Goal: Transaction & Acquisition: Purchase product/service

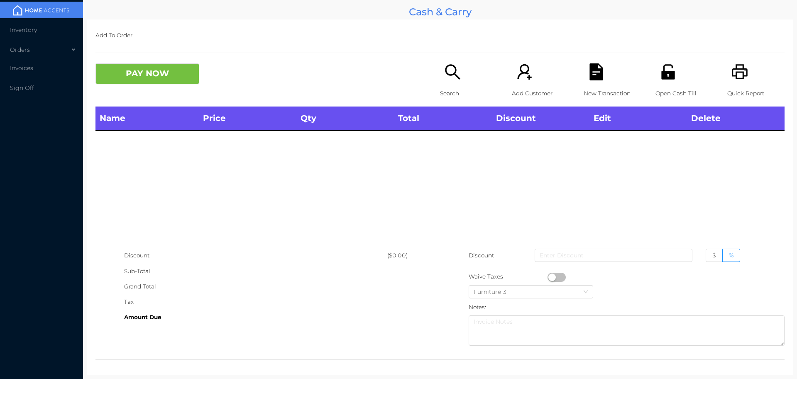
click at [440, 71] on div "Search" at bounding box center [468, 84] width 57 height 43
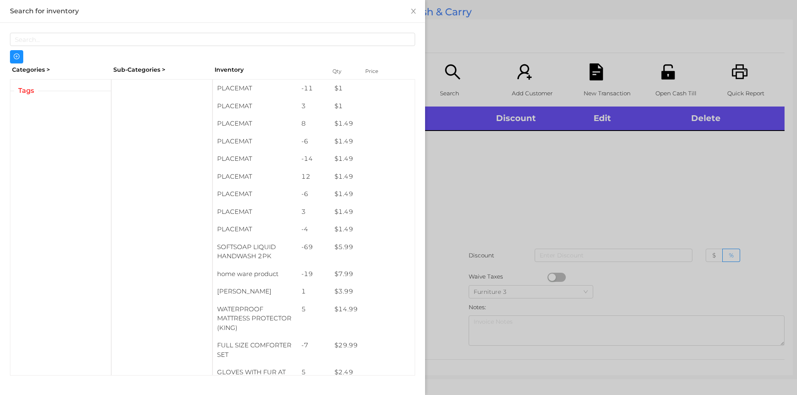
scroll to position [3, 0]
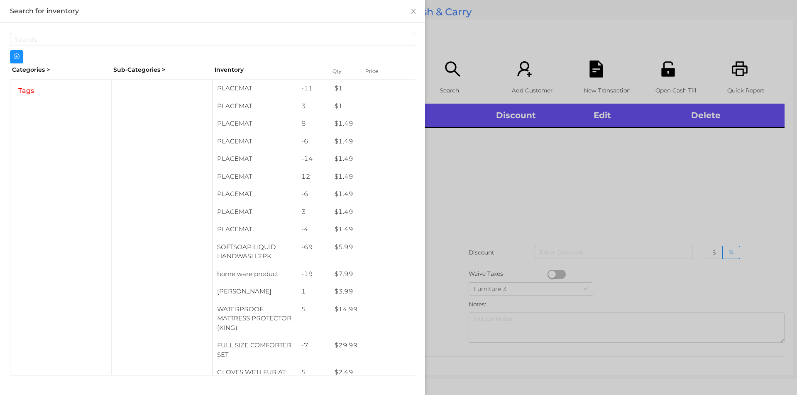
click at [461, 68] on div at bounding box center [398, 197] width 797 height 395
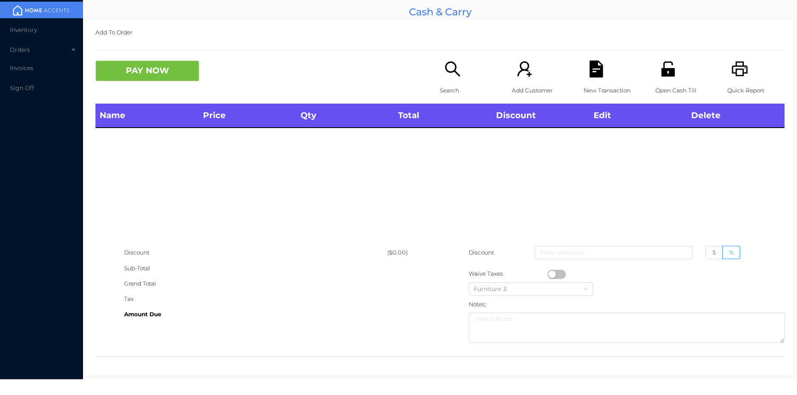
click at [451, 82] on div "Search" at bounding box center [468, 82] width 57 height 43
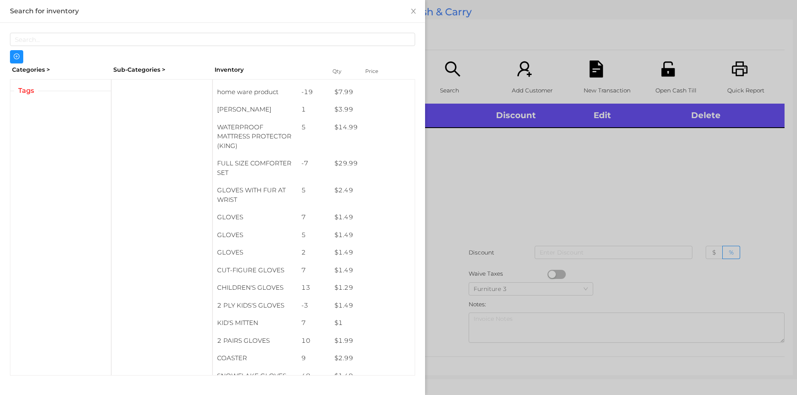
scroll to position [182, 0]
click at [634, 206] on div at bounding box center [398, 197] width 797 height 395
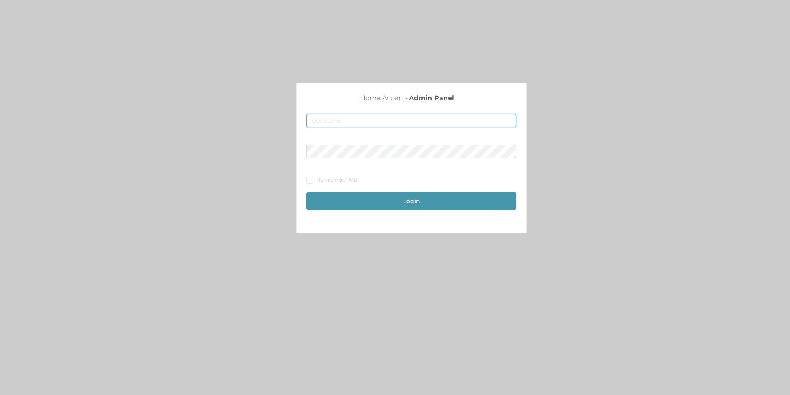
type input "[EMAIL_ADDRESS][DOMAIN_NAME]"
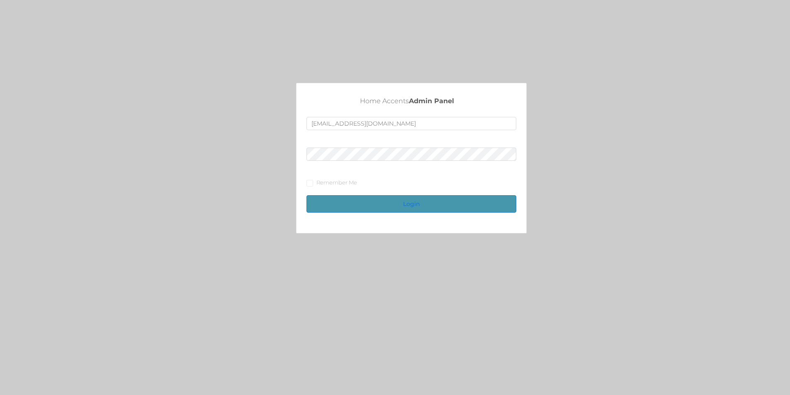
click at [420, 198] on button "Login" at bounding box center [412, 203] width 210 height 17
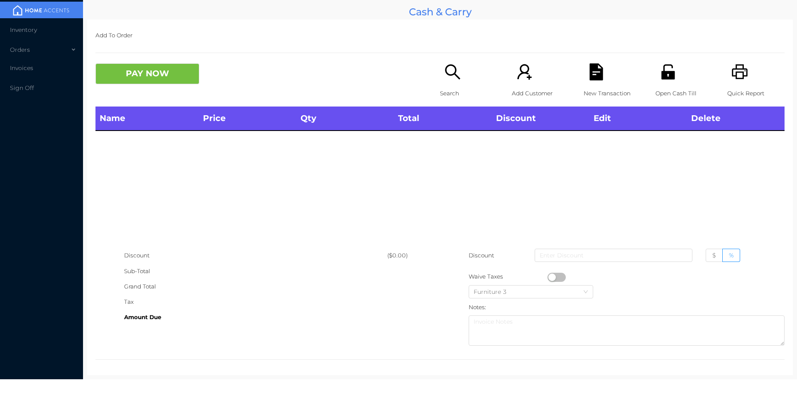
click at [441, 83] on div "Search" at bounding box center [468, 84] width 57 height 43
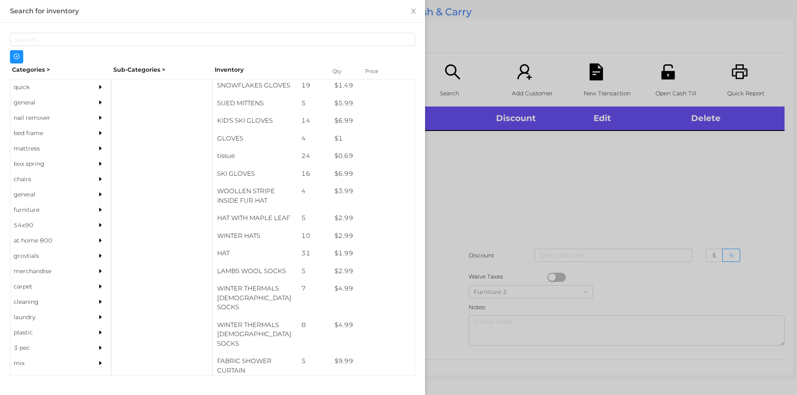
scroll to position [495, 0]
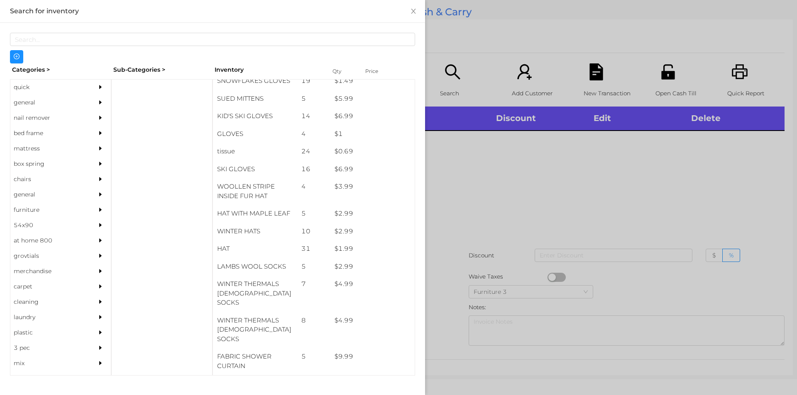
click at [26, 103] on div "general" at bounding box center [48, 102] width 76 height 15
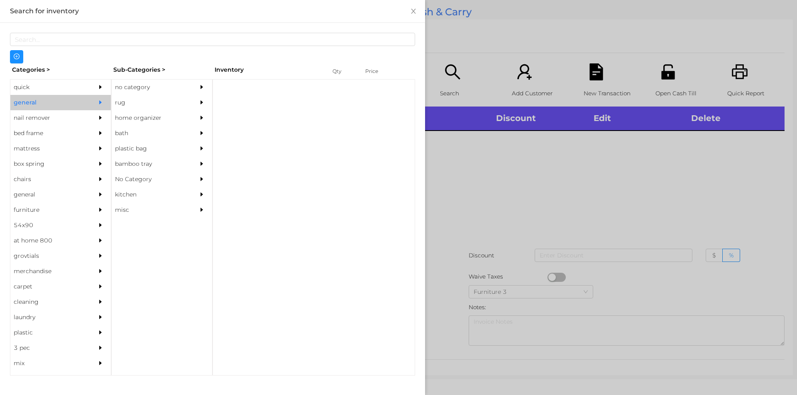
click at [171, 87] on div "no category" at bounding box center [150, 87] width 76 height 15
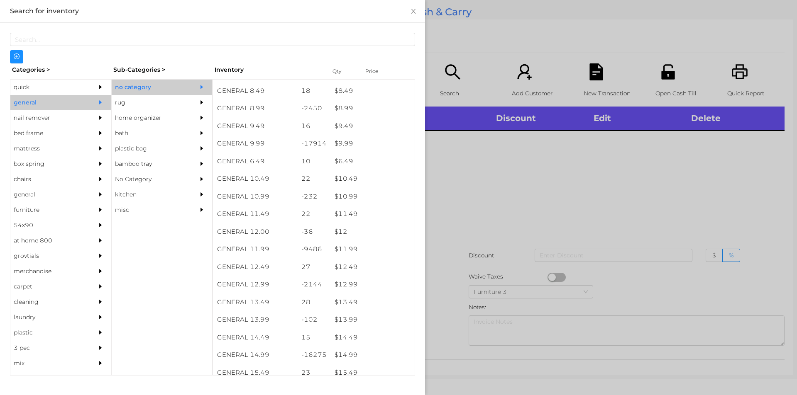
scroll to position [449, 0]
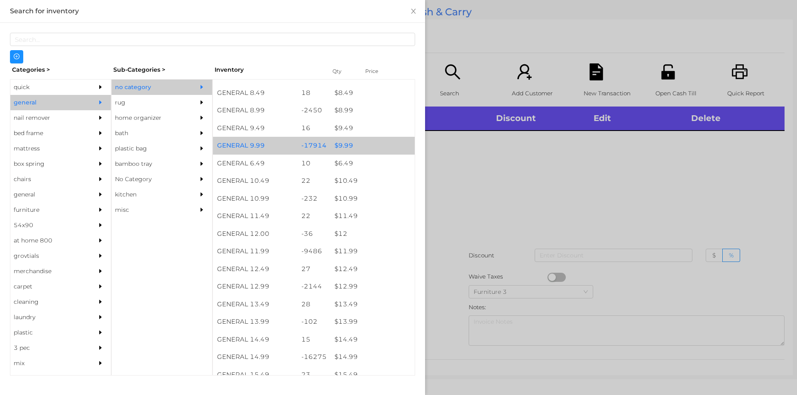
click at [352, 147] on div "$ 9.99" at bounding box center [372, 146] width 84 height 18
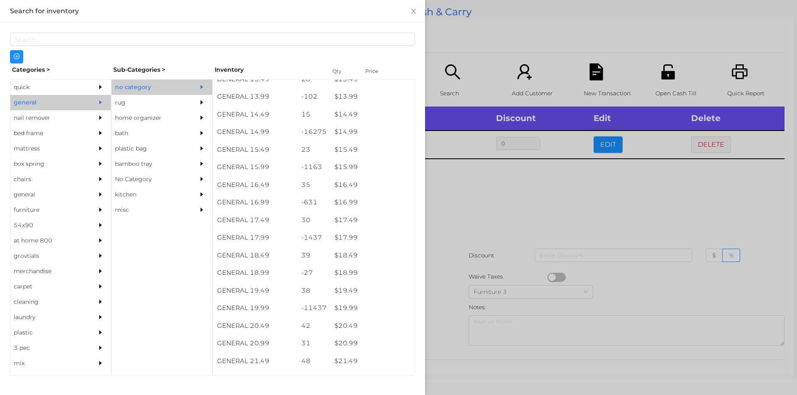
scroll to position [675, 0]
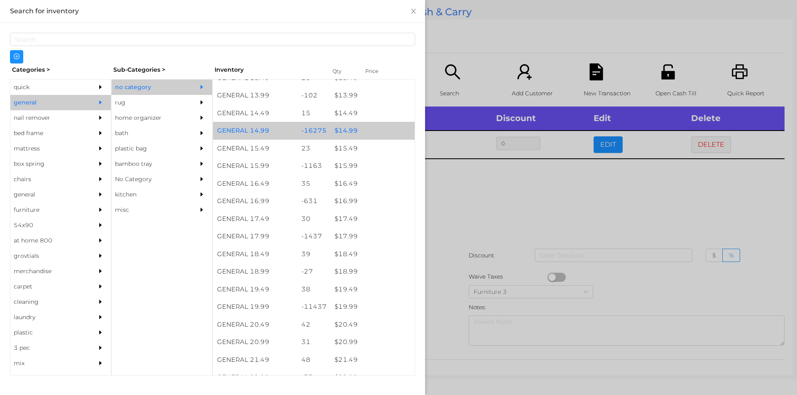
click at [366, 131] on div "$ 14.99" at bounding box center [372, 131] width 84 height 18
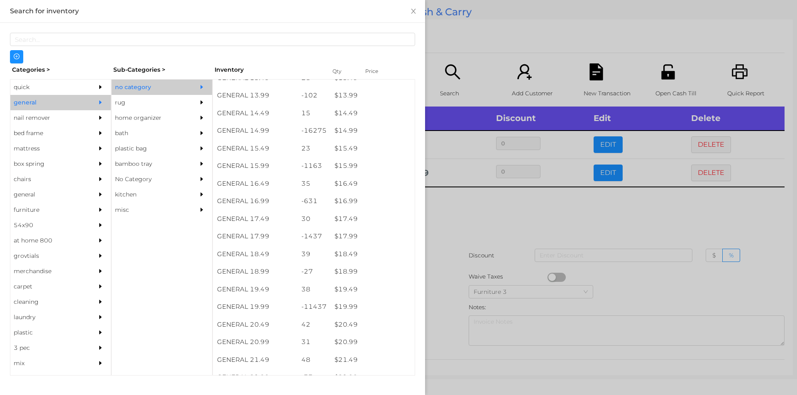
click at [481, 238] on div at bounding box center [398, 197] width 797 height 395
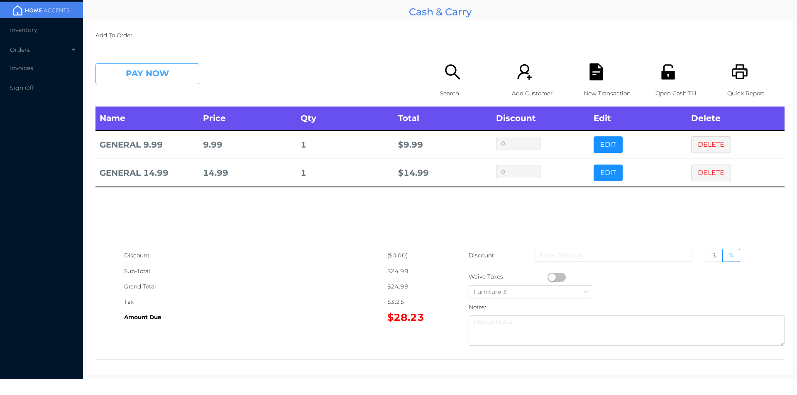
click at [147, 78] on button "PAY NOW" at bounding box center [147, 73] width 104 height 21
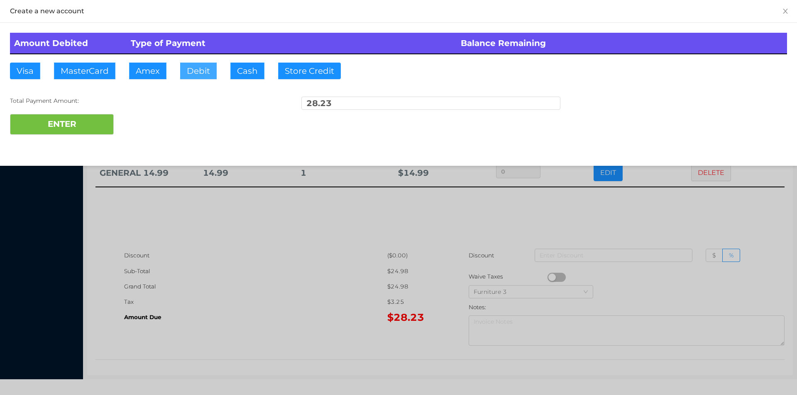
click at [205, 64] on button "Debit" at bounding box center [198, 71] width 37 height 17
click at [98, 121] on button "ENTER" at bounding box center [62, 124] width 104 height 21
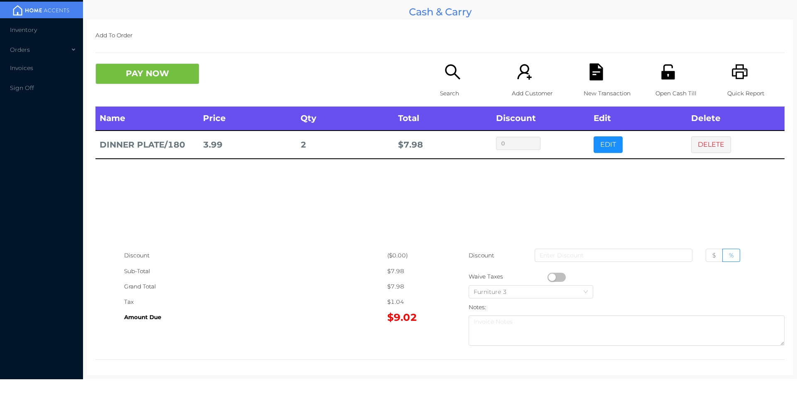
click at [586, 89] on p "New Transaction" at bounding box center [611, 93] width 57 height 15
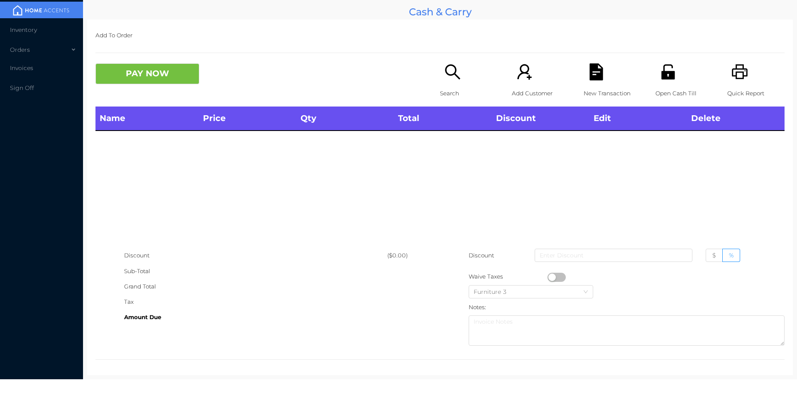
click at [669, 72] on icon "icon: unlock" at bounding box center [667, 71] width 13 height 15
click at [667, 79] on icon "icon: unlock" at bounding box center [667, 71] width 13 height 15
click at [452, 74] on icon "icon: search" at bounding box center [452, 71] width 15 height 15
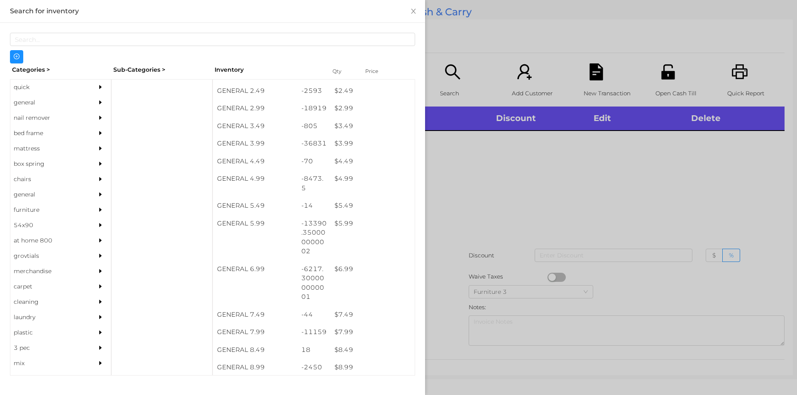
scroll to position [192, 0]
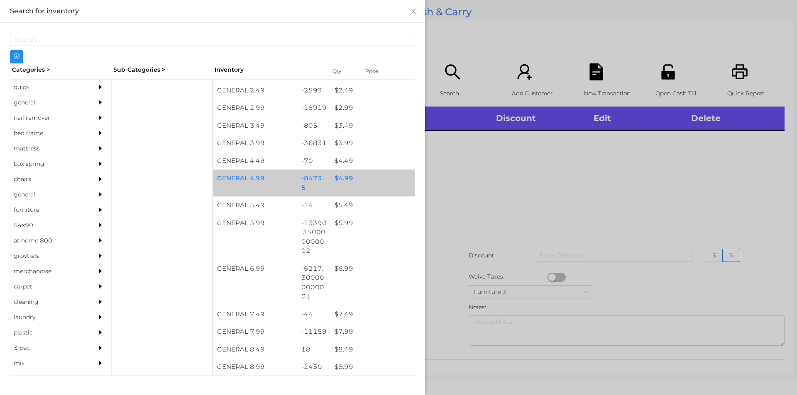
click at [366, 182] on div "$ 4.99" at bounding box center [372, 179] width 84 height 18
click at [377, 171] on div "$ 4.99" at bounding box center [372, 179] width 84 height 18
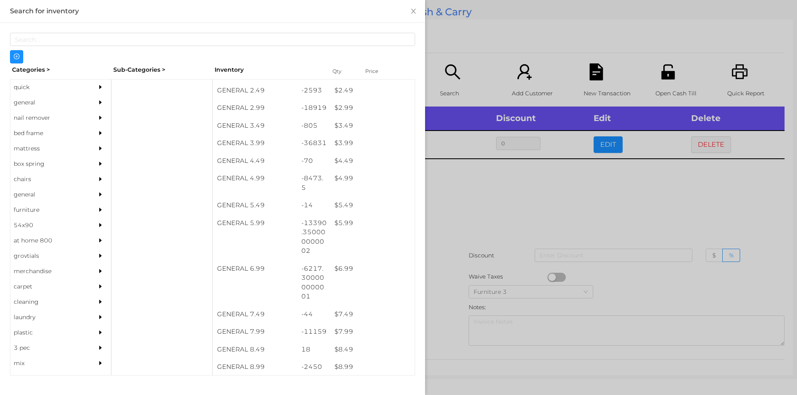
click at [488, 192] on div at bounding box center [398, 197] width 797 height 395
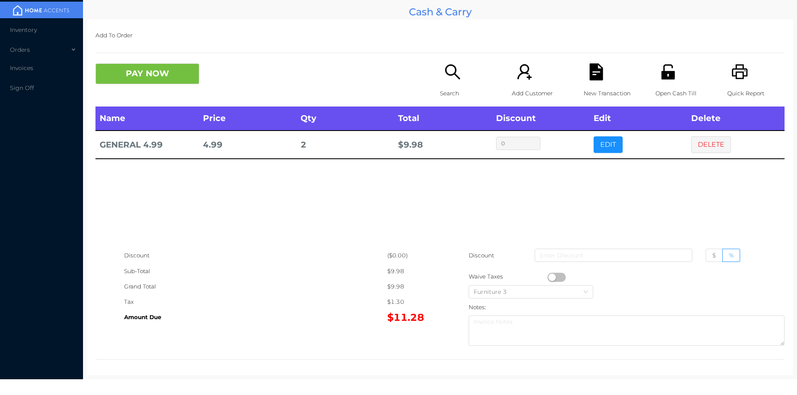
click at [550, 279] on button "button" at bounding box center [556, 277] width 18 height 9
click at [156, 63] on button "PAY NOW" at bounding box center [147, 73] width 104 height 21
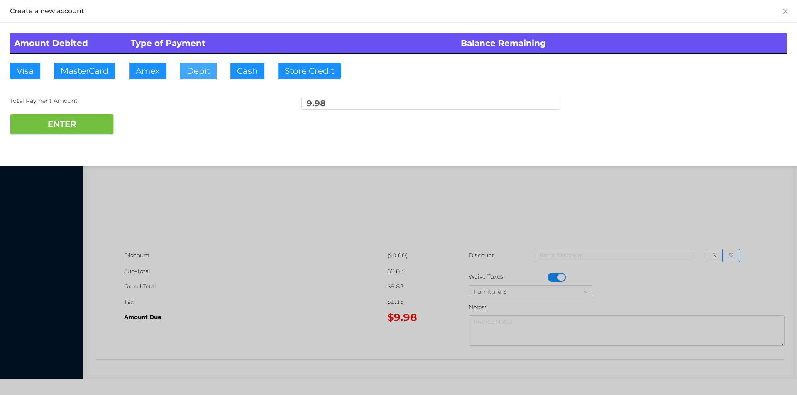
click at [208, 73] on button "Debit" at bounding box center [198, 71] width 37 height 17
click at [55, 123] on button "ENTER" at bounding box center [62, 124] width 104 height 21
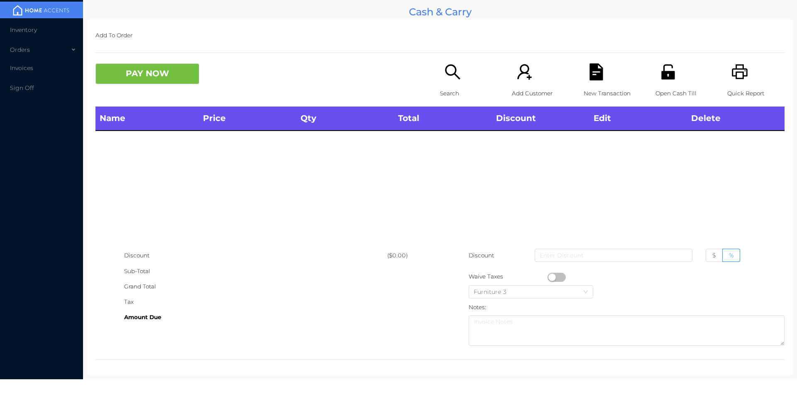
click at [661, 74] on icon "icon: unlock" at bounding box center [667, 71] width 13 height 15
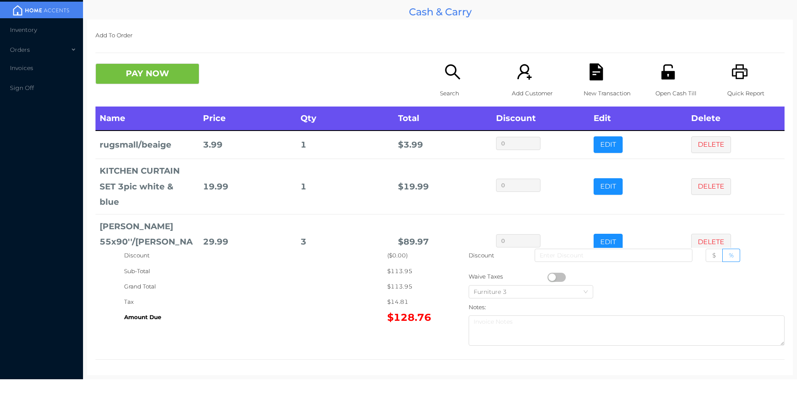
click at [593, 79] on icon "icon: file-text" at bounding box center [595, 71] width 13 height 17
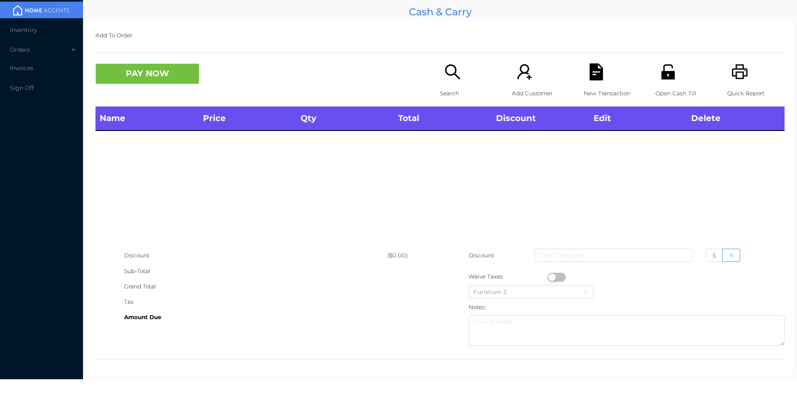
click at [731, 73] on icon "icon: printer" at bounding box center [739, 71] width 17 height 17
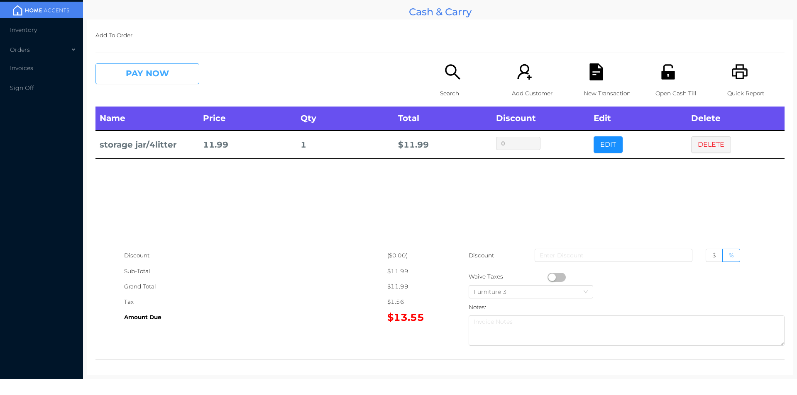
click at [149, 68] on button "PAY NOW" at bounding box center [147, 73] width 104 height 21
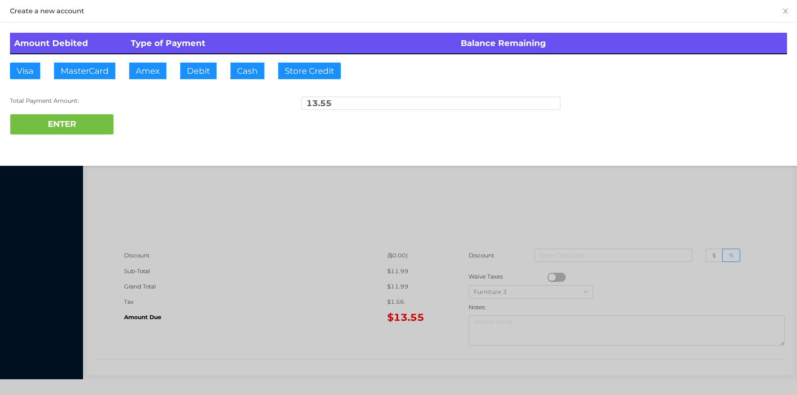
click at [201, 61] on div "Amount Debited Type of Payment Balance Remaining Visa MasterCard Amex Debit Cas…" at bounding box center [398, 84] width 797 height 122
click at [86, 116] on button "ENTER" at bounding box center [62, 124] width 104 height 21
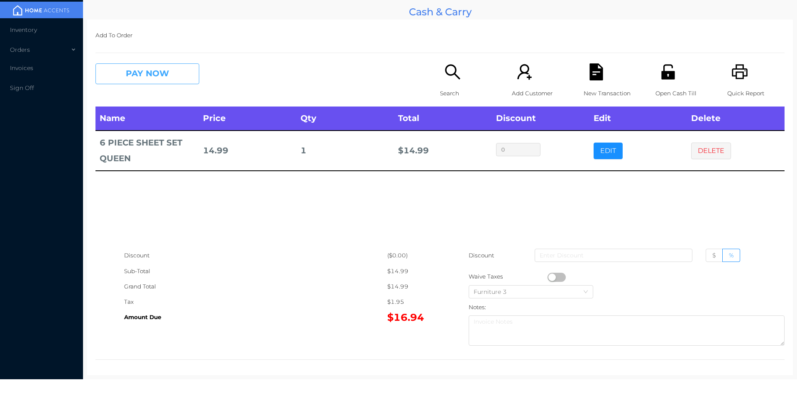
click at [159, 73] on button "PAY NOW" at bounding box center [147, 73] width 104 height 21
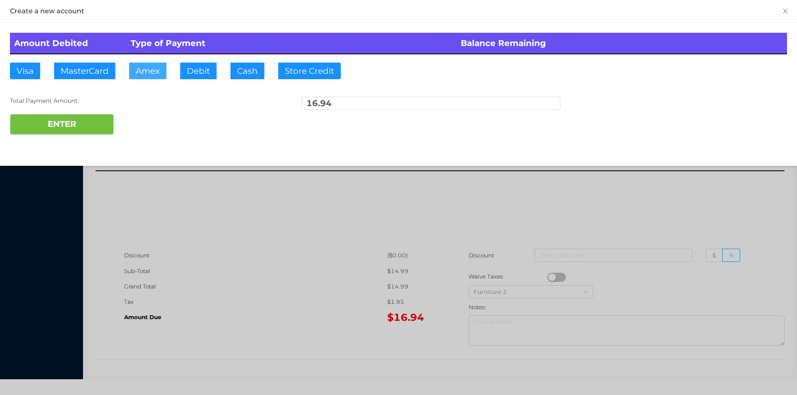
click at [163, 65] on button "Amex" at bounding box center [147, 71] width 37 height 17
click at [49, 134] on button "ENTER" at bounding box center [62, 124] width 104 height 21
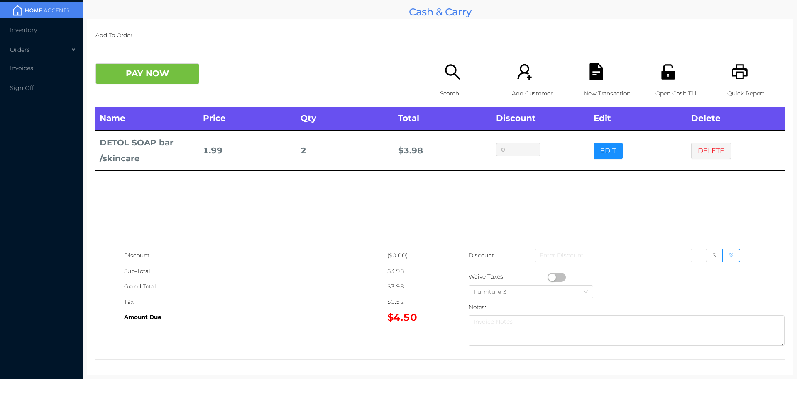
click at [601, 79] on div "New Transaction" at bounding box center [611, 84] width 57 height 43
click at [675, 80] on div "Open Cash Till" at bounding box center [683, 84] width 57 height 43
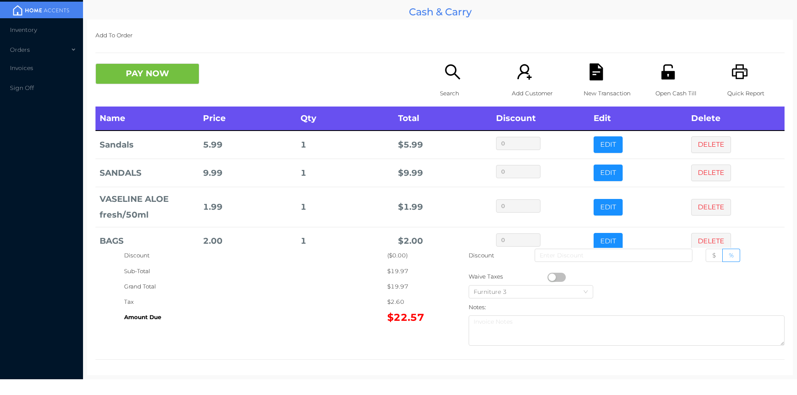
click at [550, 276] on button "button" at bounding box center [556, 277] width 18 height 9
click at [168, 76] on button "PAY NOW" at bounding box center [147, 73] width 104 height 21
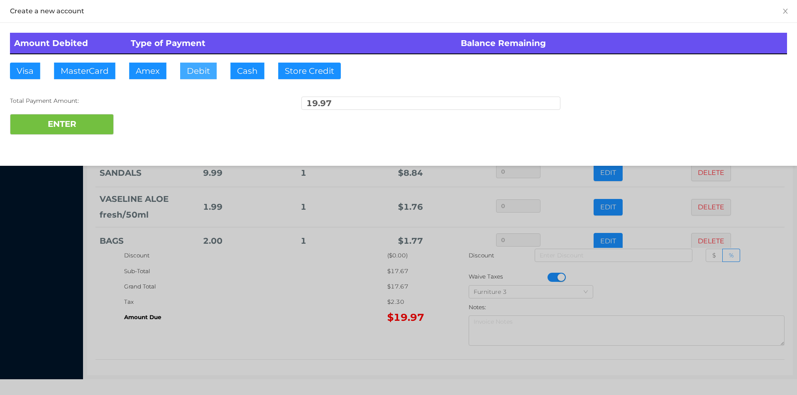
click at [212, 73] on button "Debit" at bounding box center [198, 71] width 37 height 17
click at [79, 134] on button "ENTER" at bounding box center [62, 124] width 104 height 21
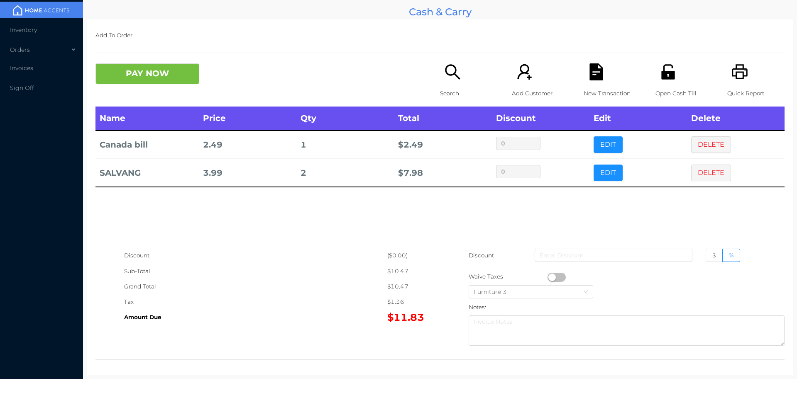
click at [456, 74] on icon "icon: search" at bounding box center [452, 71] width 17 height 17
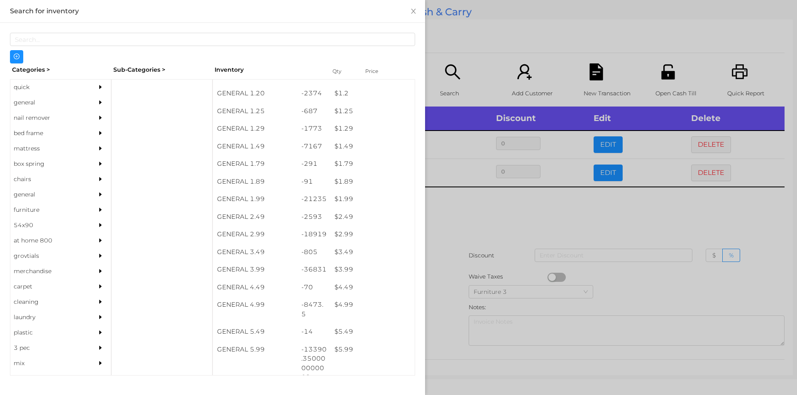
scroll to position [66, 0]
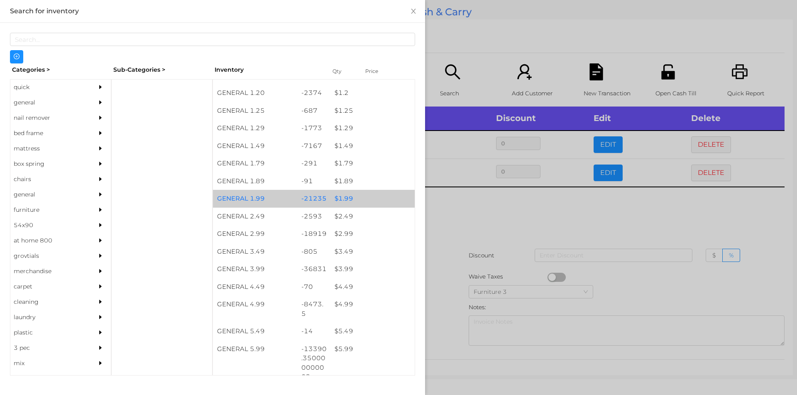
click at [361, 203] on div "$ 1.99" at bounding box center [372, 199] width 84 height 18
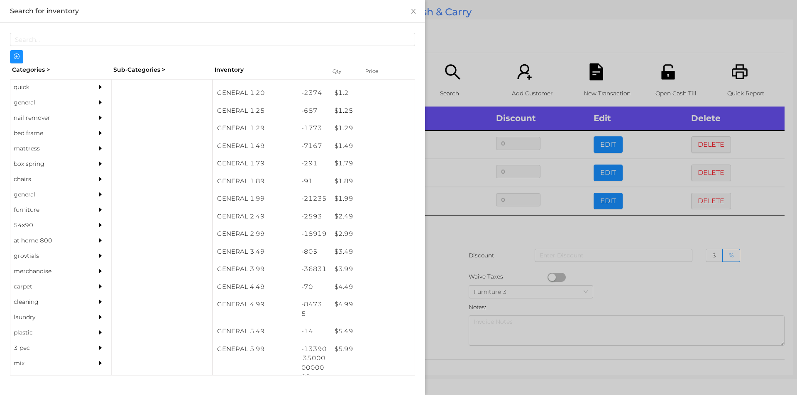
click at [441, 264] on div at bounding box center [398, 197] width 797 height 395
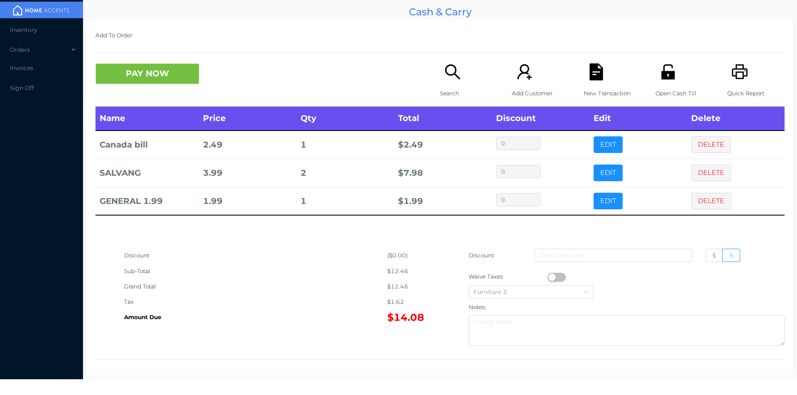
click at [189, 71] on button "PAY NOW" at bounding box center [147, 73] width 104 height 21
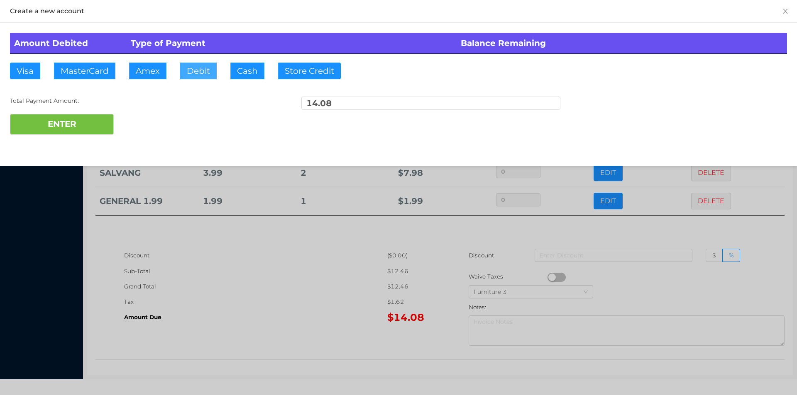
click at [201, 77] on button "Debit" at bounding box center [198, 71] width 37 height 17
click at [85, 131] on button "ENTER" at bounding box center [62, 124] width 104 height 21
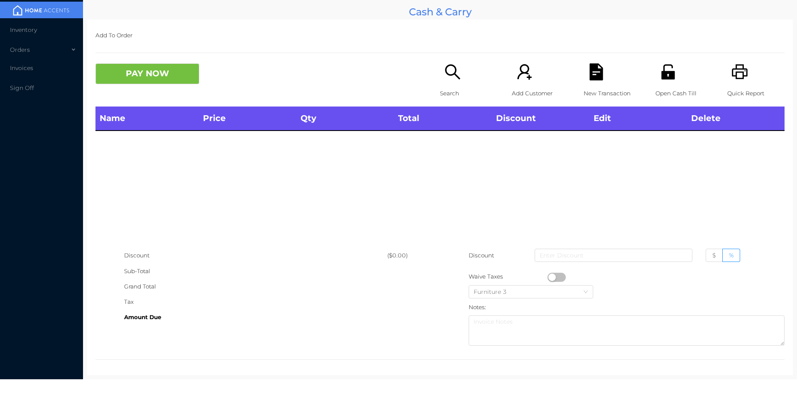
click at [451, 76] on icon "icon: search" at bounding box center [452, 71] width 17 height 17
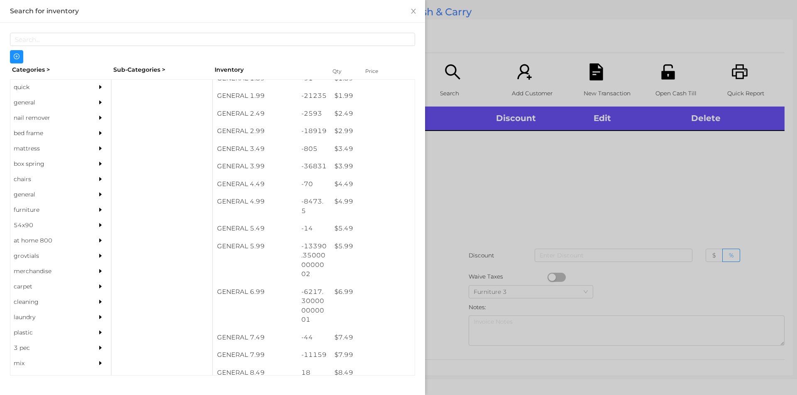
scroll to position [176, 0]
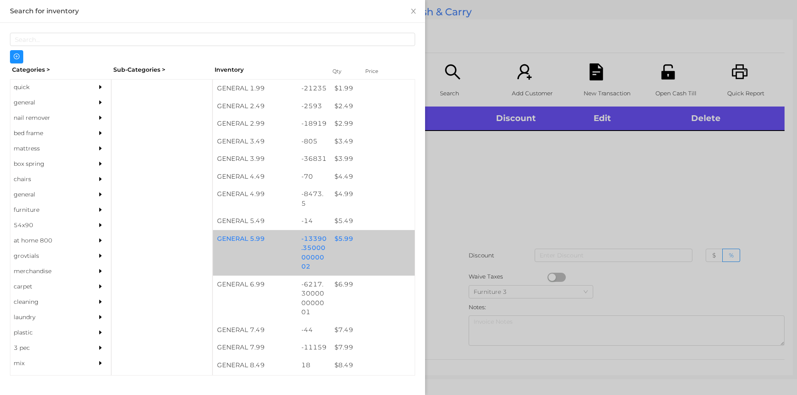
click at [374, 245] on div "$ 5.99" at bounding box center [372, 239] width 84 height 18
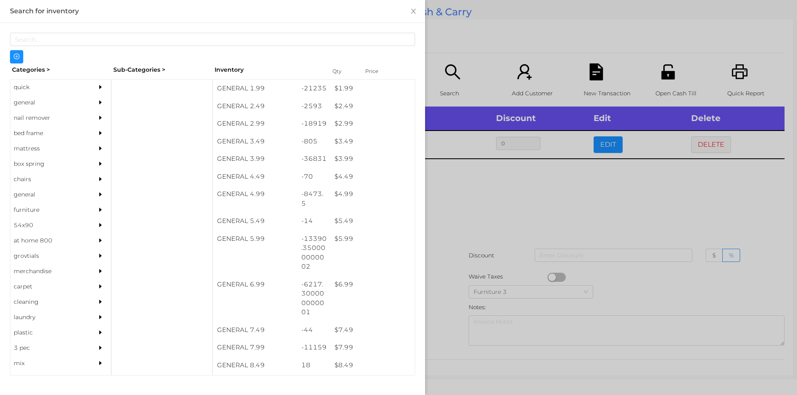
click at [519, 204] on div at bounding box center [398, 197] width 797 height 395
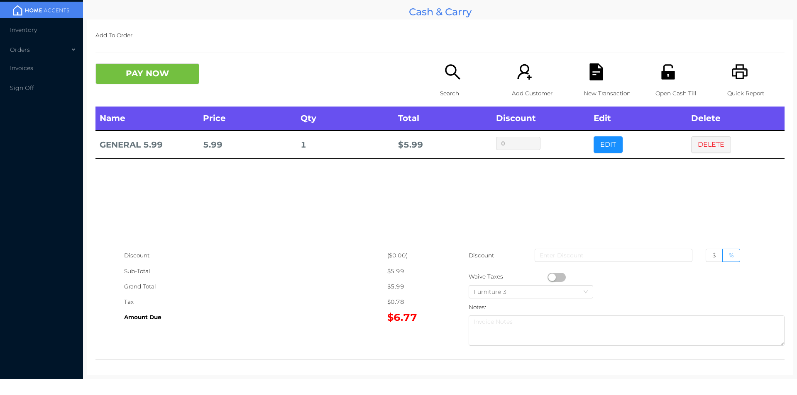
click at [440, 95] on p "Search" at bounding box center [468, 93] width 57 height 15
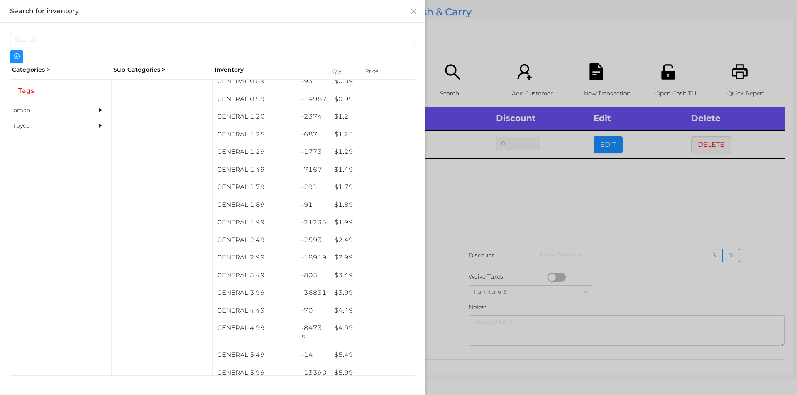
scroll to position [66, 0]
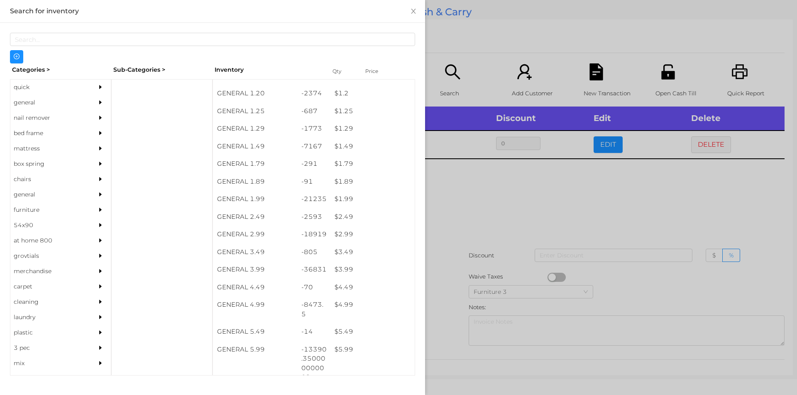
click at [470, 245] on div at bounding box center [398, 197] width 797 height 395
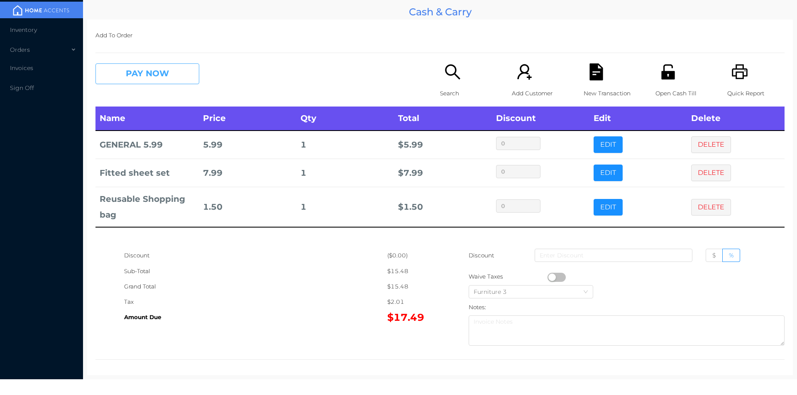
click at [145, 70] on button "PAY NOW" at bounding box center [147, 73] width 104 height 21
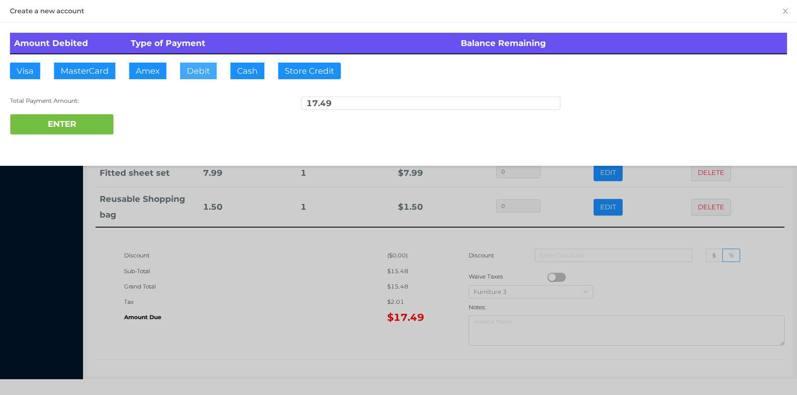
click at [196, 67] on button "Debit" at bounding box center [198, 71] width 37 height 17
type input "100"
click at [65, 141] on div "Amount Debited Type of Payment Balance Remaining Visa MasterCard Amex Debit Cas…" at bounding box center [398, 84] width 797 height 122
click at [69, 119] on button "ENTER" at bounding box center [62, 124] width 104 height 21
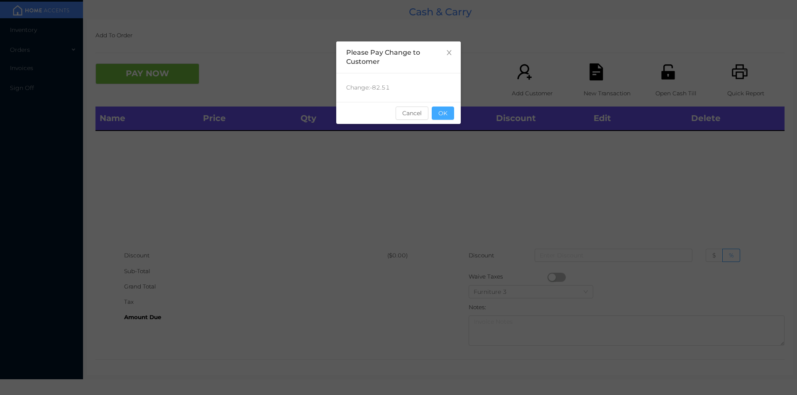
click at [442, 108] on button "OK" at bounding box center [443, 113] width 22 height 13
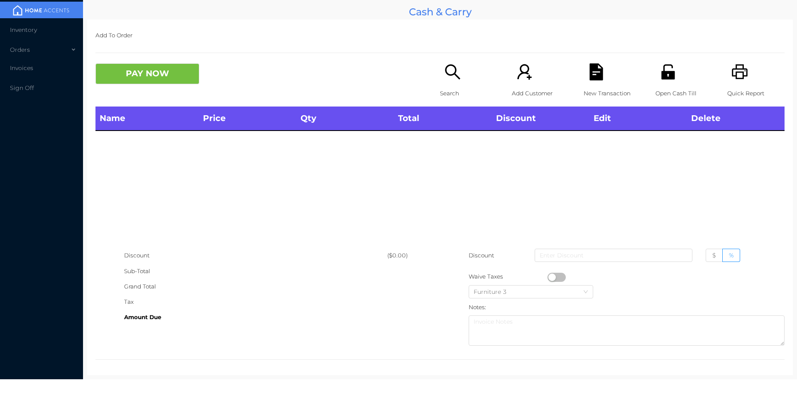
click at [446, 77] on icon "icon: search" at bounding box center [452, 71] width 17 height 17
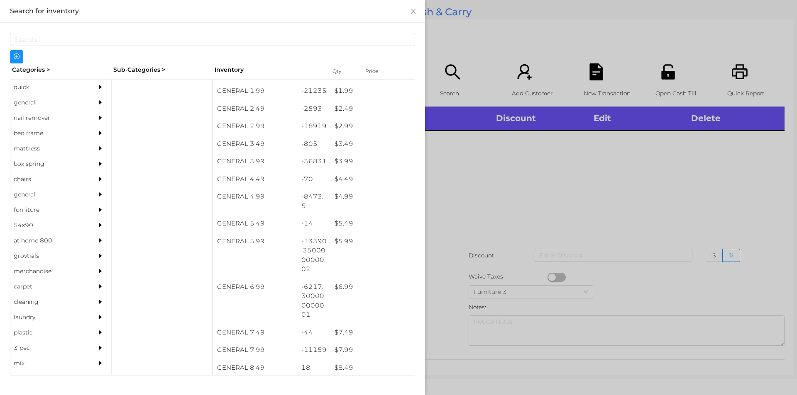
scroll to position [171, 0]
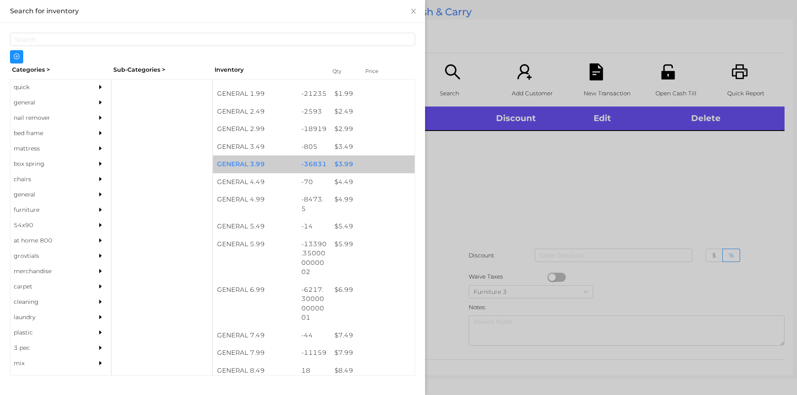
click at [358, 163] on div "$ 3.99" at bounding box center [372, 165] width 84 height 18
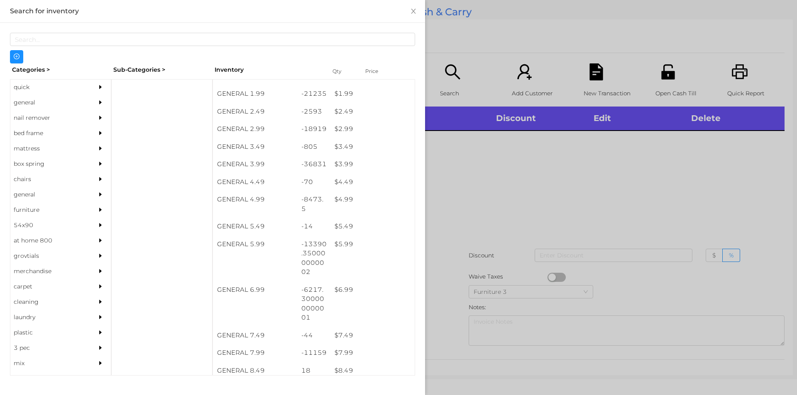
click at [488, 184] on div at bounding box center [398, 197] width 797 height 395
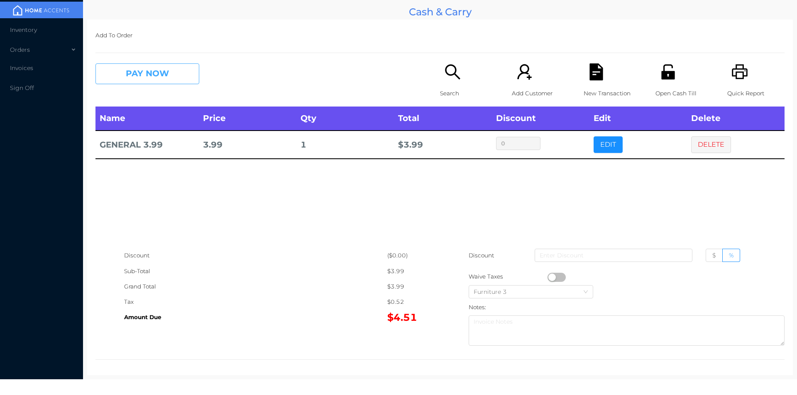
click at [156, 74] on button "PAY NOW" at bounding box center [147, 73] width 104 height 21
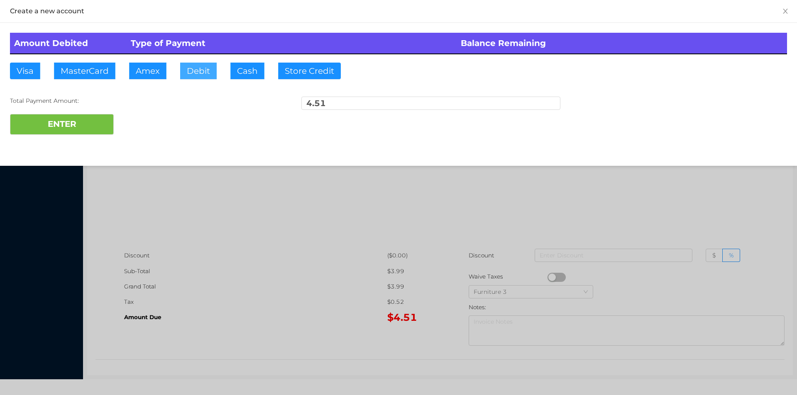
click at [196, 68] on button "Debit" at bounding box center [198, 71] width 37 height 17
click at [98, 123] on button "ENTER" at bounding box center [62, 124] width 104 height 21
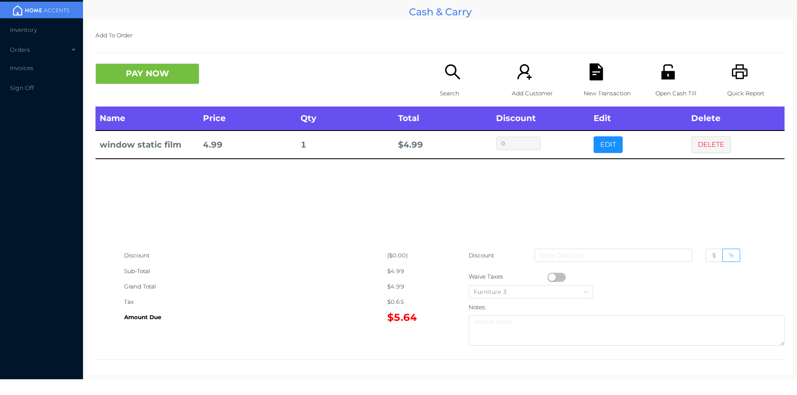
click at [457, 64] on icon "icon: search" at bounding box center [452, 71] width 17 height 17
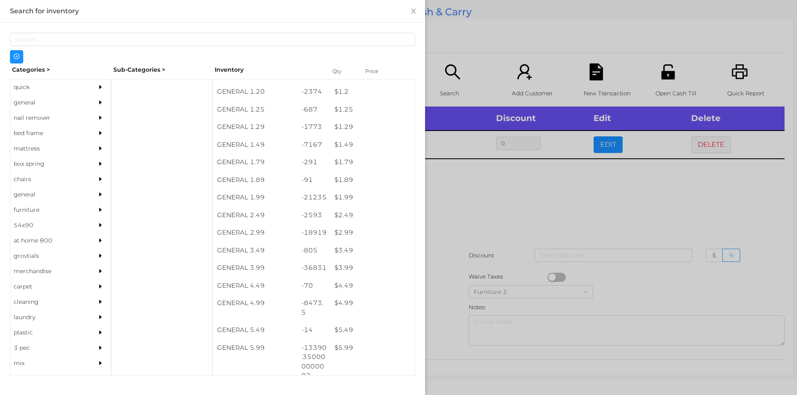
scroll to position [78, 0]
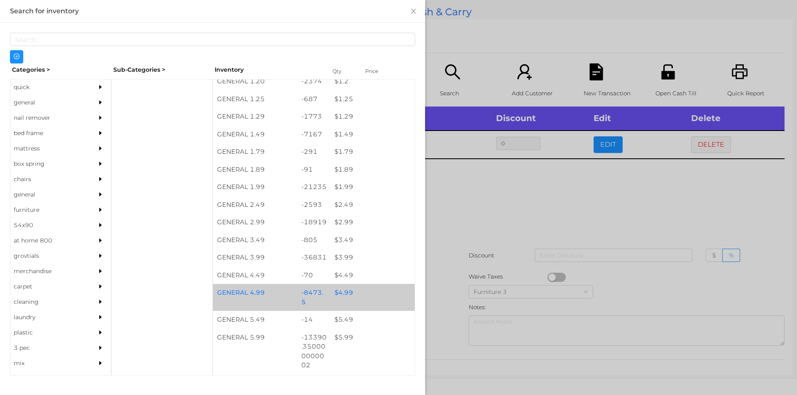
click at [346, 297] on div "$ 4.99" at bounding box center [372, 293] width 84 height 18
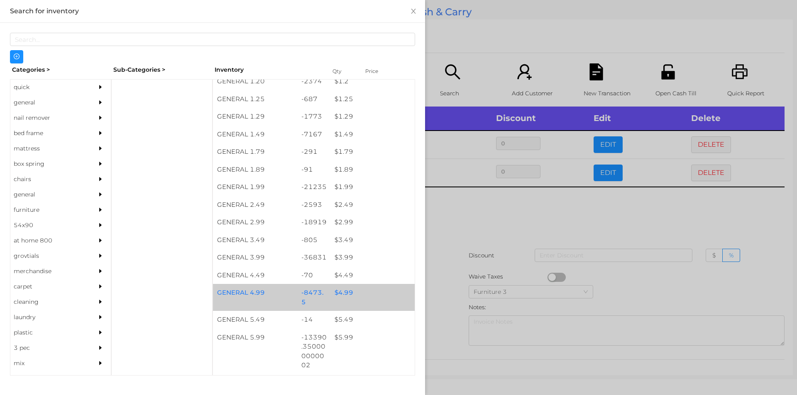
click at [349, 298] on div "$ 4.99" at bounding box center [372, 293] width 84 height 18
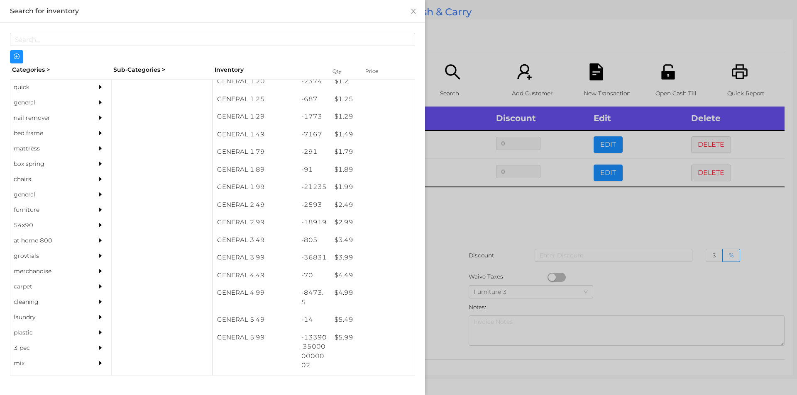
click at [461, 217] on div at bounding box center [398, 197] width 797 height 395
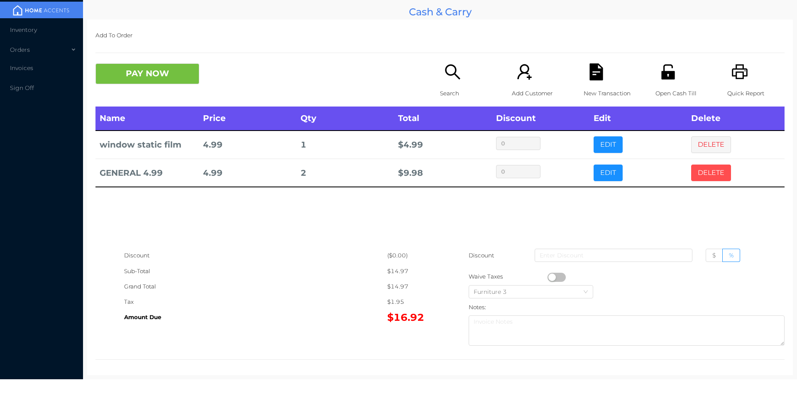
click at [701, 171] on button "DELETE" at bounding box center [711, 173] width 40 height 17
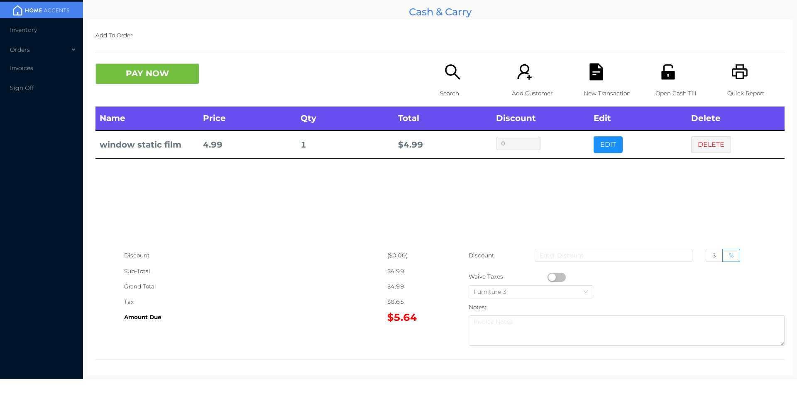
click at [459, 86] on p "Search" at bounding box center [468, 93] width 57 height 15
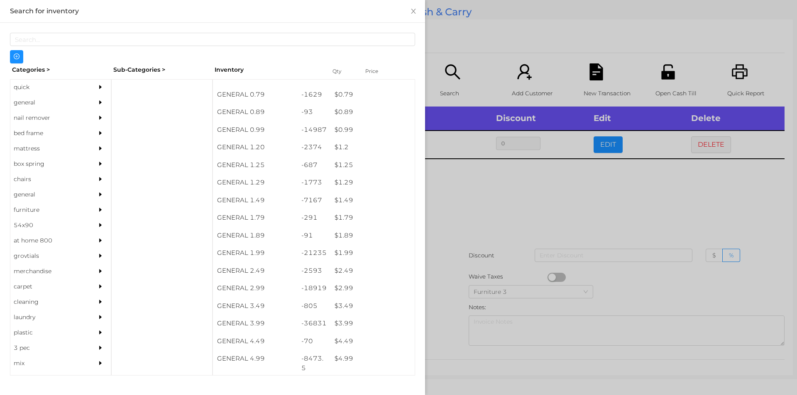
scroll to position [16, 0]
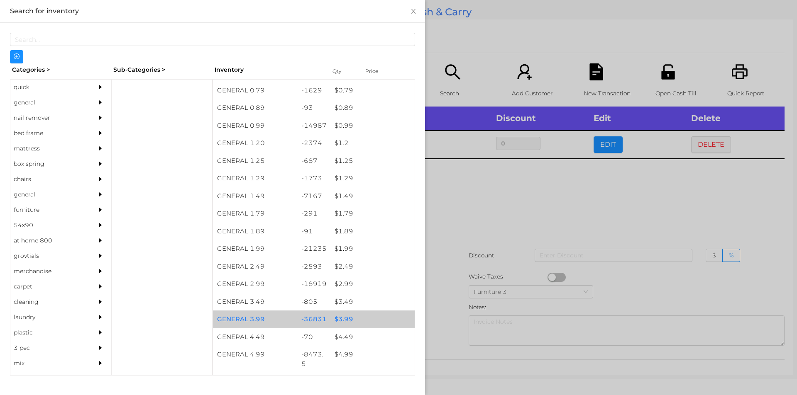
click at [341, 313] on div "$ 3.99" at bounding box center [372, 320] width 84 height 18
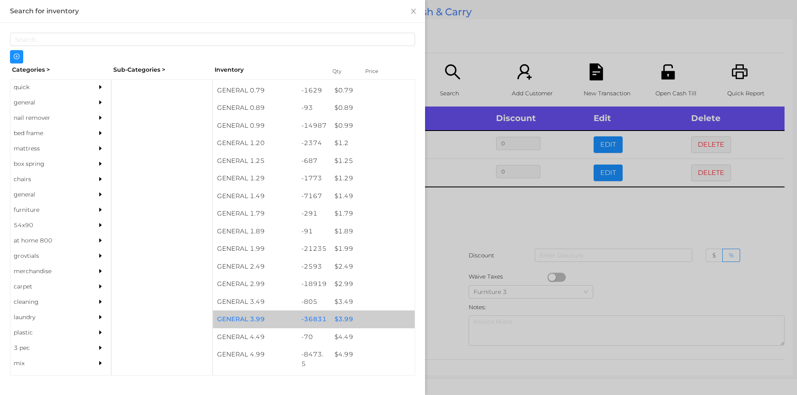
click at [344, 319] on div "$ 3.99" at bounding box center [372, 320] width 84 height 18
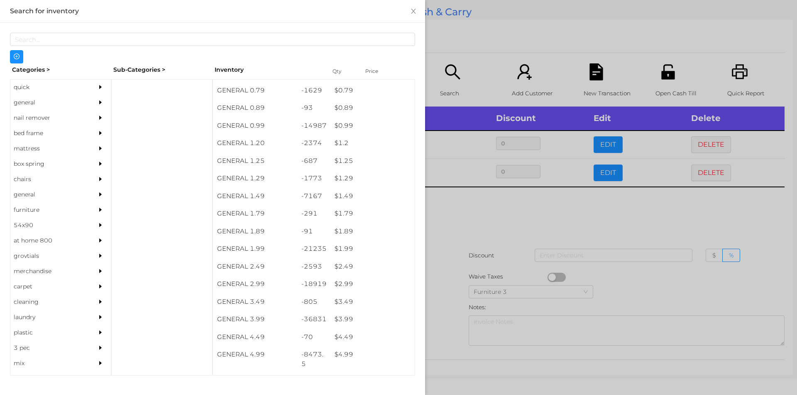
click at [466, 219] on div at bounding box center [398, 197] width 797 height 395
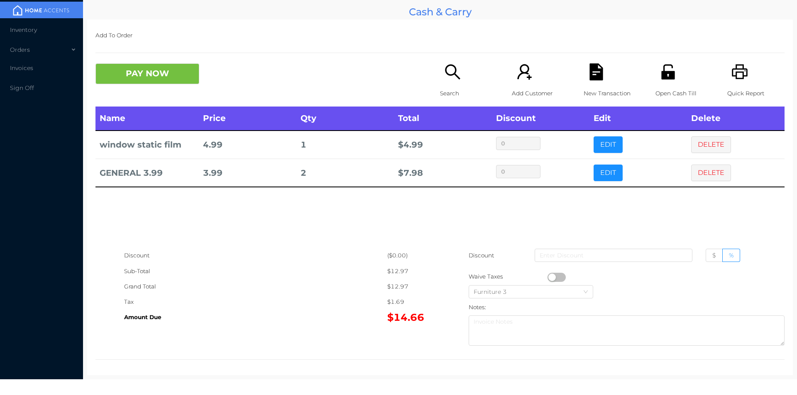
click at [667, 68] on icon "icon: unlock" at bounding box center [667, 71] width 13 height 15
click at [153, 73] on button "PAY NOW" at bounding box center [147, 73] width 104 height 21
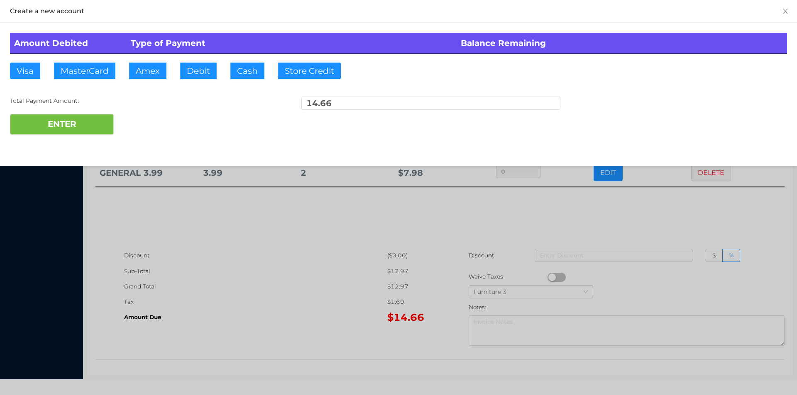
click at [591, 206] on div at bounding box center [398, 197] width 797 height 395
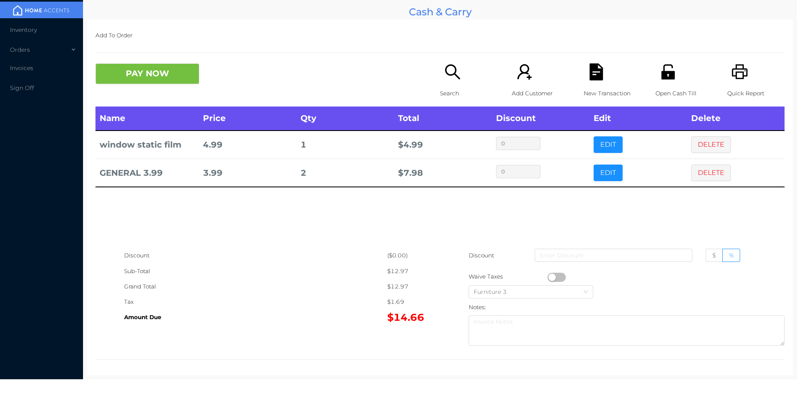
click at [589, 80] on icon "icon: file-text" at bounding box center [595, 71] width 13 height 17
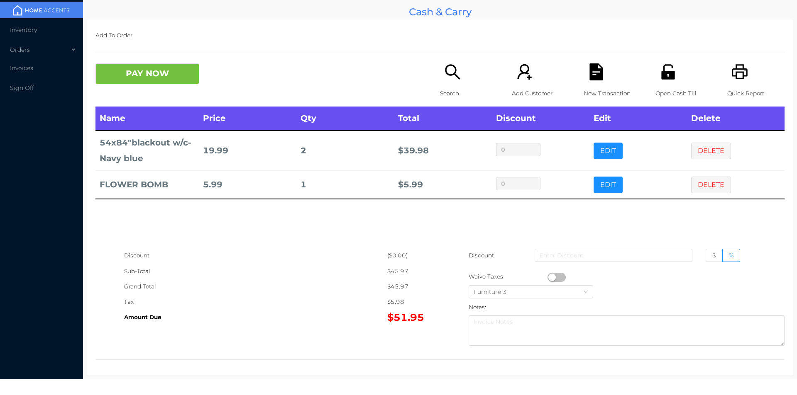
click at [448, 85] on div "Search" at bounding box center [468, 84] width 57 height 43
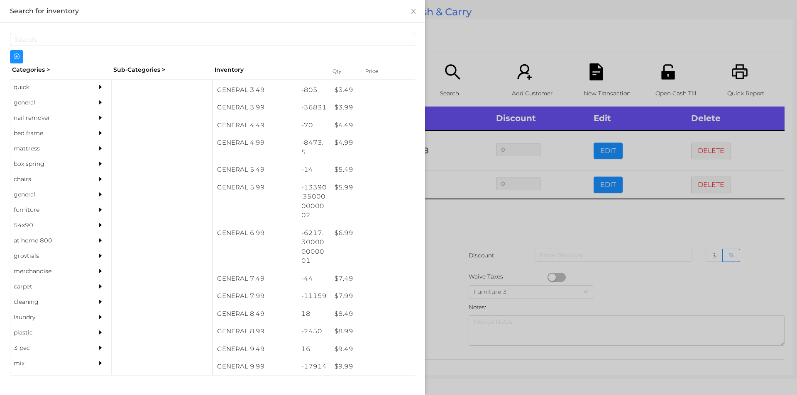
scroll to position [228, 0]
click at [348, 300] on div "$ 7.99" at bounding box center [372, 297] width 84 height 18
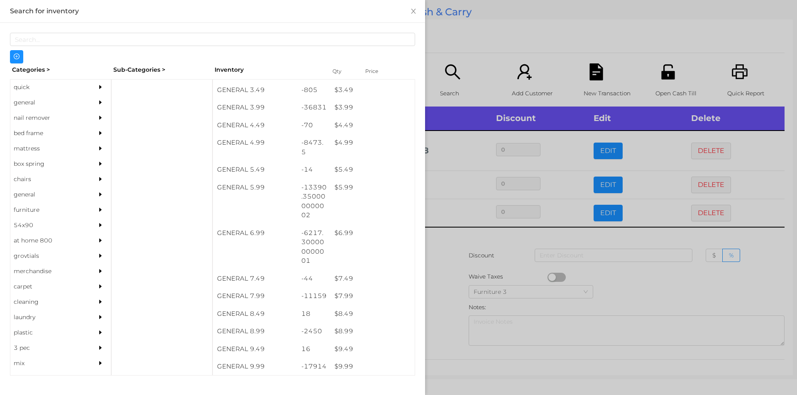
click at [434, 286] on div at bounding box center [398, 197] width 797 height 395
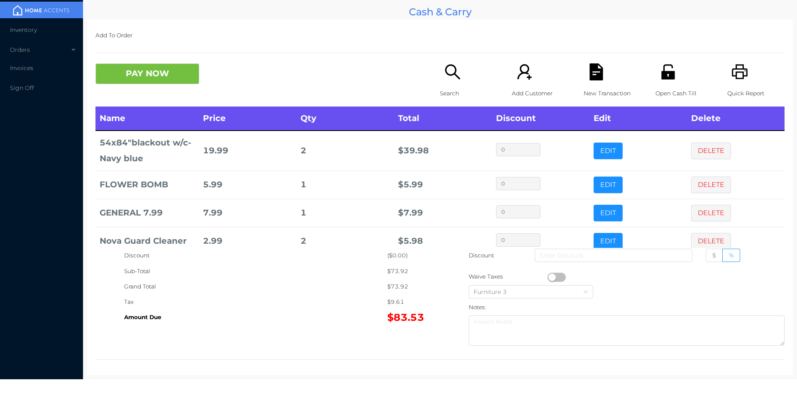
click at [456, 85] on div "Search" at bounding box center [468, 84] width 57 height 43
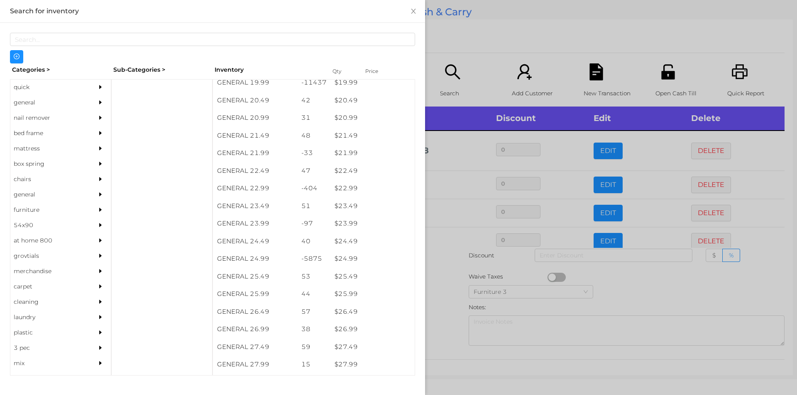
scroll to position [901, 0]
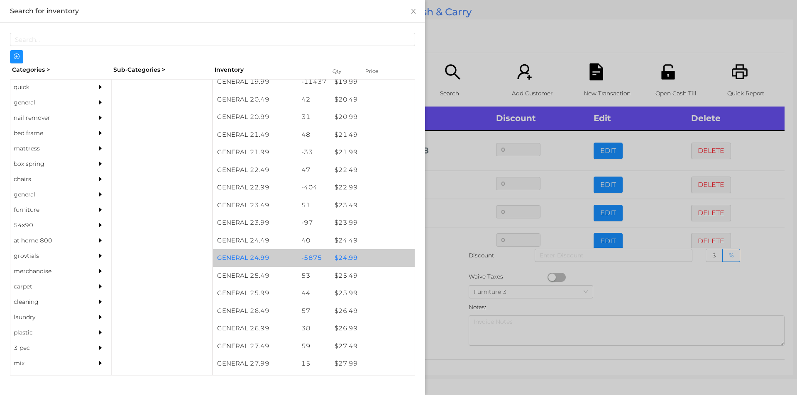
click at [353, 259] on div "$ 24.99" at bounding box center [372, 258] width 84 height 18
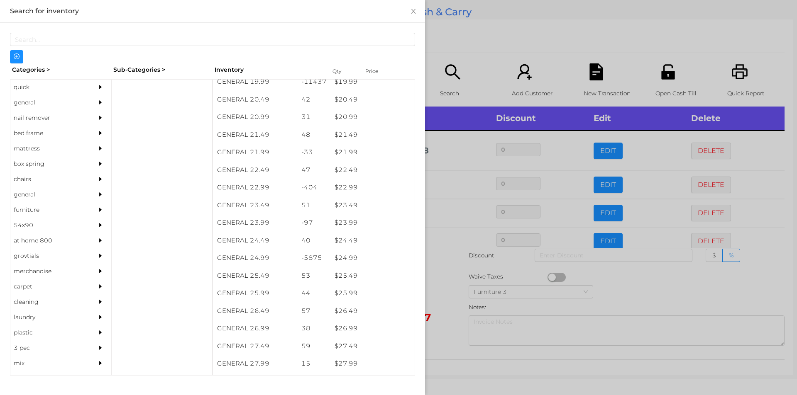
click at [447, 281] on div at bounding box center [398, 197] width 797 height 395
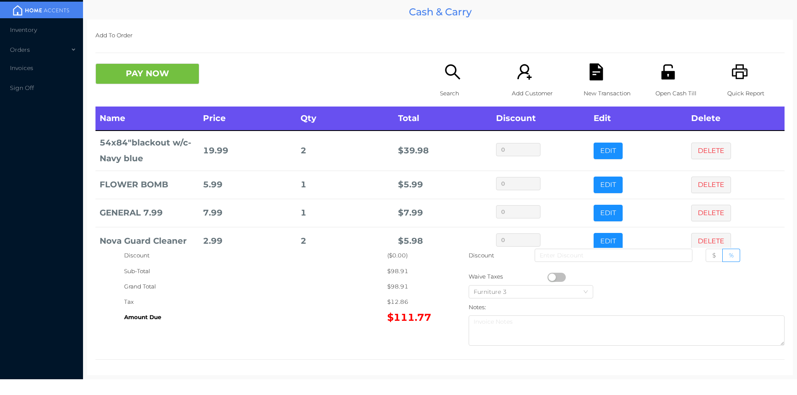
click at [165, 72] on button "PAY NOW" at bounding box center [147, 73] width 104 height 21
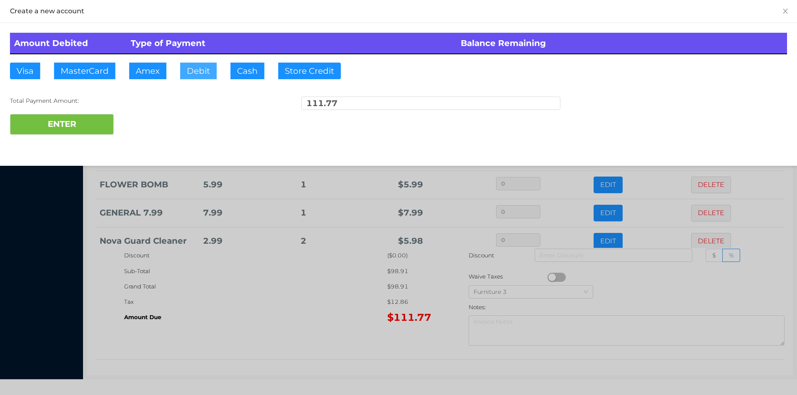
click at [196, 69] on button "Debit" at bounding box center [198, 71] width 37 height 17
click at [88, 141] on div "Amount Debited Type of Payment Balance Remaining Visa MasterCard Amex Debit Cas…" at bounding box center [398, 84] width 797 height 122
click at [148, 115] on div "ENTER" at bounding box center [398, 124] width 777 height 21
click at [148, 124] on div "ENTER" at bounding box center [398, 124] width 777 height 21
click at [74, 127] on button "ENTER" at bounding box center [62, 124] width 104 height 21
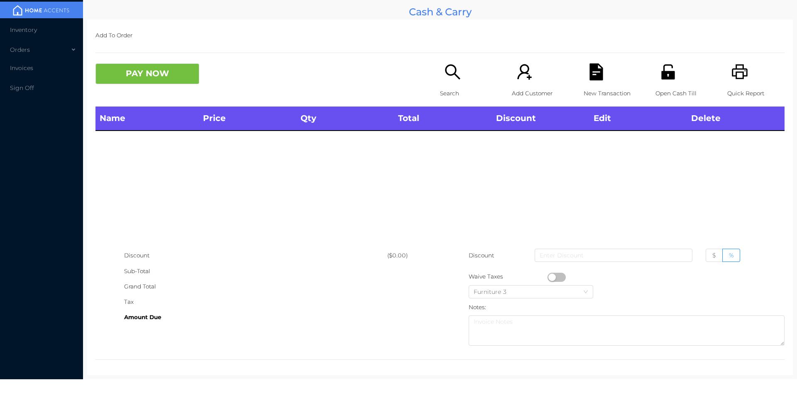
click at [668, 83] on div "Open Cash Till" at bounding box center [683, 84] width 57 height 43
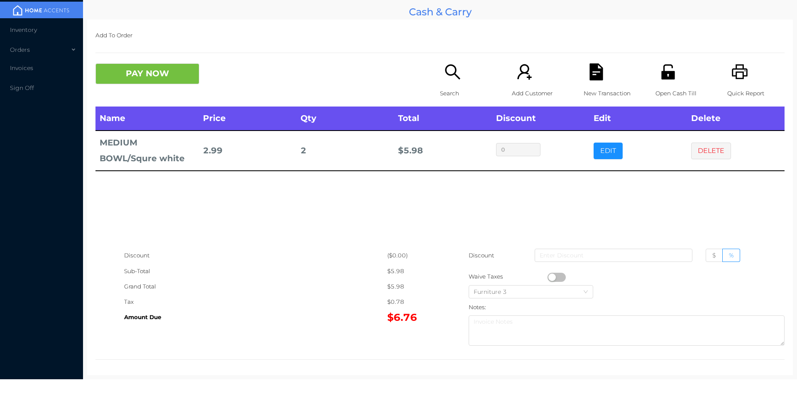
click at [663, 83] on div "Open Cash Till" at bounding box center [683, 84] width 57 height 43
click at [443, 81] on div "Search" at bounding box center [468, 84] width 57 height 43
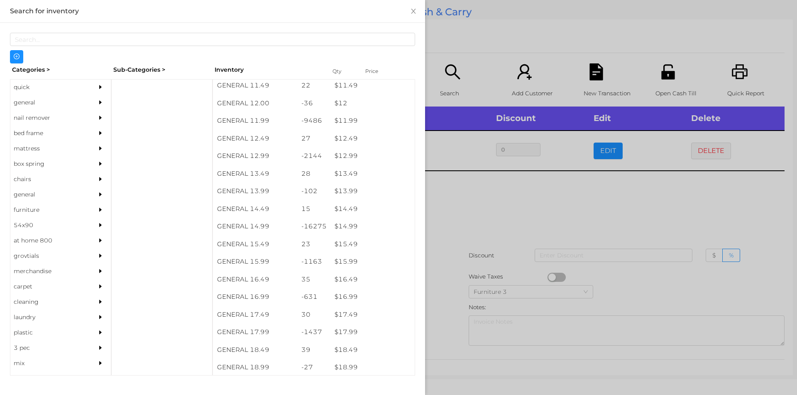
scroll to position [558, 0]
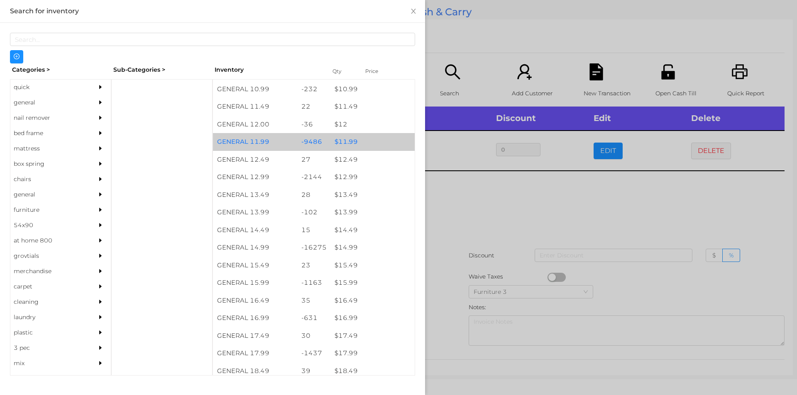
click at [349, 142] on div "$ 11.99" at bounding box center [372, 142] width 84 height 18
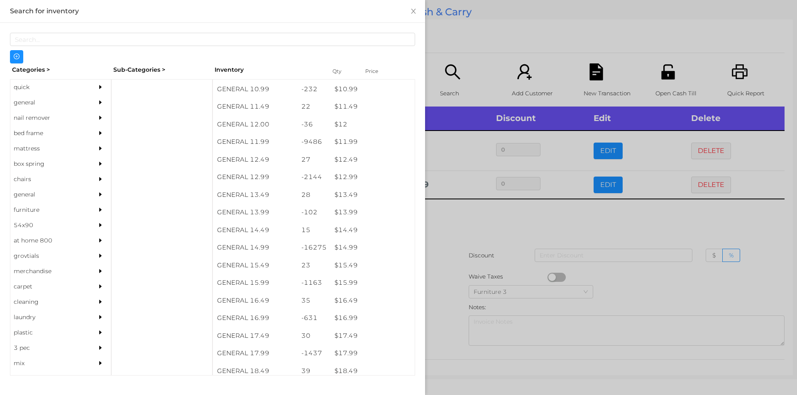
click at [463, 217] on div at bounding box center [398, 197] width 797 height 395
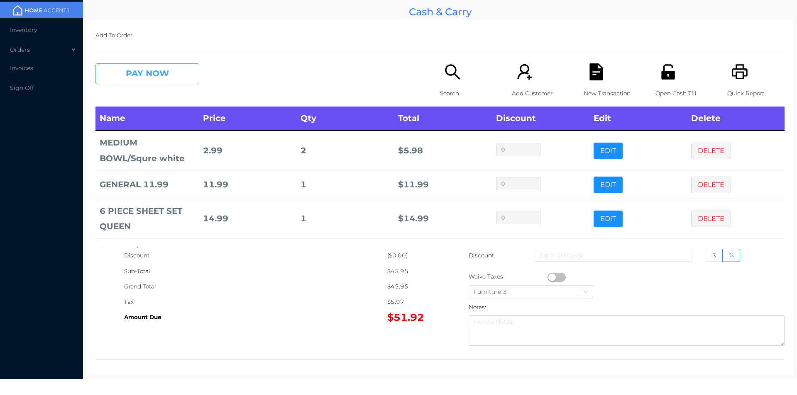
click at [171, 82] on button "PAY NOW" at bounding box center [147, 73] width 104 height 21
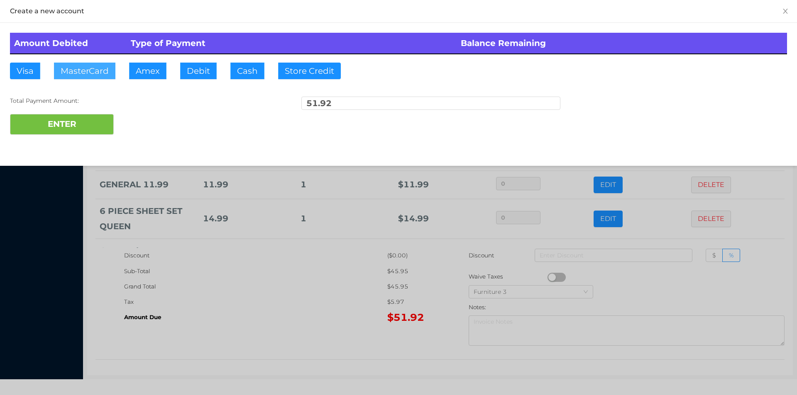
click at [85, 77] on button "MasterCard" at bounding box center [84, 71] width 61 height 17
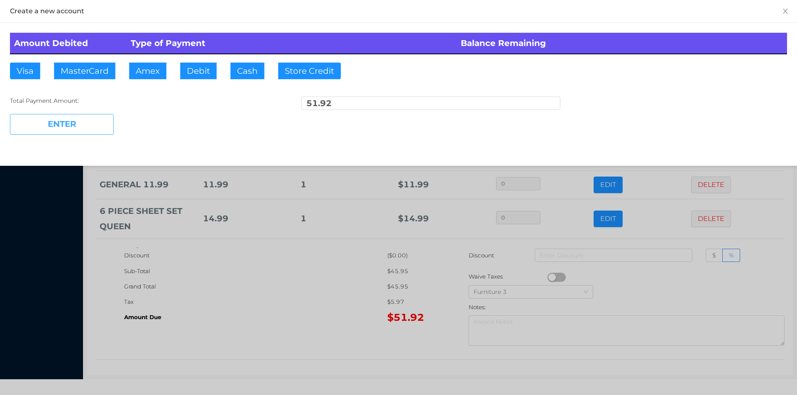
click at [77, 132] on button "ENTER" at bounding box center [62, 124] width 104 height 21
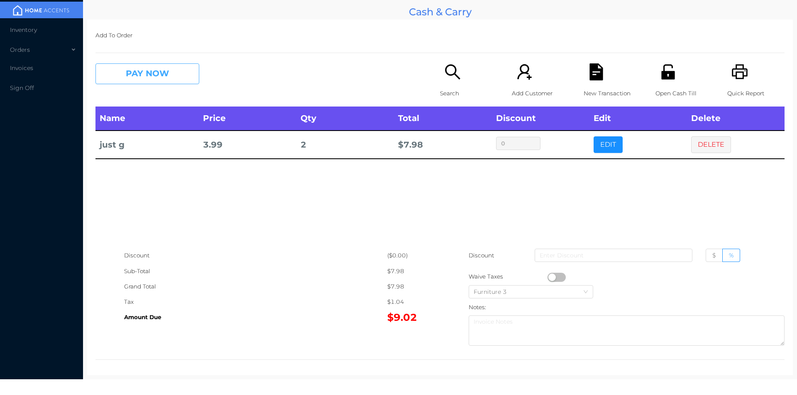
click at [154, 78] on button "PAY NOW" at bounding box center [147, 73] width 104 height 21
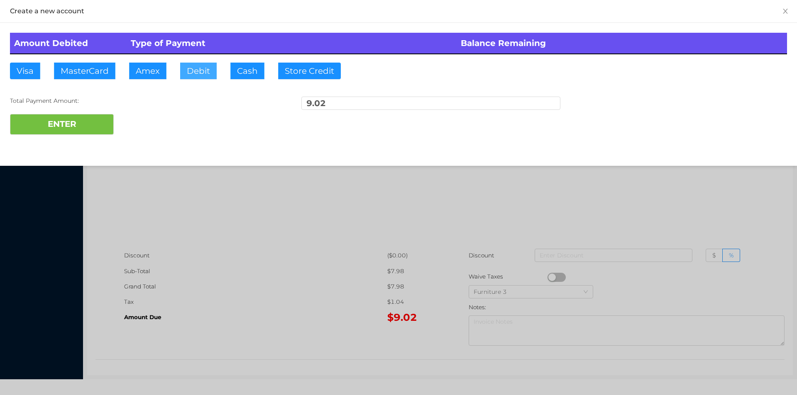
click at [183, 76] on button "Debit" at bounding box center [198, 71] width 37 height 17
click at [100, 122] on button "ENTER" at bounding box center [62, 124] width 104 height 21
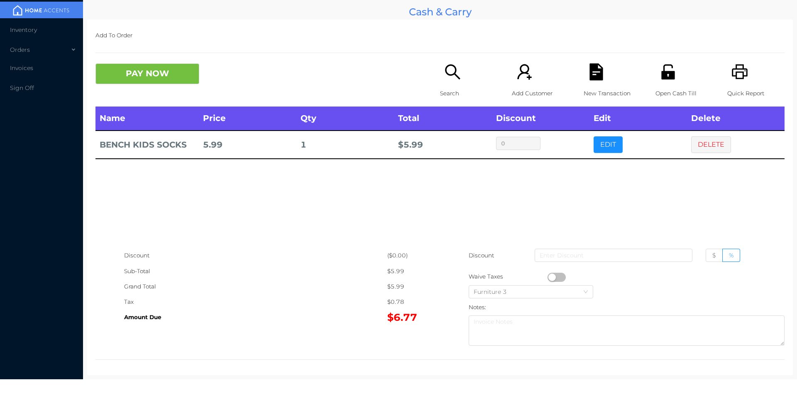
click at [598, 77] on icon "icon: file-text" at bounding box center [595, 71] width 13 height 17
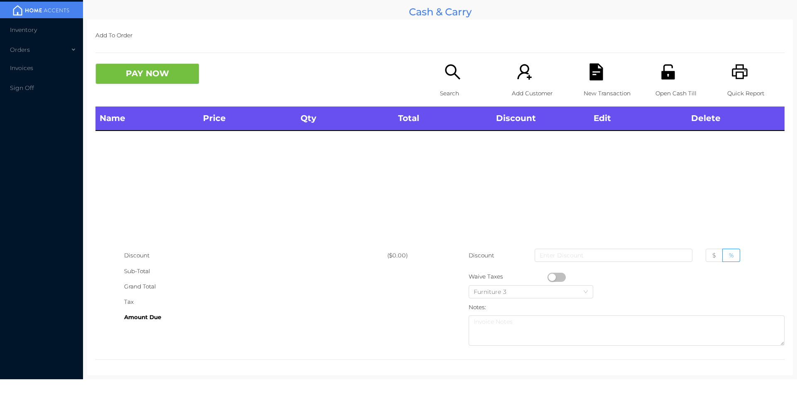
click at [671, 66] on div "Open Cash Till" at bounding box center [683, 84] width 57 height 43
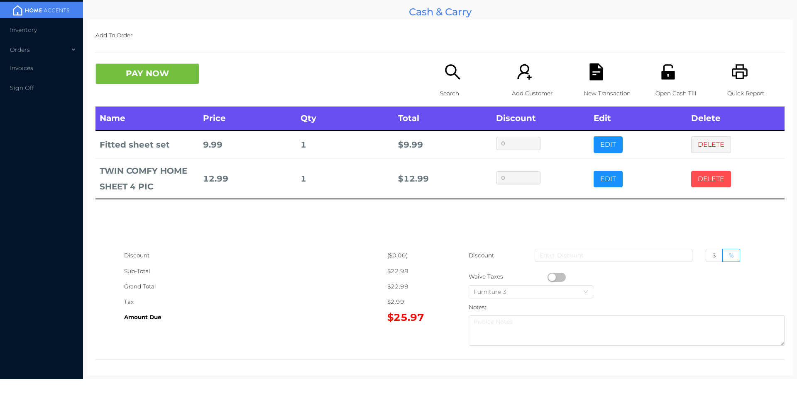
click at [693, 182] on button "DELETE" at bounding box center [711, 179] width 40 height 17
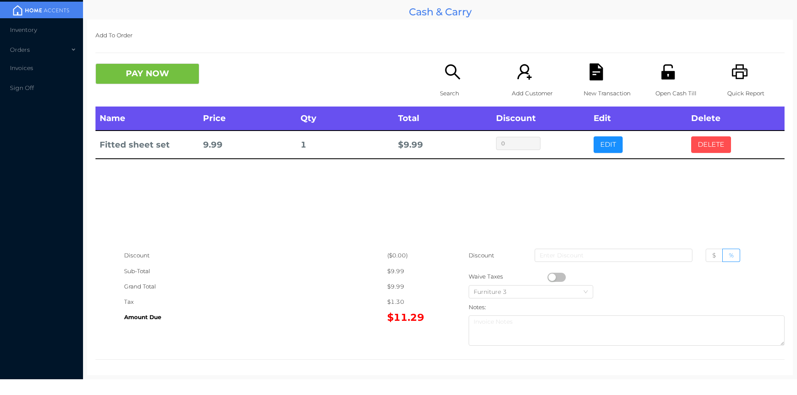
click at [697, 145] on button "DELETE" at bounding box center [711, 145] width 40 height 17
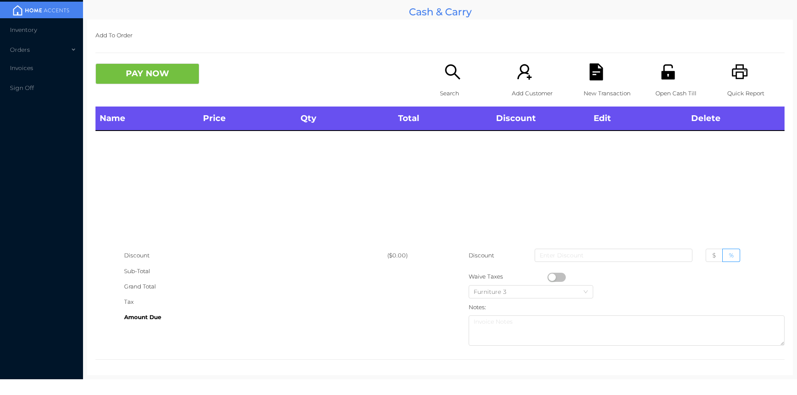
click at [442, 84] on div "Search" at bounding box center [468, 84] width 57 height 43
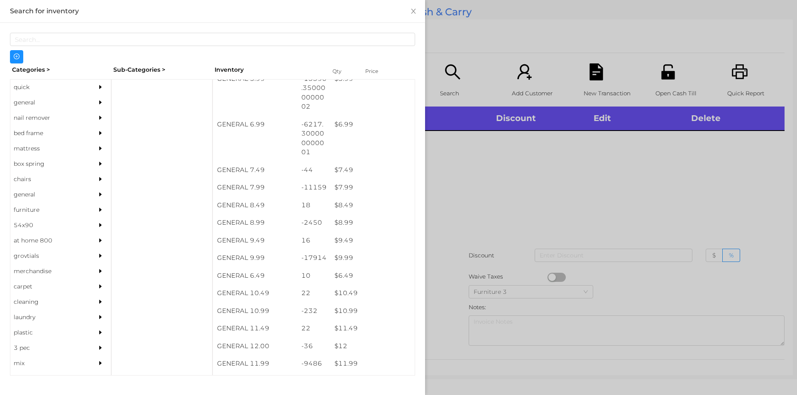
scroll to position [340, 0]
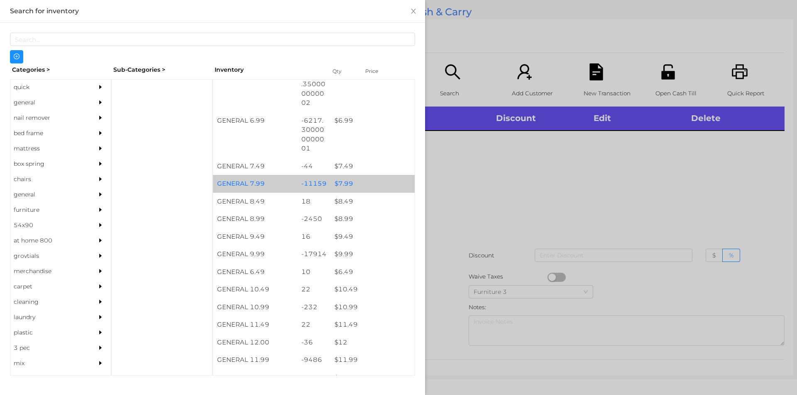
click at [352, 183] on div "$ 7.99" at bounding box center [372, 184] width 84 height 18
click at [364, 184] on div "$ 7.99" at bounding box center [372, 184] width 84 height 18
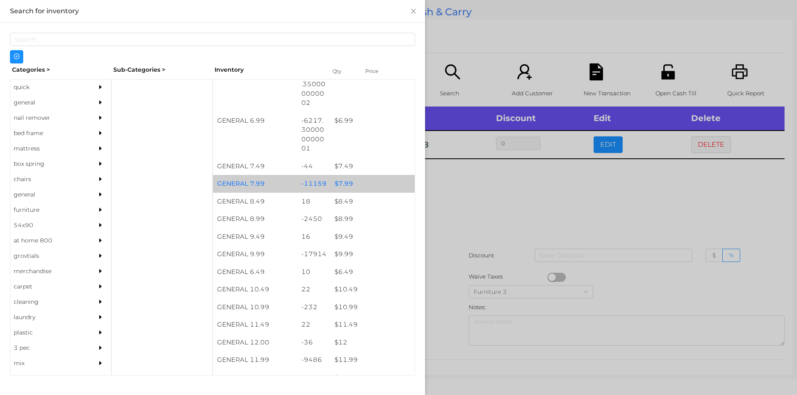
click at [363, 184] on div "$ 7.99" at bounding box center [372, 184] width 84 height 18
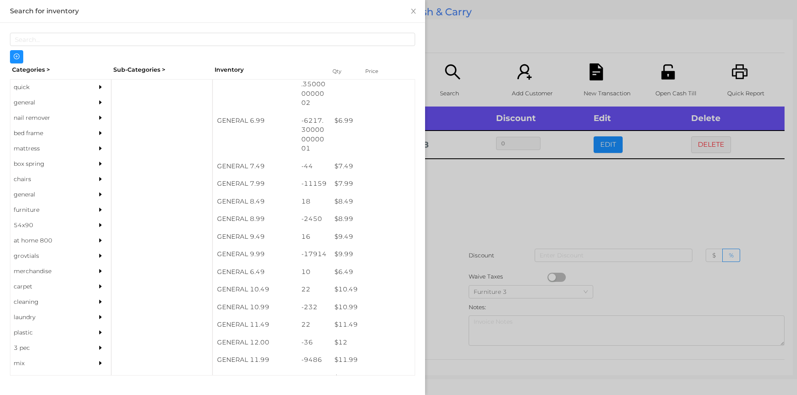
click at [460, 217] on div at bounding box center [398, 197] width 797 height 395
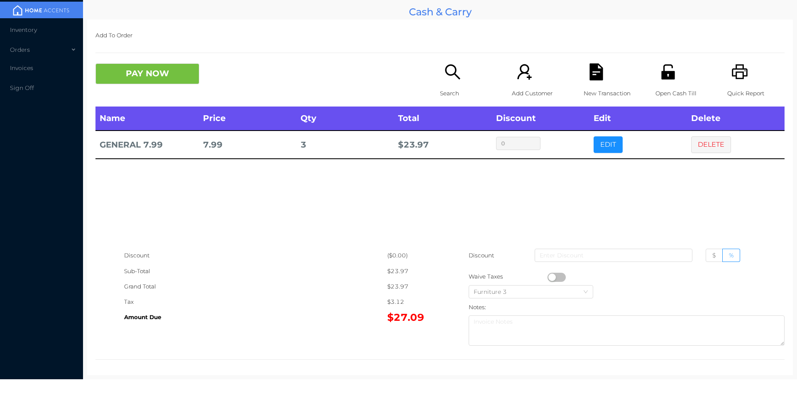
click at [662, 80] on icon "icon: unlock" at bounding box center [667, 71] width 17 height 17
click at [589, 87] on p "New Transaction" at bounding box center [611, 93] width 57 height 15
click at [440, 91] on p "Search" at bounding box center [468, 93] width 57 height 15
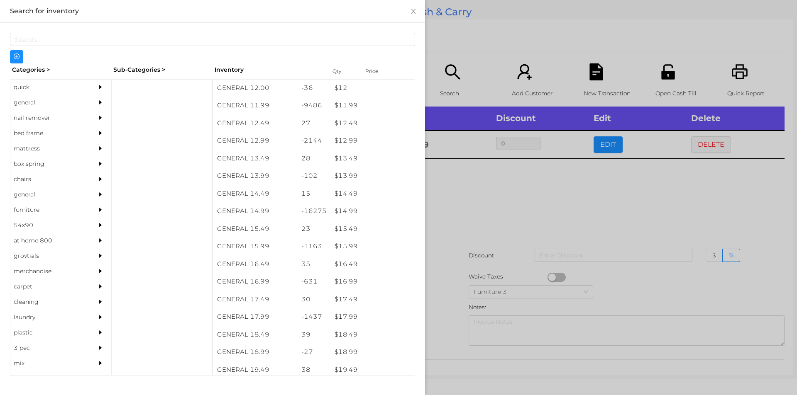
scroll to position [594, 0]
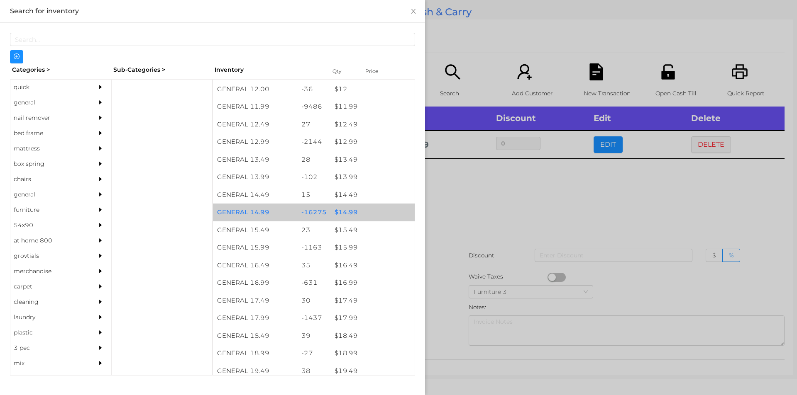
click at [371, 216] on div "$ 14.99" at bounding box center [372, 213] width 84 height 18
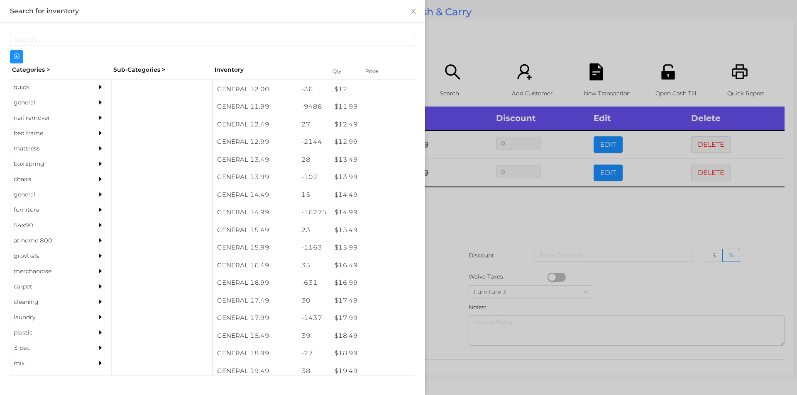
click at [468, 248] on div at bounding box center [398, 197] width 797 height 395
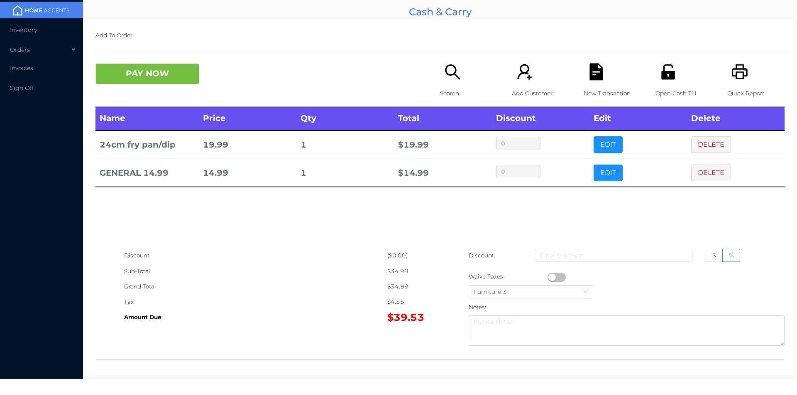
click at [737, 71] on icon "icon: printer" at bounding box center [739, 71] width 17 height 17
click at [583, 83] on div "New Transaction" at bounding box center [611, 84] width 57 height 43
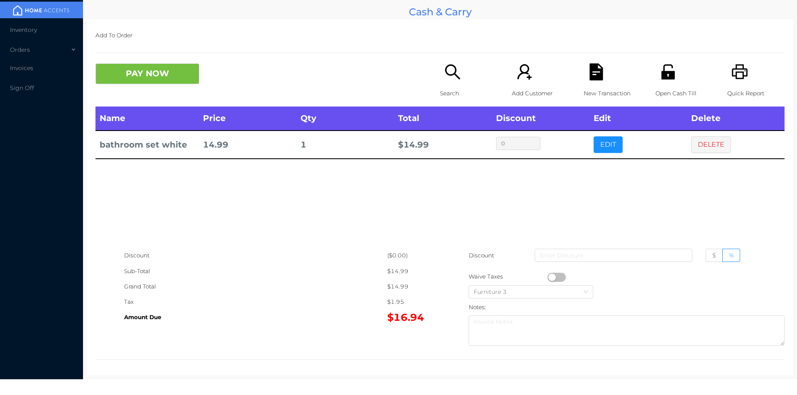
click at [449, 76] on icon "icon: search" at bounding box center [452, 71] width 17 height 17
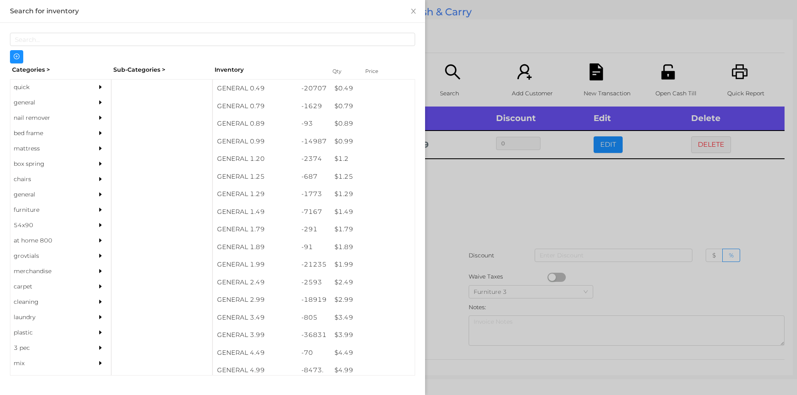
click at [49, 82] on div "quick" at bounding box center [48, 87] width 76 height 15
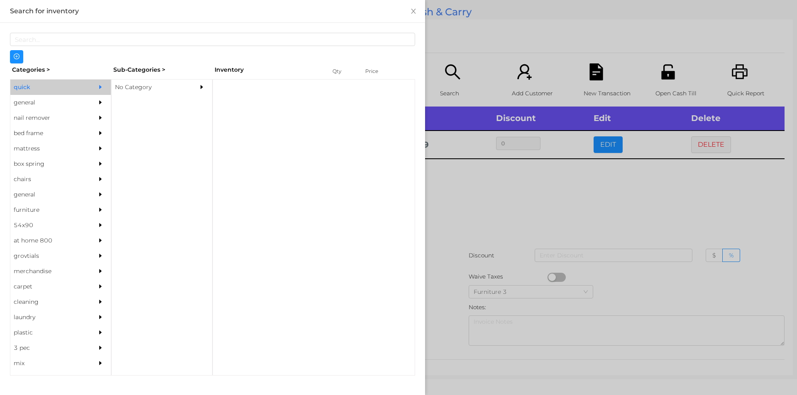
click at [180, 87] on div "No Category" at bounding box center [150, 87] width 76 height 15
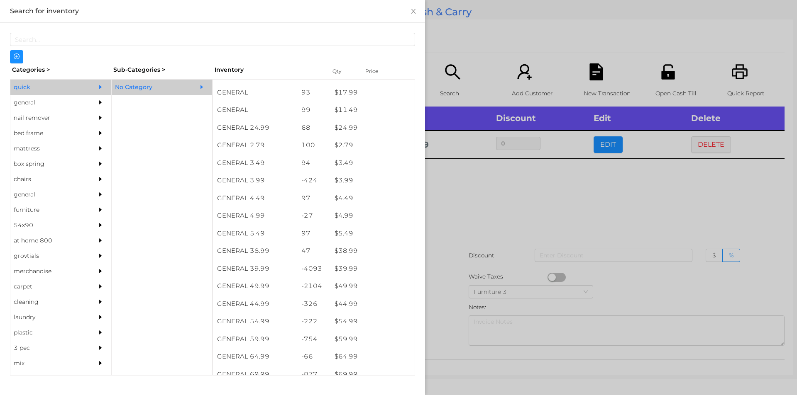
scroll to position [296, 0]
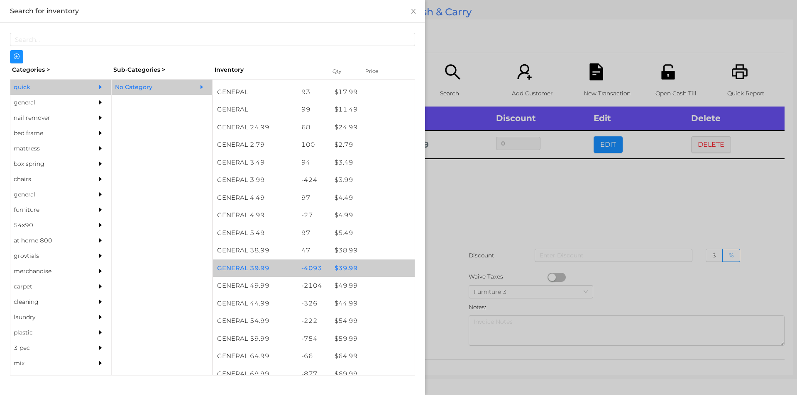
click at [330, 269] on div "$ 39.99" at bounding box center [372, 269] width 84 height 18
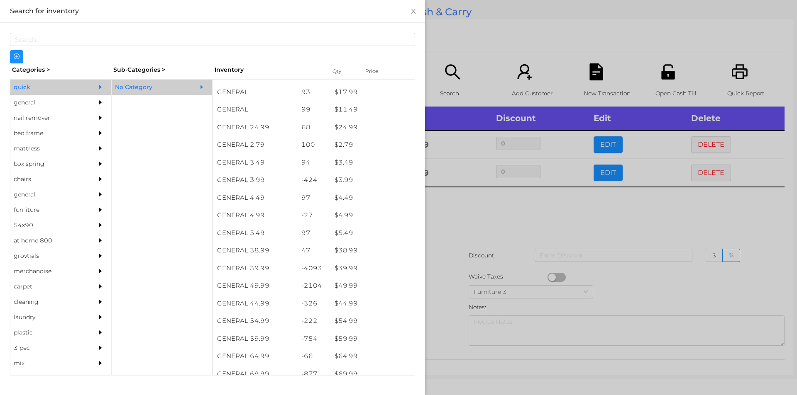
click at [476, 233] on div at bounding box center [398, 197] width 797 height 395
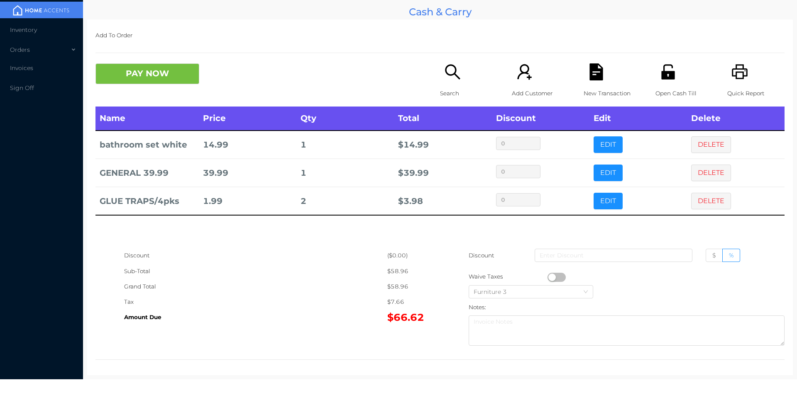
click at [454, 68] on icon "icon: search" at bounding box center [452, 71] width 17 height 17
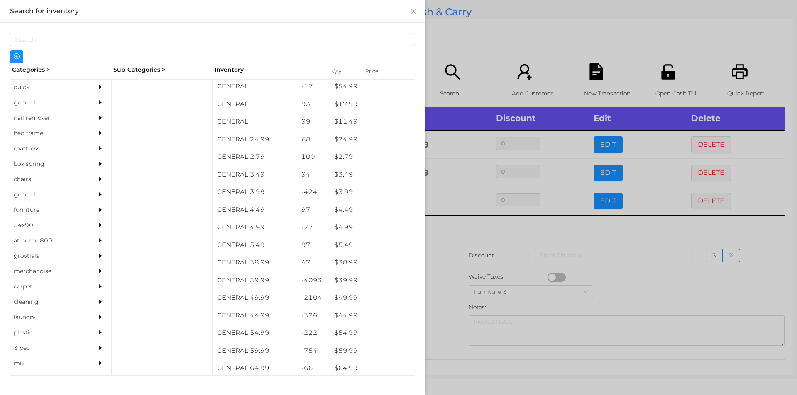
scroll to position [360, 0]
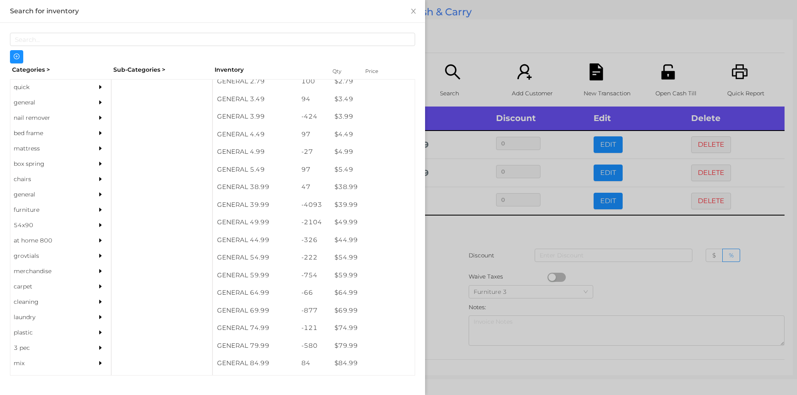
click at [29, 99] on div "general" at bounding box center [48, 102] width 76 height 15
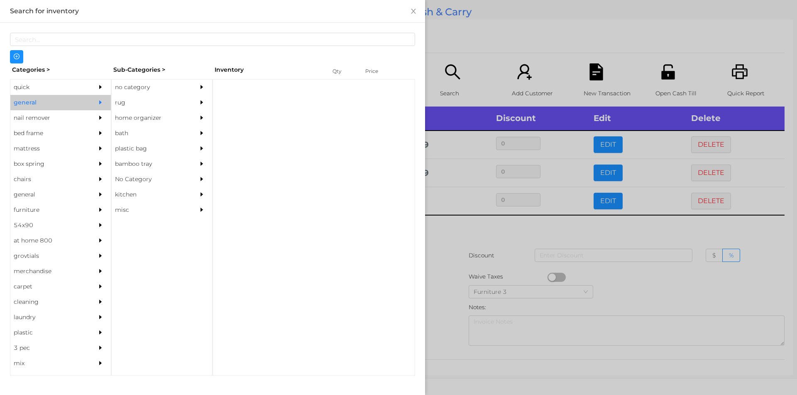
click at [158, 81] on div "no category" at bounding box center [150, 87] width 76 height 15
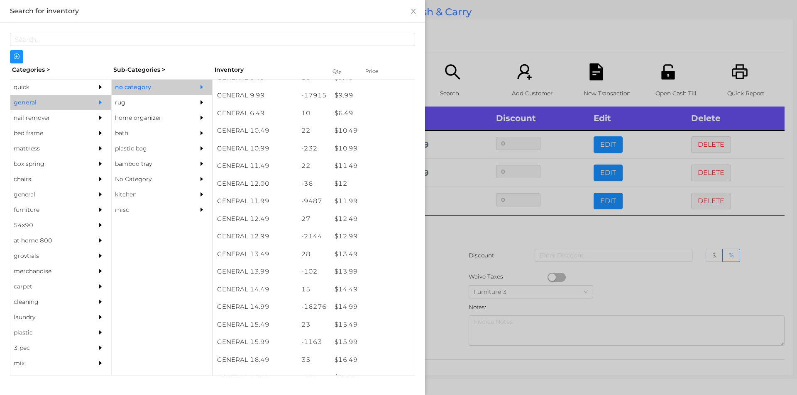
scroll to position [506, 0]
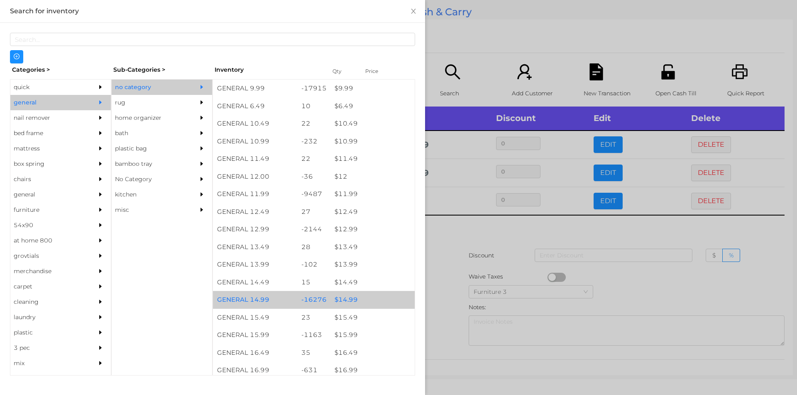
click at [354, 305] on div "$ 14.99" at bounding box center [372, 300] width 84 height 18
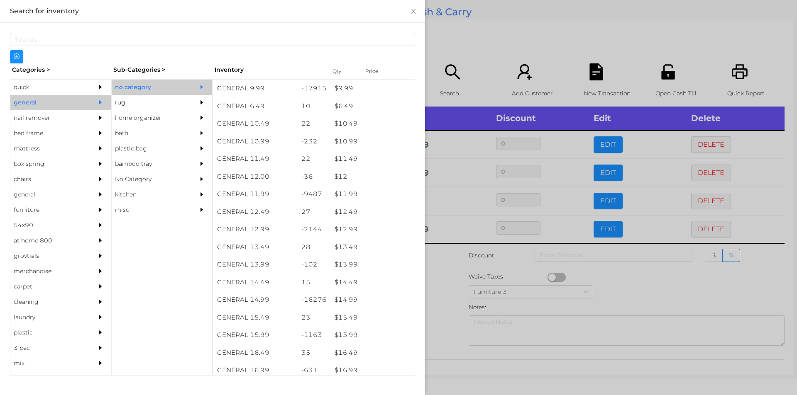
click at [475, 278] on div at bounding box center [398, 197] width 797 height 395
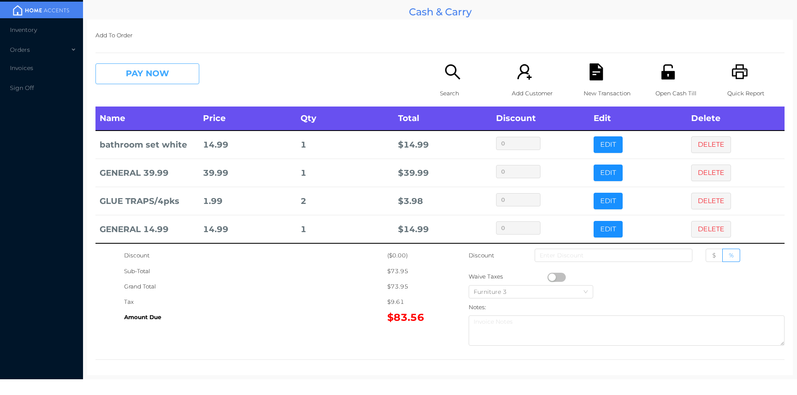
click at [149, 81] on button "PAY NOW" at bounding box center [147, 73] width 104 height 21
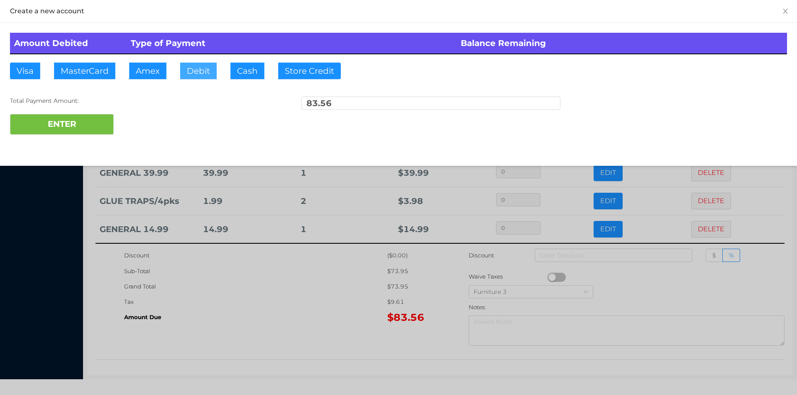
click at [201, 70] on button "Debit" at bounding box center [198, 71] width 37 height 17
click at [73, 115] on button "ENTER" at bounding box center [62, 124] width 104 height 21
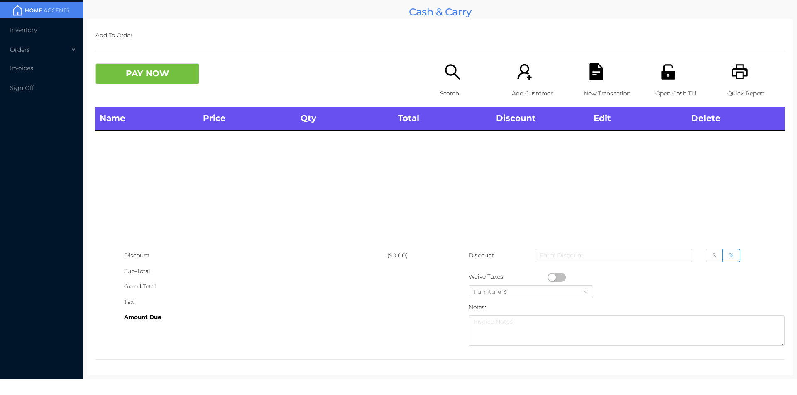
click at [661, 75] on icon "icon: unlock" at bounding box center [667, 71] width 13 height 15
click at [440, 76] on div "Search" at bounding box center [468, 84] width 57 height 43
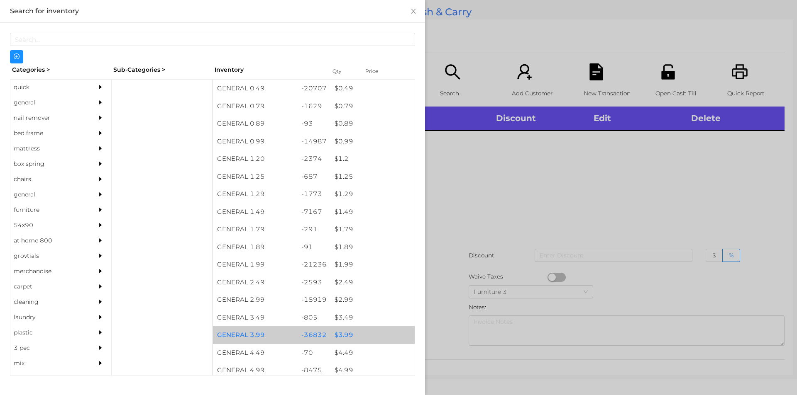
click at [343, 338] on div "$ 3.99" at bounding box center [372, 336] width 84 height 18
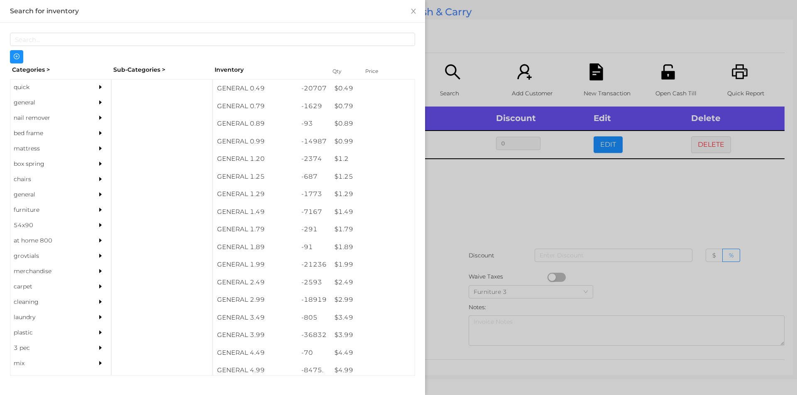
click at [478, 219] on div at bounding box center [398, 197] width 797 height 395
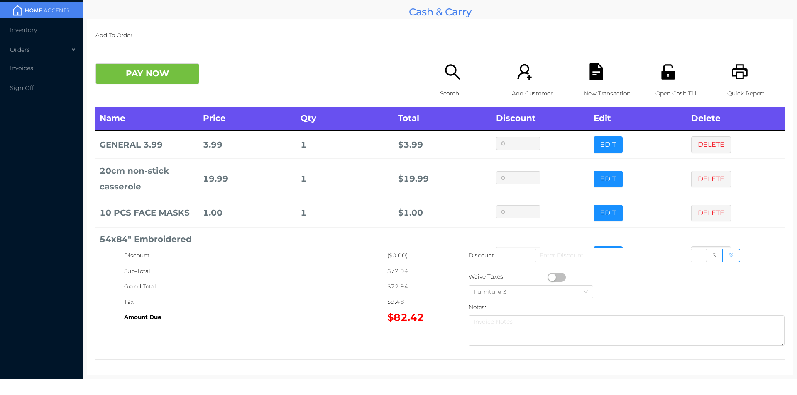
scroll to position [43, 0]
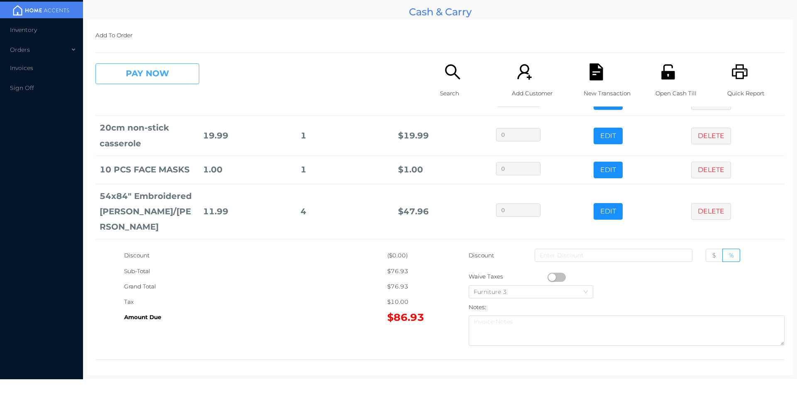
click at [178, 75] on button "PAY NOW" at bounding box center [147, 73] width 104 height 21
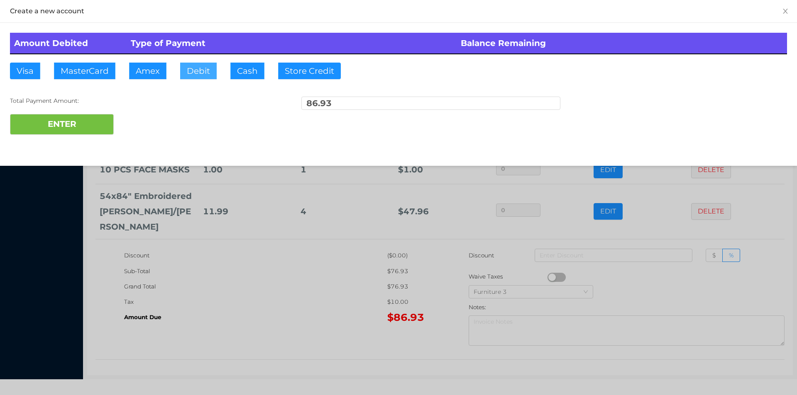
click at [194, 63] on button "Debit" at bounding box center [198, 71] width 37 height 17
type input "100."
click at [88, 117] on button "ENTER" at bounding box center [62, 124] width 104 height 21
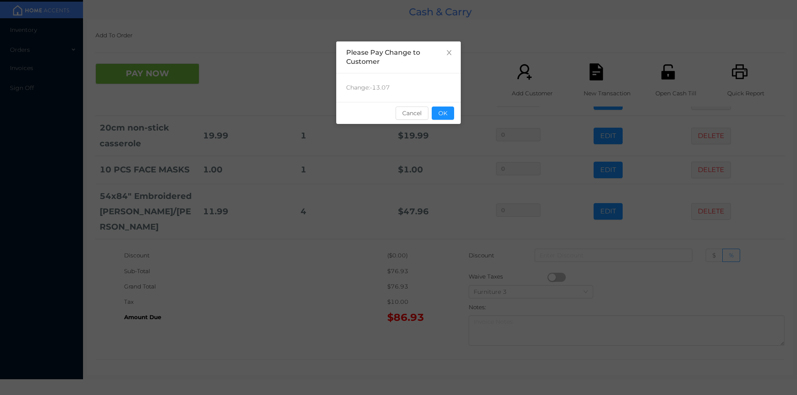
scroll to position [0, 0]
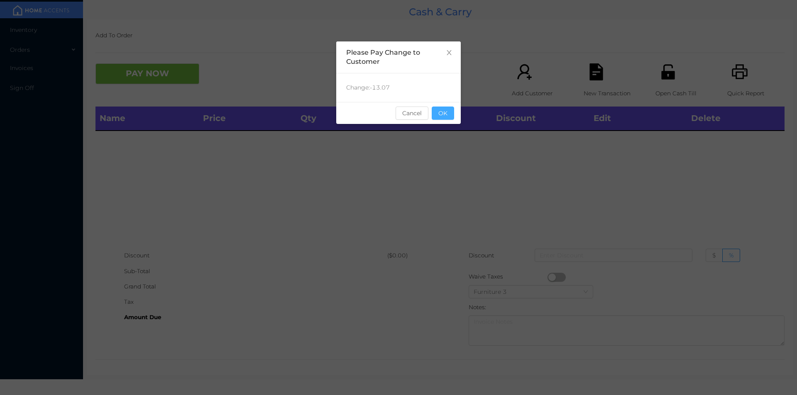
click at [442, 108] on button "OK" at bounding box center [443, 113] width 22 height 13
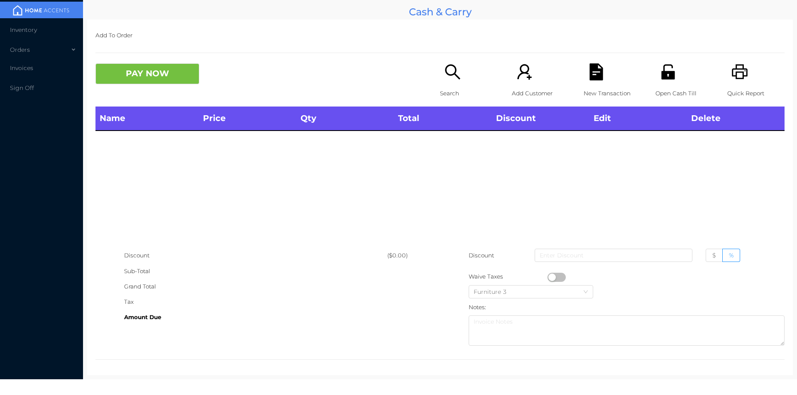
click at [440, 124] on th "Total" at bounding box center [443, 119] width 98 height 24
click at [661, 80] on icon "icon: unlock" at bounding box center [667, 71] width 17 height 17
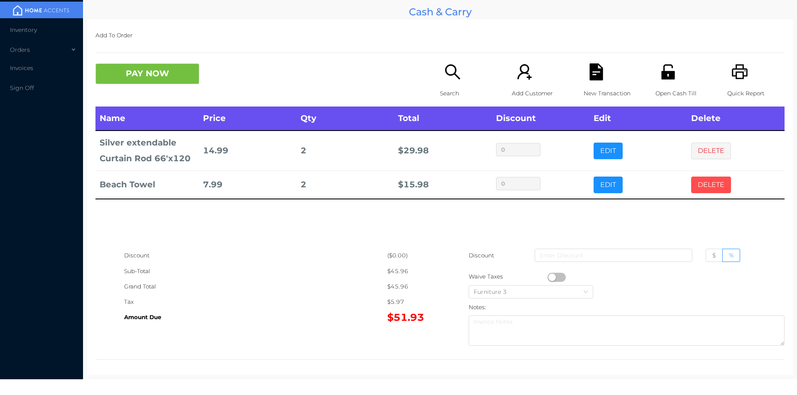
click at [710, 186] on button "DELETE" at bounding box center [711, 185] width 40 height 17
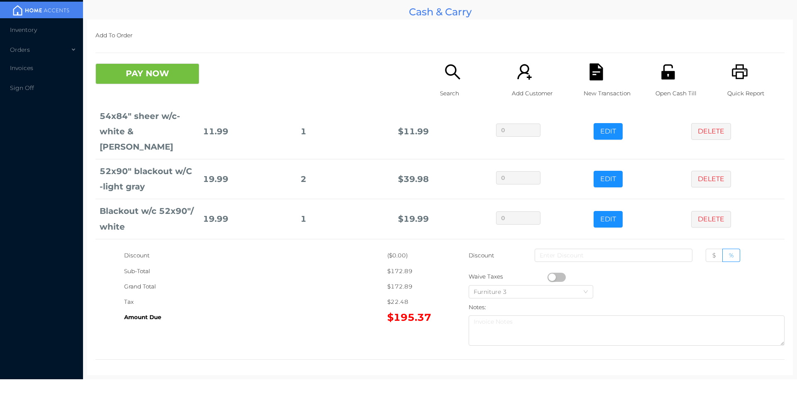
scroll to position [123, 0]
click at [674, 80] on div "Open Cash Till" at bounding box center [683, 84] width 57 height 43
click at [163, 71] on button "PAY NOW" at bounding box center [147, 73] width 104 height 21
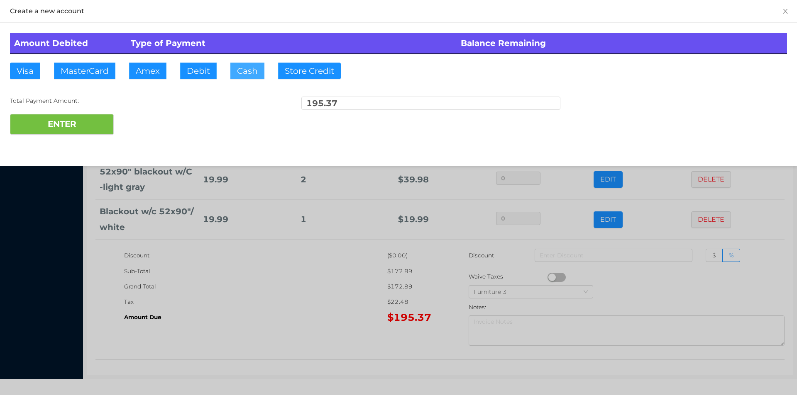
click at [246, 65] on button "Cash" at bounding box center [247, 71] width 34 height 17
type input "200."
click at [93, 119] on button "ENTER" at bounding box center [62, 124] width 104 height 21
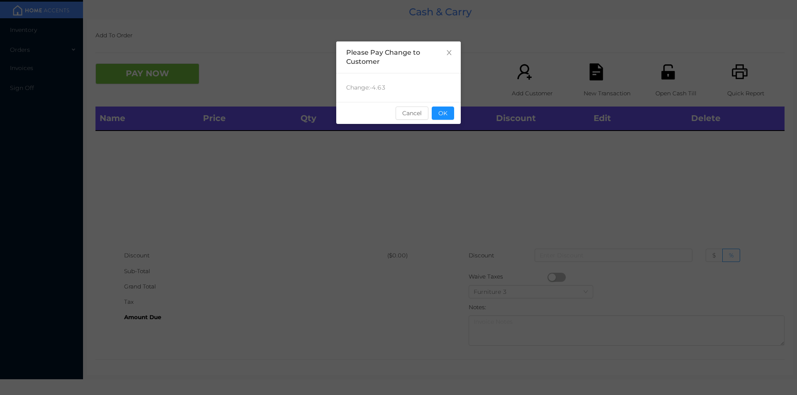
scroll to position [0, 0]
click at [439, 107] on button "OK" at bounding box center [443, 113] width 22 height 13
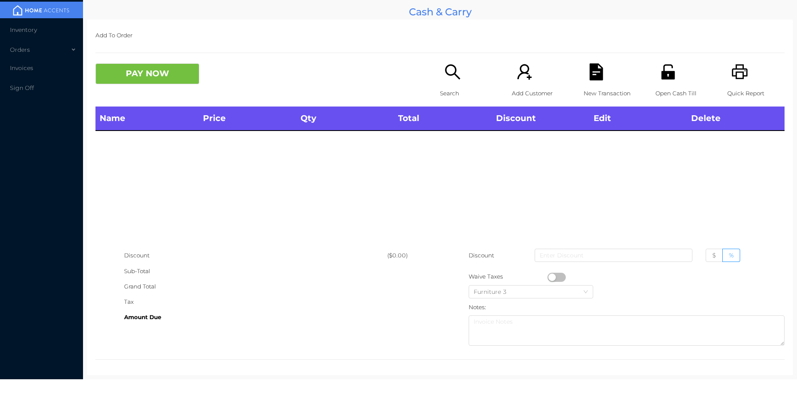
click at [441, 145] on div "Name Price Qty Total Discount Edit Delete" at bounding box center [439, 177] width 689 height 141
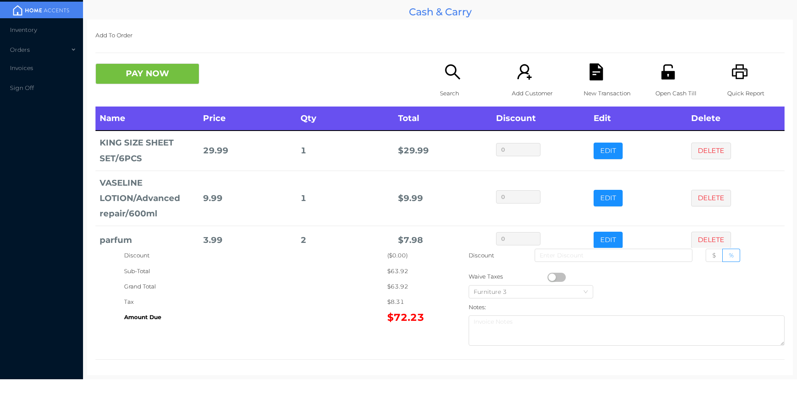
click at [446, 78] on icon "icon: search" at bounding box center [452, 71] width 17 height 17
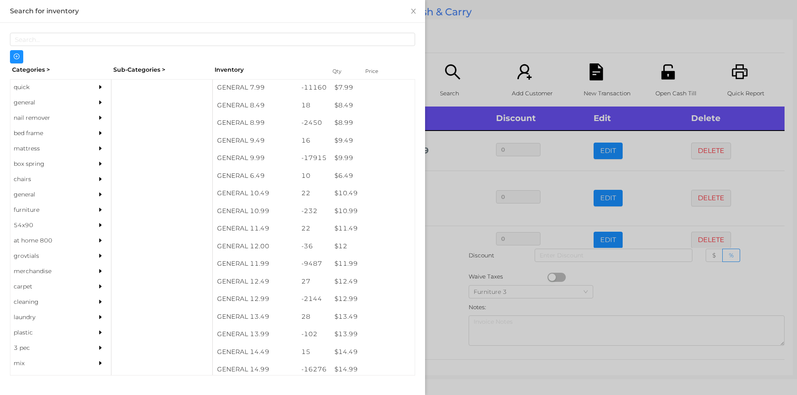
scroll to position [517, 0]
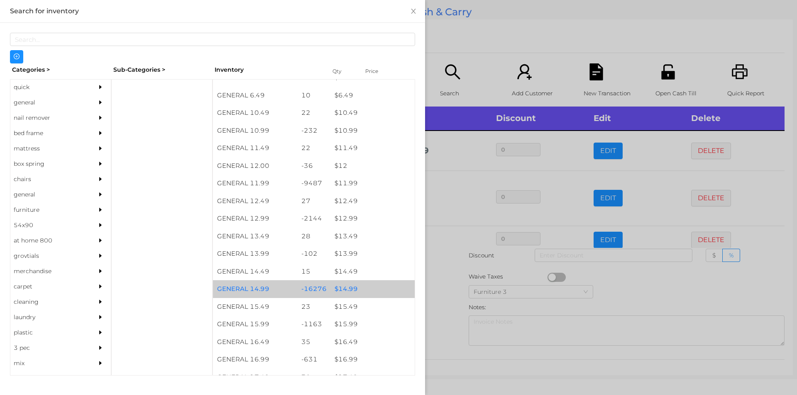
click at [321, 290] on div "-16276" at bounding box center [314, 289] width 34 height 18
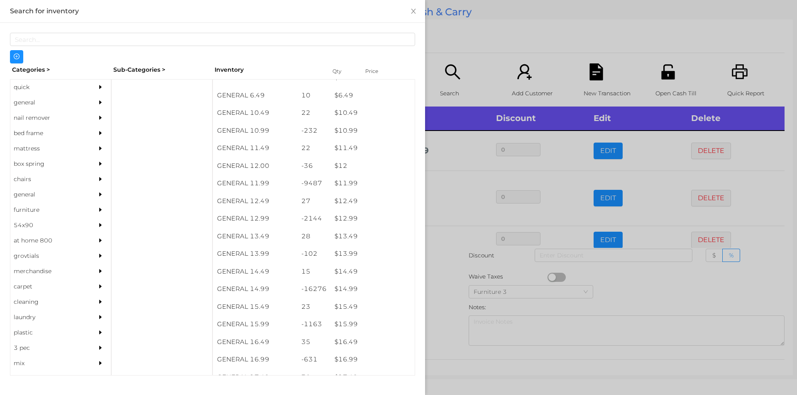
click at [472, 47] on div at bounding box center [398, 197] width 797 height 395
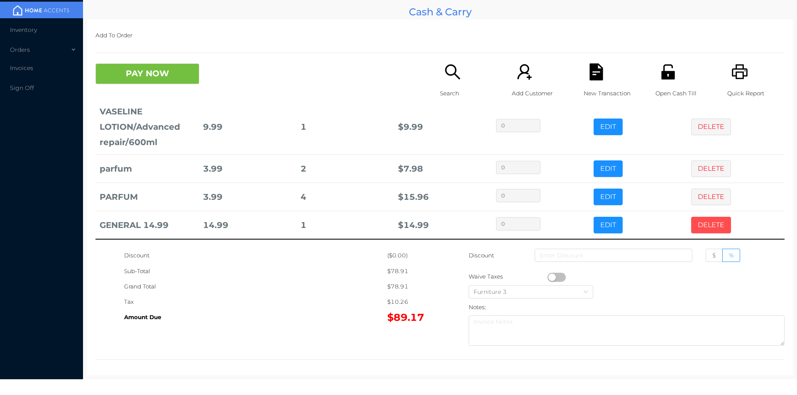
click at [694, 222] on button "DELETE" at bounding box center [711, 225] width 40 height 17
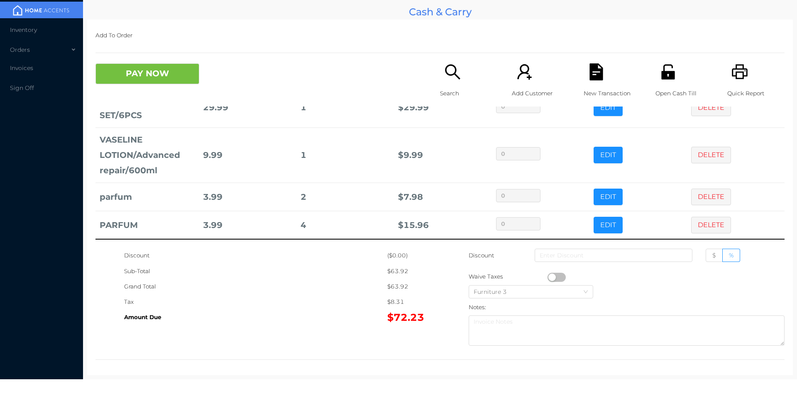
scroll to position [43, 0]
click at [589, 80] on icon "icon: file-text" at bounding box center [595, 71] width 13 height 17
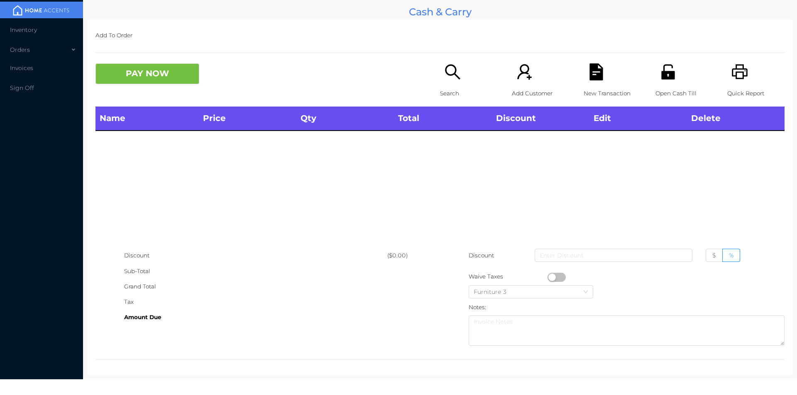
scroll to position [0, 0]
click at [667, 74] on icon "icon: unlock" at bounding box center [667, 71] width 13 height 15
click at [232, 250] on div "Discount" at bounding box center [255, 255] width 263 height 15
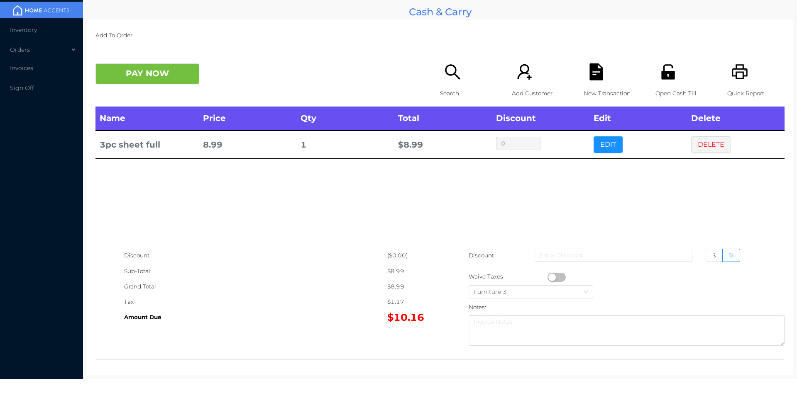
click at [449, 91] on p "Search" at bounding box center [468, 93] width 57 height 15
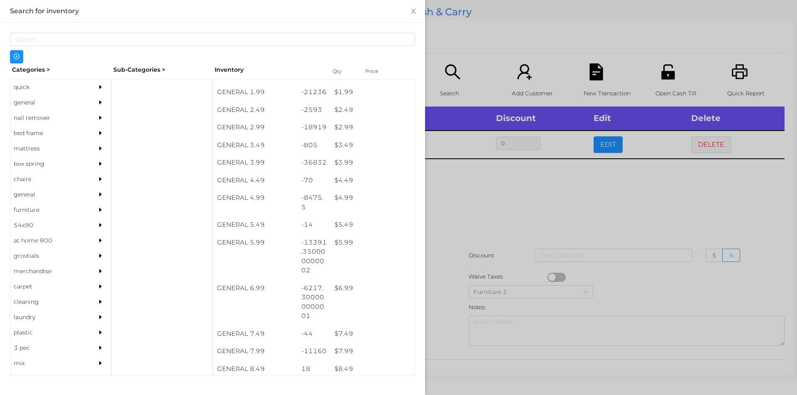
scroll to position [174, 0]
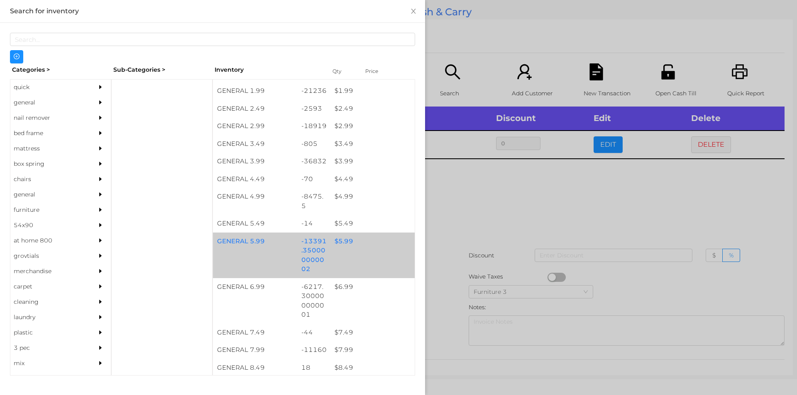
click at [330, 242] on div "$ 5.99" at bounding box center [372, 242] width 84 height 18
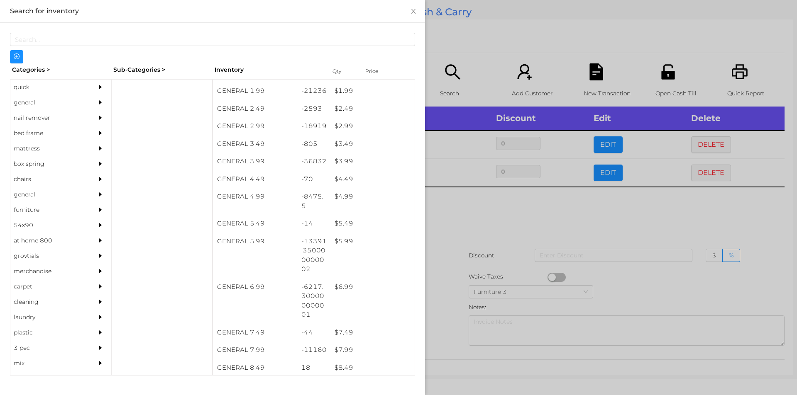
click at [492, 250] on div at bounding box center [398, 197] width 797 height 395
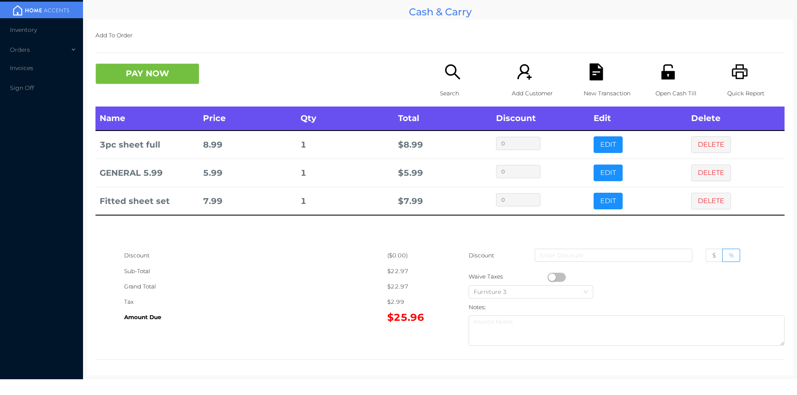
click at [454, 85] on div "Search" at bounding box center [468, 84] width 57 height 43
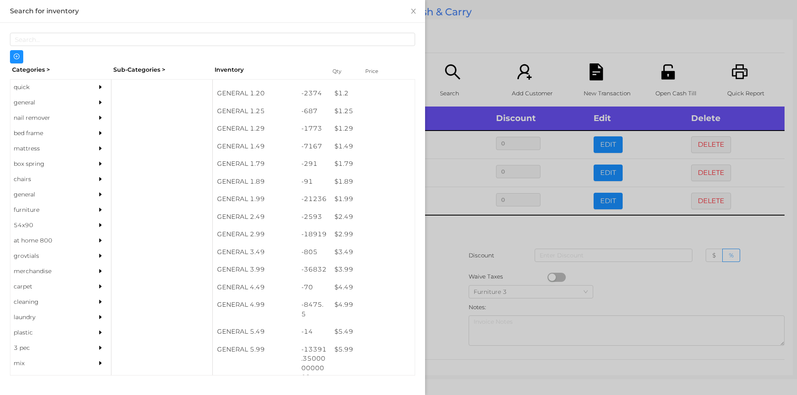
scroll to position [123, 0]
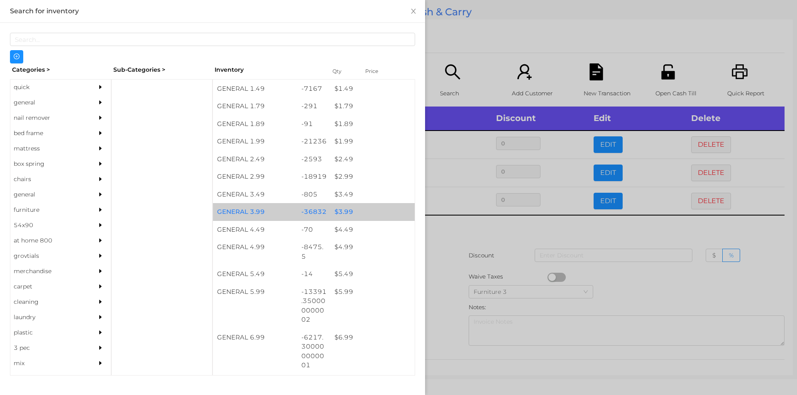
click at [377, 205] on div "$ 3.99" at bounding box center [372, 212] width 84 height 18
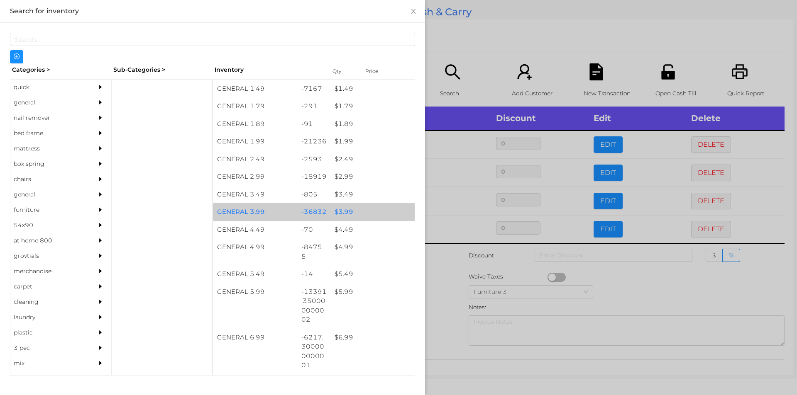
click at [371, 205] on div "$ 3.99" at bounding box center [372, 212] width 84 height 18
click at [382, 207] on div "$ 3.99" at bounding box center [372, 212] width 84 height 18
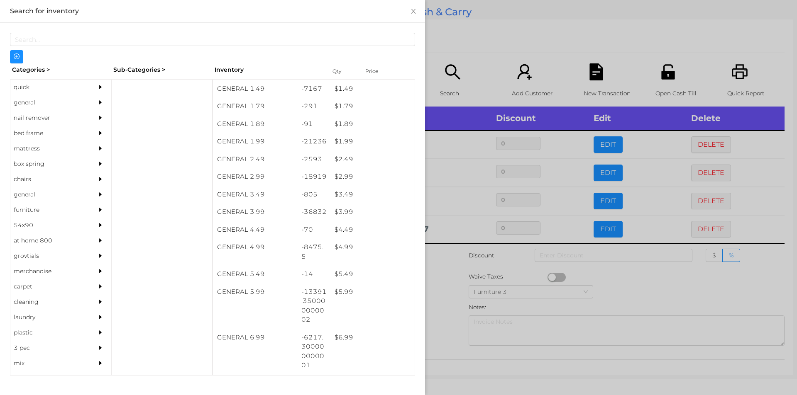
click at [500, 36] on div at bounding box center [398, 197] width 797 height 395
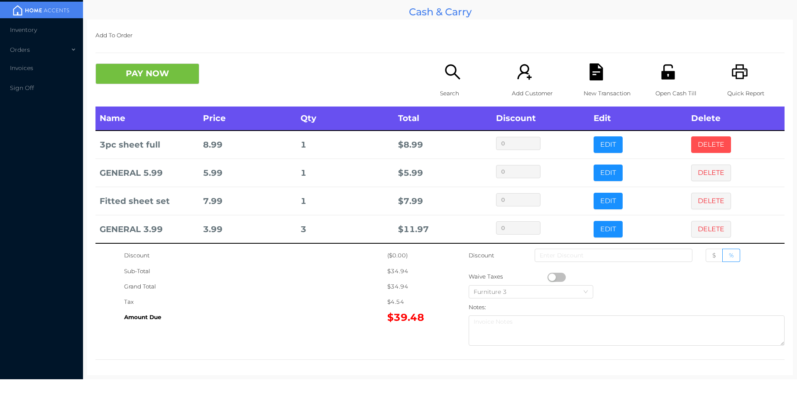
click at [694, 143] on button "DELETE" at bounding box center [711, 145] width 40 height 17
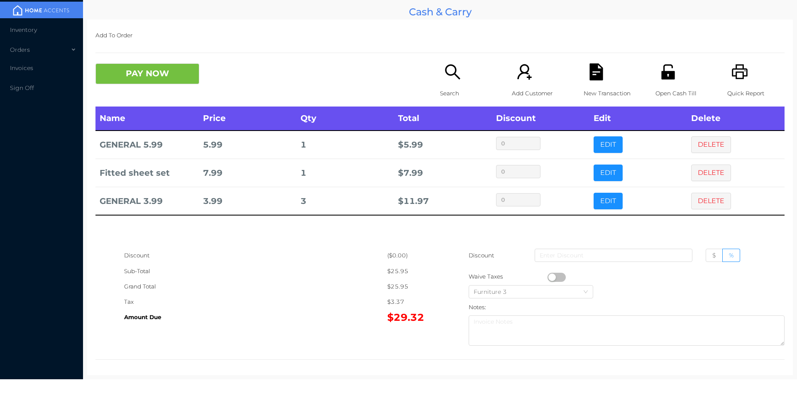
scroll to position [3, 0]
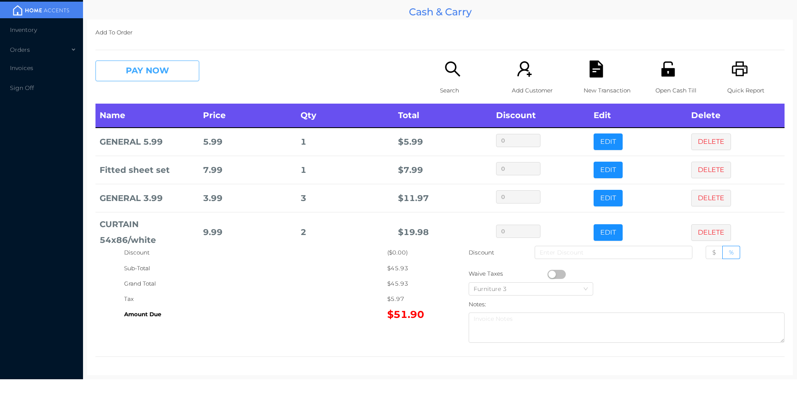
click at [123, 72] on button "PAY NOW" at bounding box center [147, 71] width 104 height 21
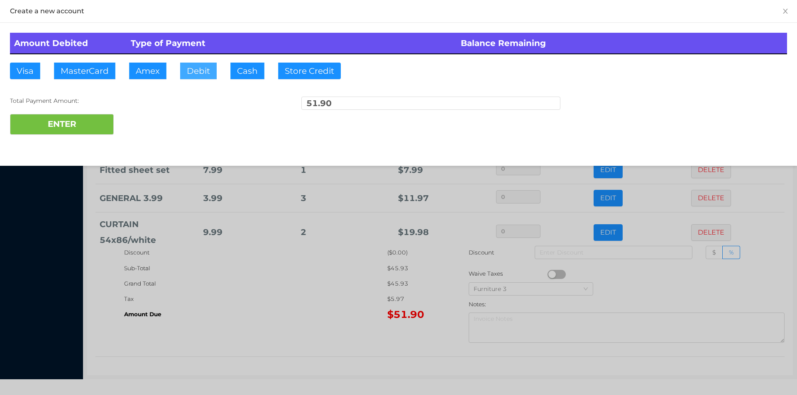
click at [213, 73] on button "Debit" at bounding box center [198, 71] width 37 height 17
click at [64, 127] on button "ENTER" at bounding box center [62, 124] width 104 height 21
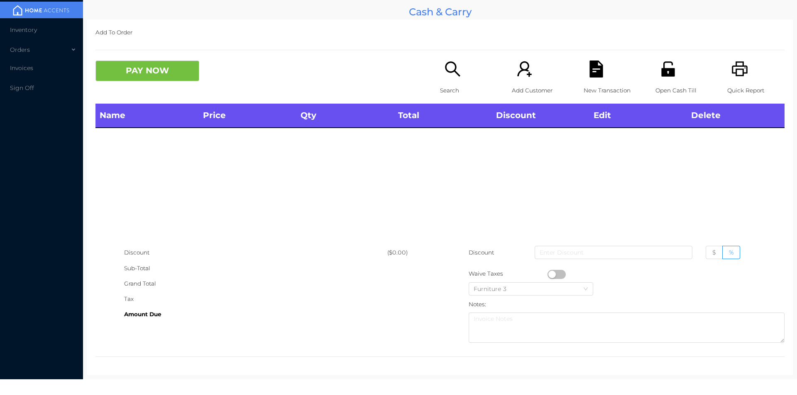
click at [454, 77] on icon "icon: search" at bounding box center [452, 69] width 17 height 17
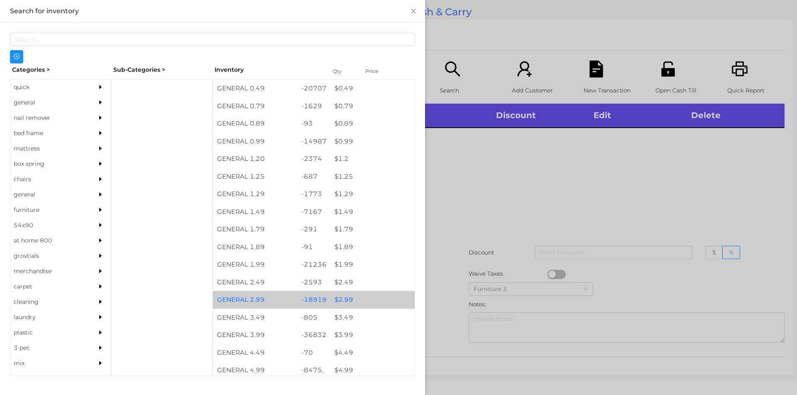
click at [340, 303] on div "$ 2.99" at bounding box center [372, 300] width 84 height 18
click at [340, 298] on div "$ 2.99" at bounding box center [372, 300] width 84 height 18
click at [341, 295] on div "$ 2.99" at bounding box center [372, 300] width 84 height 18
click at [344, 299] on div "$ 2.99" at bounding box center [372, 300] width 84 height 18
click at [349, 297] on div "$ 2.99" at bounding box center [372, 300] width 84 height 18
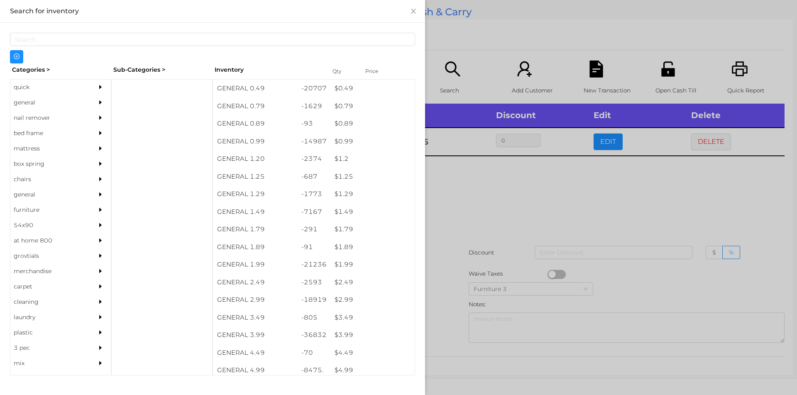
click at [469, 196] on div at bounding box center [398, 197] width 797 height 395
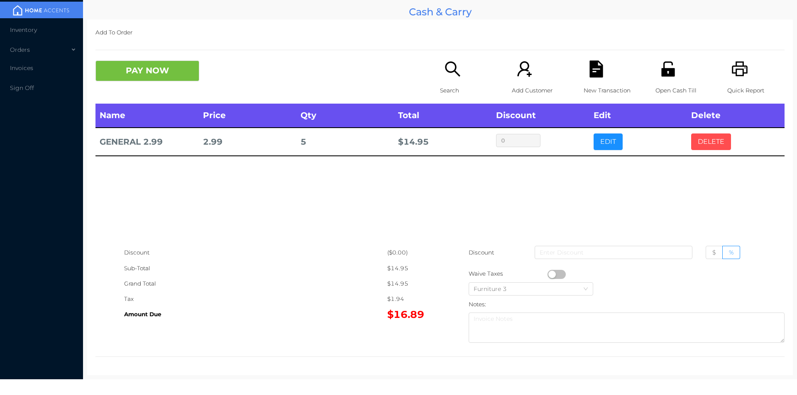
click at [715, 145] on button "DELETE" at bounding box center [711, 142] width 40 height 17
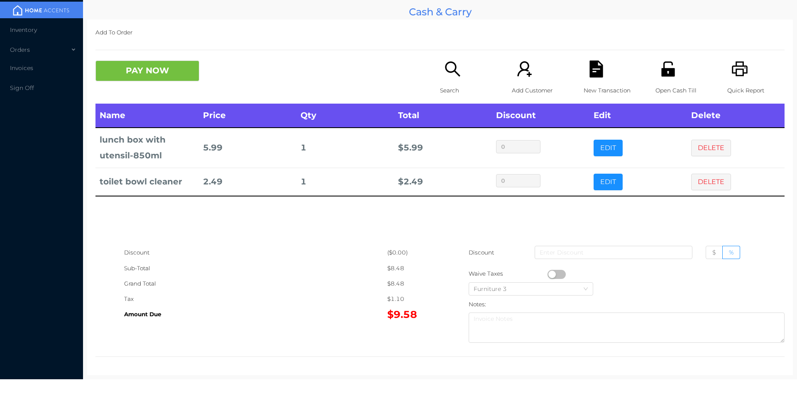
click at [453, 85] on p "Search" at bounding box center [468, 90] width 57 height 15
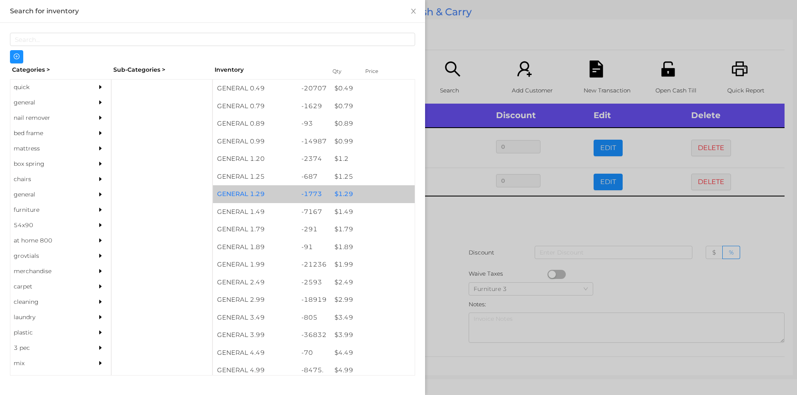
click at [345, 192] on div "$ 1.29" at bounding box center [372, 194] width 84 height 18
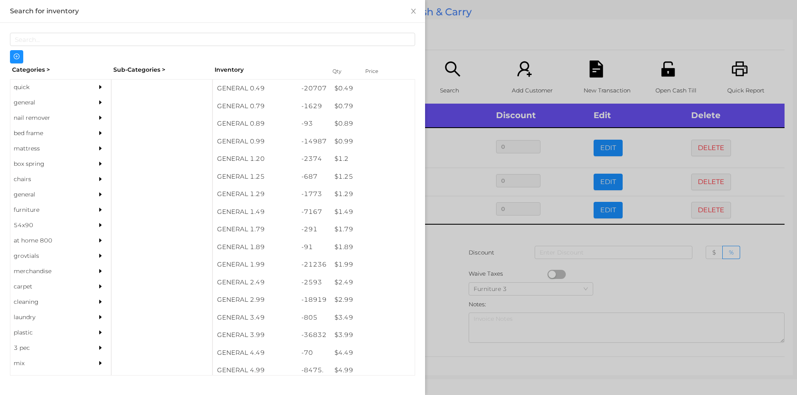
click at [444, 242] on div at bounding box center [398, 197] width 797 height 395
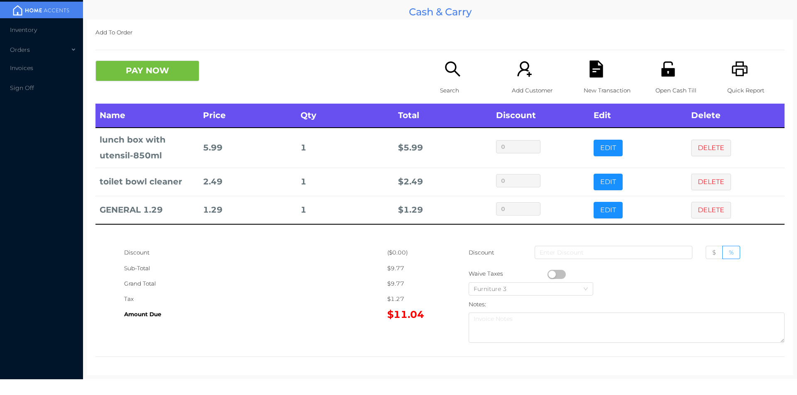
click at [551, 274] on button "button" at bounding box center [556, 274] width 18 height 9
click at [712, 253] on span "$" at bounding box center [714, 252] width 4 height 7
click at [712, 255] on input "$" at bounding box center [712, 255] width 0 height 0
click at [635, 252] on input at bounding box center [613, 252] width 158 height 13
type input "2"
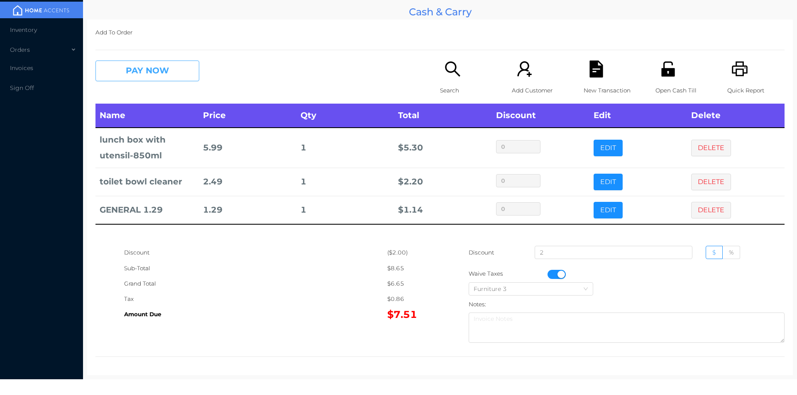
click at [158, 78] on button "PAY NOW" at bounding box center [147, 71] width 104 height 21
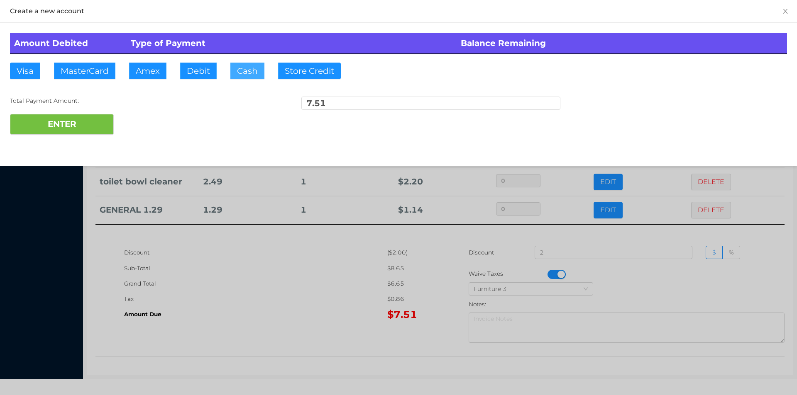
click at [238, 72] on button "Cash" at bounding box center [247, 71] width 34 height 17
click at [74, 119] on button "ENTER" at bounding box center [62, 124] width 104 height 21
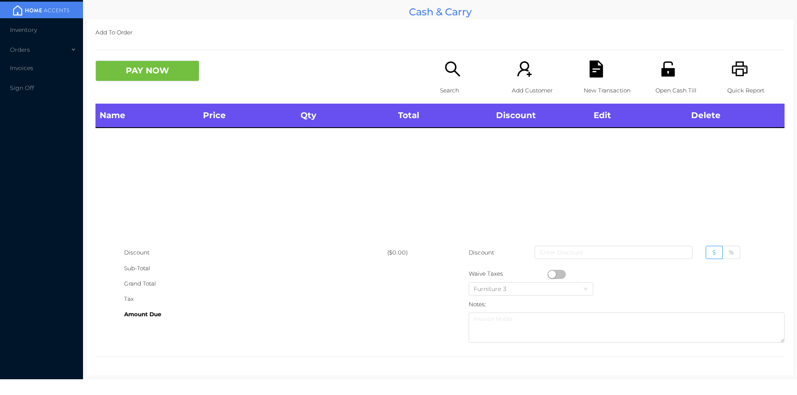
click at [458, 81] on div "Search" at bounding box center [468, 82] width 57 height 43
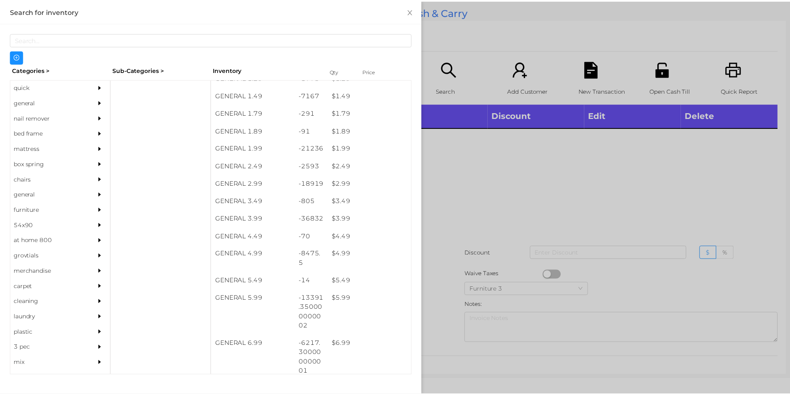
scroll to position [143, 0]
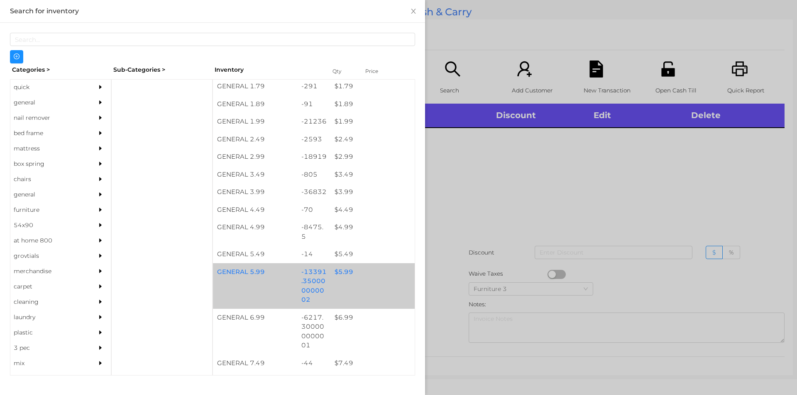
click at [337, 274] on div "$ 5.99" at bounding box center [372, 272] width 84 height 18
click at [339, 279] on div "$ 5.99" at bounding box center [372, 272] width 84 height 18
click at [341, 270] on div "$ 5.99" at bounding box center [372, 272] width 84 height 18
click at [345, 271] on div "$ 5.99" at bounding box center [372, 272] width 84 height 18
click at [344, 269] on div "$ 5.99" at bounding box center [372, 272] width 84 height 18
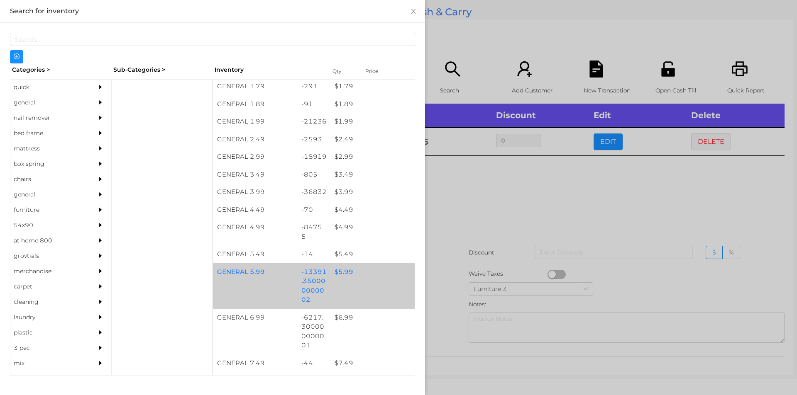
click at [341, 278] on div "$ 5.99" at bounding box center [372, 272] width 84 height 18
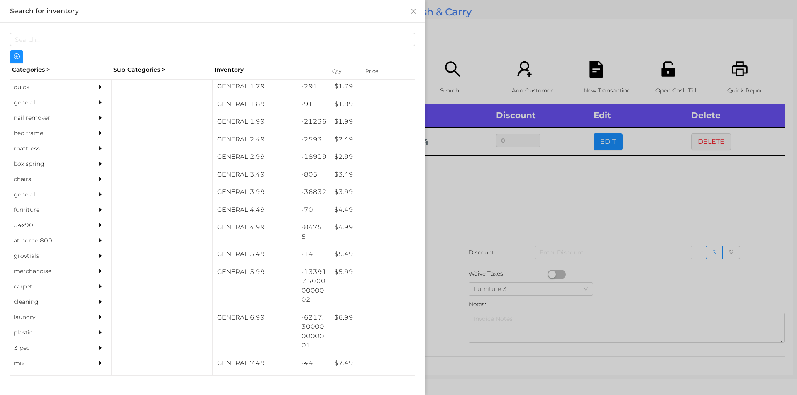
click at [485, 191] on div at bounding box center [398, 197] width 797 height 395
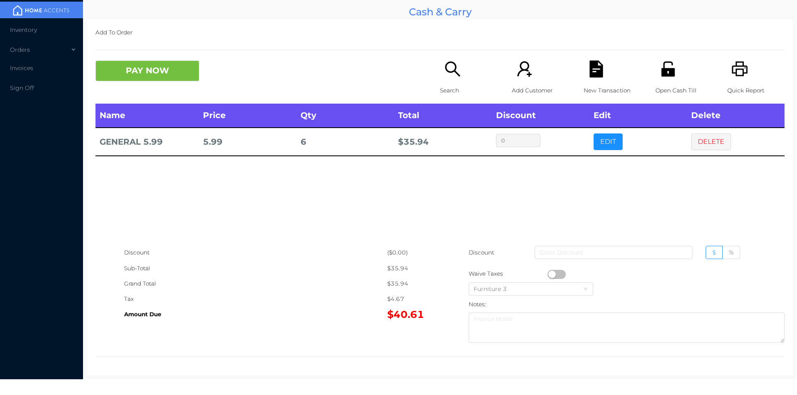
click at [133, 63] on button "PAY NOW" at bounding box center [147, 71] width 104 height 21
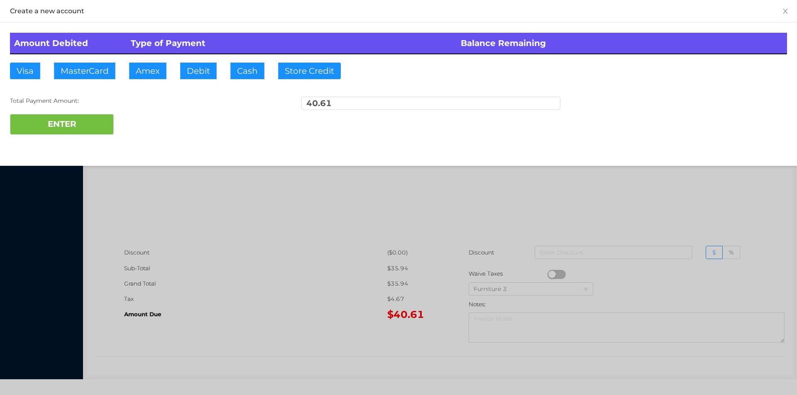
click at [138, 111] on div "Total Payment Amount: 40.61" at bounding box center [398, 105] width 777 height 17
click at [127, 122] on div "ENTER" at bounding box center [398, 124] width 777 height 21
click at [580, 209] on div at bounding box center [398, 197] width 797 height 395
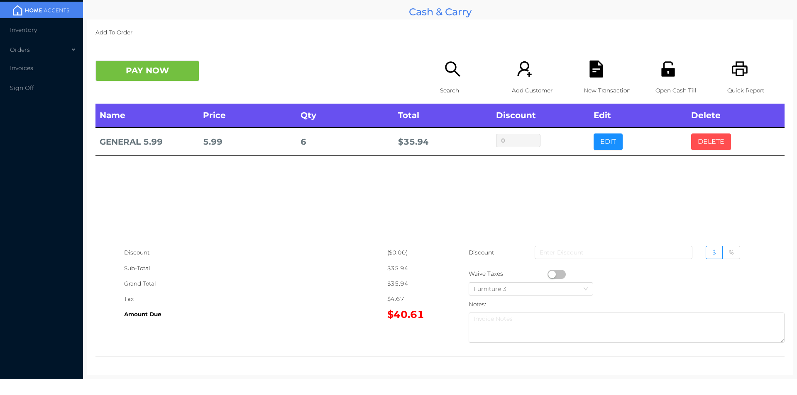
click at [718, 145] on button "DELETE" at bounding box center [711, 142] width 40 height 17
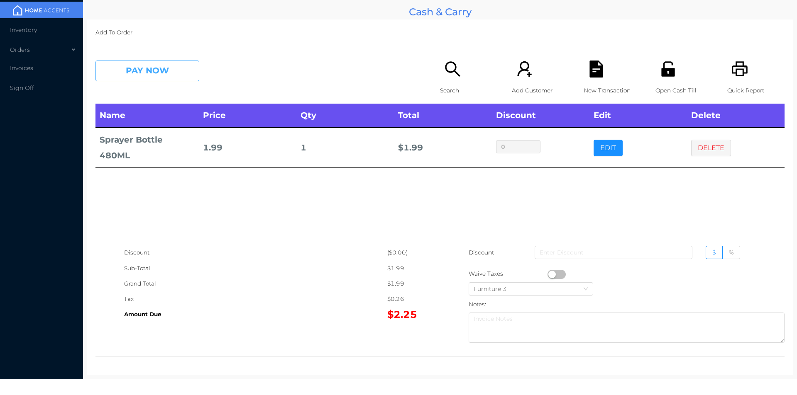
click at [146, 78] on button "PAY NOW" at bounding box center [147, 71] width 104 height 21
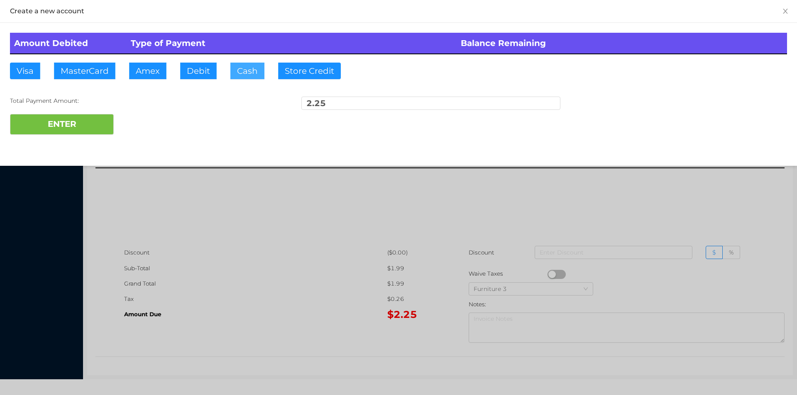
click at [244, 72] on button "Cash" at bounding box center [247, 71] width 34 height 17
click at [84, 129] on button "ENTER" at bounding box center [62, 124] width 104 height 21
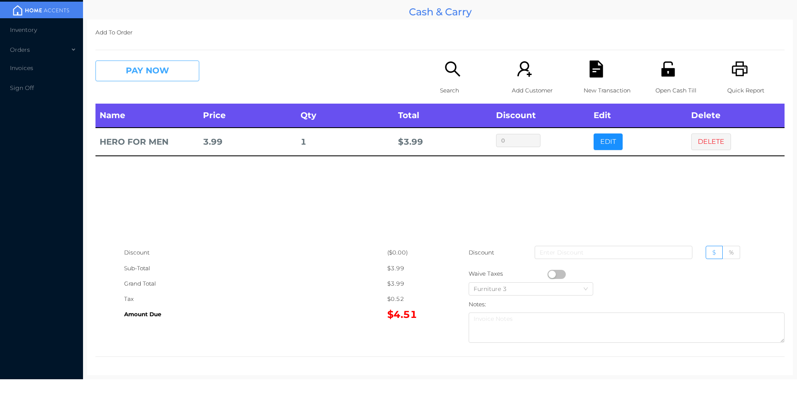
click at [173, 65] on button "PAY NOW" at bounding box center [147, 71] width 104 height 21
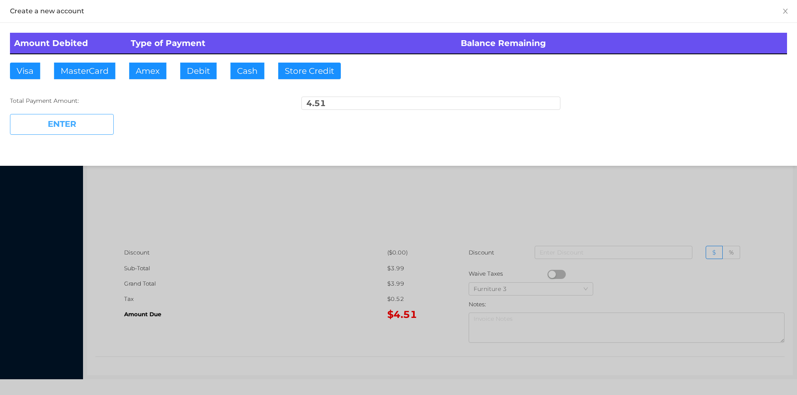
click at [80, 132] on button "ENTER" at bounding box center [62, 124] width 104 height 21
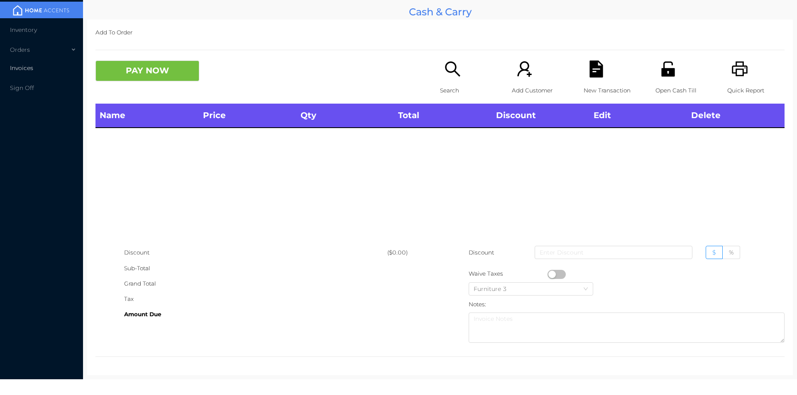
click at [31, 73] on li "Invoices" at bounding box center [41, 68] width 83 height 17
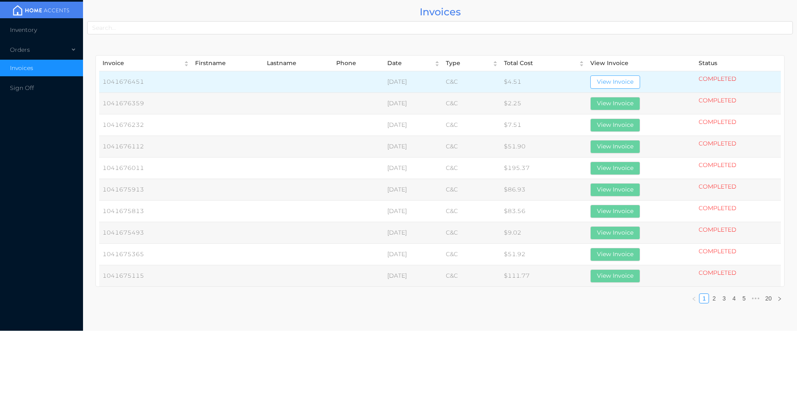
click at [640, 78] on button "View Invoice" at bounding box center [615, 82] width 50 height 13
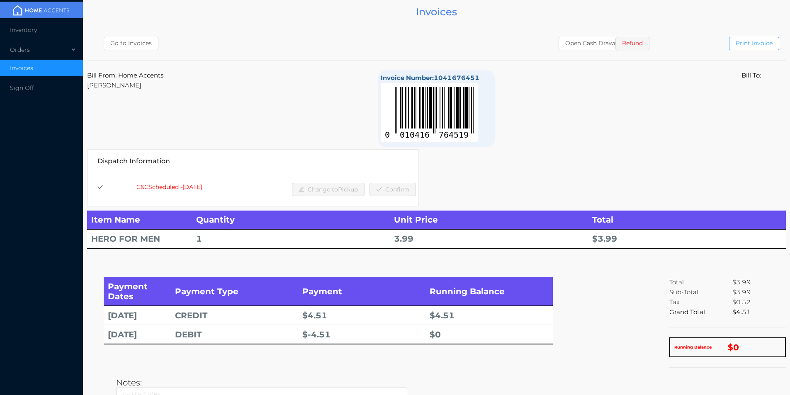
click at [745, 38] on button "Print Invoice" at bounding box center [754, 43] width 50 height 13
click at [754, 45] on button "Print Invoice" at bounding box center [754, 43] width 50 height 13
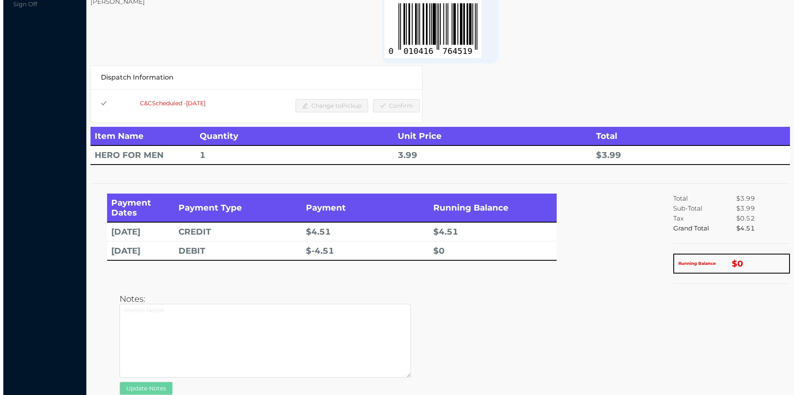
scroll to position [0, 0]
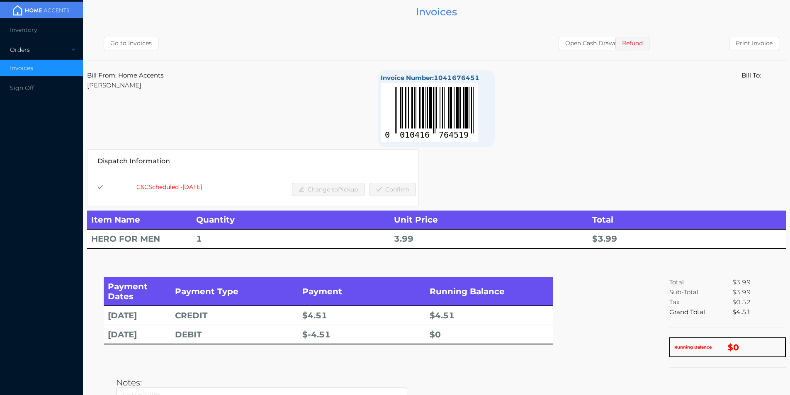
click at [34, 51] on div "Orders" at bounding box center [41, 49] width 83 height 17
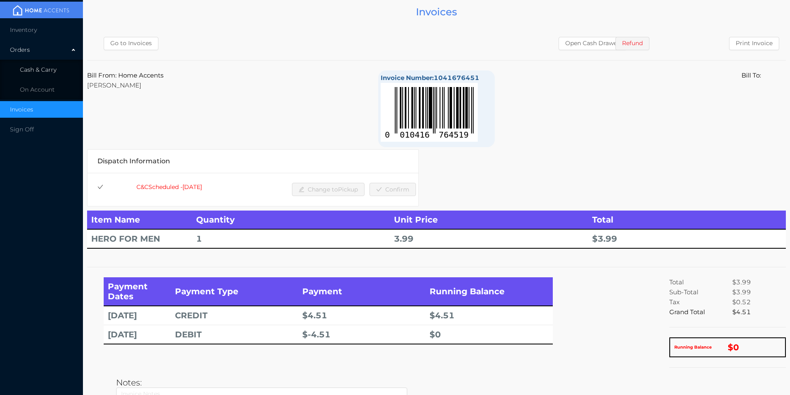
click at [50, 70] on span "Cash & Carry" at bounding box center [38, 69] width 37 height 7
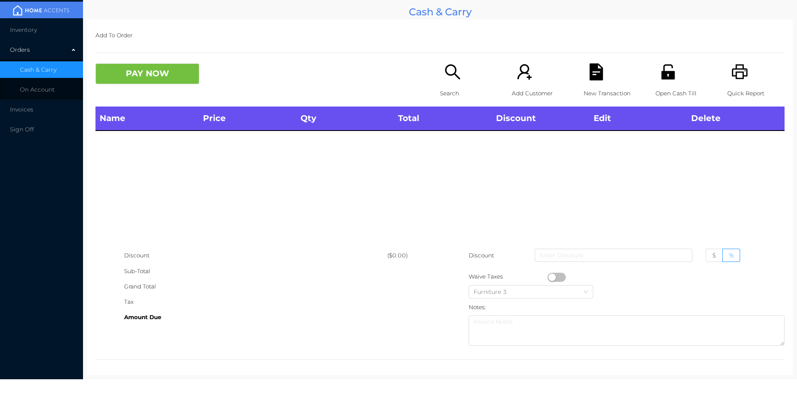
click at [441, 85] on div "Search" at bounding box center [468, 84] width 57 height 43
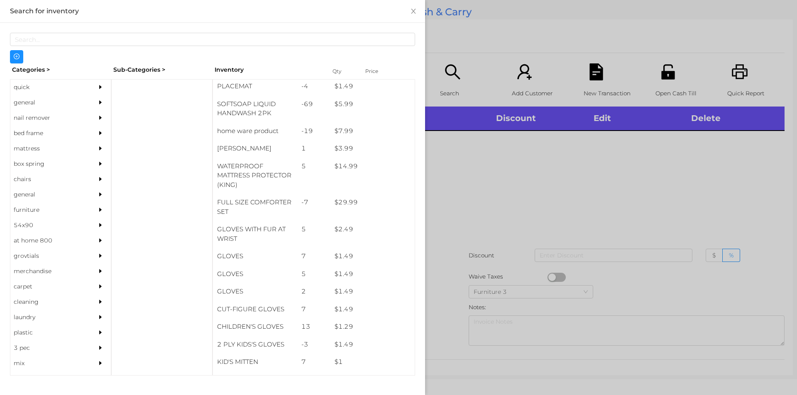
scroll to position [144, 0]
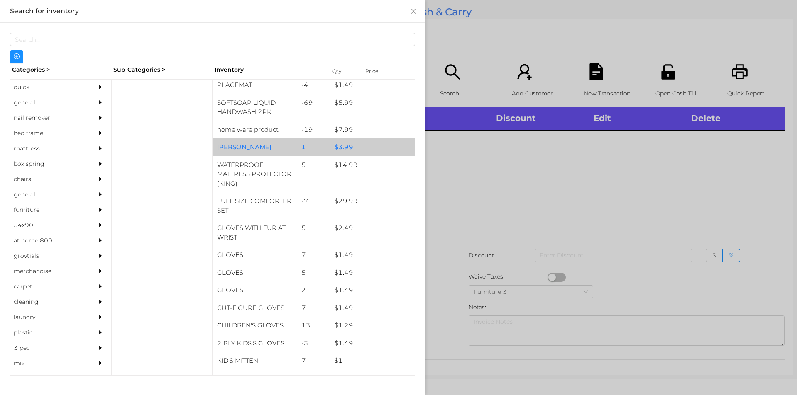
click at [333, 147] on div "$ 3.99" at bounding box center [372, 148] width 84 height 18
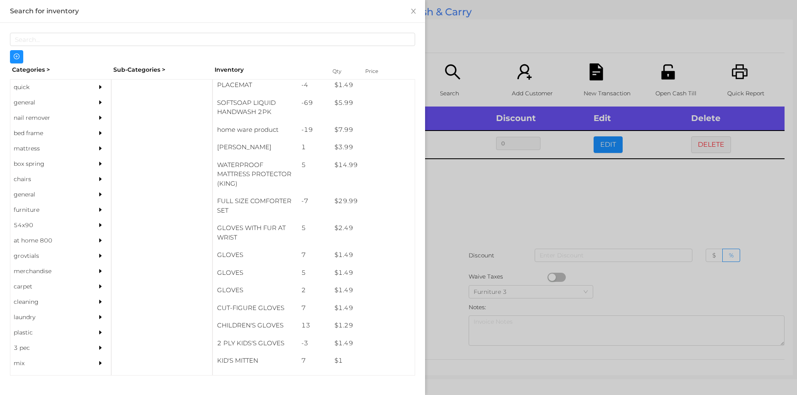
click at [460, 226] on div at bounding box center [398, 197] width 797 height 395
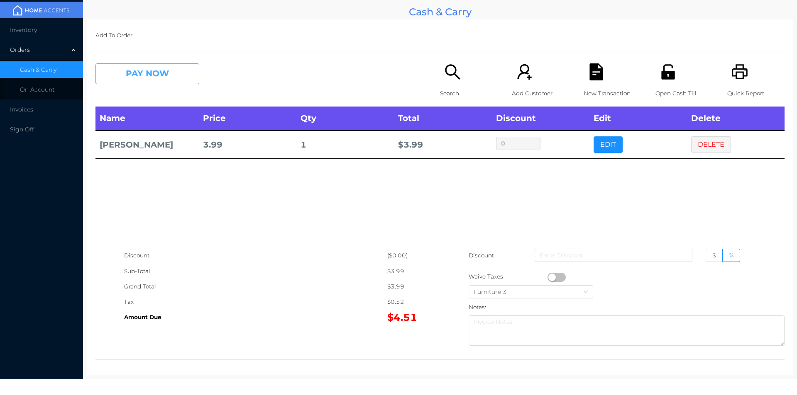
click at [129, 76] on button "PAY NOW" at bounding box center [147, 73] width 104 height 21
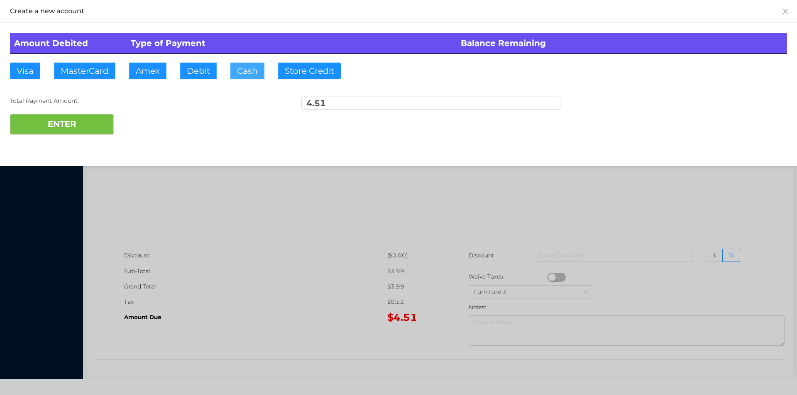
click at [239, 75] on button "Cash" at bounding box center [247, 71] width 34 height 17
click at [57, 144] on div "Amount Debited Type of Payment Balance Remaining Visa MasterCard Amex Debit Cas…" at bounding box center [398, 84] width 797 height 122
click at [66, 132] on button "ENTER" at bounding box center [62, 124] width 104 height 21
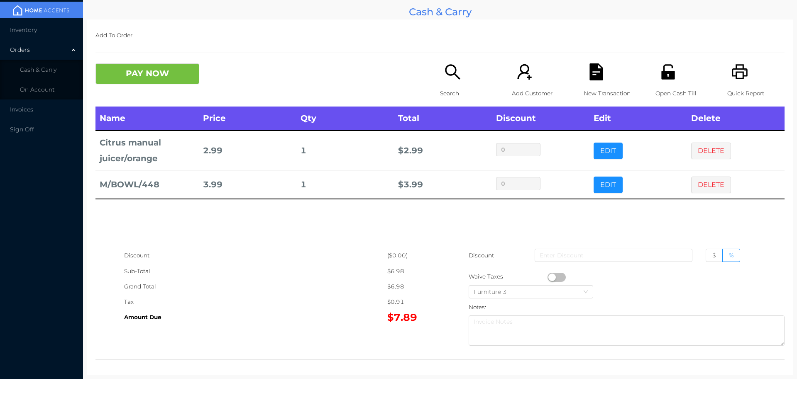
click at [177, 102] on div "PAY NOW Search Add Customer New Transaction Open Cash Till Quick Report" at bounding box center [439, 84] width 689 height 43
click at [168, 71] on button "PAY NOW" at bounding box center [147, 73] width 104 height 21
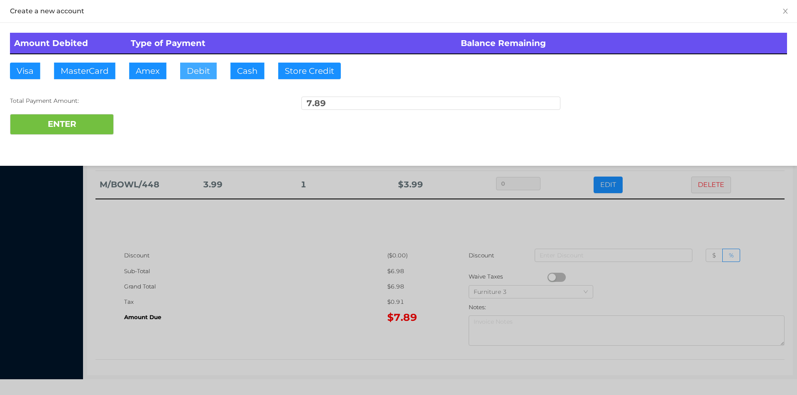
click at [201, 77] on button "Debit" at bounding box center [198, 71] width 37 height 17
click at [82, 119] on button "ENTER" at bounding box center [62, 124] width 104 height 21
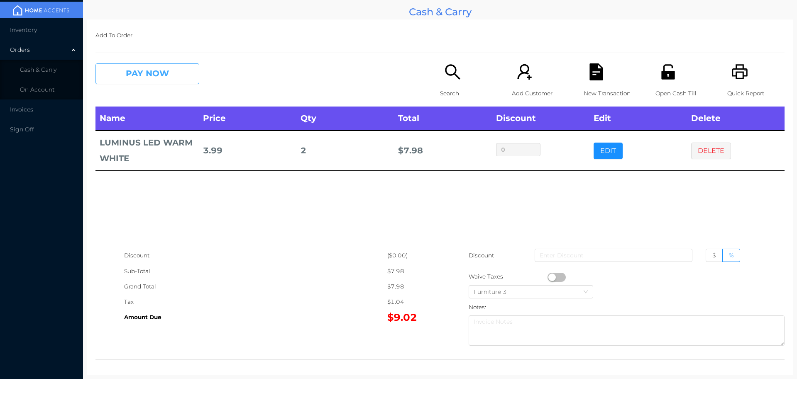
click at [157, 64] on button "PAY NOW" at bounding box center [147, 73] width 104 height 21
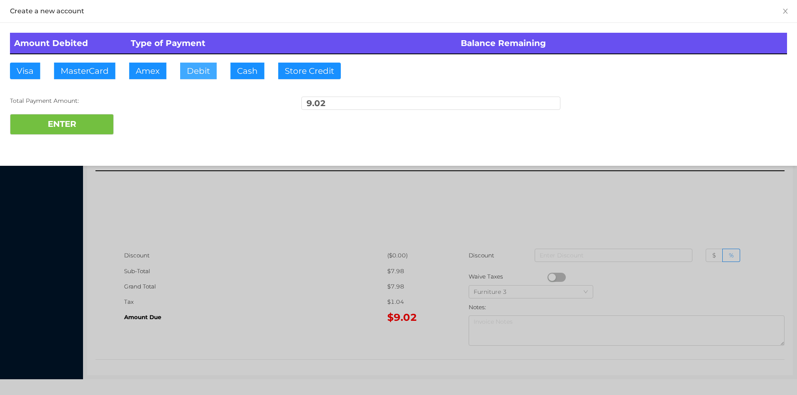
click at [192, 67] on button "Debit" at bounding box center [198, 71] width 37 height 17
click at [59, 131] on button "ENTER" at bounding box center [62, 124] width 104 height 21
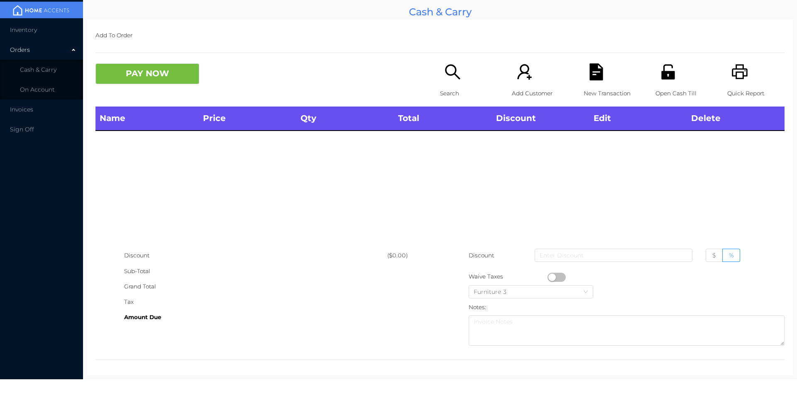
click at [446, 81] on div "Search" at bounding box center [468, 84] width 57 height 43
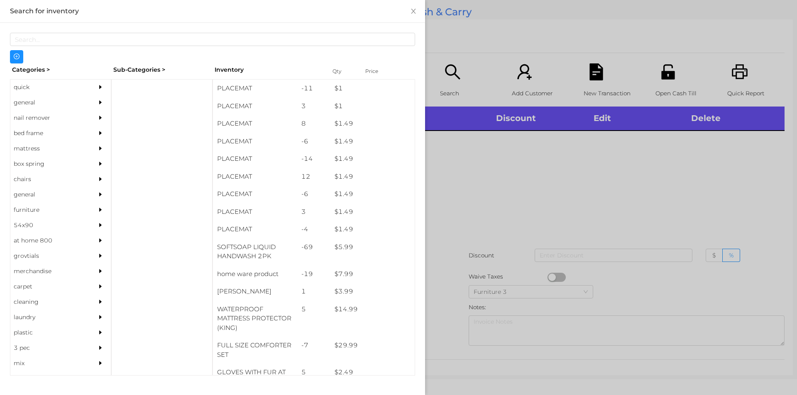
click at [22, 102] on div "general" at bounding box center [48, 102] width 76 height 15
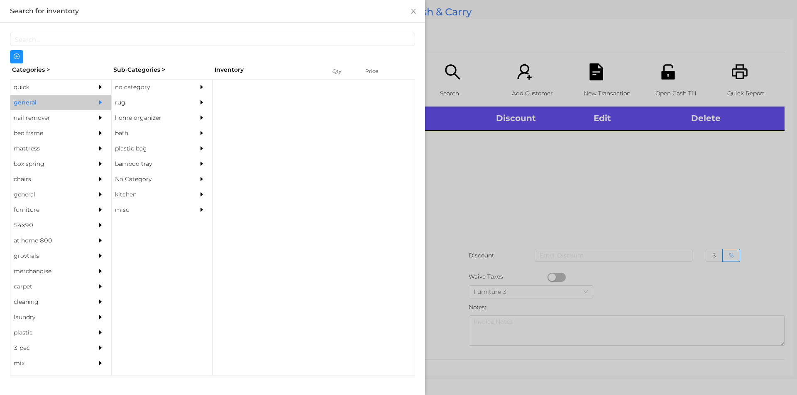
click at [128, 85] on div "no category" at bounding box center [150, 87] width 76 height 15
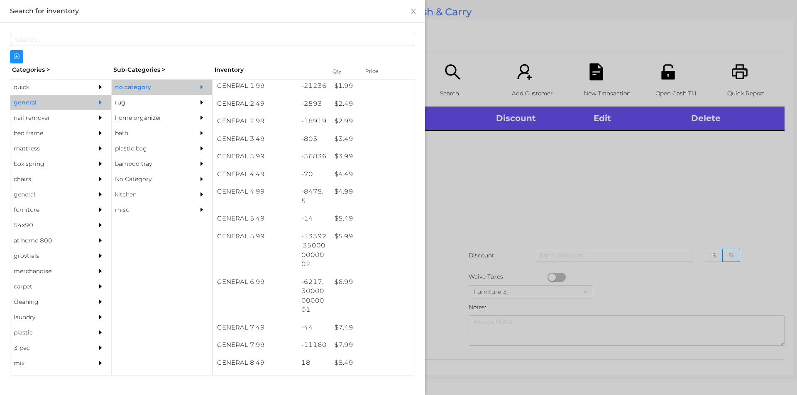
scroll to position [179, 0]
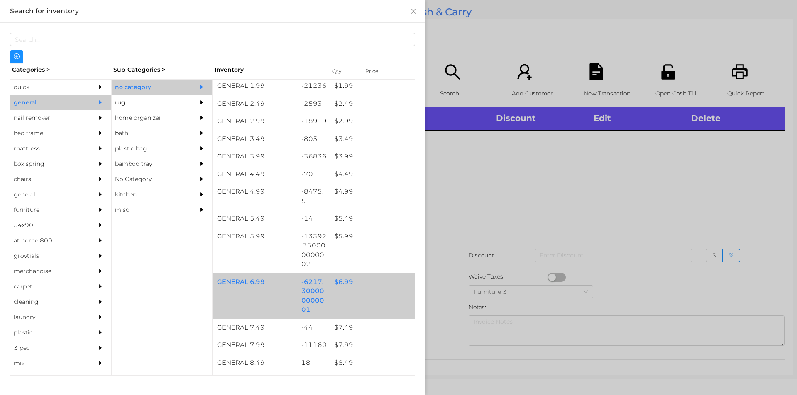
click at [342, 276] on div "$ 6.99" at bounding box center [372, 282] width 84 height 18
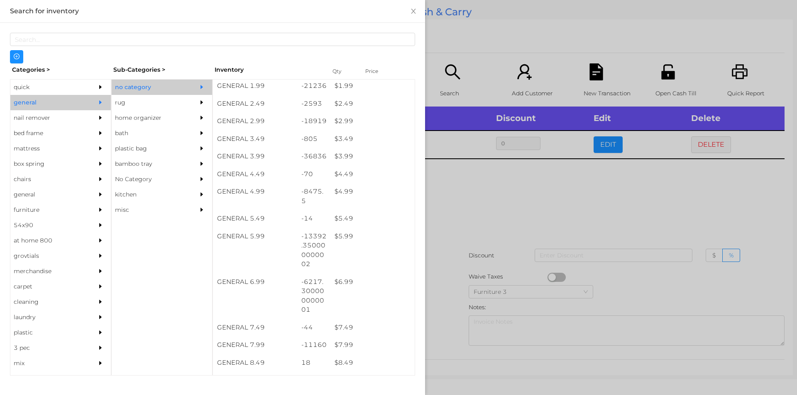
click at [463, 235] on div at bounding box center [398, 197] width 797 height 395
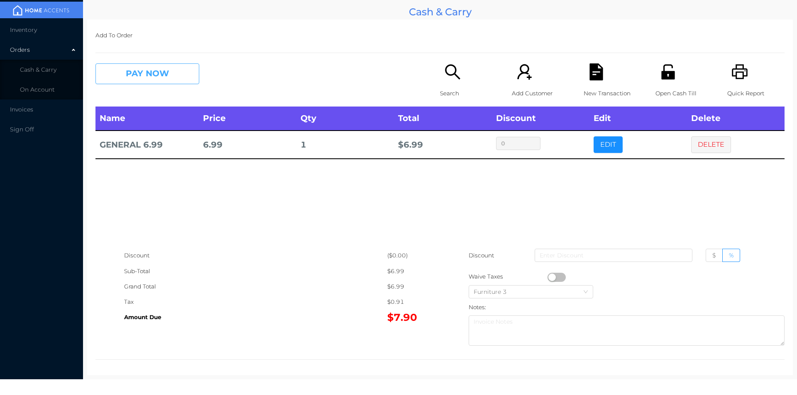
click at [161, 80] on button "PAY NOW" at bounding box center [147, 73] width 104 height 21
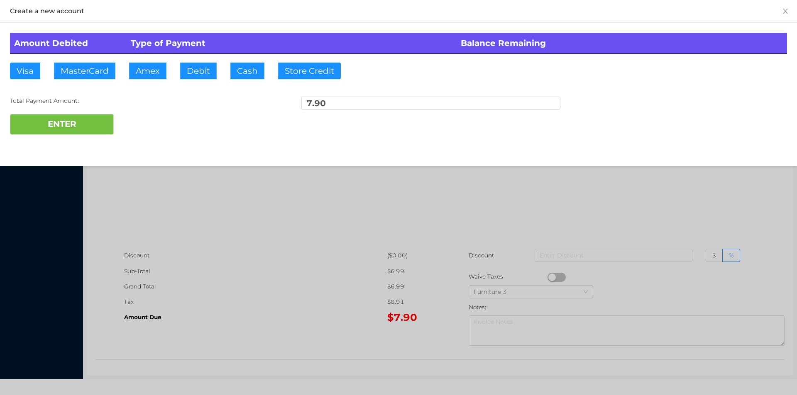
click at [272, 222] on div at bounding box center [398, 197] width 797 height 395
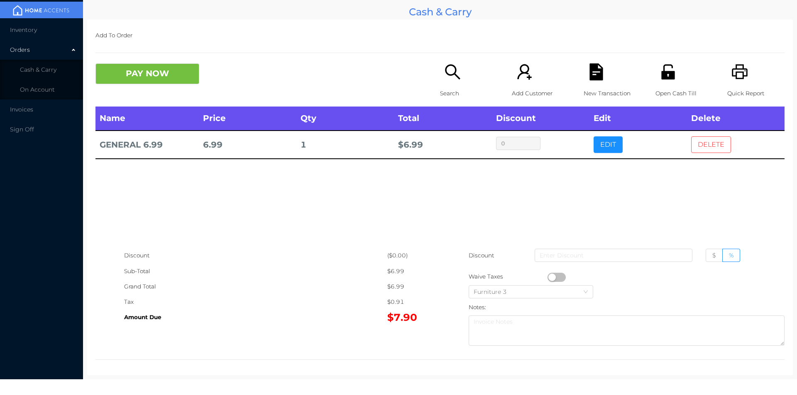
click at [713, 150] on button "DELETE" at bounding box center [711, 145] width 40 height 17
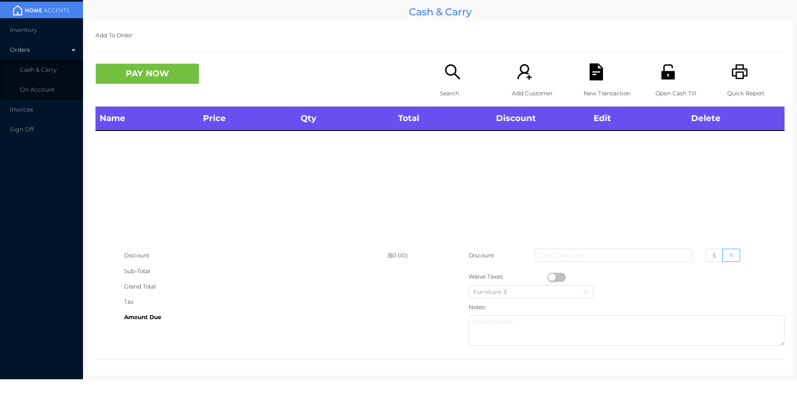
click at [741, 81] on div "Quick Report" at bounding box center [755, 84] width 57 height 43
click at [180, 102] on div "PAY NOW Search Add Customer New Transaction Open Cash Till Quick Report" at bounding box center [439, 84] width 689 height 43
click at [183, 193] on div "Name Price Qty Total Discount Edit Delete" at bounding box center [439, 177] width 689 height 141
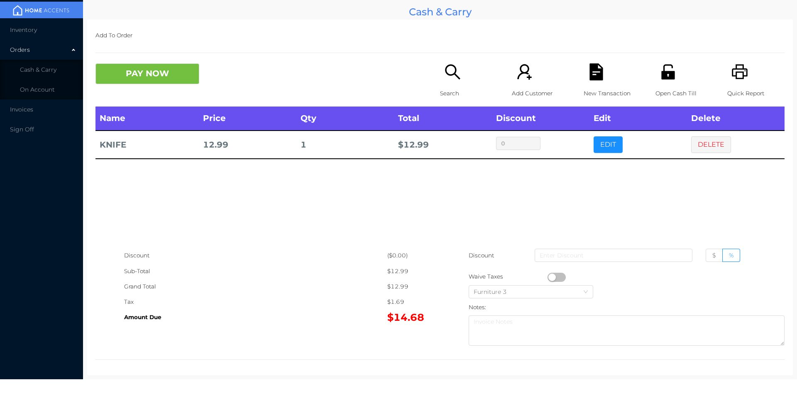
click at [440, 88] on p "Search" at bounding box center [468, 93] width 57 height 15
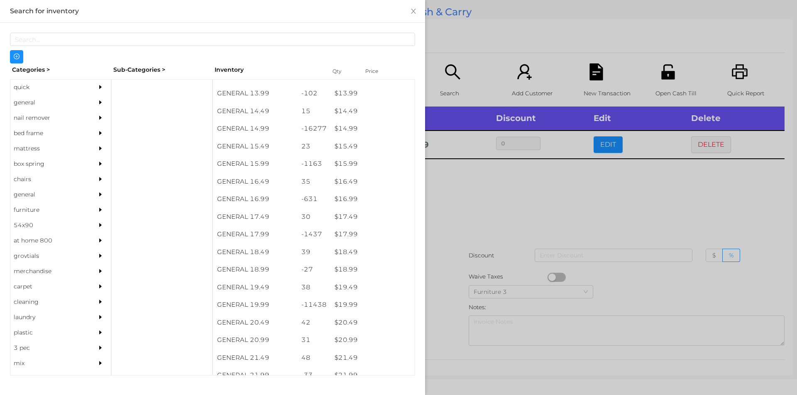
scroll to position [677, 0]
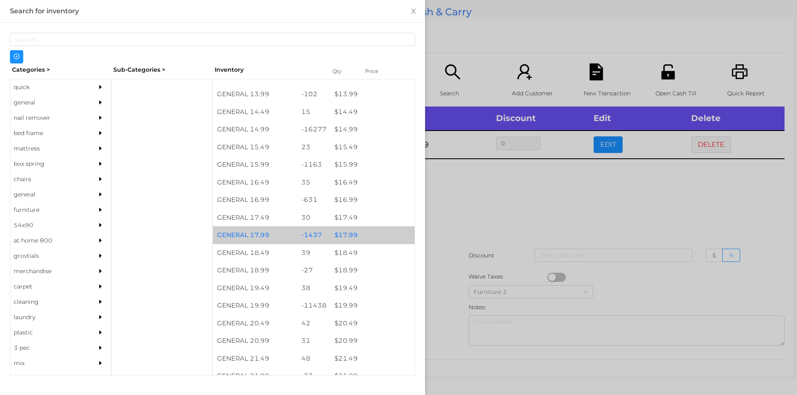
click at [355, 228] on div "$ 17.99" at bounding box center [372, 236] width 84 height 18
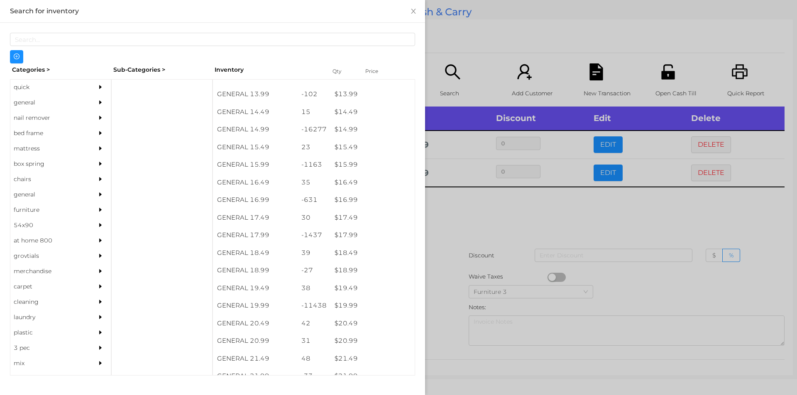
click at [484, 208] on div at bounding box center [398, 197] width 797 height 395
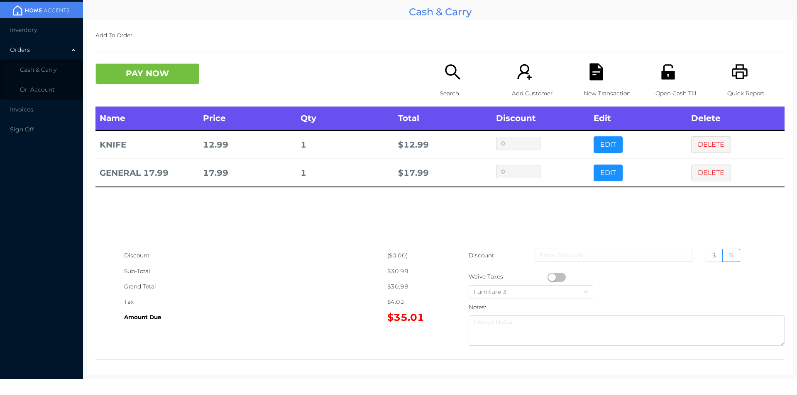
click at [590, 86] on p "New Transaction" at bounding box center [611, 93] width 57 height 15
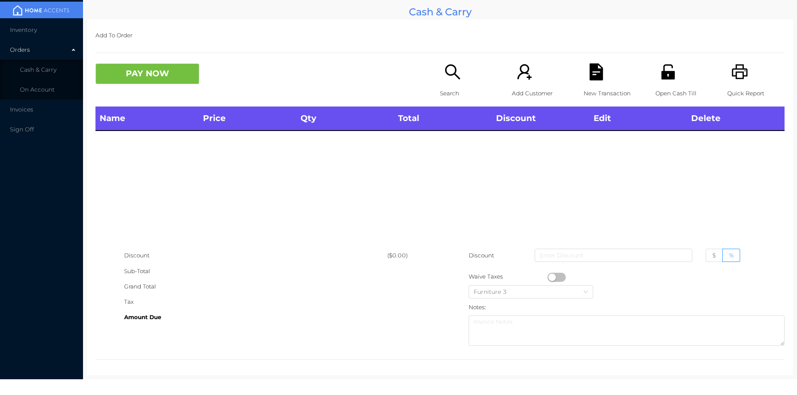
click at [727, 68] on div "Quick Report" at bounding box center [755, 84] width 57 height 43
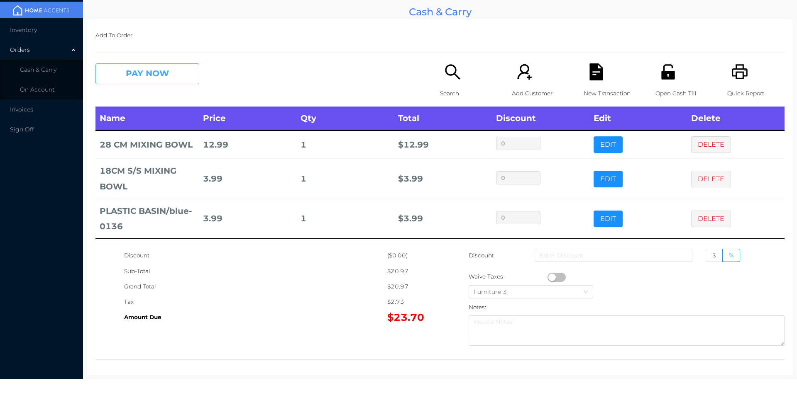
click at [151, 82] on button "PAY NOW" at bounding box center [147, 73] width 104 height 21
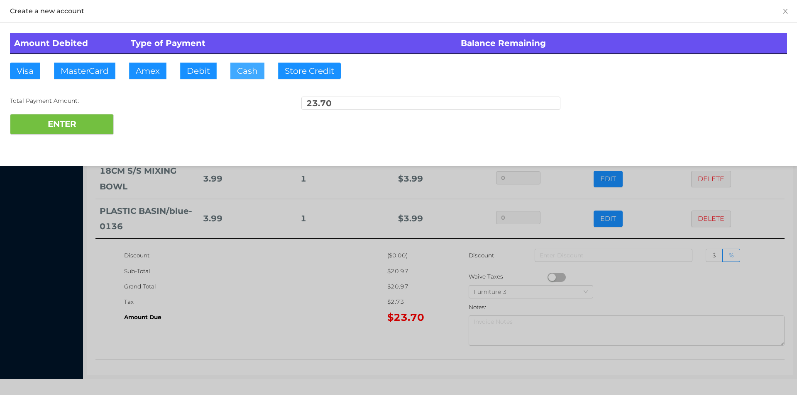
click at [246, 74] on button "Cash" at bounding box center [247, 71] width 34 height 17
click at [152, 119] on div "ENTER" at bounding box center [398, 124] width 777 height 21
click at [259, 305] on div at bounding box center [398, 197] width 797 height 395
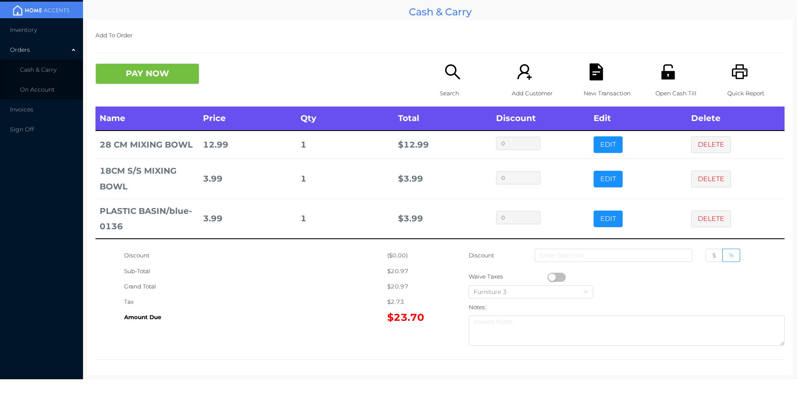
click at [663, 88] on p "Open Cash Till" at bounding box center [683, 93] width 57 height 15
click at [180, 82] on button "PAY NOW" at bounding box center [147, 73] width 104 height 21
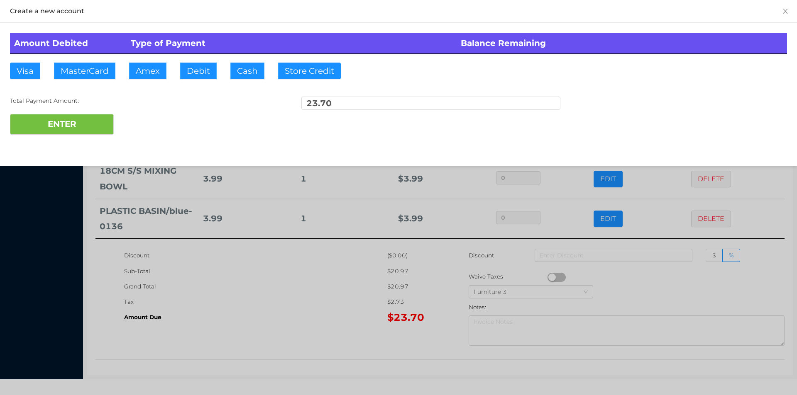
click at [171, 120] on div "ENTER" at bounding box center [398, 124] width 777 height 21
click at [91, 133] on button "ENTER" at bounding box center [62, 124] width 104 height 21
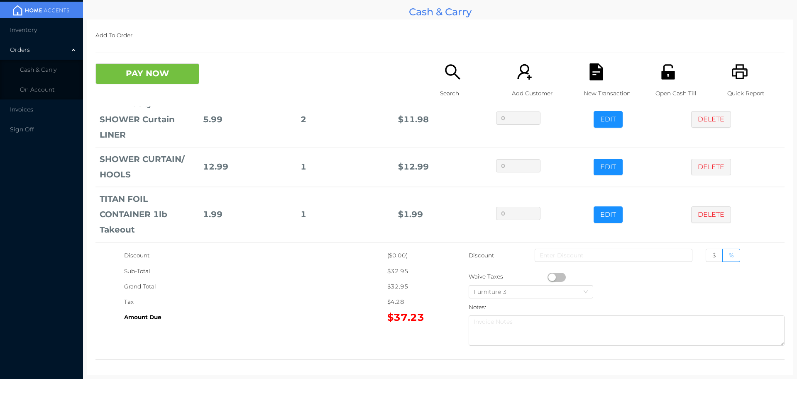
scroll to position [70, 0]
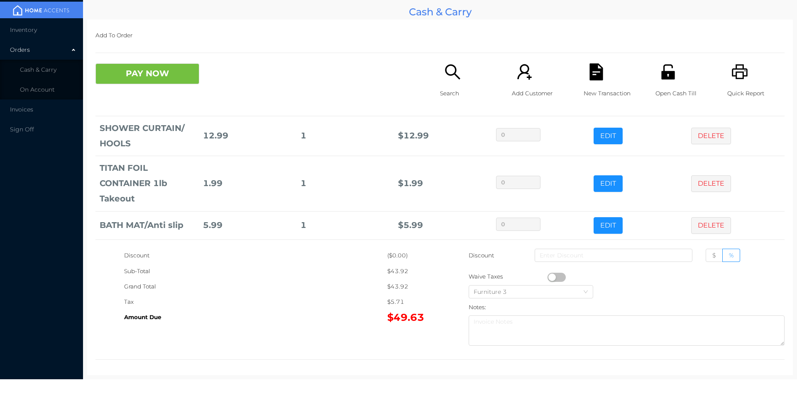
click at [446, 85] on div "Search" at bounding box center [468, 84] width 57 height 43
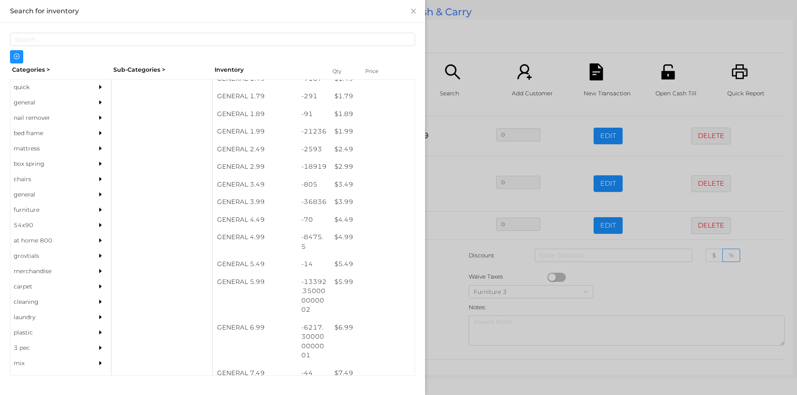
scroll to position [133, 0]
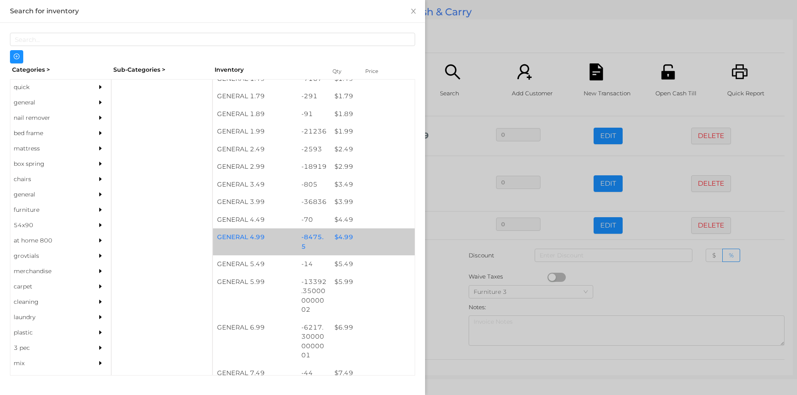
click at [344, 238] on div "$ 4.99" at bounding box center [372, 238] width 84 height 18
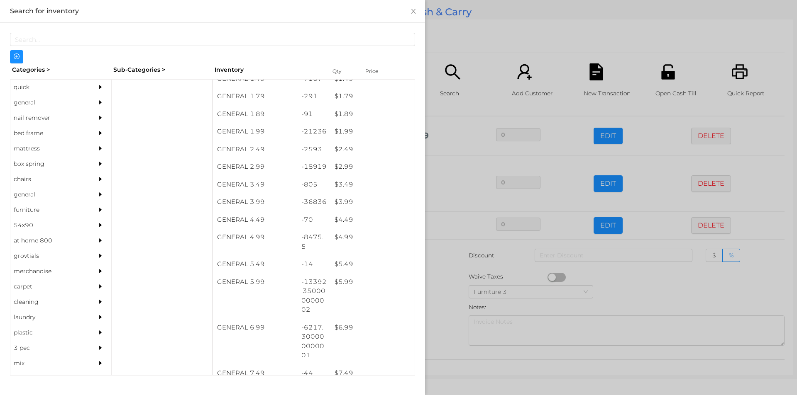
click at [439, 304] on div at bounding box center [398, 197] width 797 height 395
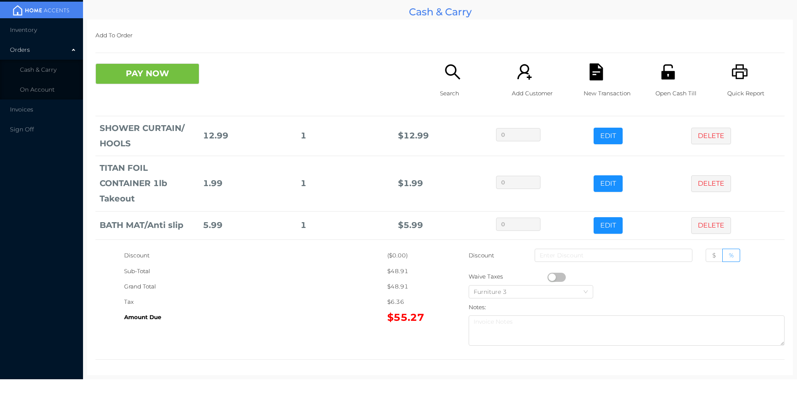
scroll to position [167, 0]
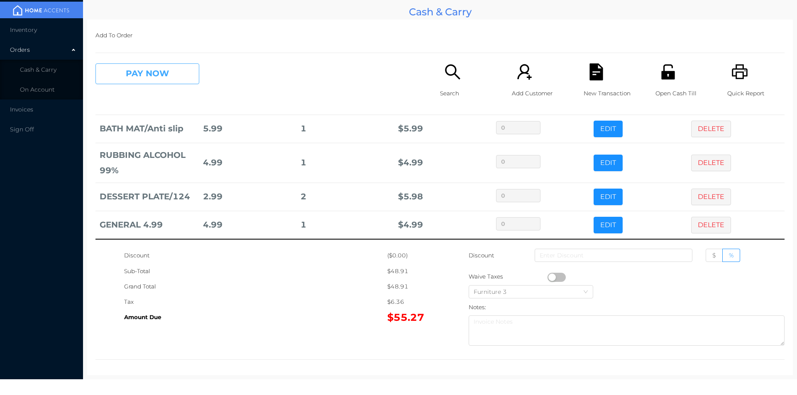
click at [136, 79] on button "PAY NOW" at bounding box center [147, 73] width 104 height 21
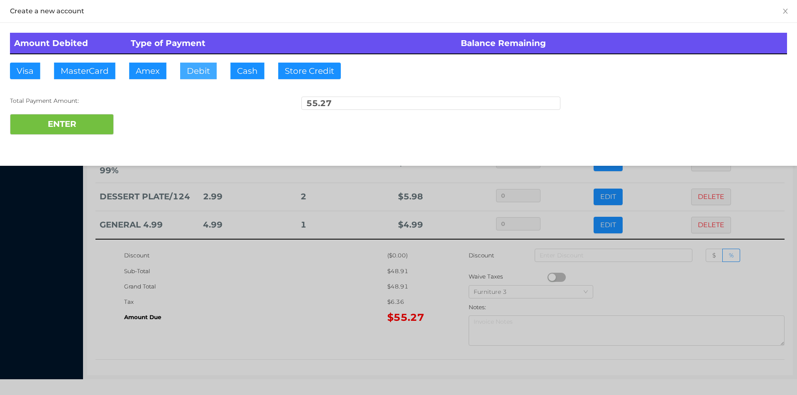
click at [215, 77] on button "Debit" at bounding box center [198, 71] width 37 height 17
click at [76, 125] on button "ENTER" at bounding box center [62, 124] width 104 height 21
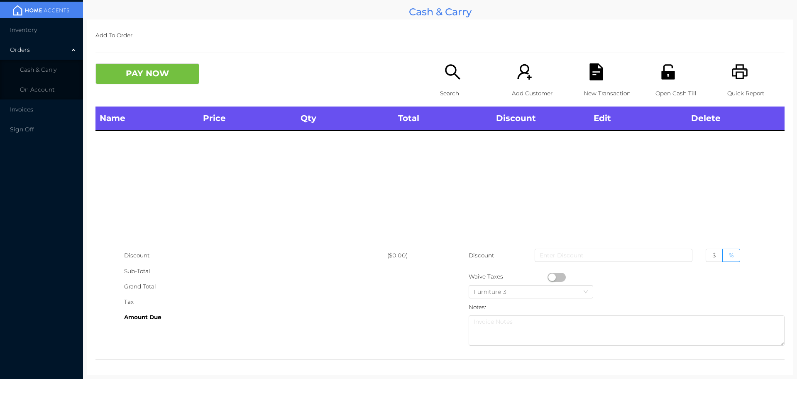
scroll to position [0, 0]
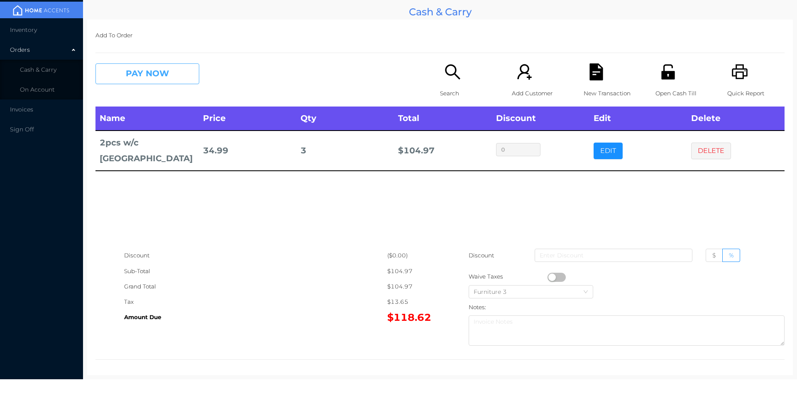
click at [170, 72] on button "PAY NOW" at bounding box center [147, 73] width 104 height 21
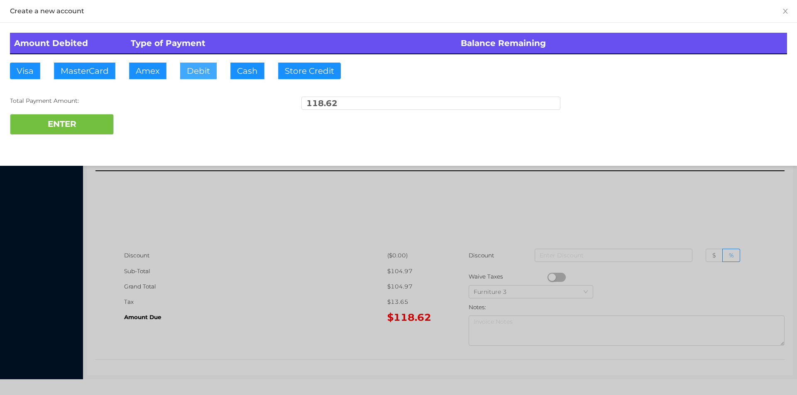
click at [201, 72] on button "Debit" at bounding box center [198, 71] width 37 height 17
click at [107, 117] on button "ENTER" at bounding box center [62, 124] width 104 height 21
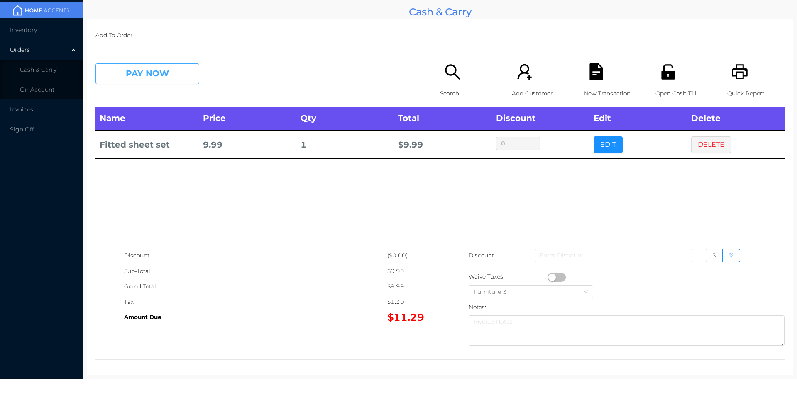
click at [176, 72] on button "PAY NOW" at bounding box center [147, 73] width 104 height 21
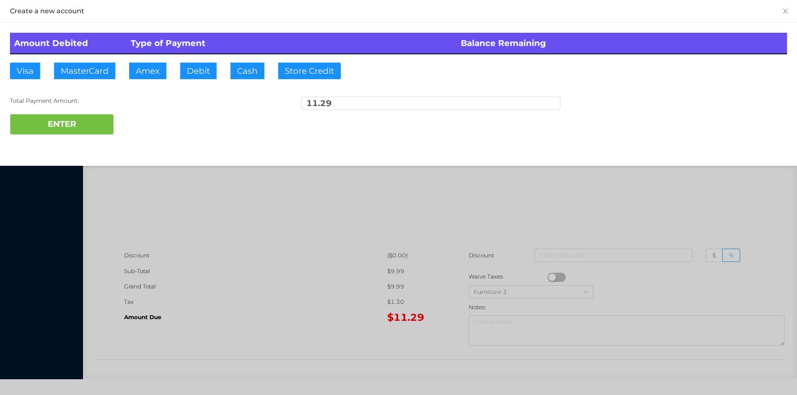
click at [150, 116] on div "ENTER" at bounding box center [398, 124] width 777 height 21
click at [720, 217] on div at bounding box center [398, 197] width 797 height 395
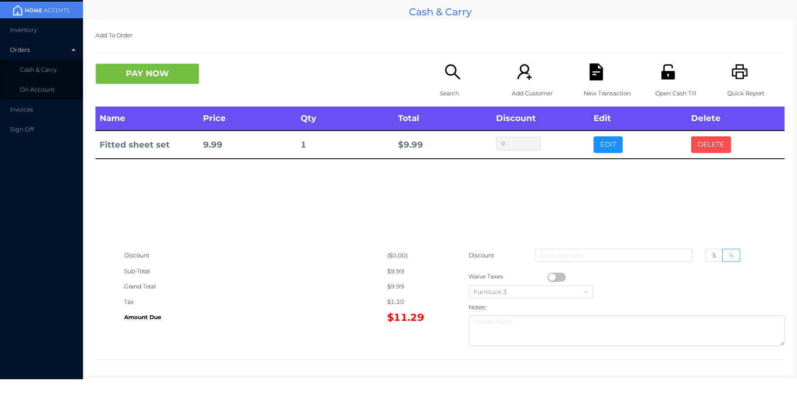
click at [707, 147] on button "DELETE" at bounding box center [711, 145] width 40 height 17
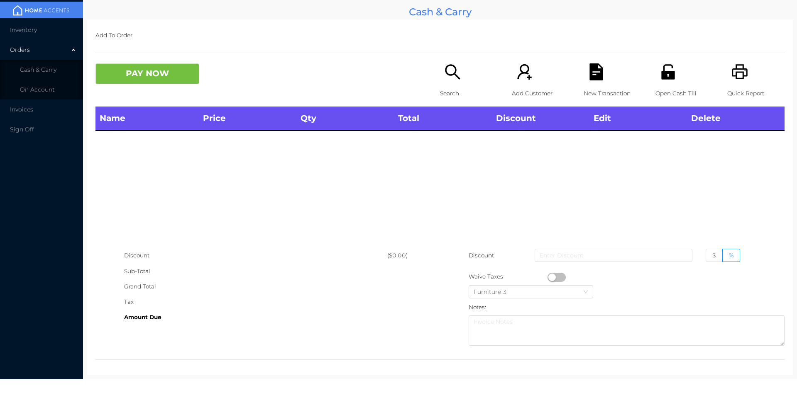
click at [739, 85] on div "Quick Report" at bounding box center [755, 84] width 57 height 43
click at [661, 66] on icon "icon: unlock" at bounding box center [667, 71] width 17 height 17
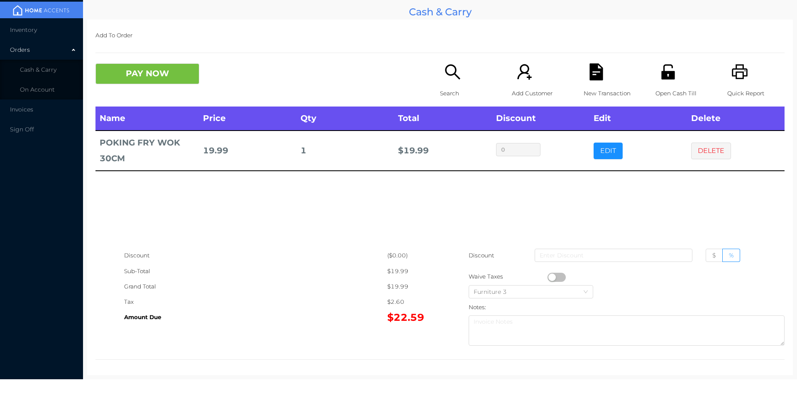
scroll to position [3, 0]
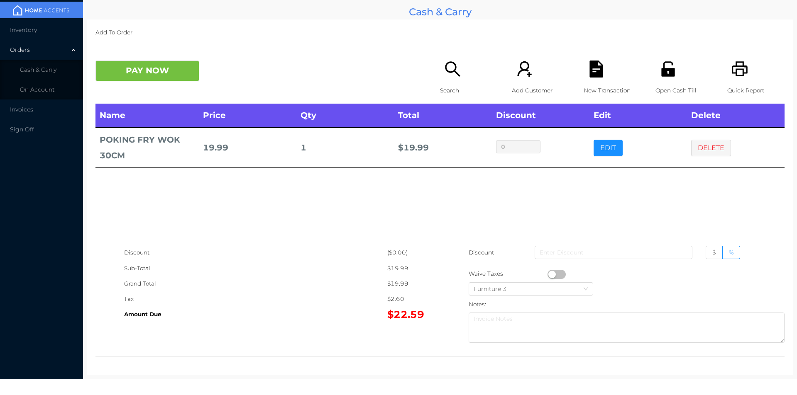
click at [476, 196] on div "Name Price Qty Total Discount Edit Delete POKING FRY WOK 30CM 19.99 1 $ 19.99 0…" at bounding box center [439, 174] width 689 height 141
click at [596, 67] on icon "icon: file-text" at bounding box center [595, 69] width 13 height 17
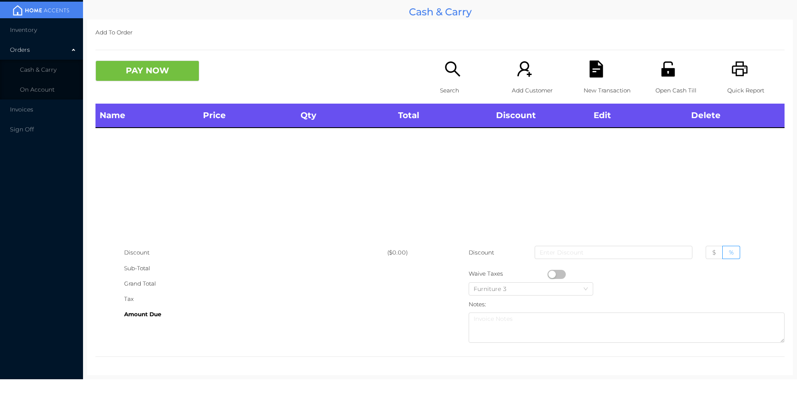
click at [661, 73] on icon "icon: unlock" at bounding box center [667, 68] width 13 height 15
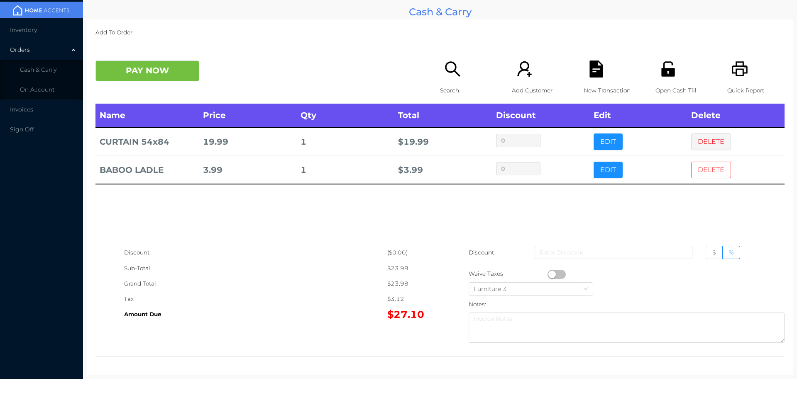
click at [704, 171] on button "DELETE" at bounding box center [711, 170] width 40 height 17
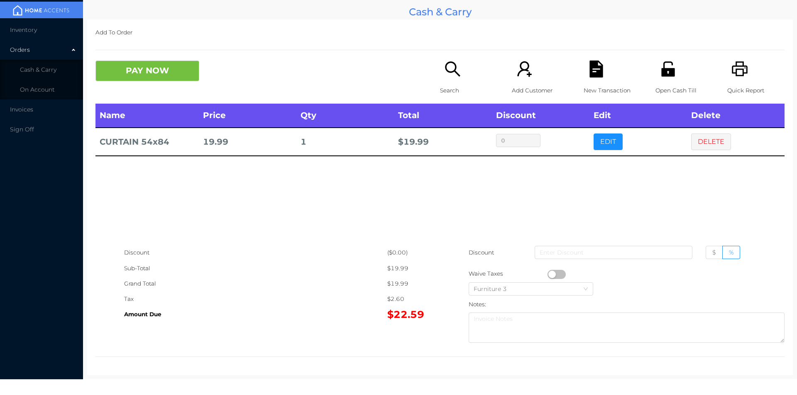
click at [161, 89] on div "PAY NOW Search Add Customer New Transaction Open Cash Till Quick Report" at bounding box center [439, 82] width 689 height 43
click at [145, 73] on button "PAY NOW" at bounding box center [147, 71] width 104 height 21
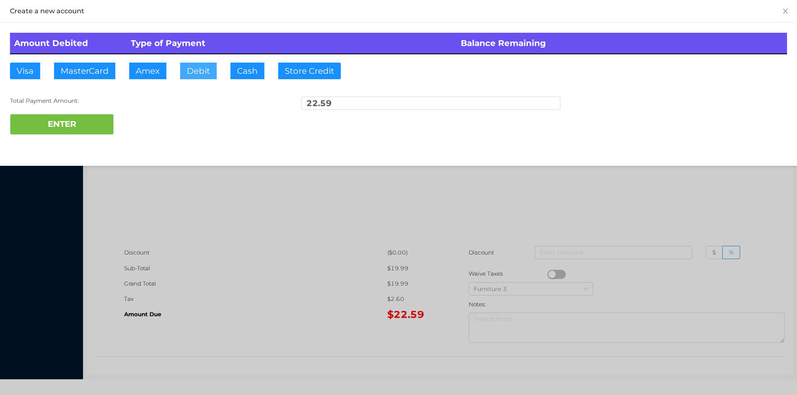
click at [196, 78] on button "Debit" at bounding box center [198, 71] width 37 height 17
click at [81, 119] on button "ENTER" at bounding box center [62, 124] width 104 height 21
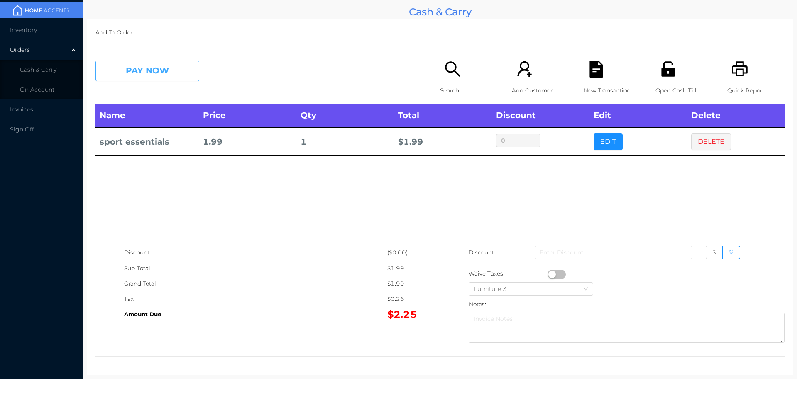
click at [149, 79] on button "PAY NOW" at bounding box center [147, 71] width 104 height 21
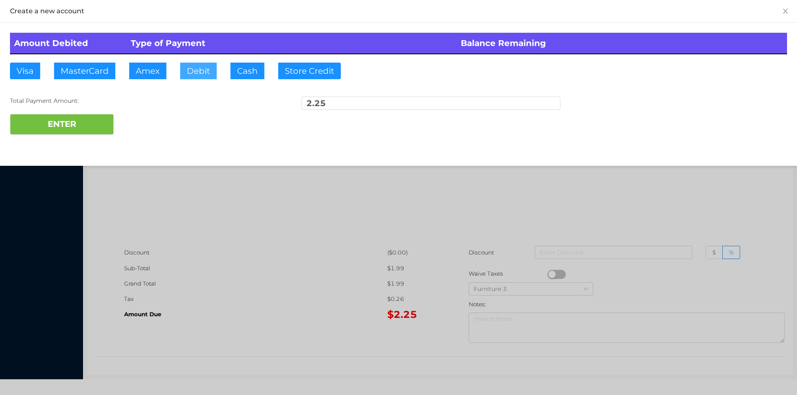
click at [210, 77] on button "Debit" at bounding box center [198, 71] width 37 height 17
click at [84, 131] on button "ENTER" at bounding box center [62, 124] width 104 height 21
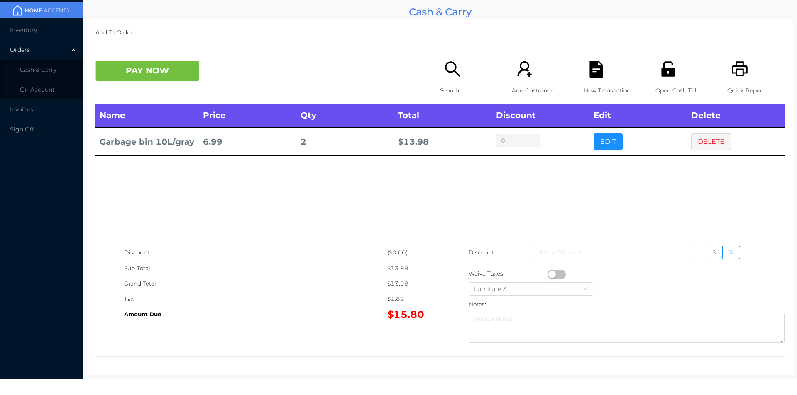
click at [450, 79] on div "Search" at bounding box center [468, 82] width 57 height 43
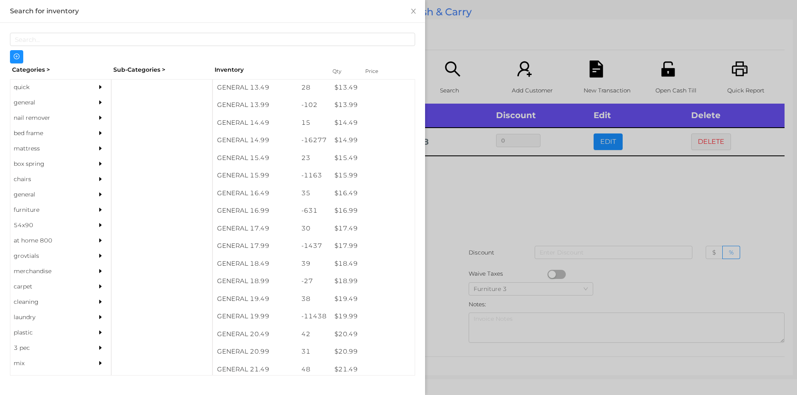
scroll to position [687, 0]
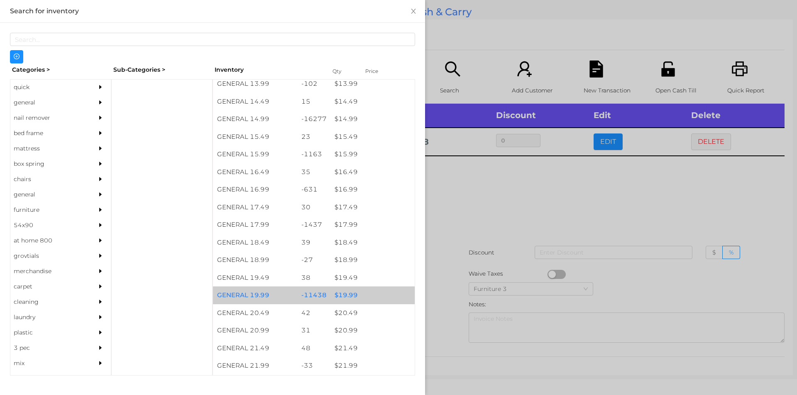
click at [362, 291] on div "$ 19.99" at bounding box center [372, 296] width 84 height 18
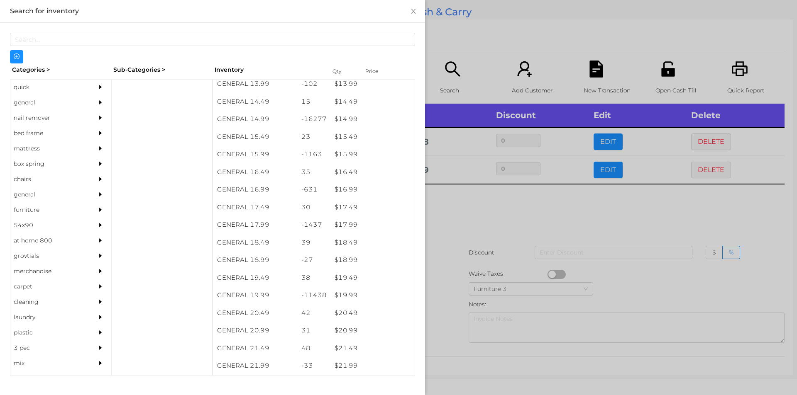
click at [462, 242] on div at bounding box center [398, 197] width 797 height 395
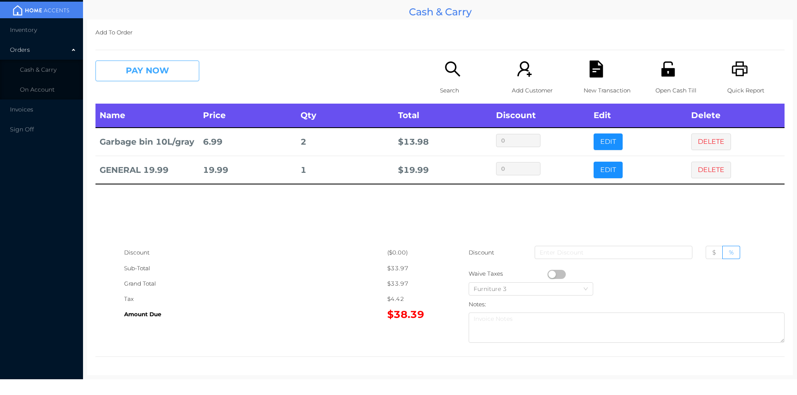
click at [146, 78] on button "PAY NOW" at bounding box center [147, 71] width 104 height 21
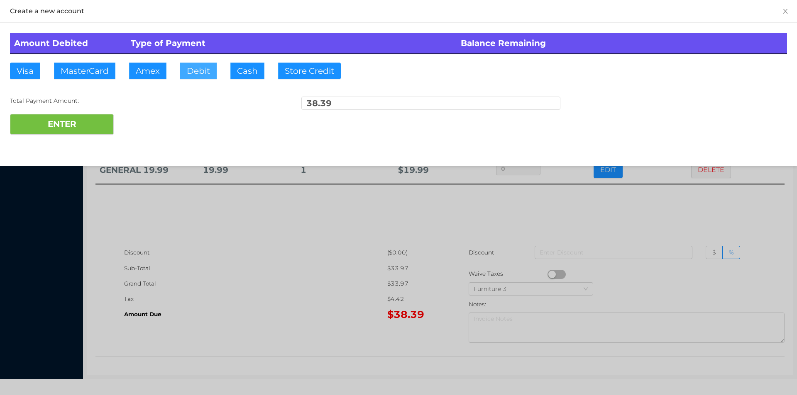
click at [204, 71] on button "Debit" at bounding box center [198, 71] width 37 height 17
type input "100"
click at [80, 132] on button "ENTER" at bounding box center [62, 124] width 104 height 21
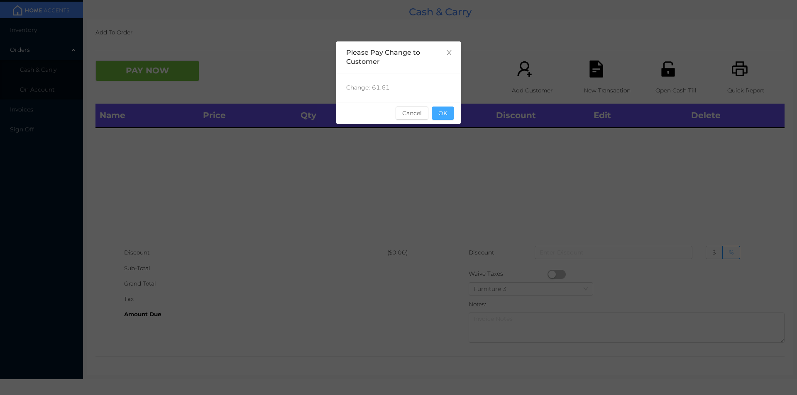
click at [434, 109] on button "OK" at bounding box center [443, 113] width 22 height 13
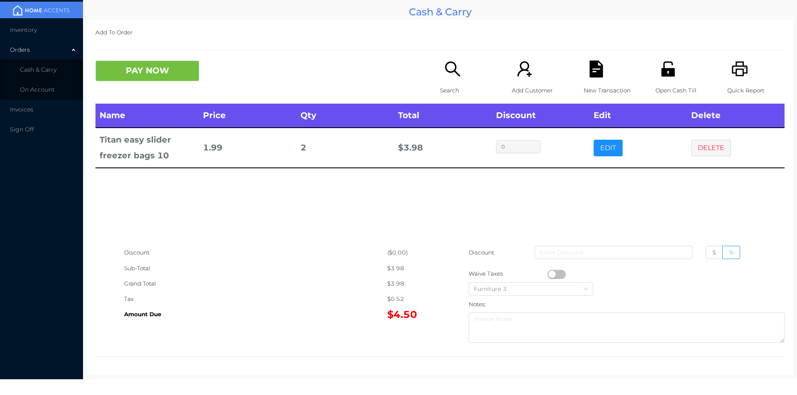
click at [588, 71] on icon "icon: file-text" at bounding box center [596, 69] width 17 height 17
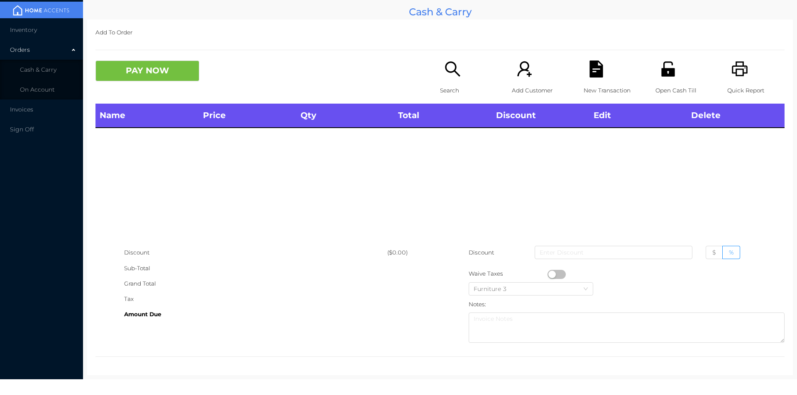
click at [661, 74] on icon "icon: unlock" at bounding box center [667, 68] width 13 height 15
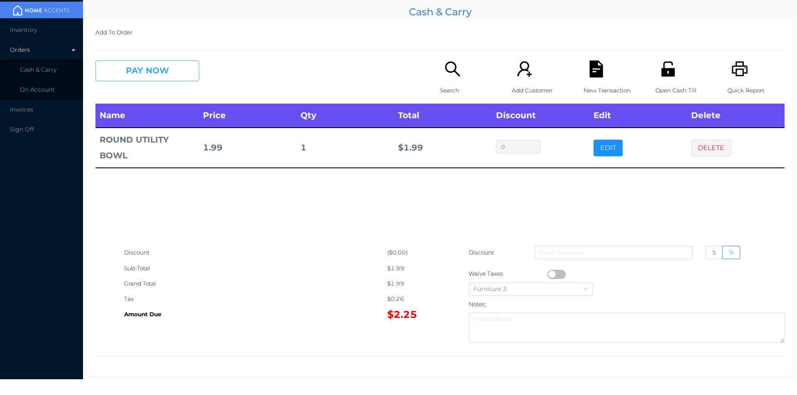
click at [149, 72] on button "PAY NOW" at bounding box center [147, 71] width 104 height 21
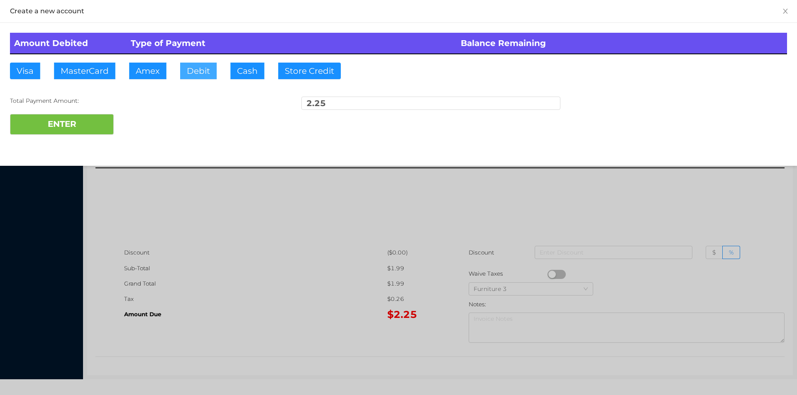
click at [198, 65] on button "Debit" at bounding box center [198, 71] width 37 height 17
click at [106, 124] on button "ENTER" at bounding box center [62, 124] width 104 height 21
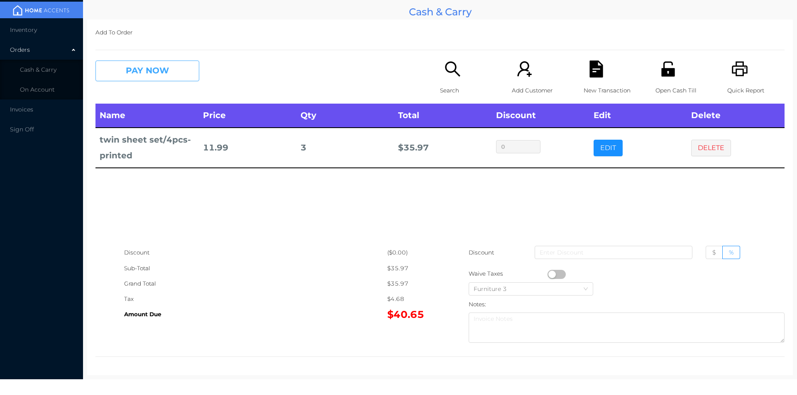
click at [162, 76] on button "PAY NOW" at bounding box center [147, 71] width 104 height 21
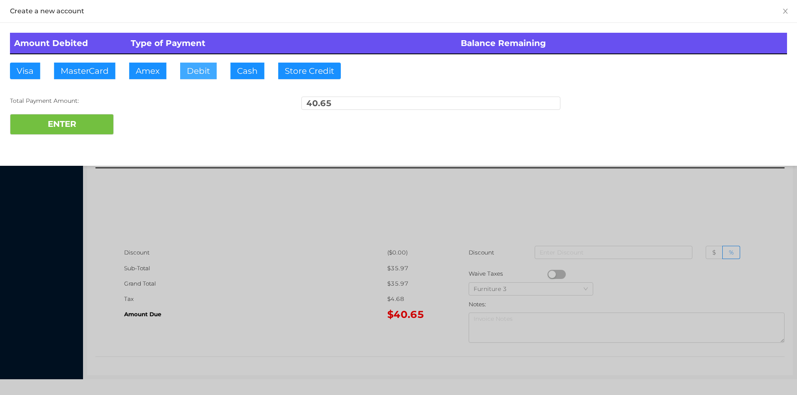
click at [210, 64] on button "Debit" at bounding box center [198, 71] width 37 height 17
click at [69, 129] on button "ENTER" at bounding box center [62, 124] width 104 height 21
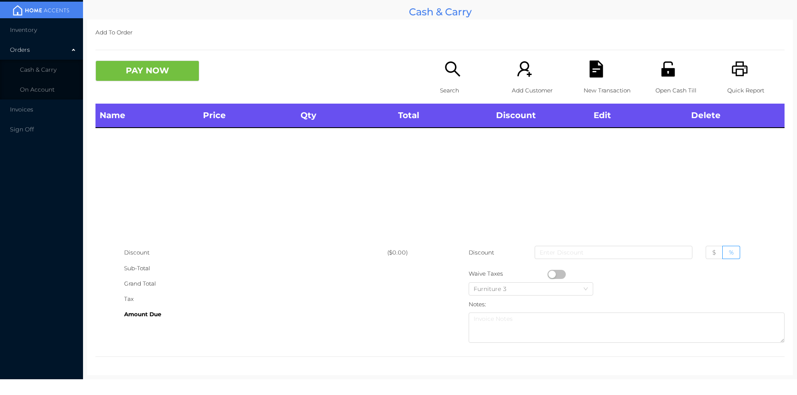
click at [666, 73] on icon "icon: unlock" at bounding box center [667, 68] width 13 height 15
click at [440, 99] on div "Search" at bounding box center [468, 82] width 57 height 43
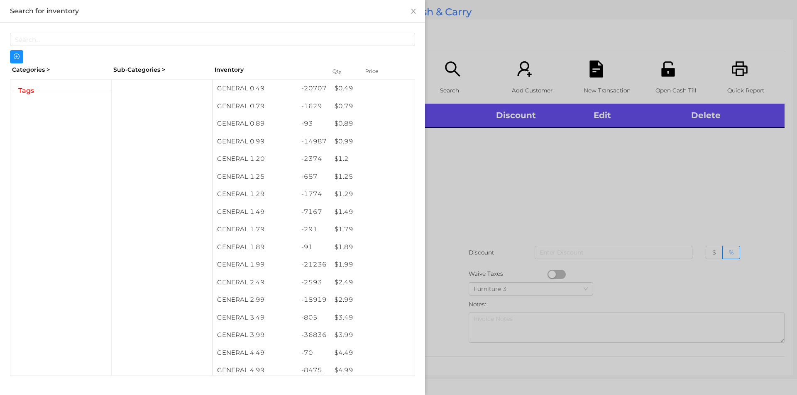
click at [451, 94] on div at bounding box center [398, 197] width 797 height 395
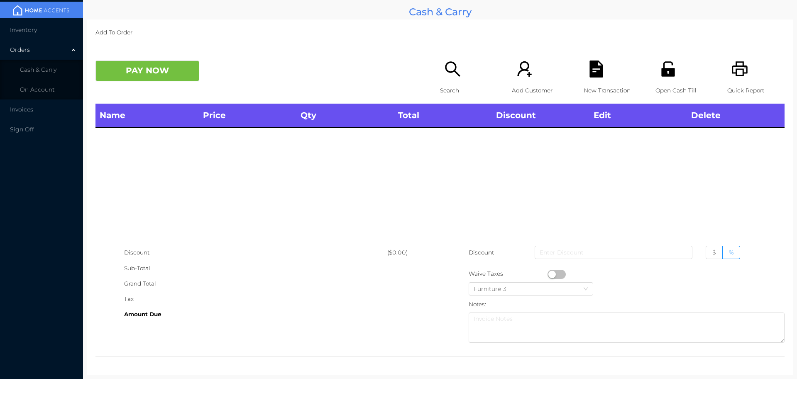
click at [451, 79] on div "Search" at bounding box center [468, 82] width 57 height 43
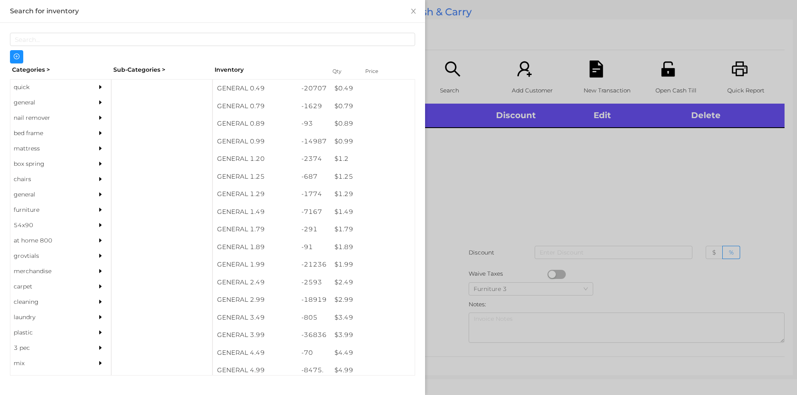
click at [44, 101] on div "general" at bounding box center [48, 102] width 76 height 15
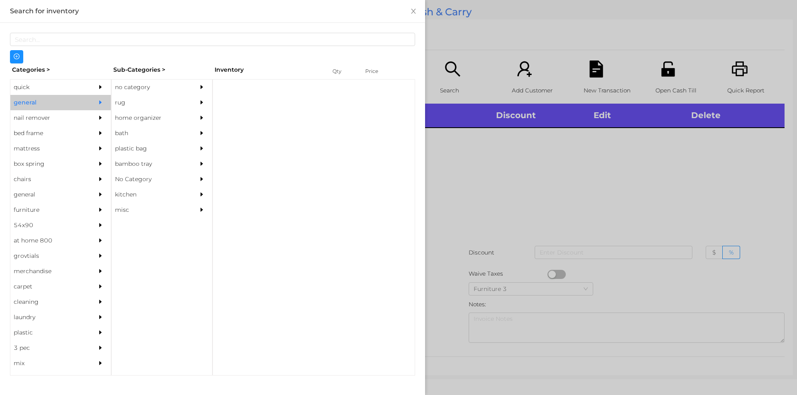
click at [166, 80] on div "no category" at bounding box center [150, 87] width 76 height 15
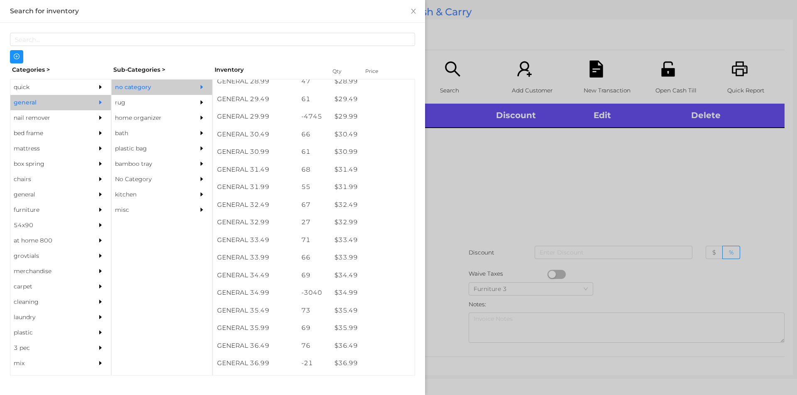
scroll to position [1225, 0]
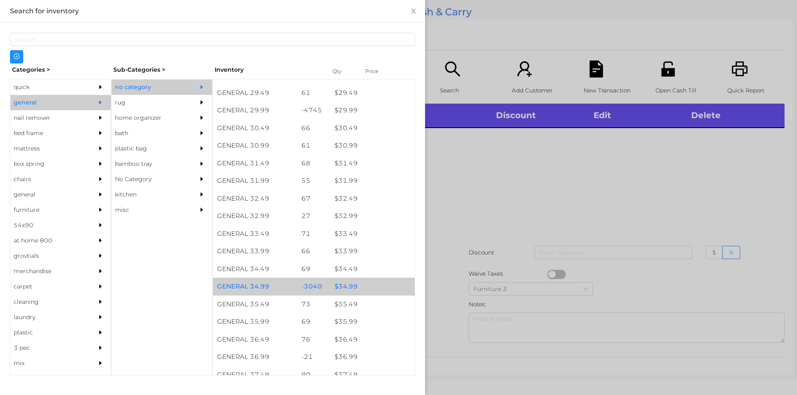
click at [356, 285] on div "$ 34.99" at bounding box center [372, 287] width 84 height 18
click at [358, 282] on div "$ 34.99" at bounding box center [372, 287] width 84 height 18
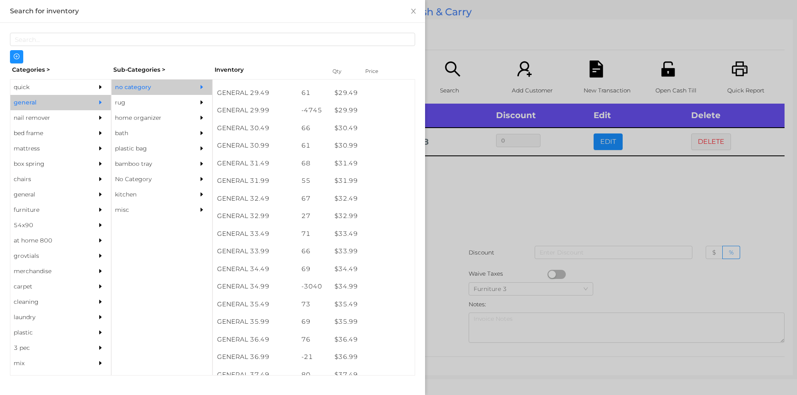
click at [495, 222] on div at bounding box center [398, 197] width 797 height 395
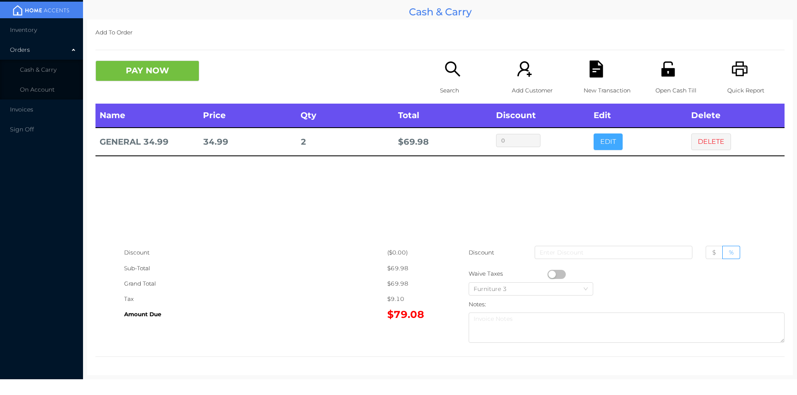
click at [601, 146] on button "EDIT" at bounding box center [607, 142] width 29 height 17
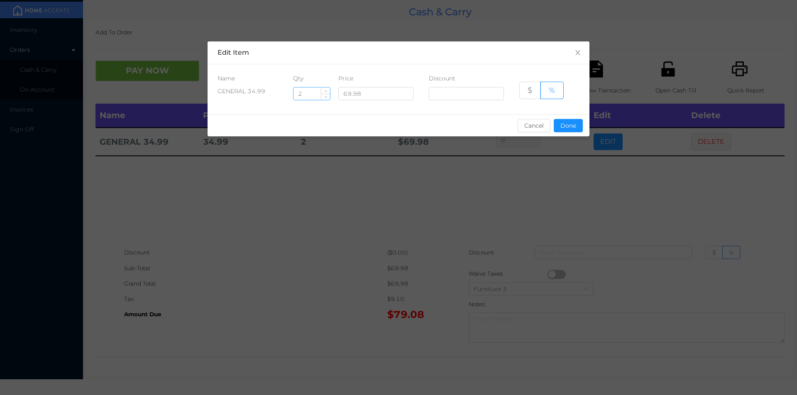
click at [307, 93] on input "2" at bounding box center [311, 94] width 37 height 12
type input "1"
click at [571, 129] on button "Done" at bounding box center [567, 125] width 29 height 13
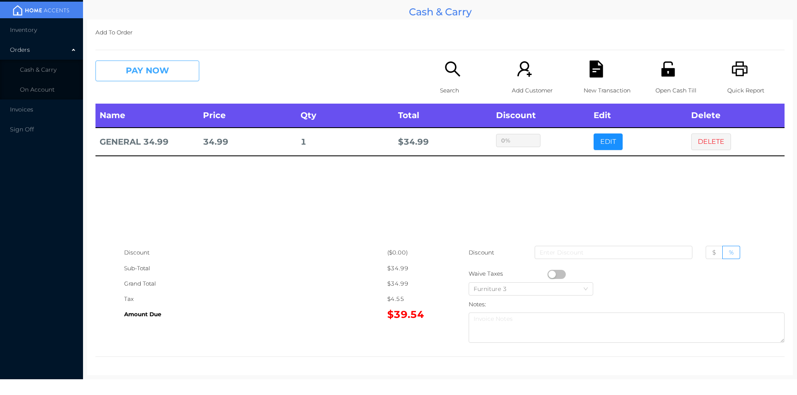
click at [147, 73] on button "PAY NOW" at bounding box center [147, 71] width 104 height 21
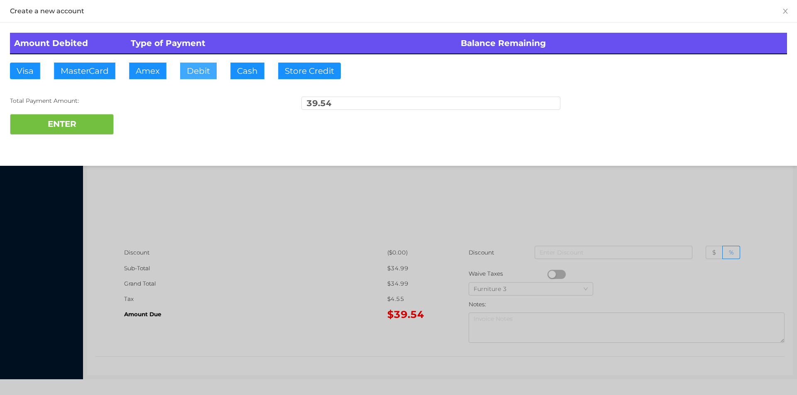
click at [198, 74] on button "Debit" at bounding box center [198, 71] width 37 height 17
click at [85, 115] on button "ENTER" at bounding box center [62, 124] width 104 height 21
type input "0"
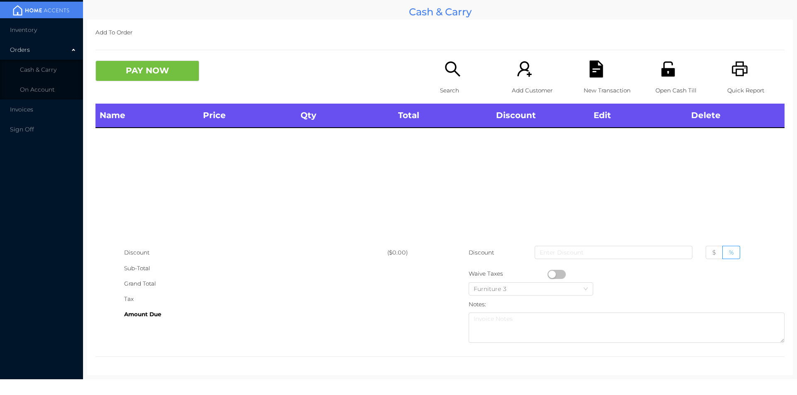
click at [452, 102] on div "Search" at bounding box center [468, 82] width 57 height 43
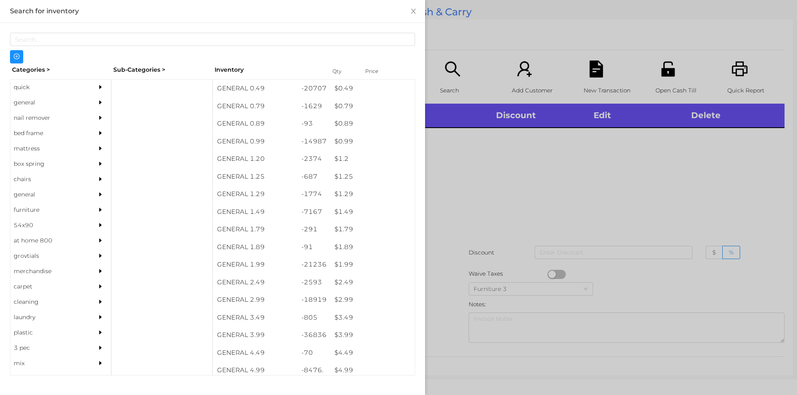
click at [43, 100] on div "general" at bounding box center [48, 102] width 76 height 15
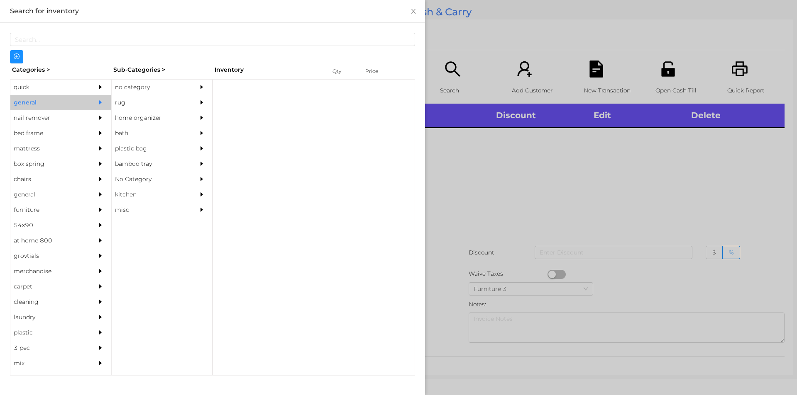
click at [173, 87] on div "no category" at bounding box center [150, 87] width 76 height 15
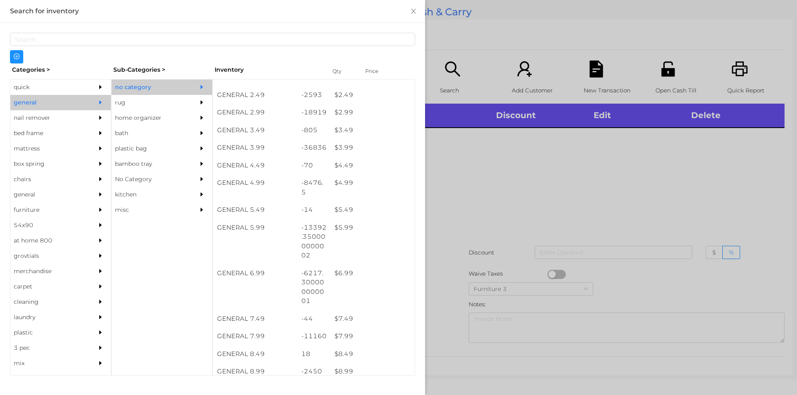
scroll to position [200, 0]
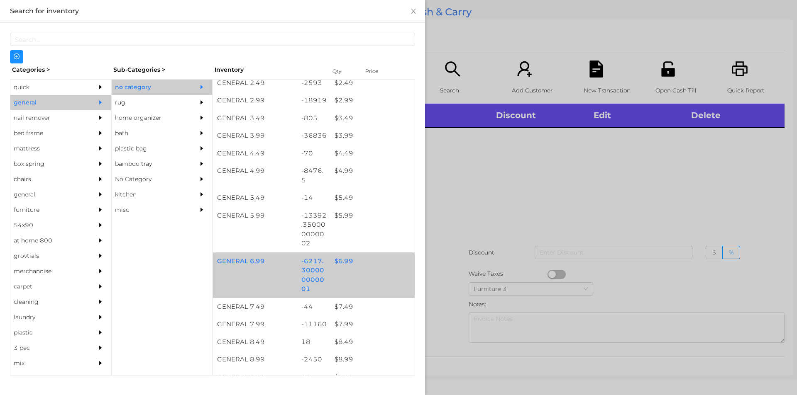
click at [356, 271] on div "GENERAL 6.99 -6217.300000000001 $ 6.99" at bounding box center [314, 276] width 202 height 46
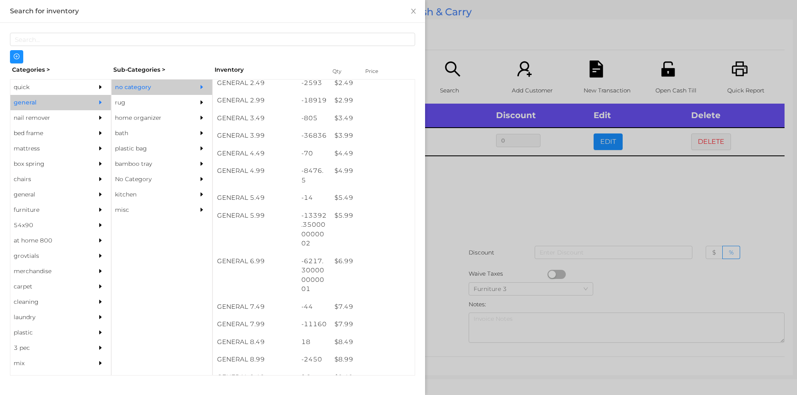
click at [439, 267] on div at bounding box center [398, 197] width 797 height 395
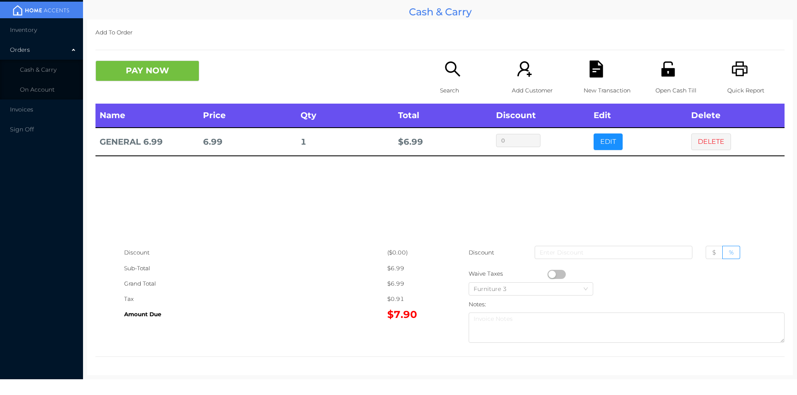
click at [598, 157] on div "Name Price Qty Total Discount Edit Delete GENERAL 6.99 6.99 1 $ 6.99 0 EDIT DEL…" at bounding box center [439, 174] width 689 height 141
click at [598, 146] on button "EDIT" at bounding box center [607, 142] width 29 height 17
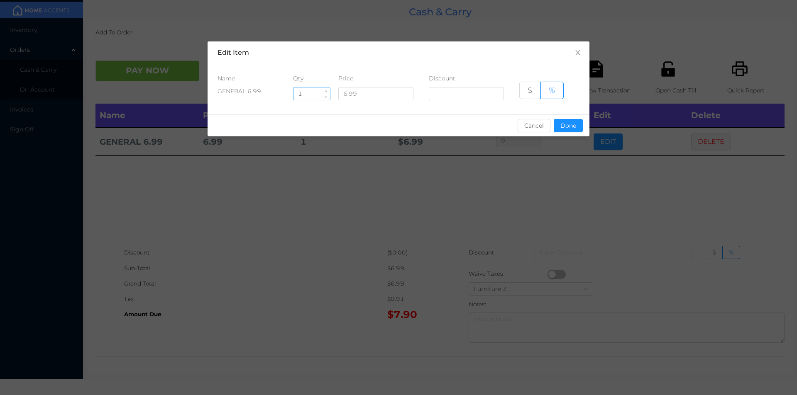
click at [313, 95] on input "1" at bounding box center [311, 94] width 37 height 12
type input "1.5"
click at [568, 131] on button "Done" at bounding box center [567, 125] width 29 height 13
type input "0%"
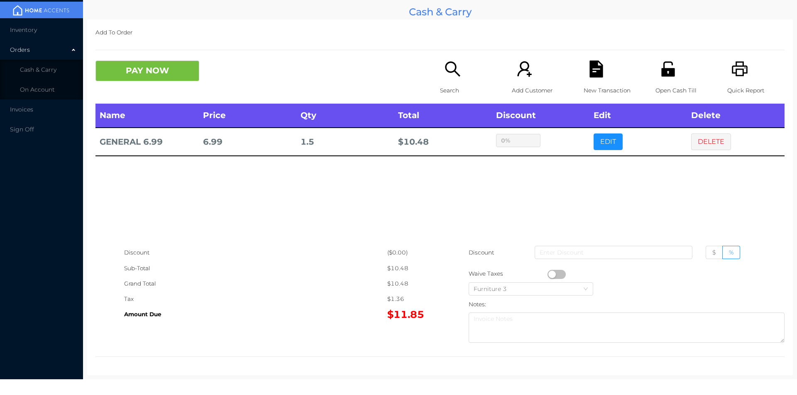
click at [553, 207] on div "Name Price Qty Total Discount Edit Delete GENERAL 6.99 6.99 1.5 $ 10.48 0% EDIT…" at bounding box center [439, 174] width 689 height 141
click at [592, 73] on icon "icon: file-text" at bounding box center [595, 69] width 13 height 17
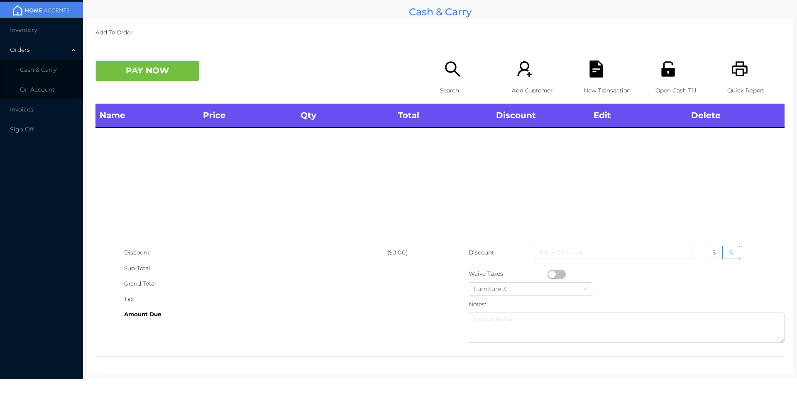
click at [665, 67] on icon "icon: unlock" at bounding box center [667, 69] width 17 height 17
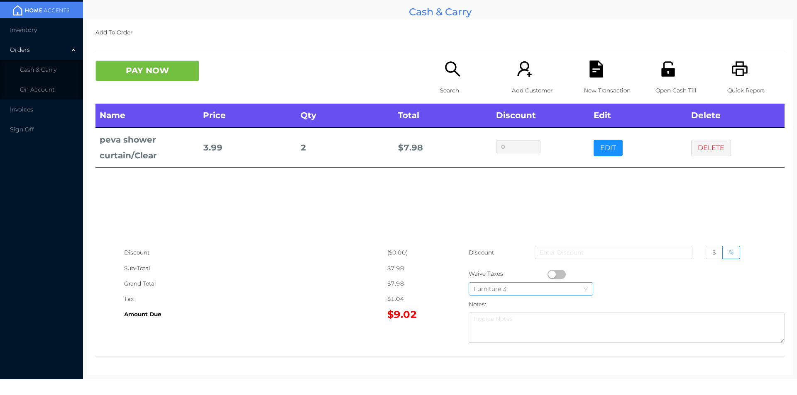
click at [550, 285] on div "Furniture 3" at bounding box center [530, 289] width 115 height 12
click at [418, 294] on div "$1.04" at bounding box center [413, 299] width 53 height 15
click at [700, 145] on button "DELETE" at bounding box center [711, 148] width 40 height 17
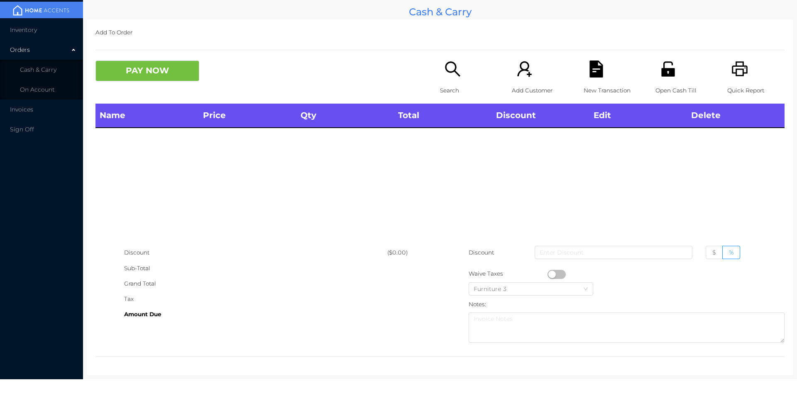
click at [452, 74] on icon "icon: search" at bounding box center [452, 69] width 17 height 17
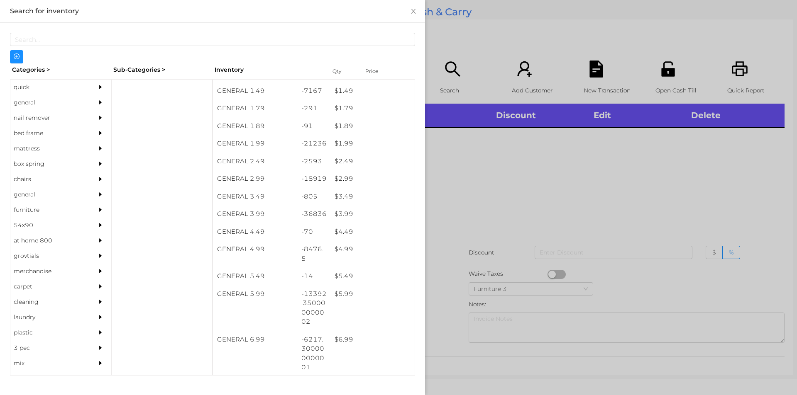
scroll to position [115, 0]
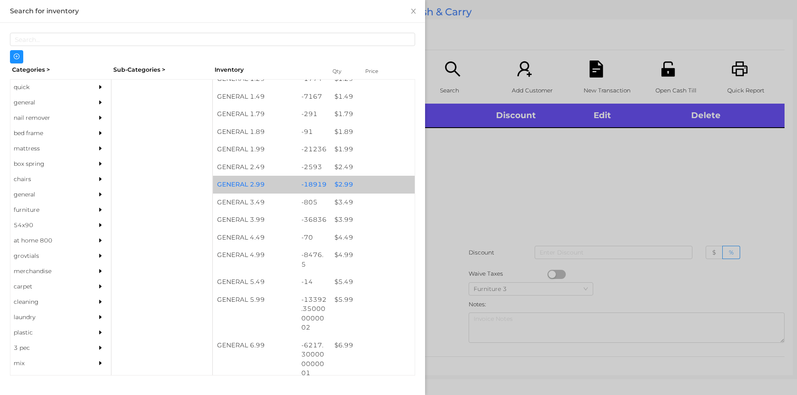
click at [356, 179] on div "$ 2.99" at bounding box center [372, 185] width 84 height 18
click at [368, 183] on div "$ 2.99" at bounding box center [372, 185] width 84 height 18
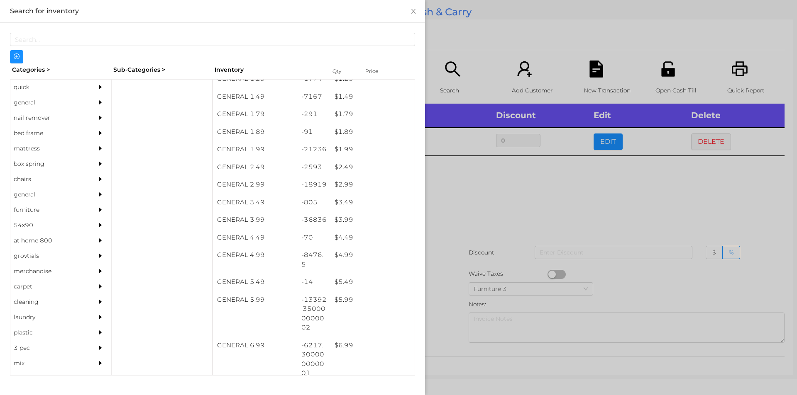
click at [506, 203] on div at bounding box center [398, 197] width 797 height 395
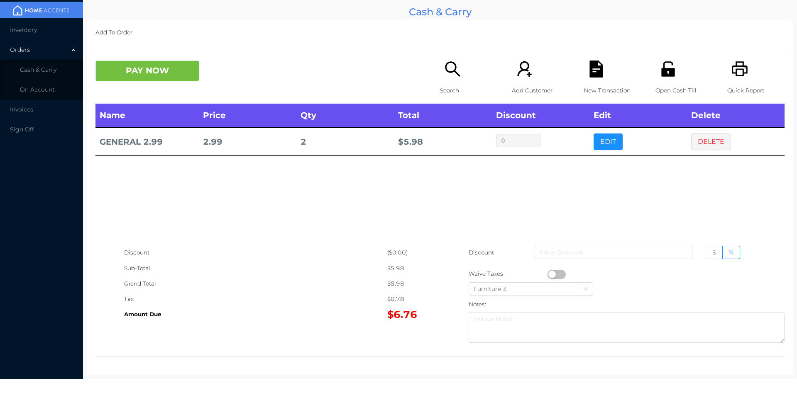
click at [666, 74] on icon "icon: unlock" at bounding box center [667, 68] width 13 height 15
click at [134, 61] on button "PAY NOW" at bounding box center [147, 71] width 104 height 21
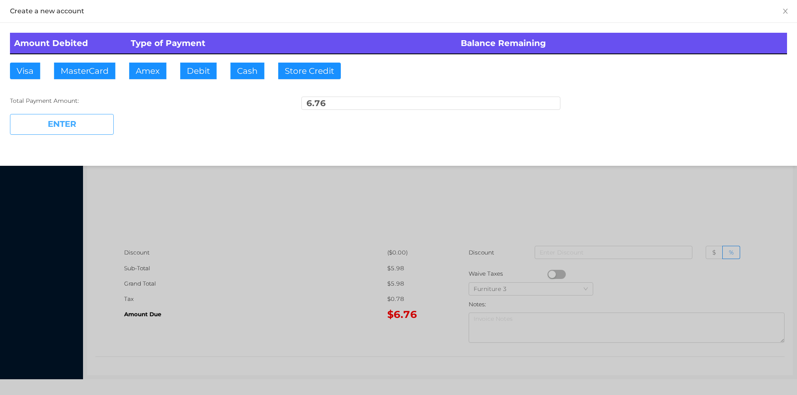
click at [75, 129] on button "ENTER" at bounding box center [62, 124] width 104 height 21
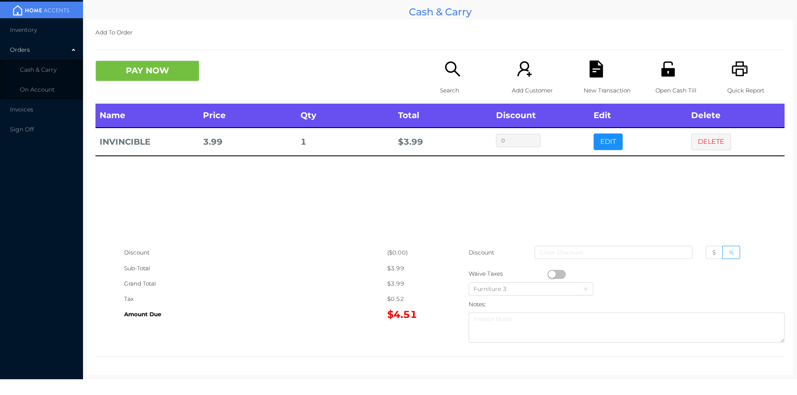
click at [548, 271] on button "button" at bounding box center [556, 274] width 18 height 9
click at [139, 68] on button "PAY NOW" at bounding box center [147, 71] width 104 height 21
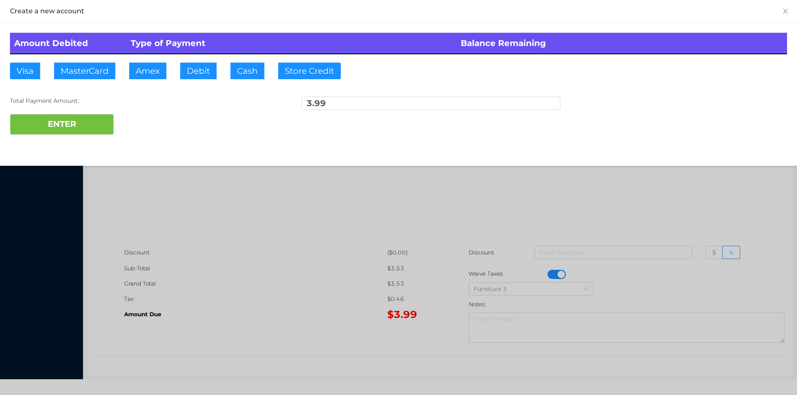
click at [210, 54] on th "Type of Payment" at bounding box center [292, 43] width 330 height 21
click at [103, 115] on button "ENTER" at bounding box center [62, 124] width 104 height 21
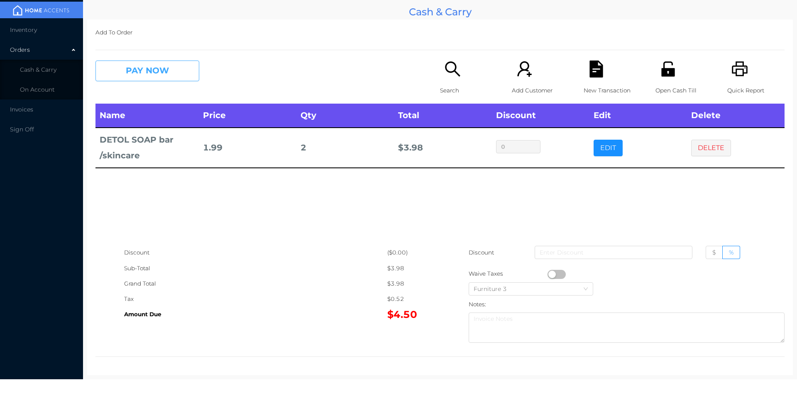
click at [150, 81] on button "PAY NOW" at bounding box center [147, 71] width 104 height 21
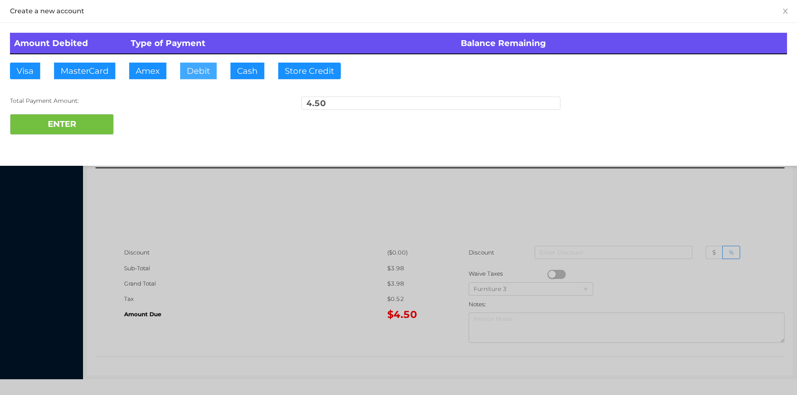
click at [194, 77] on button "Debit" at bounding box center [198, 71] width 37 height 17
click at [80, 122] on button "ENTER" at bounding box center [62, 124] width 104 height 21
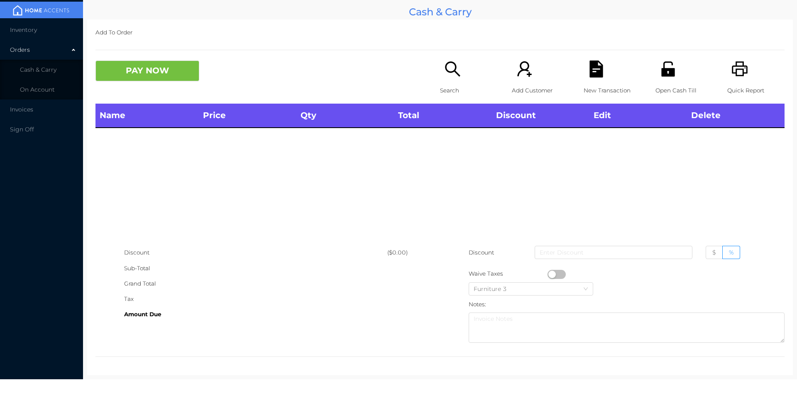
click at [661, 81] on div "Open Cash Till" at bounding box center [683, 82] width 57 height 43
click at [731, 73] on icon "icon: printer" at bounding box center [739, 68] width 16 height 15
click at [663, 76] on icon "icon: unlock" at bounding box center [667, 68] width 13 height 15
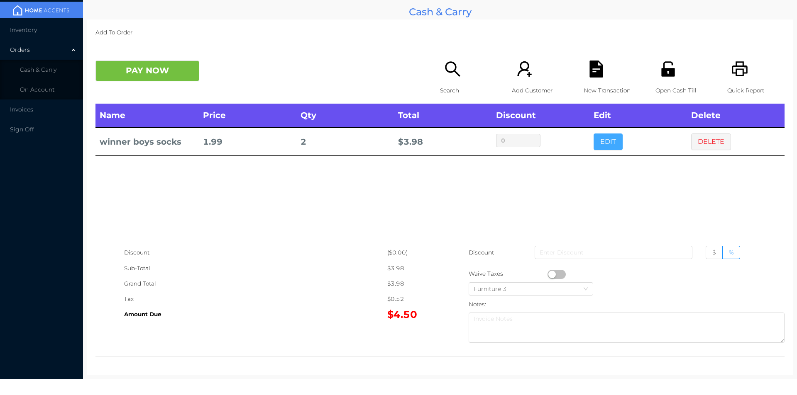
click at [607, 147] on button "EDIT" at bounding box center [607, 142] width 29 height 17
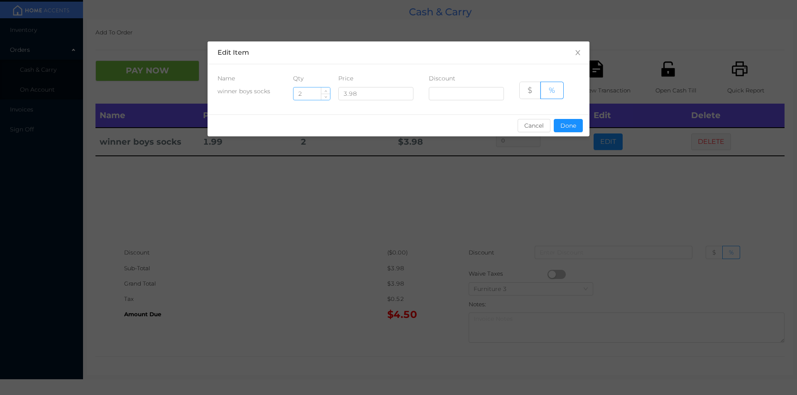
click at [309, 95] on input "2" at bounding box center [311, 94] width 37 height 12
type input "1"
click at [575, 122] on button "Done" at bounding box center [567, 125] width 29 height 13
type input "0%"
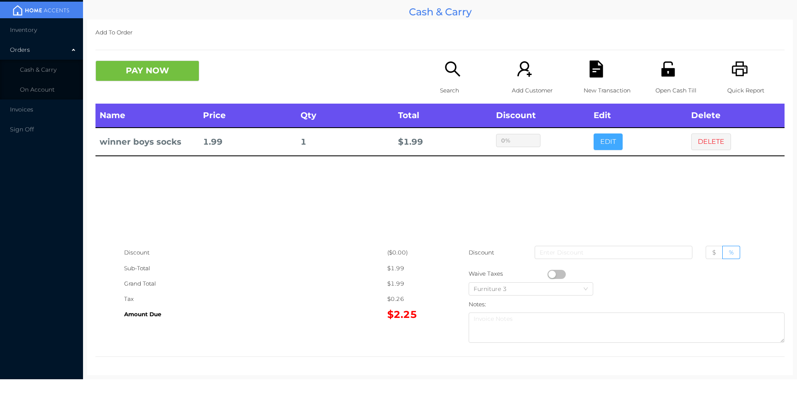
click at [593, 134] on button "EDIT" at bounding box center [607, 142] width 29 height 17
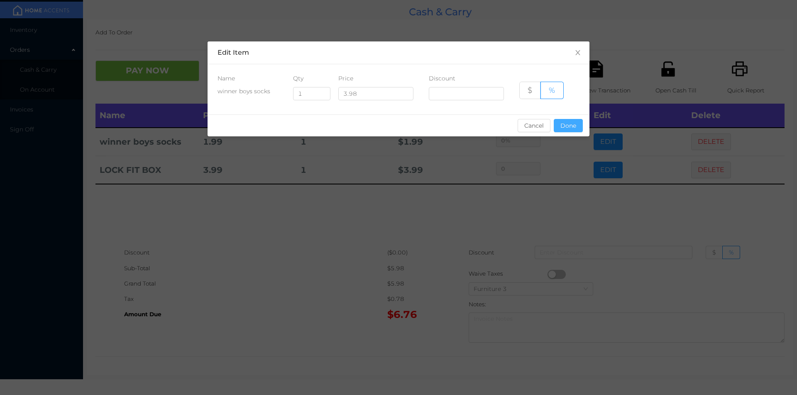
click at [570, 130] on button "Done" at bounding box center [567, 125] width 29 height 13
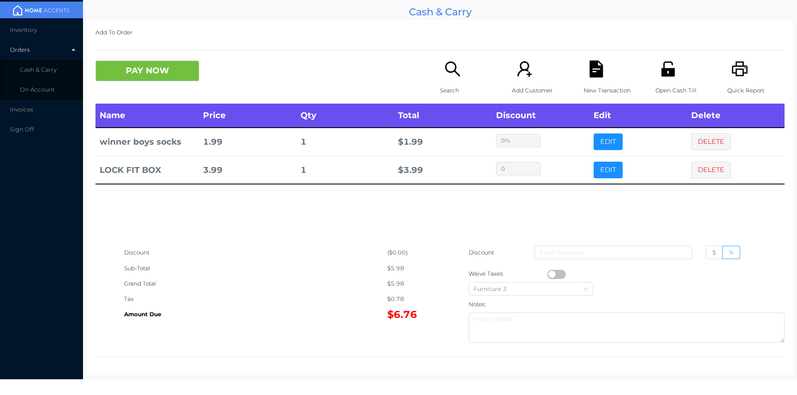
click at [451, 73] on icon "icon: search" at bounding box center [452, 69] width 17 height 17
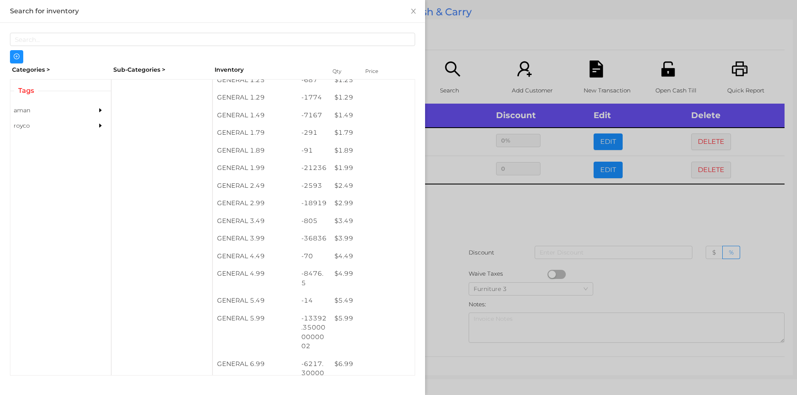
scroll to position [97, 0]
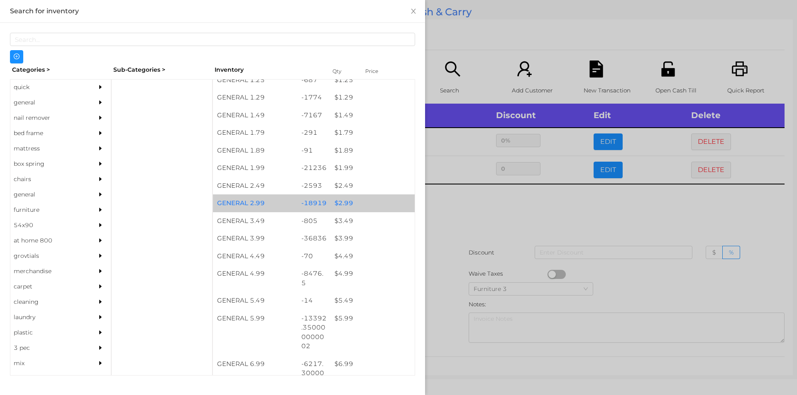
click at [358, 201] on div "$ 2.99" at bounding box center [372, 204] width 84 height 18
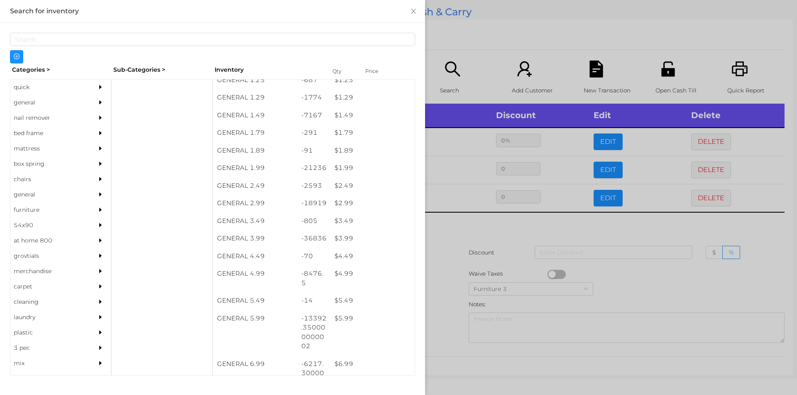
click at [471, 32] on div at bounding box center [398, 197] width 797 height 395
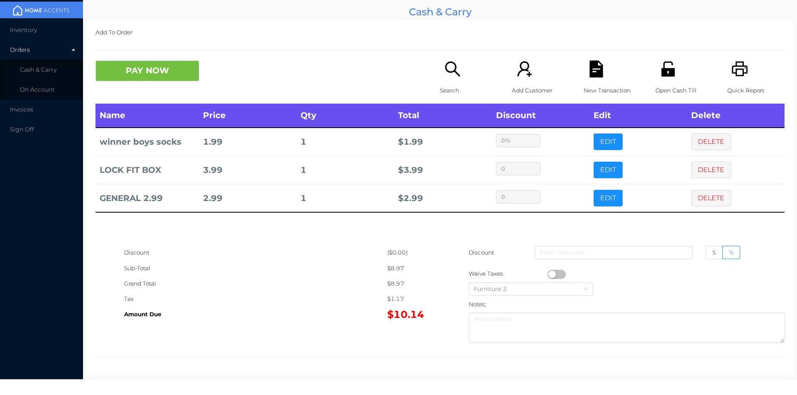
click at [447, 84] on p "Search" at bounding box center [468, 90] width 57 height 15
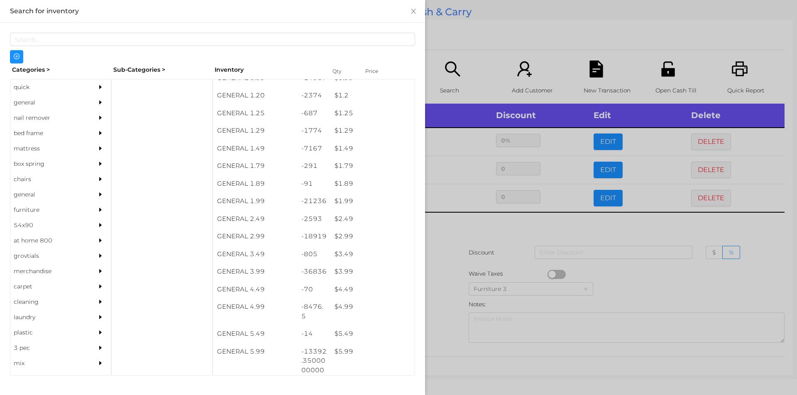
scroll to position [63, 0]
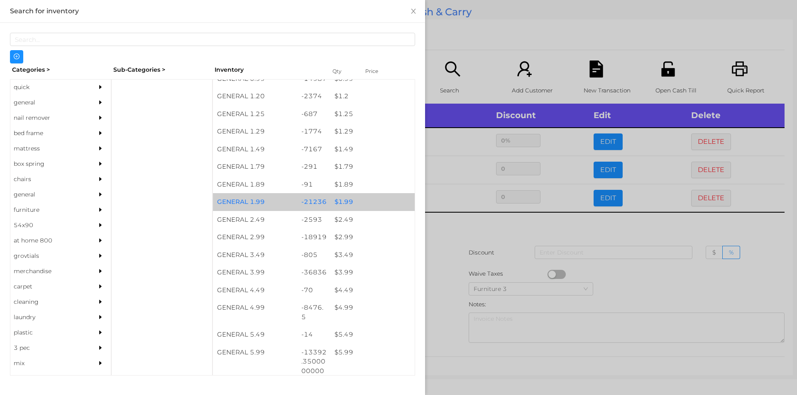
click at [357, 205] on div "$ 1.99" at bounding box center [372, 202] width 84 height 18
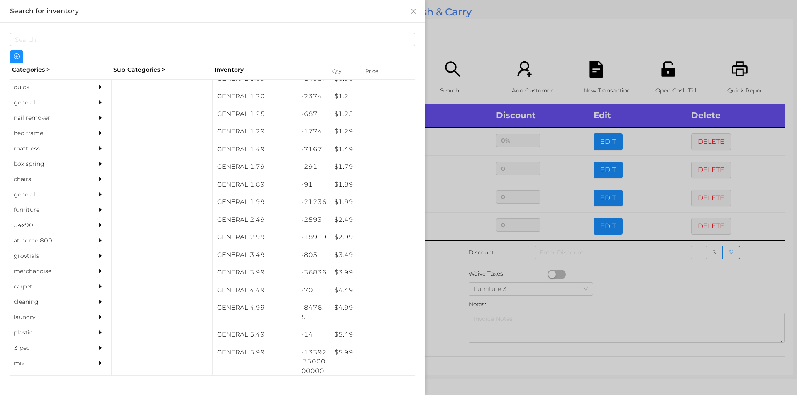
click at [435, 3] on div at bounding box center [398, 197] width 797 height 395
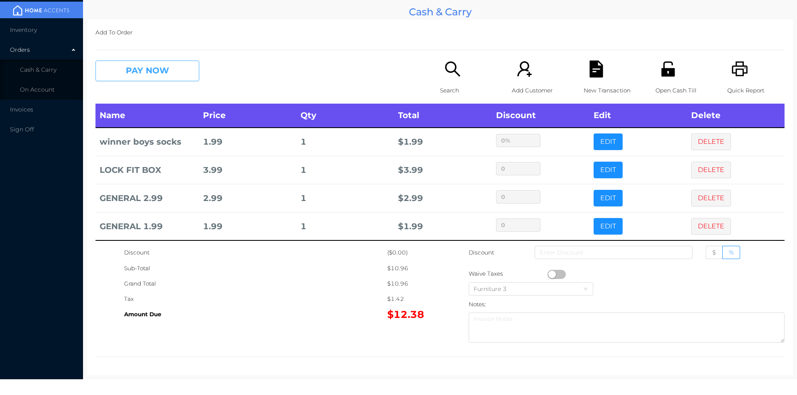
click at [148, 75] on button "PAY NOW" at bounding box center [147, 71] width 104 height 21
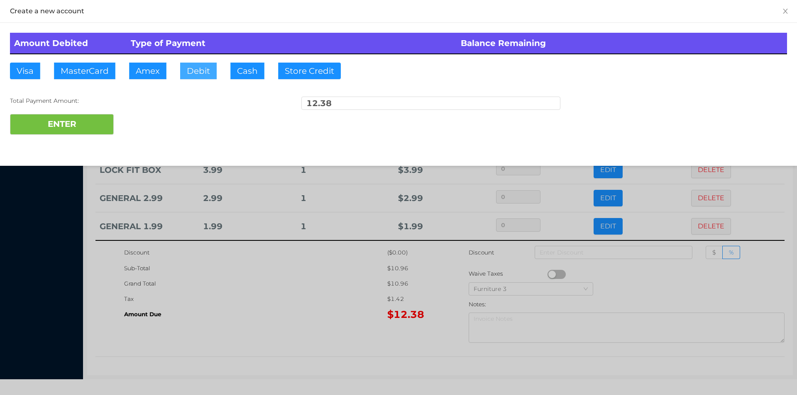
click at [206, 64] on button "Debit" at bounding box center [198, 71] width 37 height 17
type input "20"
click at [51, 134] on button "ENTER" at bounding box center [62, 124] width 104 height 21
type input "0"
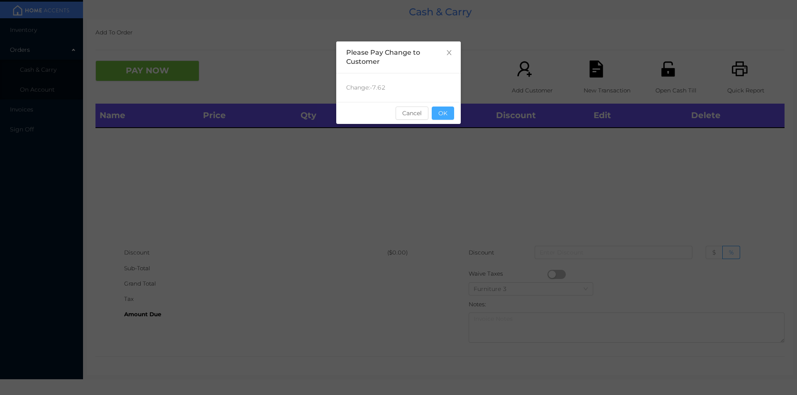
click at [449, 117] on button "OK" at bounding box center [443, 113] width 22 height 13
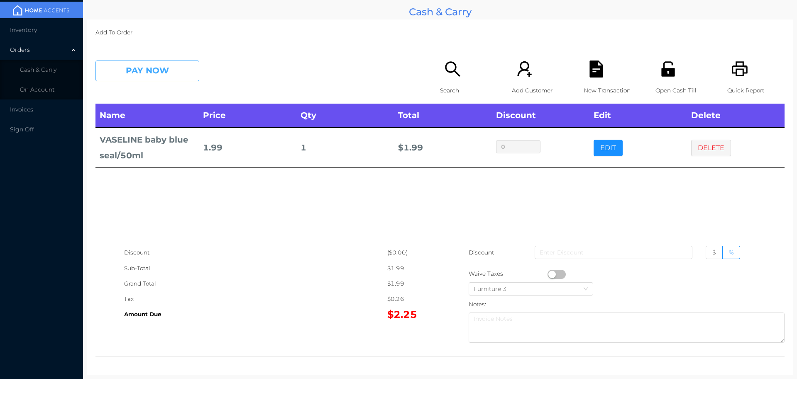
click at [127, 77] on button "PAY NOW" at bounding box center [147, 71] width 104 height 21
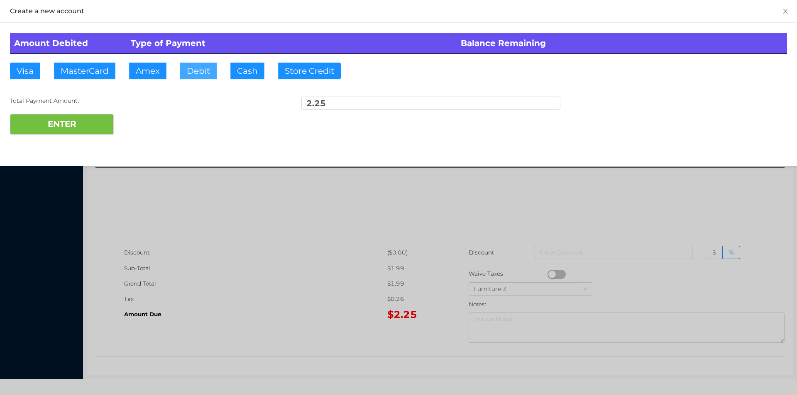
click at [215, 65] on button "Debit" at bounding box center [198, 71] width 37 height 17
click at [51, 132] on button "ENTER" at bounding box center [62, 124] width 104 height 21
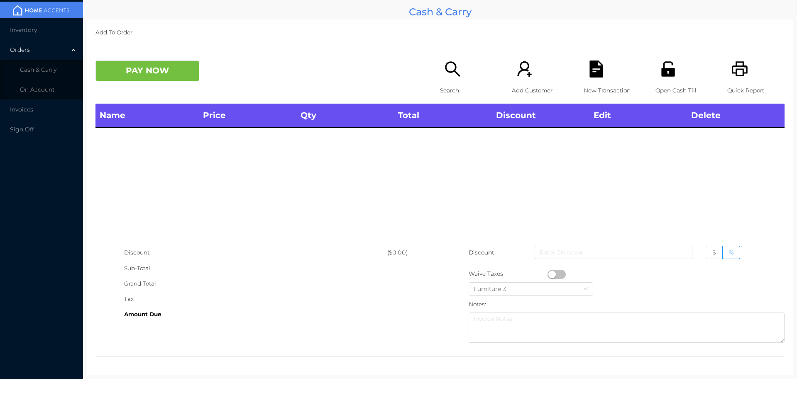
click at [655, 78] on div "Open Cash Till" at bounding box center [683, 82] width 57 height 43
click at [450, 83] on p "Search" at bounding box center [468, 90] width 57 height 15
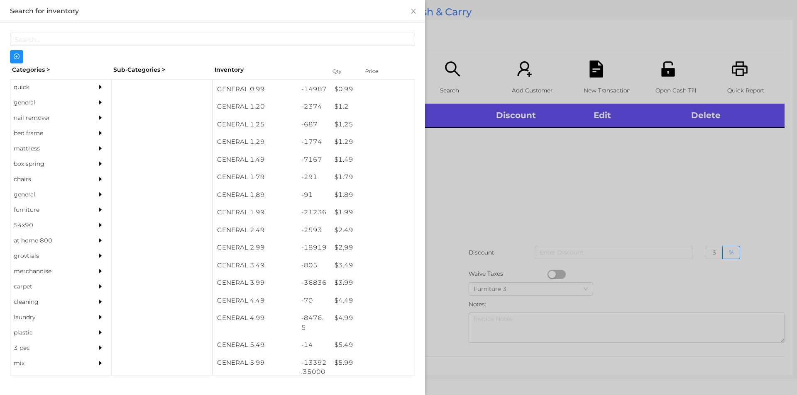
scroll to position [52, 0]
click at [351, 103] on div "$ 1.2" at bounding box center [372, 107] width 84 height 18
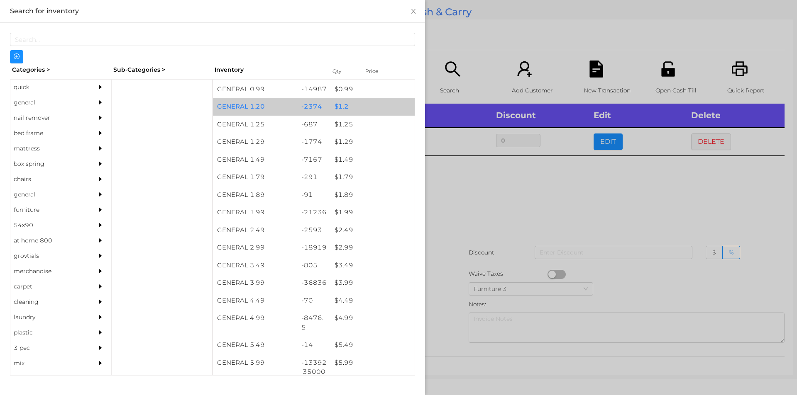
click at [458, 223] on div at bounding box center [398, 197] width 797 height 395
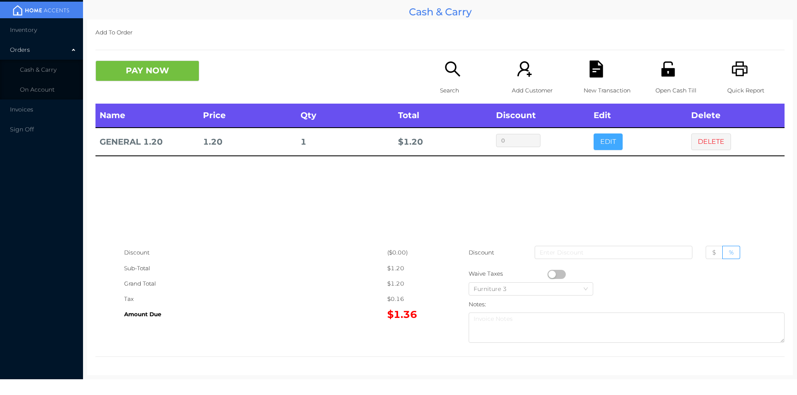
click at [603, 140] on button "EDIT" at bounding box center [607, 142] width 29 height 17
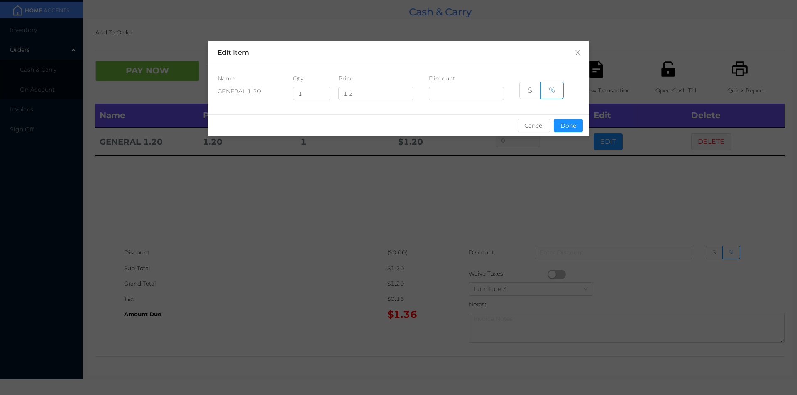
click at [313, 72] on div "Name Qty Price Discount GENERAL 1.20 1 1.2 $ %" at bounding box center [398, 89] width 382 height 50
click at [306, 93] on input "1" at bounding box center [311, 94] width 37 height 12
type input "5"
click at [566, 120] on button "Done" at bounding box center [567, 125] width 29 height 13
type input "0%"
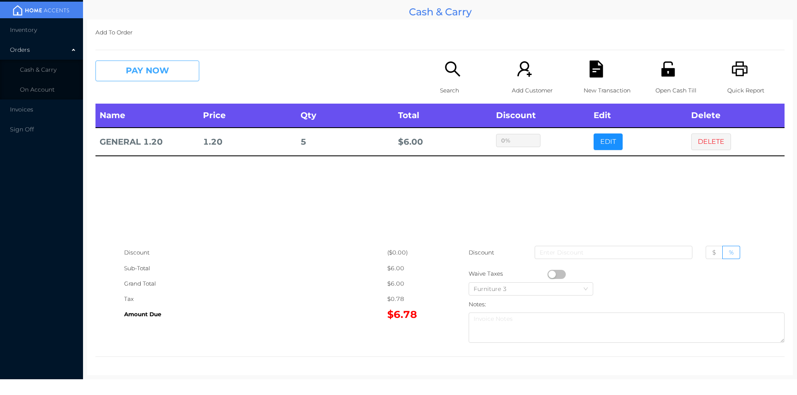
click at [169, 62] on button "PAY NOW" at bounding box center [147, 71] width 104 height 21
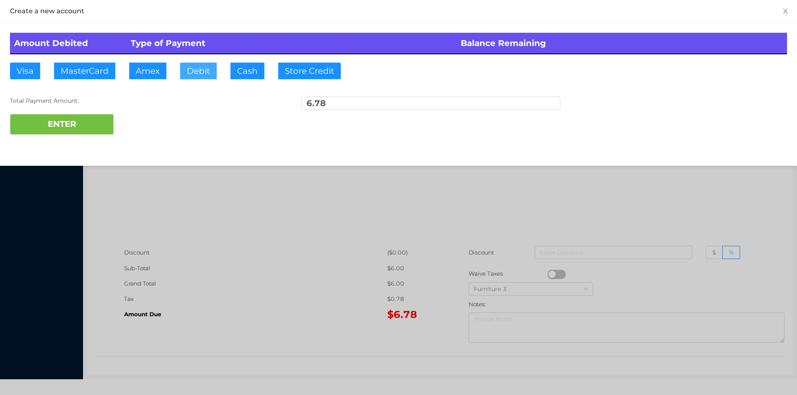
click at [202, 68] on button "Debit" at bounding box center [198, 71] width 37 height 17
type input "100"
click at [65, 129] on button "ENTER" at bounding box center [62, 124] width 104 height 21
type input "0"
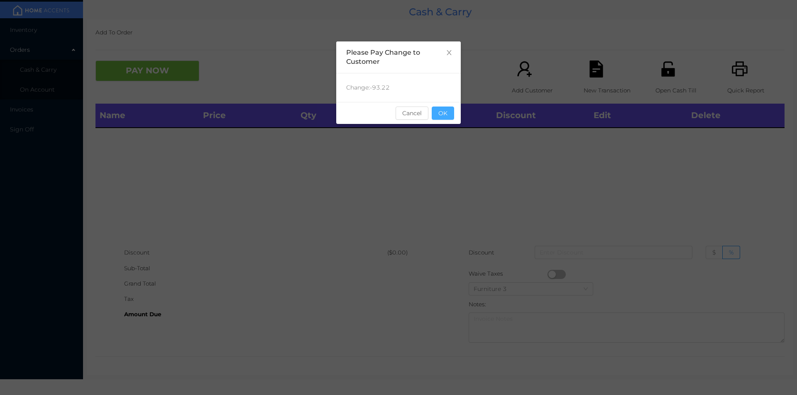
click at [442, 110] on button "OK" at bounding box center [443, 113] width 22 height 13
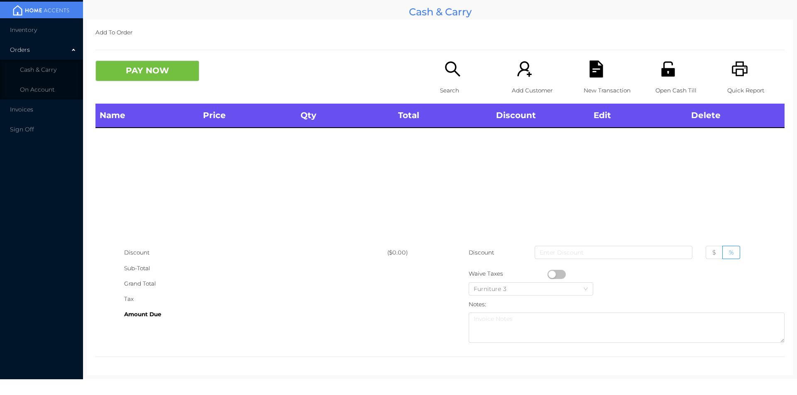
click at [446, 118] on th "Total" at bounding box center [443, 116] width 98 height 24
click at [452, 71] on icon "icon: search" at bounding box center [452, 69] width 17 height 17
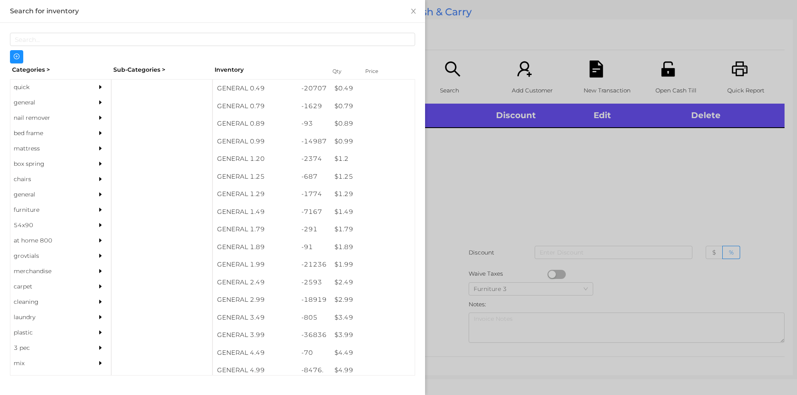
click at [37, 90] on div "quick" at bounding box center [48, 87] width 76 height 15
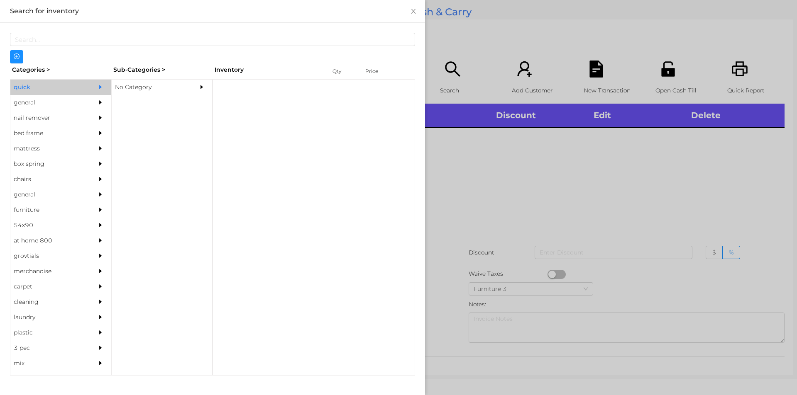
click at [146, 88] on div "No Category" at bounding box center [150, 87] width 76 height 15
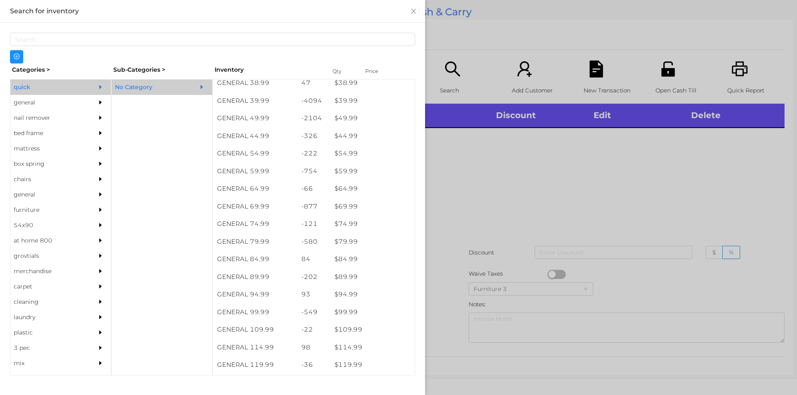
scroll to position [460, 0]
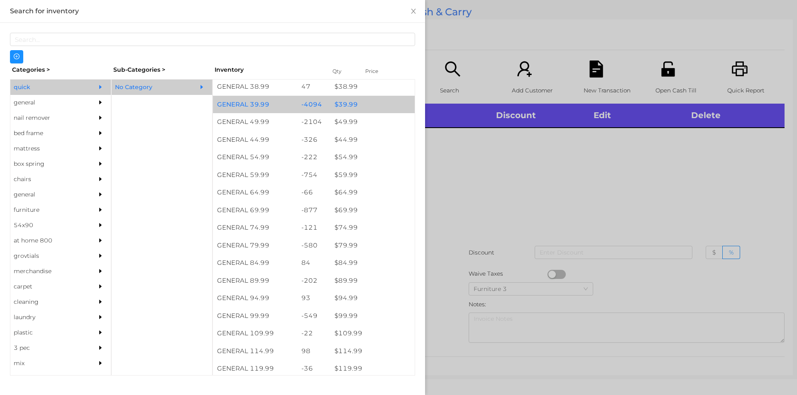
click at [366, 111] on div "$ 39.99" at bounding box center [372, 105] width 84 height 18
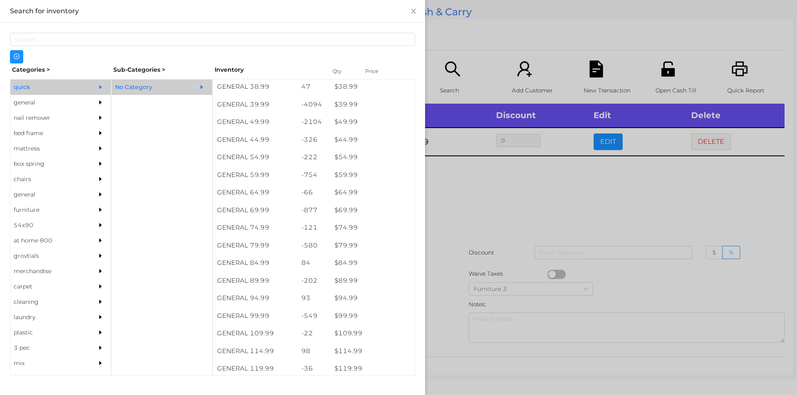
click at [598, 215] on div at bounding box center [398, 197] width 797 height 395
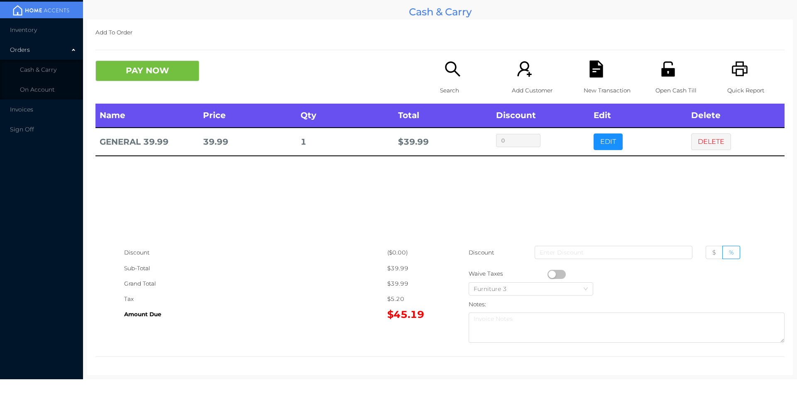
click at [451, 78] on div "Search" at bounding box center [468, 82] width 57 height 43
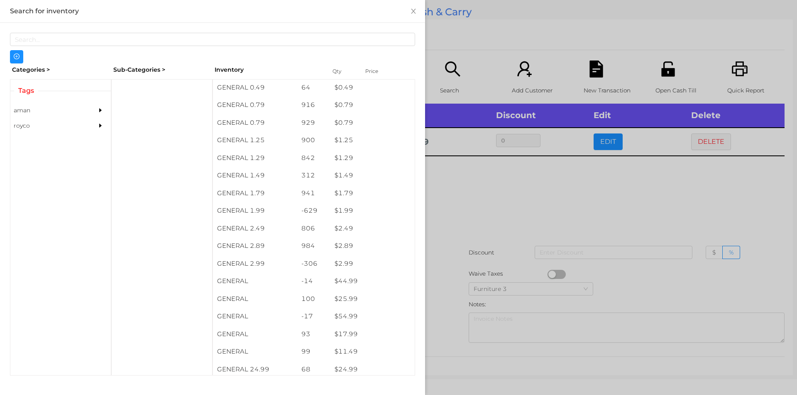
scroll to position [53, 0]
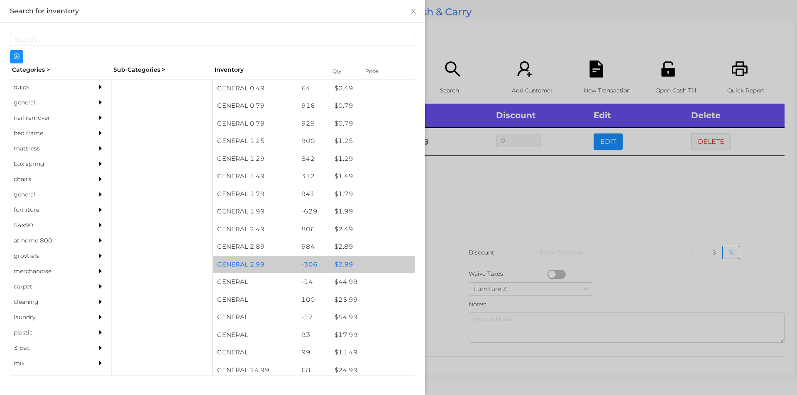
click at [368, 262] on div "$ 2.99" at bounding box center [372, 265] width 84 height 18
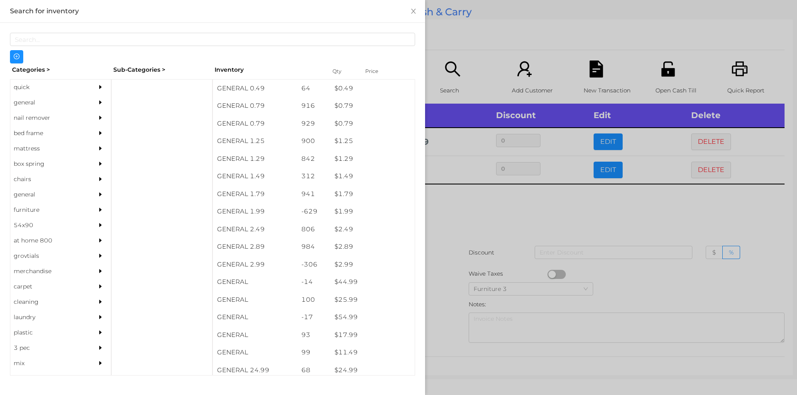
click at [505, 225] on div at bounding box center [398, 197] width 797 height 395
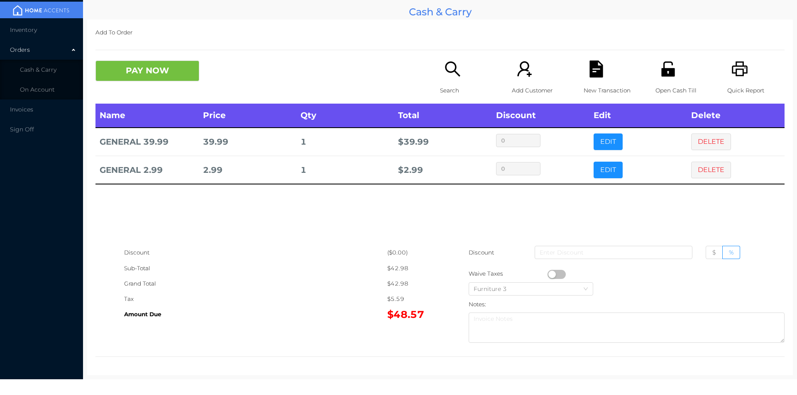
click at [517, 78] on div "Add Customer" at bounding box center [540, 82] width 57 height 43
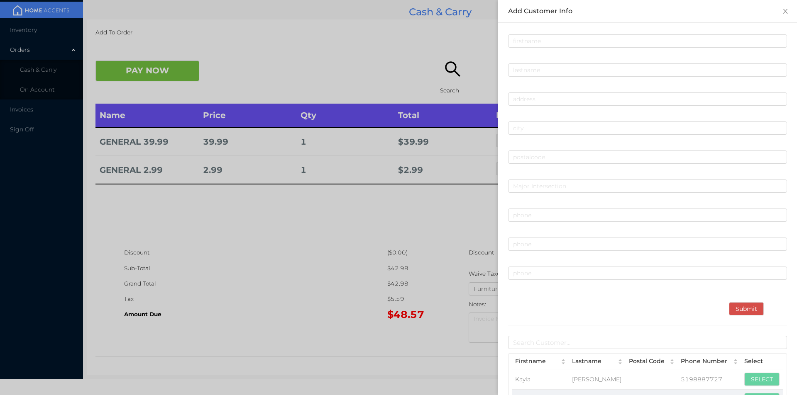
click at [397, 278] on div at bounding box center [398, 197] width 797 height 395
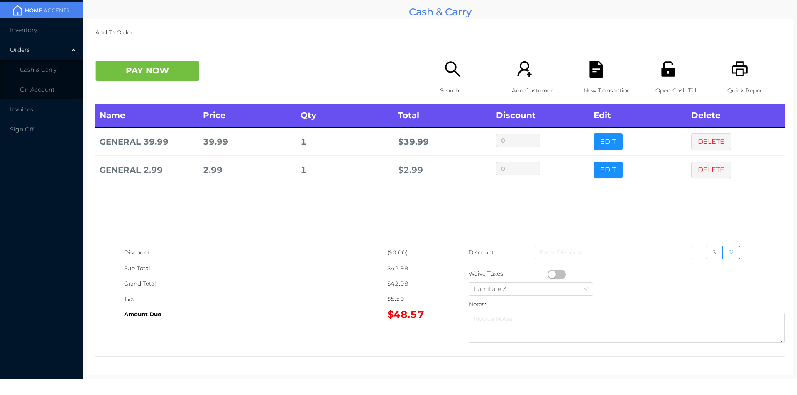
click at [444, 80] on div "Search" at bounding box center [468, 82] width 57 height 43
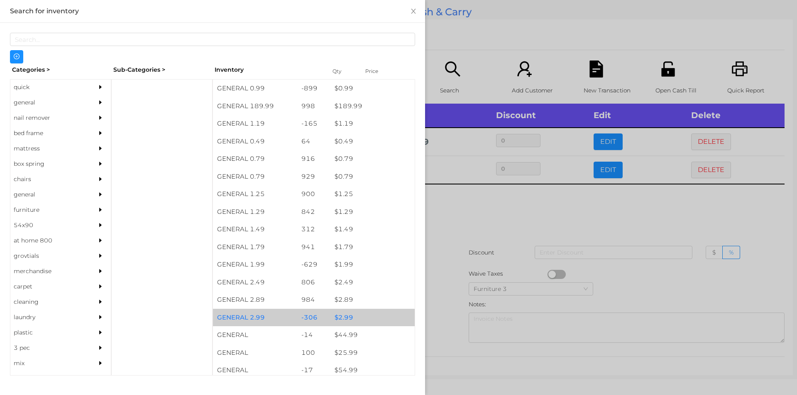
click at [366, 322] on div "$ 2.99" at bounding box center [372, 318] width 84 height 18
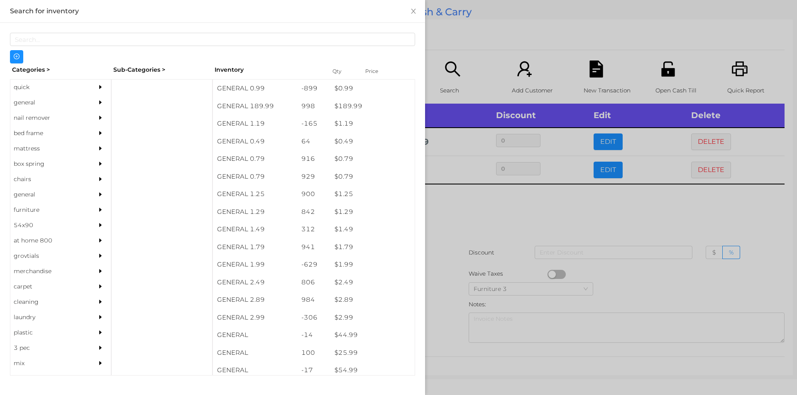
click at [492, 240] on div at bounding box center [398, 197] width 797 height 395
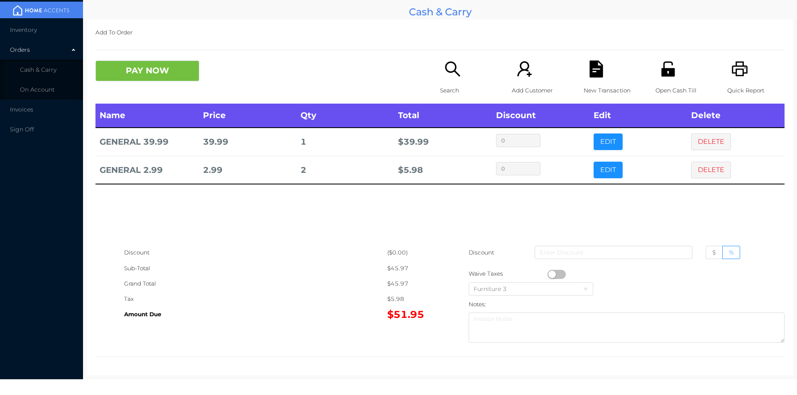
click at [589, 76] on icon "icon: file-text" at bounding box center [595, 69] width 13 height 17
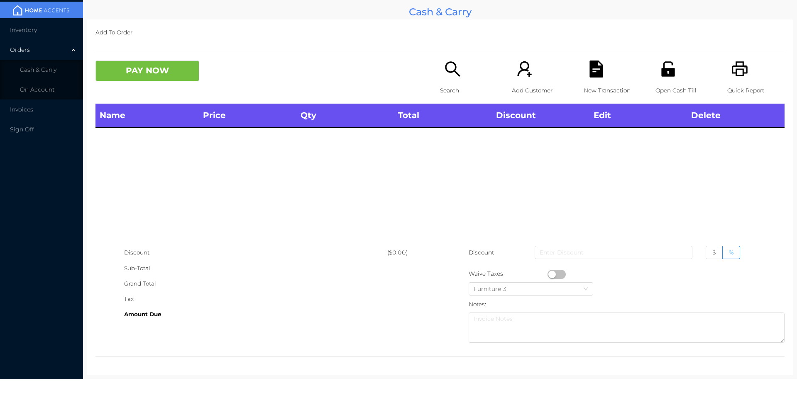
click at [733, 76] on icon "icon: printer" at bounding box center [739, 68] width 16 height 15
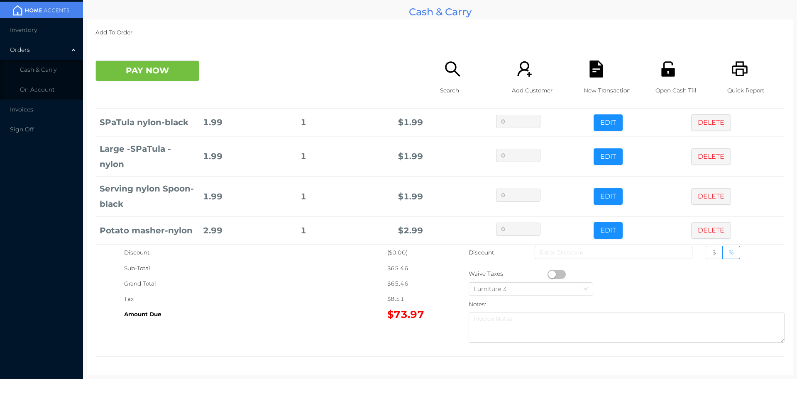
scroll to position [317, 0]
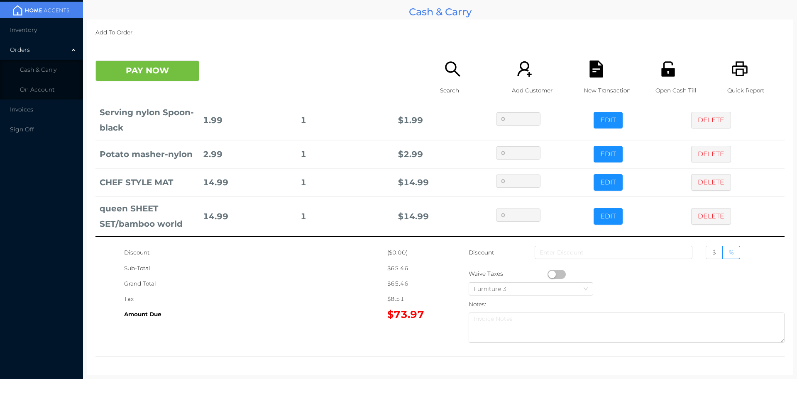
click at [454, 75] on icon "icon: search" at bounding box center [452, 69] width 17 height 17
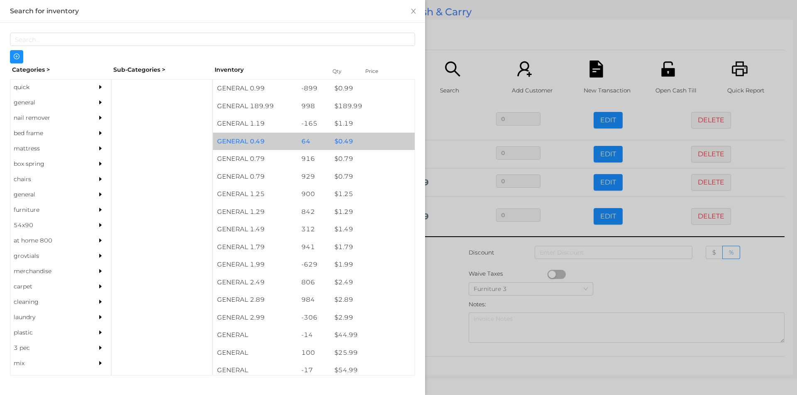
click at [355, 143] on div "$ 0.49" at bounding box center [372, 142] width 84 height 18
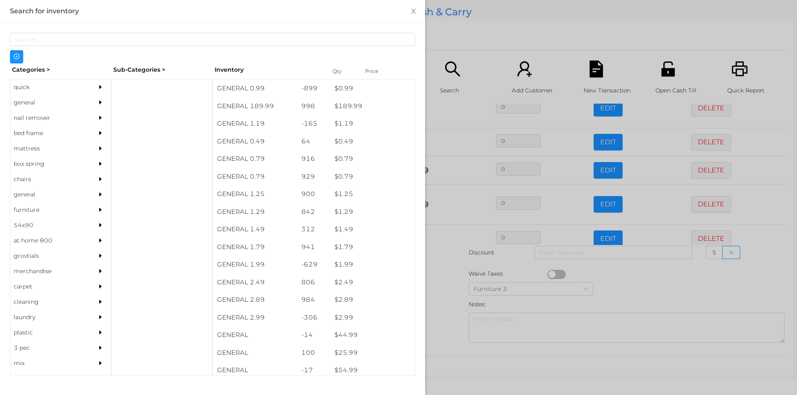
click at [474, 58] on div at bounding box center [398, 197] width 797 height 395
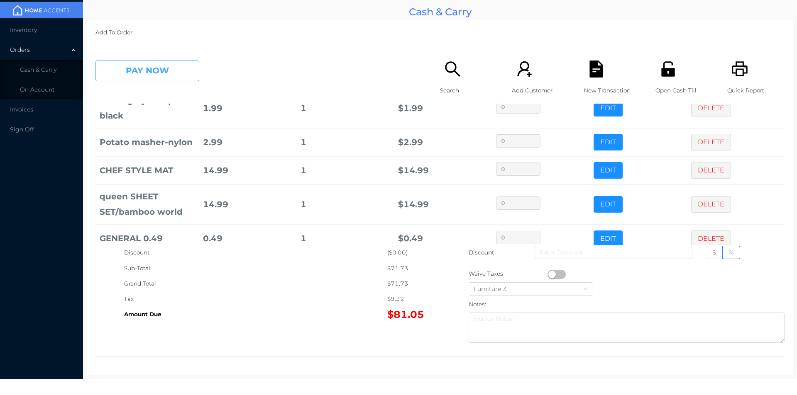
click at [156, 67] on button "PAY NOW" at bounding box center [147, 71] width 104 height 21
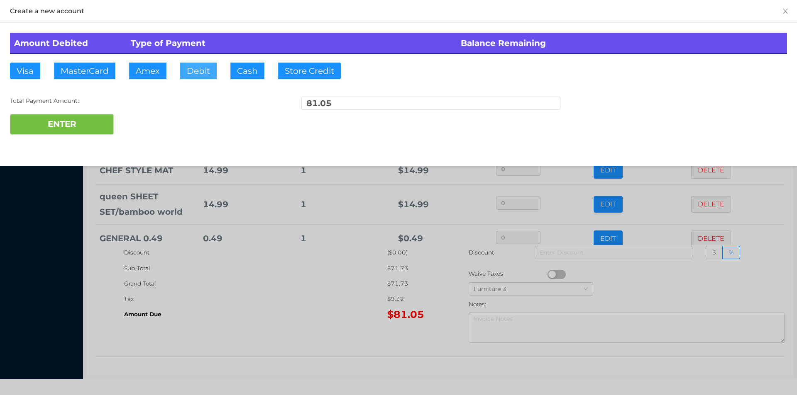
click at [203, 73] on button "Debit" at bounding box center [198, 71] width 37 height 17
click at [77, 122] on button "ENTER" at bounding box center [62, 124] width 104 height 21
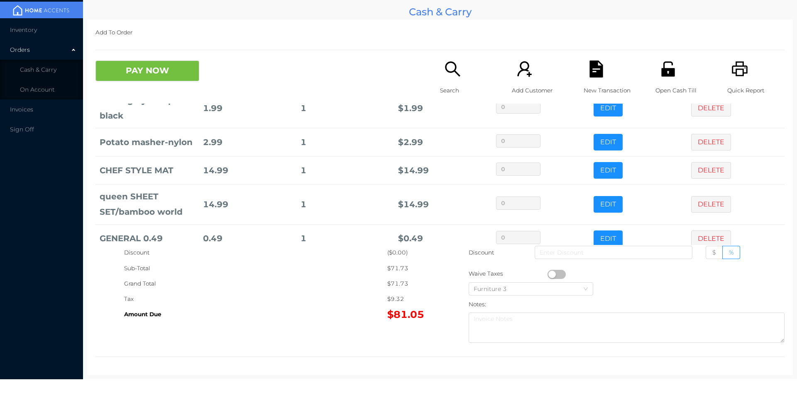
scroll to position [0, 0]
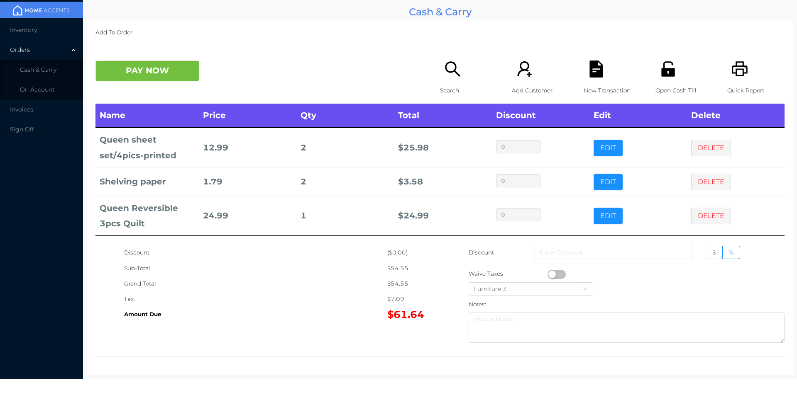
click at [598, 71] on icon "icon: file-text" at bounding box center [595, 69] width 13 height 17
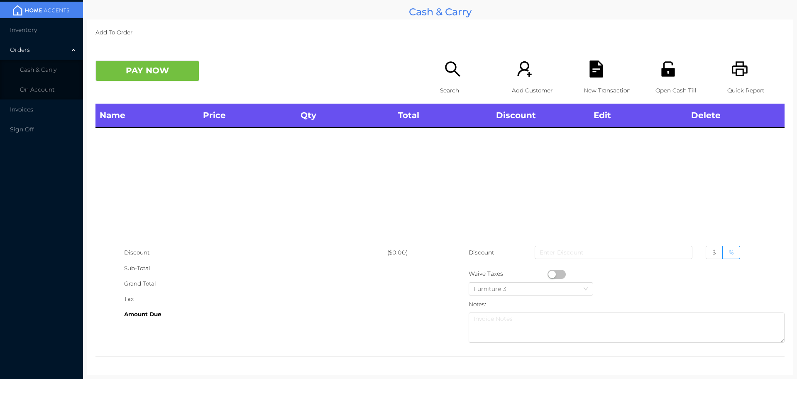
click at [714, 68] on div "Search Add Customer New Transaction Open Cash Till Quick Report" at bounding box center [612, 82] width 344 height 43
click at [731, 66] on icon "icon: printer" at bounding box center [739, 69] width 17 height 17
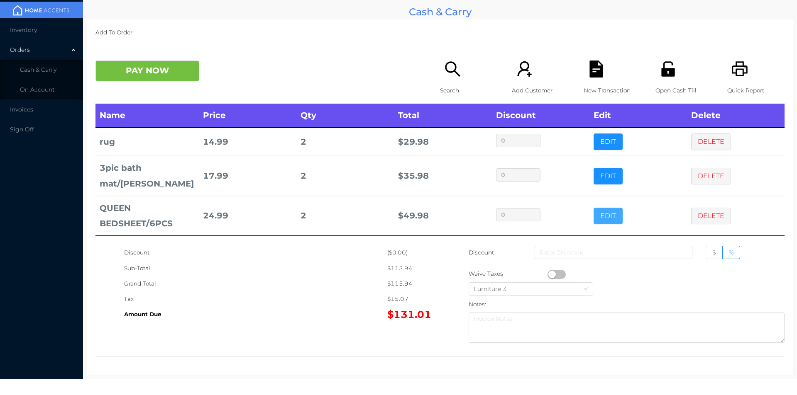
click at [601, 208] on button "EDIT" at bounding box center [607, 216] width 29 height 17
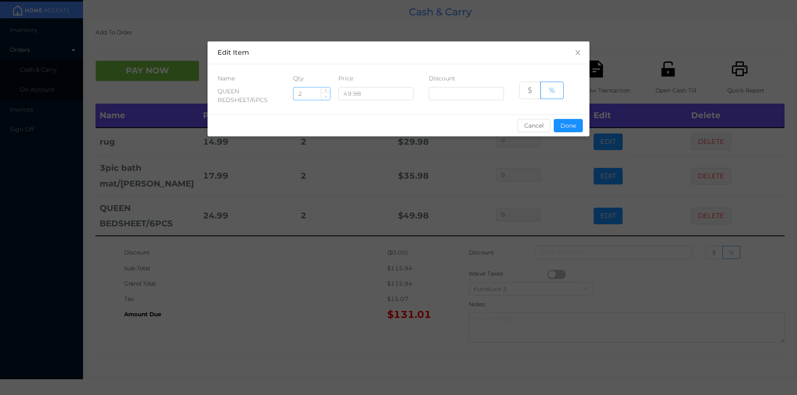
click at [325, 97] on icon "icon: down" at bounding box center [325, 97] width 2 height 2
type input "1"
click at [576, 128] on button "Done" at bounding box center [567, 125] width 29 height 13
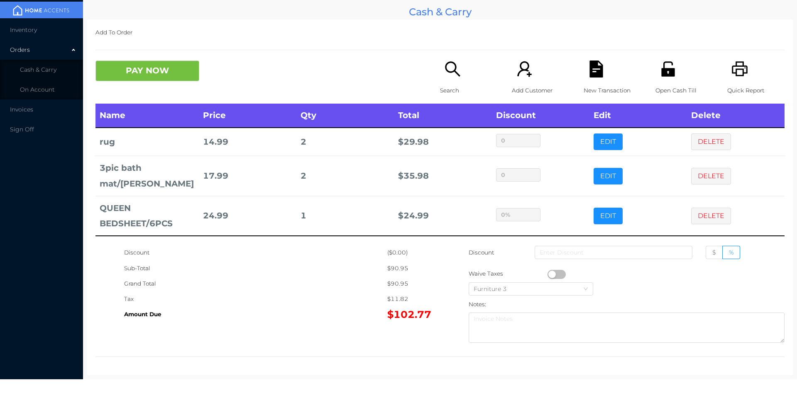
click at [453, 67] on icon "icon: search" at bounding box center [452, 69] width 17 height 17
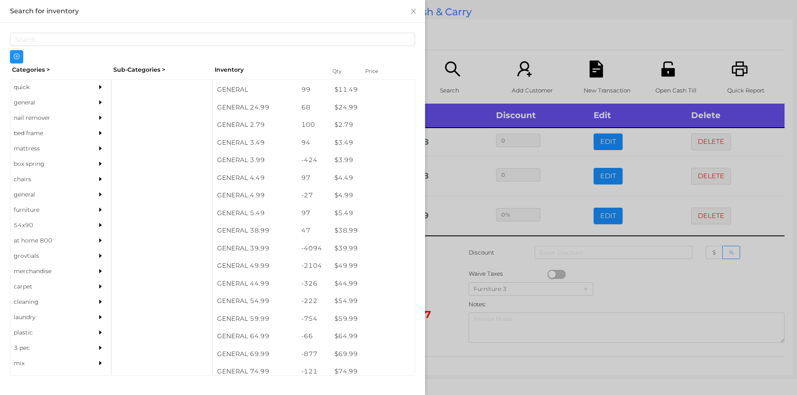
scroll to position [316, 0]
click at [25, 103] on div "general" at bounding box center [48, 102] width 76 height 15
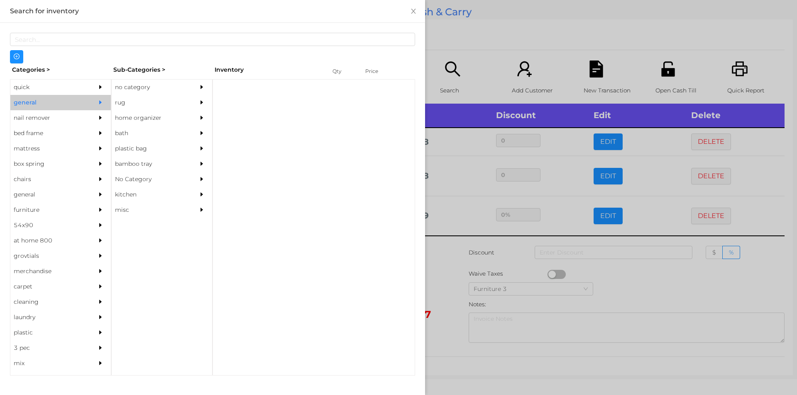
scroll to position [0, 0]
click at [146, 87] on div "no category" at bounding box center [150, 87] width 76 height 15
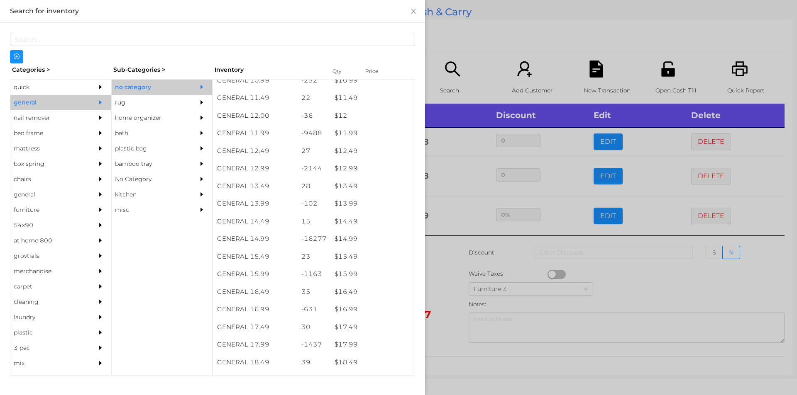
scroll to position [575, 0]
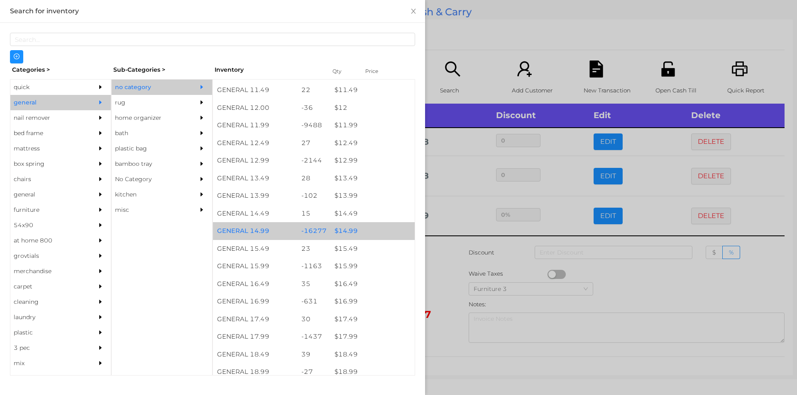
click at [360, 232] on div "$ 14.99" at bounding box center [372, 231] width 84 height 18
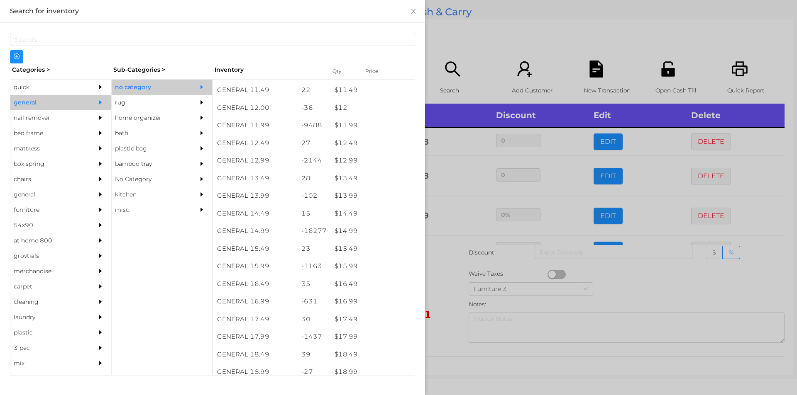
click at [482, 58] on div at bounding box center [398, 197] width 797 height 395
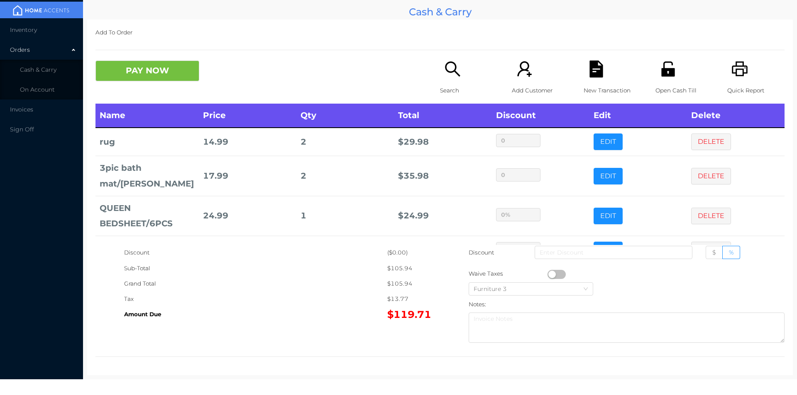
scroll to position [0, 0]
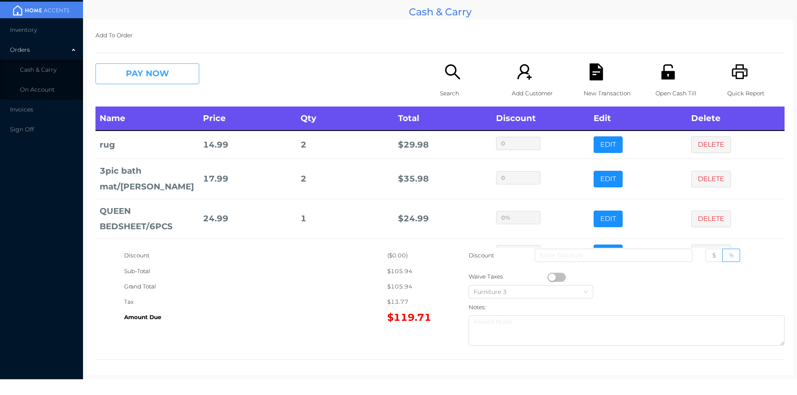
click at [149, 82] on button "PAY NOW" at bounding box center [147, 73] width 104 height 21
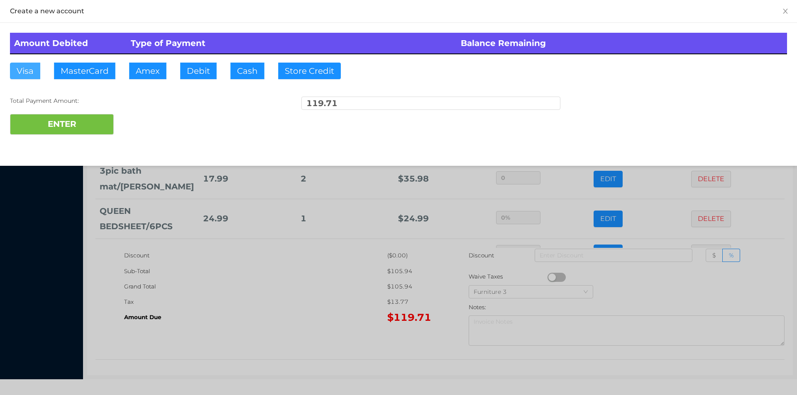
click at [37, 66] on button "Visa" at bounding box center [25, 71] width 30 height 17
click at [75, 117] on button "ENTER" at bounding box center [62, 124] width 104 height 21
type input "0"
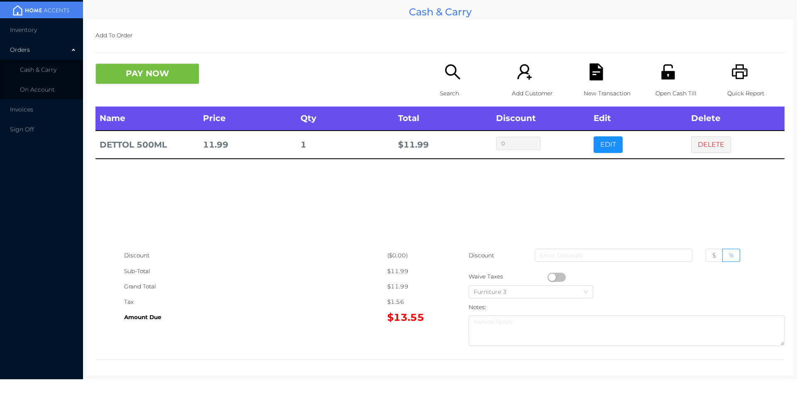
click at [595, 76] on icon "icon: file-text" at bounding box center [595, 71] width 13 height 17
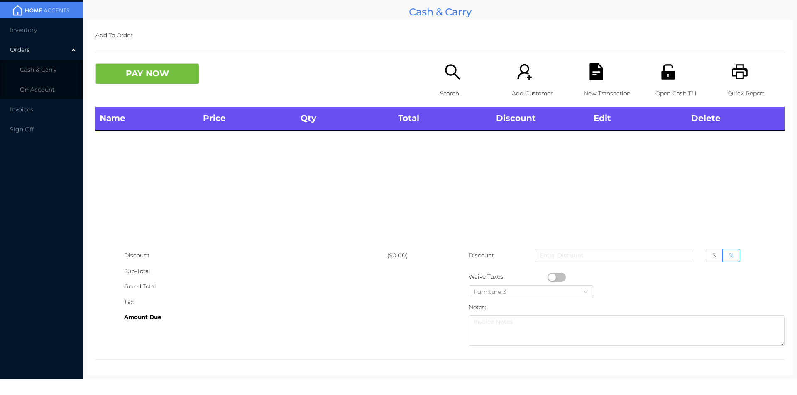
click at [663, 76] on icon "icon: unlock" at bounding box center [667, 71] width 17 height 17
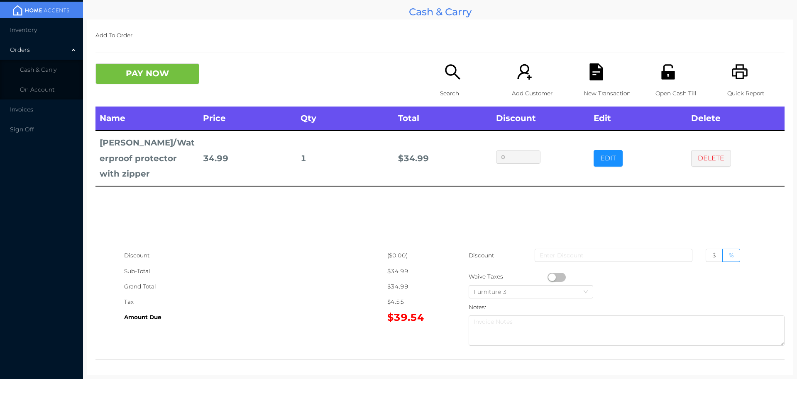
scroll to position [3, 0]
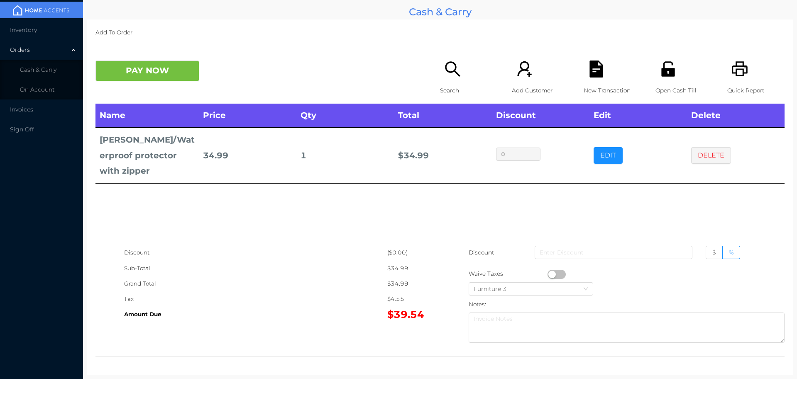
click at [453, 82] on div "Search" at bounding box center [468, 82] width 57 height 43
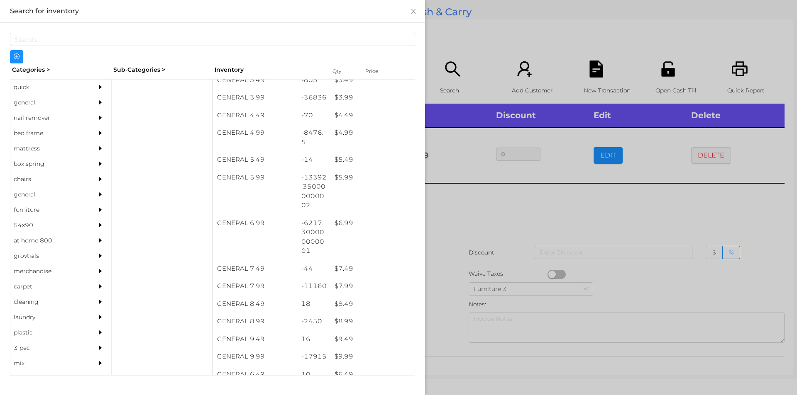
scroll to position [239, 0]
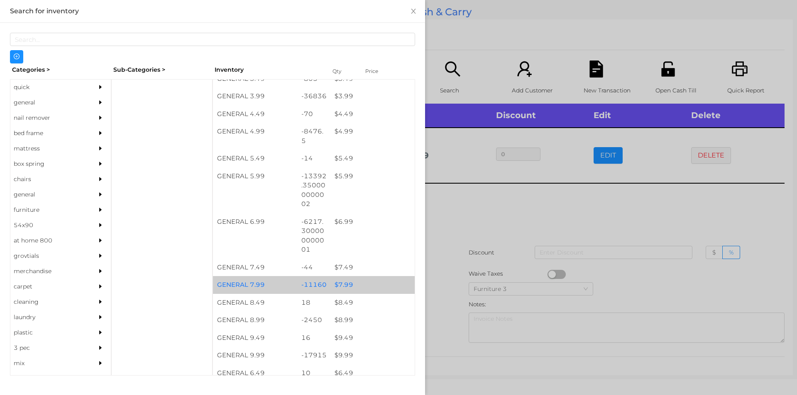
click at [373, 282] on div "$ 7.99" at bounding box center [372, 285] width 84 height 18
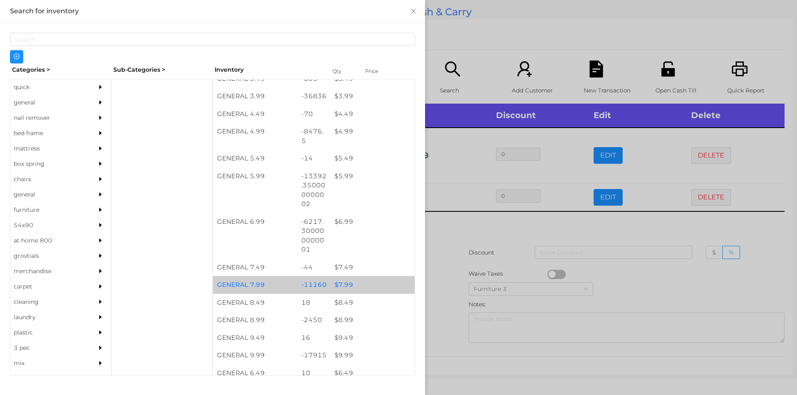
click at [375, 289] on div "$ 7.99" at bounding box center [372, 285] width 84 height 18
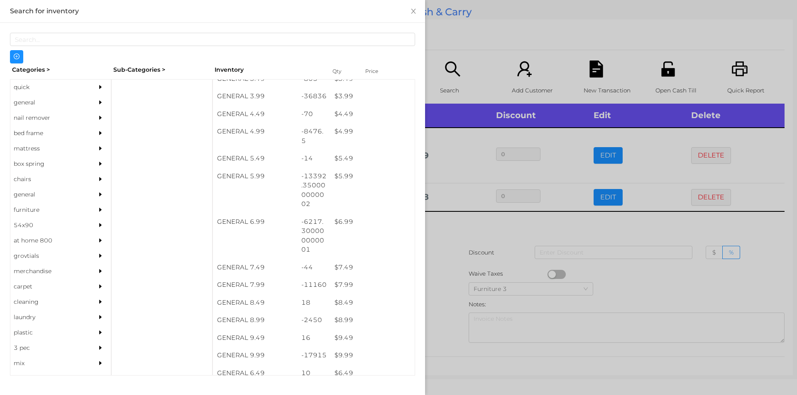
click at [470, 259] on div at bounding box center [398, 197] width 797 height 395
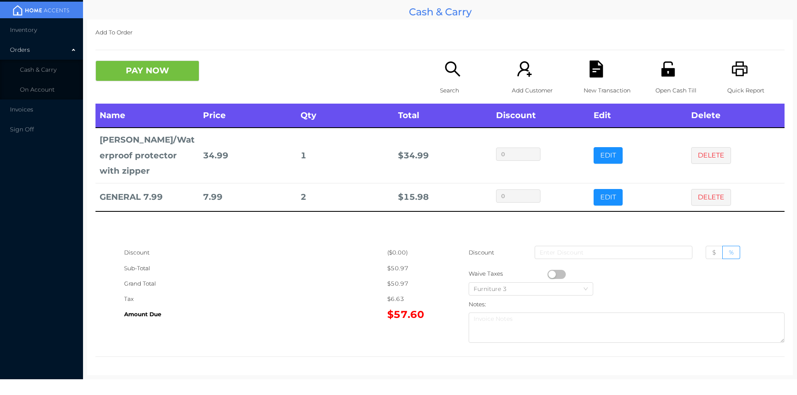
click at [591, 68] on icon "icon: file-text" at bounding box center [595, 69] width 13 height 17
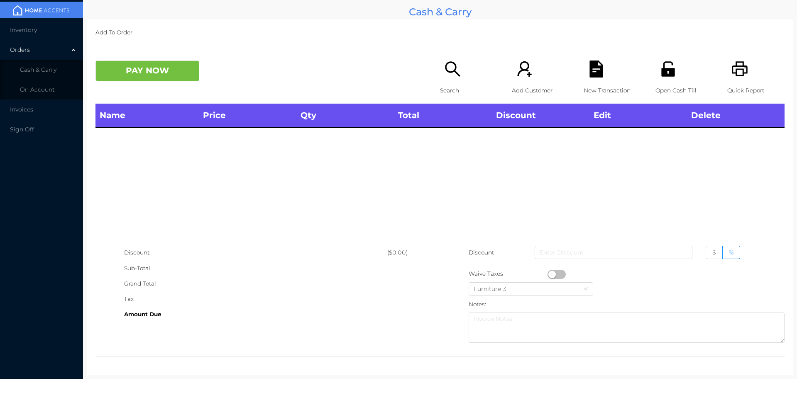
click at [727, 65] on div "Quick Report" at bounding box center [755, 82] width 57 height 43
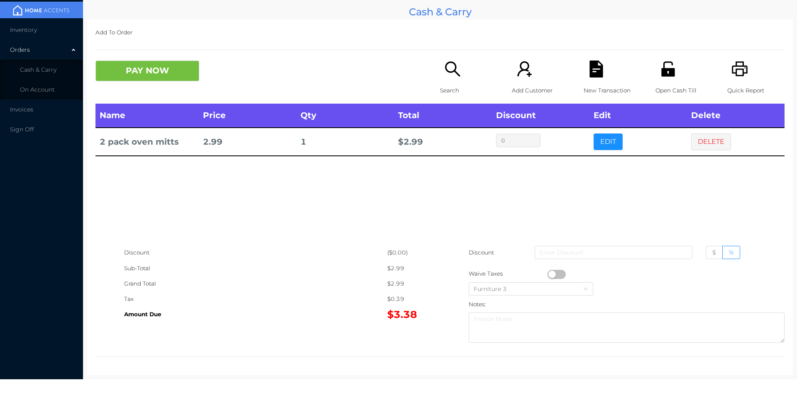
click at [661, 75] on icon "icon: unlock" at bounding box center [667, 68] width 13 height 15
click at [592, 68] on icon "icon: file-text" at bounding box center [595, 69] width 13 height 17
click at [588, 80] on div "New Transaction" at bounding box center [611, 82] width 57 height 43
click at [666, 76] on icon "icon: unlock" at bounding box center [667, 68] width 13 height 15
click at [160, 67] on button "PAY NOW" at bounding box center [147, 71] width 104 height 21
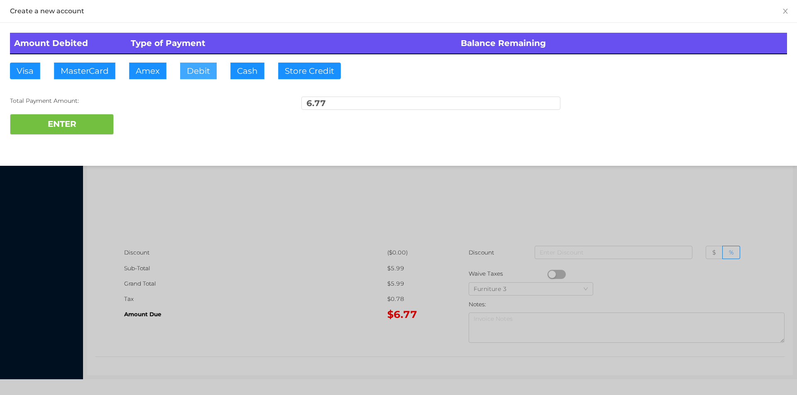
click at [209, 65] on button "Debit" at bounding box center [198, 71] width 37 height 17
click at [74, 132] on button "ENTER" at bounding box center [62, 124] width 104 height 21
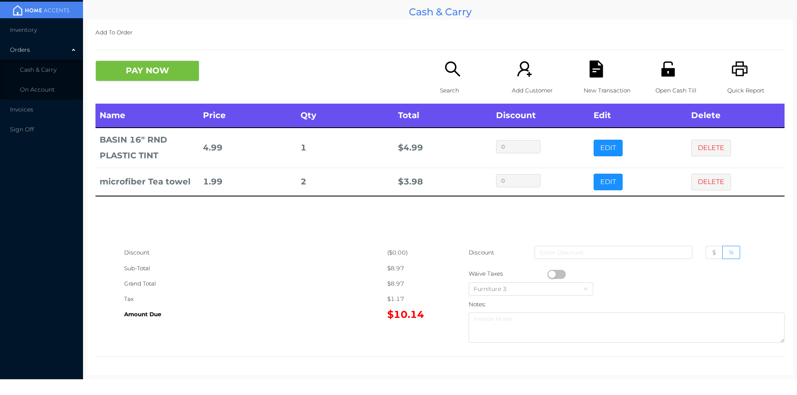
click at [131, 76] on button "PAY NOW" at bounding box center [147, 71] width 104 height 21
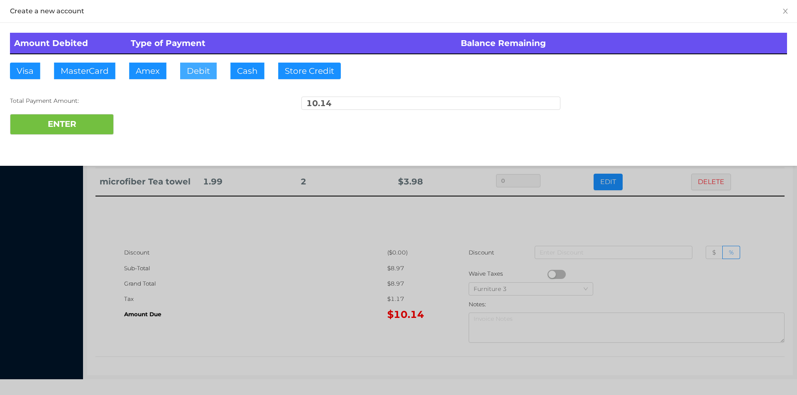
click at [193, 78] on button "Debit" at bounding box center [198, 71] width 37 height 17
click at [80, 133] on button "ENTER" at bounding box center [62, 124] width 104 height 21
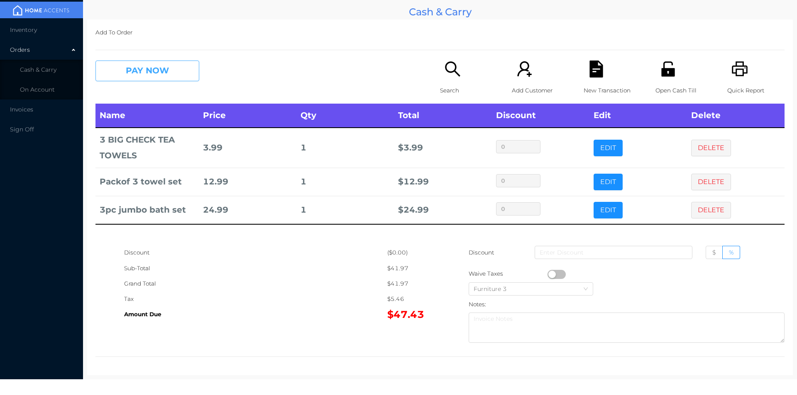
click at [180, 74] on button "PAY NOW" at bounding box center [147, 71] width 104 height 21
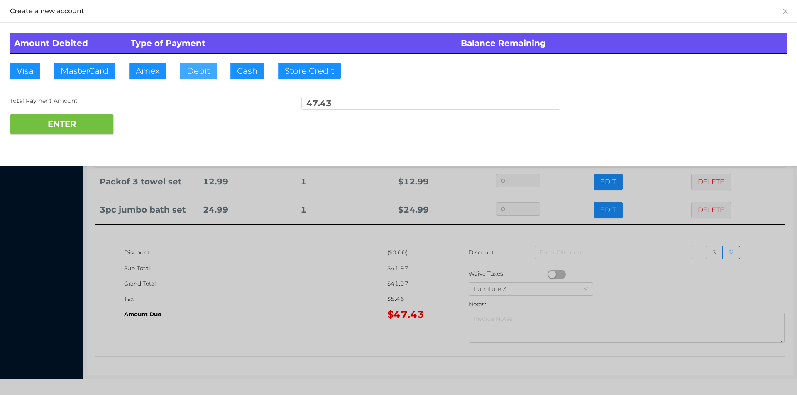
click at [192, 76] on button "Debit" at bounding box center [198, 71] width 37 height 17
type input "100"
click at [57, 123] on button "ENTER" at bounding box center [62, 124] width 104 height 21
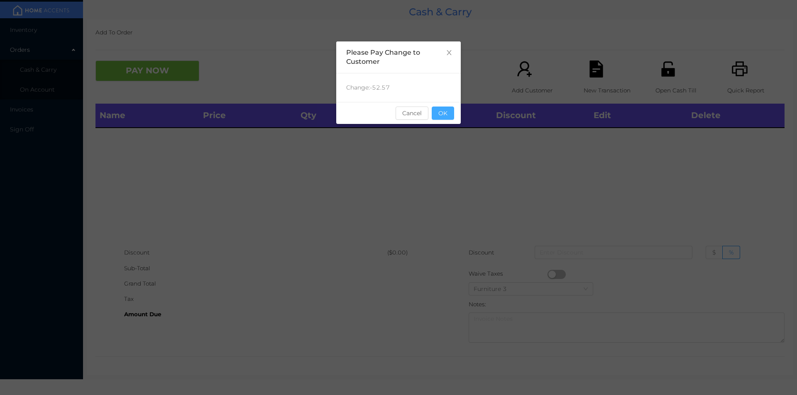
click at [449, 109] on button "OK" at bounding box center [443, 113] width 22 height 13
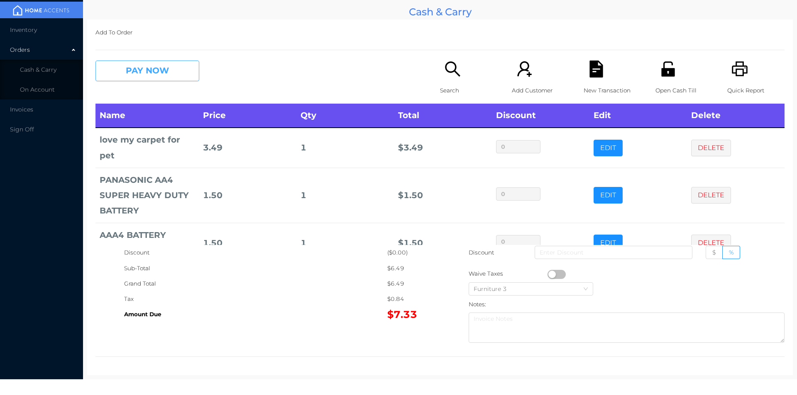
click at [167, 78] on button "PAY NOW" at bounding box center [147, 71] width 104 height 21
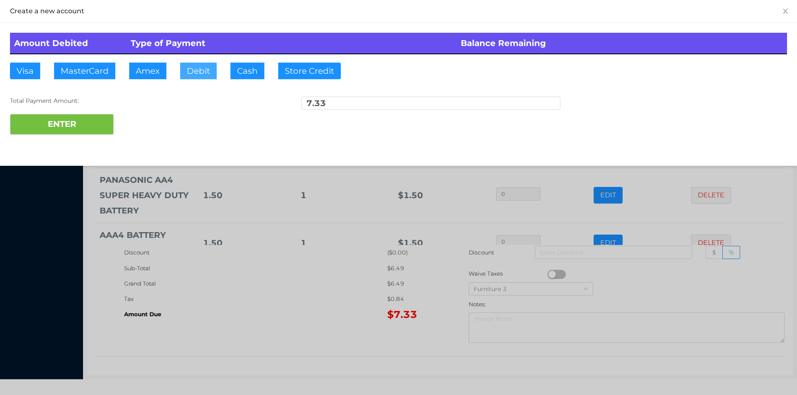
click at [197, 69] on button "Debit" at bounding box center [198, 71] width 37 height 17
click at [78, 126] on button "ENTER" at bounding box center [62, 124] width 104 height 21
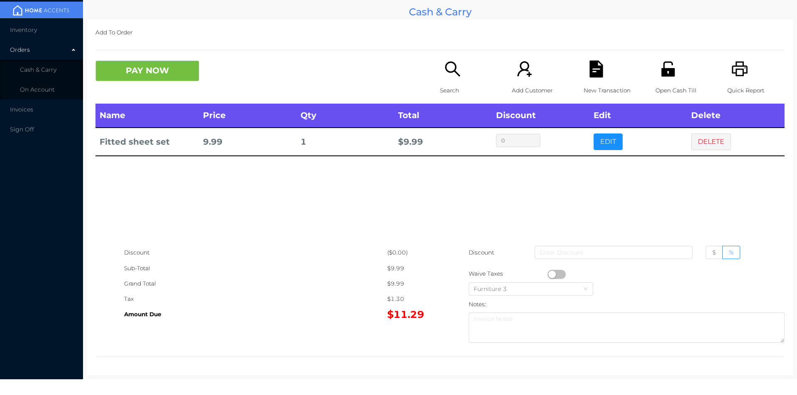
click at [144, 65] on button "PAY NOW" at bounding box center [147, 71] width 104 height 21
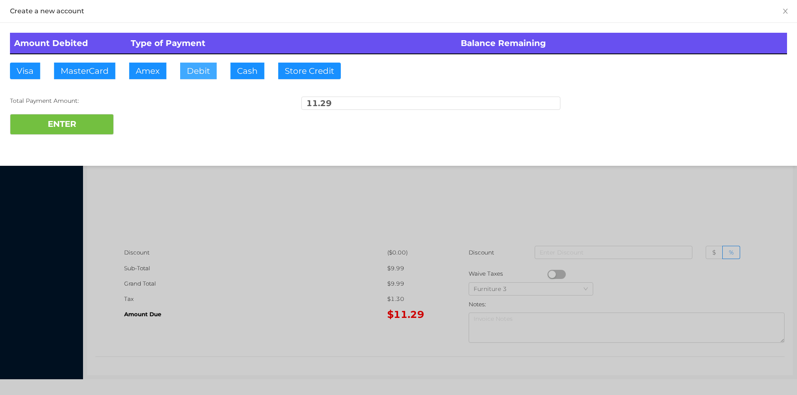
click at [190, 70] on button "Debit" at bounding box center [198, 71] width 37 height 17
type input "22"
click at [58, 141] on div "Amount Debited Type of Payment Balance Remaining Visa MasterCard Amex Debit Cas…" at bounding box center [398, 84] width 797 height 122
click at [63, 119] on button "ENTER" at bounding box center [62, 124] width 104 height 21
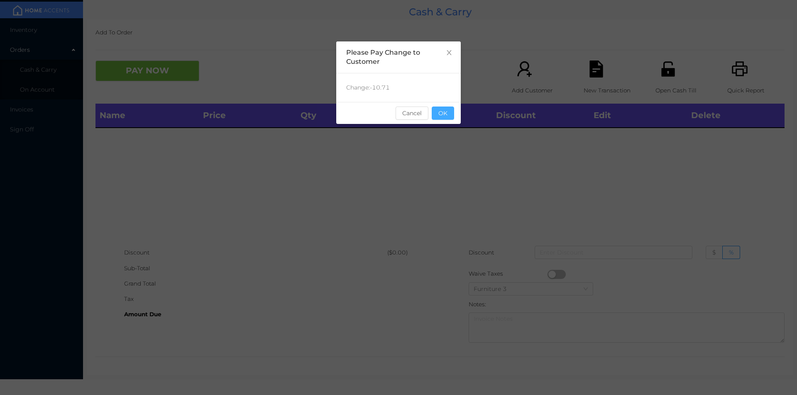
click at [451, 107] on button "OK" at bounding box center [443, 113] width 22 height 13
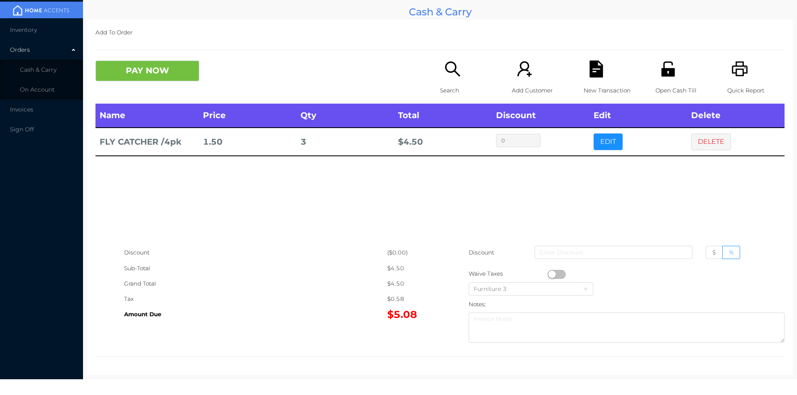
click at [212, 68] on div "PAY NOW" at bounding box center [181, 71] width 172 height 21
click at [138, 65] on button "PAY NOW" at bounding box center [147, 71] width 104 height 21
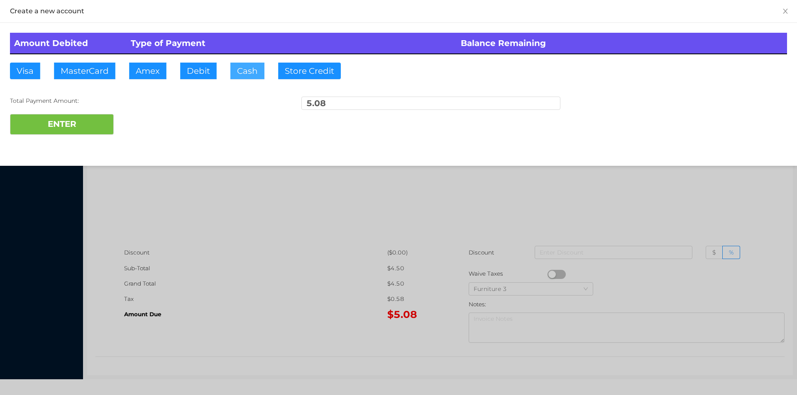
click at [230, 67] on button "Cash" at bounding box center [247, 71] width 34 height 17
click at [77, 117] on button "ENTER" at bounding box center [62, 124] width 104 height 21
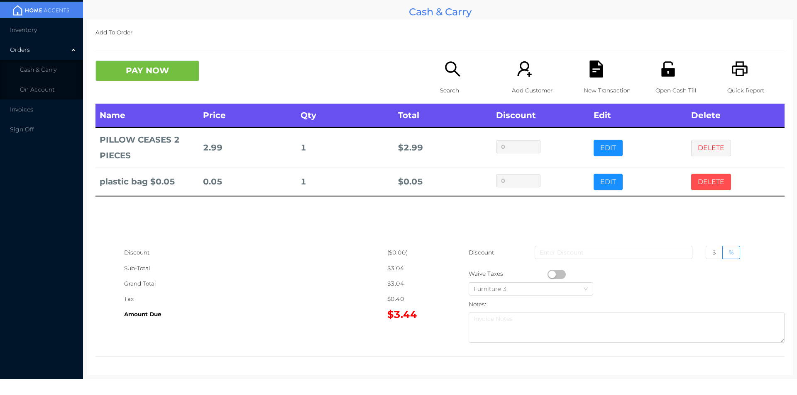
click at [707, 178] on button "DELETE" at bounding box center [711, 182] width 40 height 17
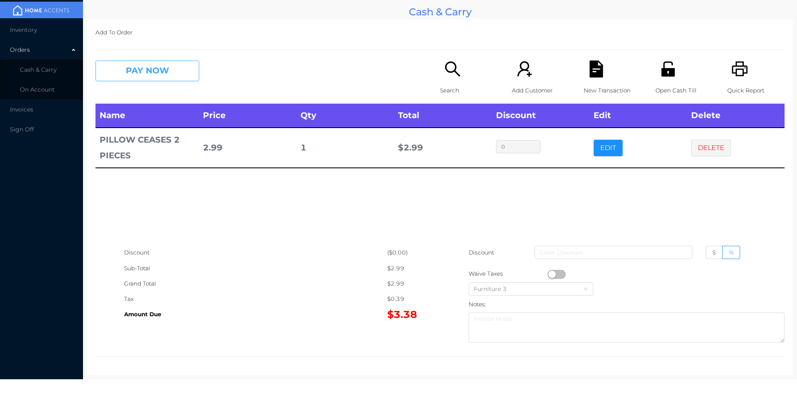
click at [145, 65] on button "PAY NOW" at bounding box center [147, 71] width 104 height 21
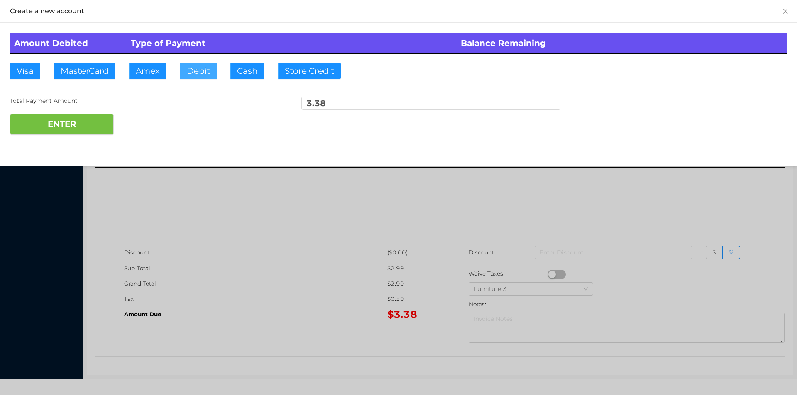
click at [210, 63] on button "Debit" at bounding box center [198, 71] width 37 height 17
type input "5"
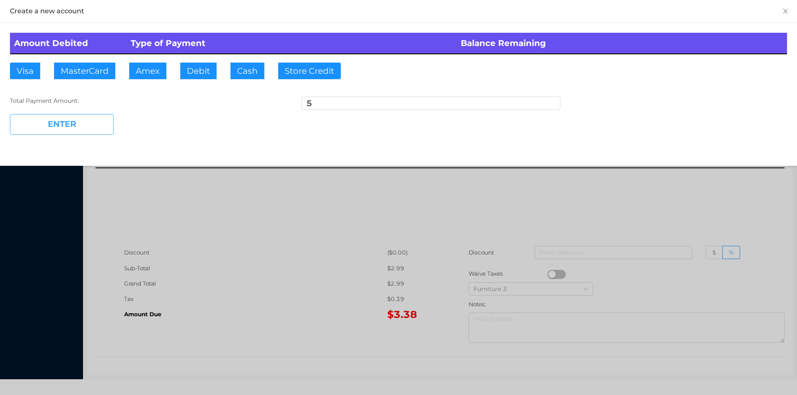
click at [86, 129] on button "ENTER" at bounding box center [62, 124] width 104 height 21
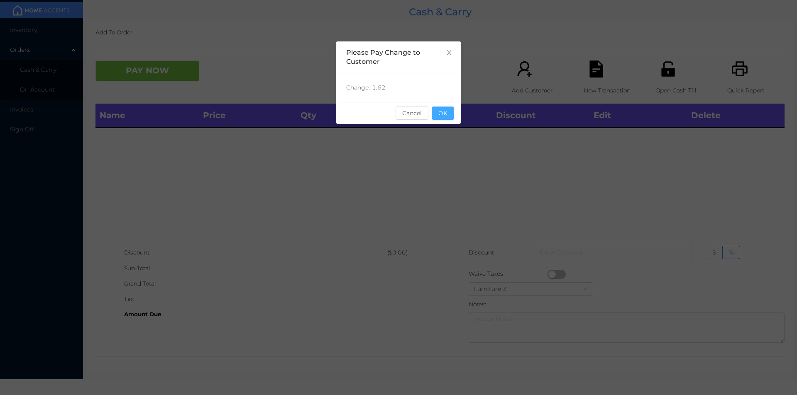
click at [445, 118] on button "OK" at bounding box center [443, 113] width 22 height 13
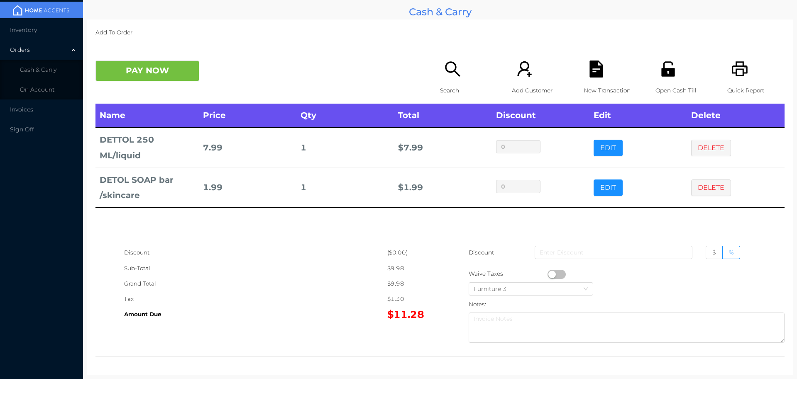
click at [128, 80] on button "PAY NOW" at bounding box center [147, 71] width 104 height 21
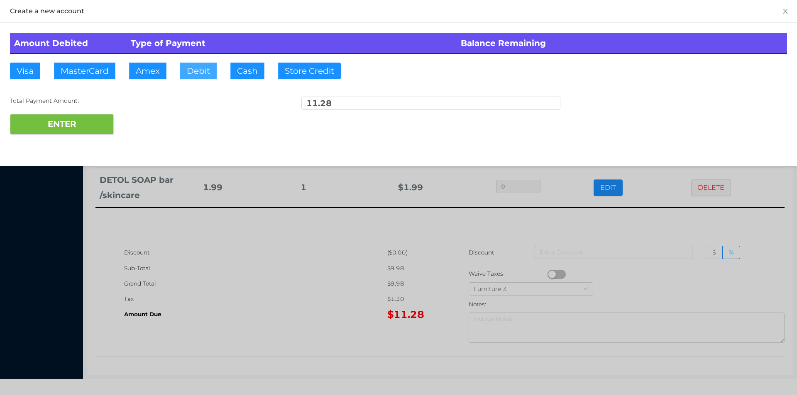
click at [199, 65] on button "Debit" at bounding box center [198, 71] width 37 height 17
click at [88, 115] on button "ENTER" at bounding box center [62, 124] width 104 height 21
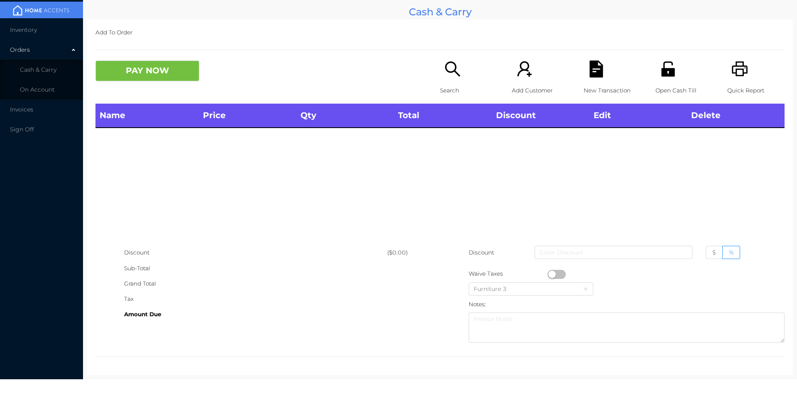
click at [440, 73] on div "Search" at bounding box center [468, 82] width 57 height 43
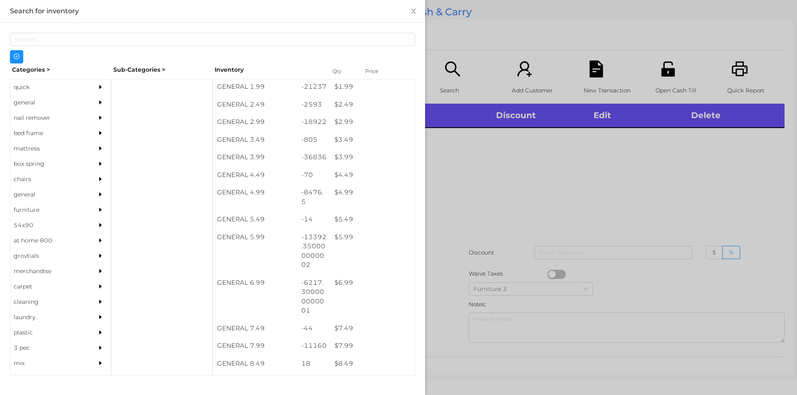
scroll to position [178, 0]
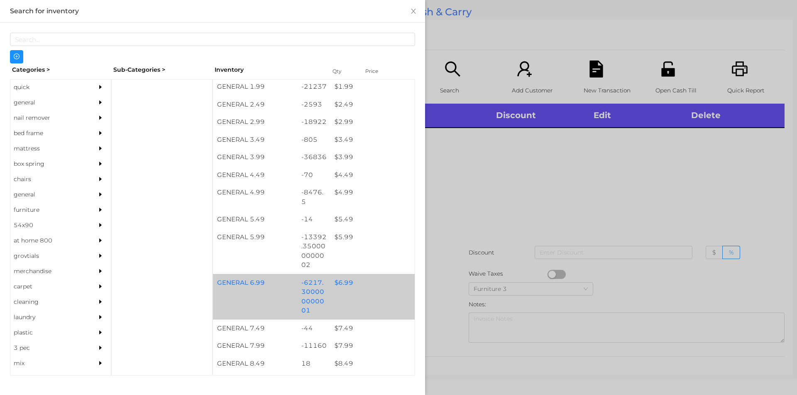
click at [366, 285] on div "$ 6.99" at bounding box center [372, 283] width 84 height 18
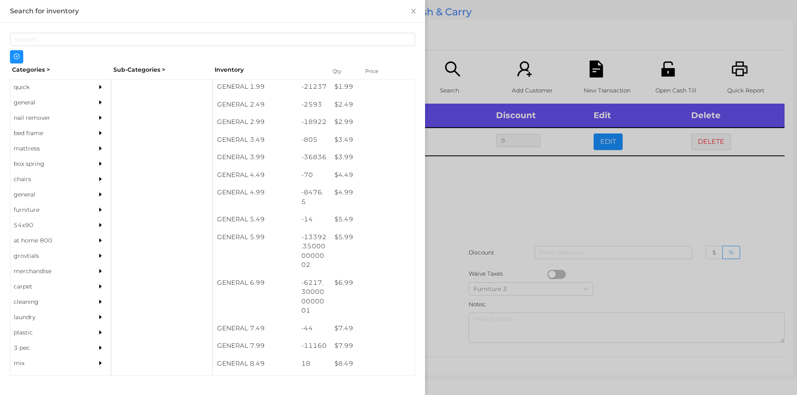
click at [476, 212] on div at bounding box center [398, 197] width 797 height 395
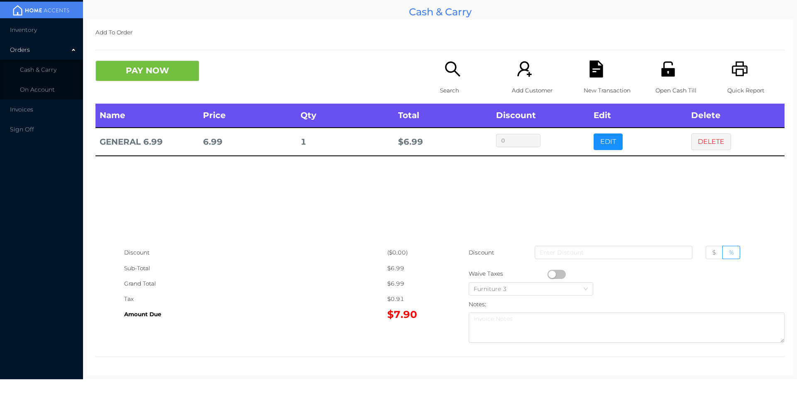
click at [137, 79] on button "PAY NOW" at bounding box center [147, 71] width 104 height 21
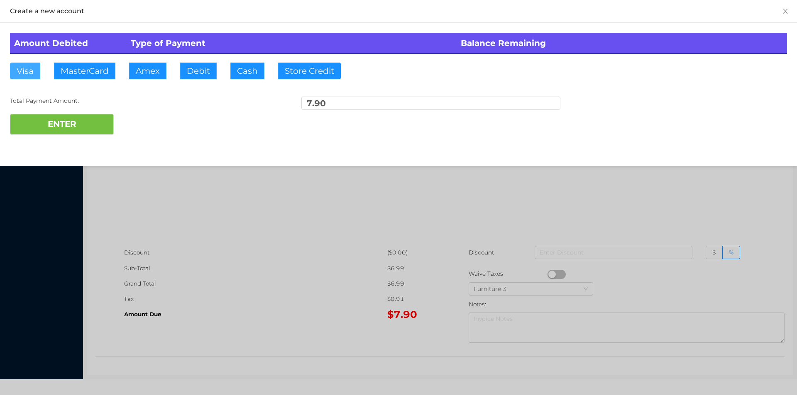
click at [31, 64] on button "Visa" at bounding box center [25, 71] width 30 height 17
click at [90, 120] on button "ENTER" at bounding box center [62, 124] width 104 height 21
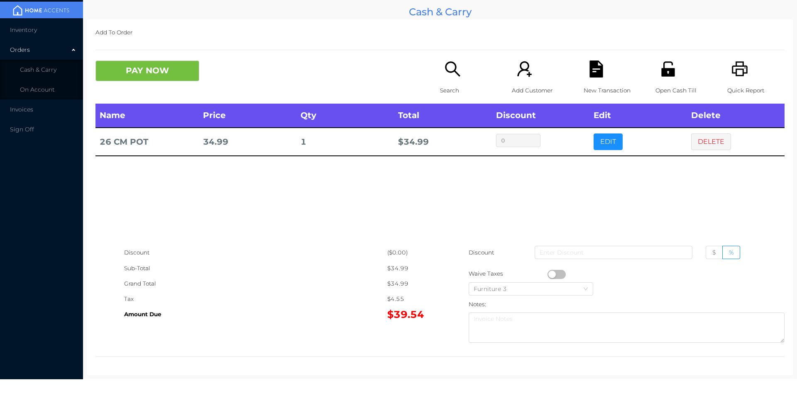
click at [663, 83] on p "Open Cash Till" at bounding box center [683, 90] width 57 height 15
click at [144, 76] on button "PAY NOW" at bounding box center [147, 71] width 104 height 21
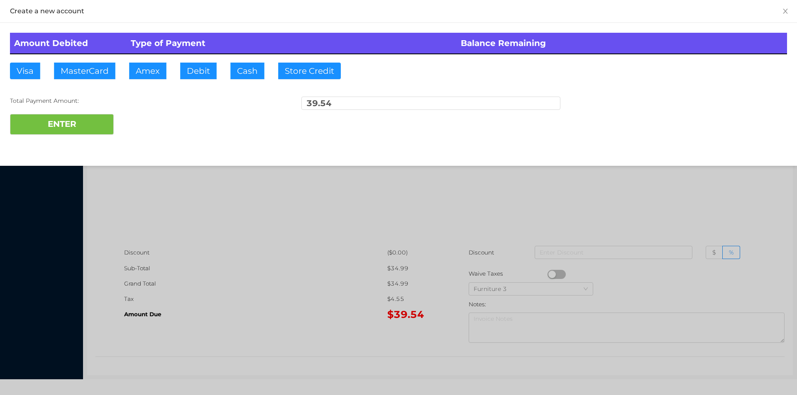
click at [283, 284] on div at bounding box center [398, 197] width 797 height 395
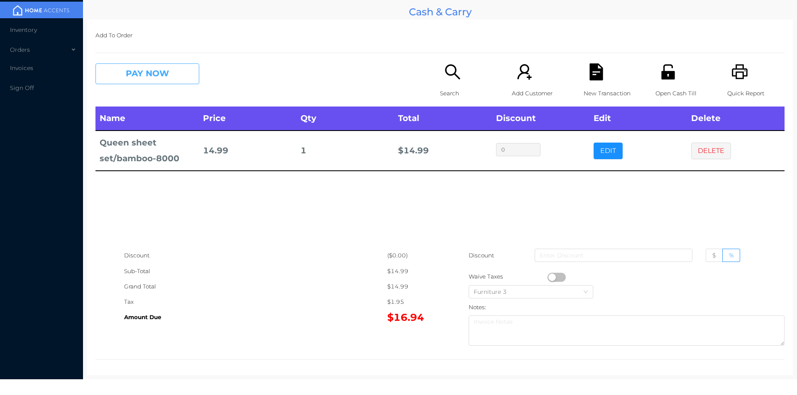
click at [139, 65] on button "PAY NOW" at bounding box center [147, 73] width 104 height 21
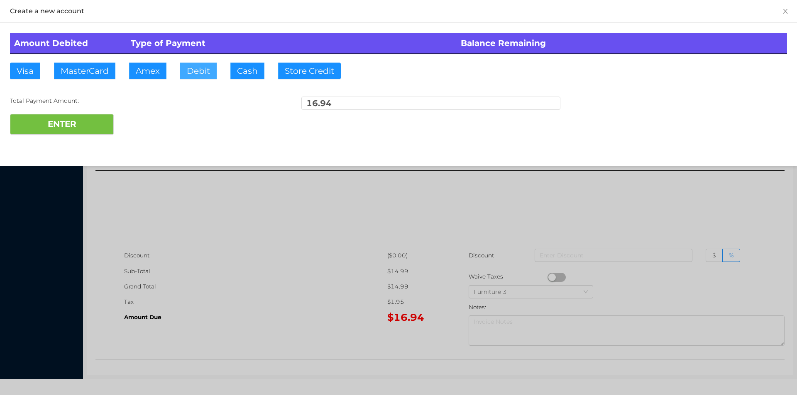
click at [196, 65] on button "Debit" at bounding box center [198, 71] width 37 height 17
click at [81, 122] on button "ENTER" at bounding box center [62, 124] width 104 height 21
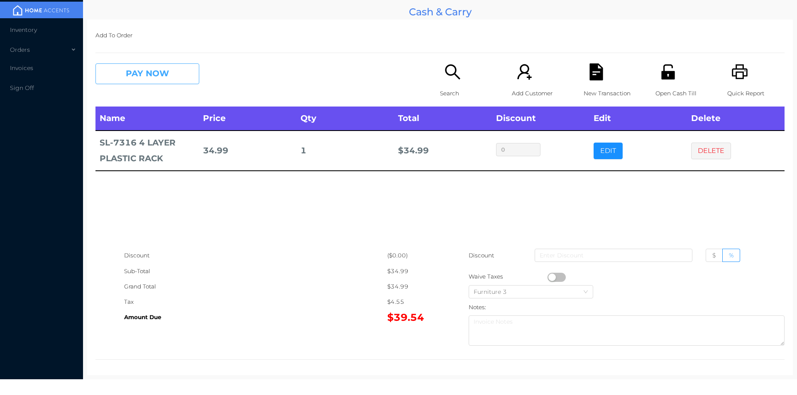
click at [157, 66] on button "PAY NOW" at bounding box center [147, 73] width 104 height 21
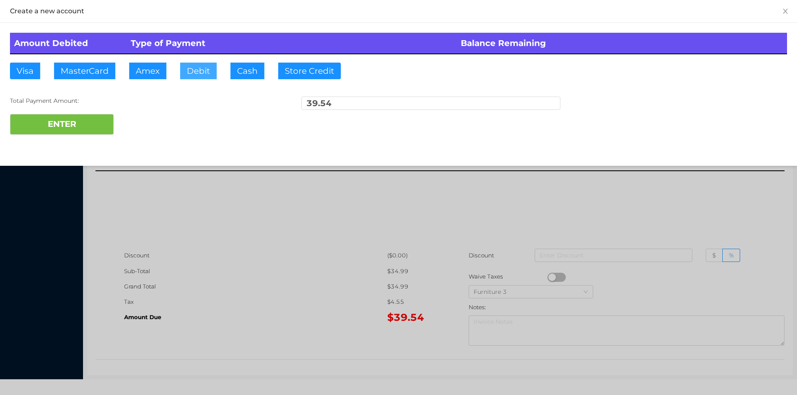
click at [195, 66] on button "Debit" at bounding box center [198, 71] width 37 height 17
click at [100, 124] on button "ENTER" at bounding box center [62, 124] width 104 height 21
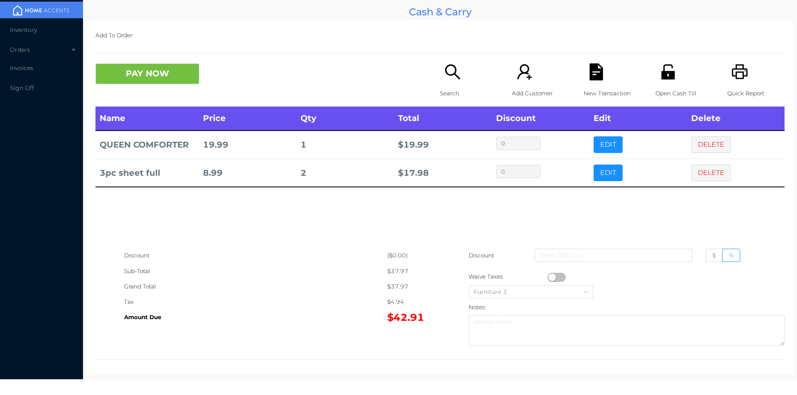
click at [589, 71] on icon "icon: file-text" at bounding box center [595, 71] width 13 height 17
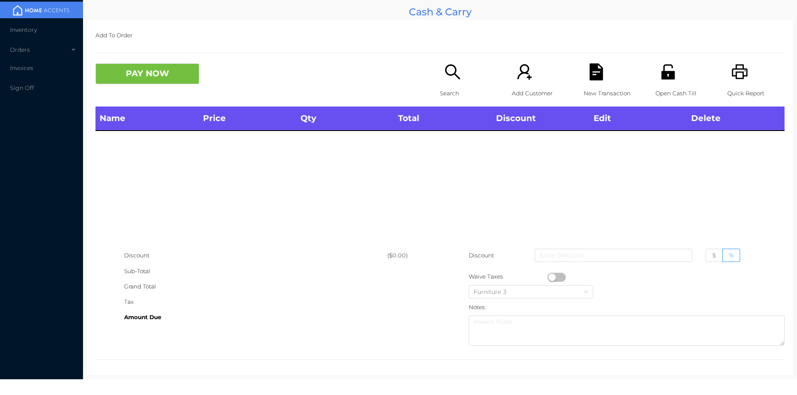
click at [731, 67] on icon "icon: printer" at bounding box center [739, 71] width 17 height 17
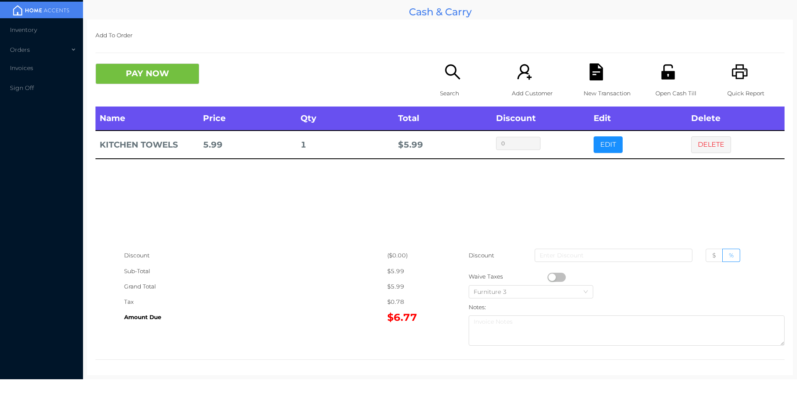
click at [449, 83] on div "Search" at bounding box center [468, 84] width 57 height 43
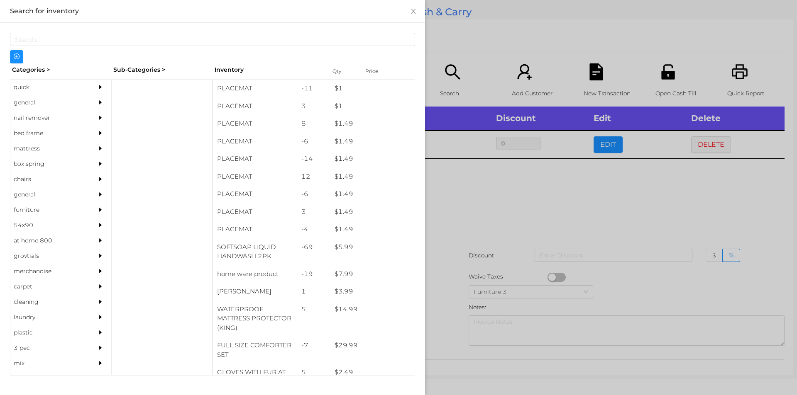
click at [29, 105] on div "general" at bounding box center [48, 102] width 76 height 15
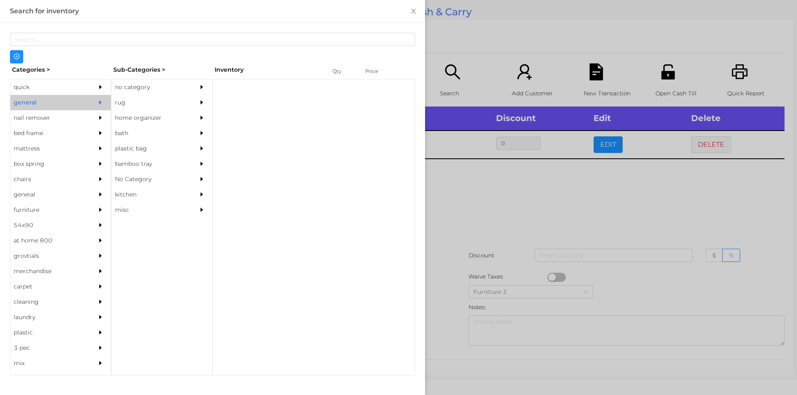
click at [152, 82] on div "no category" at bounding box center [150, 87] width 76 height 15
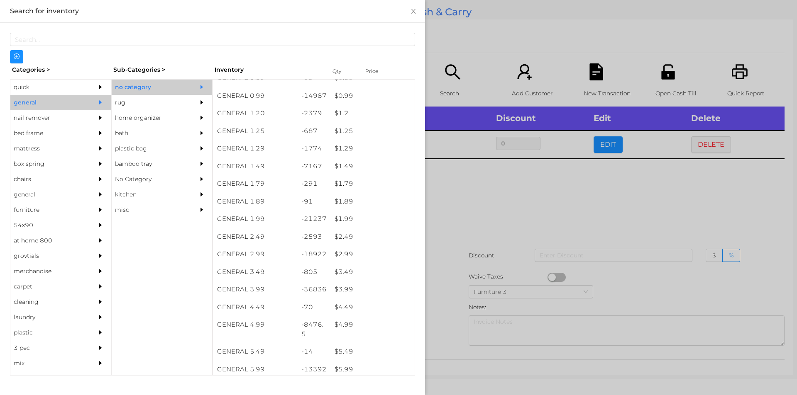
scroll to position [69, 0]
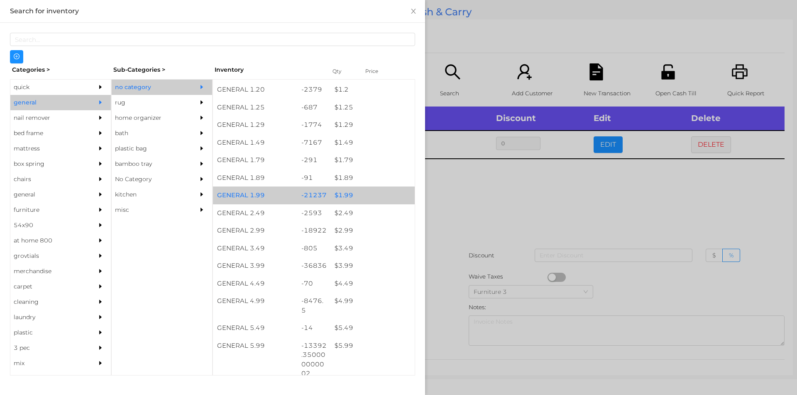
click at [361, 192] on div "$ 1.99" at bounding box center [372, 196] width 84 height 18
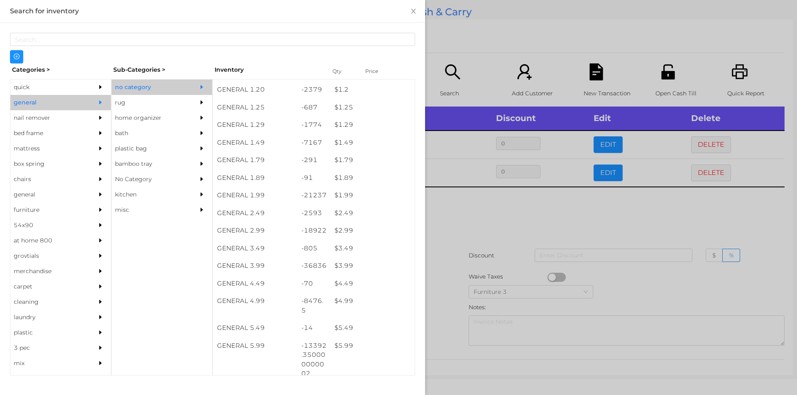
click at [459, 194] on div at bounding box center [398, 197] width 797 height 395
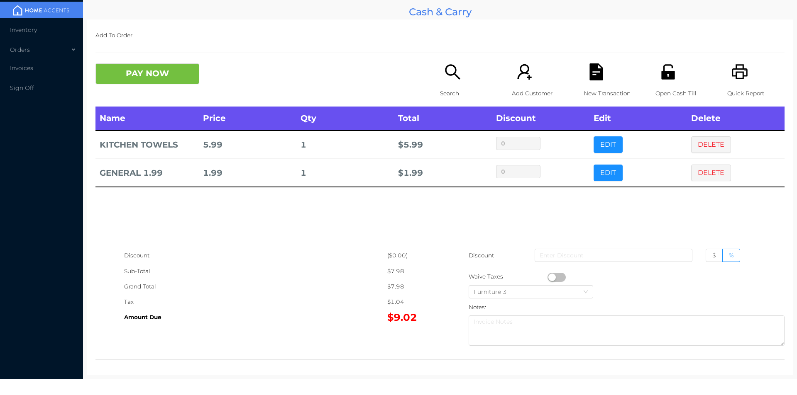
click at [449, 86] on p "Search" at bounding box center [468, 93] width 57 height 15
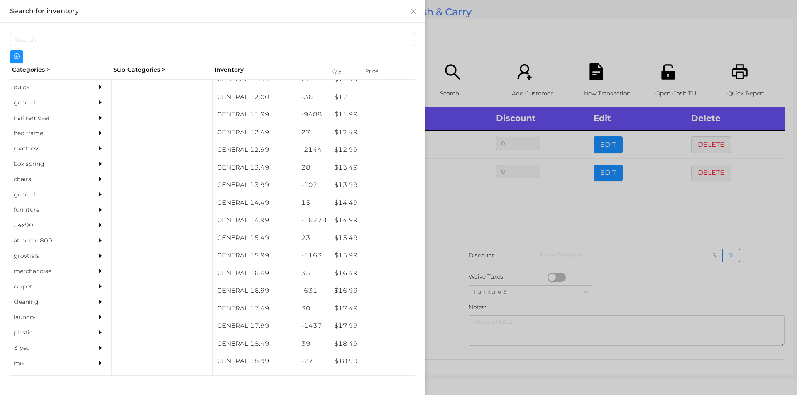
scroll to position [652, 0]
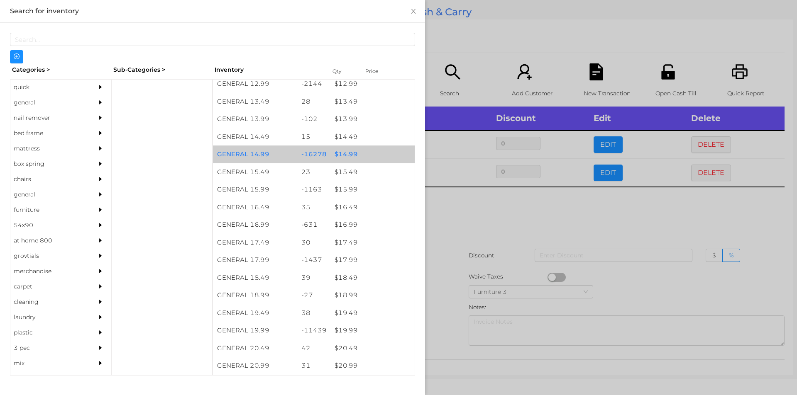
click at [372, 155] on div "$ 14.99" at bounding box center [372, 155] width 84 height 18
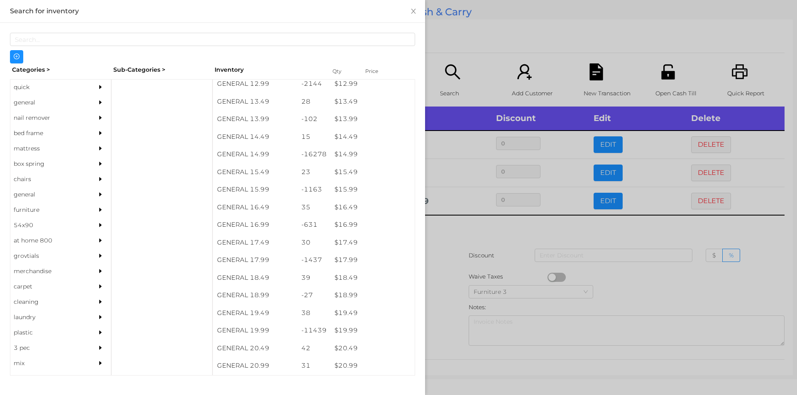
click at [492, 249] on div at bounding box center [398, 197] width 797 height 395
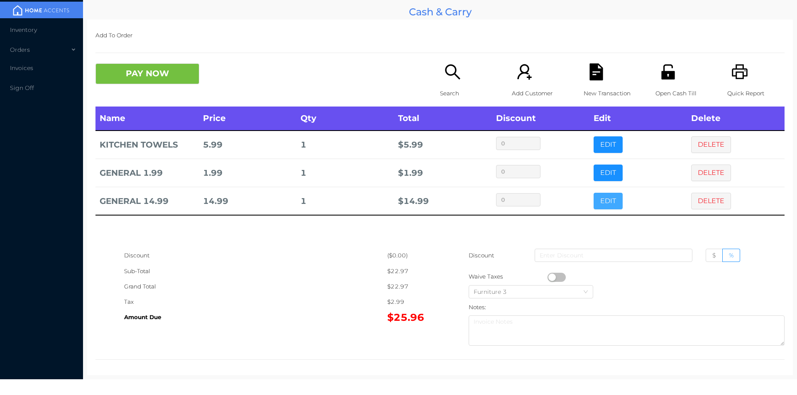
click at [602, 196] on button "EDIT" at bounding box center [607, 201] width 29 height 17
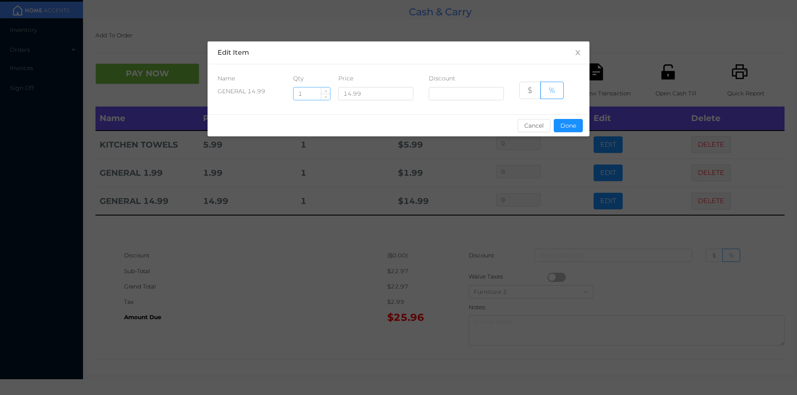
click at [306, 91] on input "1" at bounding box center [311, 94] width 37 height 12
type input "2"
click at [559, 130] on button "Done" at bounding box center [567, 125] width 29 height 13
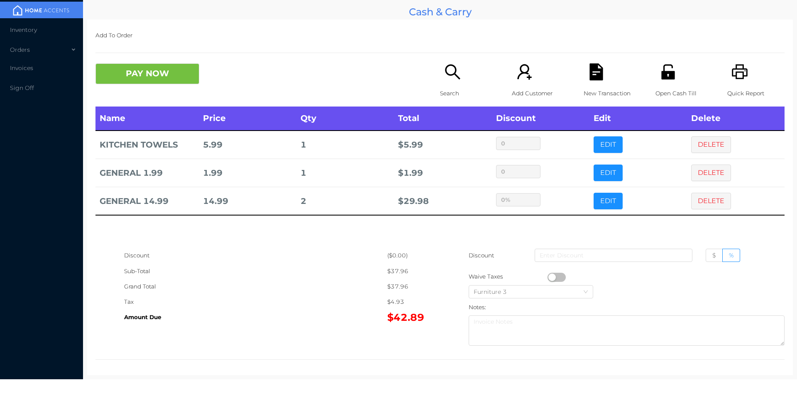
click at [467, 86] on p "Search" at bounding box center [468, 93] width 57 height 15
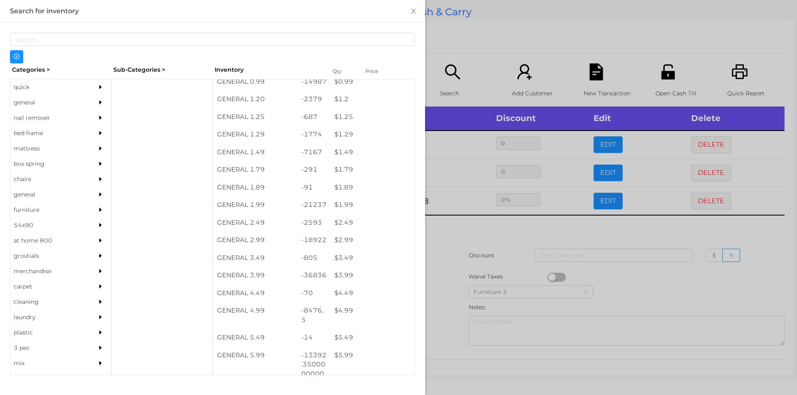
scroll to position [64, 0]
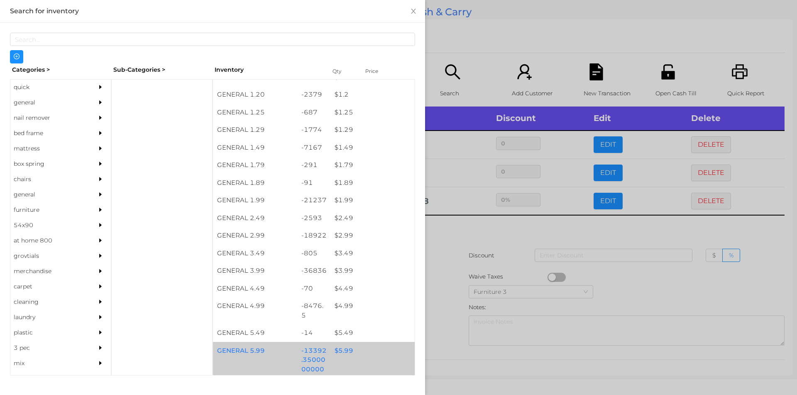
click at [378, 344] on div "$ 5.99" at bounding box center [372, 351] width 84 height 18
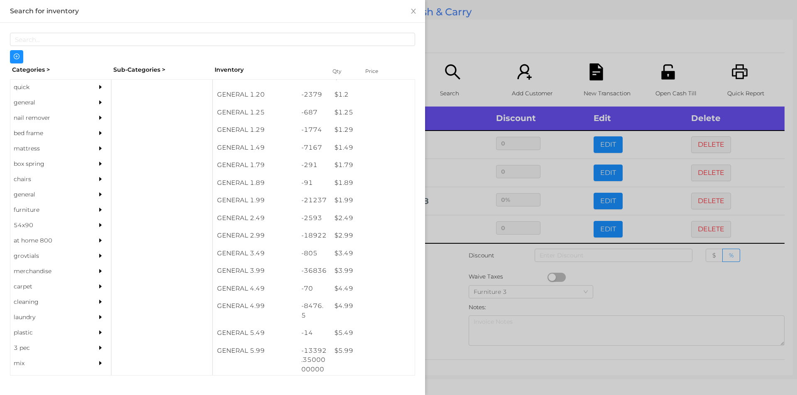
click at [484, 257] on div at bounding box center [398, 197] width 797 height 395
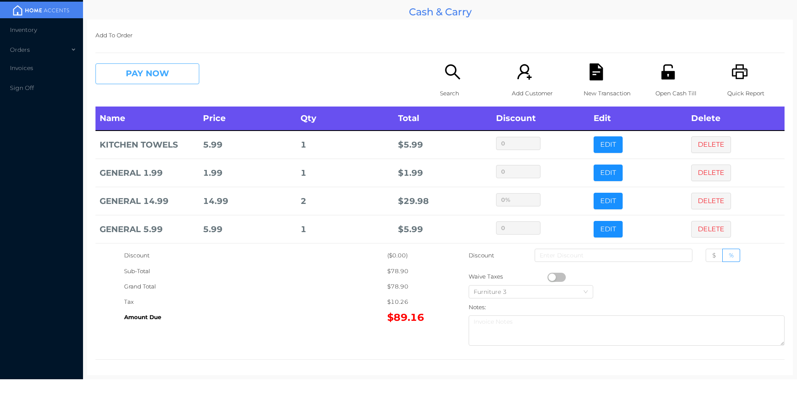
click at [134, 73] on button "PAY NOW" at bounding box center [147, 73] width 104 height 21
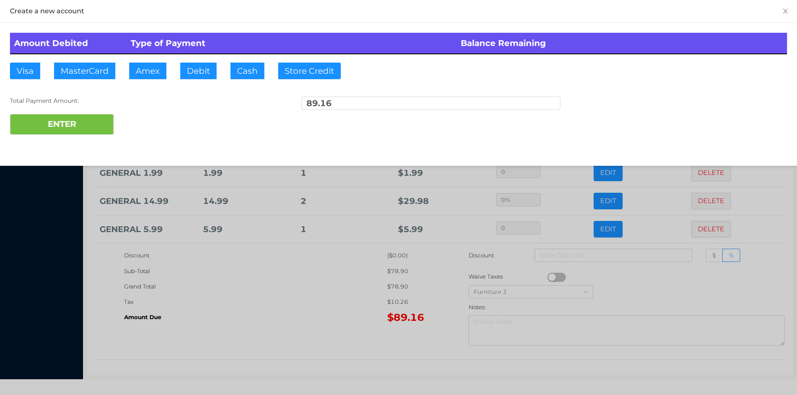
click at [214, 61] on div "Amount Debited Type of Payment Balance Remaining Visa MasterCard Amex Debit Cas…" at bounding box center [398, 84] width 797 height 122
click at [88, 127] on button "ENTER" at bounding box center [62, 124] width 104 height 21
type input "0"
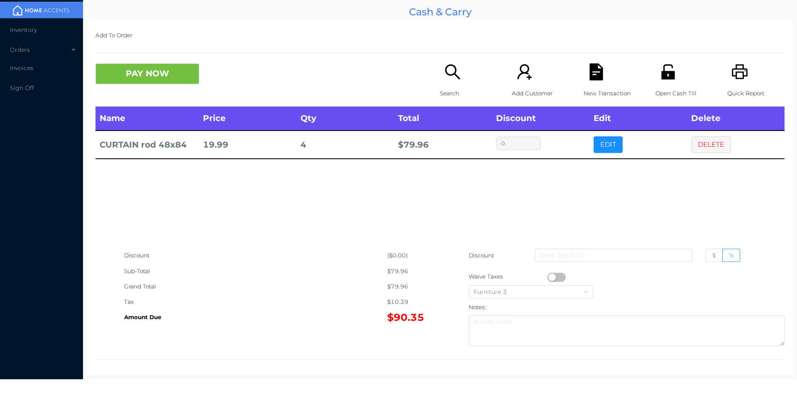
click at [159, 80] on button "PAY NOW" at bounding box center [147, 73] width 104 height 21
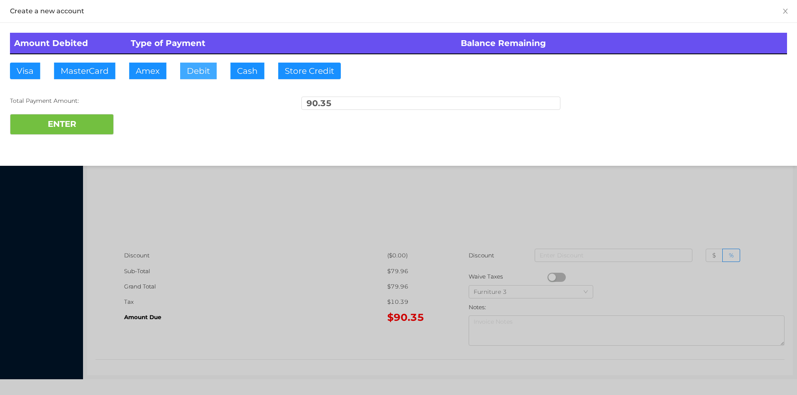
click at [194, 76] on button "Debit" at bounding box center [198, 71] width 37 height 17
click at [61, 120] on button "ENTER" at bounding box center [62, 124] width 104 height 21
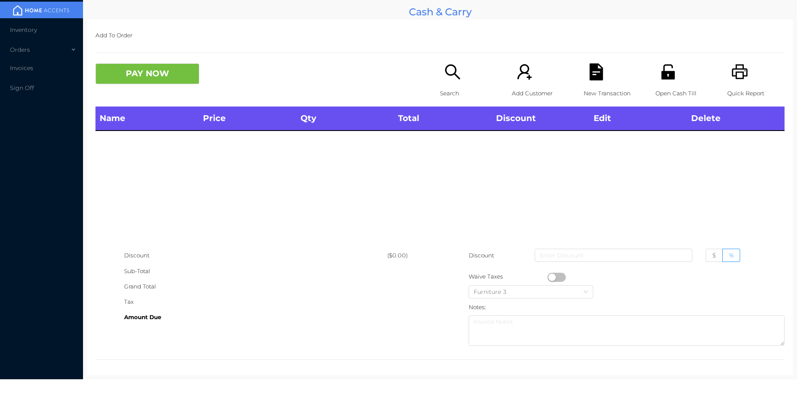
click at [452, 63] on icon "icon: search" at bounding box center [452, 71] width 17 height 17
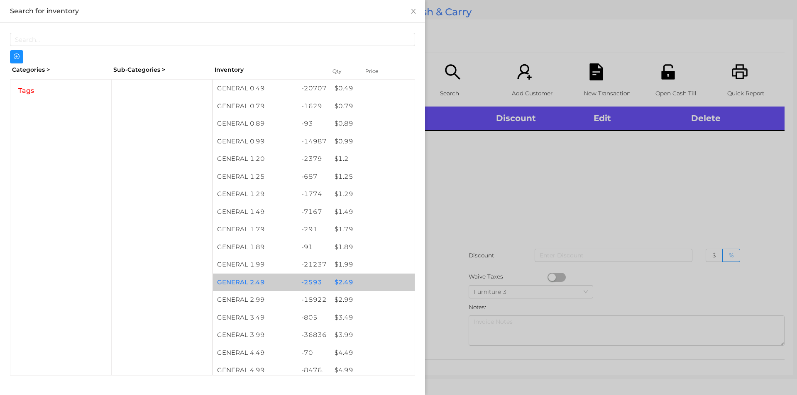
click at [369, 274] on div "$ 2.49" at bounding box center [372, 283] width 84 height 18
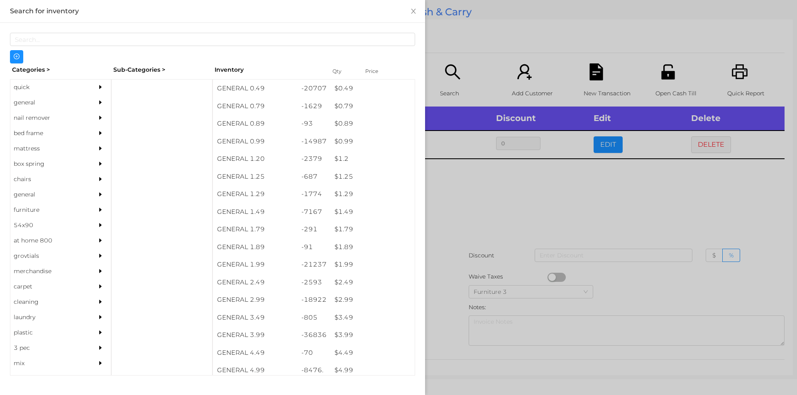
click at [578, 189] on div at bounding box center [398, 197] width 797 height 395
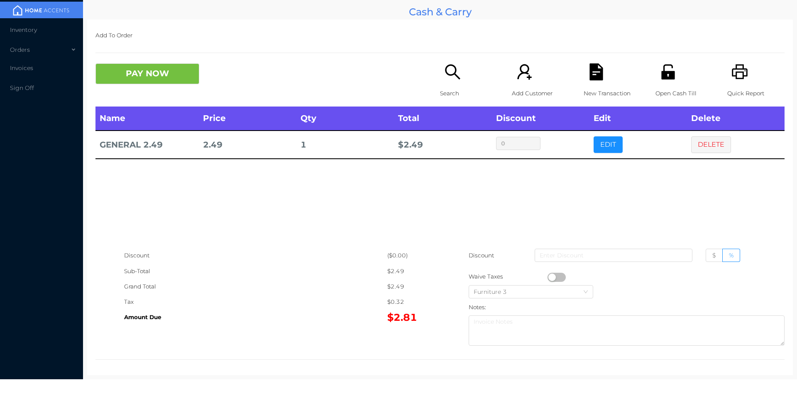
click at [593, 74] on icon "icon: file-text" at bounding box center [595, 71] width 13 height 17
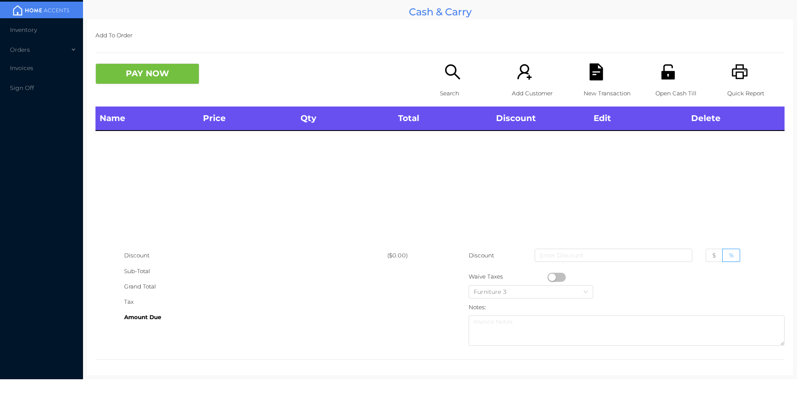
click at [663, 68] on icon "icon: unlock" at bounding box center [667, 71] width 17 height 17
click at [440, 97] on p "Search" at bounding box center [468, 93] width 57 height 15
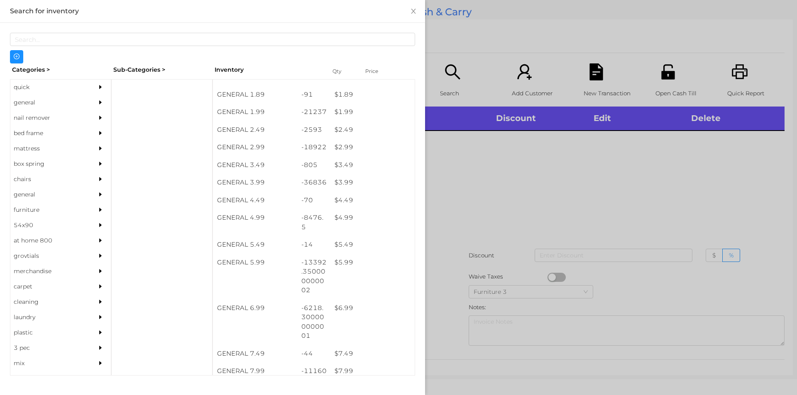
scroll to position [154, 0]
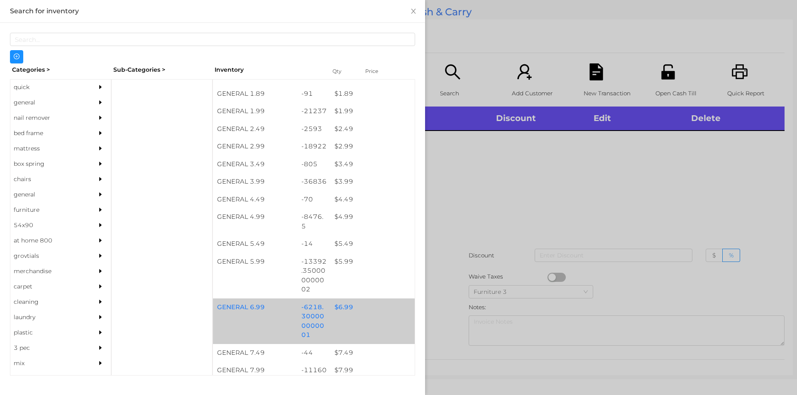
click at [330, 317] on div "GENERAL 6.99 -6218.300000000001 $ 6.99" at bounding box center [314, 322] width 202 height 46
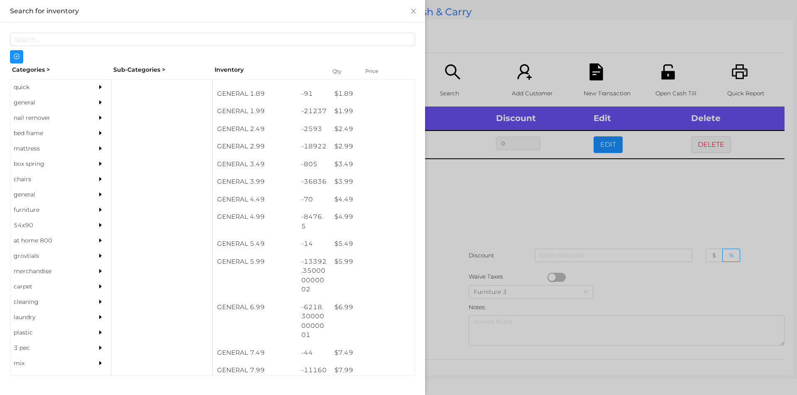
click at [483, 262] on div at bounding box center [398, 197] width 797 height 395
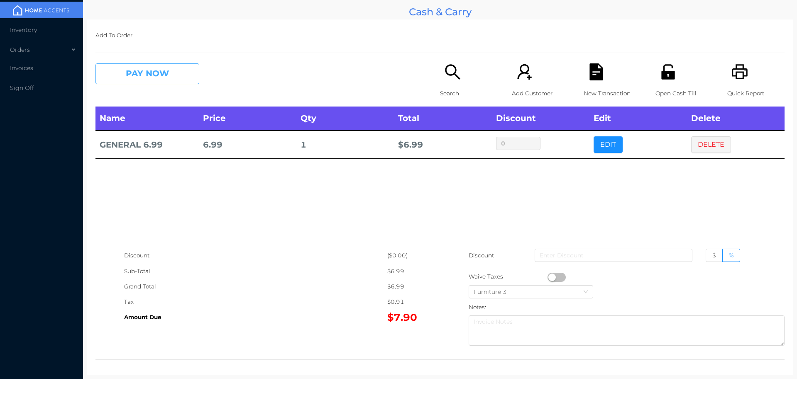
click at [112, 66] on button "PAY NOW" at bounding box center [147, 73] width 104 height 21
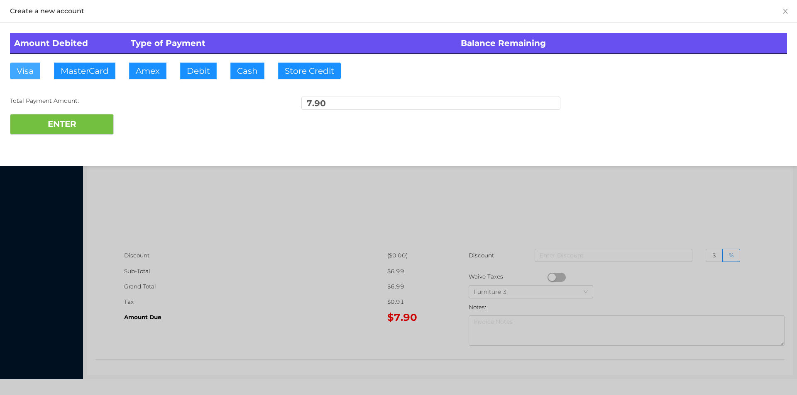
click at [15, 67] on button "Visa" at bounding box center [25, 71] width 30 height 17
click at [26, 121] on button "ENTER" at bounding box center [62, 124] width 104 height 21
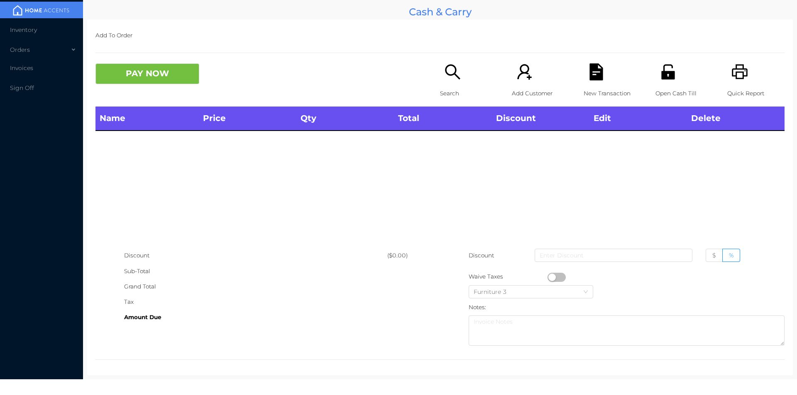
click at [429, 73] on div "PAY NOW" at bounding box center [267, 73] width 344 height 21
click at [453, 79] on icon "icon: search" at bounding box center [452, 71] width 17 height 17
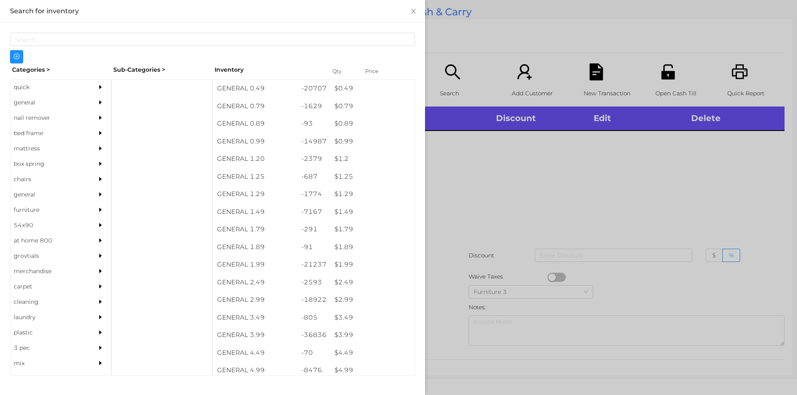
click at [39, 117] on div "nail remover" at bounding box center [48, 117] width 76 height 15
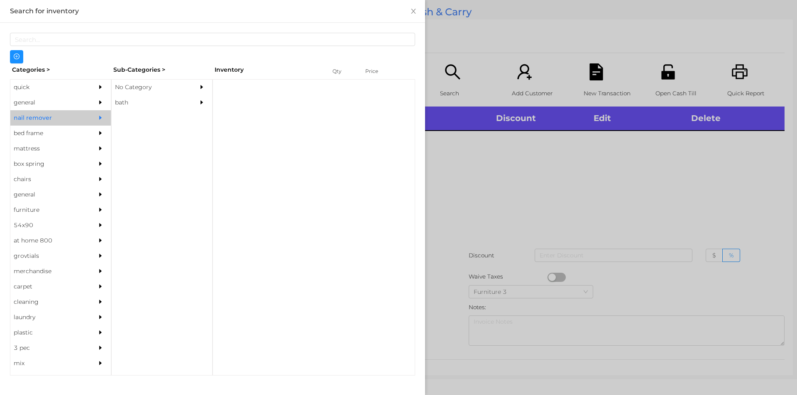
click at [61, 108] on div "general" at bounding box center [48, 102] width 76 height 15
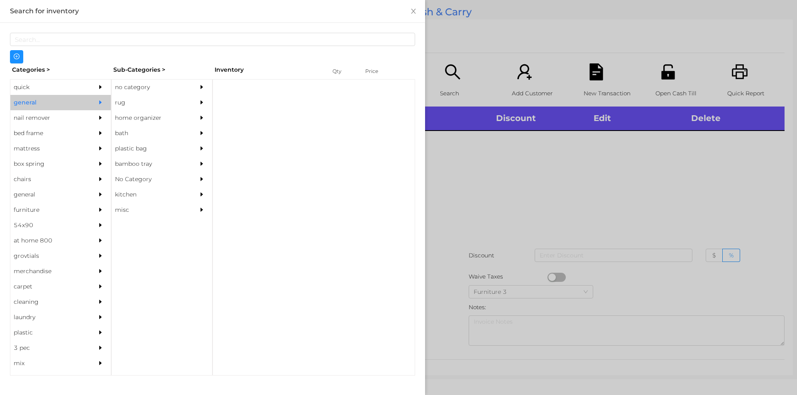
click at [167, 83] on div "no category" at bounding box center [150, 87] width 76 height 15
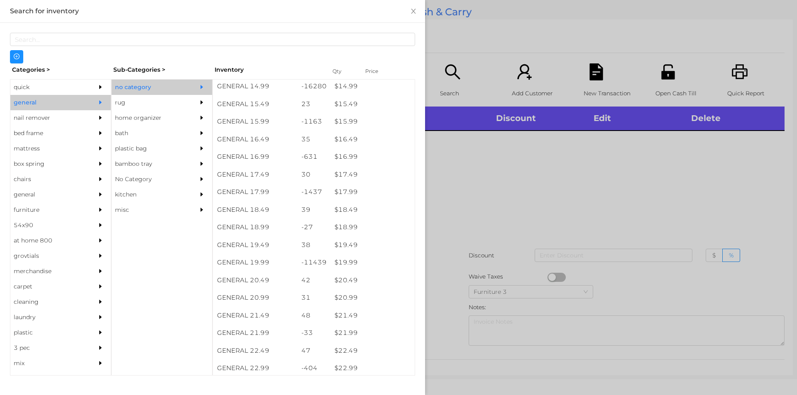
scroll to position [719, 0]
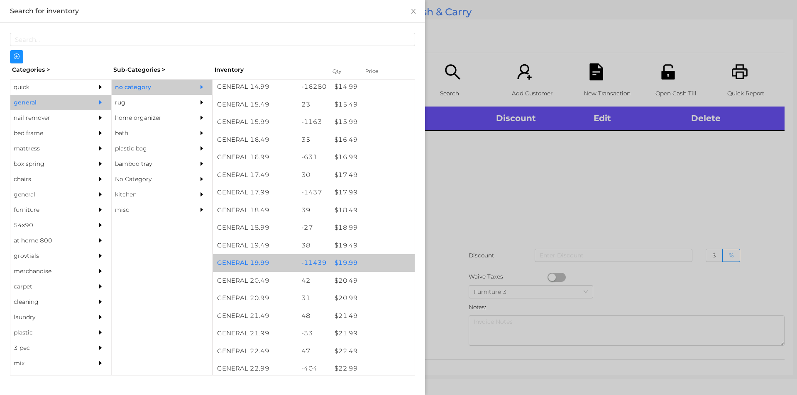
click at [366, 267] on div "$ 19.99" at bounding box center [372, 263] width 84 height 18
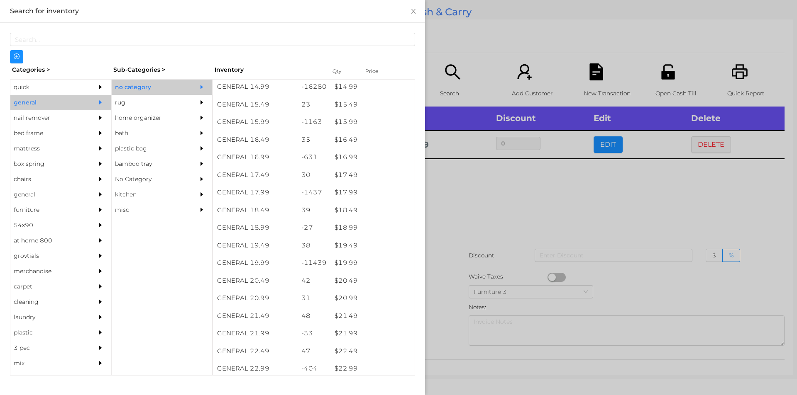
click at [484, 227] on div at bounding box center [398, 197] width 797 height 395
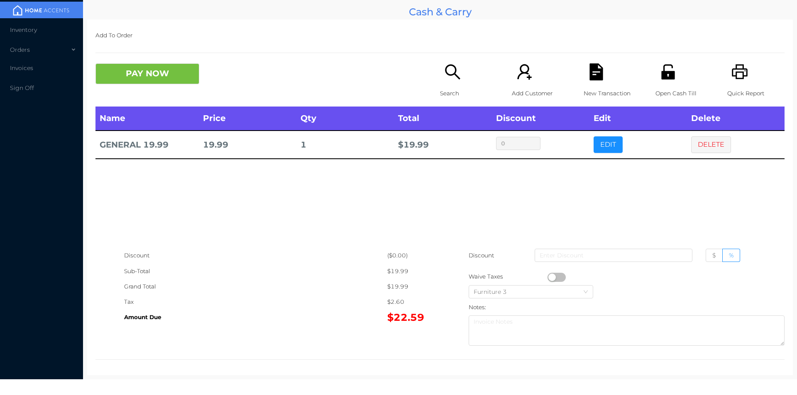
click at [601, 79] on div "New Transaction" at bounding box center [611, 84] width 57 height 43
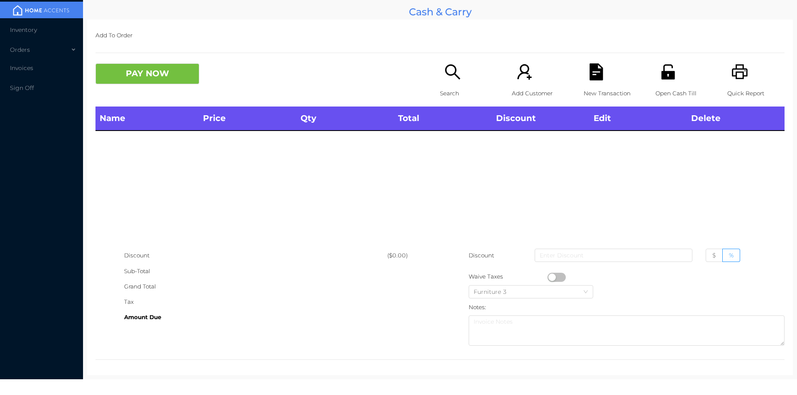
click at [731, 74] on icon "icon: printer" at bounding box center [739, 71] width 17 height 17
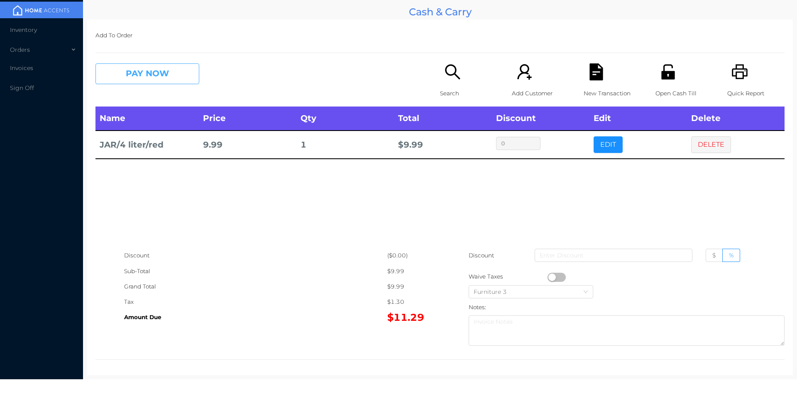
click at [132, 77] on button "PAY NOW" at bounding box center [147, 73] width 104 height 21
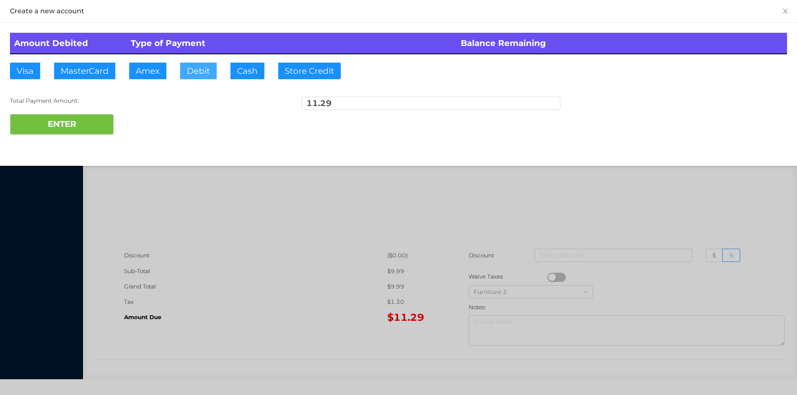
click at [207, 69] on button "Debit" at bounding box center [198, 71] width 37 height 17
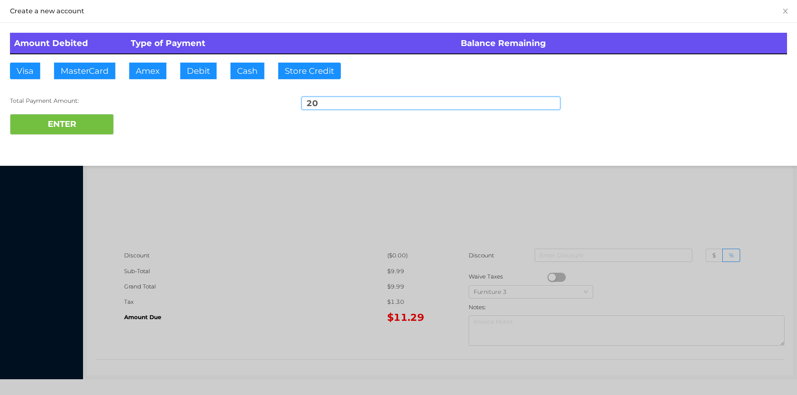
type input "20"
click at [74, 101] on div "Total Payment Amount:" at bounding box center [139, 101] width 259 height 9
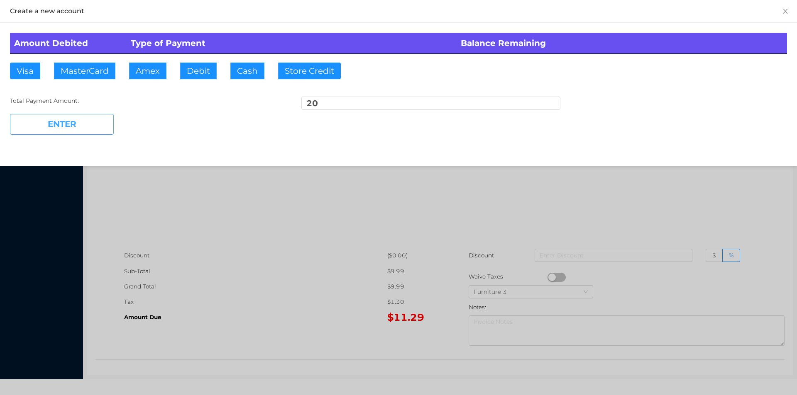
click at [60, 132] on button "ENTER" at bounding box center [62, 124] width 104 height 21
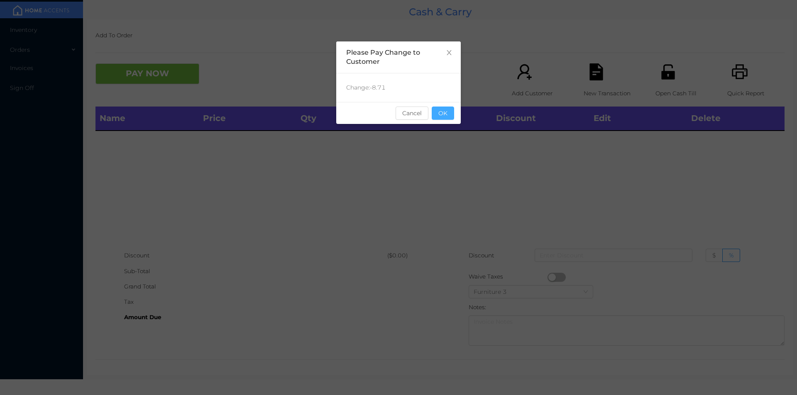
click at [443, 111] on button "OK" at bounding box center [443, 113] width 22 height 13
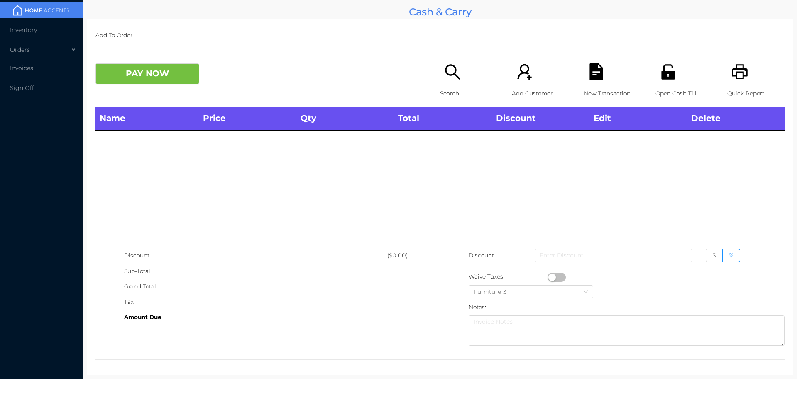
click at [660, 80] on icon "icon: unlock" at bounding box center [667, 71] width 17 height 17
click at [447, 69] on icon "icon: search" at bounding box center [452, 71] width 17 height 17
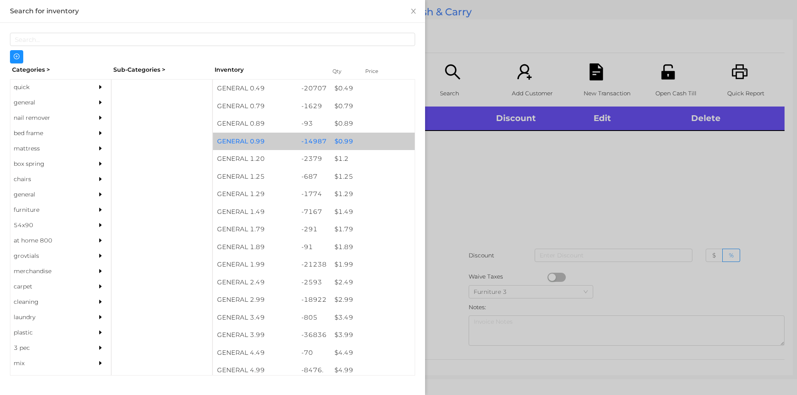
click at [342, 139] on div "$ 0.99" at bounding box center [372, 142] width 84 height 18
click at [346, 138] on div "$ 0.99" at bounding box center [372, 142] width 84 height 18
click at [346, 139] on div "$ 0.99" at bounding box center [372, 142] width 84 height 18
click at [342, 138] on div "$ 0.99" at bounding box center [372, 142] width 84 height 18
click at [346, 137] on div "$ 0.99" at bounding box center [372, 142] width 84 height 18
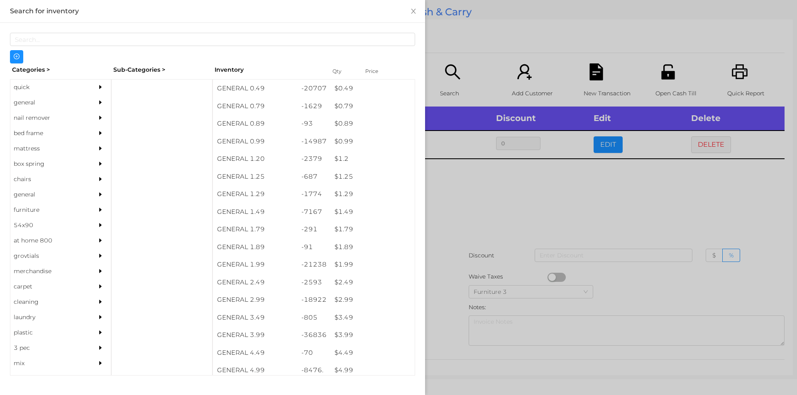
click at [458, 194] on div at bounding box center [398, 197] width 797 height 395
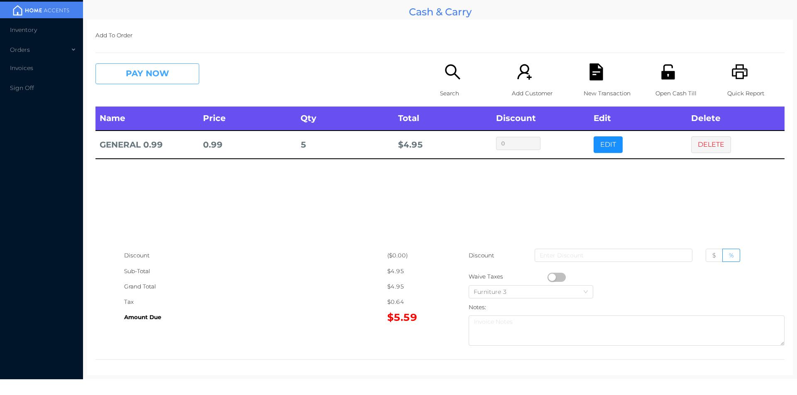
click at [166, 75] on button "PAY NOW" at bounding box center [147, 73] width 104 height 21
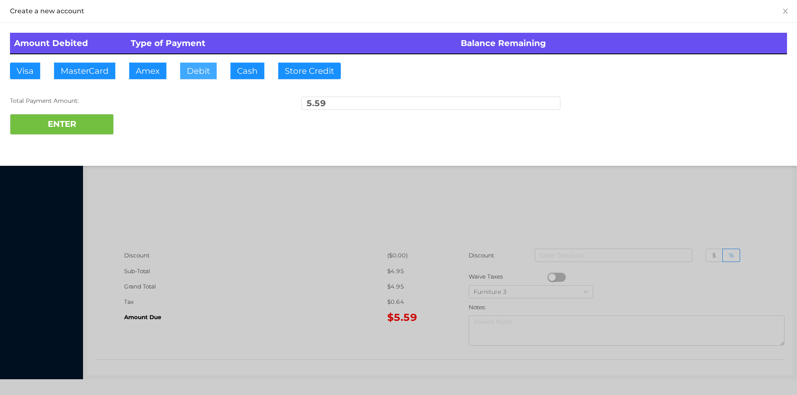
click at [193, 72] on button "Debit" at bounding box center [198, 71] width 37 height 17
click at [96, 122] on button "ENTER" at bounding box center [62, 124] width 104 height 21
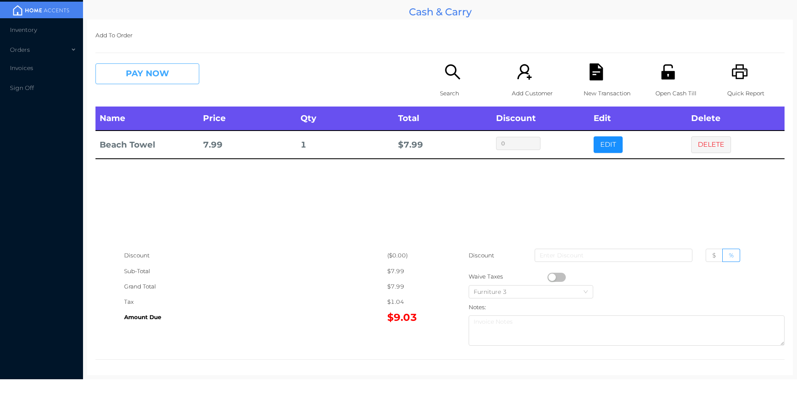
click at [143, 76] on button "PAY NOW" at bounding box center [147, 73] width 104 height 21
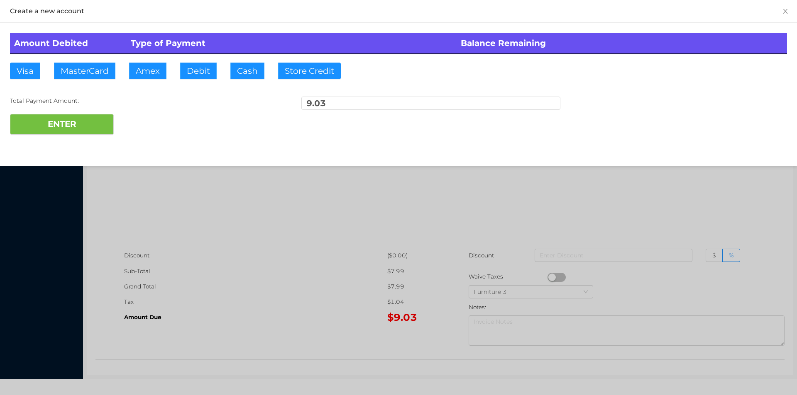
click at [149, 114] on div "ENTER" at bounding box center [398, 124] width 777 height 21
click at [253, 202] on div at bounding box center [398, 197] width 797 height 395
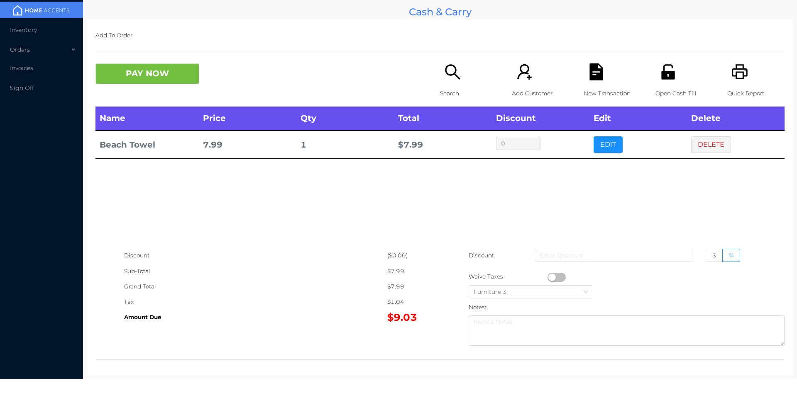
scroll to position [3, 0]
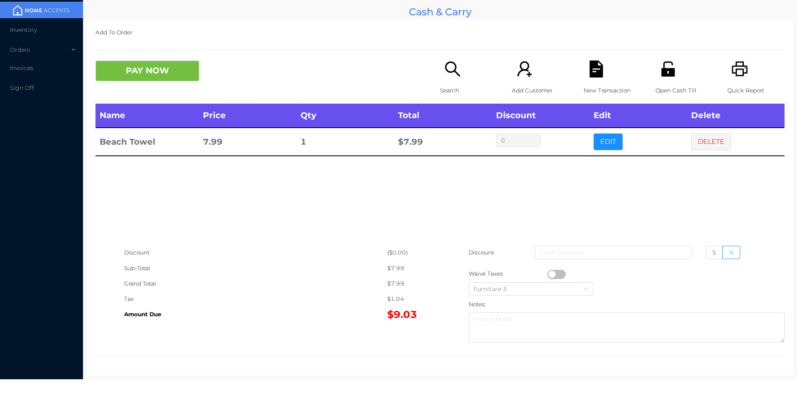
click at [734, 77] on icon "icon: printer" at bounding box center [739, 69] width 17 height 17
click at [691, 134] on button "DELETE" at bounding box center [711, 142] width 40 height 17
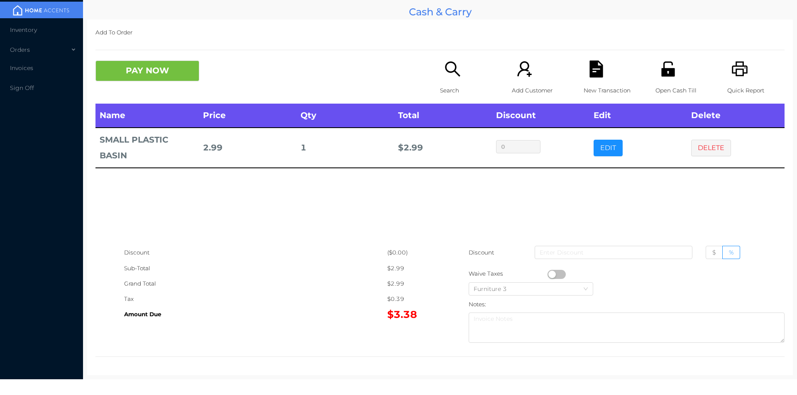
click at [144, 78] on button "PAY NOW" at bounding box center [147, 71] width 104 height 21
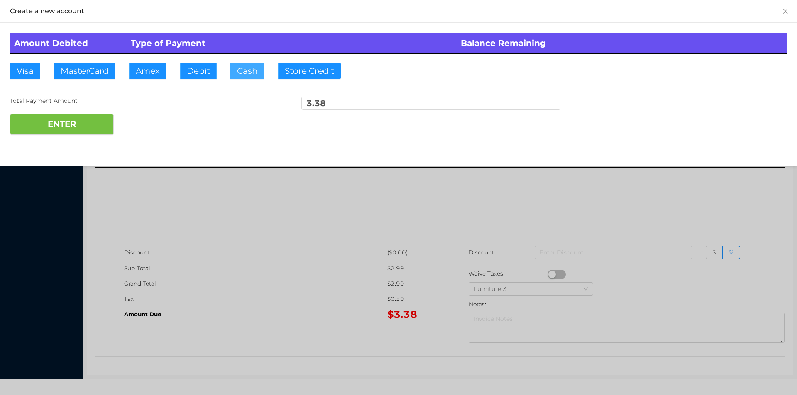
click at [253, 76] on button "Cash" at bounding box center [247, 71] width 34 height 17
type input "10."
click at [68, 123] on button "ENTER" at bounding box center [62, 124] width 104 height 21
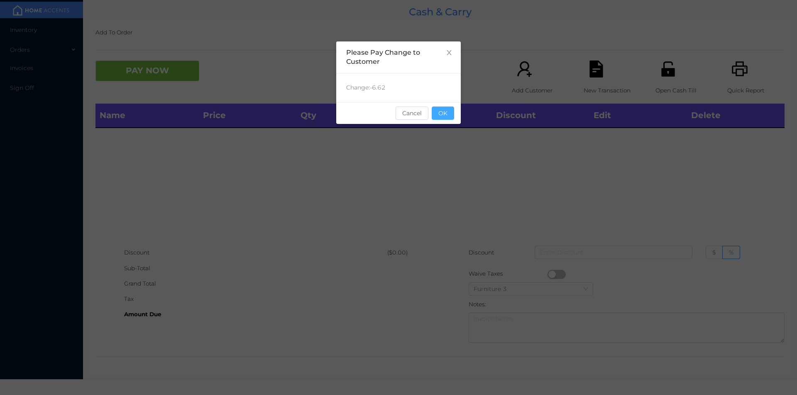
click at [447, 119] on button "OK" at bounding box center [443, 113] width 22 height 13
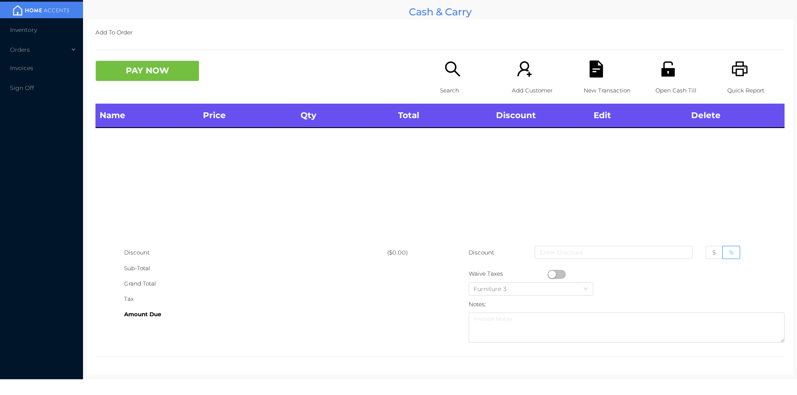
click at [454, 85] on p "Search" at bounding box center [468, 90] width 57 height 15
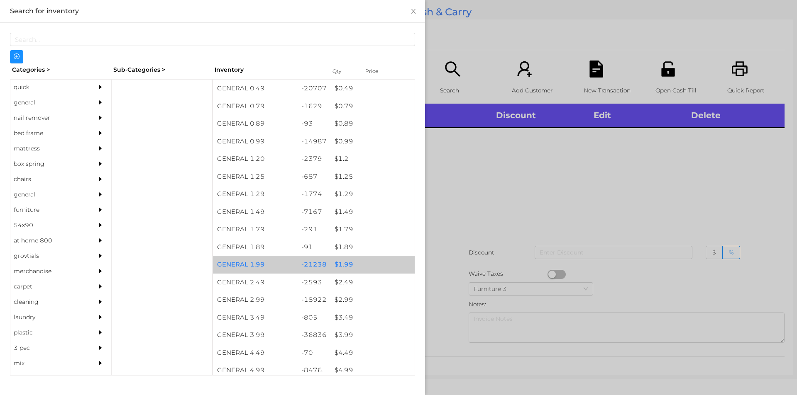
click at [342, 265] on div "$ 1.99" at bounding box center [372, 265] width 84 height 18
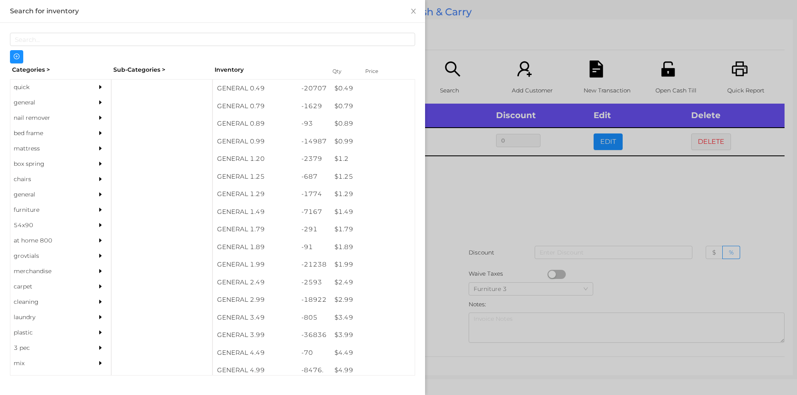
click at [448, 270] on div at bounding box center [398, 197] width 797 height 395
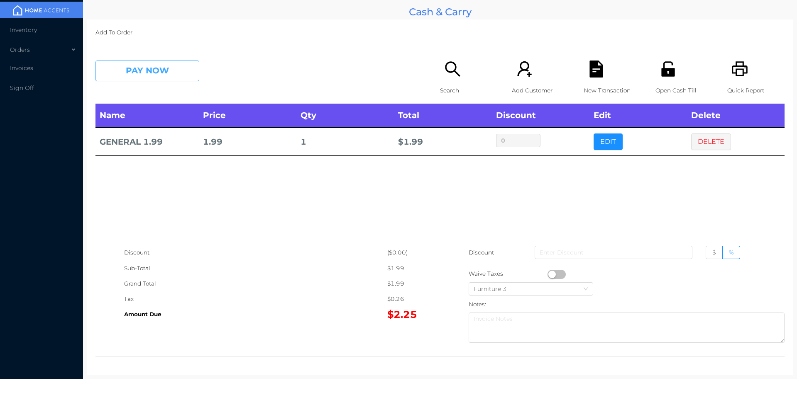
click at [138, 65] on button "PAY NOW" at bounding box center [147, 71] width 104 height 21
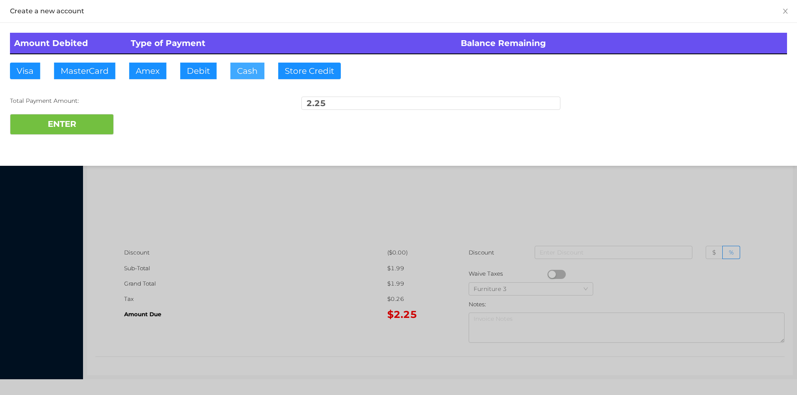
click at [239, 72] on button "Cash" at bounding box center [247, 71] width 34 height 17
click at [83, 131] on button "ENTER" at bounding box center [62, 124] width 104 height 21
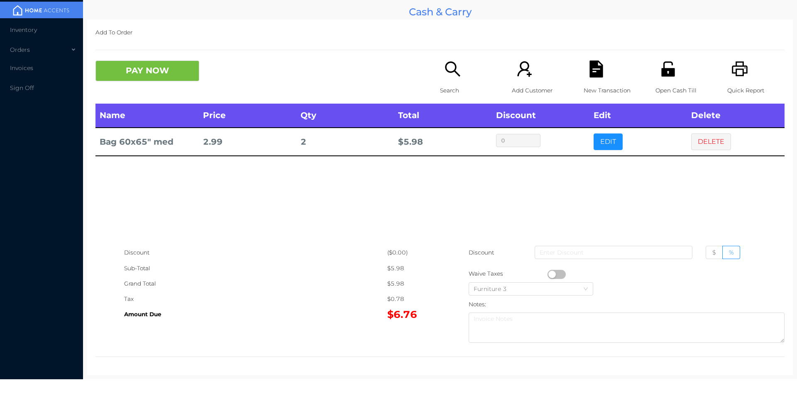
click at [444, 76] on icon "icon: search" at bounding box center [452, 69] width 17 height 17
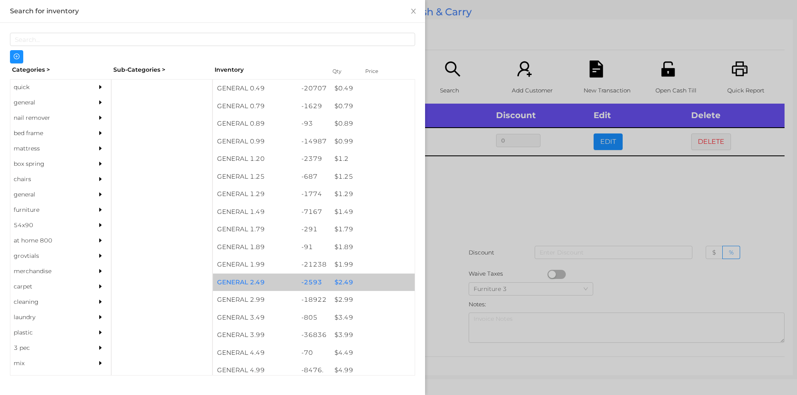
click at [343, 277] on div "$ 2.49" at bounding box center [372, 283] width 84 height 18
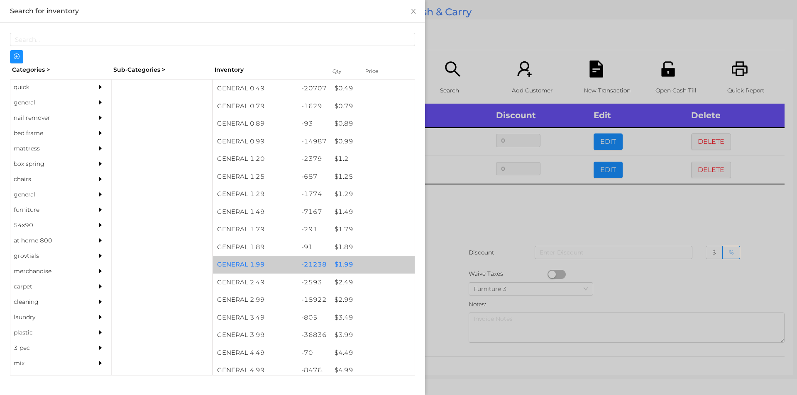
click at [343, 259] on div "$ 1.99" at bounding box center [372, 265] width 84 height 18
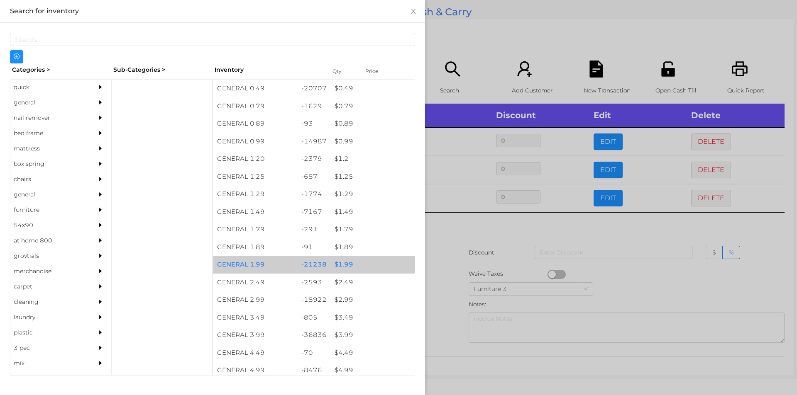
click at [345, 259] on div "$ 1.99" at bounding box center [372, 265] width 84 height 18
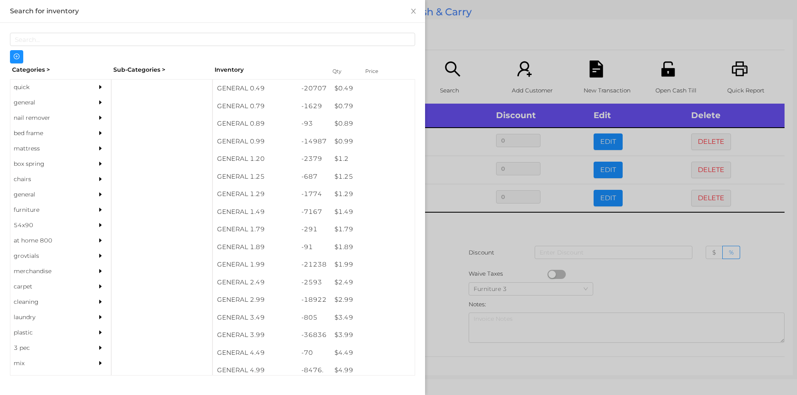
click at [450, 242] on div at bounding box center [398, 197] width 797 height 395
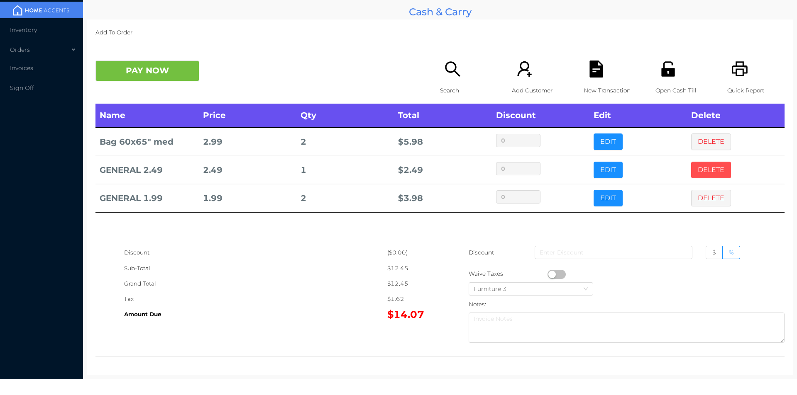
click at [694, 162] on button "DELETE" at bounding box center [711, 170] width 40 height 17
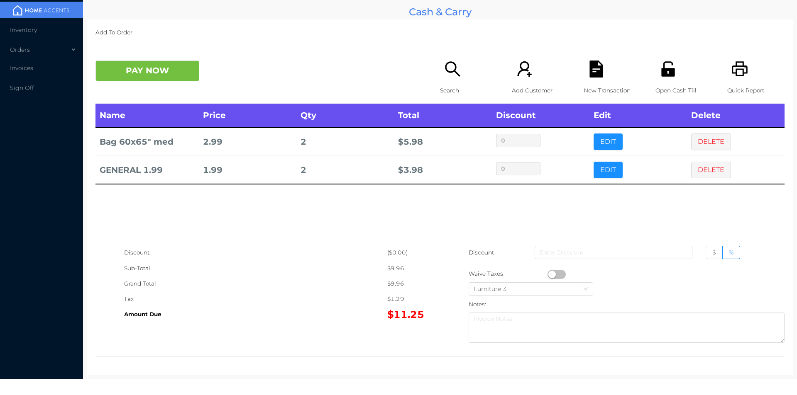
click at [578, 221] on div "Name Price Qty Total Discount Edit Delete Bag 60x65" med 2.99 2 $ 5.98 0 EDIT D…" at bounding box center [439, 174] width 689 height 141
click at [595, 73] on icon "icon: file-text" at bounding box center [595, 69] width 13 height 17
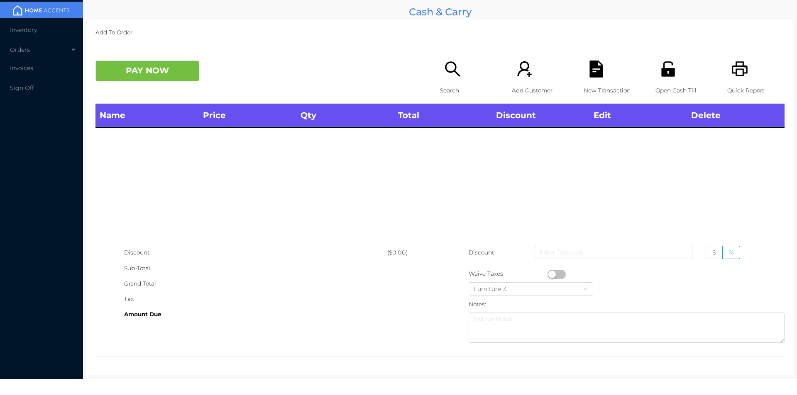
click at [733, 78] on div "Quick Report" at bounding box center [755, 82] width 57 height 43
click at [163, 66] on button "PAY NOW" at bounding box center [147, 71] width 104 height 21
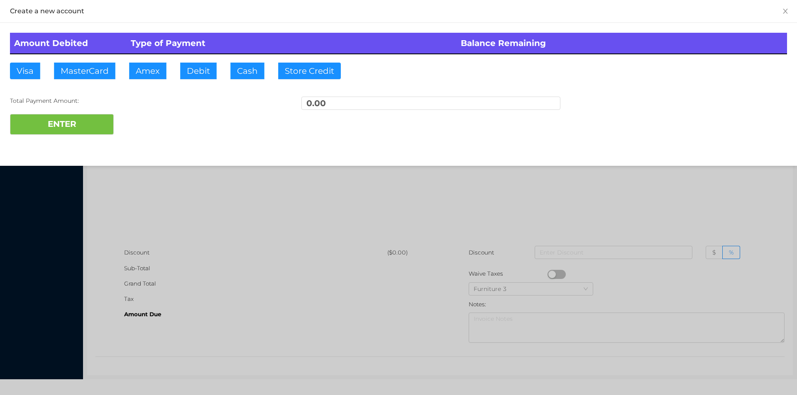
click at [437, 180] on div at bounding box center [398, 197] width 797 height 395
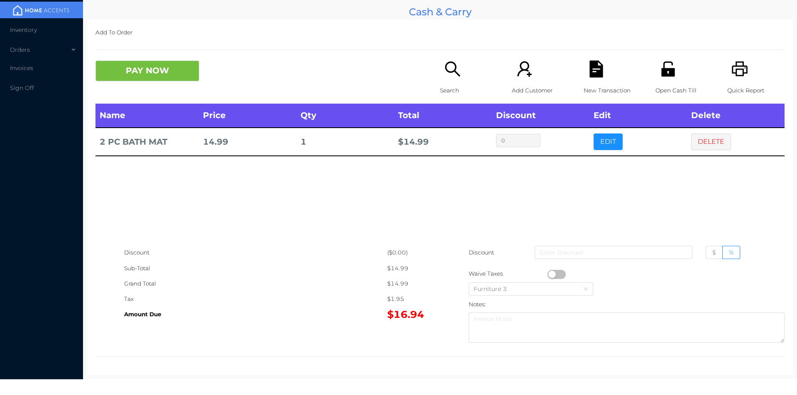
click at [440, 80] on div "Search" at bounding box center [468, 82] width 57 height 43
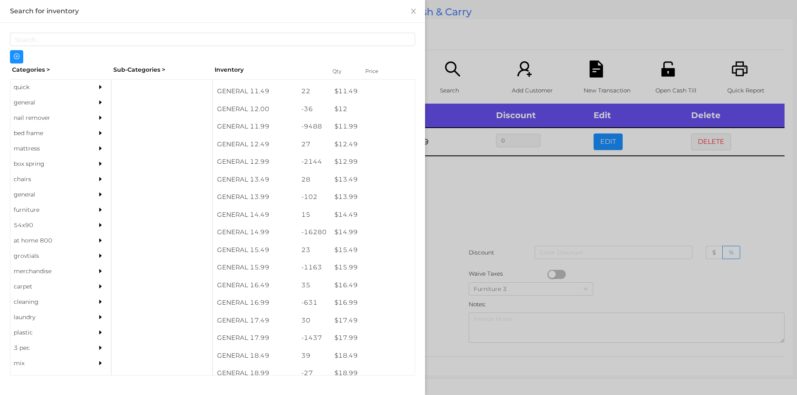
scroll to position [569, 0]
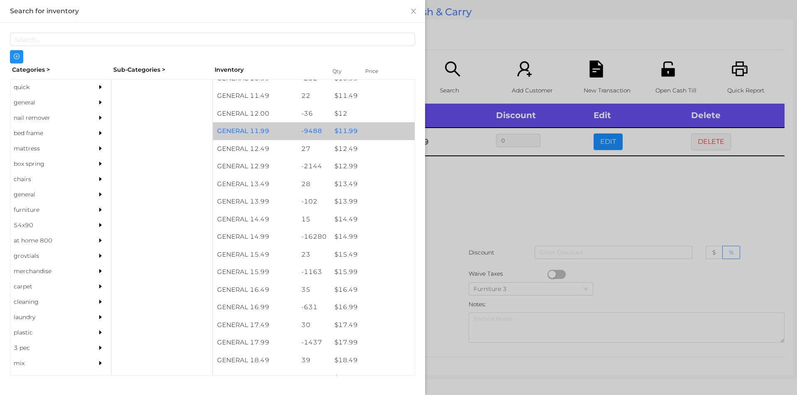
click at [347, 133] on div "$ 11.99" at bounding box center [372, 131] width 84 height 18
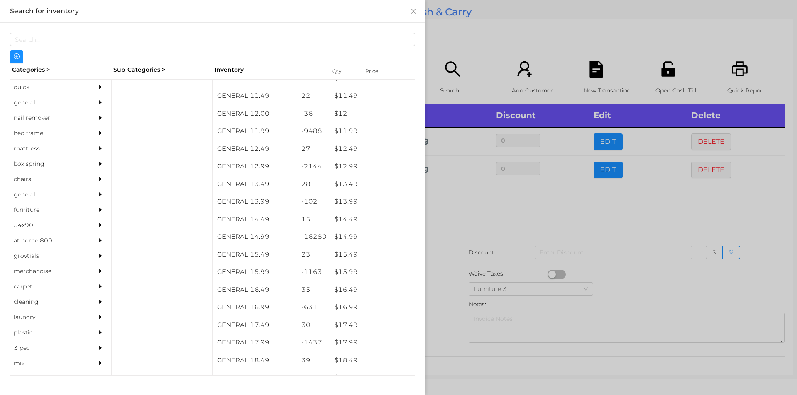
click at [471, 206] on div at bounding box center [398, 197] width 797 height 395
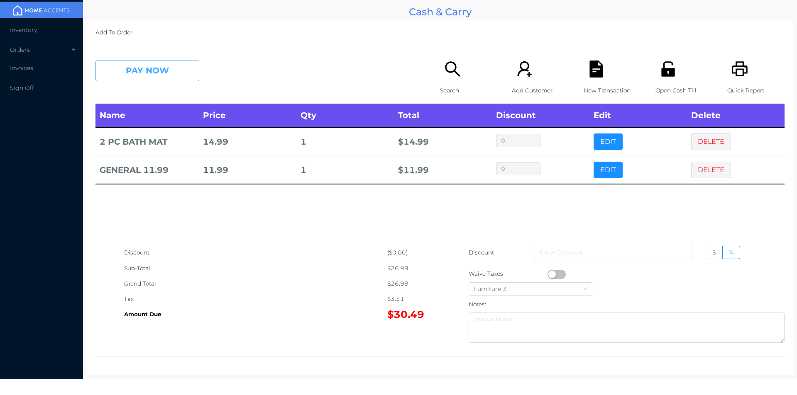
click at [178, 70] on button "PAY NOW" at bounding box center [147, 71] width 104 height 21
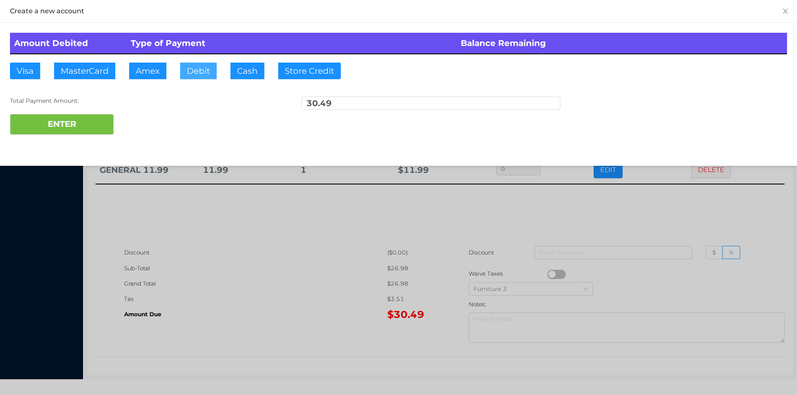
click at [187, 68] on button "Debit" at bounding box center [198, 71] width 37 height 17
click at [77, 124] on button "ENTER" at bounding box center [62, 124] width 104 height 21
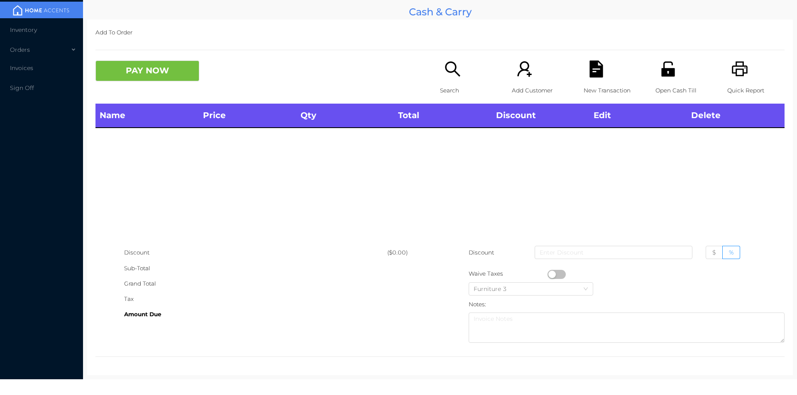
click at [448, 83] on p "Search" at bounding box center [468, 90] width 57 height 15
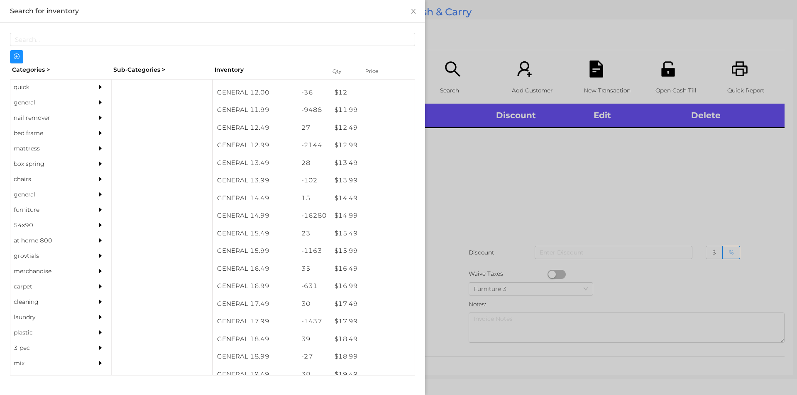
scroll to position [594, 0]
click at [342, 210] on div "$ 14.99" at bounding box center [372, 213] width 84 height 18
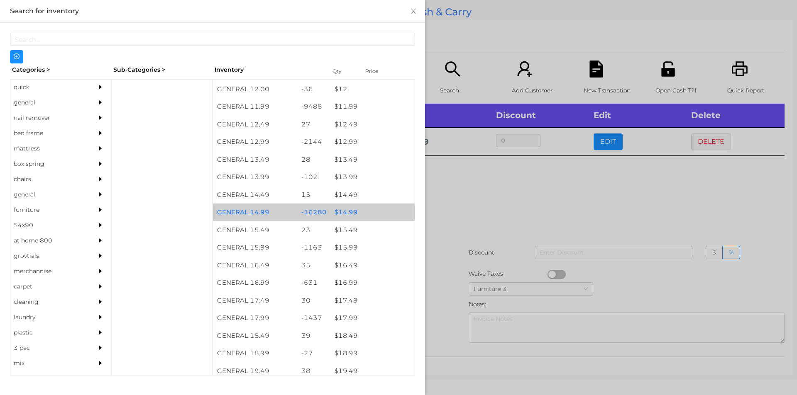
click at [347, 209] on div "$ 14.99" at bounding box center [372, 213] width 84 height 18
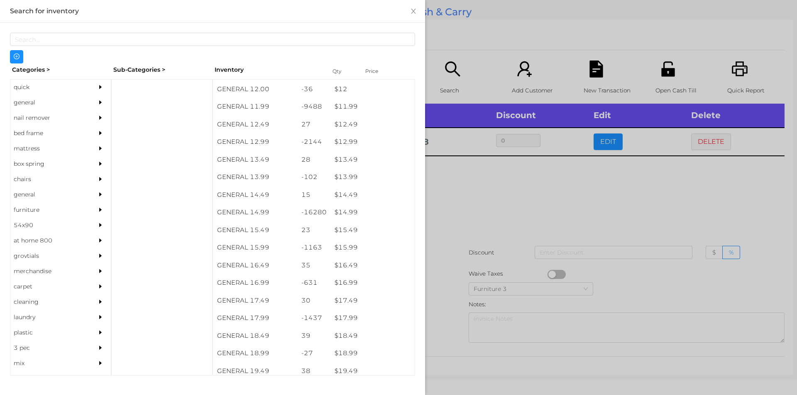
click at [466, 217] on div at bounding box center [398, 197] width 797 height 395
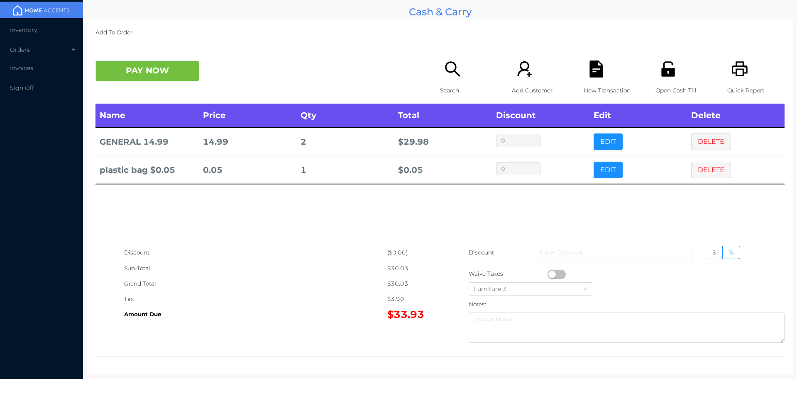
click at [189, 72] on button "PAY NOW" at bounding box center [147, 71] width 104 height 21
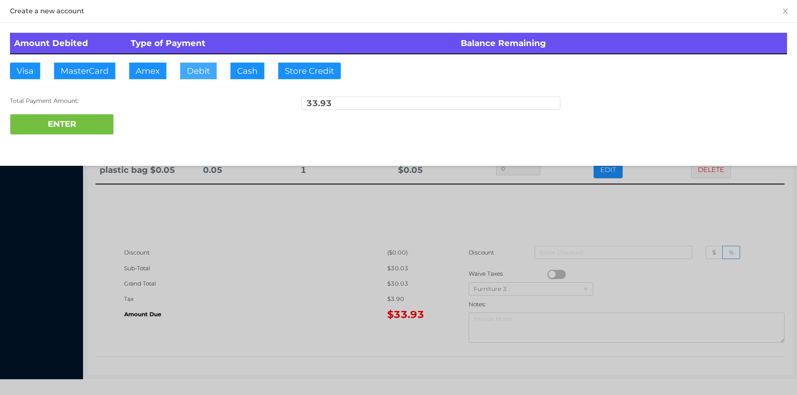
click at [210, 69] on button "Debit" at bounding box center [198, 71] width 37 height 17
click at [109, 117] on button "ENTER" at bounding box center [62, 124] width 104 height 21
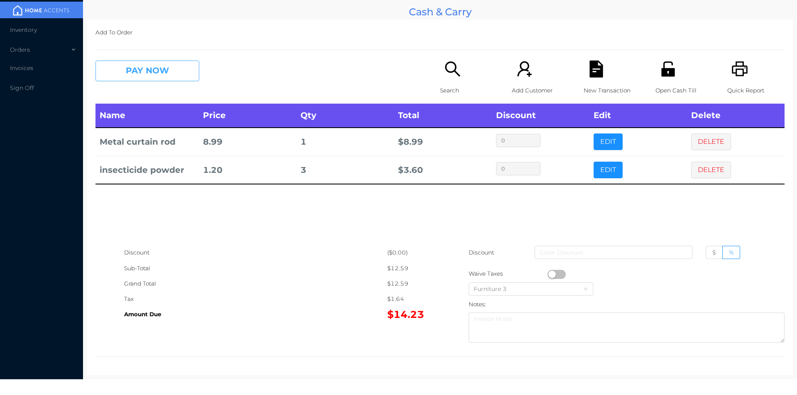
click at [161, 78] on button "PAY NOW" at bounding box center [147, 71] width 104 height 21
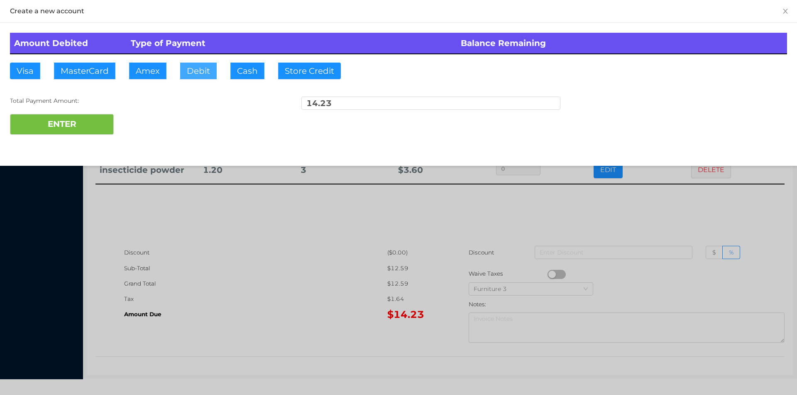
click at [195, 64] on button "Debit" at bounding box center [198, 71] width 37 height 17
click at [90, 123] on button "ENTER" at bounding box center [62, 124] width 104 height 21
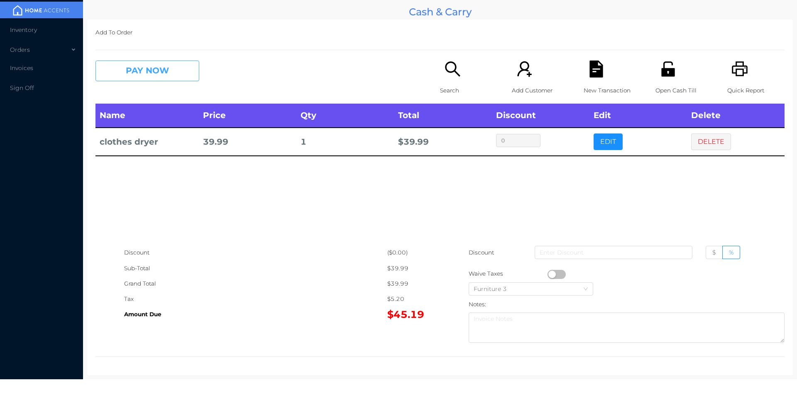
click at [155, 71] on button "PAY NOW" at bounding box center [147, 71] width 104 height 21
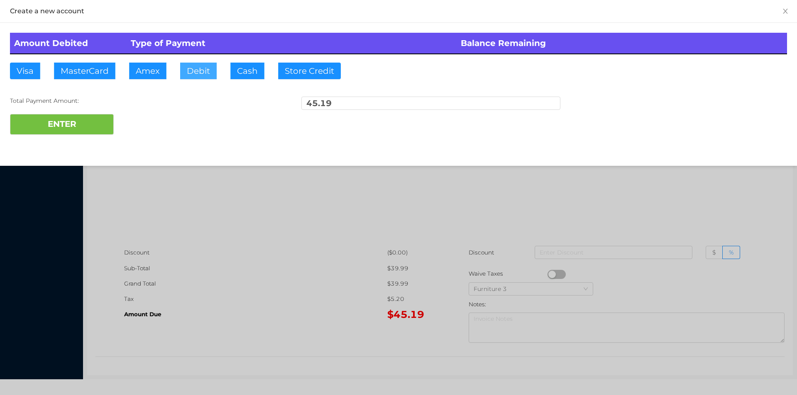
click at [193, 71] on button "Debit" at bounding box center [198, 71] width 37 height 17
click at [83, 124] on button "ENTER" at bounding box center [62, 124] width 104 height 21
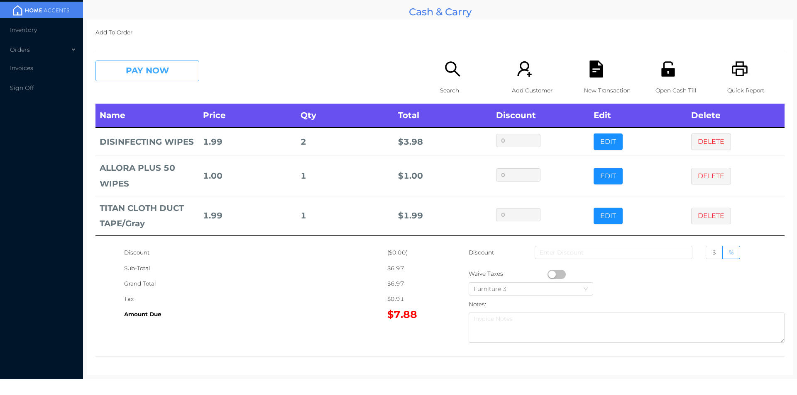
click at [148, 70] on button "PAY NOW" at bounding box center [147, 71] width 104 height 21
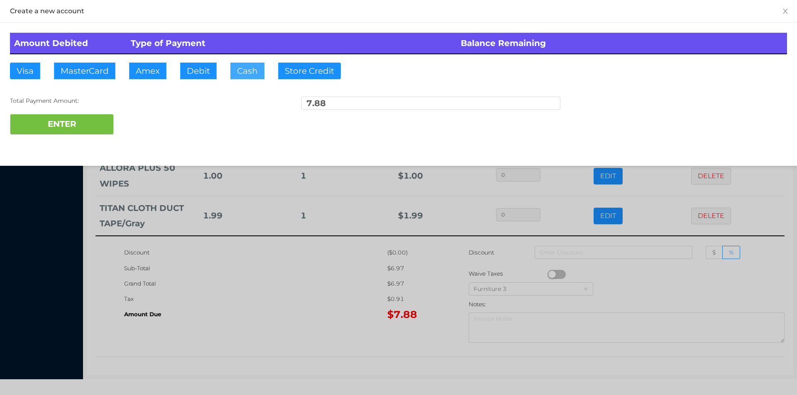
click at [244, 68] on button "Cash" at bounding box center [247, 71] width 34 height 17
type input "10."
click at [72, 124] on button "ENTER" at bounding box center [62, 124] width 104 height 21
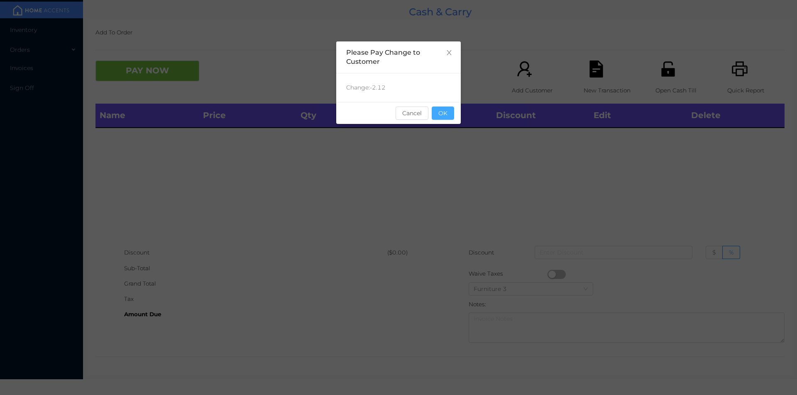
click at [444, 118] on button "OK" at bounding box center [443, 113] width 22 height 13
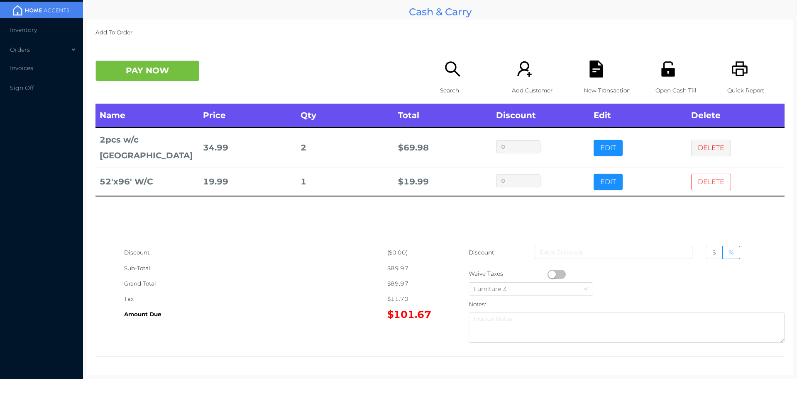
click at [705, 174] on button "DELETE" at bounding box center [711, 182] width 40 height 17
click at [707, 145] on button "DELETE" at bounding box center [711, 148] width 40 height 17
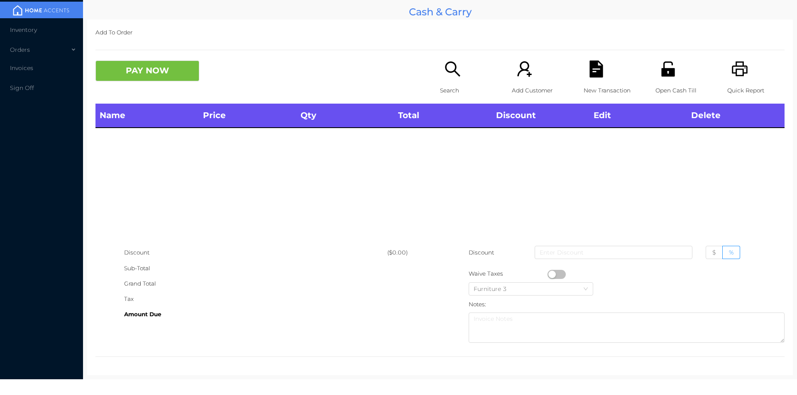
click at [709, 141] on div "Name Price Qty Total Discount Edit Delete" at bounding box center [439, 174] width 689 height 141
click at [662, 76] on icon "icon: unlock" at bounding box center [667, 68] width 13 height 15
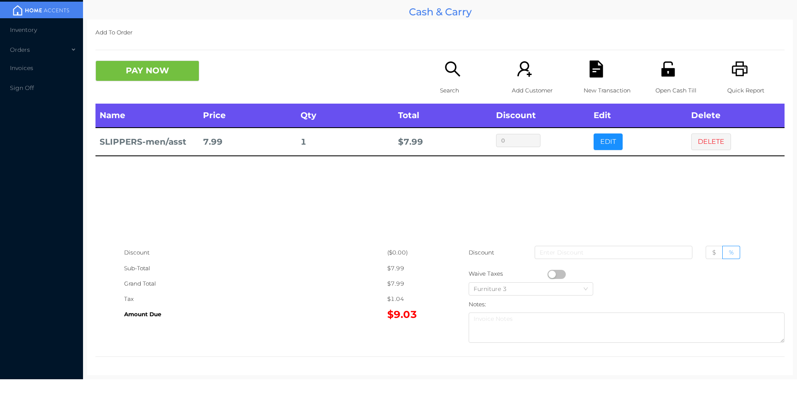
click at [710, 144] on button "DELETE" at bounding box center [711, 142] width 40 height 17
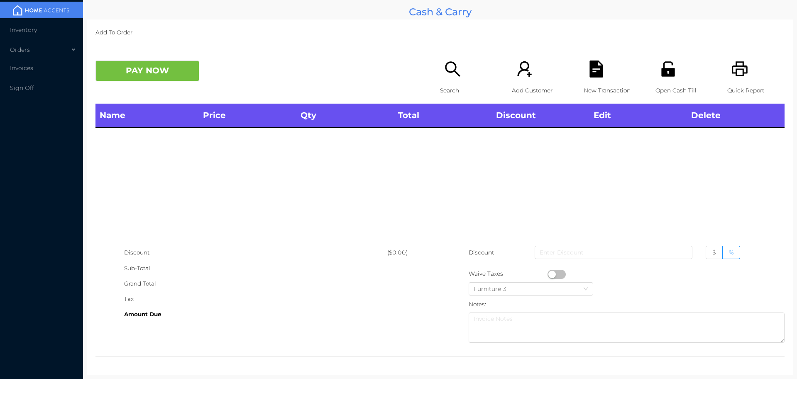
click at [465, 73] on div "Search" at bounding box center [468, 82] width 57 height 43
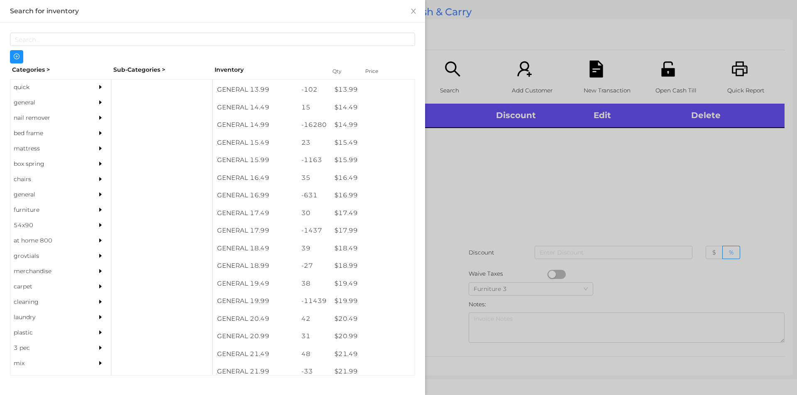
scroll to position [682, 0]
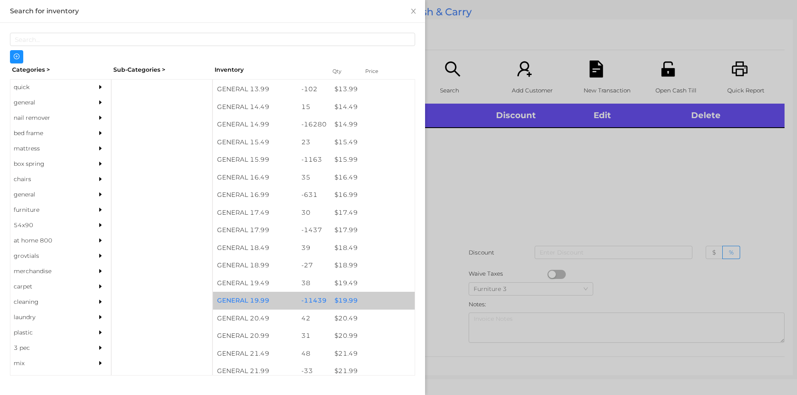
click at [345, 305] on div "$ 19.99" at bounding box center [372, 301] width 84 height 18
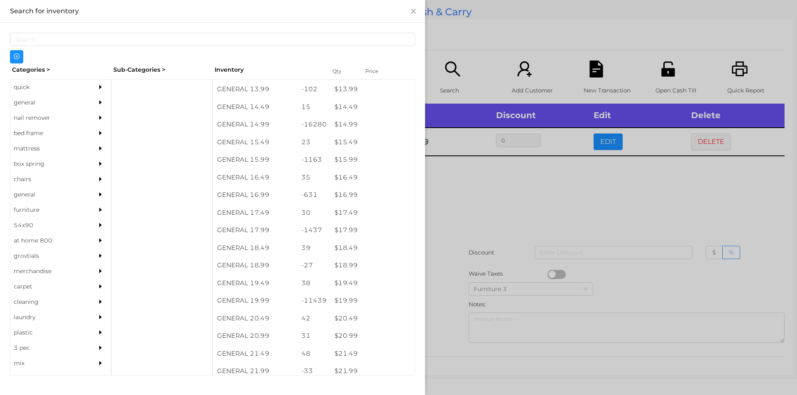
click at [458, 297] on div at bounding box center [398, 197] width 797 height 395
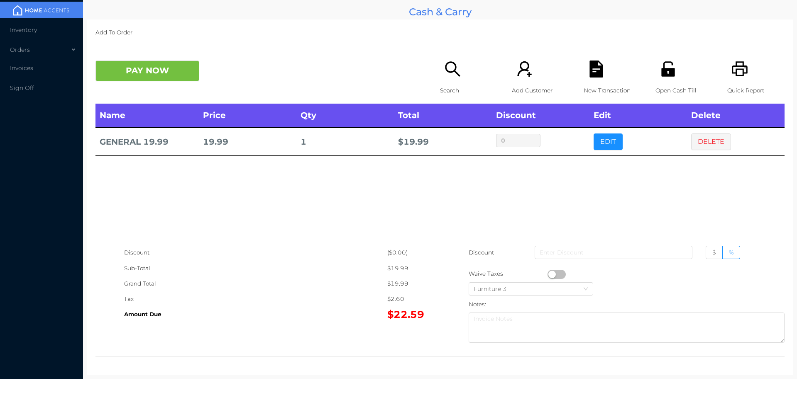
click at [589, 75] on icon "icon: file-text" at bounding box center [595, 69] width 13 height 17
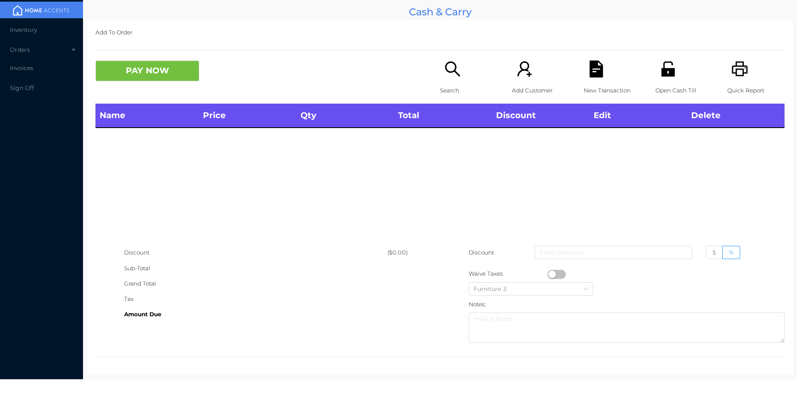
click at [737, 78] on icon "icon: printer" at bounding box center [739, 69] width 17 height 17
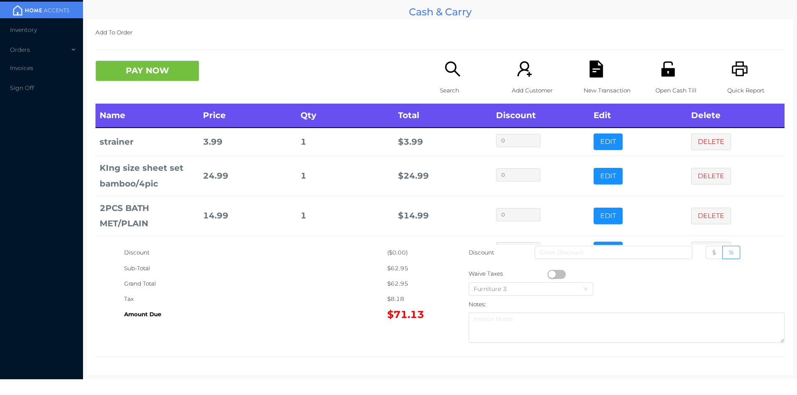
click at [446, 71] on icon "icon: search" at bounding box center [452, 69] width 17 height 17
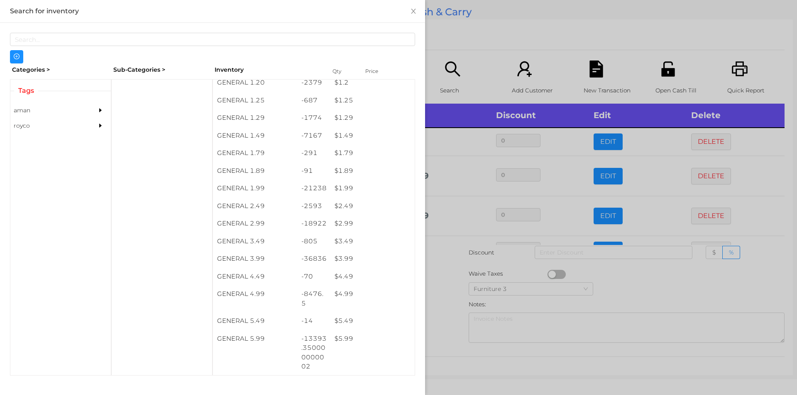
scroll to position [151, 0]
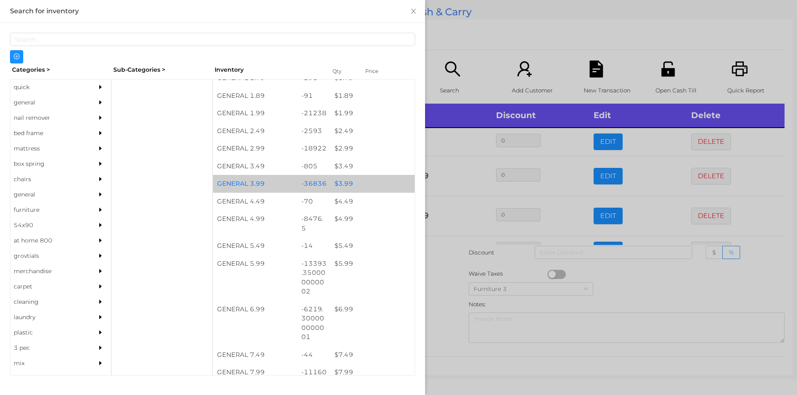
click at [317, 186] on div "-36836" at bounding box center [314, 184] width 34 height 18
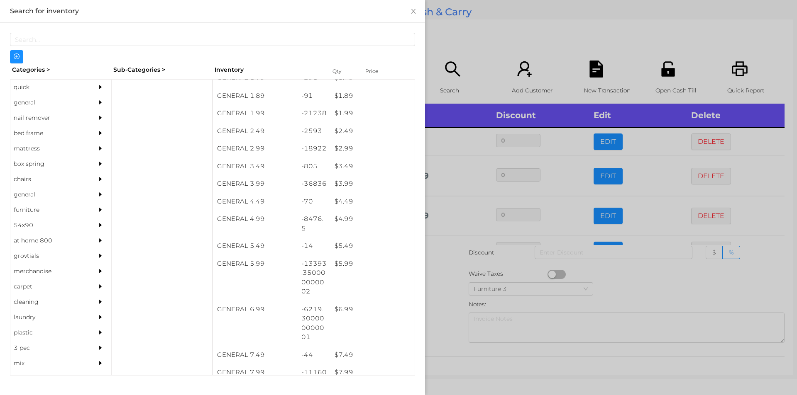
click at [481, 41] on div at bounding box center [398, 197] width 797 height 395
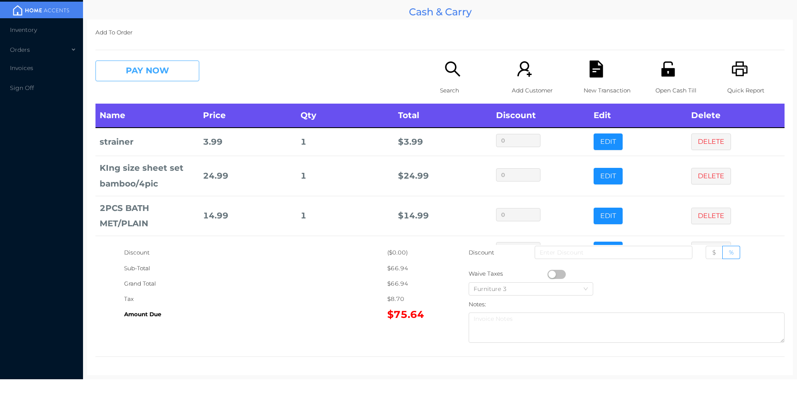
click at [151, 61] on button "PAY NOW" at bounding box center [147, 71] width 104 height 21
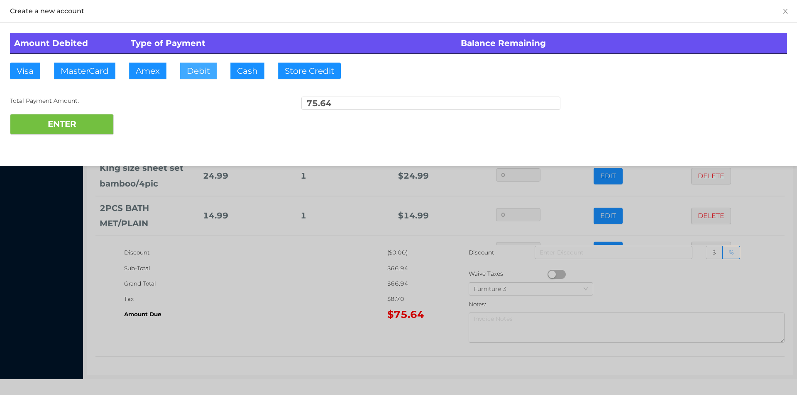
click at [201, 74] on button "Debit" at bounding box center [198, 71] width 37 height 17
click at [80, 123] on button "ENTER" at bounding box center [62, 124] width 104 height 21
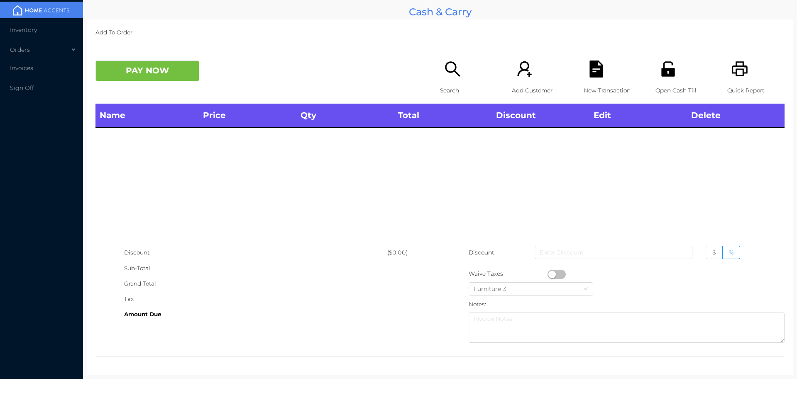
click at [446, 81] on div "Search" at bounding box center [468, 82] width 57 height 43
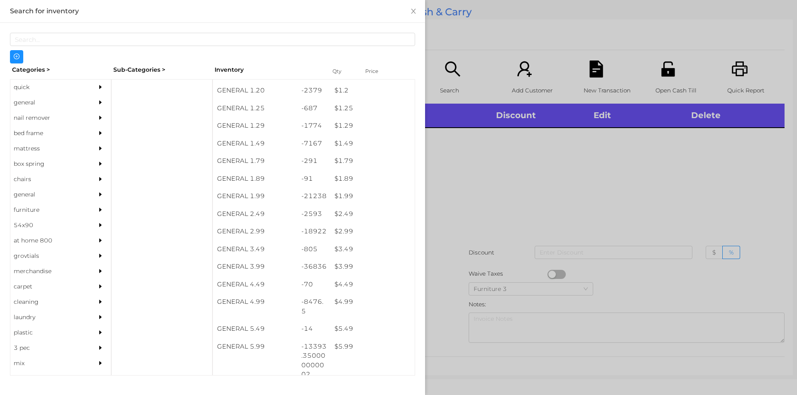
scroll to position [84, 0]
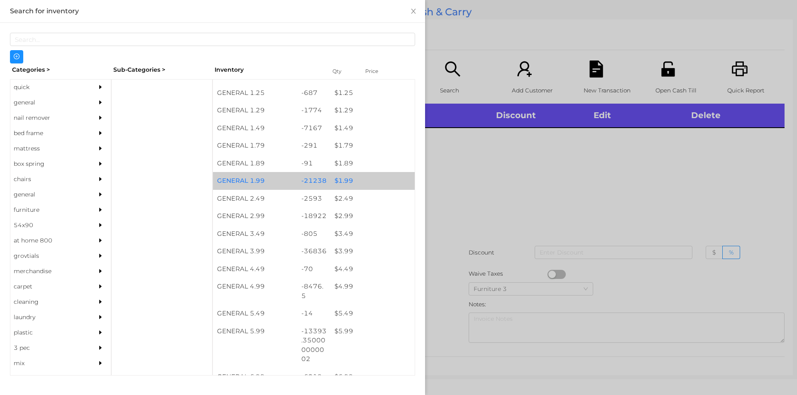
click at [358, 184] on div "$ 1.99" at bounding box center [372, 181] width 84 height 18
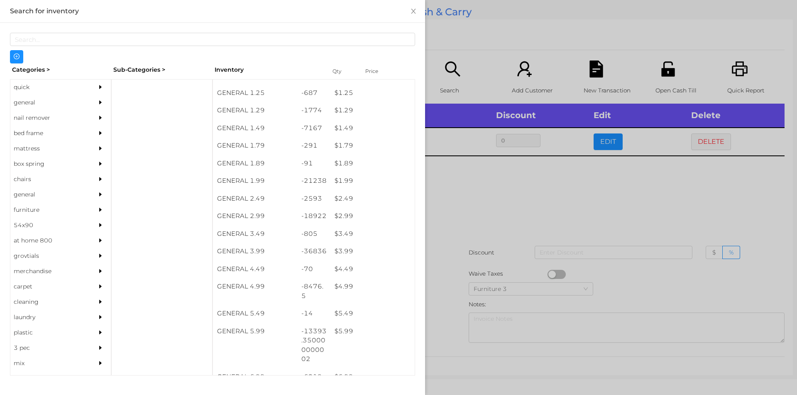
click at [492, 196] on div at bounding box center [398, 197] width 797 height 395
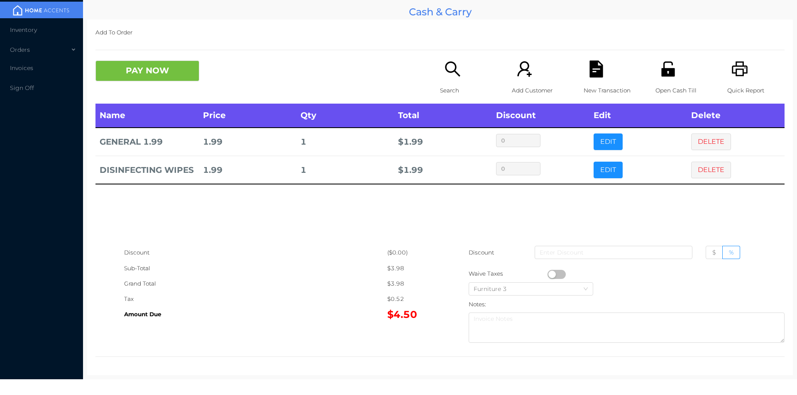
click at [150, 78] on button "PAY NOW" at bounding box center [147, 71] width 104 height 21
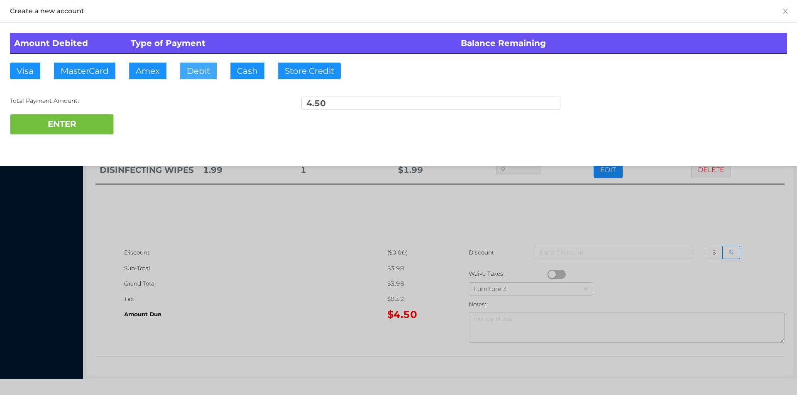
click at [199, 72] on button "Debit" at bounding box center [198, 71] width 37 height 17
click at [90, 124] on button "ENTER" at bounding box center [62, 124] width 104 height 21
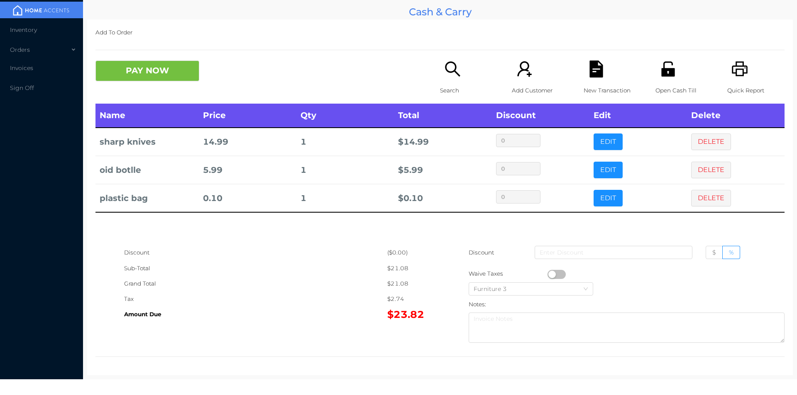
click at [165, 100] on div "PAY NOW Search Add Customer New Transaction Open Cash Till Quick Report" at bounding box center [439, 82] width 689 height 43
click at [168, 67] on button "PAY NOW" at bounding box center [147, 71] width 104 height 21
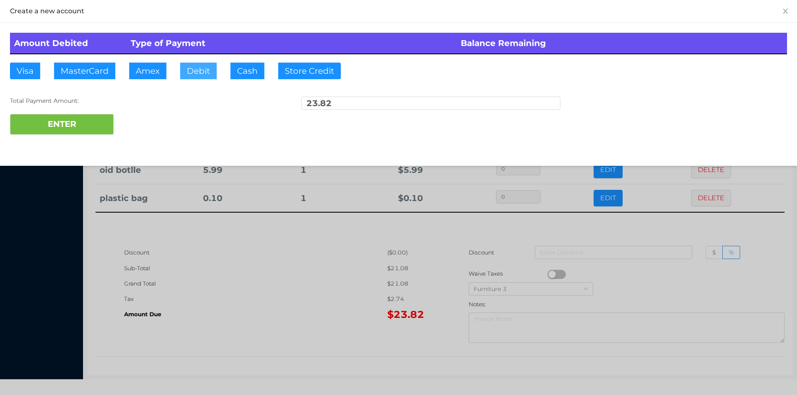
click at [194, 68] on button "Debit" at bounding box center [198, 71] width 37 height 17
type input "25"
click at [61, 123] on button "ENTER" at bounding box center [62, 124] width 104 height 21
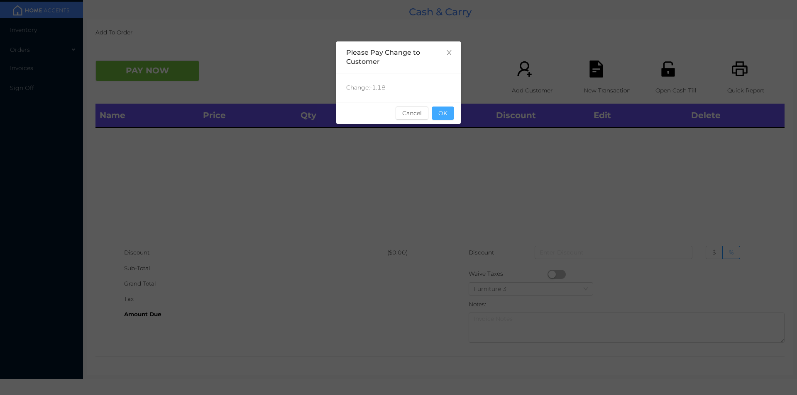
click at [451, 117] on button "OK" at bounding box center [443, 113] width 22 height 13
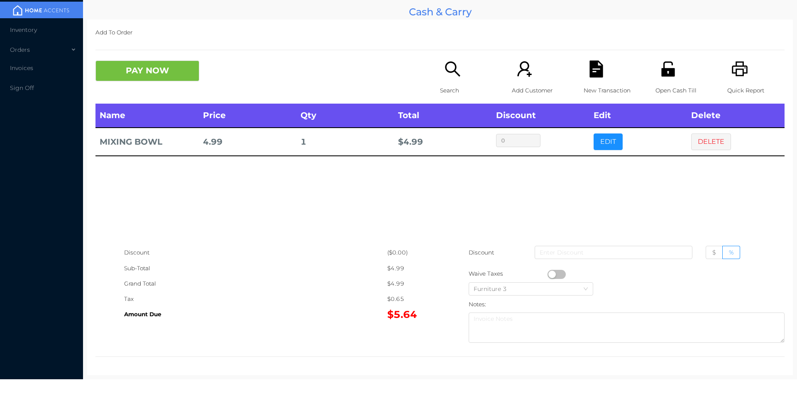
click at [551, 275] on button "button" at bounding box center [556, 274] width 18 height 9
click at [148, 73] on button "PAY NOW" at bounding box center [147, 71] width 104 height 21
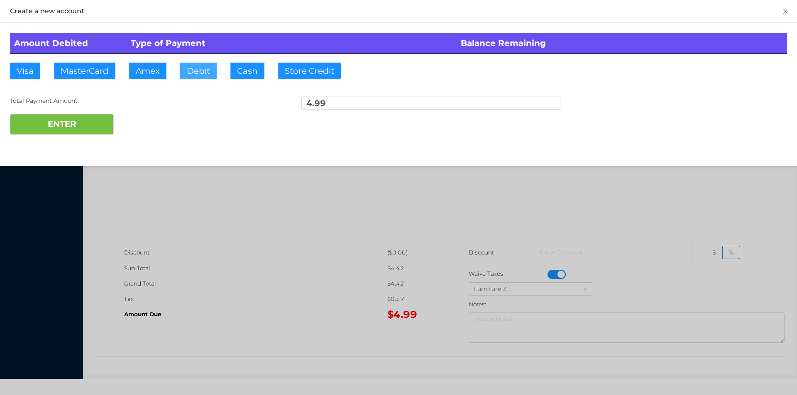
click at [214, 68] on button "Debit" at bounding box center [198, 71] width 37 height 17
click at [94, 122] on button "ENTER" at bounding box center [62, 124] width 104 height 21
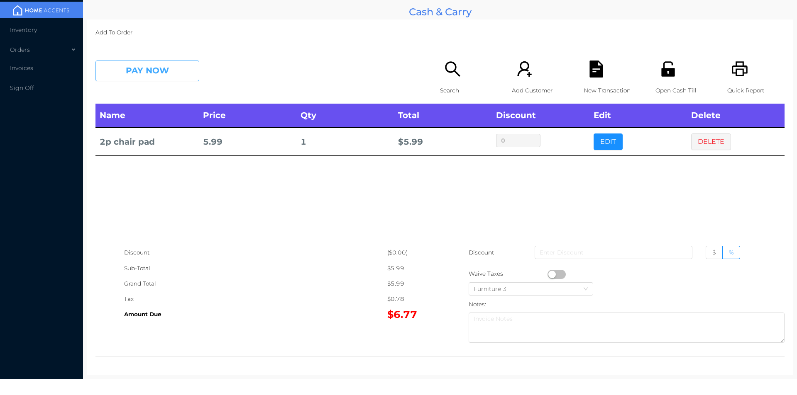
click at [165, 73] on button "PAY NOW" at bounding box center [147, 71] width 104 height 21
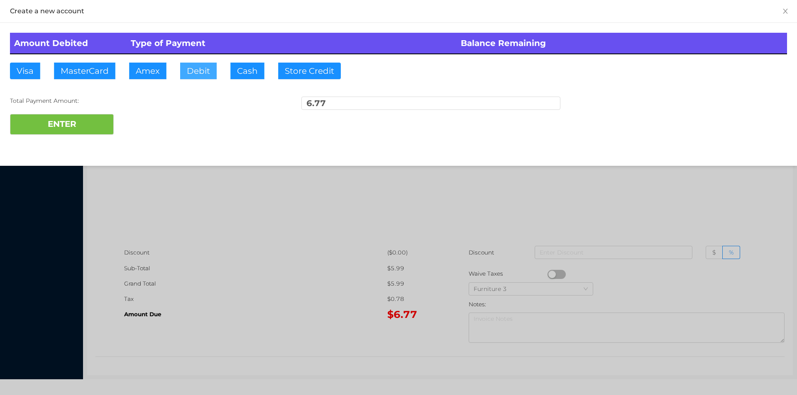
click at [204, 72] on button "Debit" at bounding box center [198, 71] width 37 height 17
click at [100, 115] on button "ENTER" at bounding box center [62, 124] width 104 height 21
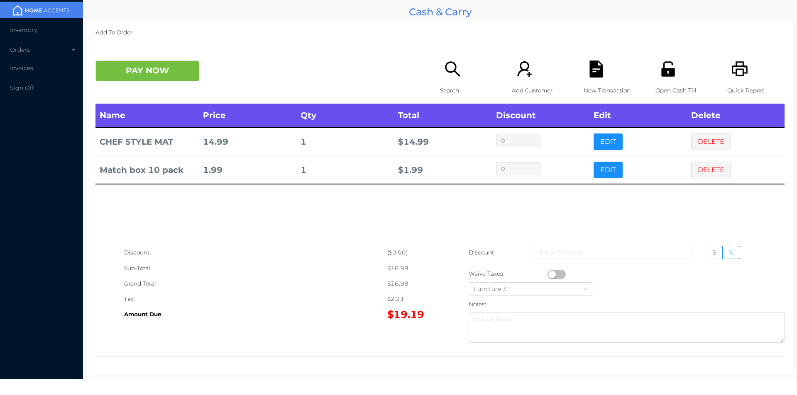
click at [451, 65] on icon "icon: search" at bounding box center [452, 69] width 17 height 17
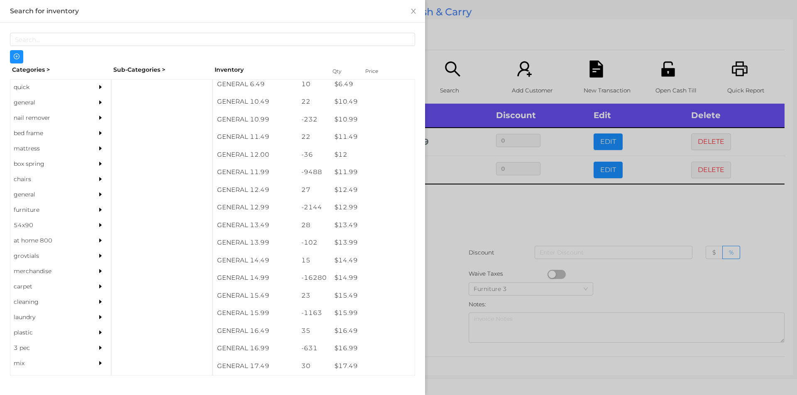
scroll to position [546, 0]
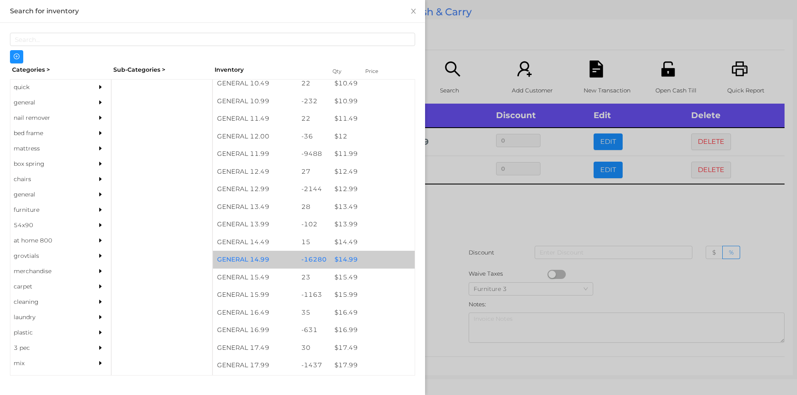
click at [349, 260] on div "$ 14.99" at bounding box center [372, 260] width 84 height 18
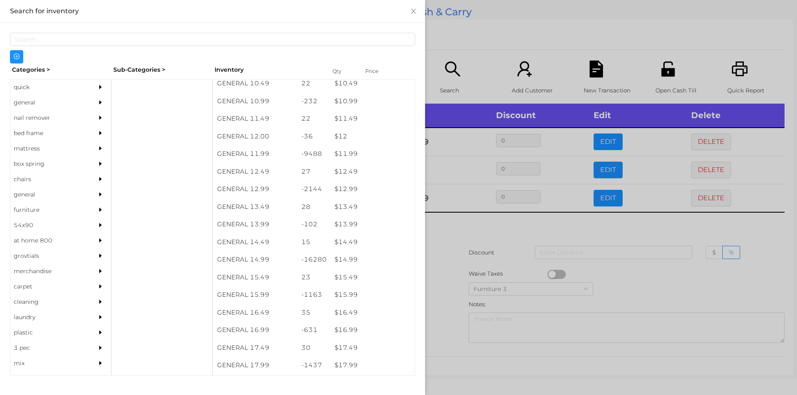
click at [477, 268] on div at bounding box center [398, 197] width 797 height 395
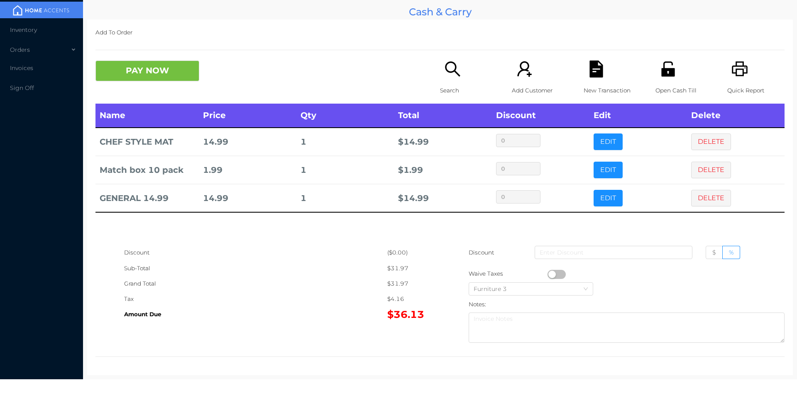
click at [595, 67] on icon "icon: file-text" at bounding box center [595, 69] width 13 height 17
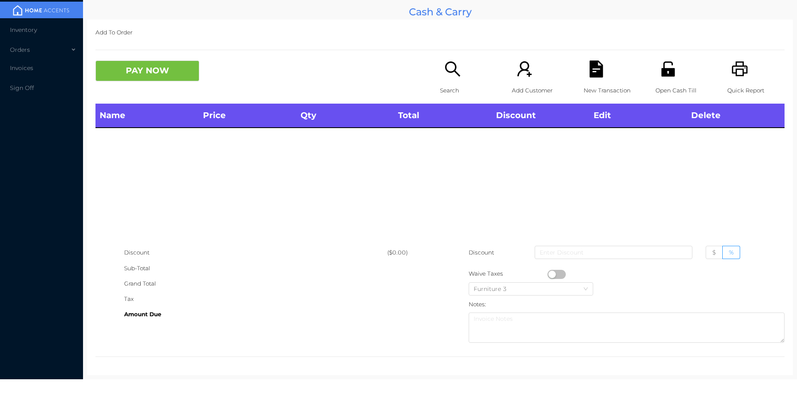
click at [736, 63] on icon "icon: printer" at bounding box center [739, 69] width 17 height 17
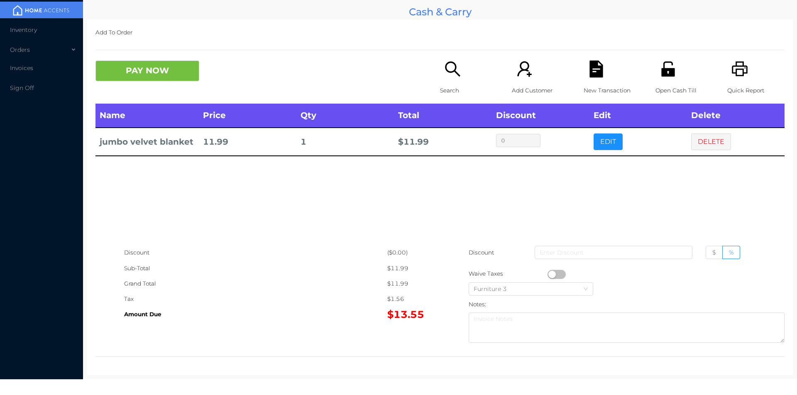
click at [449, 71] on icon "icon: search" at bounding box center [452, 69] width 17 height 17
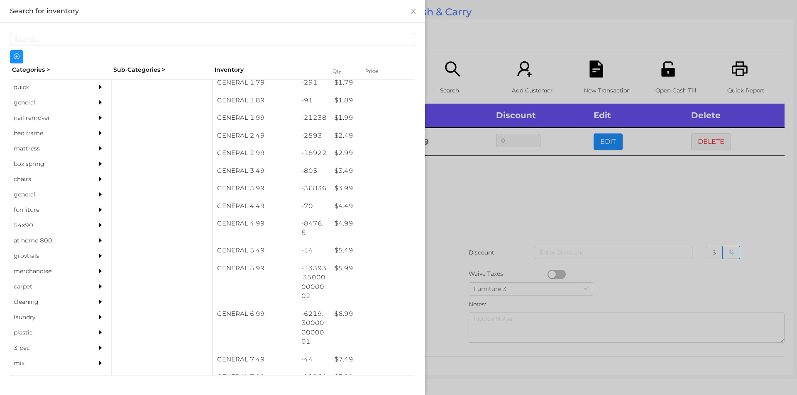
scroll to position [164, 0]
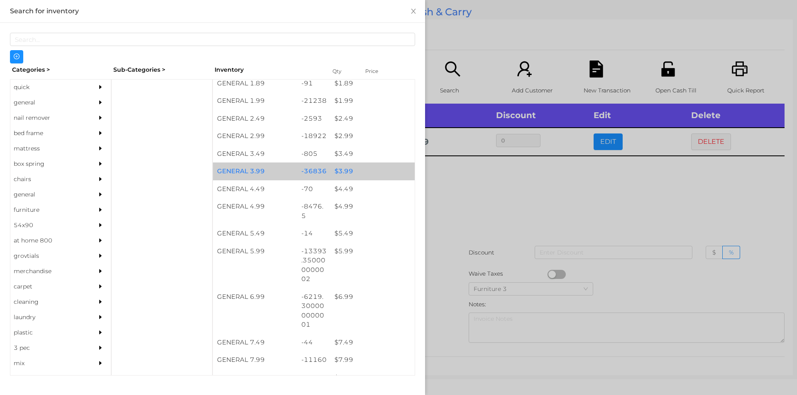
click at [354, 168] on div "$ 3.99" at bounding box center [372, 172] width 84 height 18
click at [354, 169] on div "$ 3.99" at bounding box center [372, 172] width 84 height 18
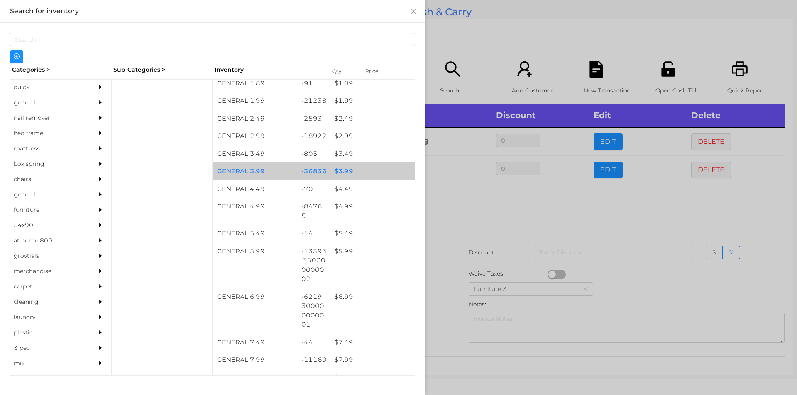
click at [356, 168] on div "$ 3.99" at bounding box center [372, 172] width 84 height 18
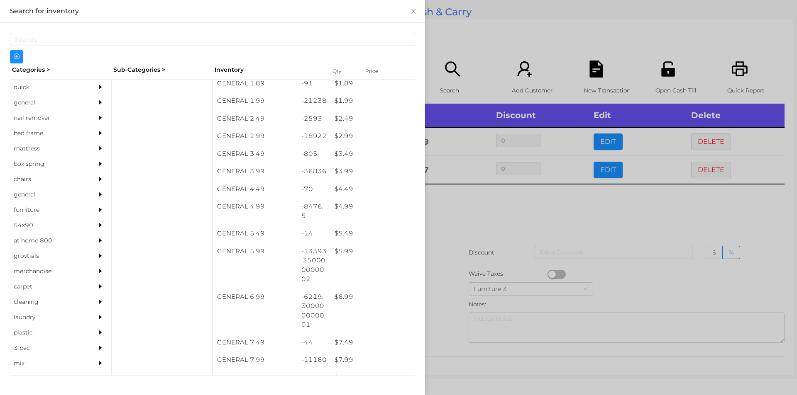
click at [490, 202] on div at bounding box center [398, 197] width 797 height 395
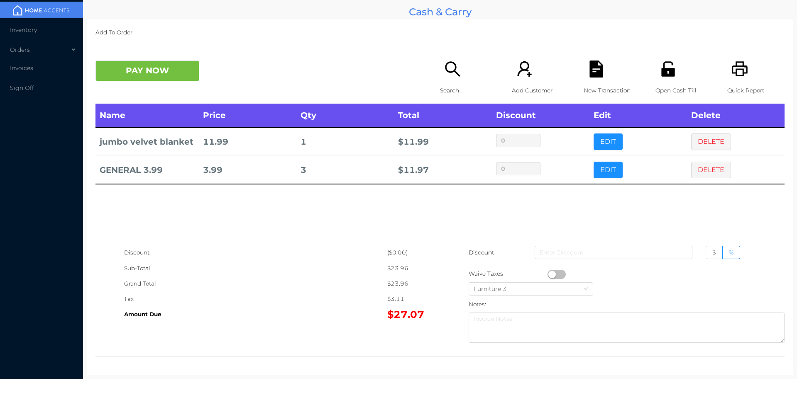
click at [731, 62] on icon "icon: printer" at bounding box center [739, 68] width 16 height 15
click at [589, 73] on icon "icon: file-text" at bounding box center [595, 69] width 13 height 17
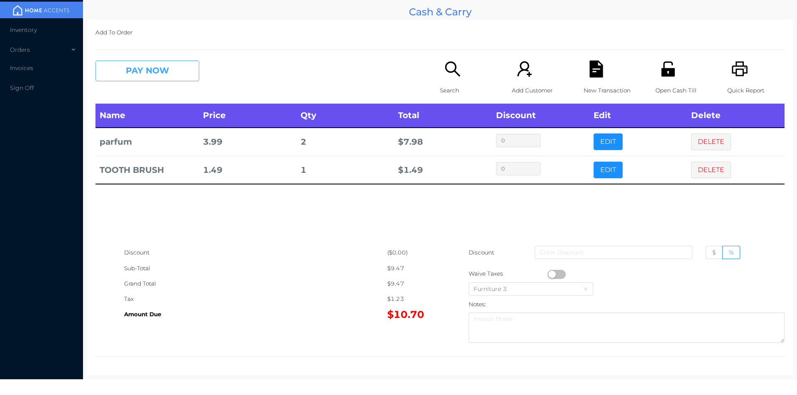
click at [122, 74] on button "PAY NOW" at bounding box center [147, 71] width 104 height 21
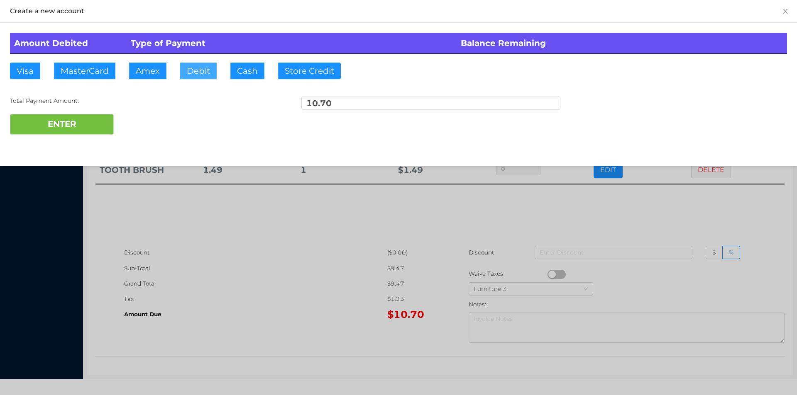
click at [193, 76] on button "Debit" at bounding box center [198, 71] width 37 height 17
click at [98, 129] on button "ENTER" at bounding box center [62, 124] width 104 height 21
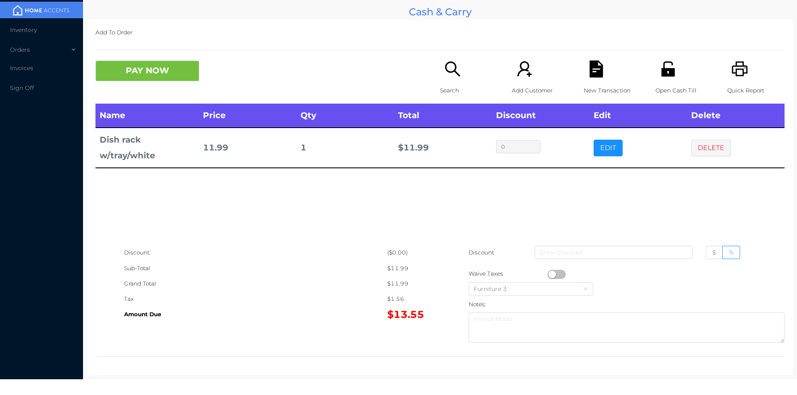
click at [589, 70] on icon "icon: file-text" at bounding box center [595, 69] width 13 height 17
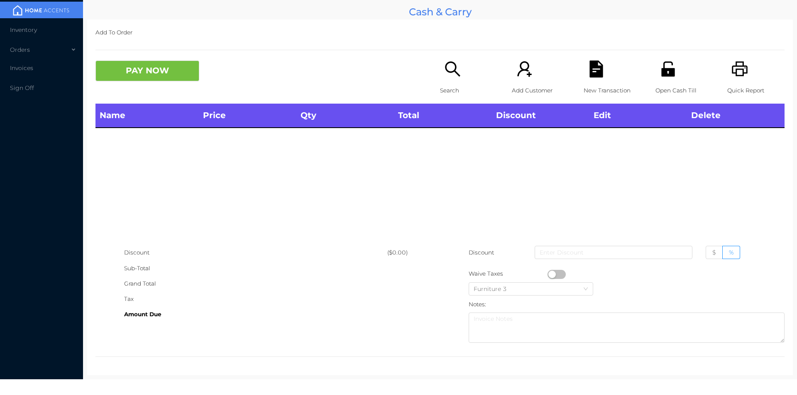
click at [663, 75] on icon "icon: unlock" at bounding box center [667, 68] width 13 height 15
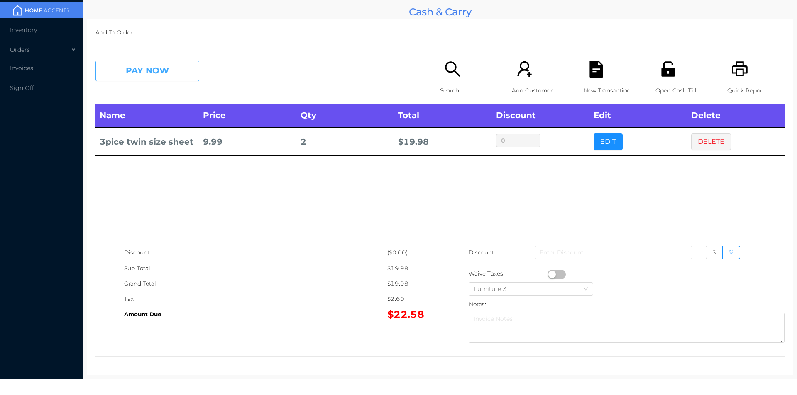
click at [169, 74] on button "PAY NOW" at bounding box center [147, 71] width 104 height 21
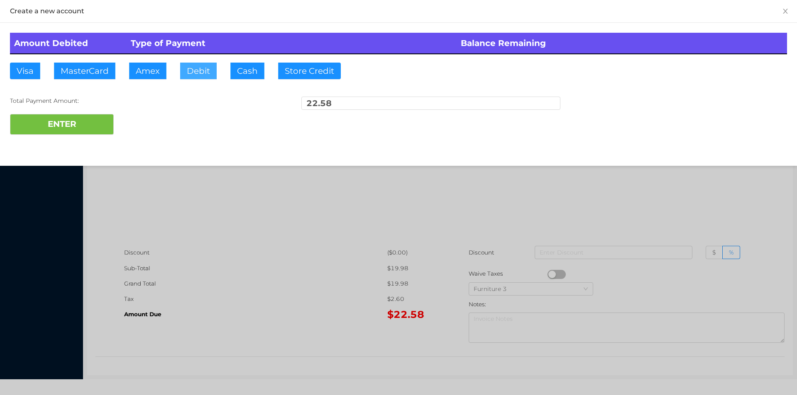
click at [187, 73] on button "Debit" at bounding box center [198, 71] width 37 height 17
type input "30"
click at [54, 124] on button "ENTER" at bounding box center [62, 124] width 104 height 21
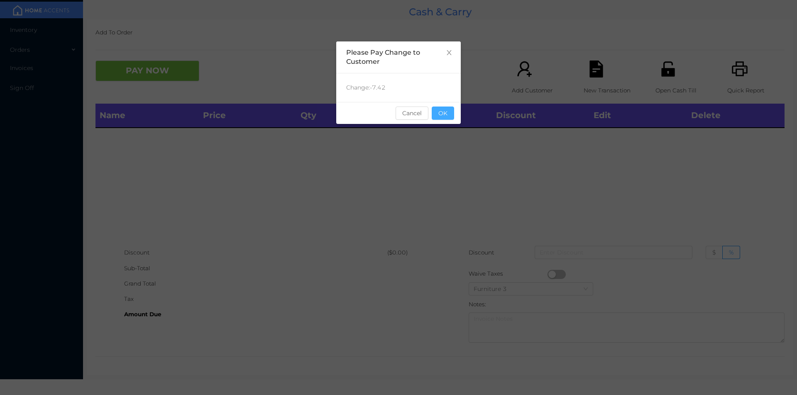
click at [448, 113] on button "OK" at bounding box center [443, 113] width 22 height 13
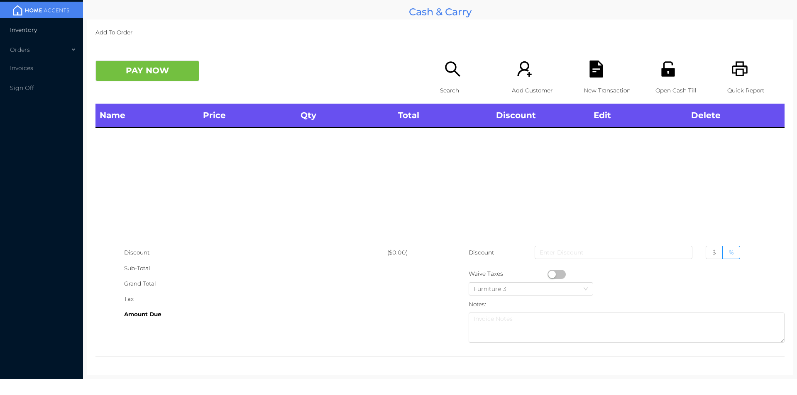
click at [56, 37] on li "Inventory" at bounding box center [41, 30] width 83 height 17
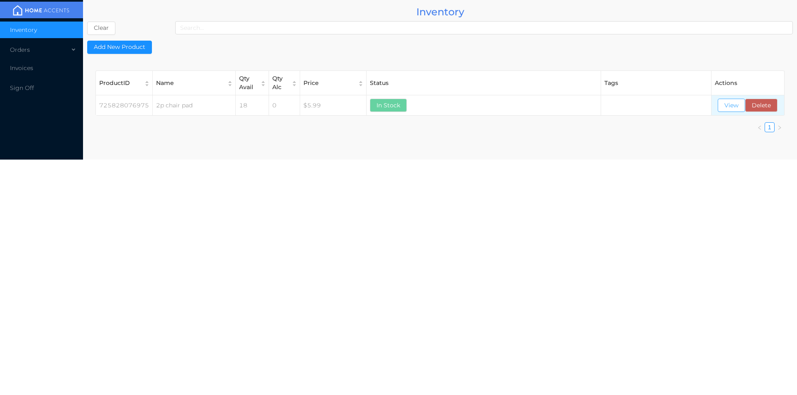
click at [734, 102] on button "View" at bounding box center [730, 105] width 27 height 13
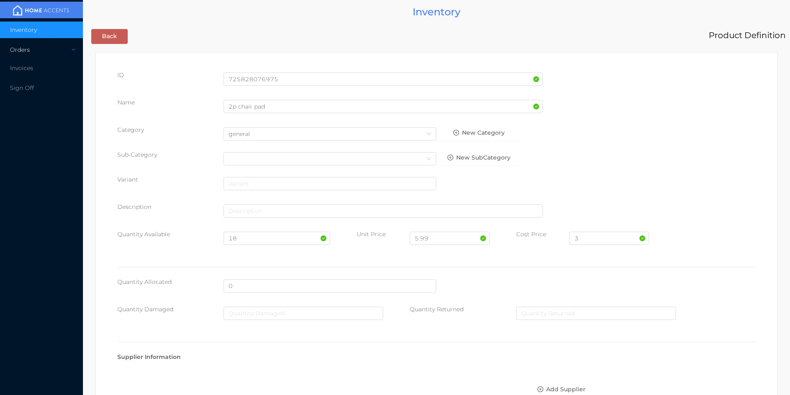
click at [68, 53] on div "Orders" at bounding box center [41, 49] width 83 height 17
click at [61, 69] on li "Cash & Carry" at bounding box center [41, 69] width 83 height 17
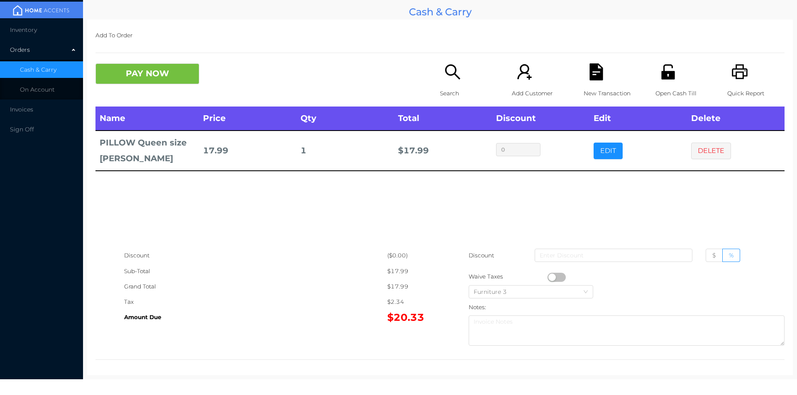
click at [596, 78] on icon "icon: file-text" at bounding box center [595, 71] width 13 height 17
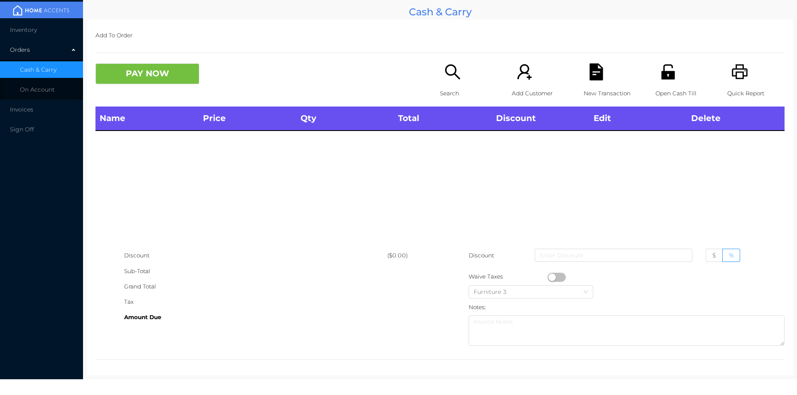
click at [669, 75] on icon "icon: unlock" at bounding box center [667, 71] width 17 height 17
click at [454, 79] on icon "icon: search" at bounding box center [452, 71] width 17 height 17
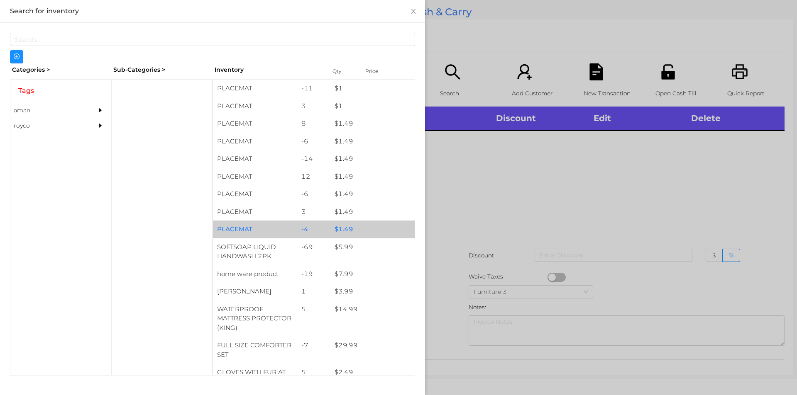
click at [330, 238] on div "$ 1.49" at bounding box center [372, 230] width 84 height 18
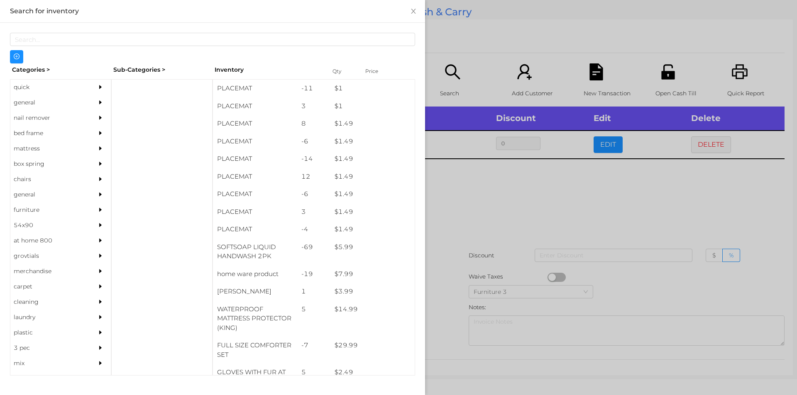
click at [478, 183] on div at bounding box center [398, 197] width 797 height 395
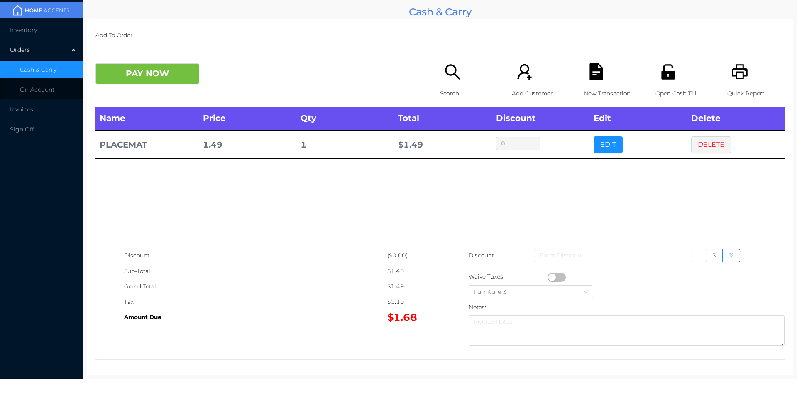
click at [589, 66] on icon "icon: file-text" at bounding box center [595, 71] width 13 height 17
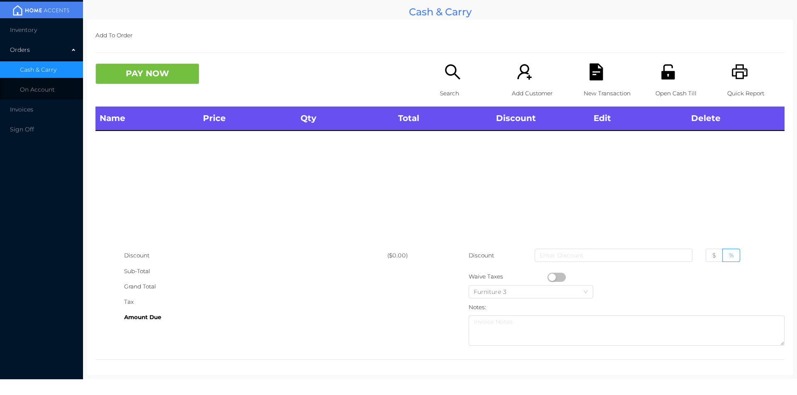
click at [736, 73] on icon "icon: printer" at bounding box center [739, 71] width 16 height 15
click at [679, 163] on div "Name Price Qty Total Discount Edit Delete" at bounding box center [439, 177] width 689 height 141
click at [661, 76] on icon "icon: unlock" at bounding box center [667, 71] width 13 height 15
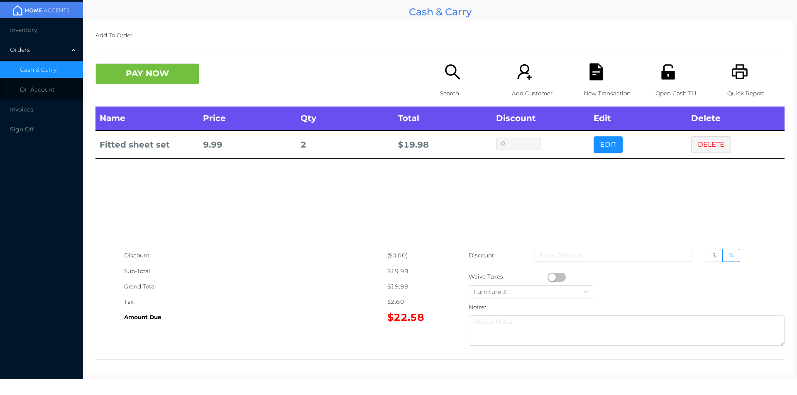
click at [589, 66] on icon "icon: file-text" at bounding box center [595, 71] width 13 height 17
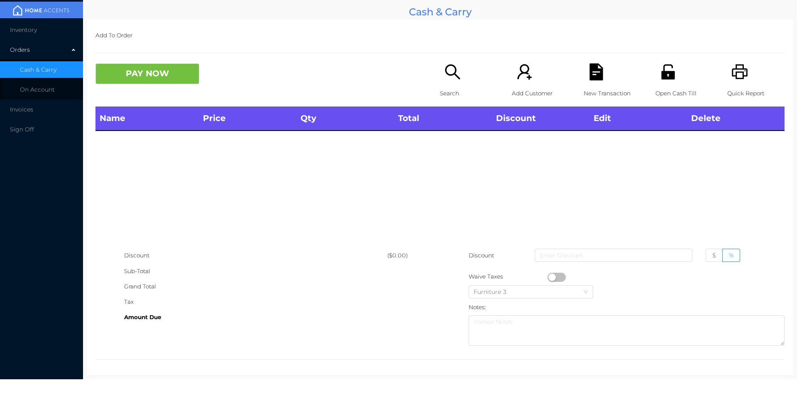
click at [595, 77] on icon "icon: file-text" at bounding box center [595, 71] width 13 height 17
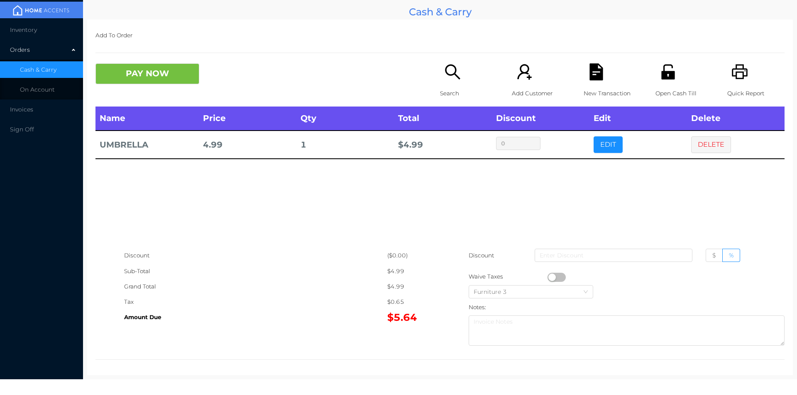
click at [132, 105] on div "PAY NOW Search Add Customer New Transaction Open Cash Till Quick Report" at bounding box center [439, 84] width 689 height 43
click at [114, 73] on button "PAY NOW" at bounding box center [147, 73] width 104 height 21
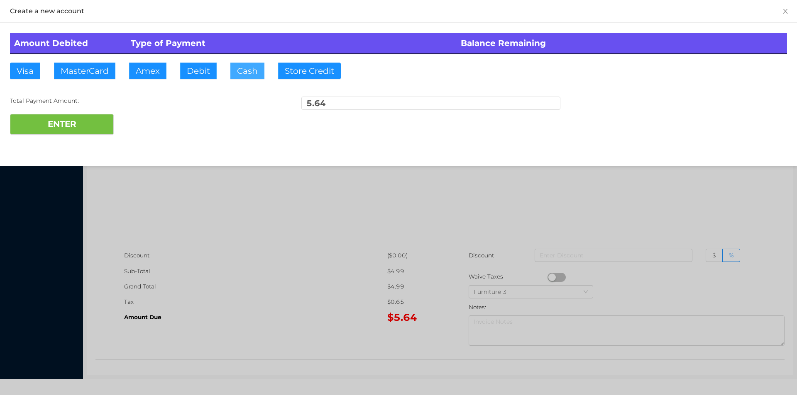
click at [237, 65] on button "Cash" at bounding box center [247, 71] width 34 height 17
type input "10"
click at [68, 130] on button "ENTER" at bounding box center [62, 124] width 104 height 21
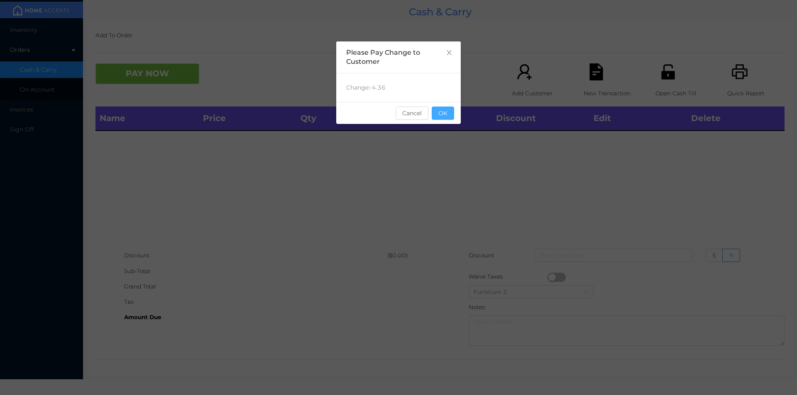
click at [450, 115] on button "OK" at bounding box center [443, 113] width 22 height 13
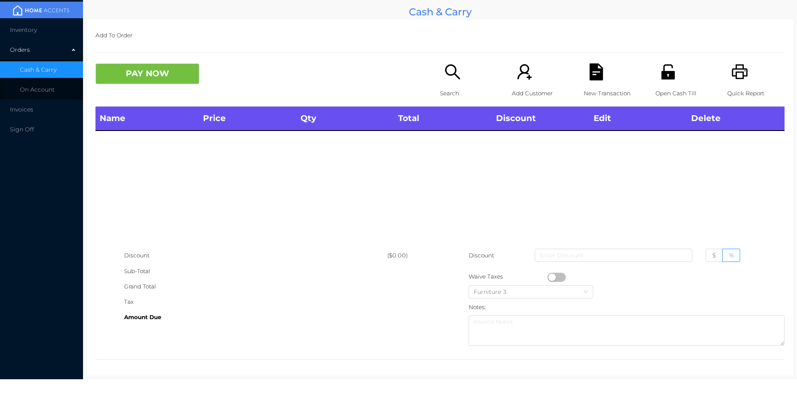
click at [444, 80] on icon "icon: search" at bounding box center [452, 71] width 17 height 17
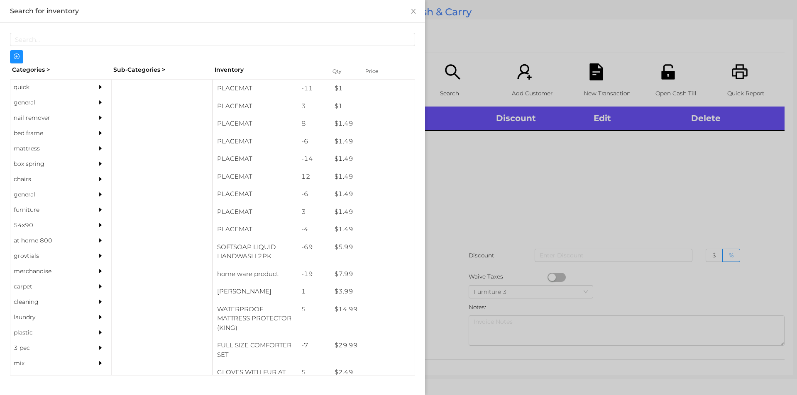
click at [19, 96] on div "general" at bounding box center [48, 102] width 76 height 15
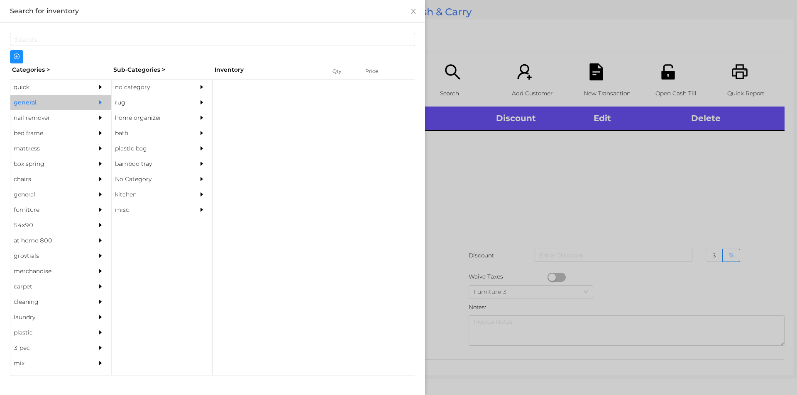
click at [131, 89] on div "no category" at bounding box center [150, 87] width 76 height 15
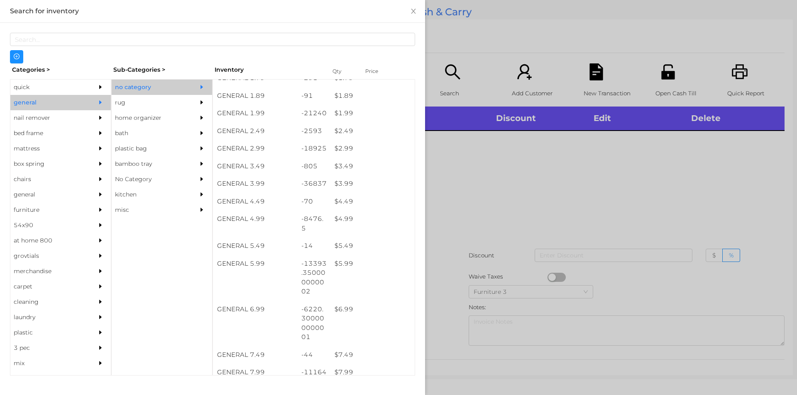
scroll to position [162, 0]
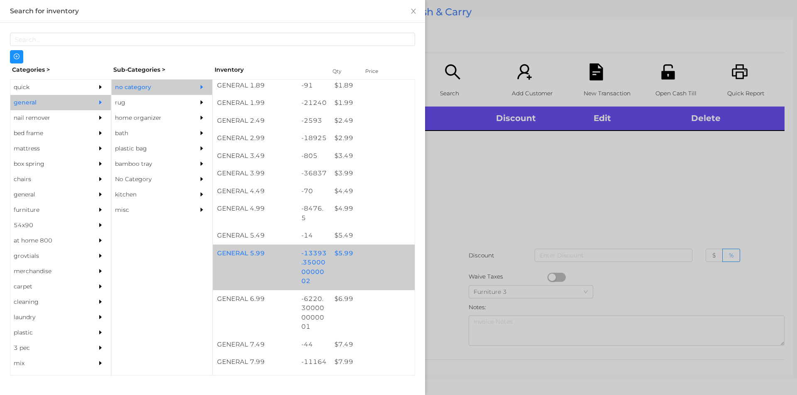
click at [322, 261] on div "-13393.350000000002" at bounding box center [314, 268] width 34 height 46
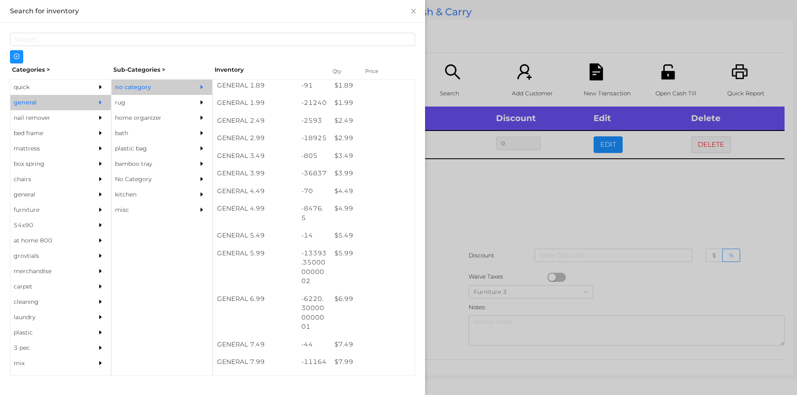
click at [497, 230] on div at bounding box center [398, 197] width 797 height 395
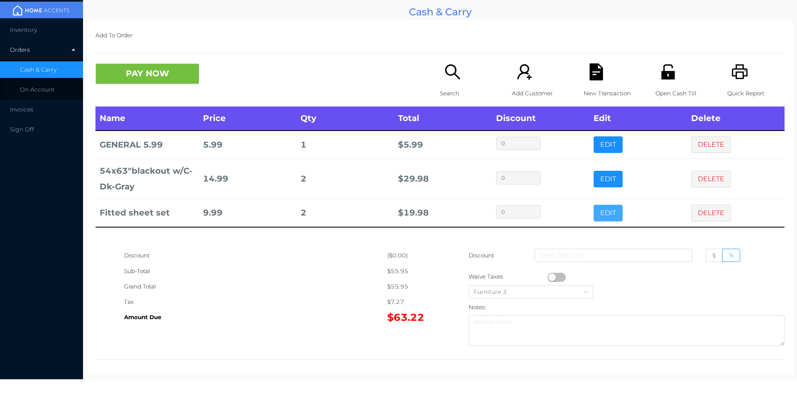
click at [602, 215] on button "EDIT" at bounding box center [607, 213] width 29 height 17
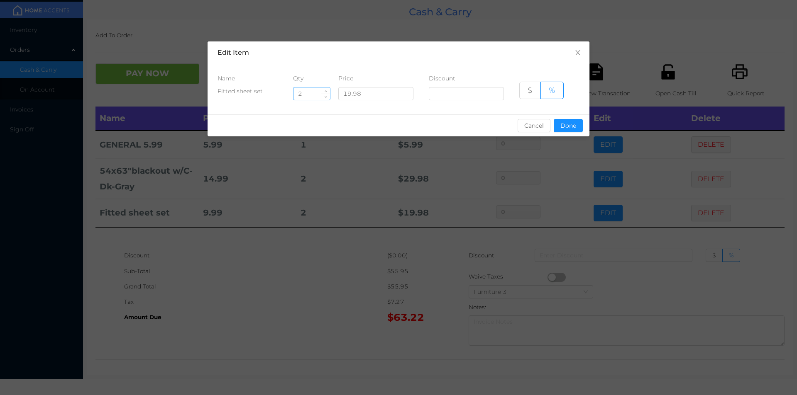
click at [310, 93] on input "2" at bounding box center [311, 94] width 37 height 12
type input "1"
click at [576, 122] on button "Done" at bounding box center [567, 125] width 29 height 13
type input "0%"
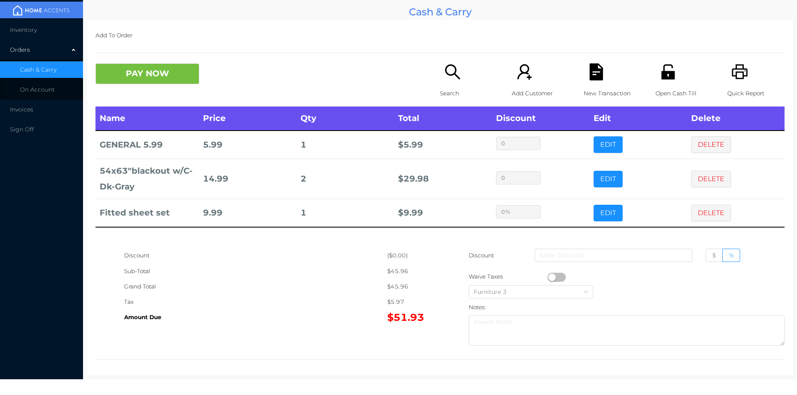
click at [583, 70] on div "New Transaction" at bounding box center [611, 84] width 57 height 43
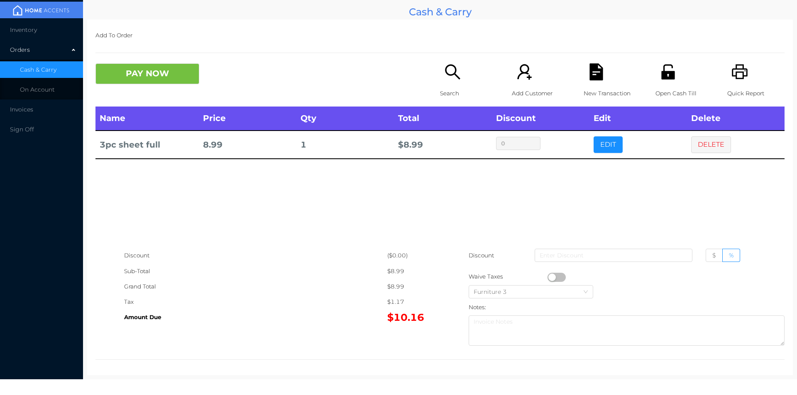
click at [598, 73] on icon "icon: file-text" at bounding box center [596, 71] width 17 height 17
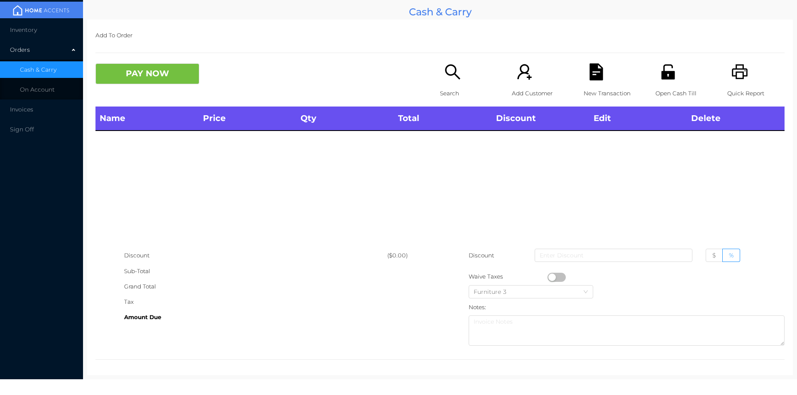
click at [735, 73] on icon "icon: printer" at bounding box center [739, 71] width 17 height 17
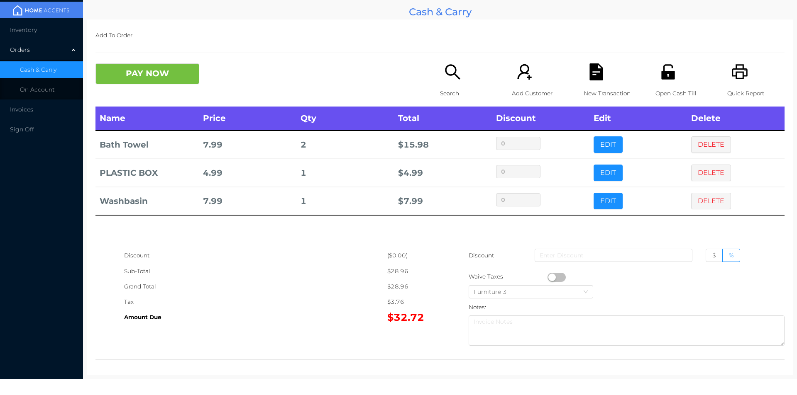
click at [447, 75] on icon "icon: search" at bounding box center [452, 71] width 15 height 15
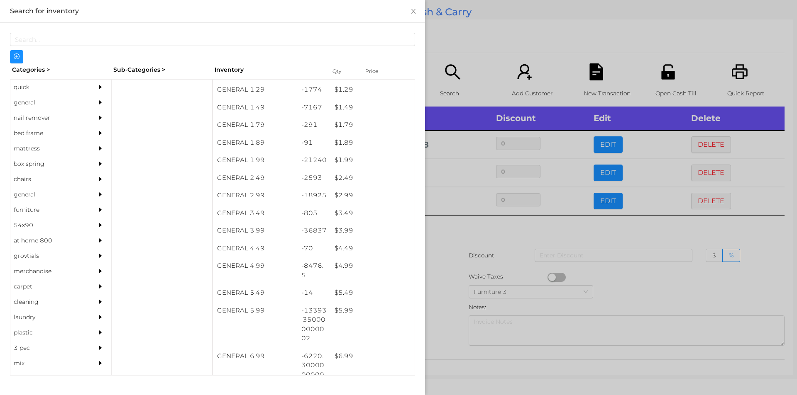
scroll to position [122, 0]
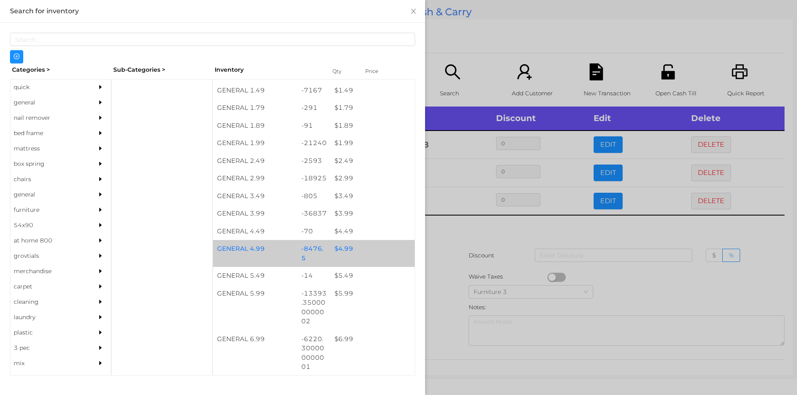
click at [330, 253] on div "$ 4.99" at bounding box center [372, 249] width 84 height 18
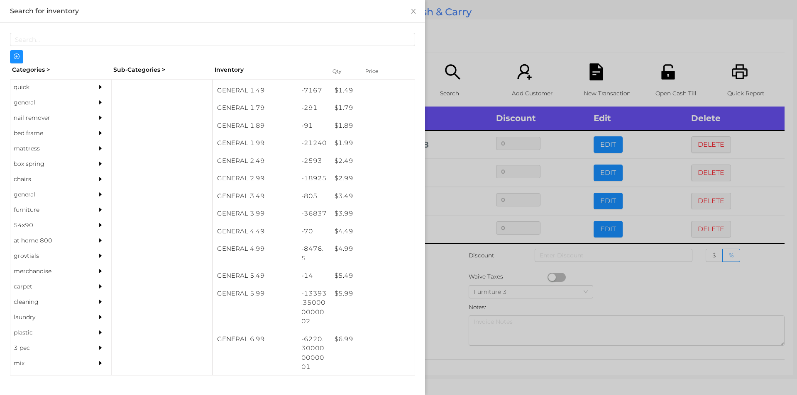
click at [449, 267] on div at bounding box center [398, 197] width 797 height 395
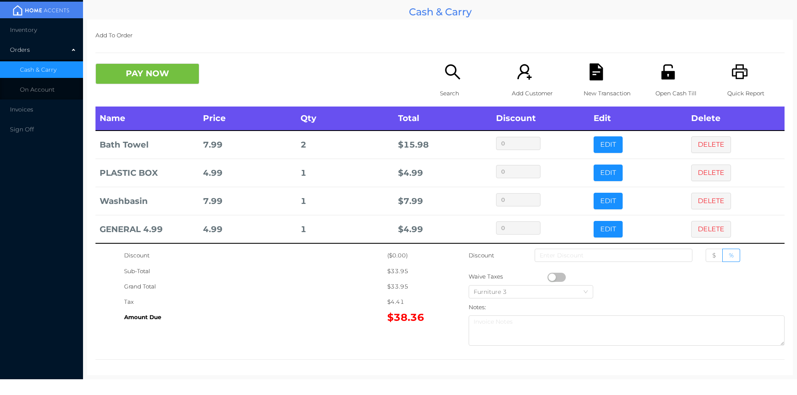
click at [583, 73] on div "New Transaction" at bounding box center [611, 84] width 57 height 43
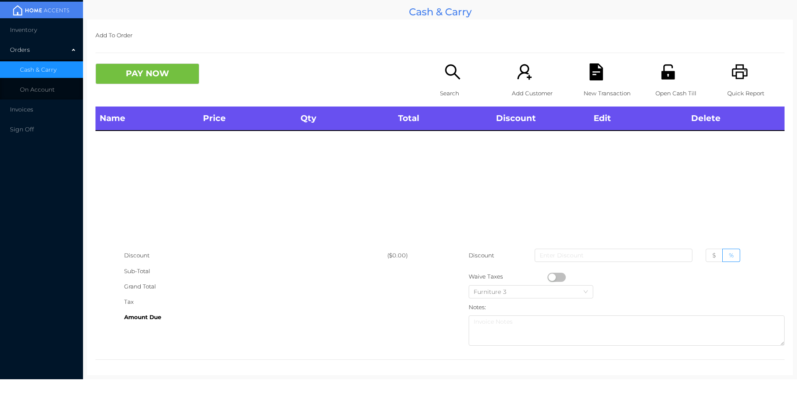
click at [659, 76] on icon "icon: unlock" at bounding box center [667, 71] width 17 height 17
click at [448, 68] on icon "icon: search" at bounding box center [452, 71] width 17 height 17
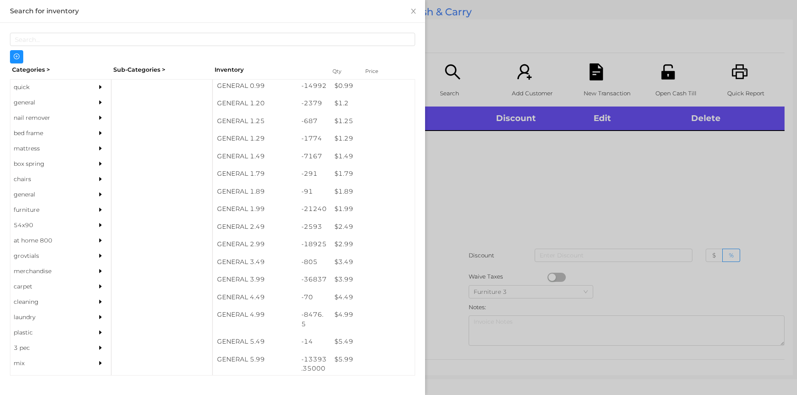
scroll to position [89, 0]
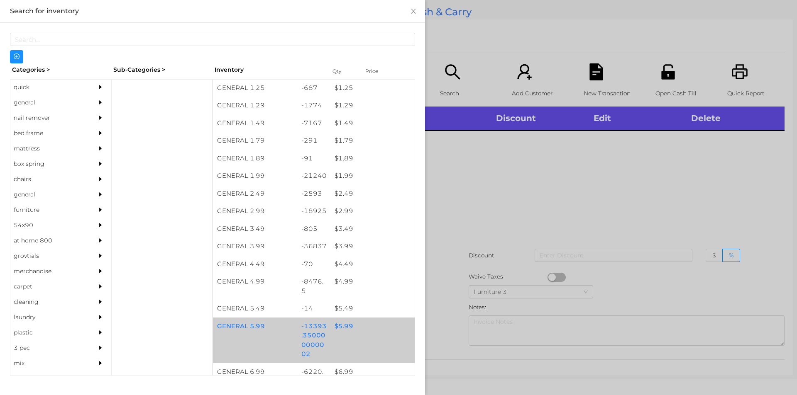
click at [350, 338] on div "GENERAL 5.99 -13393.350000000002 $ 5.99" at bounding box center [314, 341] width 202 height 46
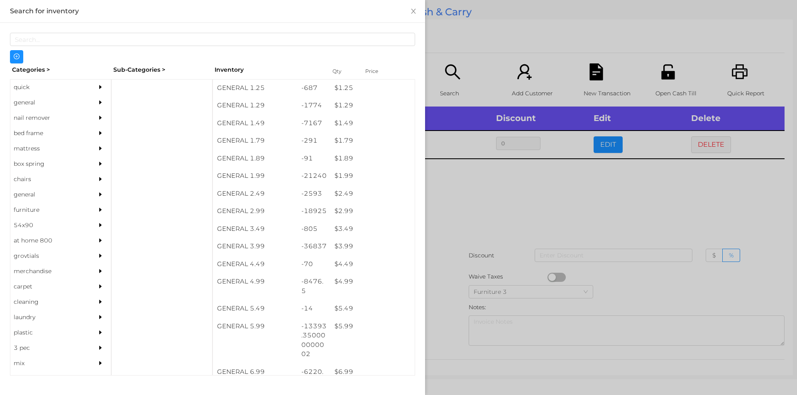
click at [476, 241] on div at bounding box center [398, 197] width 797 height 395
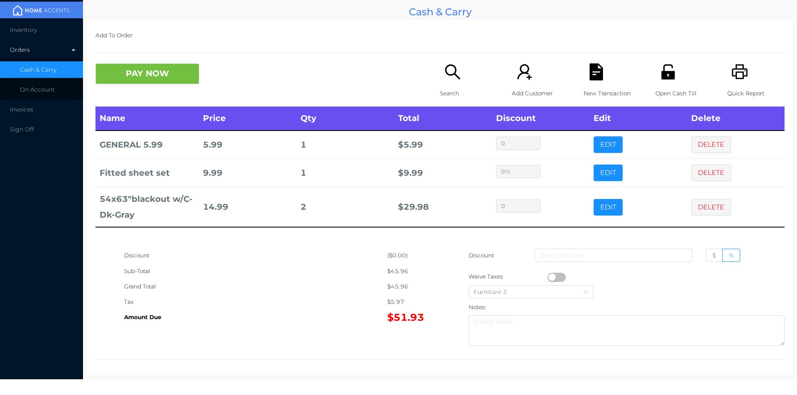
click at [705, 260] on label "$" at bounding box center [713, 255] width 17 height 13
click at [712, 258] on input "$" at bounding box center [712, 258] width 0 height 0
click at [706, 252] on label "$" at bounding box center [713, 255] width 17 height 13
click at [712, 258] on input "$" at bounding box center [712, 258] width 0 height 0
click at [600, 250] on input at bounding box center [613, 255] width 158 height 13
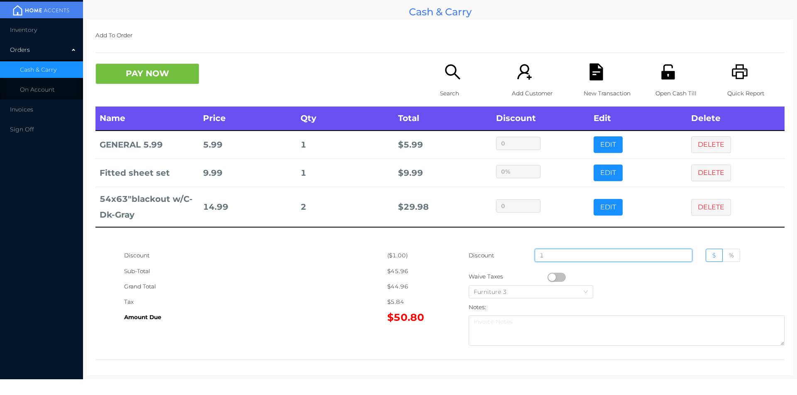
type input "1"
click at [138, 73] on button "PAY NOW" at bounding box center [147, 73] width 104 height 21
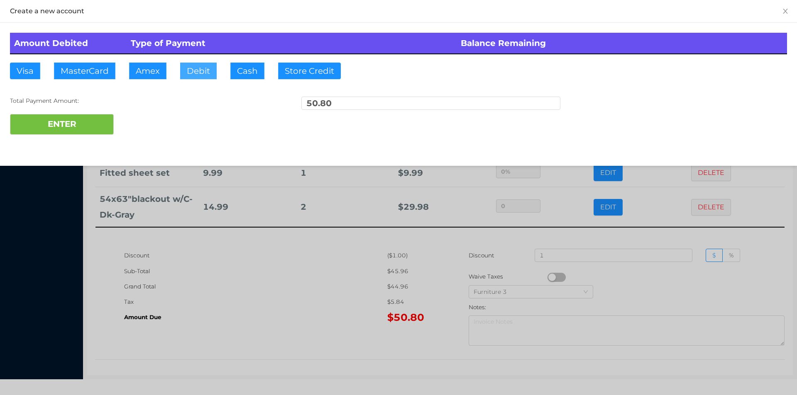
click at [200, 71] on button "Debit" at bounding box center [198, 71] width 37 height 17
click at [73, 128] on button "ENTER" at bounding box center [62, 124] width 104 height 21
type input "0"
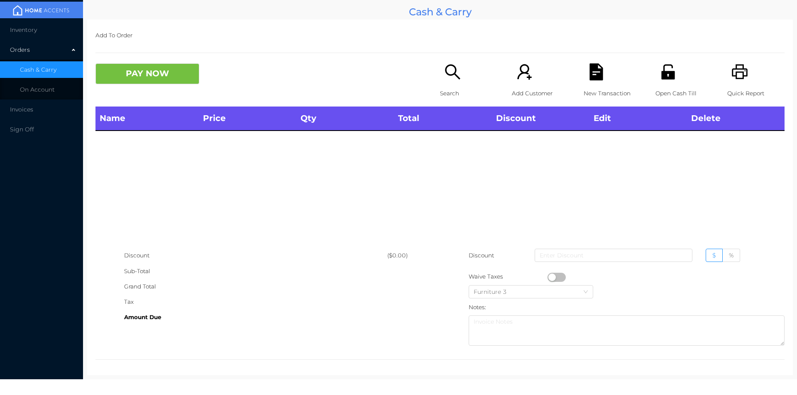
click at [661, 75] on icon "icon: unlock" at bounding box center [667, 71] width 13 height 15
click at [458, 83] on div "Search" at bounding box center [468, 84] width 57 height 43
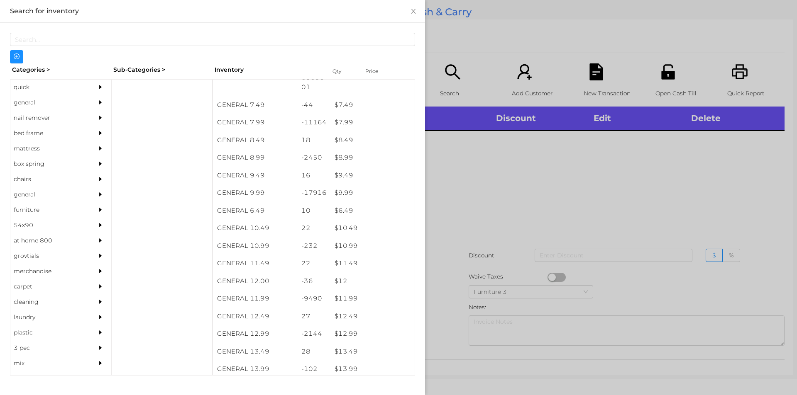
scroll to position [403, 0]
click at [44, 87] on div "quick" at bounding box center [48, 87] width 76 height 15
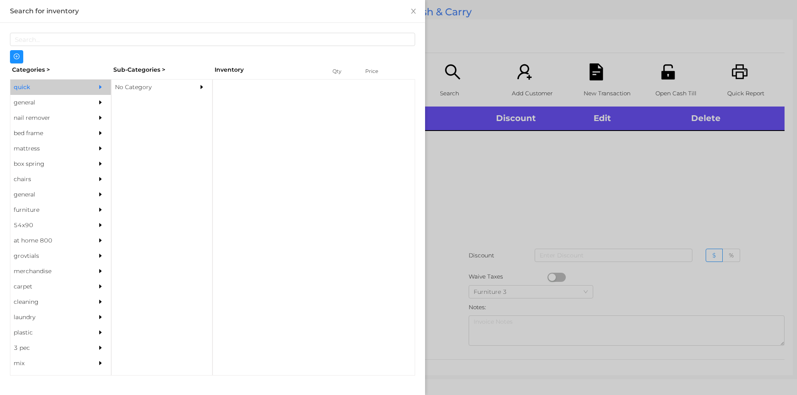
scroll to position [0, 0]
click at [147, 87] on div "No Category" at bounding box center [150, 87] width 76 height 15
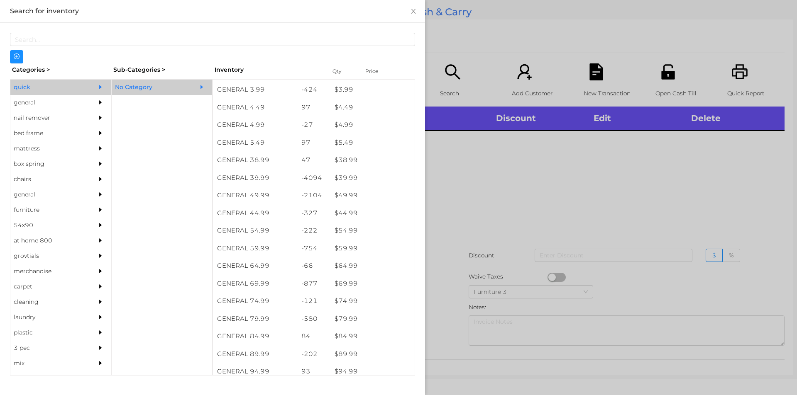
scroll to position [387, 0]
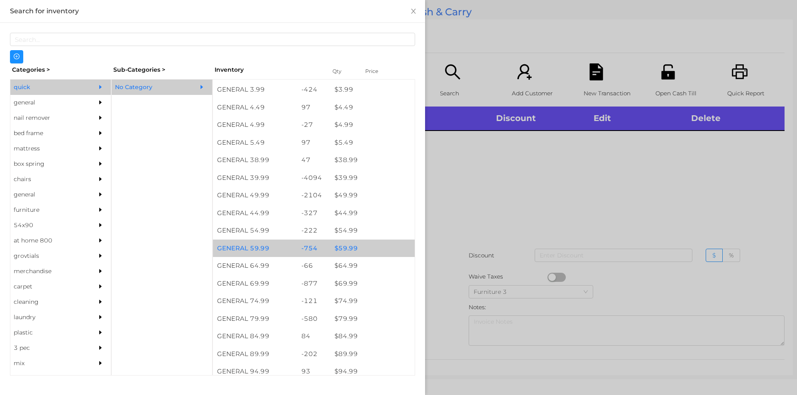
click at [351, 245] on div "$ 59.99" at bounding box center [372, 249] width 84 height 18
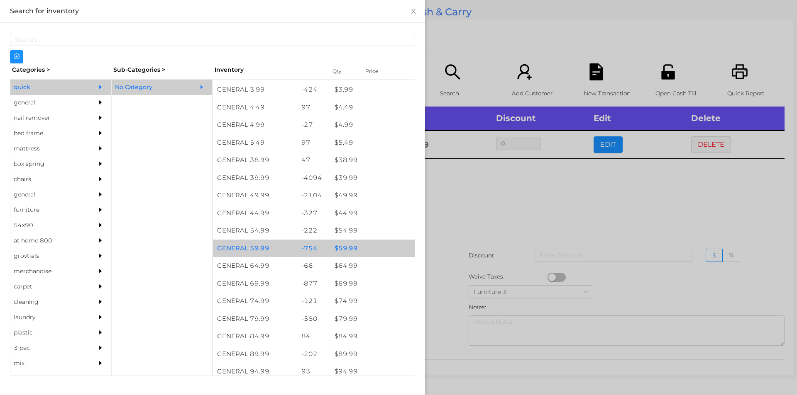
click at [356, 254] on div "$ 59.99" at bounding box center [372, 249] width 84 height 18
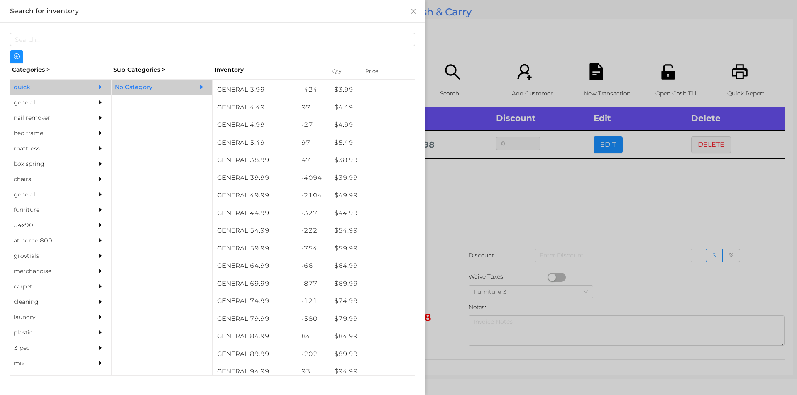
click at [468, 236] on div at bounding box center [398, 197] width 797 height 395
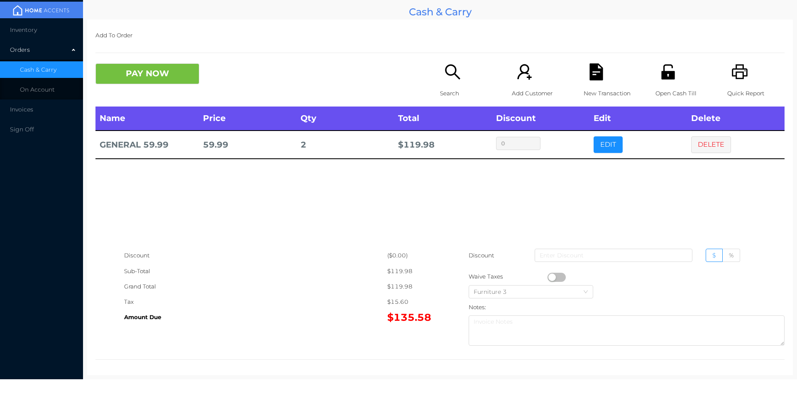
click at [154, 74] on button "PAY NOW" at bounding box center [147, 73] width 104 height 21
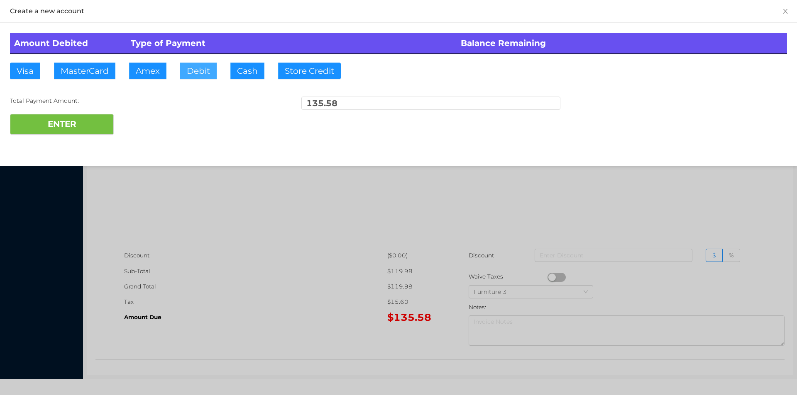
click at [196, 71] on button "Debit" at bounding box center [198, 71] width 37 height 17
click at [107, 117] on button "ENTER" at bounding box center [62, 124] width 104 height 21
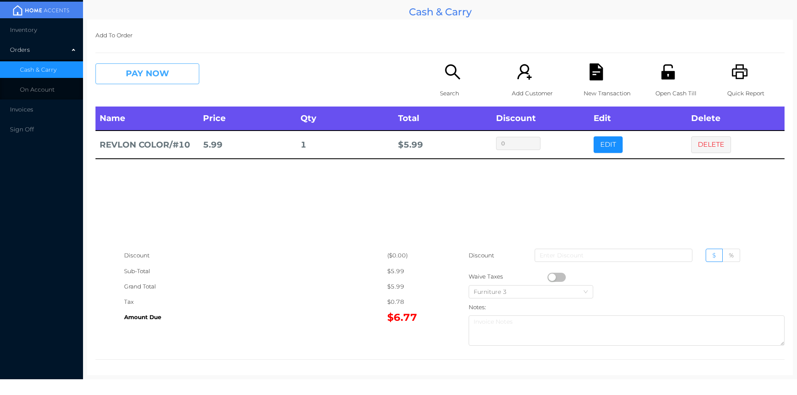
click at [163, 66] on button "PAY NOW" at bounding box center [147, 73] width 104 height 21
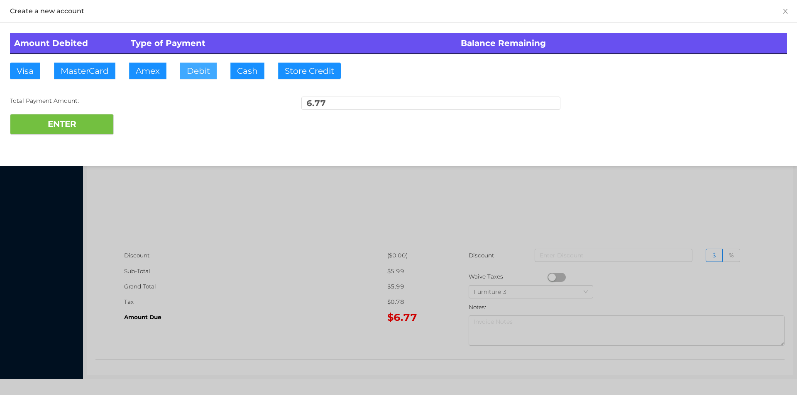
click at [196, 72] on button "Debit" at bounding box center [198, 71] width 37 height 17
click at [98, 122] on button "ENTER" at bounding box center [62, 124] width 104 height 21
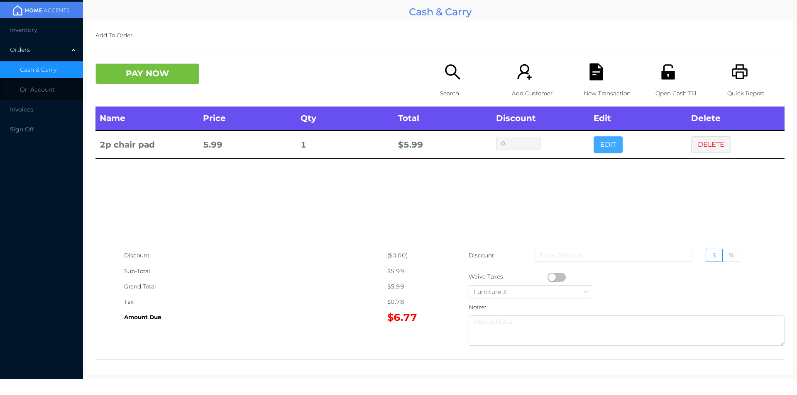
click at [594, 139] on button "EDIT" at bounding box center [607, 145] width 29 height 17
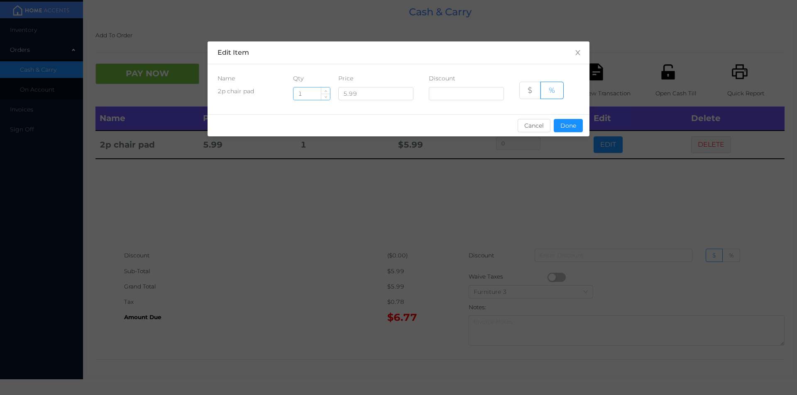
click at [308, 94] on input "1" at bounding box center [311, 94] width 37 height 12
type input "3"
click at [571, 129] on button "Done" at bounding box center [567, 125] width 29 height 13
type input "0%"
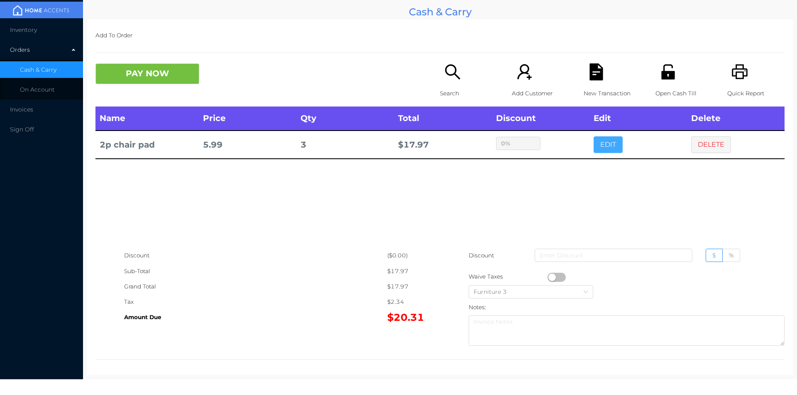
click at [593, 137] on button "EDIT" at bounding box center [607, 145] width 29 height 17
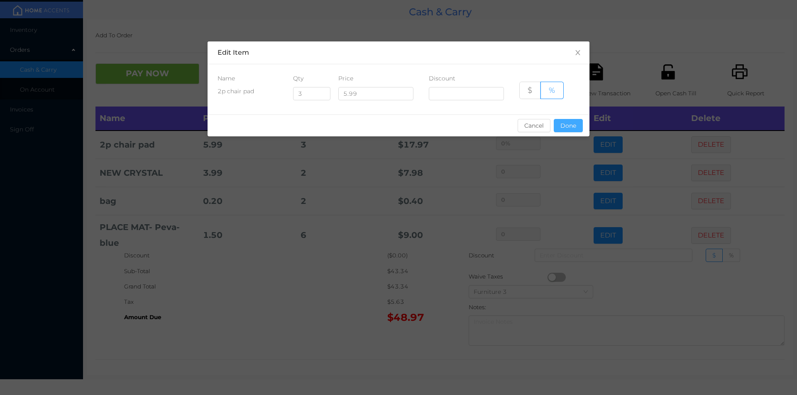
click at [571, 131] on button "Done" at bounding box center [567, 125] width 29 height 13
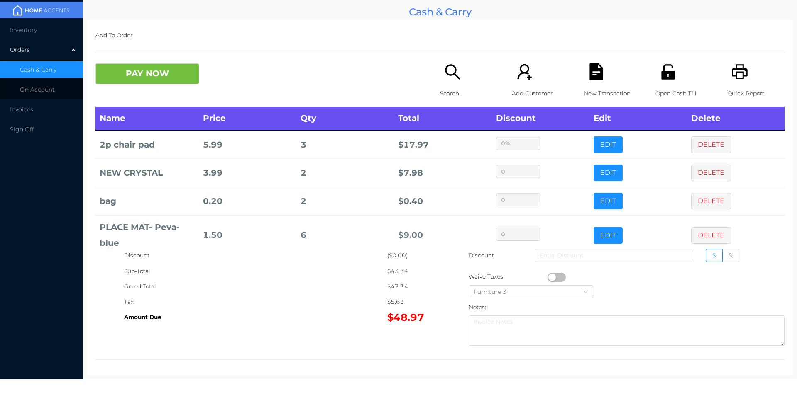
click at [440, 81] on div "Search" at bounding box center [468, 84] width 57 height 43
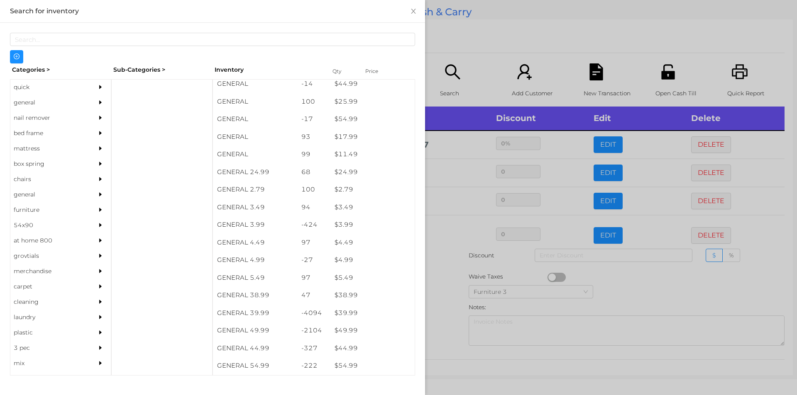
scroll to position [251, 0]
click at [31, 97] on div "general" at bounding box center [48, 102] width 76 height 15
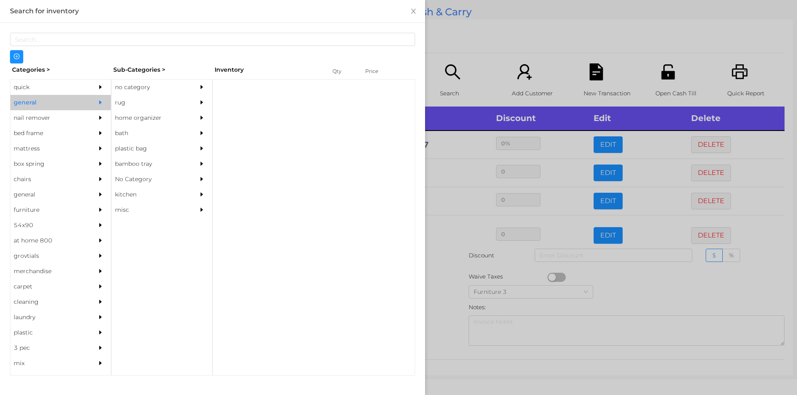
scroll to position [0, 0]
click at [157, 85] on div "no category" at bounding box center [150, 87] width 76 height 15
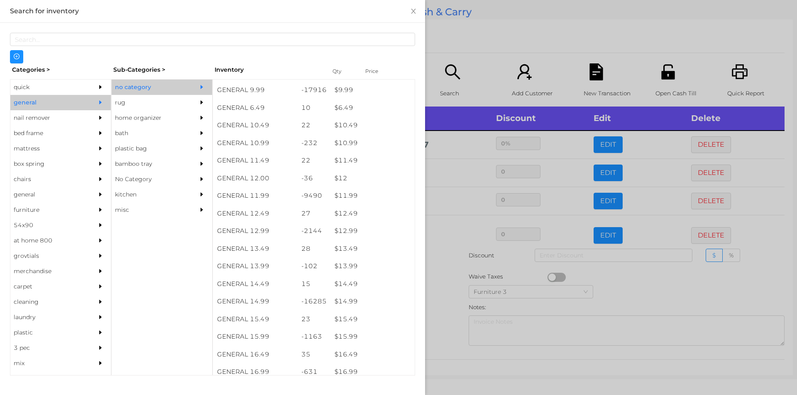
scroll to position [504, 0]
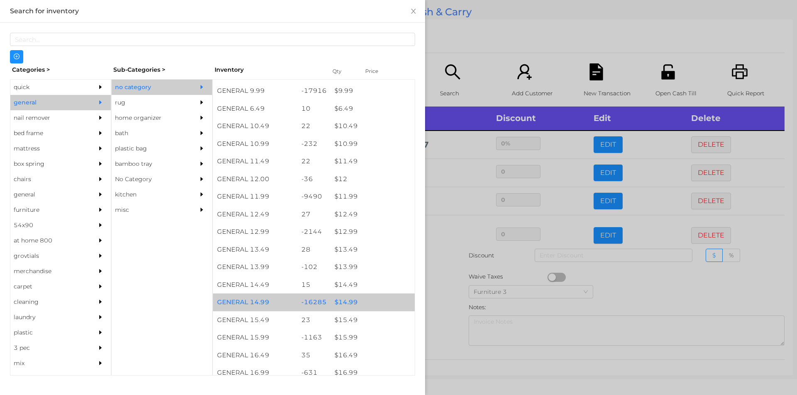
click at [357, 301] on div "$ 14.99" at bounding box center [372, 303] width 84 height 18
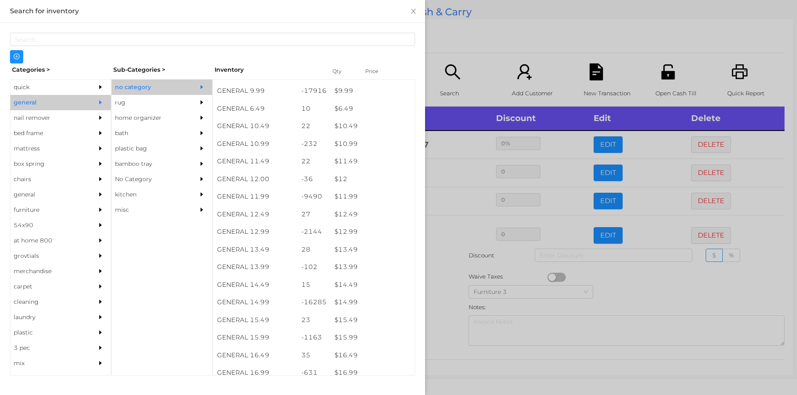
click at [484, 74] on div at bounding box center [398, 197] width 797 height 395
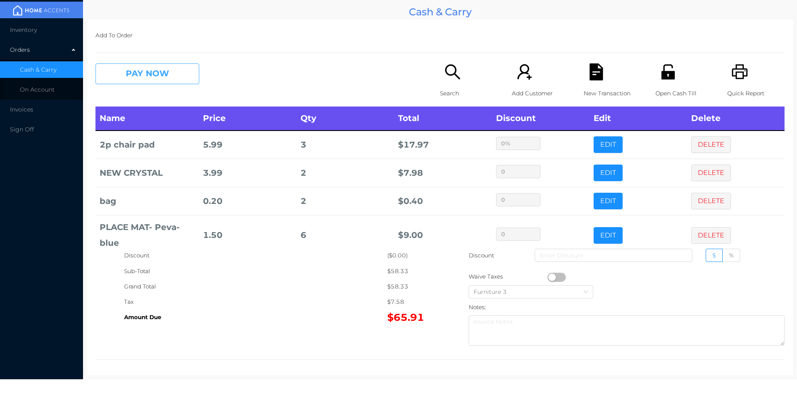
click at [133, 70] on button "PAY NOW" at bounding box center [147, 73] width 104 height 21
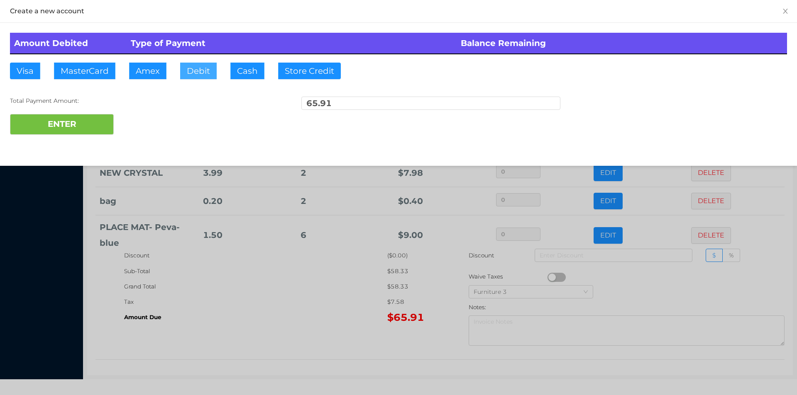
click at [195, 73] on button "Debit" at bounding box center [198, 71] width 37 height 17
type input "100"
click at [71, 132] on button "ENTER" at bounding box center [62, 124] width 104 height 21
type input "0"
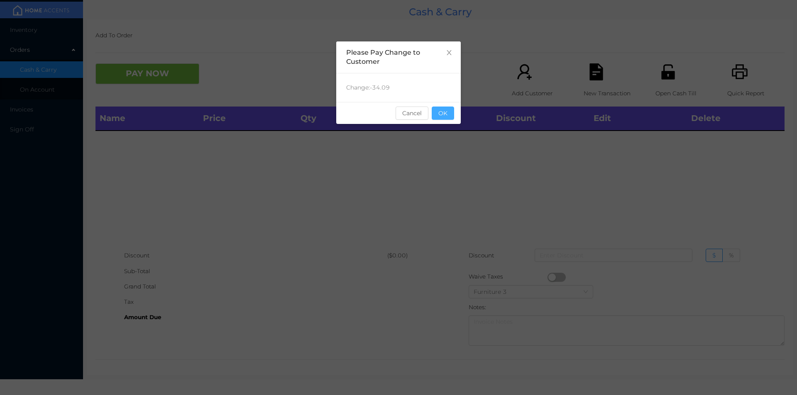
click at [439, 117] on button "OK" at bounding box center [443, 113] width 22 height 13
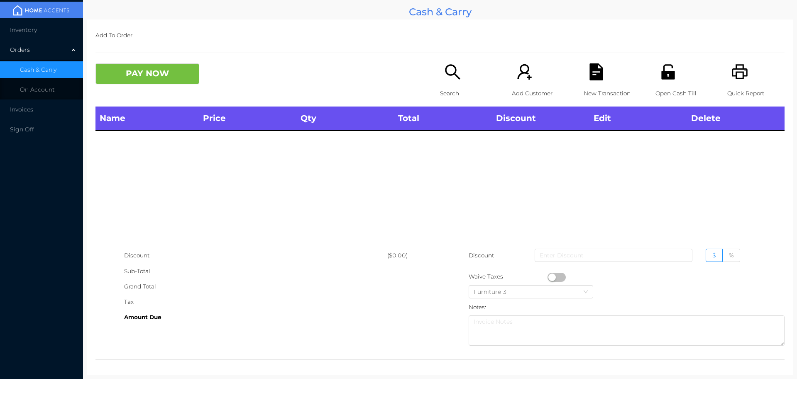
click at [445, 81] on div "Search" at bounding box center [468, 84] width 57 height 43
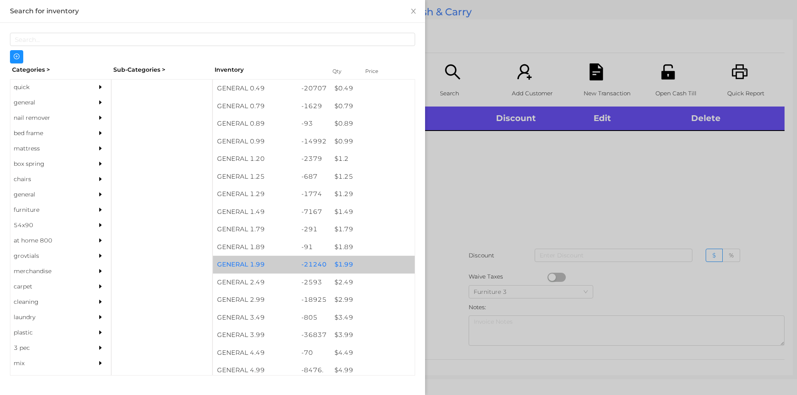
click at [352, 265] on div "$ 1.99" at bounding box center [372, 265] width 84 height 18
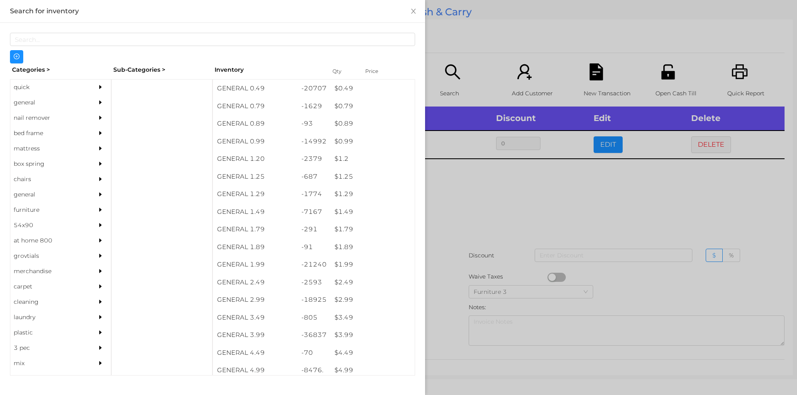
click at [453, 262] on div at bounding box center [398, 197] width 797 height 395
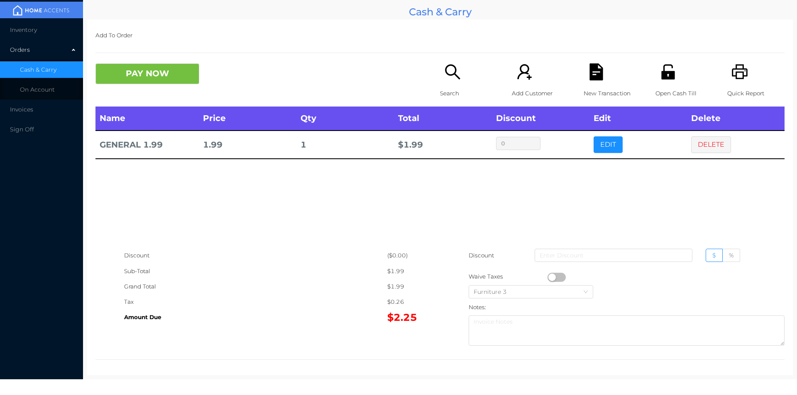
click at [549, 278] on button "button" at bounding box center [556, 277] width 18 height 9
click at [152, 79] on button "PAY NOW" at bounding box center [147, 73] width 104 height 21
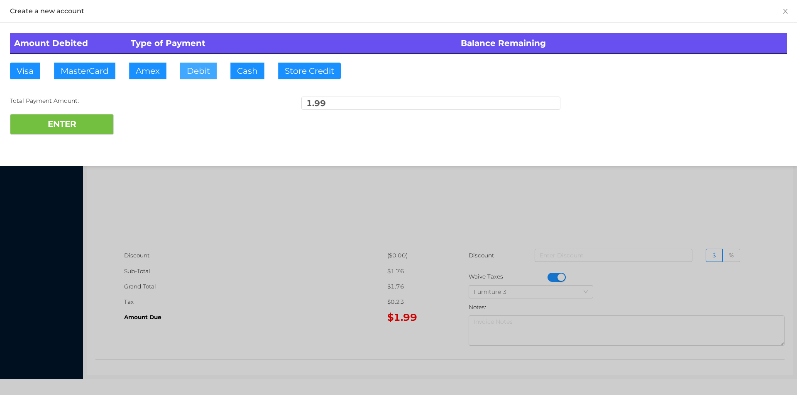
click at [208, 74] on button "Debit" at bounding box center [198, 71] width 37 height 17
click at [84, 119] on button "ENTER" at bounding box center [62, 124] width 104 height 21
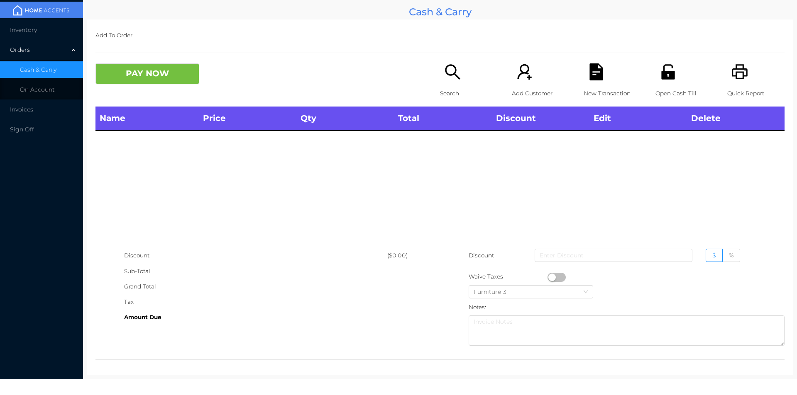
click at [447, 84] on div "Search" at bounding box center [468, 84] width 57 height 43
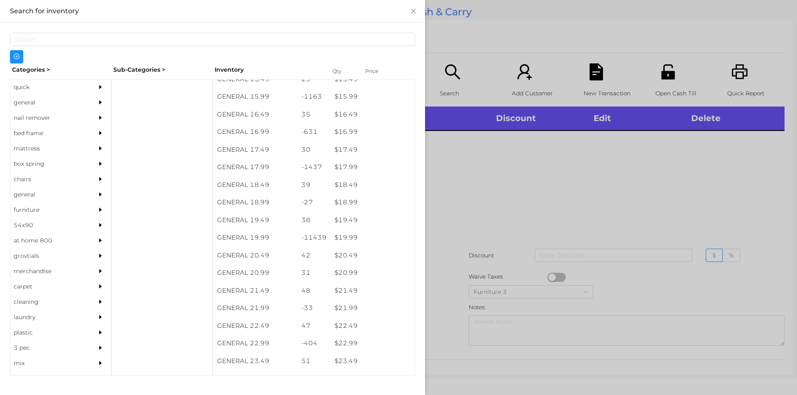
scroll to position [745, 0]
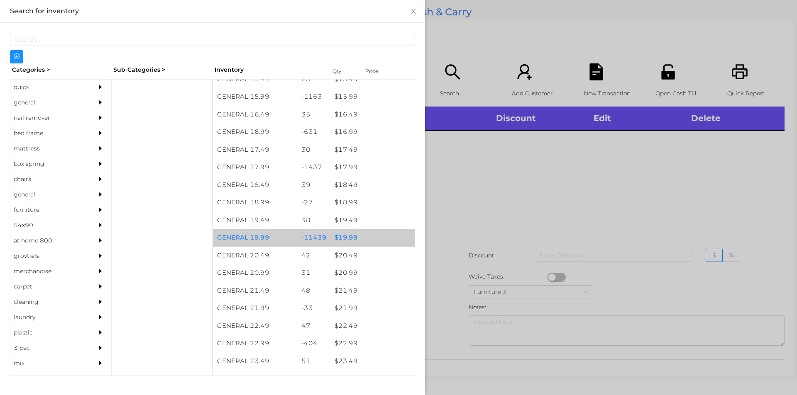
click at [345, 237] on div "$ 19.99" at bounding box center [372, 238] width 84 height 18
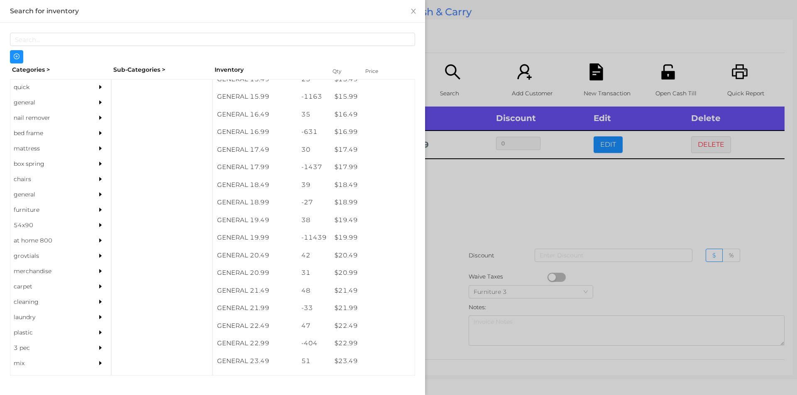
click at [447, 248] on div at bounding box center [398, 197] width 797 height 395
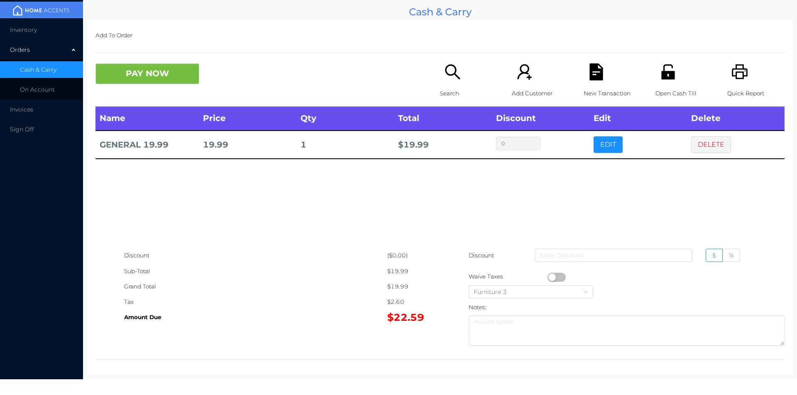
click at [589, 72] on icon "icon: file-text" at bounding box center [595, 71] width 13 height 17
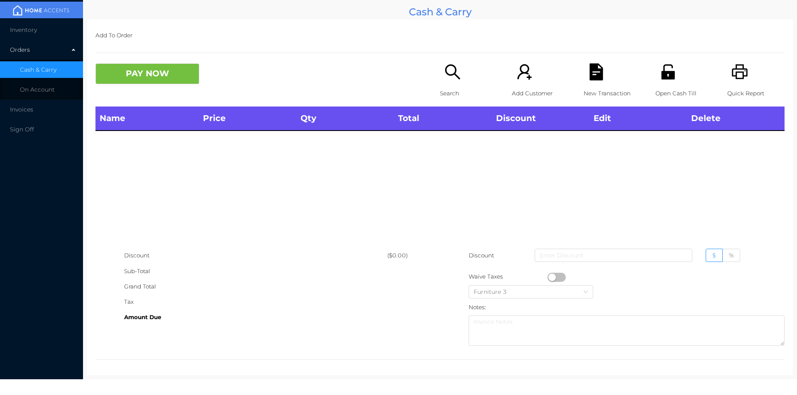
click at [668, 73] on icon "icon: unlock" at bounding box center [667, 71] width 13 height 15
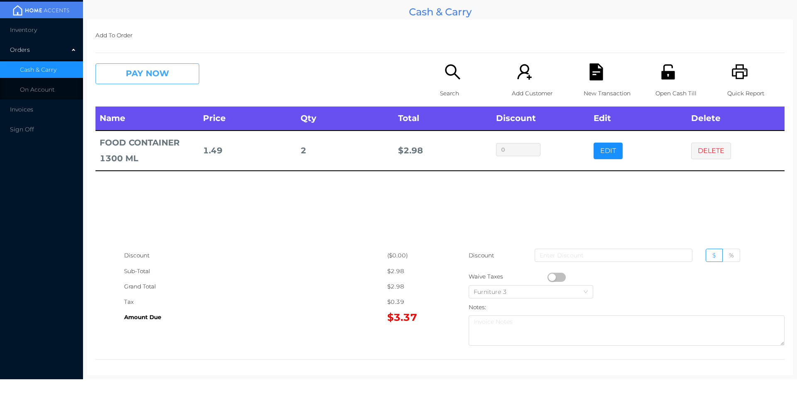
click at [146, 78] on button "PAY NOW" at bounding box center [147, 73] width 104 height 21
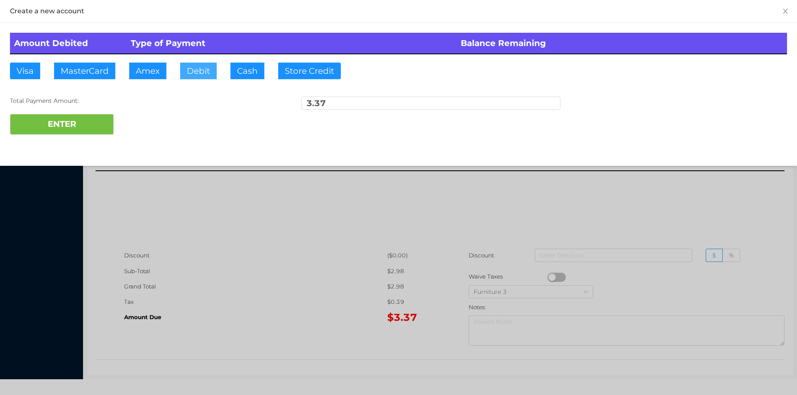
click at [190, 77] on button "Debit" at bounding box center [198, 71] width 37 height 17
click at [64, 129] on button "ENTER" at bounding box center [62, 124] width 104 height 21
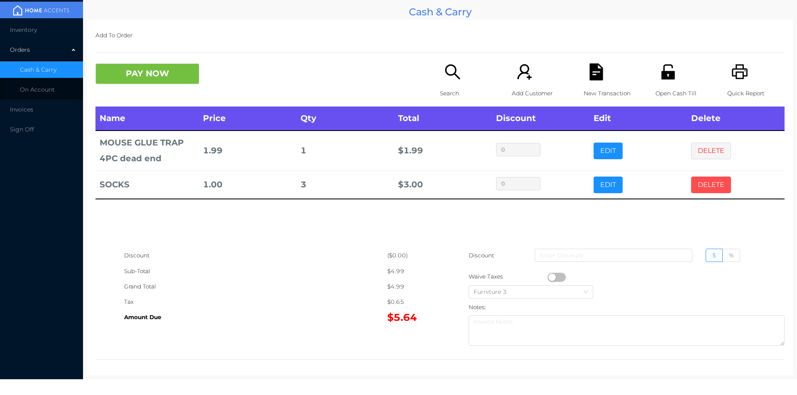
click at [707, 181] on button "DELETE" at bounding box center [711, 185] width 40 height 17
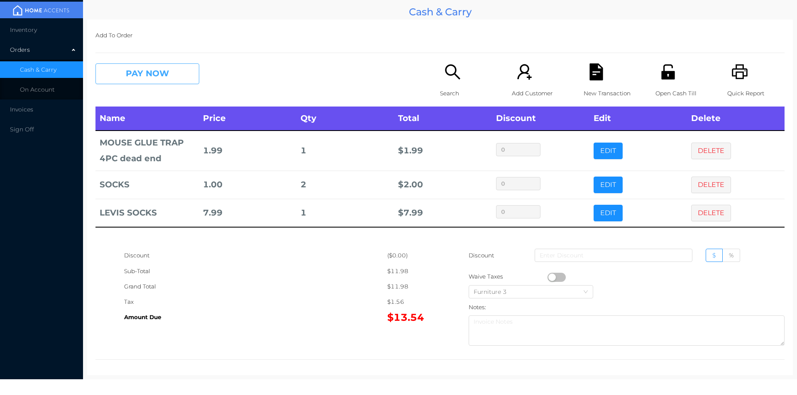
click at [160, 82] on button "PAY NOW" at bounding box center [147, 73] width 104 height 21
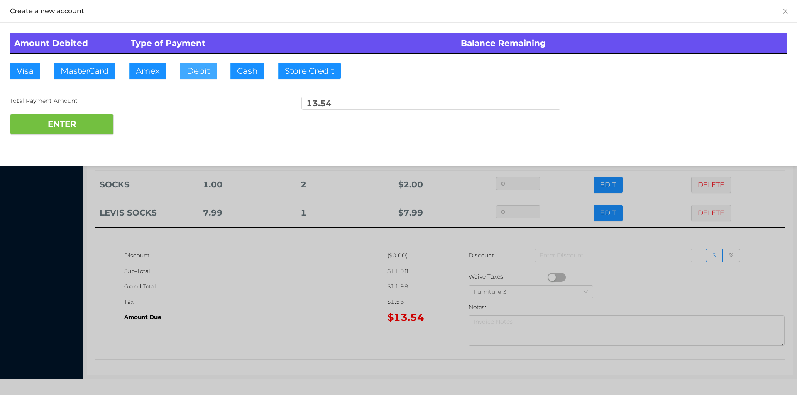
click at [199, 63] on button "Debit" at bounding box center [198, 71] width 37 height 17
click at [95, 120] on button "ENTER" at bounding box center [62, 124] width 104 height 21
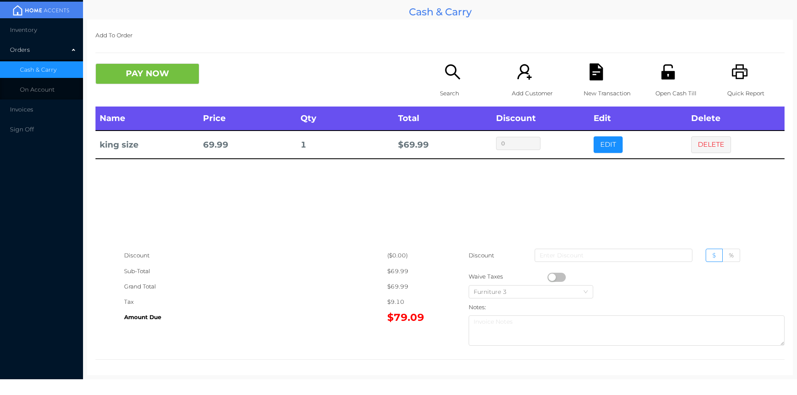
click at [601, 83] on div "New Transaction" at bounding box center [611, 84] width 57 height 43
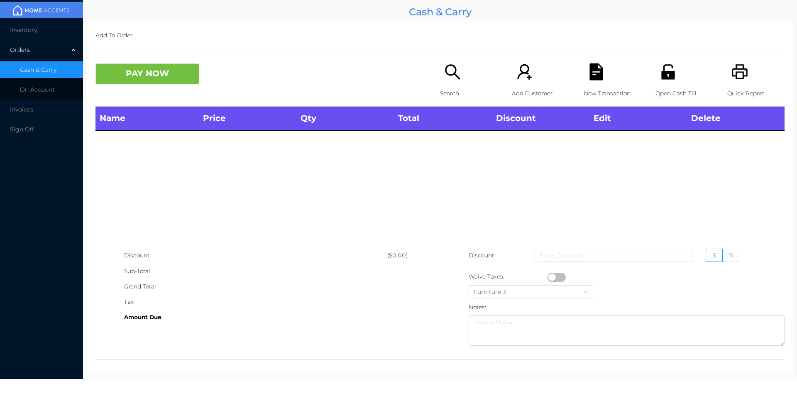
click at [727, 76] on div "Quick Report" at bounding box center [755, 84] width 57 height 43
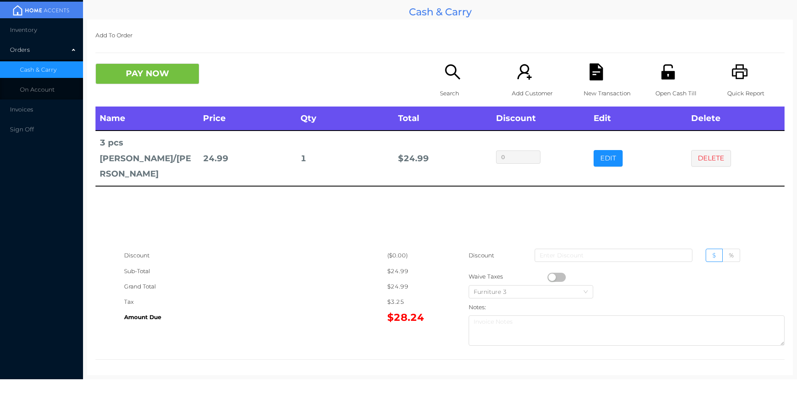
click at [710, 132] on td "DELETE" at bounding box center [736, 158] width 98 height 55
click at [456, 86] on p "Search" at bounding box center [468, 93] width 57 height 15
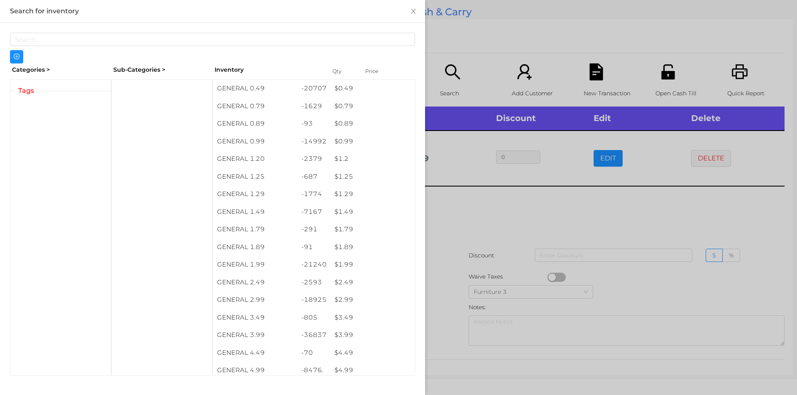
click at [615, 215] on div at bounding box center [398, 197] width 797 height 395
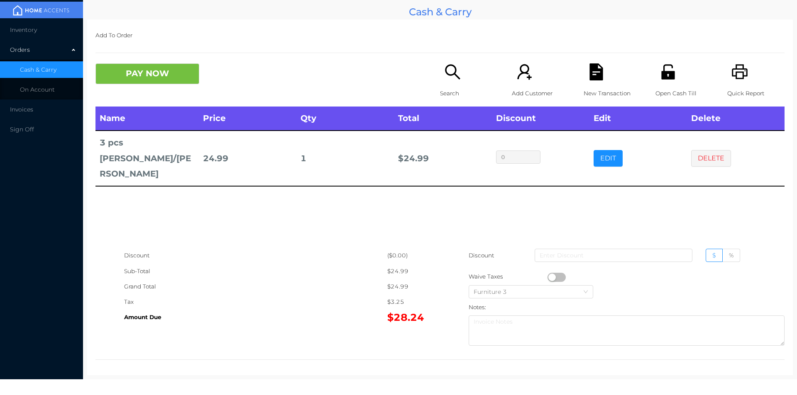
click at [721, 176] on div "Name Price Qty Total Discount Edit Delete 3 pcs Jumbo Mat/mandy 24.99 1 $ 24.99…" at bounding box center [439, 177] width 689 height 141
click at [702, 153] on button "DELETE" at bounding box center [711, 158] width 40 height 17
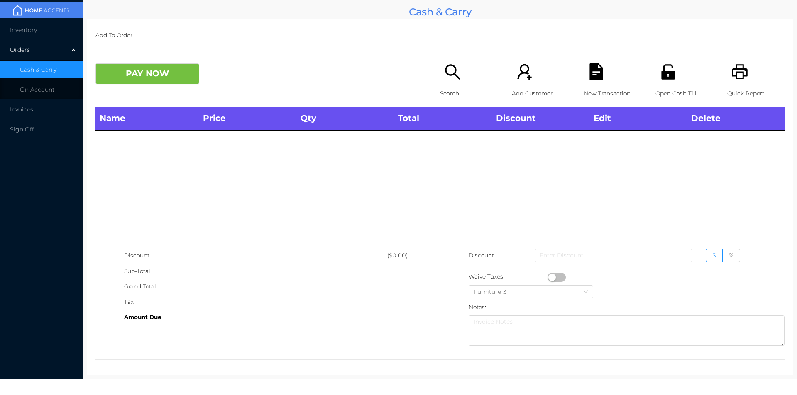
click at [448, 80] on icon "icon: search" at bounding box center [452, 71] width 17 height 17
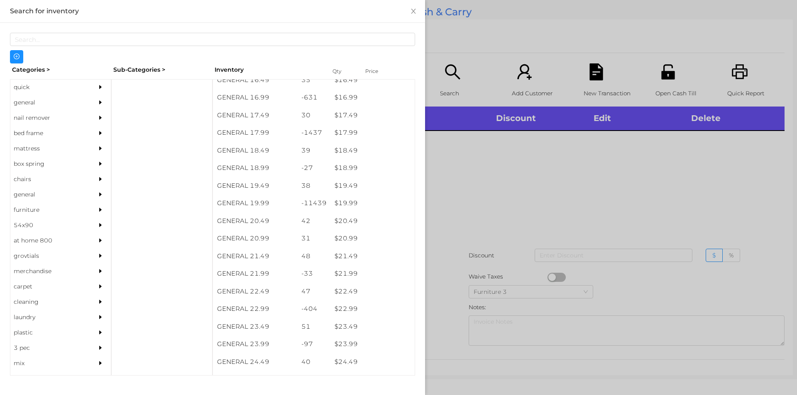
scroll to position [792, 0]
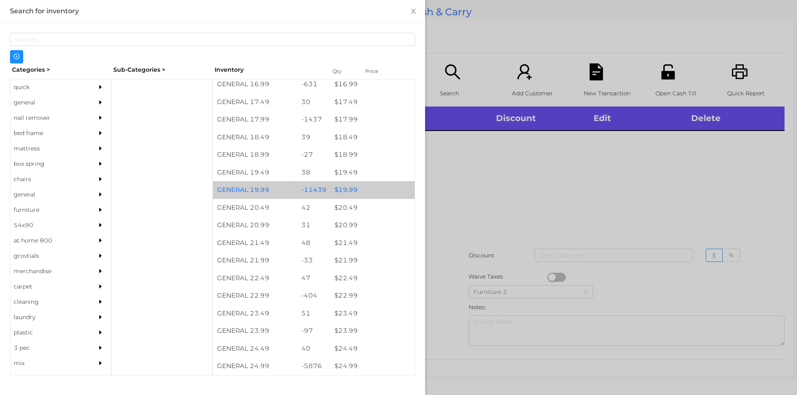
click at [356, 190] on div "$ 19.99" at bounding box center [372, 190] width 84 height 18
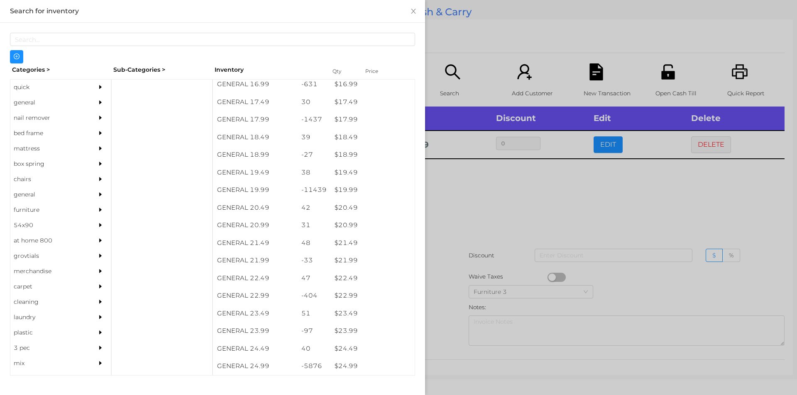
click at [460, 205] on div at bounding box center [398, 197] width 797 height 395
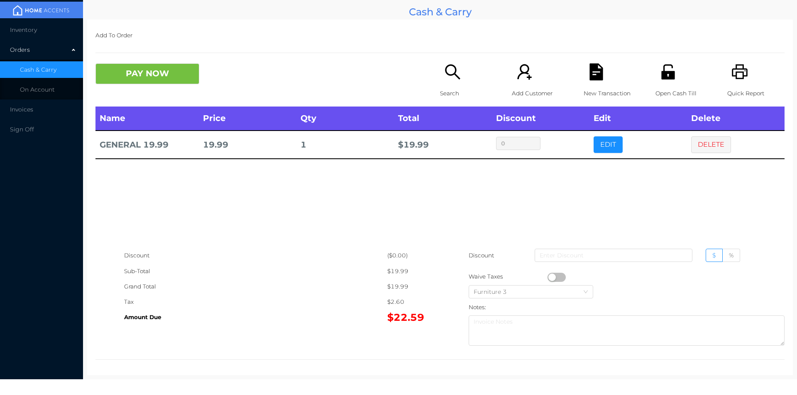
click at [597, 81] on div "New Transaction" at bounding box center [611, 84] width 57 height 43
click at [734, 74] on icon "icon: printer" at bounding box center [739, 71] width 17 height 17
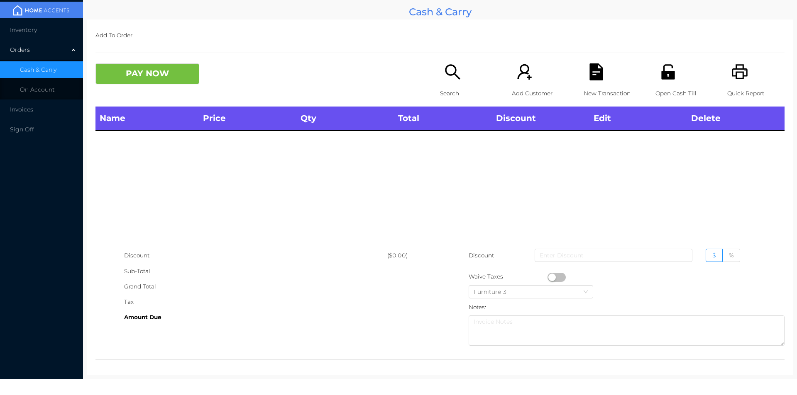
click at [449, 73] on icon "icon: search" at bounding box center [452, 71] width 17 height 17
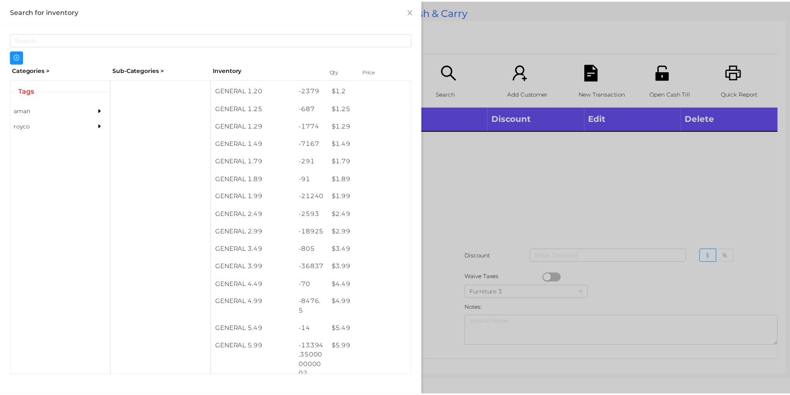
scroll to position [68, 0]
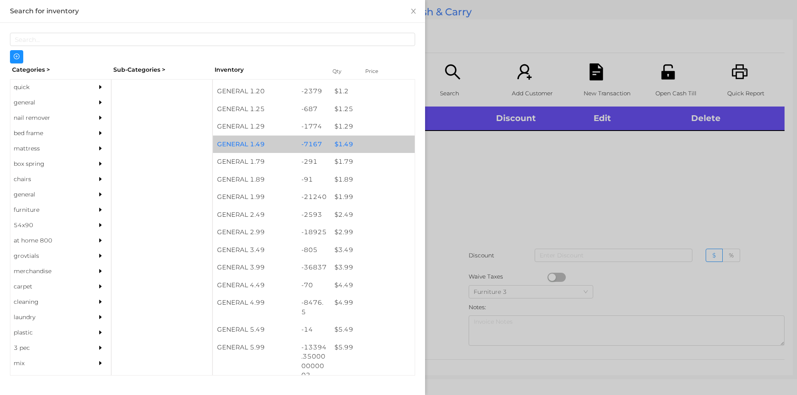
click at [364, 144] on div "$ 1.49" at bounding box center [372, 145] width 84 height 18
click at [363, 147] on div "$ 1.49" at bounding box center [372, 145] width 84 height 18
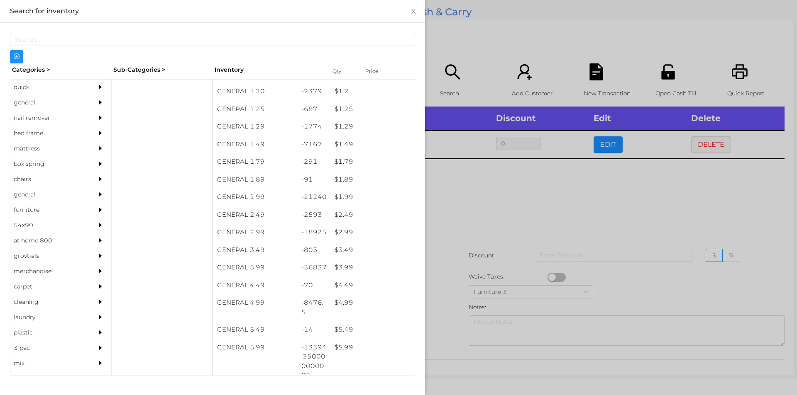
click at [447, 217] on div at bounding box center [398, 197] width 797 height 395
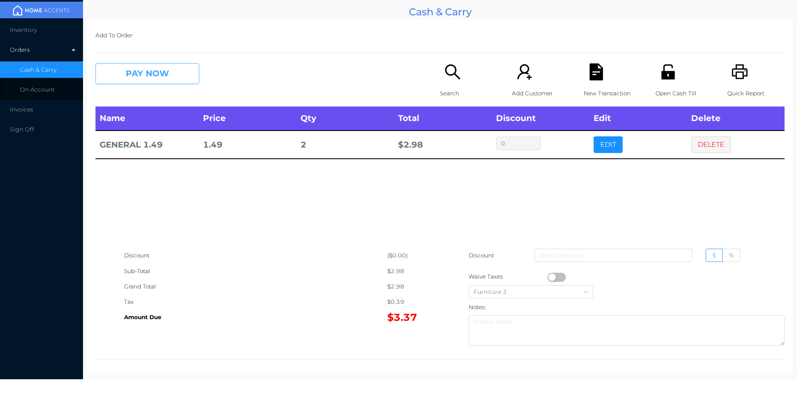
click at [150, 83] on button "PAY NOW" at bounding box center [147, 73] width 104 height 21
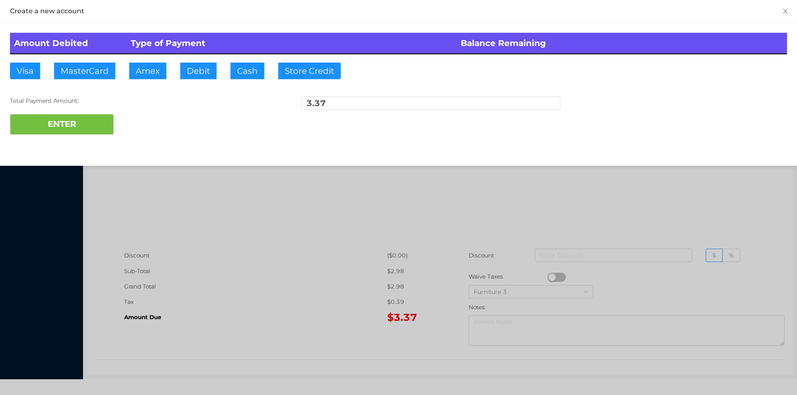
click at [649, 231] on div at bounding box center [398, 197] width 797 height 395
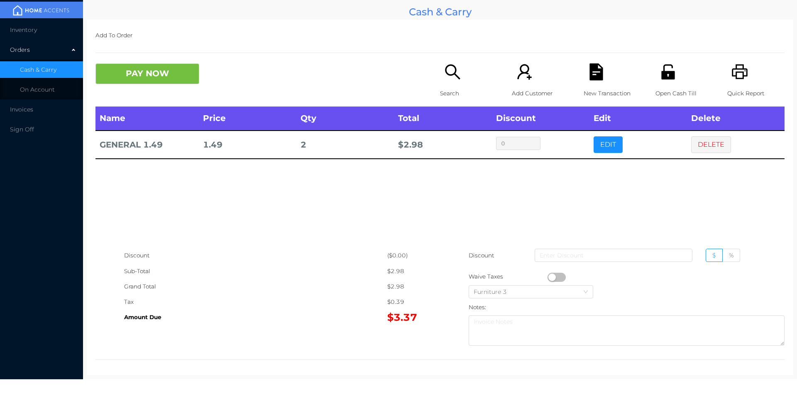
click at [583, 83] on div "New Transaction" at bounding box center [611, 84] width 57 height 43
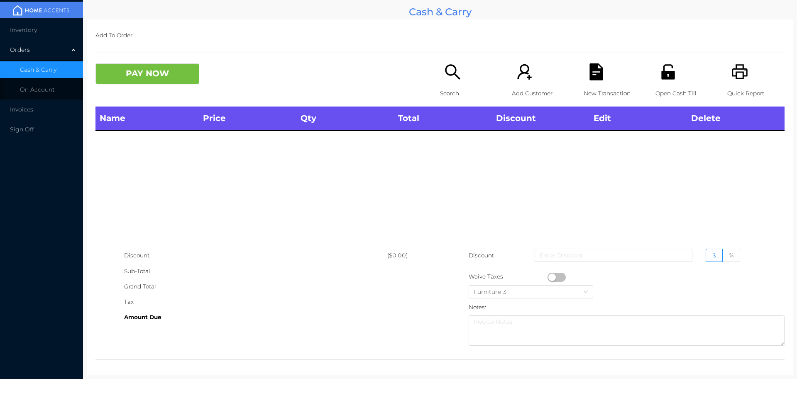
click at [667, 64] on icon "icon: unlock" at bounding box center [667, 71] width 17 height 17
click at [661, 63] on icon "icon: unlock" at bounding box center [667, 71] width 17 height 17
click at [663, 90] on p "Open Cash Till" at bounding box center [683, 93] width 57 height 15
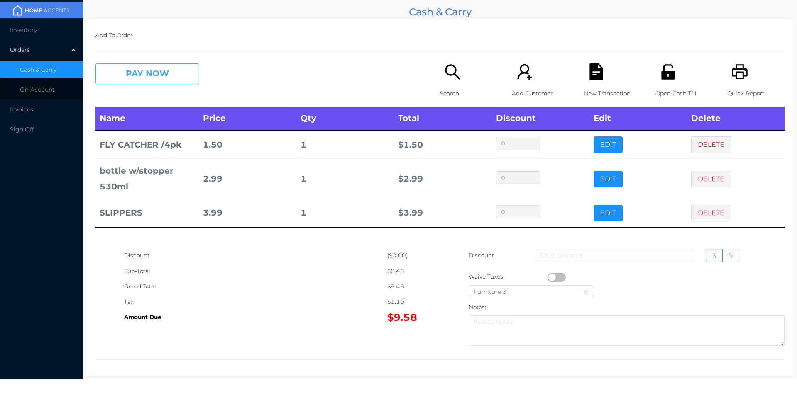
click at [171, 79] on button "PAY NOW" at bounding box center [147, 73] width 104 height 21
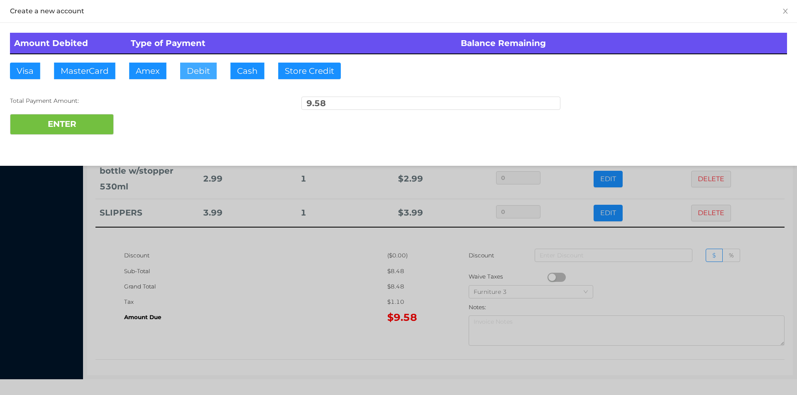
click at [198, 74] on button "Debit" at bounding box center [198, 71] width 37 height 17
click at [84, 147] on div "Create a new account Amount Debited Type of Payment Balance Remaining Visa Mast…" at bounding box center [398, 83] width 797 height 166
click at [141, 122] on div "ENTER" at bounding box center [398, 124] width 777 height 21
click at [266, 305] on div at bounding box center [398, 197] width 797 height 395
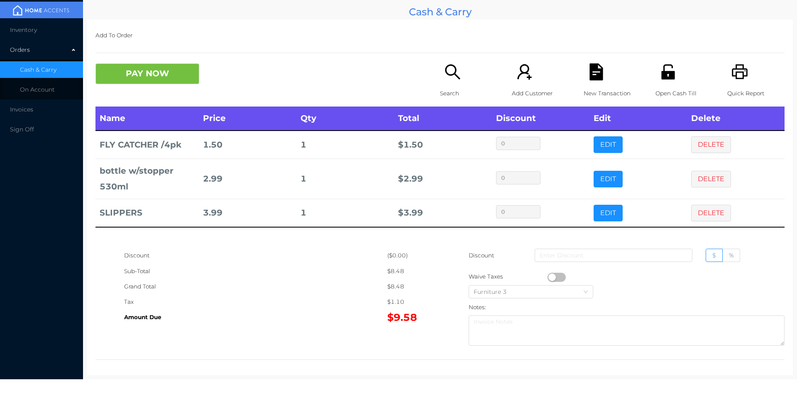
click at [592, 85] on div "New Transaction" at bounding box center [611, 84] width 57 height 43
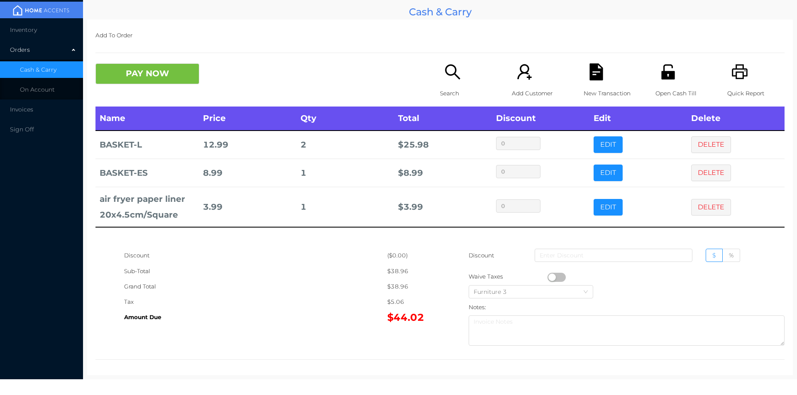
click at [593, 77] on icon "icon: file-text" at bounding box center [595, 71] width 13 height 17
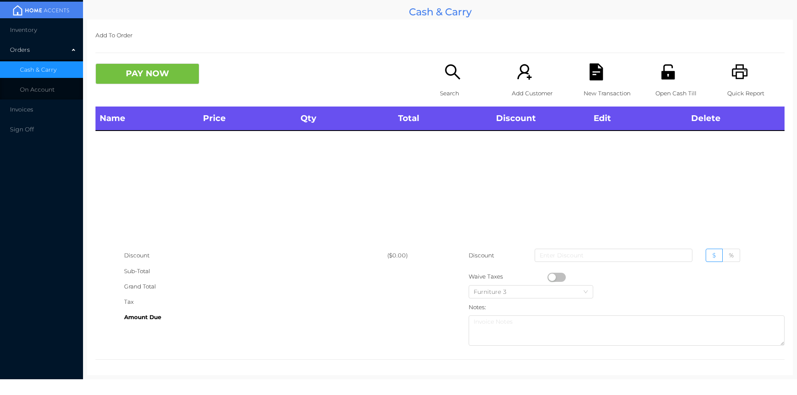
click at [738, 74] on icon "icon: printer" at bounding box center [739, 71] width 17 height 17
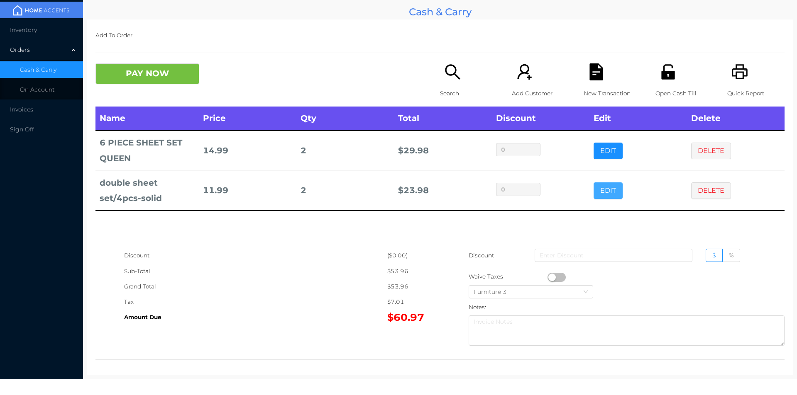
click at [605, 197] on button "EDIT" at bounding box center [607, 191] width 29 height 17
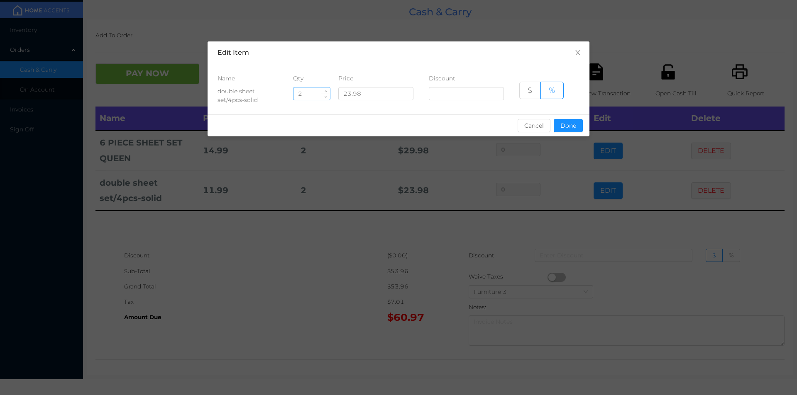
click at [310, 93] on input "2" at bounding box center [311, 94] width 37 height 12
type input "1"
click at [573, 125] on button "Done" at bounding box center [567, 125] width 29 height 13
type input "0%"
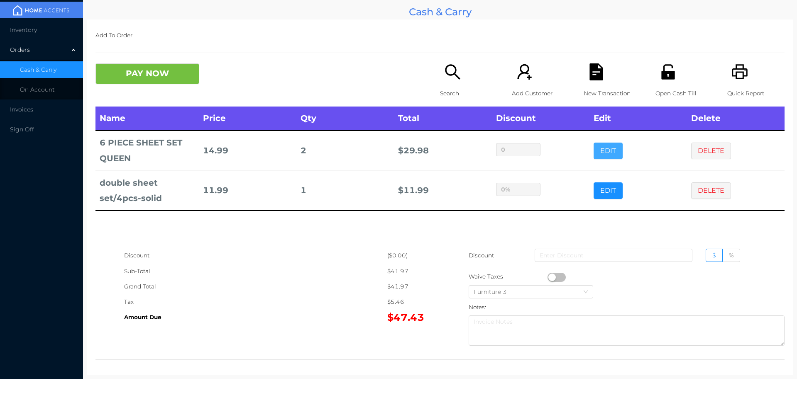
click at [608, 156] on button "EDIT" at bounding box center [607, 151] width 29 height 17
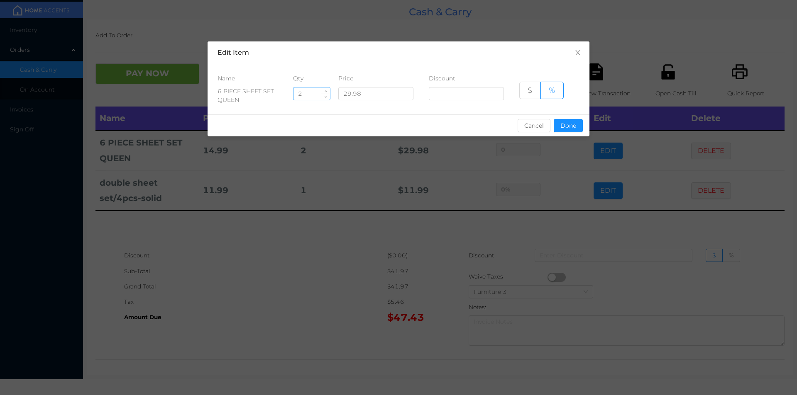
click at [302, 90] on input "2" at bounding box center [311, 94] width 37 height 12
type input "1"
click at [571, 124] on button "Done" at bounding box center [567, 125] width 29 height 13
type input "0%"
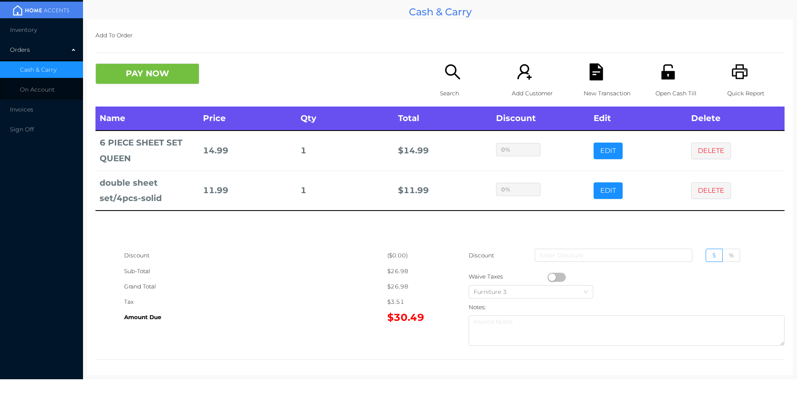
click at [590, 71] on icon "icon: file-text" at bounding box center [595, 71] width 13 height 17
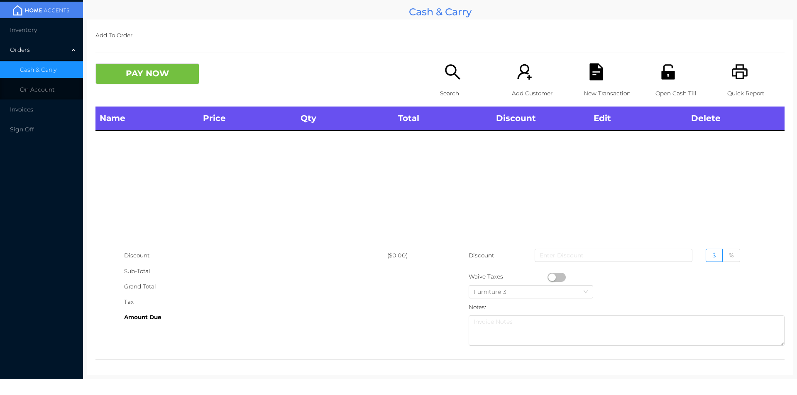
click at [731, 66] on icon "icon: printer" at bounding box center [739, 71] width 16 height 15
click at [659, 82] on div "Open Cash Till" at bounding box center [683, 84] width 57 height 43
click at [25, 31] on span "Inventory" at bounding box center [23, 29] width 27 height 7
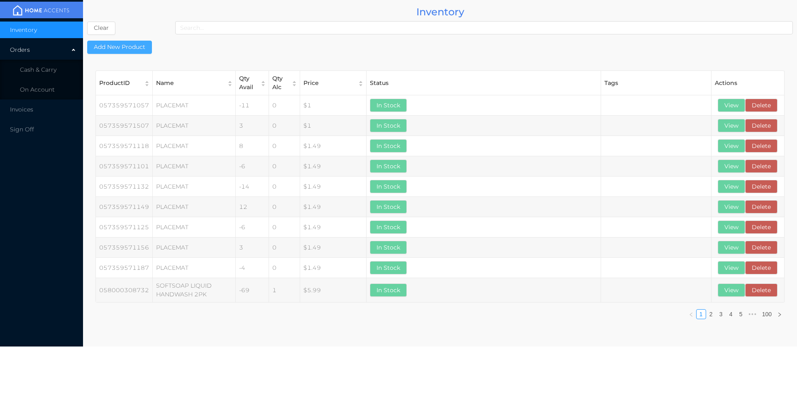
click at [129, 46] on button "Add New Product" at bounding box center [119, 47] width 65 height 13
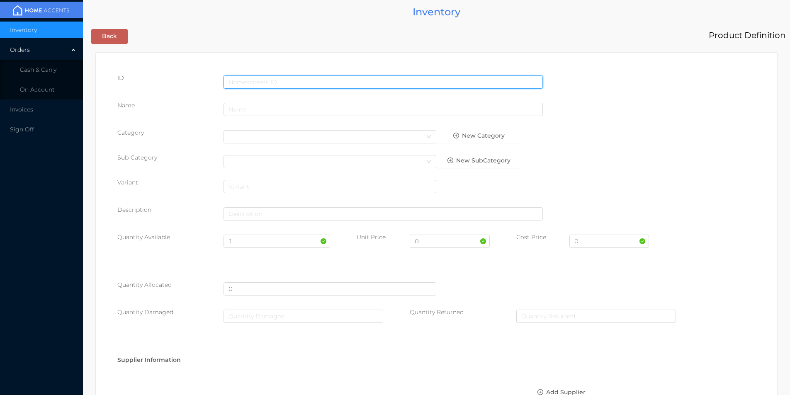
click at [236, 82] on input "text" at bounding box center [383, 82] width 319 height 13
type input "4711132632996"
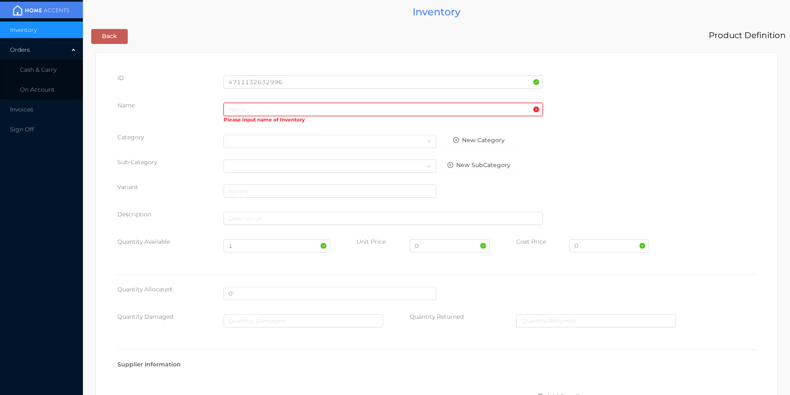
click at [239, 112] on input "text" at bounding box center [383, 109] width 319 height 13
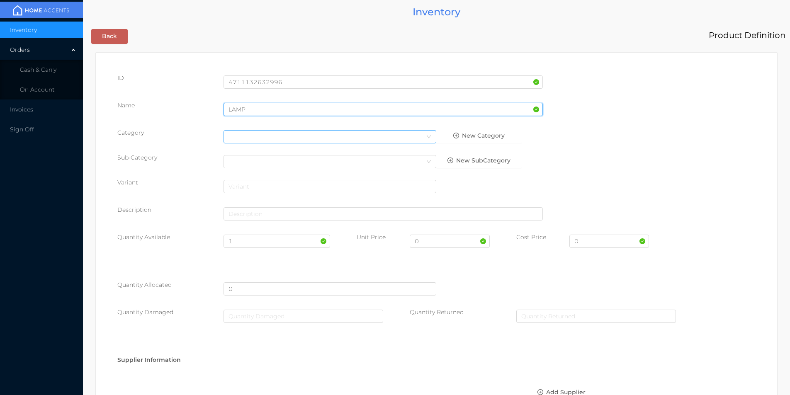
type input "LAMP"
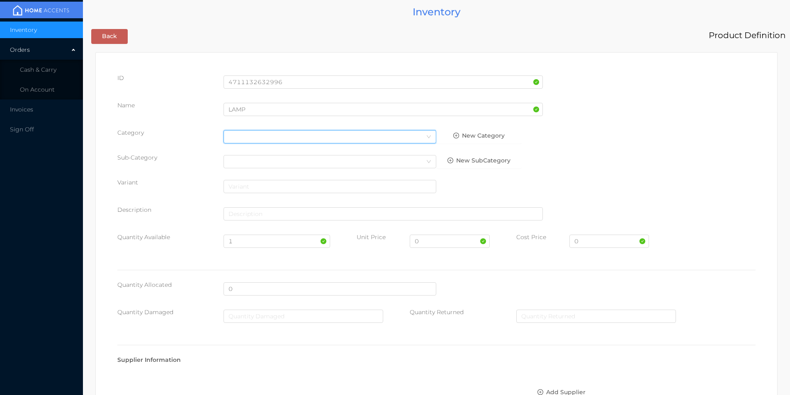
click at [224, 139] on div "Select Category" at bounding box center [330, 136] width 213 height 13
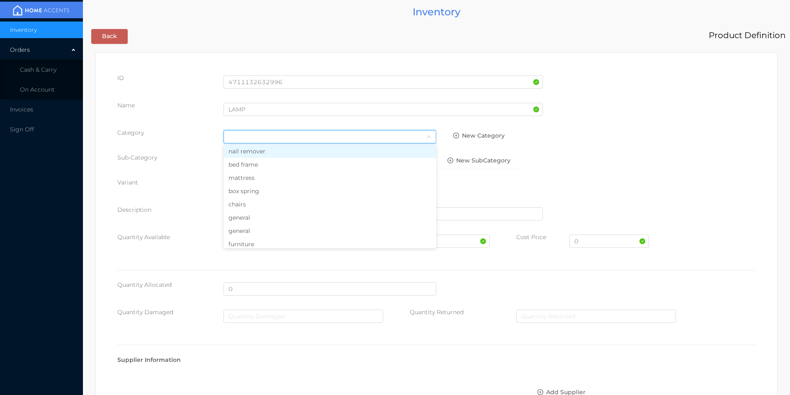
click at [244, 219] on li "general" at bounding box center [330, 217] width 213 height 13
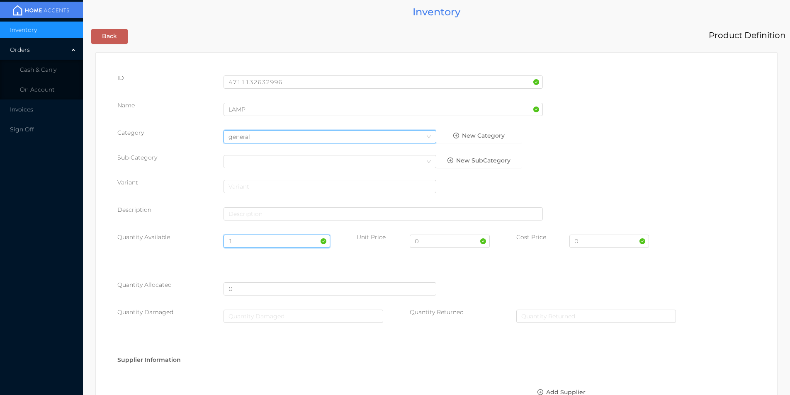
click at [242, 240] on input "1" at bounding box center [277, 241] width 106 height 13
type input "1"
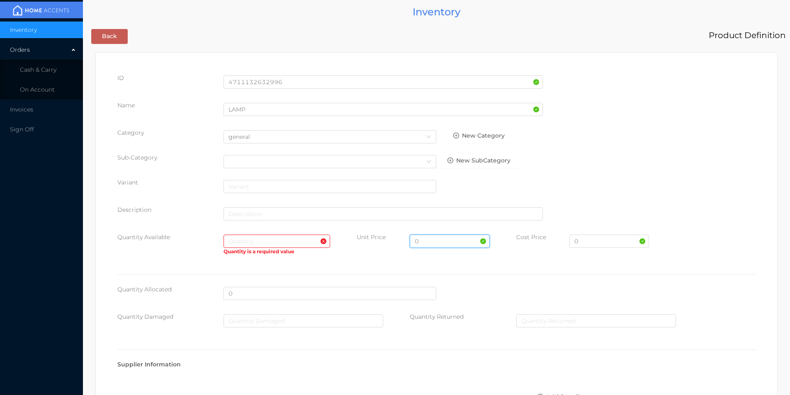
click at [436, 245] on input "0" at bounding box center [450, 241] width 80 height 13
type input "49.99"
click at [241, 242] on input "text" at bounding box center [277, 241] width 106 height 13
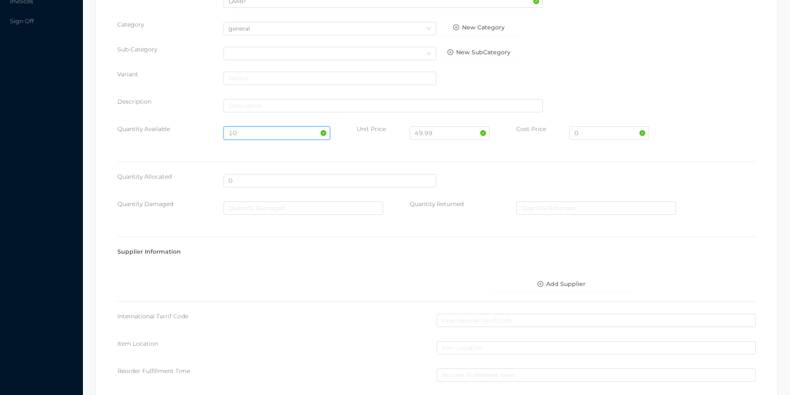
scroll to position [294, 0]
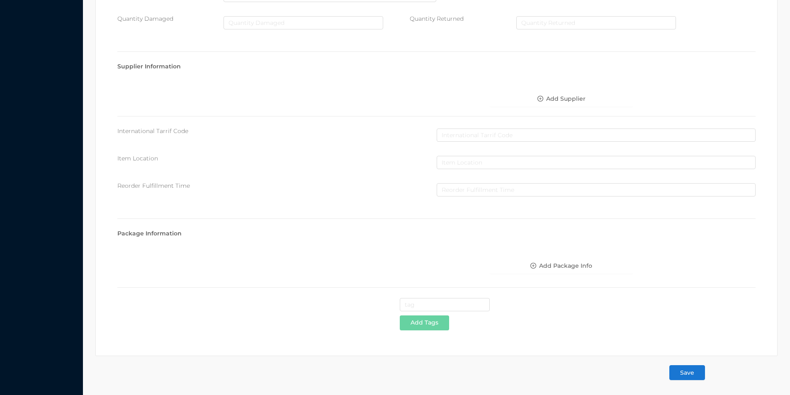
type input "10"
click at [687, 373] on button "Save" at bounding box center [688, 373] width 36 height 15
click at [688, 374] on button "Save" at bounding box center [688, 373] width 36 height 15
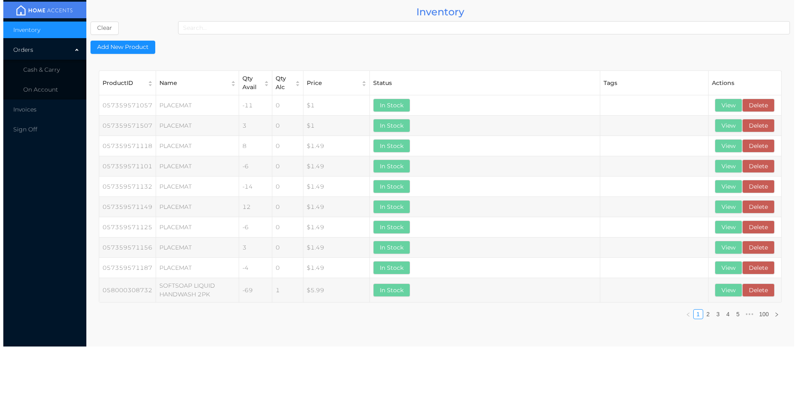
scroll to position [0, 0]
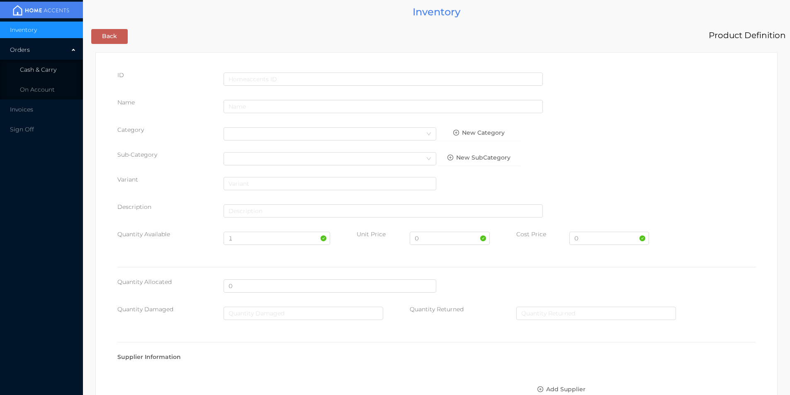
click at [42, 75] on li "Cash & Carry" at bounding box center [41, 69] width 83 height 17
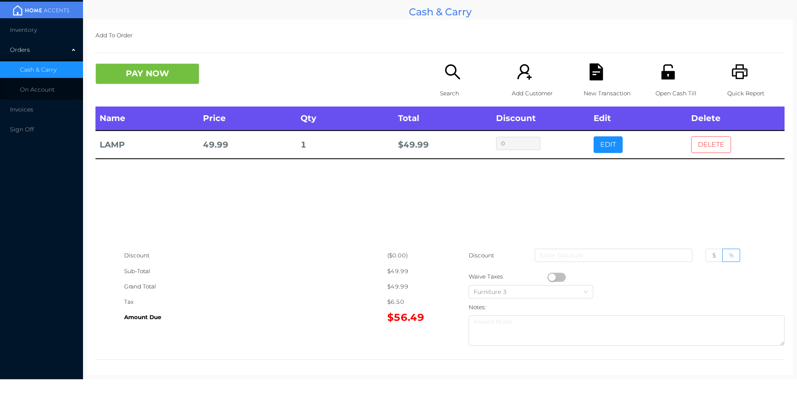
click at [705, 149] on button "DELETE" at bounding box center [711, 145] width 40 height 17
click at [605, 139] on button "EDIT" at bounding box center [607, 145] width 29 height 17
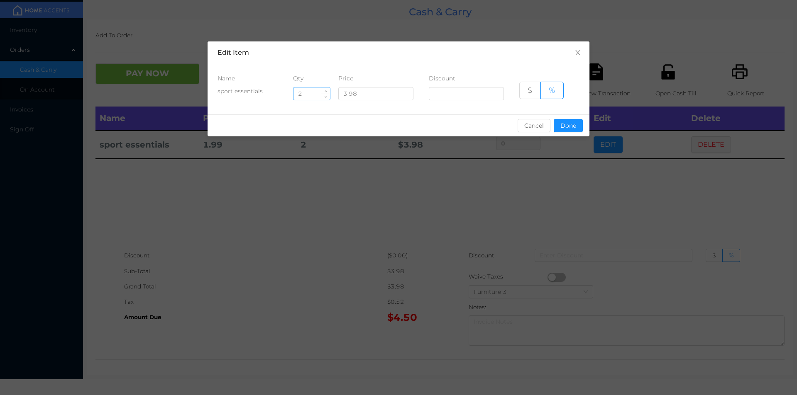
click at [312, 90] on input "2" at bounding box center [311, 94] width 37 height 12
type input "5"
click at [563, 128] on button "Done" at bounding box center [567, 125] width 29 height 13
type input "0%"
click at [558, 165] on div "sentinelStart Edit Item Name Qty Price Discount sport essentials 5 3.98 $ % Can…" at bounding box center [398, 197] width 797 height 395
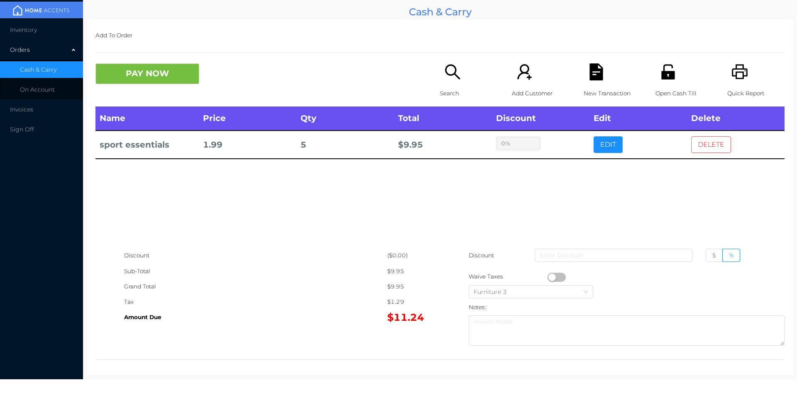
click at [705, 141] on button "DELETE" at bounding box center [711, 145] width 40 height 17
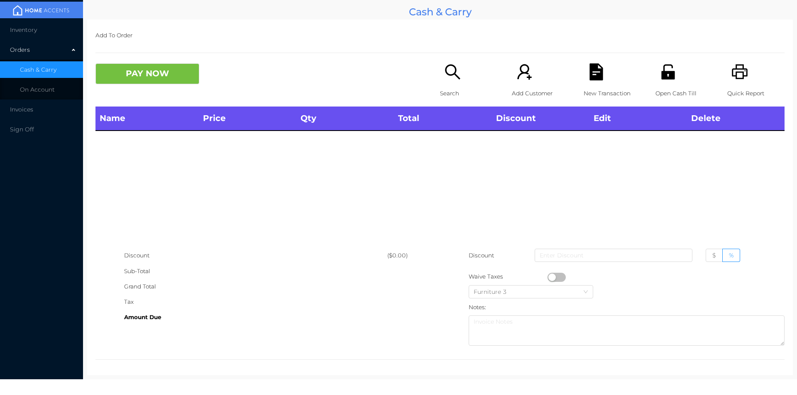
click at [685, 200] on div "Name Price Qty Total Discount Edit Delete" at bounding box center [439, 177] width 689 height 141
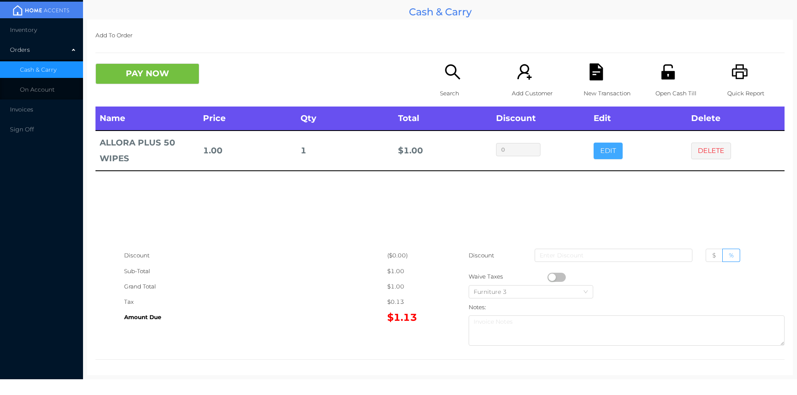
click at [602, 149] on button "EDIT" at bounding box center [607, 151] width 29 height 17
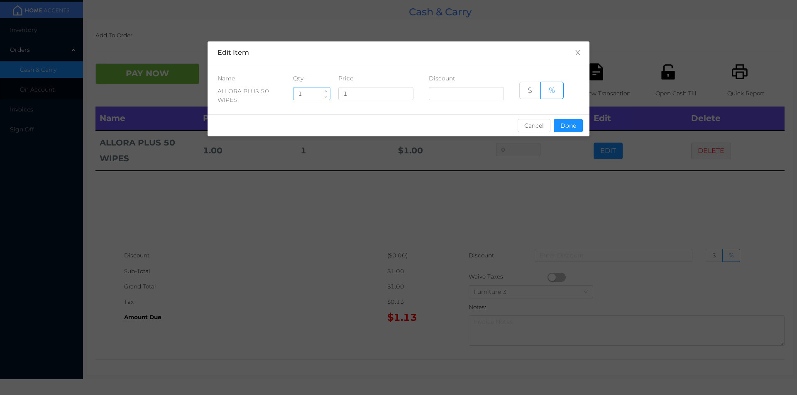
click at [311, 93] on input "1" at bounding box center [311, 94] width 37 height 12
type input "4"
click at [564, 124] on button "Done" at bounding box center [567, 125] width 29 height 13
type input "0%"
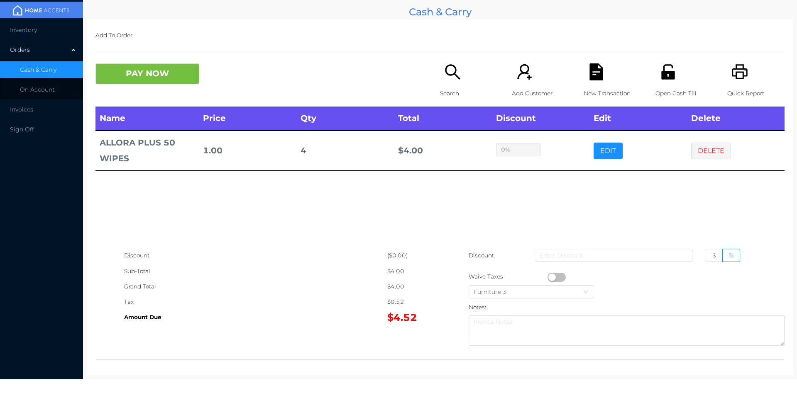
click at [530, 183] on div "sentinelStart Edit Item Name Qty Price Discount ALLORA PLUS 50 WIPES 4 1 $ % Ca…" at bounding box center [398, 197] width 797 height 395
click at [146, 83] on button "PAY NOW" at bounding box center [147, 73] width 104 height 21
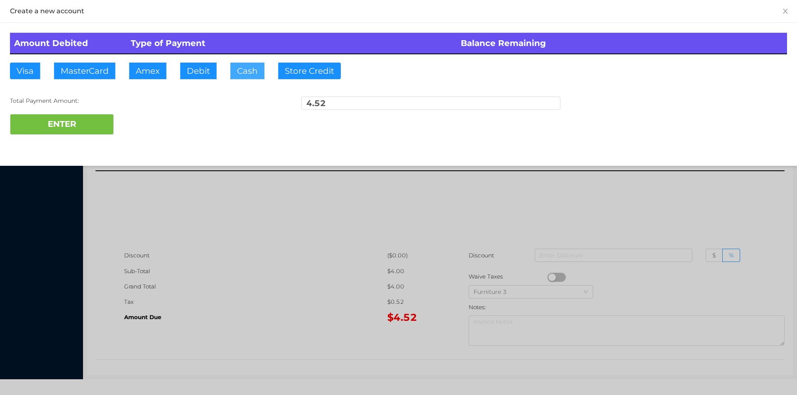
click at [234, 72] on button "Cash" at bounding box center [247, 71] width 34 height 17
type input "6."
click at [82, 121] on button "ENTER" at bounding box center [62, 124] width 104 height 21
type input "0"
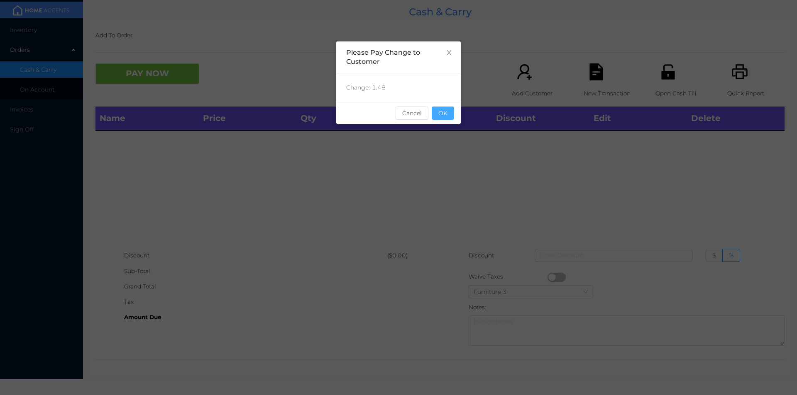
click at [442, 107] on button "OK" at bounding box center [443, 113] width 22 height 13
click at [454, 144] on div "Name Price Qty Total Discount Edit Delete" at bounding box center [439, 177] width 689 height 141
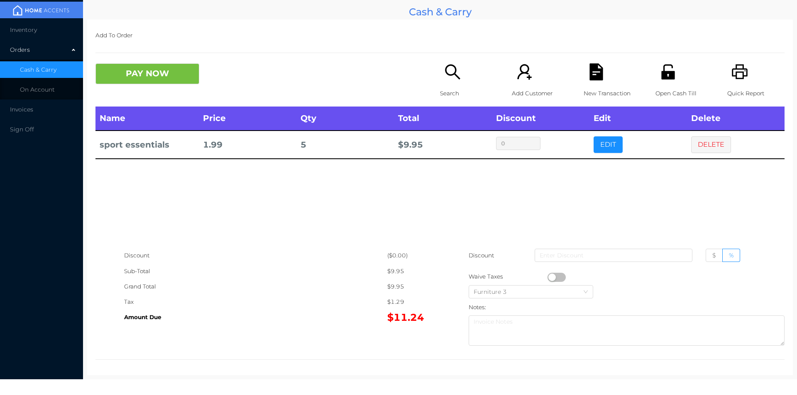
click at [445, 81] on div "Search" at bounding box center [468, 84] width 57 height 43
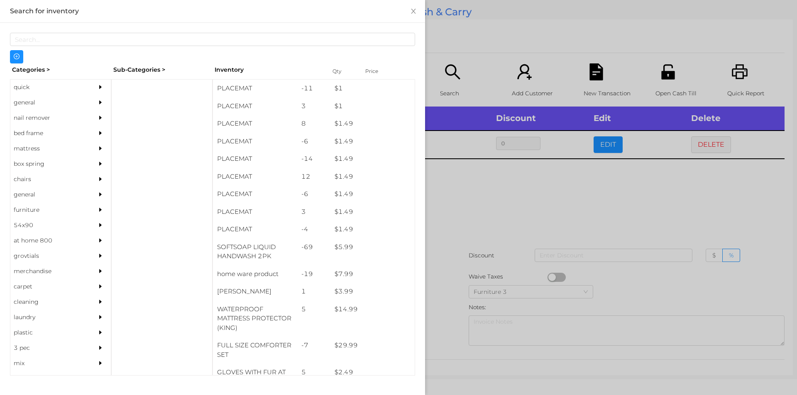
click at [27, 107] on div "general" at bounding box center [48, 102] width 76 height 15
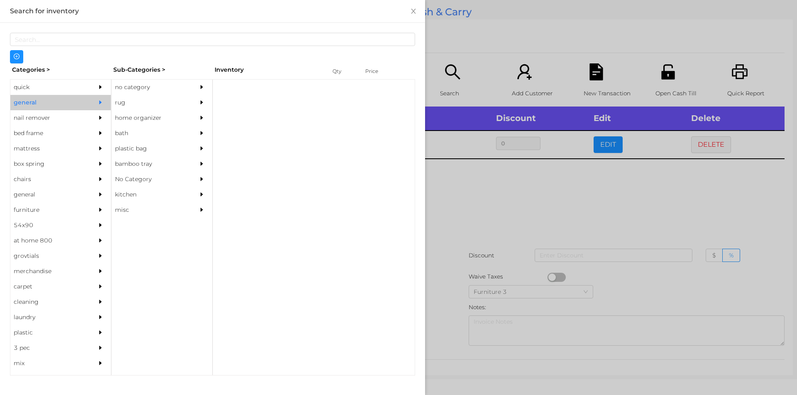
click at [130, 86] on div "no category" at bounding box center [150, 87] width 76 height 15
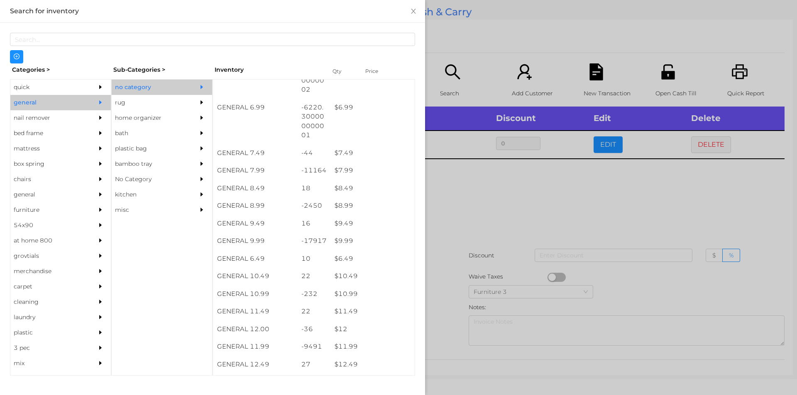
scroll to position [354, 0]
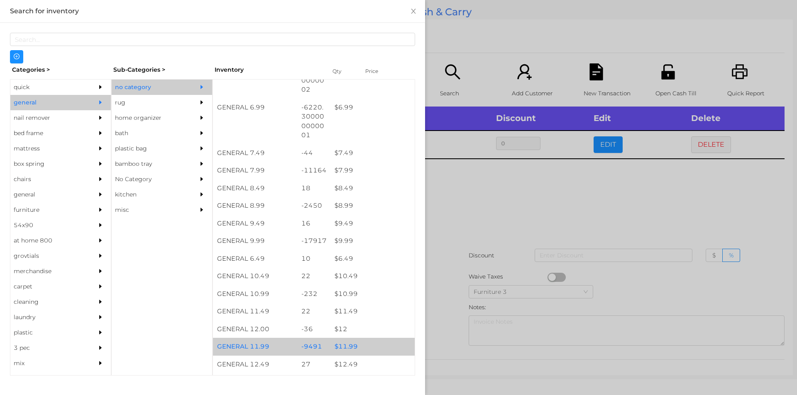
click at [348, 344] on div "$ 11.99" at bounding box center [372, 347] width 84 height 18
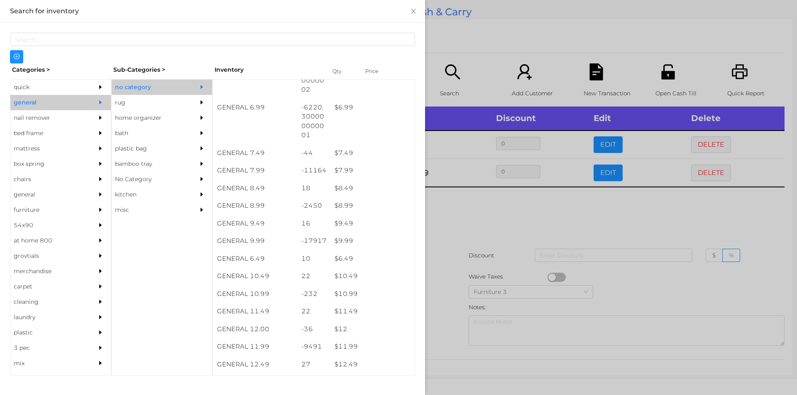
click at [441, 343] on div at bounding box center [398, 197] width 797 height 395
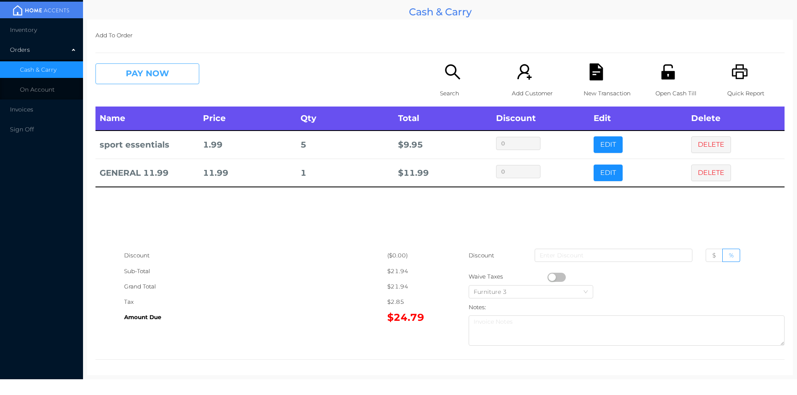
click at [167, 84] on button "PAY NOW" at bounding box center [147, 73] width 104 height 21
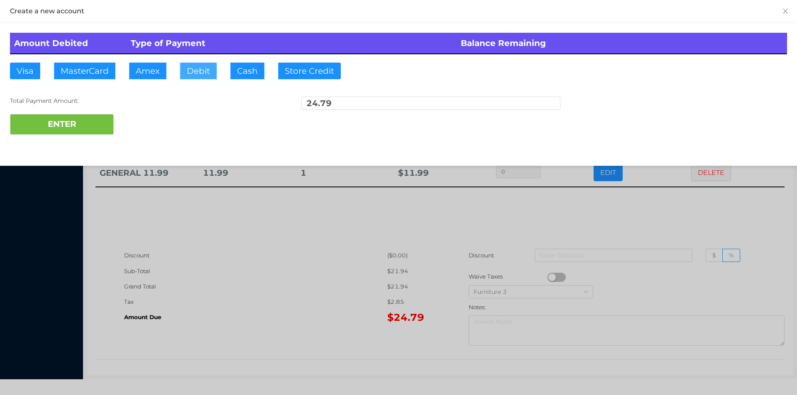
click at [189, 67] on button "Debit" at bounding box center [198, 71] width 37 height 17
click at [85, 125] on button "ENTER" at bounding box center [62, 124] width 104 height 21
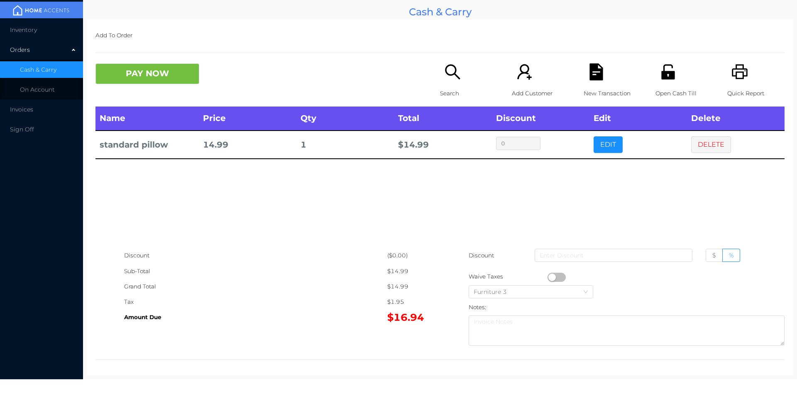
click at [722, 143] on button "DELETE" at bounding box center [711, 145] width 40 height 17
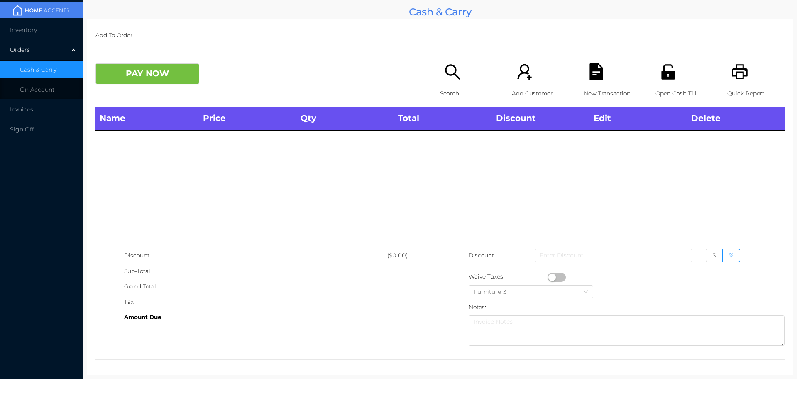
click at [738, 68] on icon "icon: printer" at bounding box center [739, 71] width 16 height 15
click at [141, 78] on button "PAY NOW" at bounding box center [147, 73] width 104 height 21
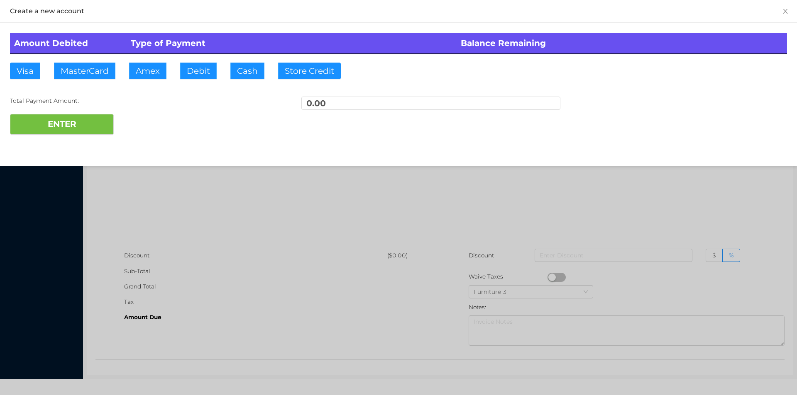
click at [173, 168] on div at bounding box center [398, 197] width 797 height 395
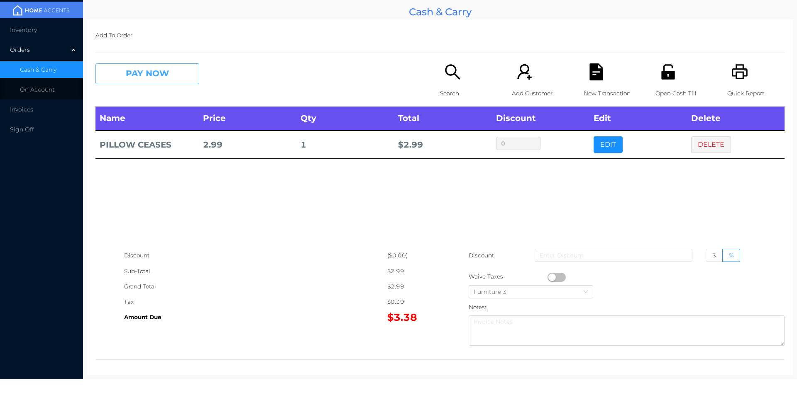
click at [136, 78] on button "PAY NOW" at bounding box center [147, 73] width 104 height 21
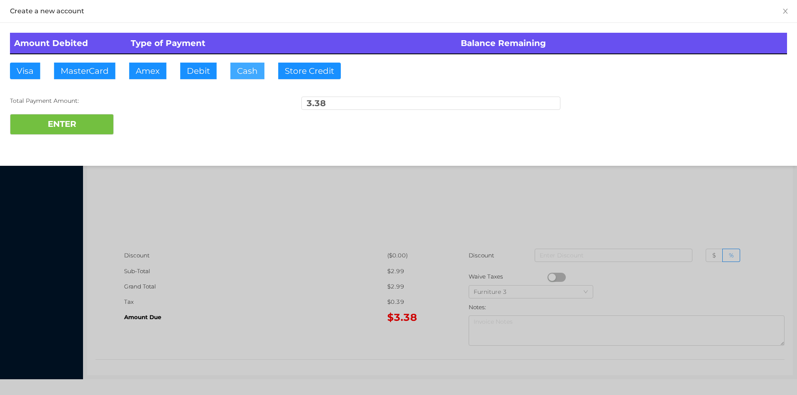
click at [240, 76] on button "Cash" at bounding box center [247, 71] width 34 height 17
type input "5."
click at [80, 129] on button "ENTER" at bounding box center [62, 124] width 104 height 21
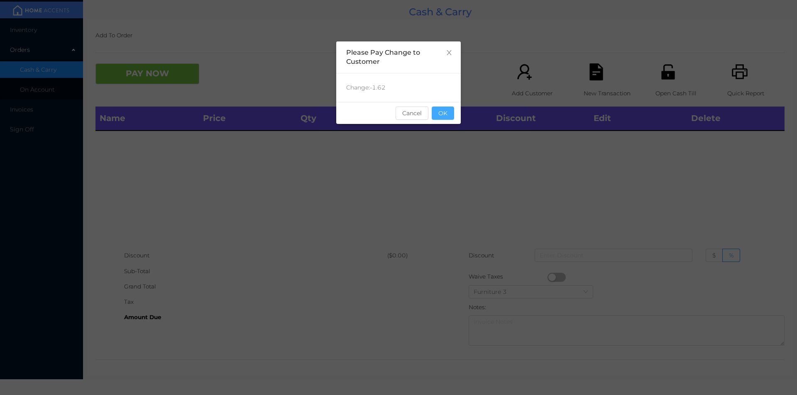
click at [439, 115] on button "OK" at bounding box center [443, 113] width 22 height 13
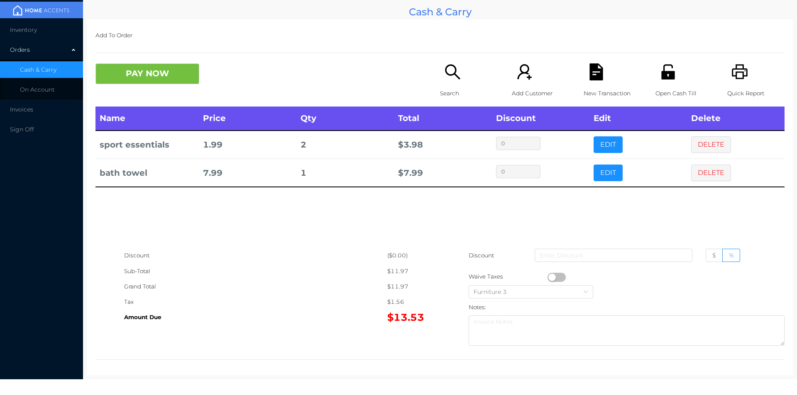
click at [548, 276] on button "button" at bounding box center [556, 277] width 18 height 9
click at [596, 74] on icon "icon: file-text" at bounding box center [595, 71] width 13 height 17
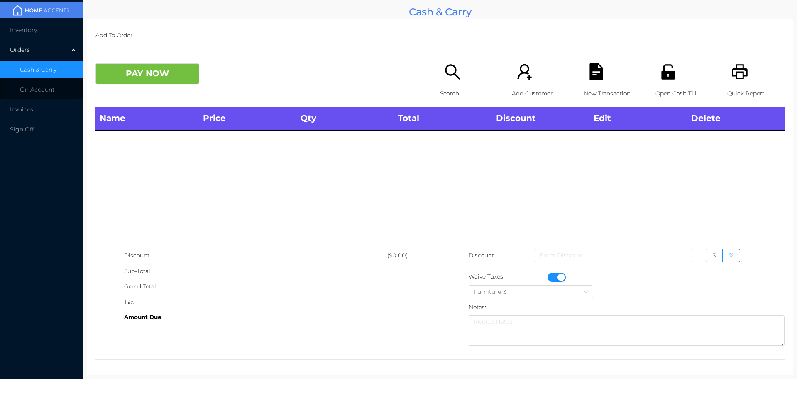
click at [736, 88] on p "Quick Report" at bounding box center [755, 93] width 57 height 15
click at [557, 275] on button "button" at bounding box center [556, 277] width 18 height 9
click at [713, 163] on div "Name Price Qty Total Discount Edit Delete" at bounding box center [439, 177] width 689 height 141
click at [734, 87] on p "Quick Report" at bounding box center [755, 93] width 57 height 15
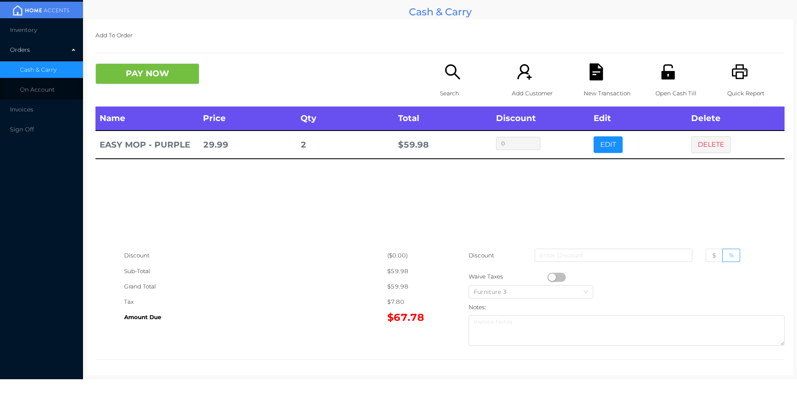
click at [608, 145] on button "EDIT" at bounding box center [607, 145] width 29 height 17
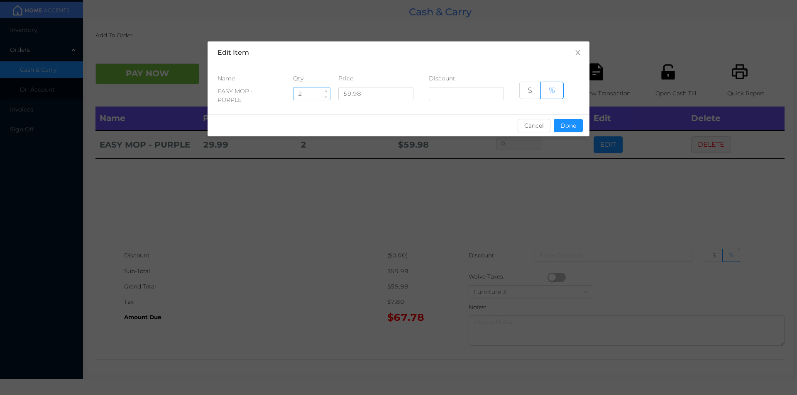
click at [309, 95] on input "2" at bounding box center [311, 94] width 37 height 12
type input "1"
click at [568, 129] on button "Done" at bounding box center [567, 125] width 29 height 13
type input "0%"
click at [550, 183] on div "sentinelStart Edit Item Name Qty Price Discount EASY MOP - PURPLE 1 59.98 $ % C…" at bounding box center [398, 197] width 797 height 395
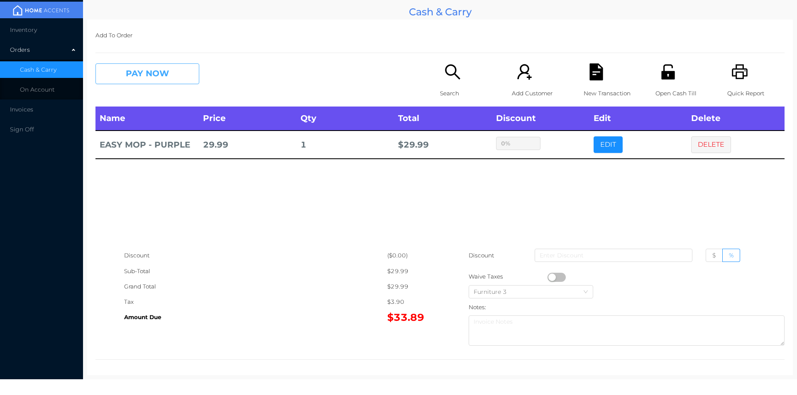
click at [123, 73] on button "PAY NOW" at bounding box center [147, 73] width 104 height 21
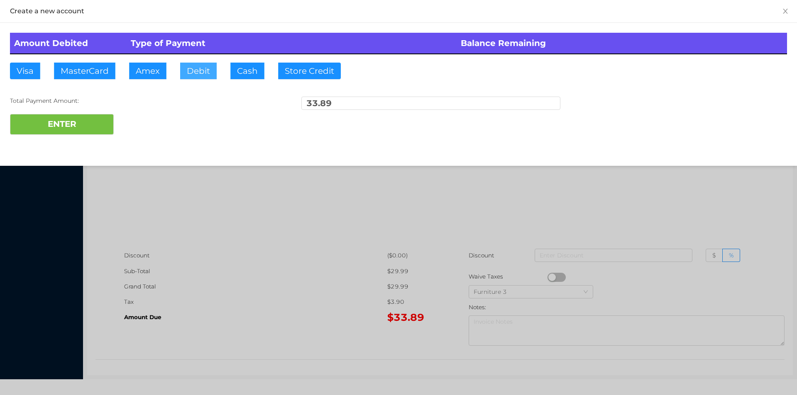
click at [188, 76] on button "Debit" at bounding box center [198, 71] width 37 height 17
type input "40."
click at [71, 134] on button "ENTER" at bounding box center [62, 124] width 104 height 21
type input "0"
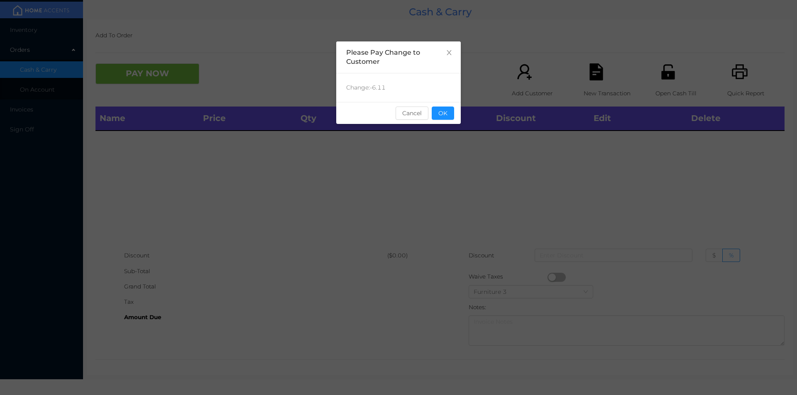
click at [442, 117] on button "OK" at bounding box center [443, 113] width 22 height 13
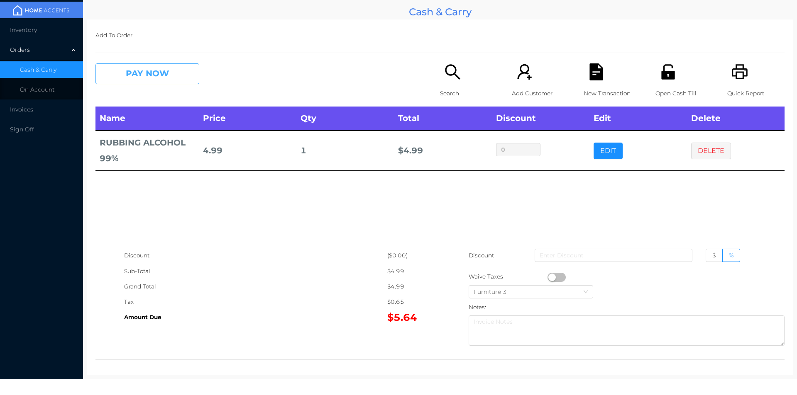
click at [133, 70] on button "PAY NOW" at bounding box center [147, 73] width 104 height 21
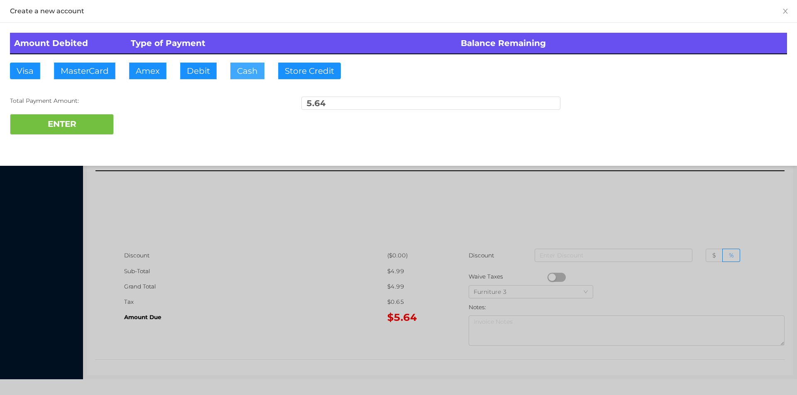
click at [241, 71] on button "Cash" at bounding box center [247, 71] width 34 height 17
type input "10."
click at [106, 127] on button "ENTER" at bounding box center [62, 124] width 104 height 21
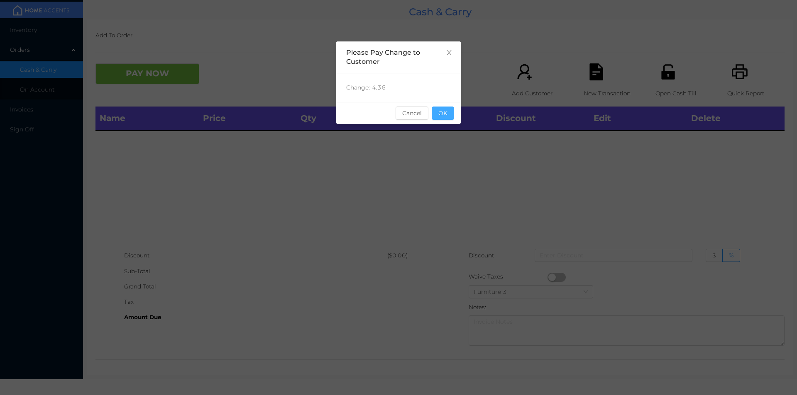
click at [451, 112] on button "OK" at bounding box center [443, 113] width 22 height 13
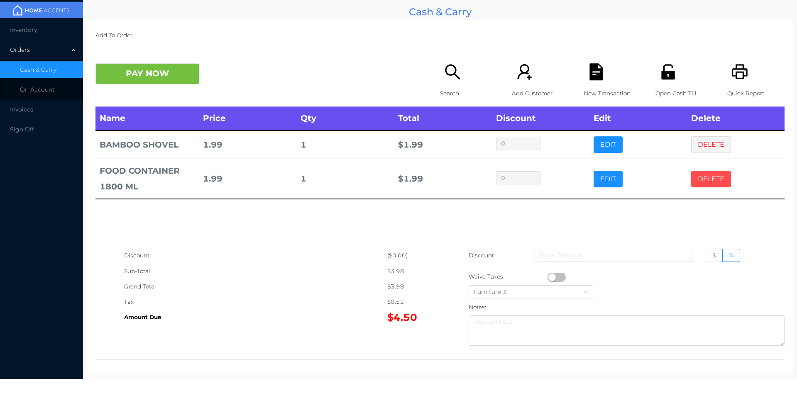
click at [701, 177] on button "DELETE" at bounding box center [711, 179] width 40 height 17
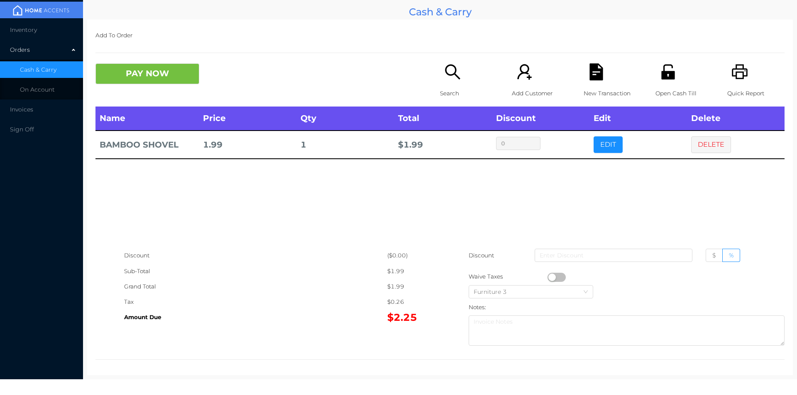
click at [447, 77] on icon "icon: search" at bounding box center [452, 71] width 17 height 17
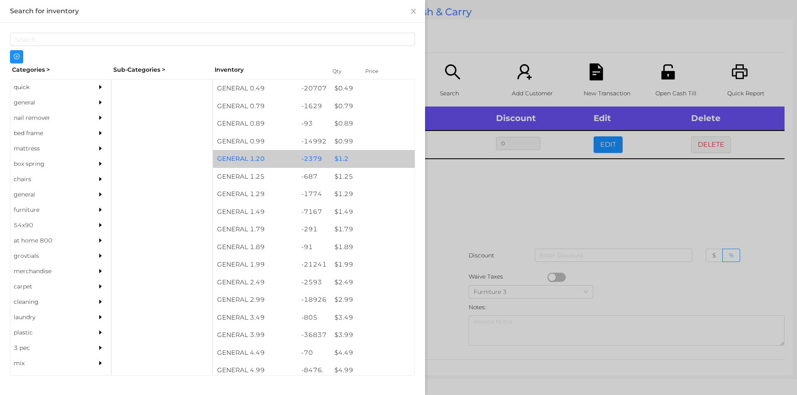
click at [339, 154] on div "$ 1.2" at bounding box center [372, 159] width 84 height 18
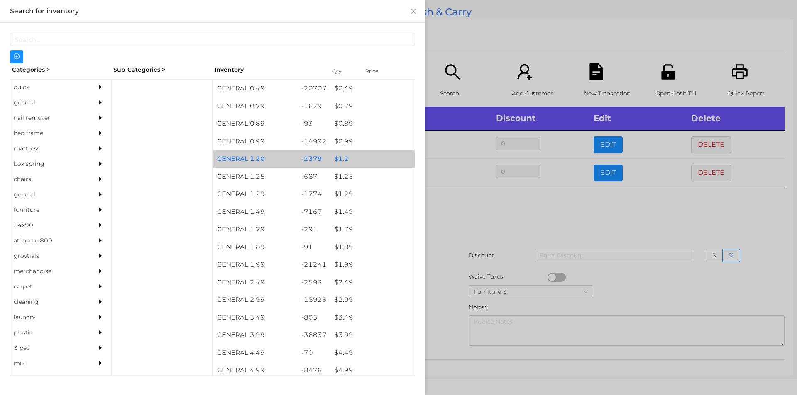
click at [337, 153] on div "$ 1.2" at bounding box center [372, 159] width 84 height 18
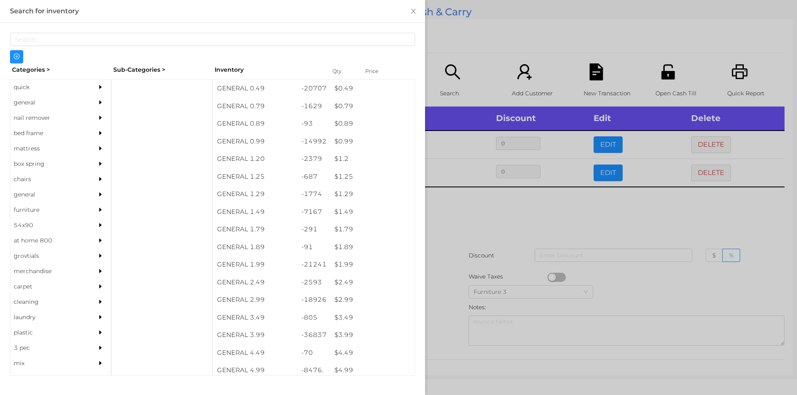
click at [456, 215] on div at bounding box center [398, 197] width 797 height 395
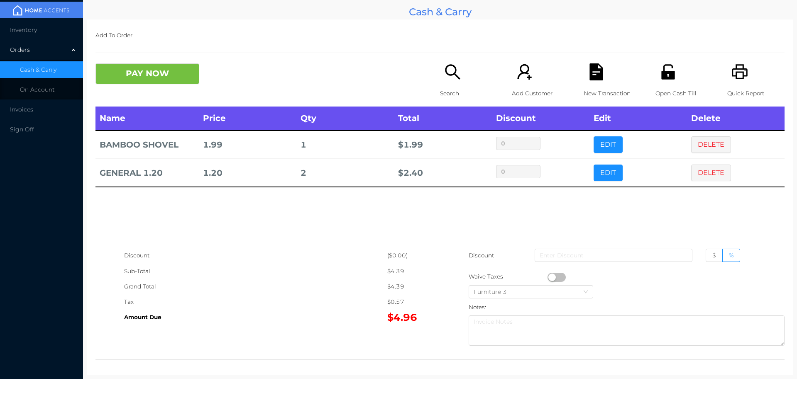
click at [548, 275] on button "button" at bounding box center [556, 277] width 18 height 9
click at [129, 71] on button "PAY NOW" at bounding box center [147, 73] width 104 height 21
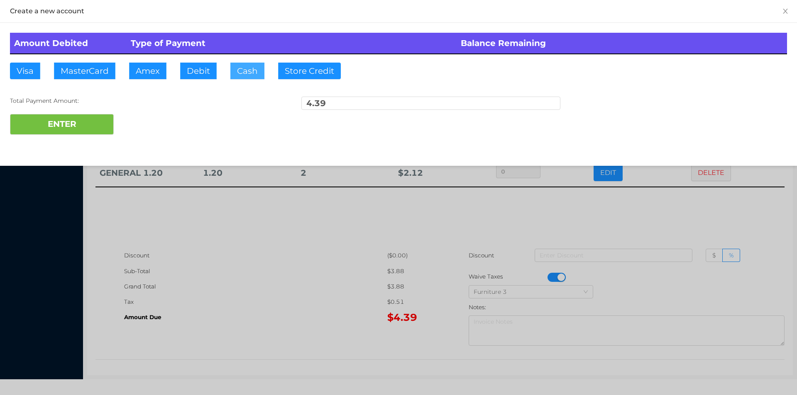
click at [242, 74] on button "Cash" at bounding box center [247, 71] width 34 height 17
type input "5."
click at [61, 123] on button "ENTER" at bounding box center [62, 124] width 104 height 21
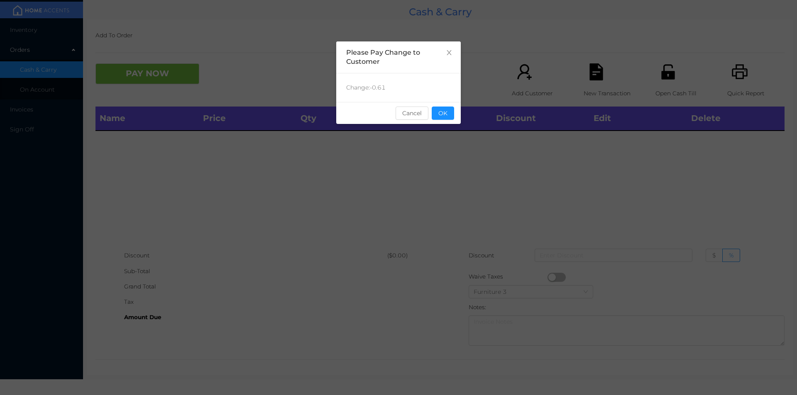
click at [449, 117] on button "OK" at bounding box center [443, 113] width 22 height 13
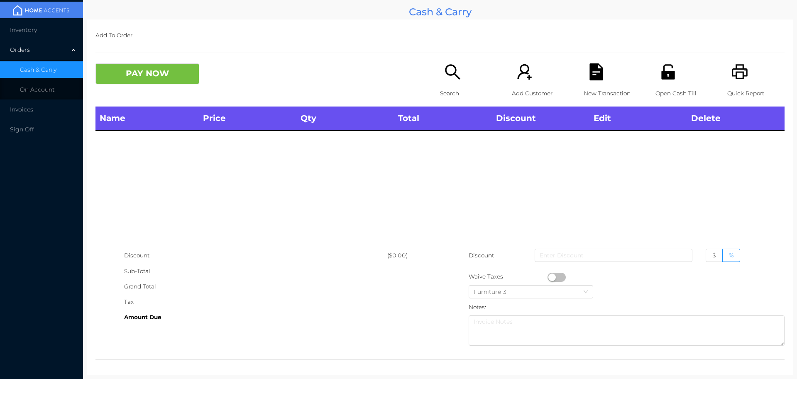
click at [439, 134] on div "Name Price Qty Total Discount Edit Delete" at bounding box center [439, 177] width 689 height 141
click at [447, 76] on icon "icon: search" at bounding box center [452, 71] width 15 height 15
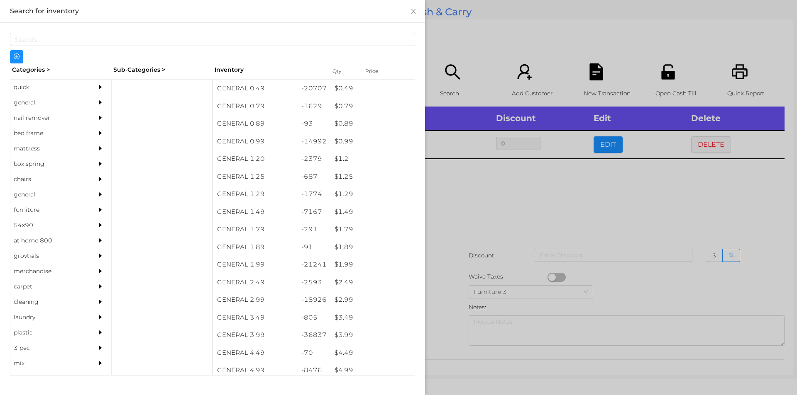
click at [573, 199] on div at bounding box center [398, 197] width 797 height 395
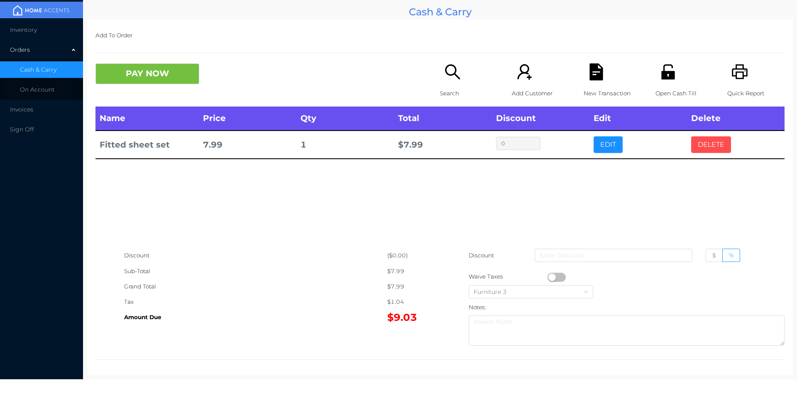
click at [705, 148] on button "DELETE" at bounding box center [711, 145] width 40 height 17
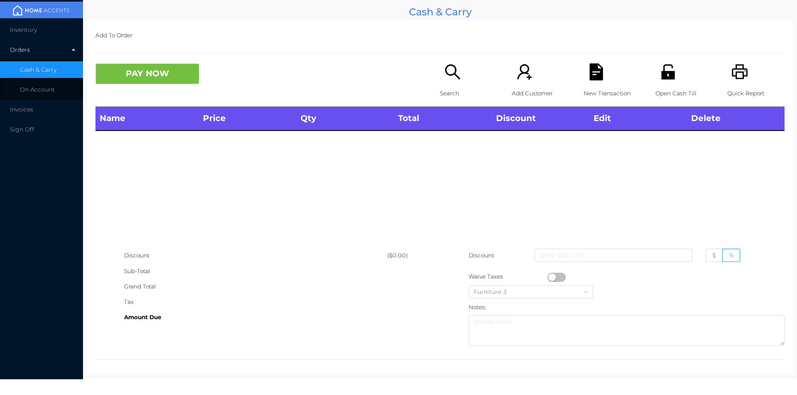
click at [746, 77] on div "Quick Report" at bounding box center [755, 84] width 57 height 43
click at [702, 170] on div "Name Price Qty Total Discount Edit Delete" at bounding box center [439, 177] width 689 height 141
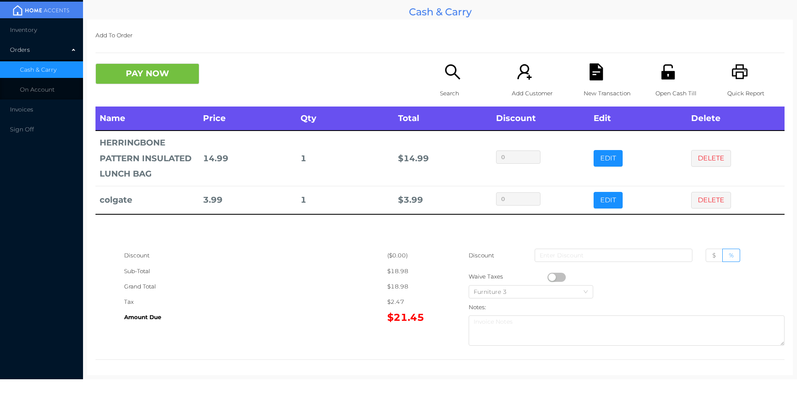
click at [604, 71] on div "New Transaction" at bounding box center [611, 84] width 57 height 43
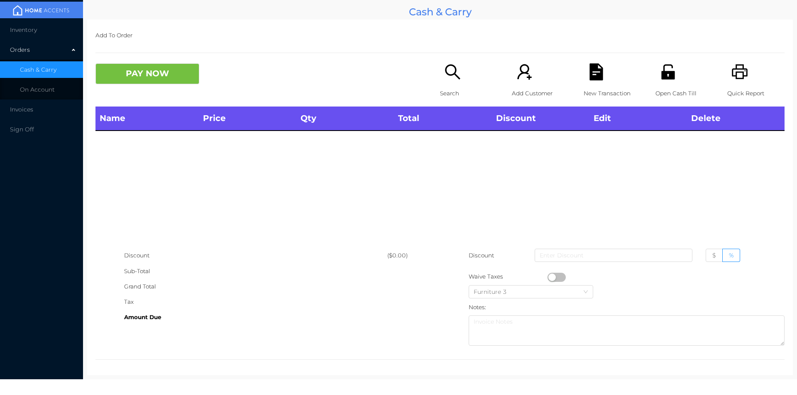
click at [739, 76] on icon "icon: printer" at bounding box center [739, 71] width 17 height 17
click at [589, 66] on icon "icon: file-text" at bounding box center [595, 71] width 13 height 17
click at [148, 82] on button "PAY NOW" at bounding box center [147, 73] width 104 height 21
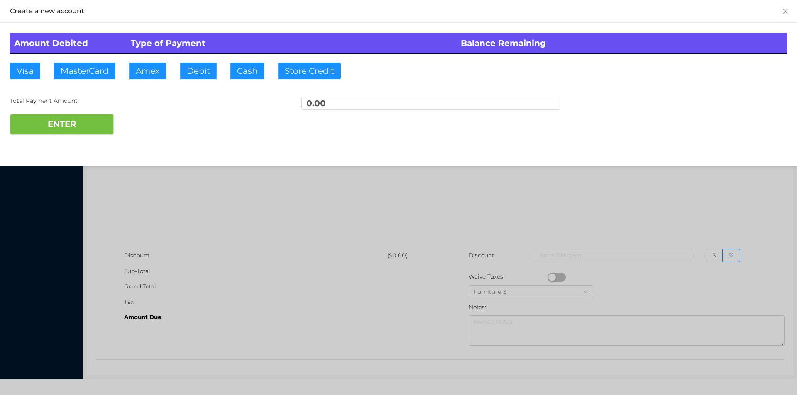
click at [207, 197] on div at bounding box center [398, 197] width 797 height 395
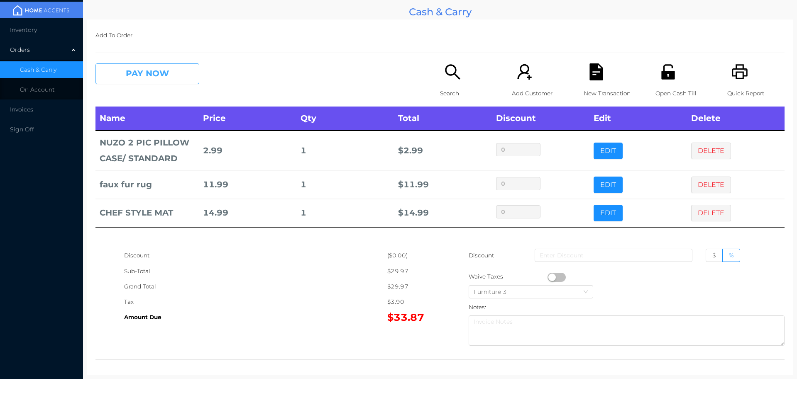
click at [149, 78] on button "PAY NOW" at bounding box center [147, 73] width 104 height 21
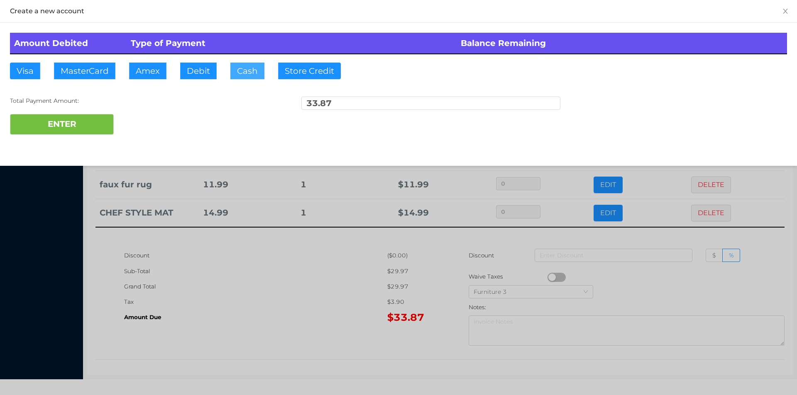
click at [242, 77] on button "Cash" at bounding box center [247, 71] width 34 height 17
type input "40."
click at [85, 132] on button "ENTER" at bounding box center [62, 124] width 104 height 21
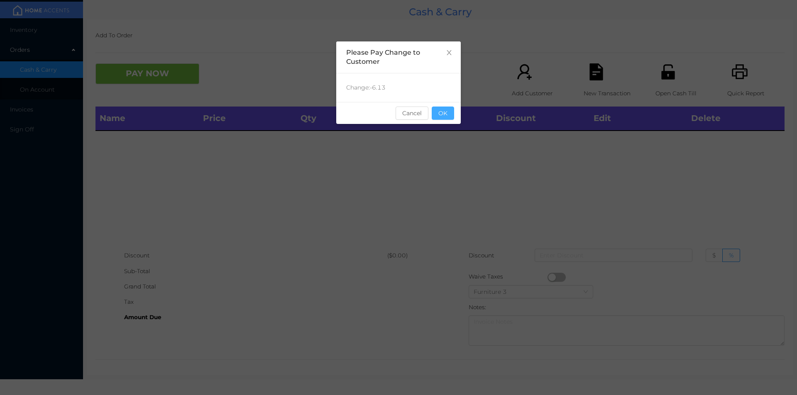
click at [448, 119] on button "OK" at bounding box center [443, 113] width 22 height 13
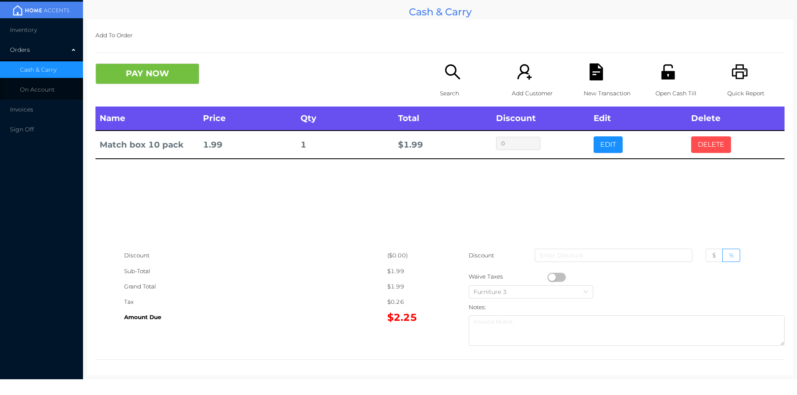
click at [700, 151] on button "DELETE" at bounding box center [711, 145] width 40 height 17
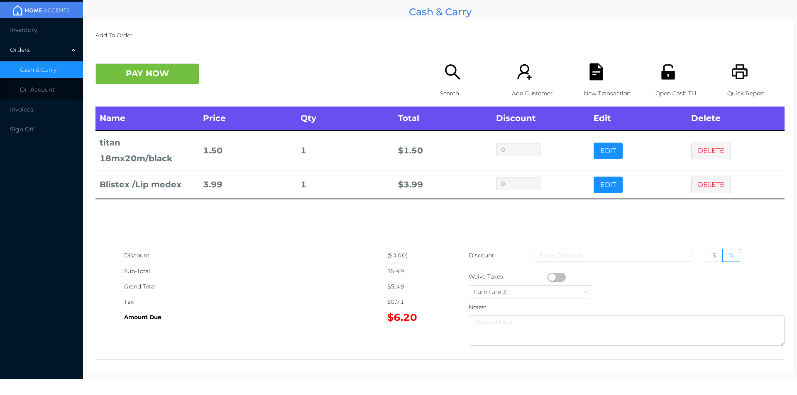
click at [445, 71] on icon "icon: search" at bounding box center [452, 71] width 17 height 17
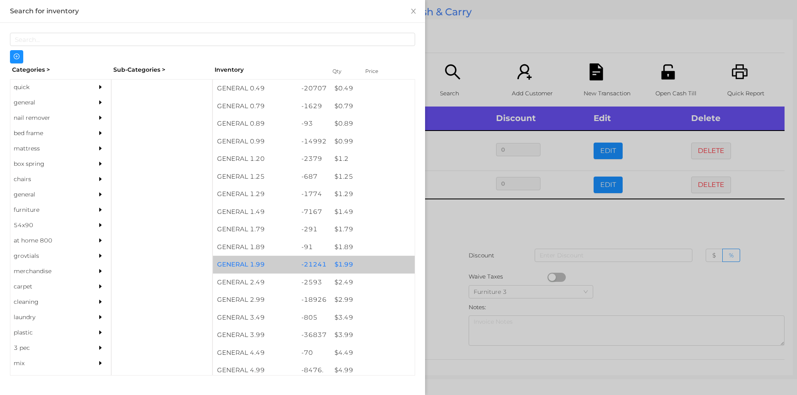
click at [339, 264] on div "$ 1.99" at bounding box center [372, 265] width 84 height 18
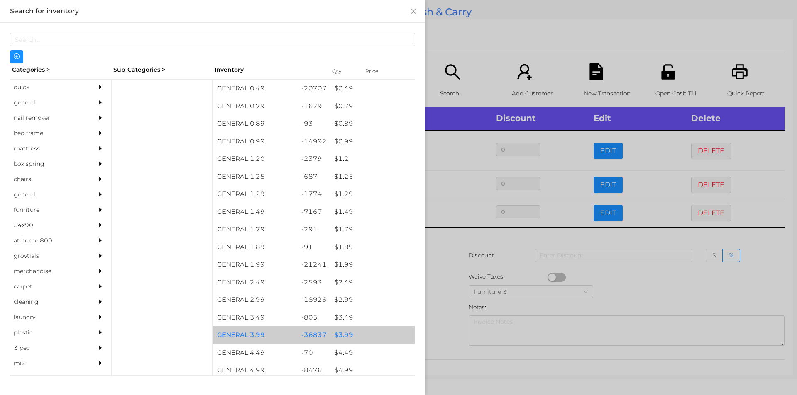
click at [334, 338] on div "$ 3.99" at bounding box center [372, 336] width 84 height 18
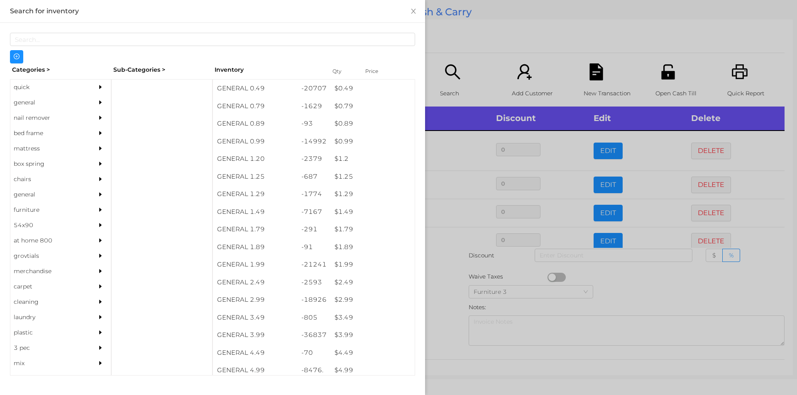
click at [445, 345] on div at bounding box center [398, 197] width 797 height 395
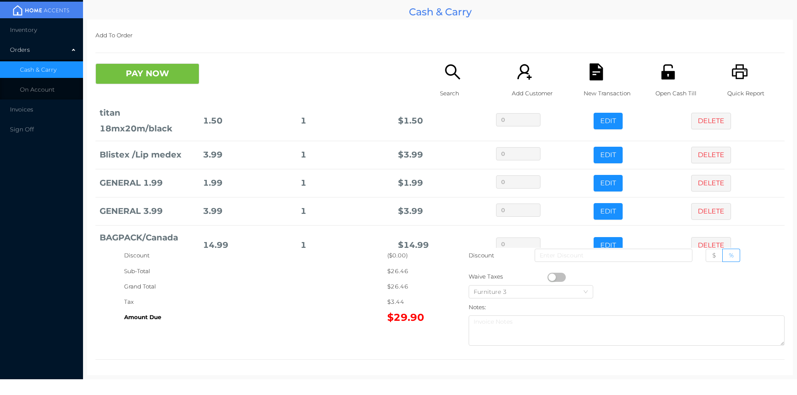
scroll to position [56, 0]
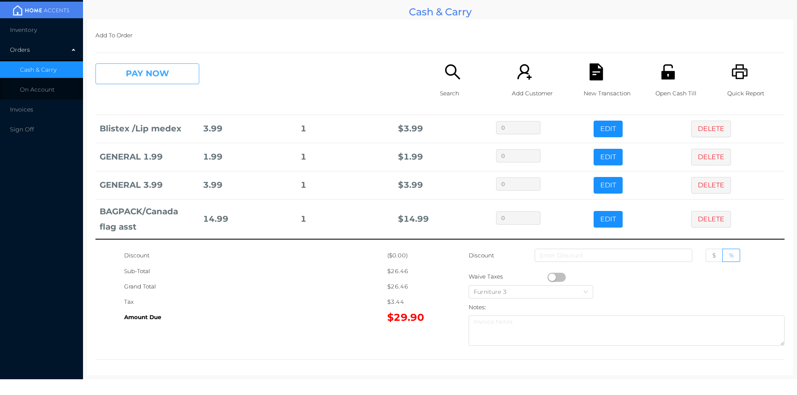
click at [126, 76] on button "PAY NOW" at bounding box center [147, 73] width 104 height 21
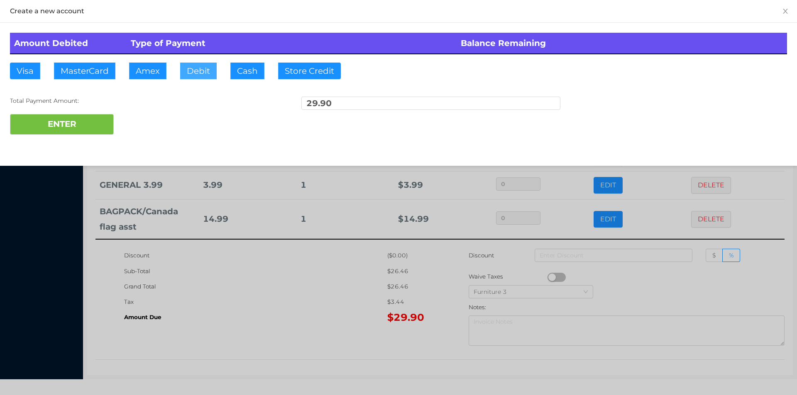
click at [190, 78] on button "Debit" at bounding box center [198, 71] width 37 height 17
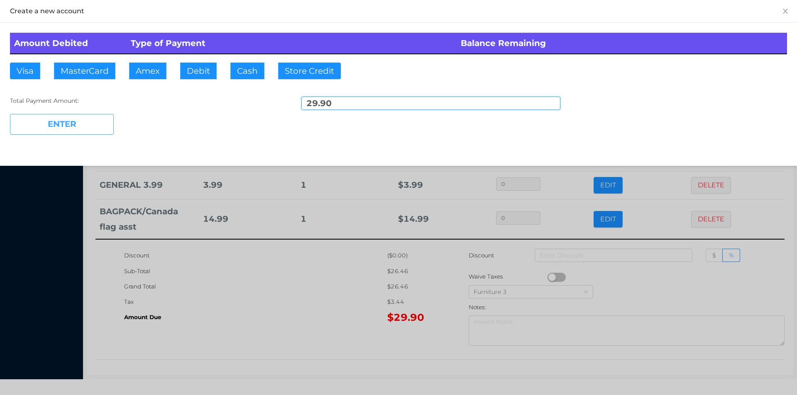
click at [63, 130] on button "ENTER" at bounding box center [62, 124] width 104 height 21
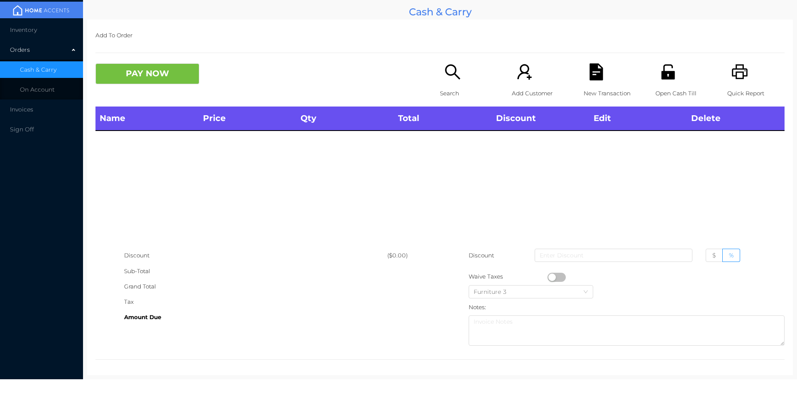
scroll to position [0, 0]
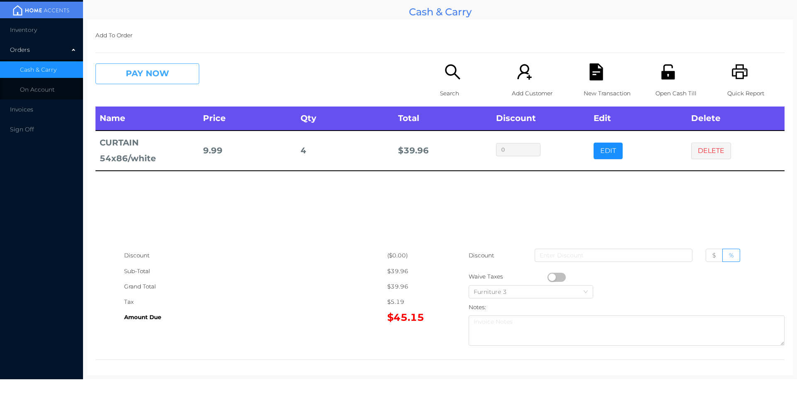
click at [124, 70] on button "PAY NOW" at bounding box center [147, 73] width 104 height 21
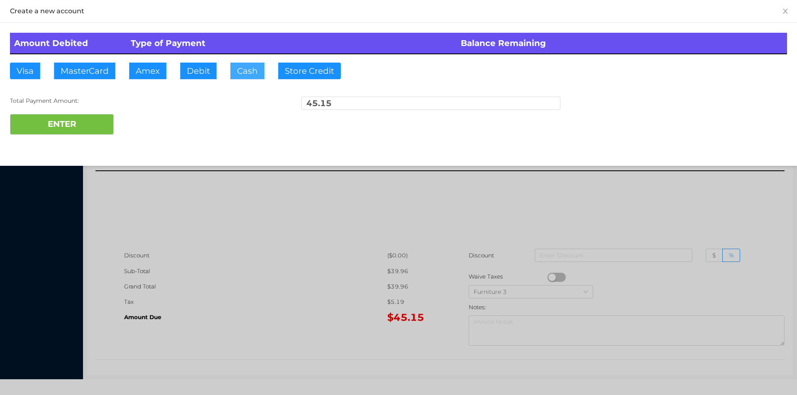
click at [247, 77] on button "Cash" at bounding box center [247, 71] width 34 height 17
click at [80, 123] on button "ENTER" at bounding box center [62, 124] width 104 height 21
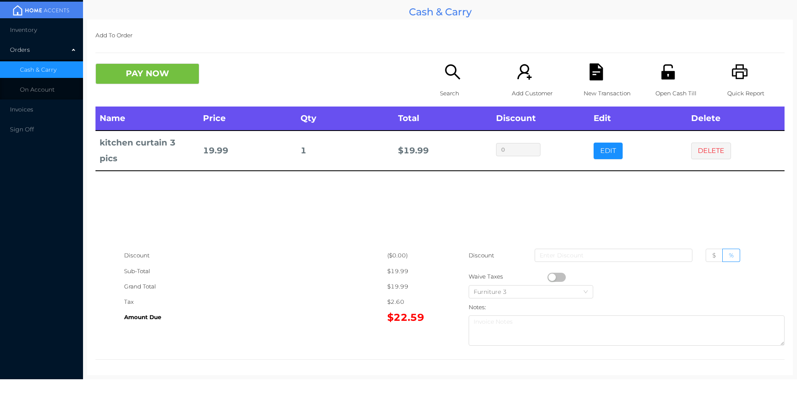
click at [456, 70] on icon "icon: search" at bounding box center [452, 71] width 17 height 17
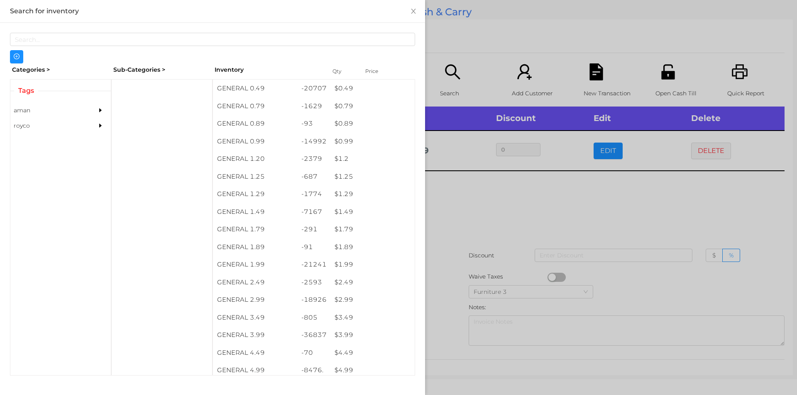
click at [495, 215] on div at bounding box center [398, 197] width 797 height 395
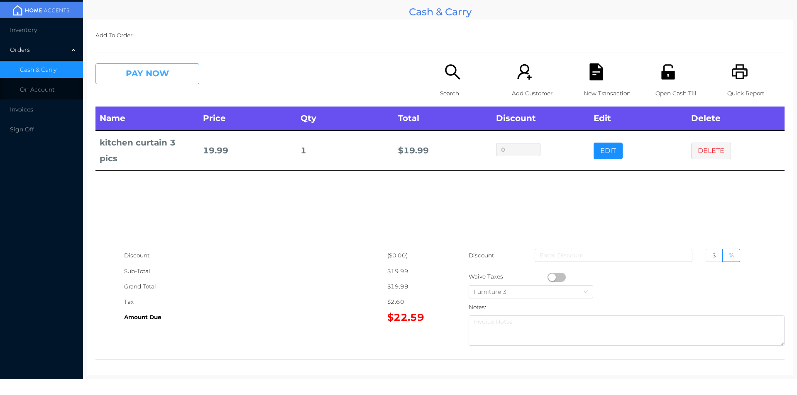
click at [122, 64] on button "PAY NOW" at bounding box center [147, 73] width 104 height 21
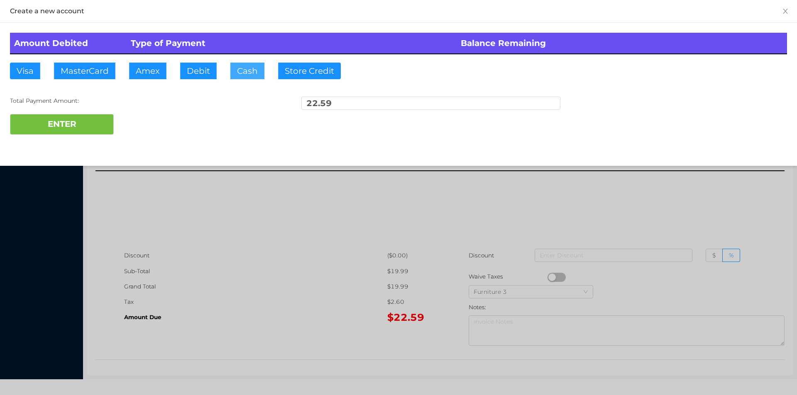
click at [245, 75] on button "Cash" at bounding box center [247, 71] width 34 height 17
type input "52.75"
click at [71, 127] on button "ENTER" at bounding box center [62, 124] width 104 height 21
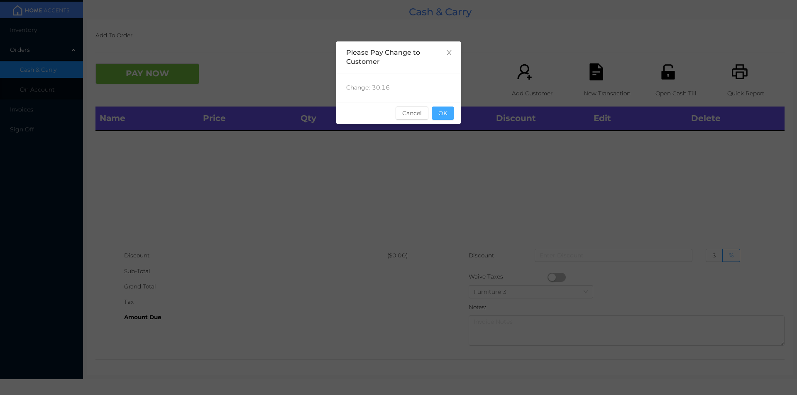
click at [451, 111] on button "OK" at bounding box center [443, 113] width 22 height 13
click at [417, 190] on div "Name Price Qty Total Discount Edit Delete" at bounding box center [439, 177] width 689 height 141
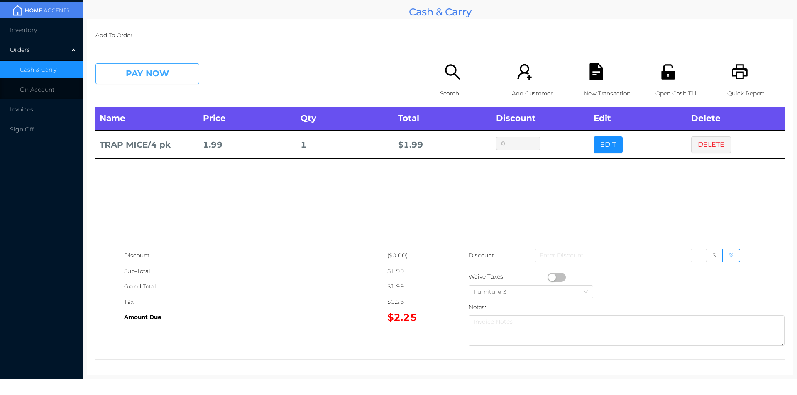
click at [147, 74] on button "PAY NOW" at bounding box center [147, 73] width 104 height 21
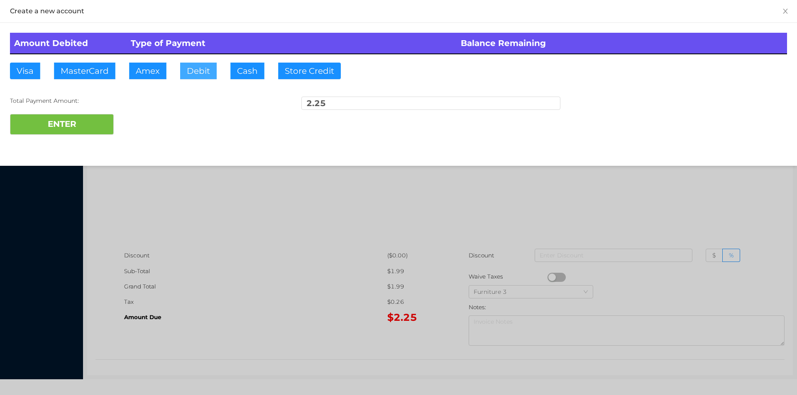
click at [210, 76] on button "Debit" at bounding box center [198, 71] width 37 height 17
click at [163, 79] on button "Amex" at bounding box center [147, 71] width 37 height 17
click at [76, 120] on button "ENTER" at bounding box center [62, 124] width 104 height 21
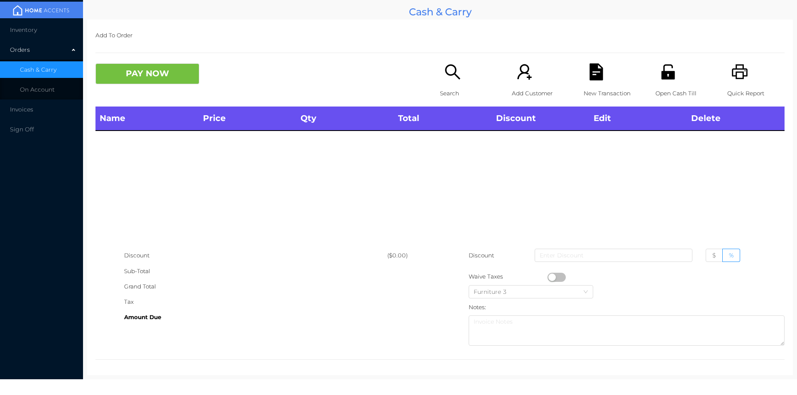
click at [449, 81] on div "Search" at bounding box center [468, 84] width 57 height 43
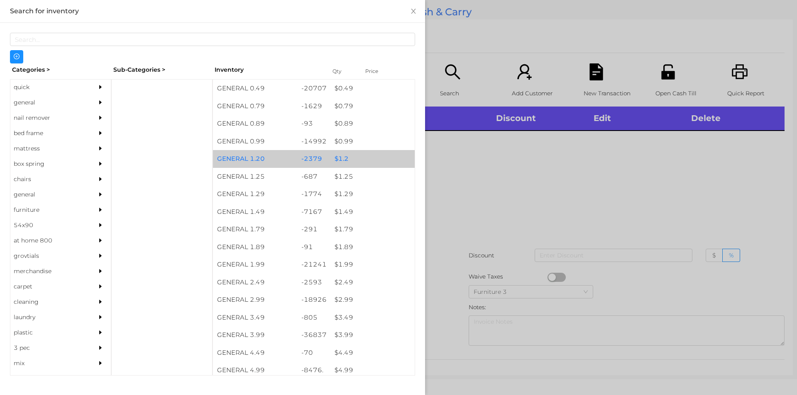
click at [336, 158] on div "$ 1.2" at bounding box center [372, 159] width 84 height 18
click at [337, 160] on div "$ 1.2" at bounding box center [372, 159] width 84 height 18
click at [338, 159] on div "$ 1.2" at bounding box center [372, 159] width 84 height 18
click at [341, 156] on div "$ 1.2" at bounding box center [372, 159] width 84 height 18
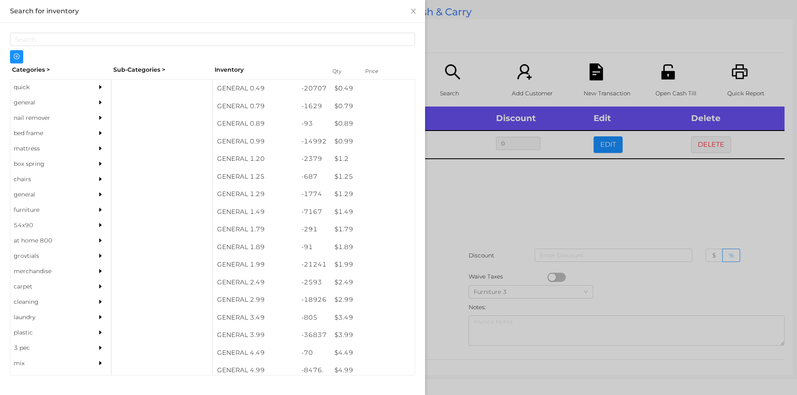
click at [451, 190] on div at bounding box center [398, 197] width 797 height 395
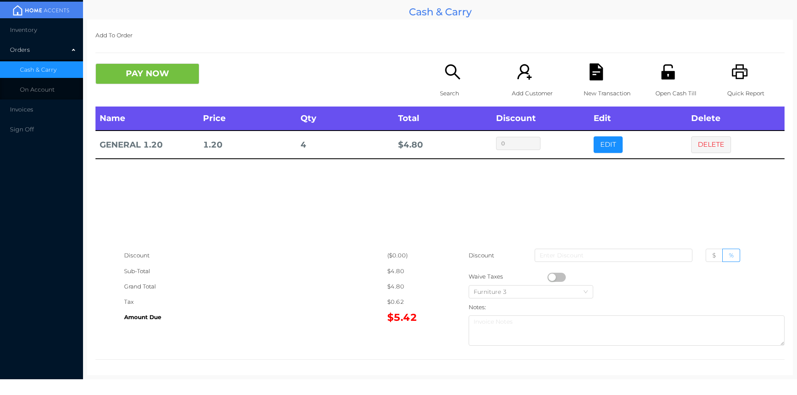
scroll to position [2, 0]
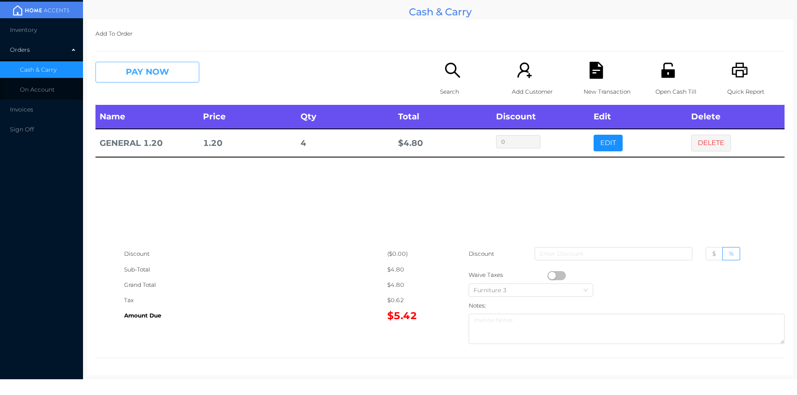
click at [175, 64] on button "PAY NOW" at bounding box center [147, 72] width 104 height 21
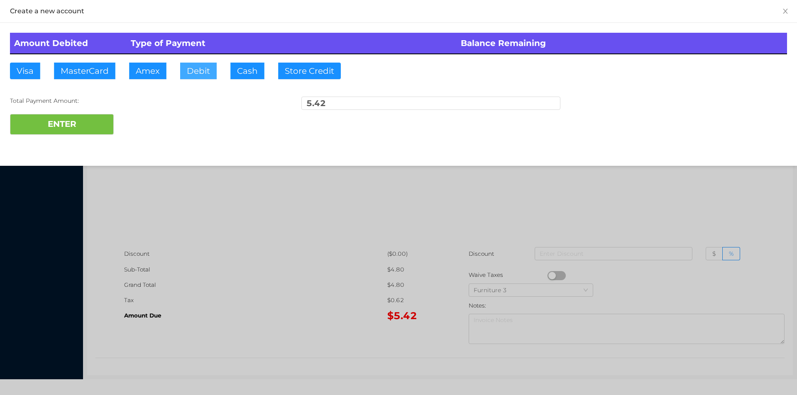
click at [200, 70] on button "Debit" at bounding box center [198, 71] width 37 height 17
click at [91, 118] on button "ENTER" at bounding box center [62, 124] width 104 height 21
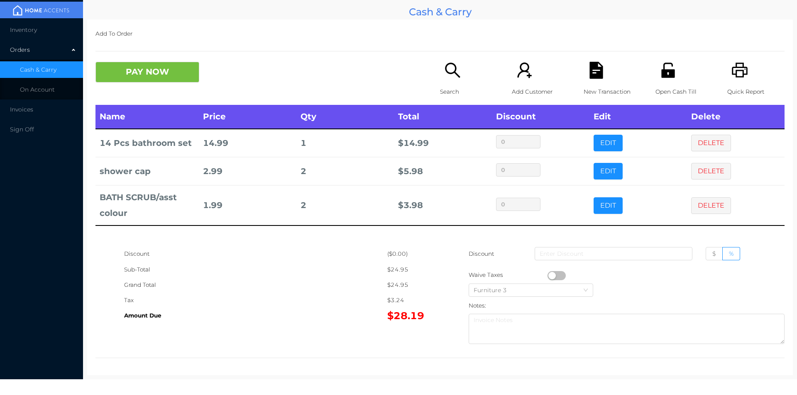
click at [144, 74] on button "PAY NOW" at bounding box center [147, 72] width 104 height 21
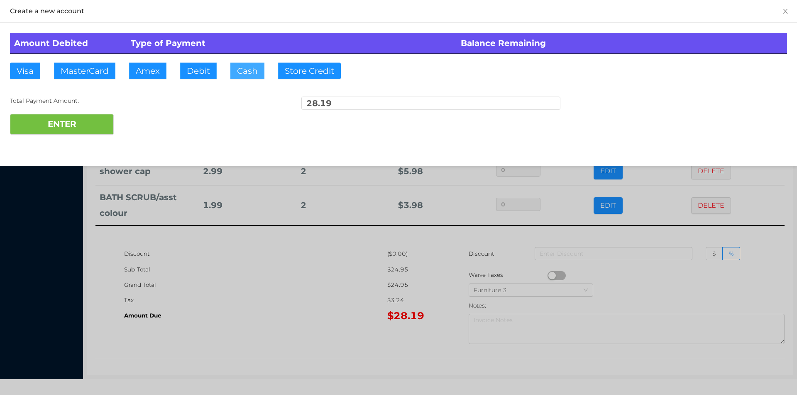
click at [233, 70] on button "Cash" at bounding box center [247, 71] width 34 height 17
type input "100."
click at [81, 129] on button "ENTER" at bounding box center [62, 124] width 104 height 21
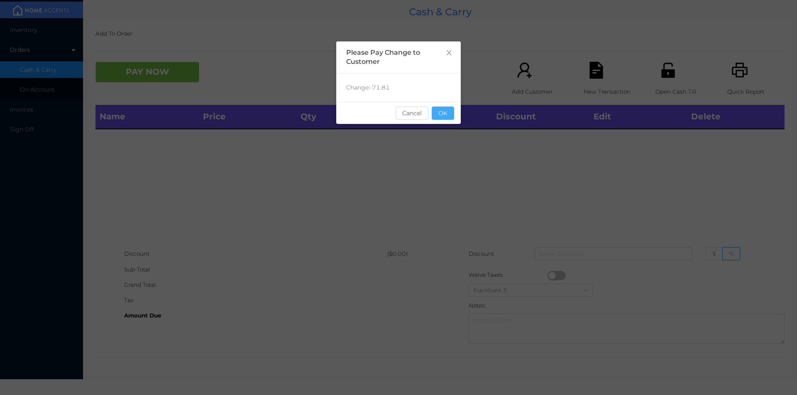
click at [444, 115] on button "OK" at bounding box center [443, 113] width 22 height 13
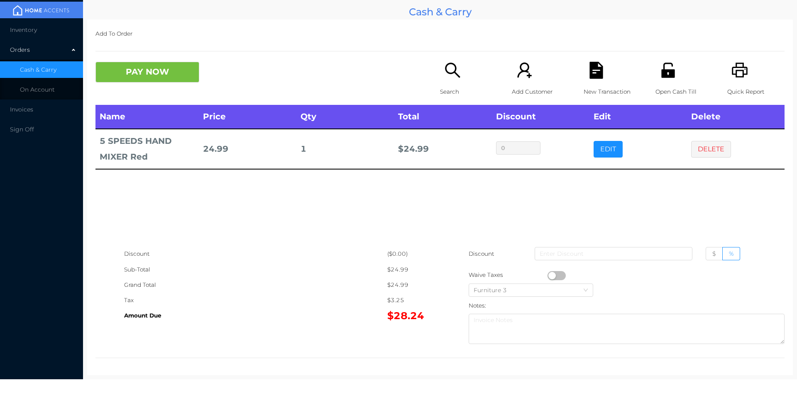
click at [139, 72] on button "PAY NOW" at bounding box center [147, 72] width 104 height 21
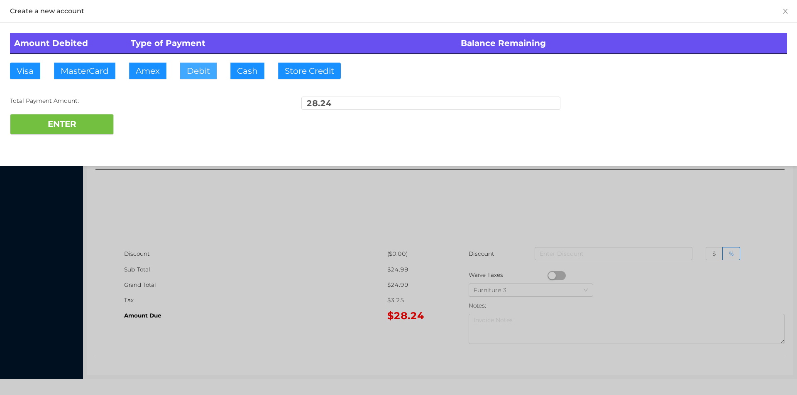
click at [206, 72] on button "Debit" at bounding box center [198, 71] width 37 height 17
click at [67, 130] on button "ENTER" at bounding box center [62, 124] width 104 height 21
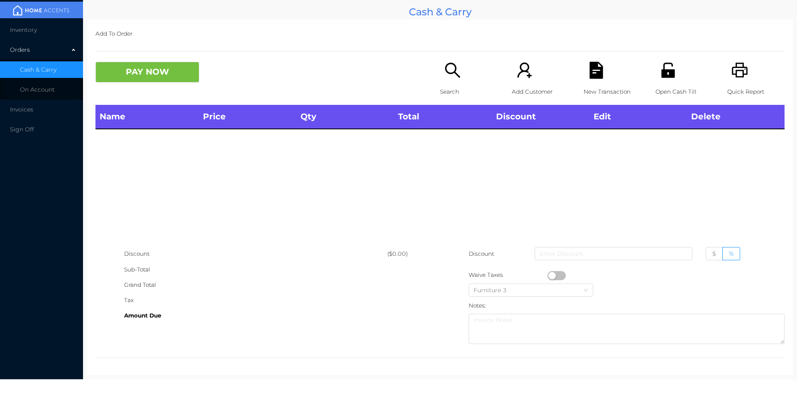
click at [665, 76] on icon "icon: unlock" at bounding box center [667, 70] width 13 height 15
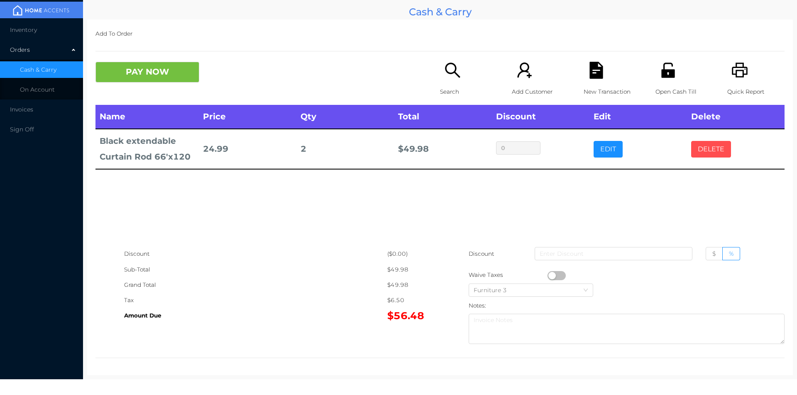
click at [707, 146] on button "DELETE" at bounding box center [711, 149] width 40 height 17
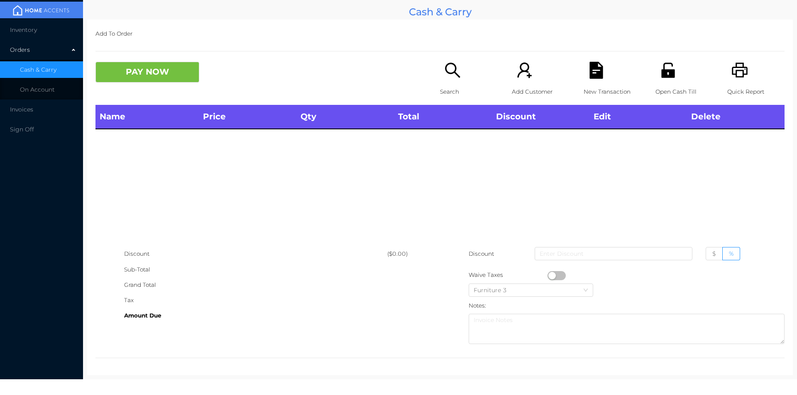
click at [453, 70] on icon "icon: search" at bounding box center [452, 70] width 15 height 15
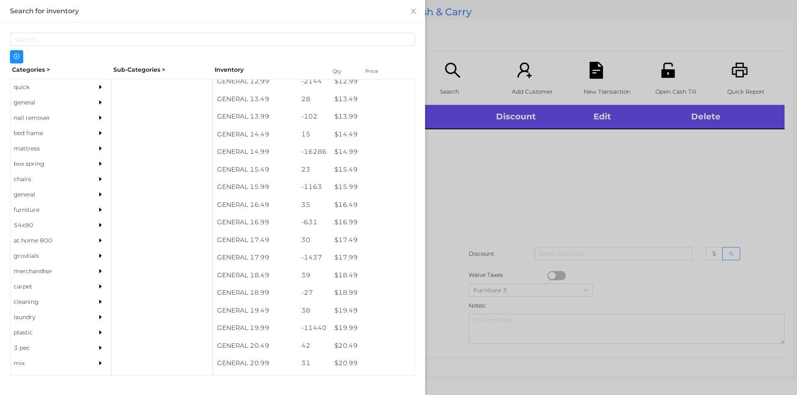
scroll to position [649, 0]
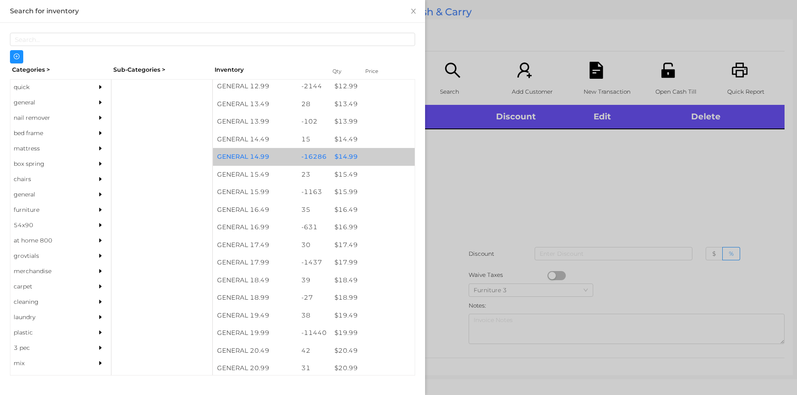
click at [340, 154] on div "$ 14.99" at bounding box center [372, 157] width 84 height 18
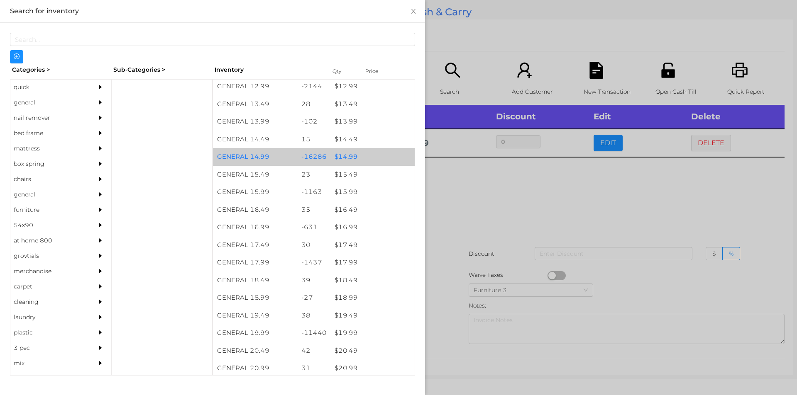
click at [349, 152] on div "$ 14.99" at bounding box center [372, 157] width 84 height 18
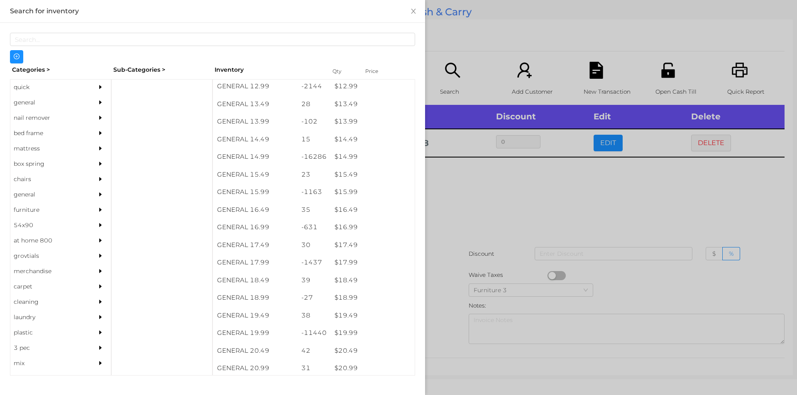
click at [464, 195] on div at bounding box center [398, 197] width 797 height 395
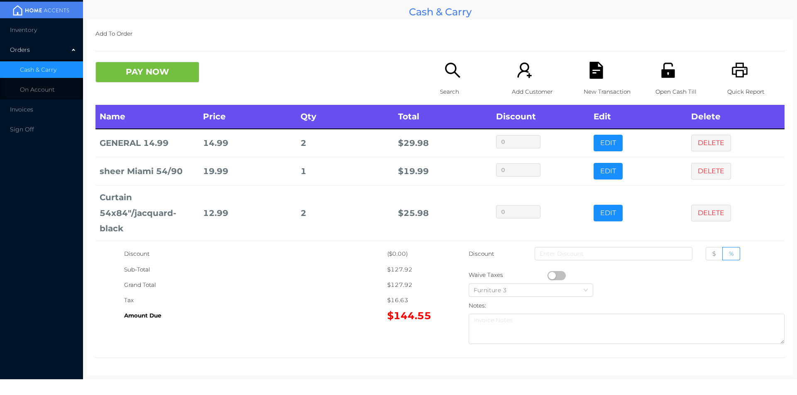
click at [447, 80] on div "Search" at bounding box center [468, 83] width 57 height 43
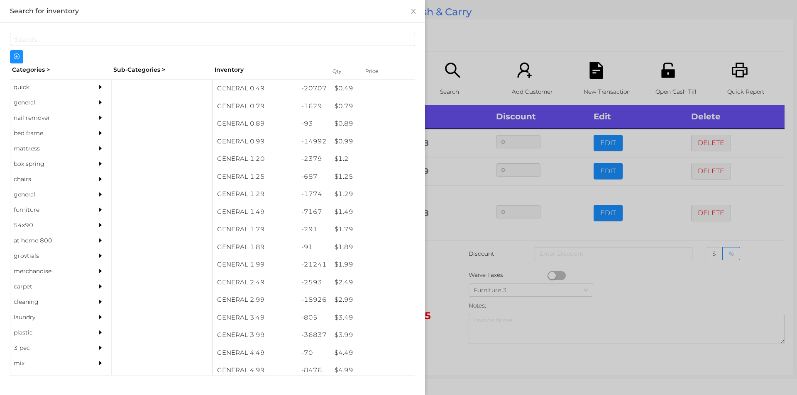
click at [20, 89] on div "quick" at bounding box center [48, 87] width 76 height 15
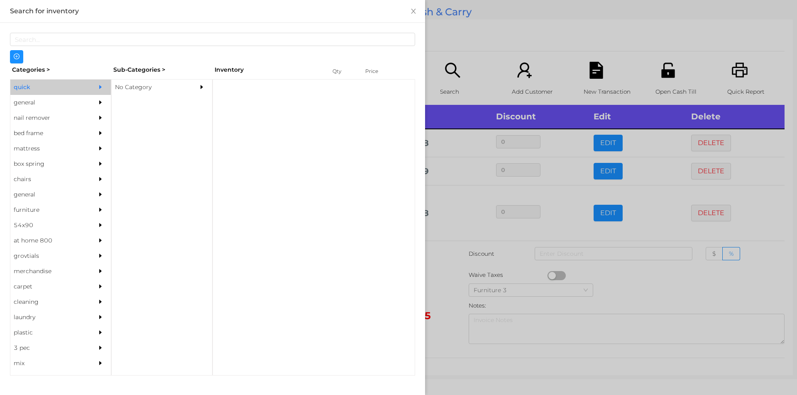
click at [141, 88] on div "No Category" at bounding box center [150, 87] width 76 height 15
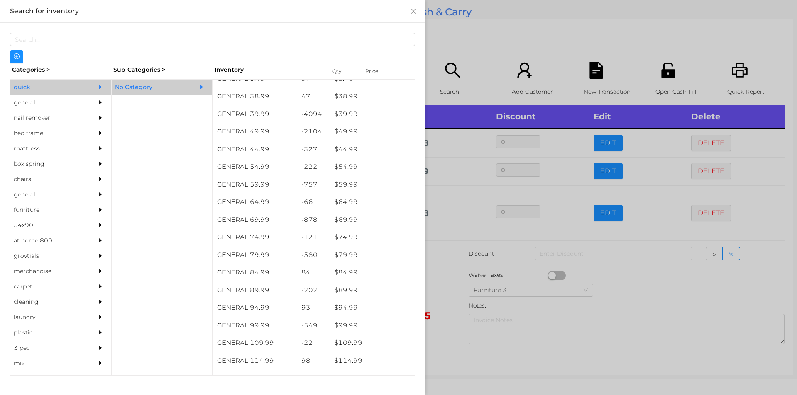
scroll to position [450, 0]
click at [338, 247] on div "$ 79.99" at bounding box center [372, 256] width 84 height 18
click at [435, 245] on div at bounding box center [398, 197] width 797 height 395
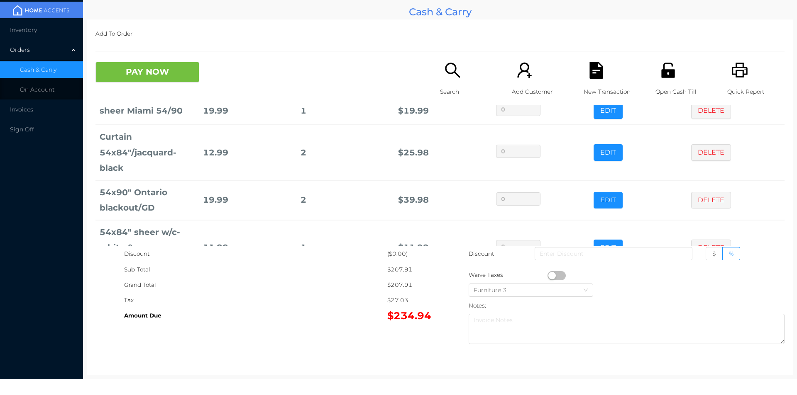
scroll to position [111, 0]
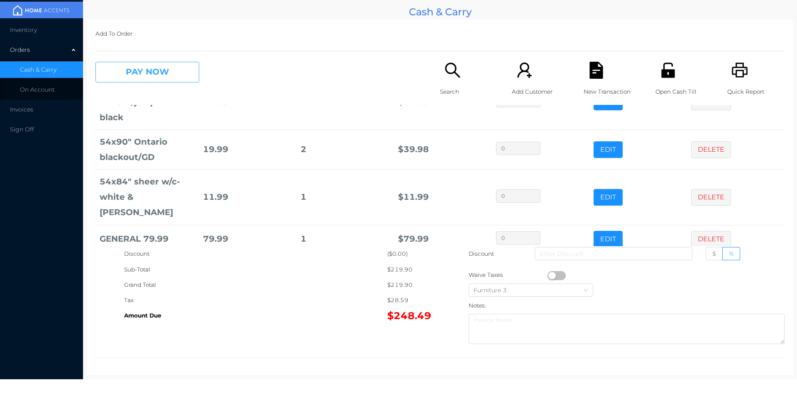
click at [131, 69] on button "PAY NOW" at bounding box center [147, 72] width 104 height 21
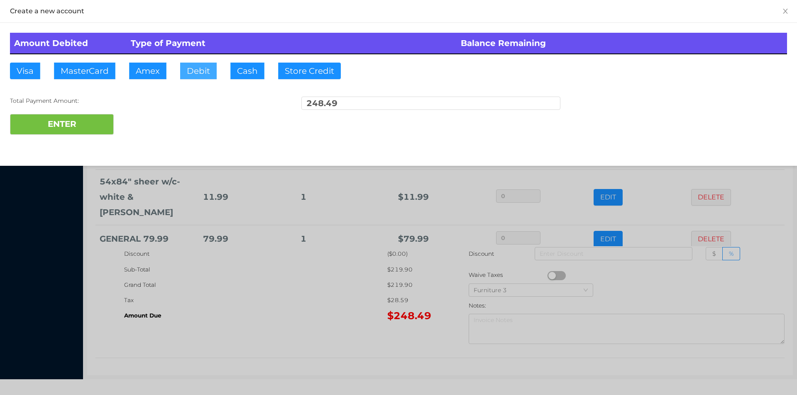
click at [210, 69] on button "Debit" at bounding box center [198, 71] width 37 height 17
click at [68, 132] on button "ENTER" at bounding box center [62, 124] width 104 height 21
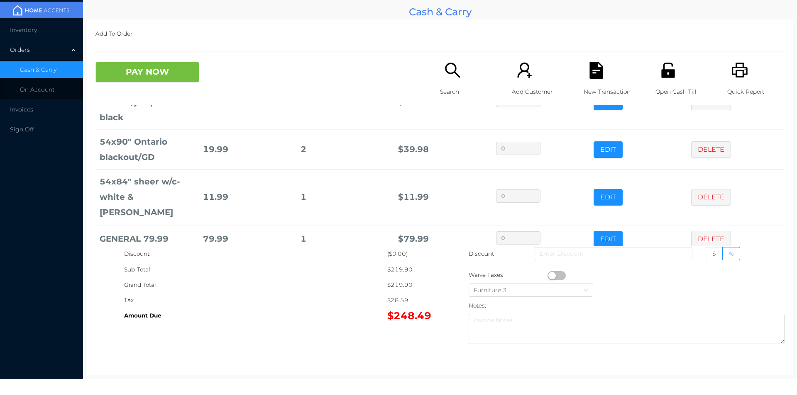
scroll to position [0, 0]
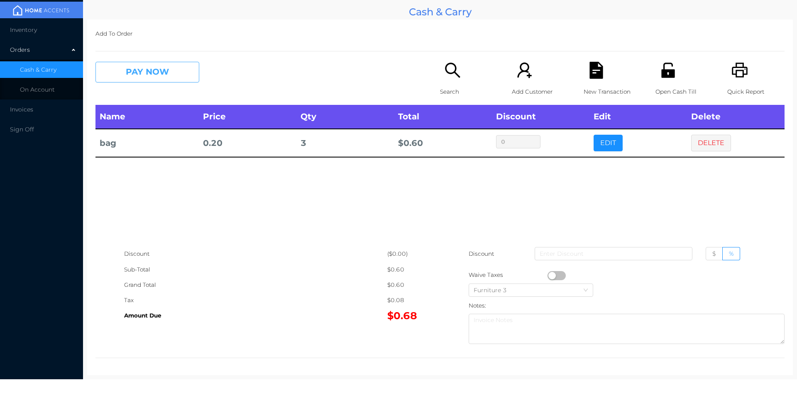
click at [122, 78] on button "PAY NOW" at bounding box center [147, 72] width 104 height 21
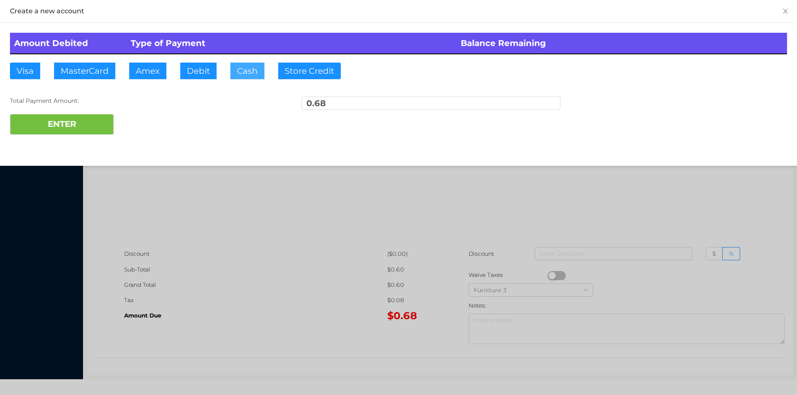
click at [242, 77] on button "Cash" at bounding box center [247, 71] width 34 height 17
click at [78, 126] on button "ENTER" at bounding box center [62, 124] width 104 height 21
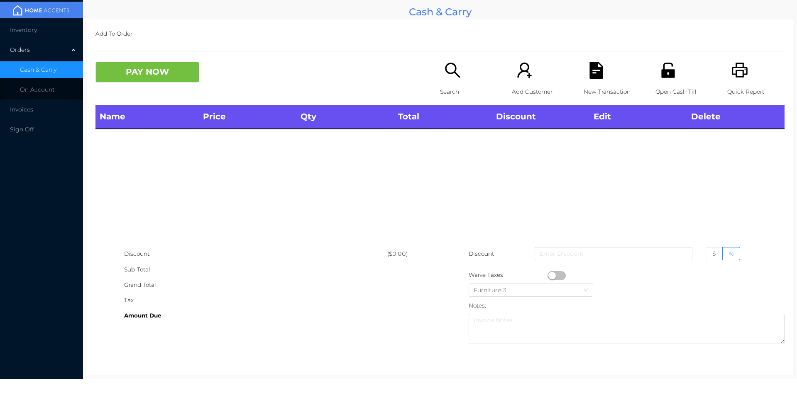
click at [450, 78] on icon "icon: search" at bounding box center [452, 70] width 17 height 17
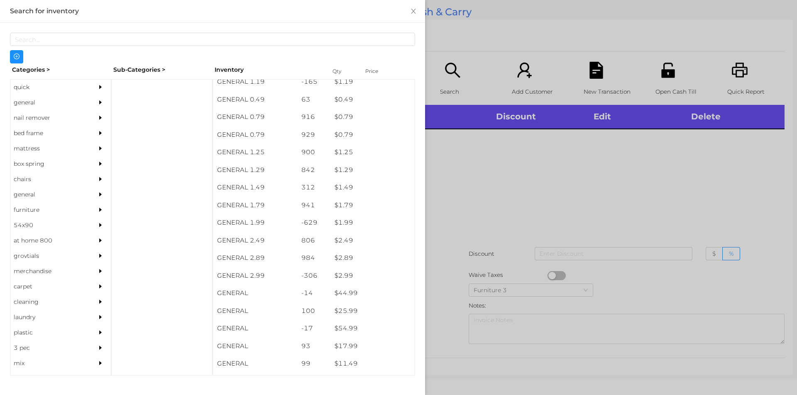
scroll to position [39, 0]
click at [20, 100] on div "general" at bounding box center [48, 102] width 76 height 15
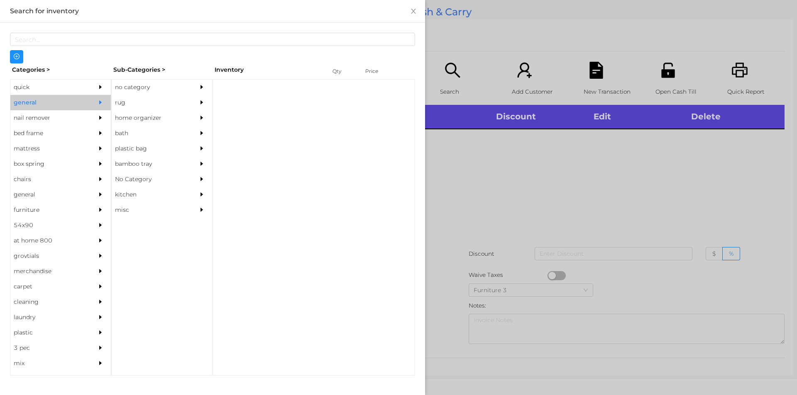
click at [121, 87] on div "no category" at bounding box center [150, 87] width 76 height 15
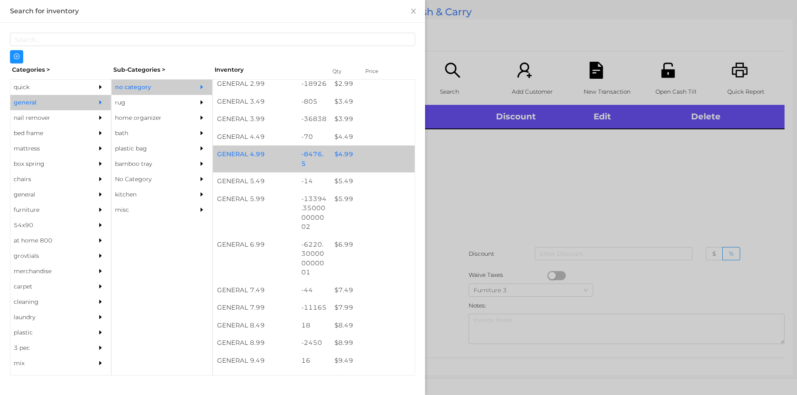
click at [342, 156] on div "$ 4.99" at bounding box center [372, 155] width 84 height 18
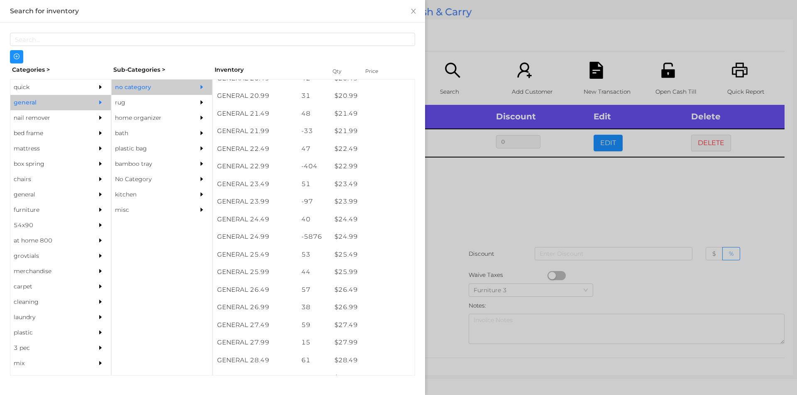
scroll to position [923, 0]
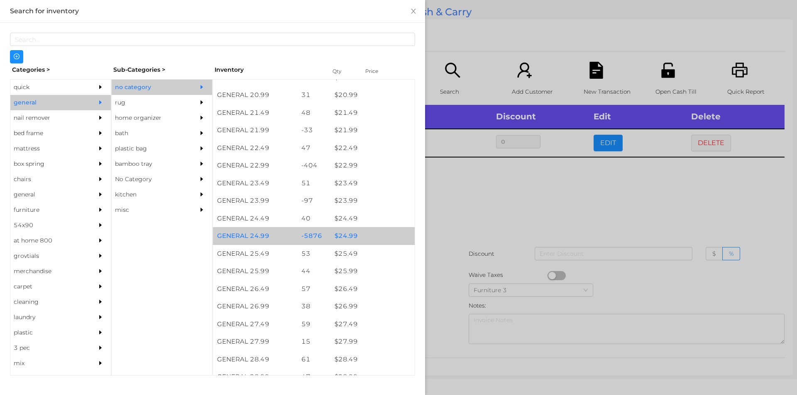
click at [343, 239] on div "$ 24.99" at bounding box center [372, 236] width 84 height 18
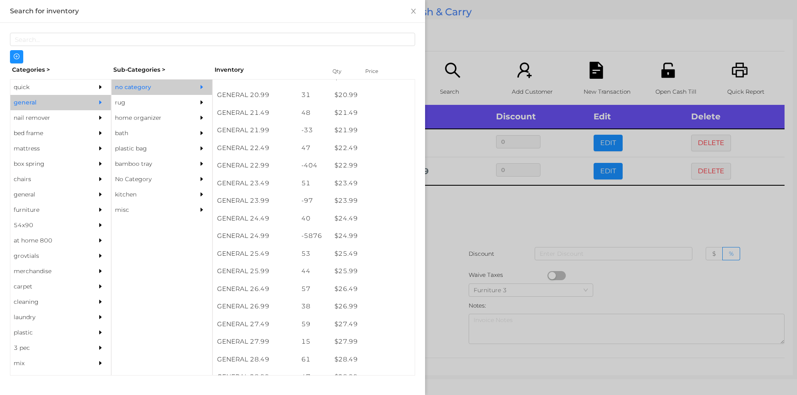
click at [446, 232] on div at bounding box center [398, 197] width 797 height 395
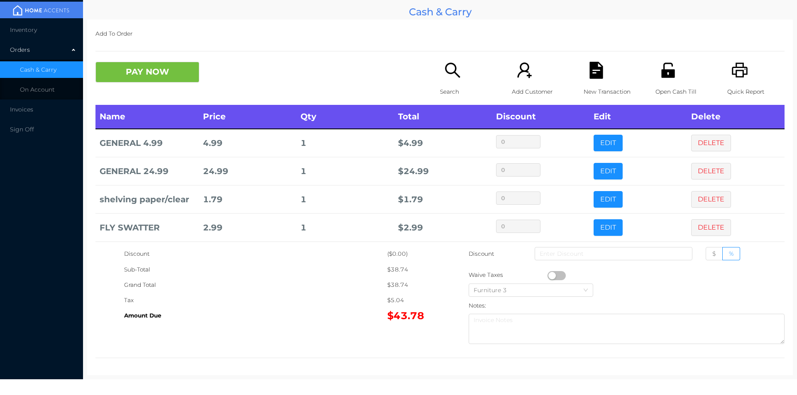
click at [440, 78] on div "Search" at bounding box center [468, 83] width 57 height 43
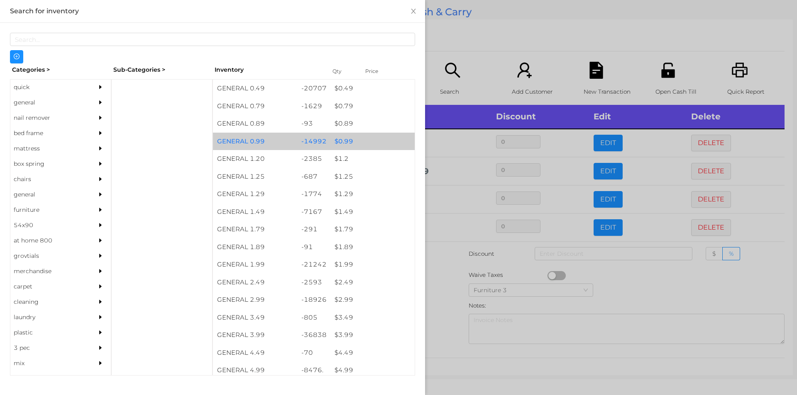
click at [341, 141] on div "$ 0.99" at bounding box center [372, 142] width 84 height 18
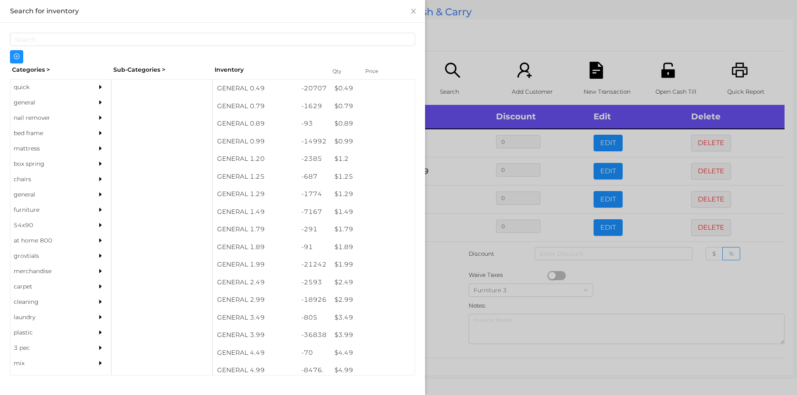
click at [450, 244] on div at bounding box center [398, 197] width 797 height 395
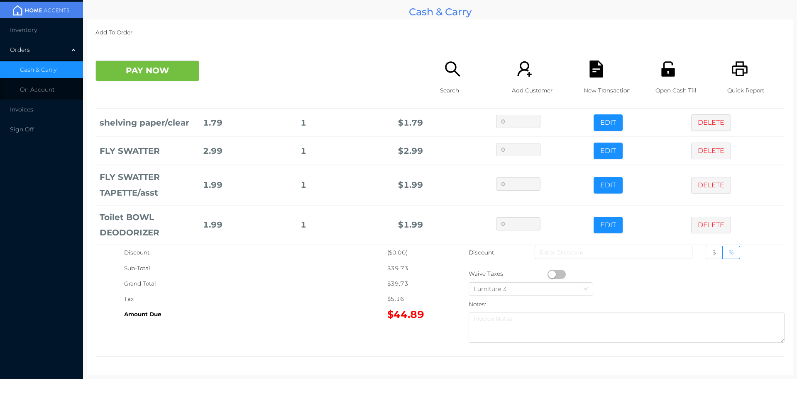
scroll to position [112, 0]
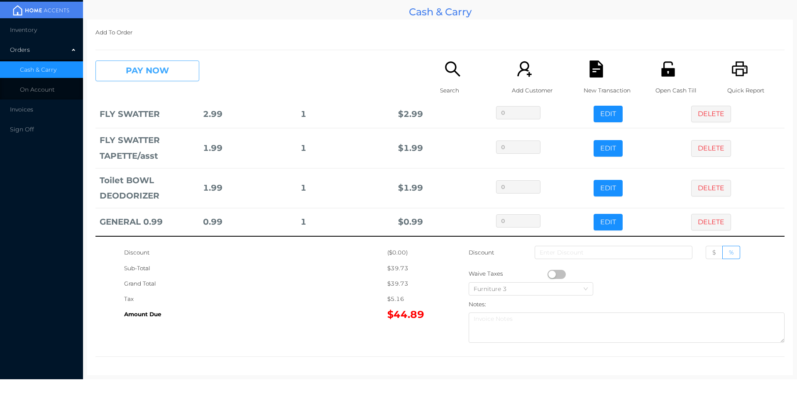
click at [171, 68] on button "PAY NOW" at bounding box center [147, 71] width 104 height 21
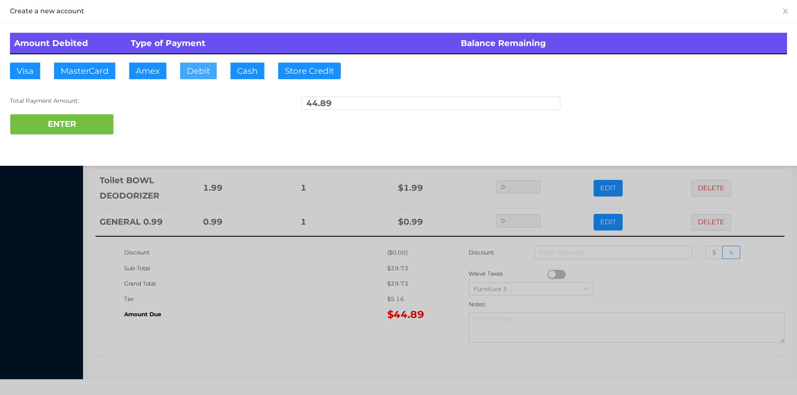
click at [190, 71] on button "Debit" at bounding box center [198, 71] width 37 height 17
click at [103, 124] on button "ENTER" at bounding box center [62, 124] width 104 height 21
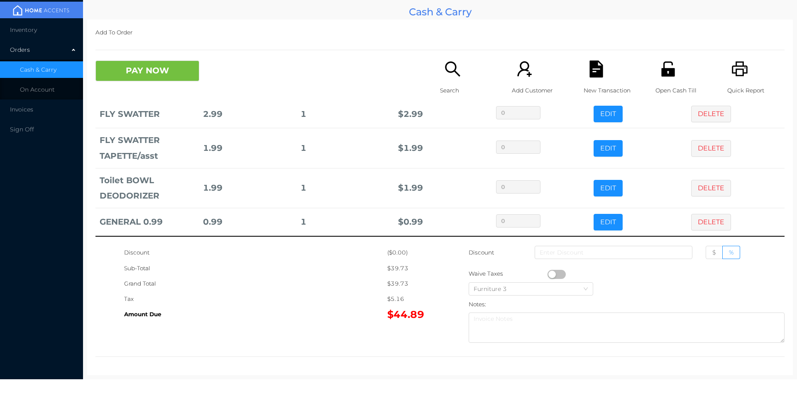
scroll to position [0, 0]
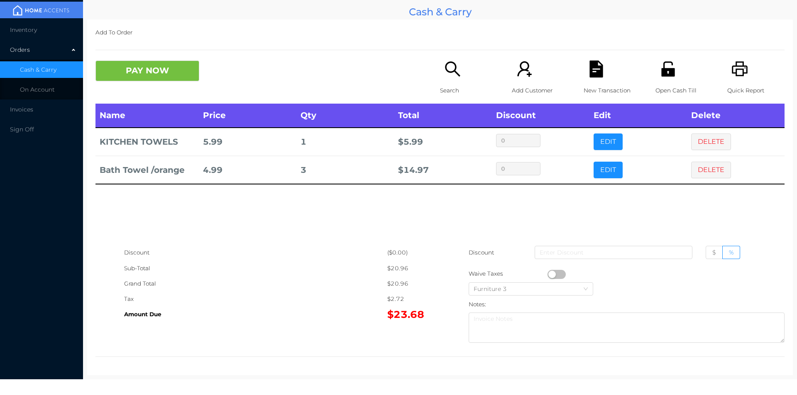
click at [749, 62] on div "Quick Report" at bounding box center [755, 82] width 57 height 43
click at [572, 85] on div "Search Add Customer New Transaction Open Cash Till Quick Report" at bounding box center [612, 82] width 344 height 43
click at [179, 64] on button "PAY NOW" at bounding box center [147, 71] width 104 height 21
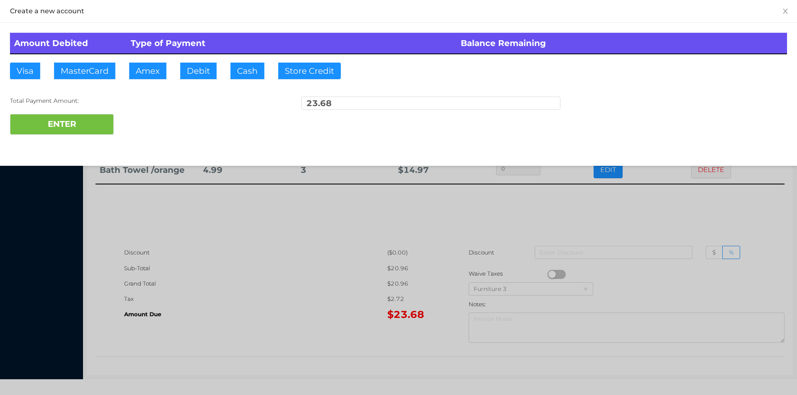
click at [662, 216] on div at bounding box center [398, 197] width 797 height 395
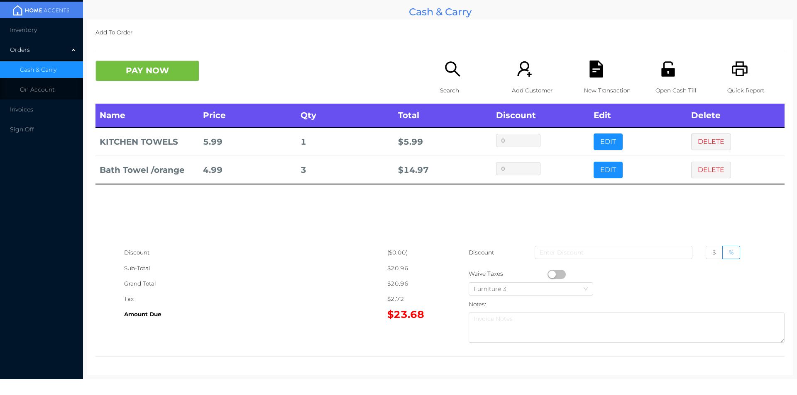
click at [597, 80] on div "New Transaction" at bounding box center [611, 82] width 57 height 43
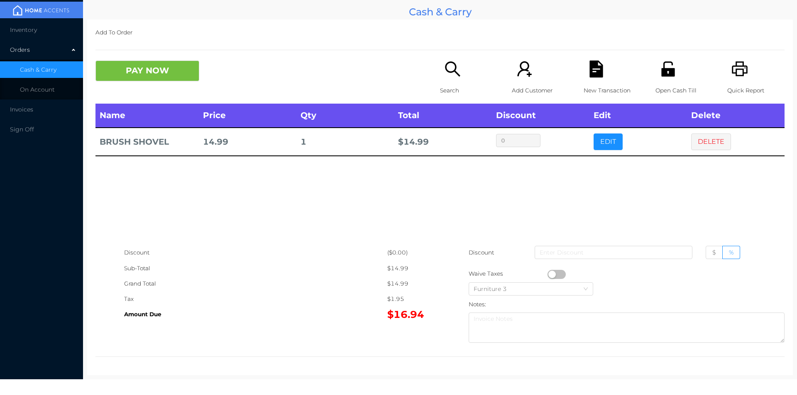
click at [736, 76] on icon "icon: printer" at bounding box center [739, 68] width 16 height 15
click at [707, 144] on button "DELETE" at bounding box center [711, 142] width 40 height 17
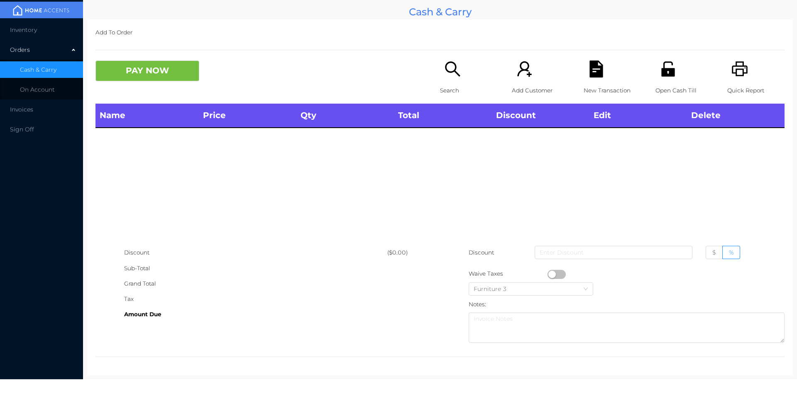
click at [168, 66] on button "PAY NOW" at bounding box center [147, 71] width 104 height 21
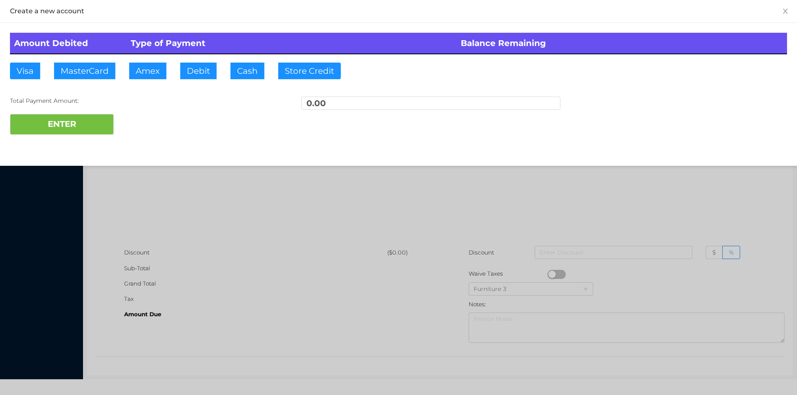
click at [137, 188] on div at bounding box center [398, 197] width 797 height 395
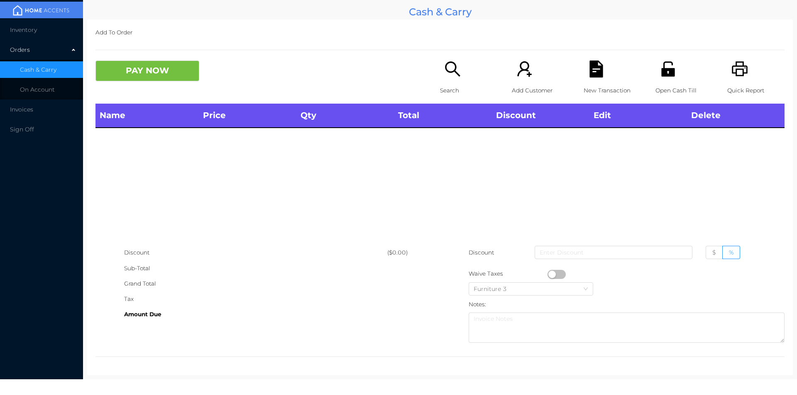
click at [450, 78] on icon "icon: search" at bounding box center [452, 69] width 17 height 17
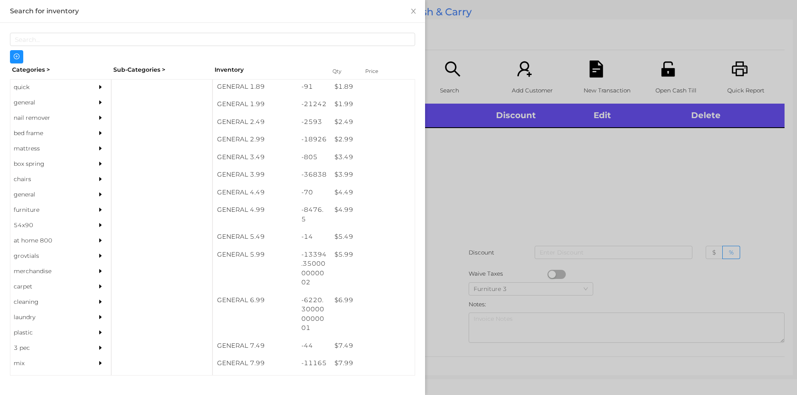
scroll to position [161, 0]
click at [28, 101] on div "general" at bounding box center [48, 102] width 76 height 15
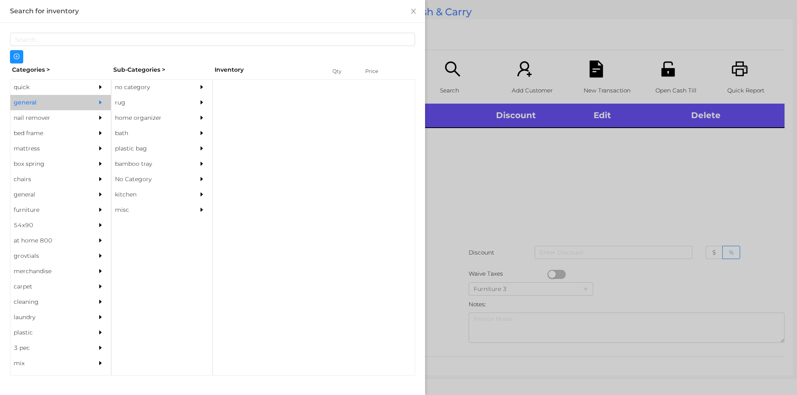
click at [129, 85] on div "no category" at bounding box center [150, 87] width 76 height 15
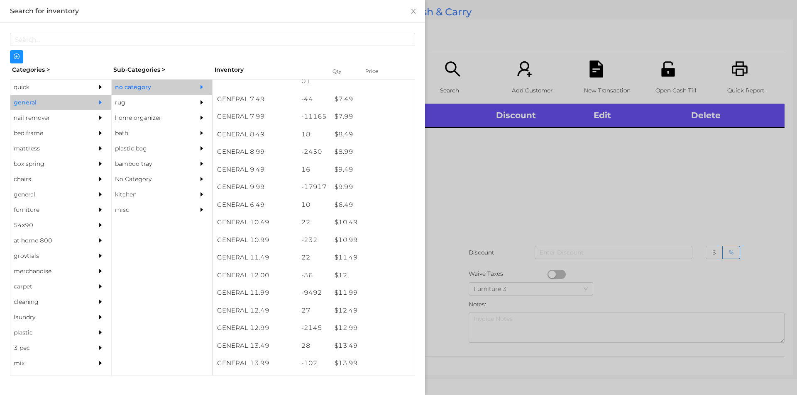
scroll to position [408, 0]
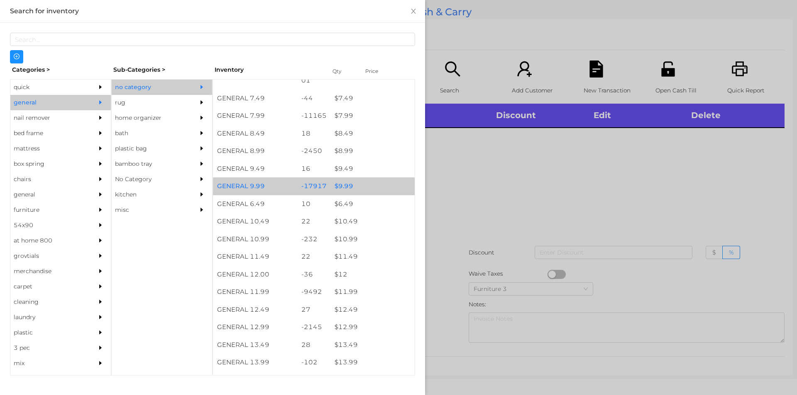
click at [333, 184] on div "$ 9.99" at bounding box center [372, 187] width 84 height 18
click at [339, 186] on div "$ 9.99" at bounding box center [372, 187] width 84 height 18
click at [473, 198] on div at bounding box center [398, 197] width 797 height 395
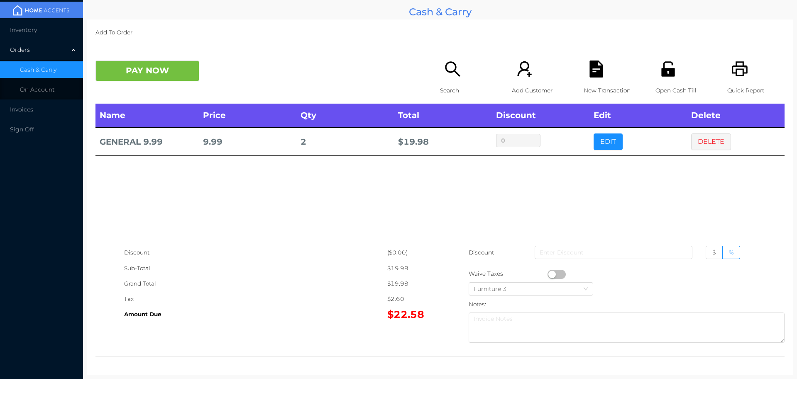
click at [452, 78] on icon "icon: search" at bounding box center [452, 69] width 17 height 17
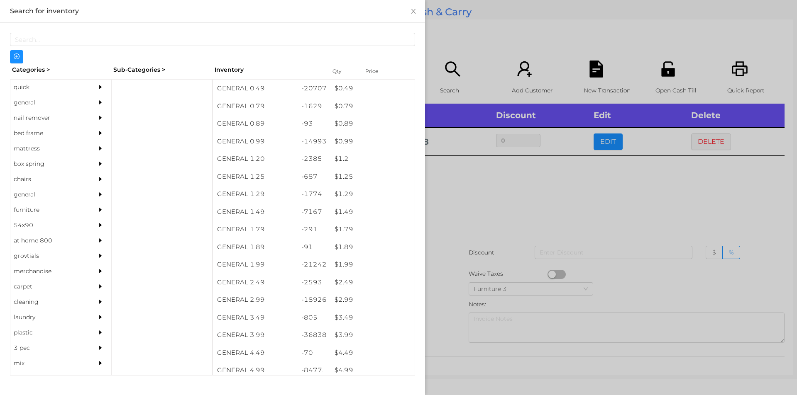
click at [34, 87] on div "quick" at bounding box center [48, 87] width 76 height 15
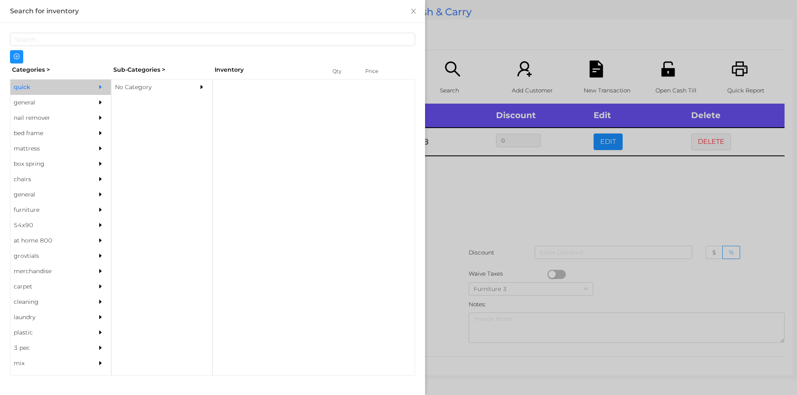
click at [130, 89] on div "No Category" at bounding box center [150, 87] width 76 height 15
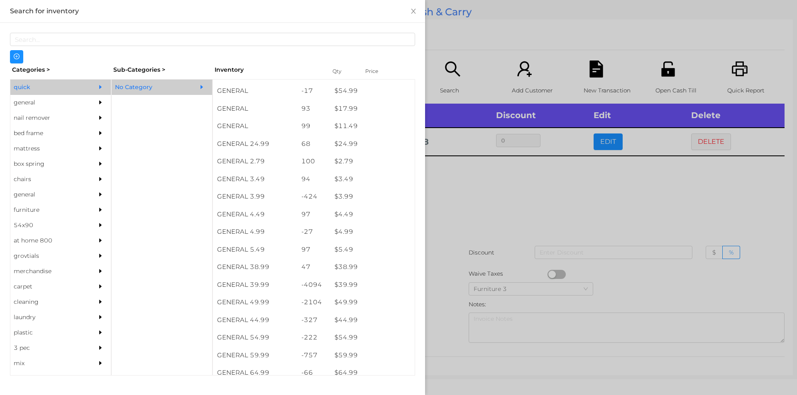
scroll to position [280, 0]
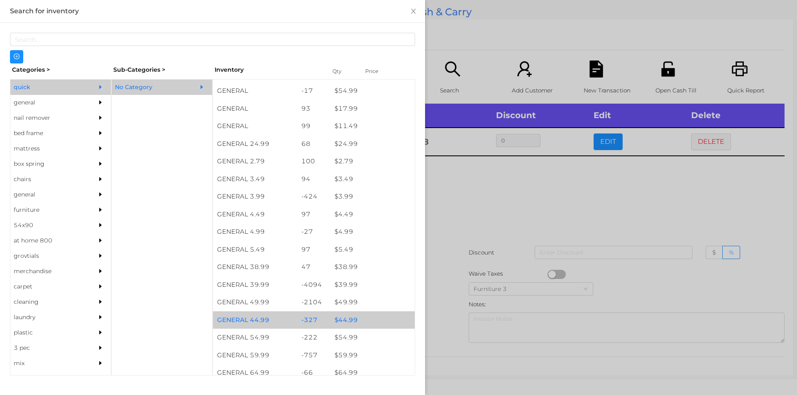
click at [347, 323] on div "$ 44.99" at bounding box center [372, 321] width 84 height 18
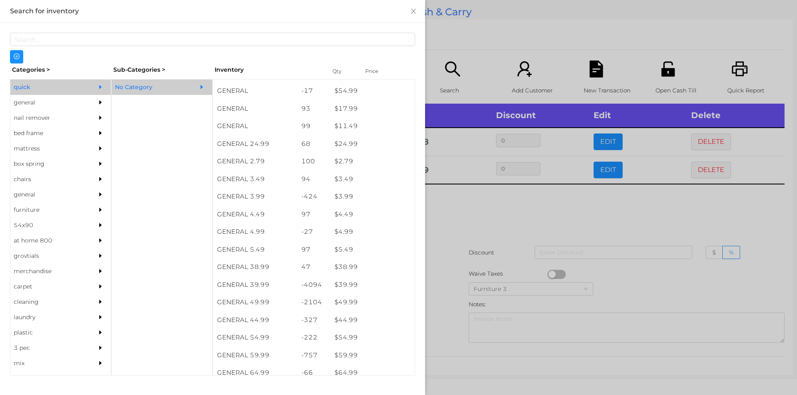
click at [455, 311] on div at bounding box center [398, 197] width 797 height 395
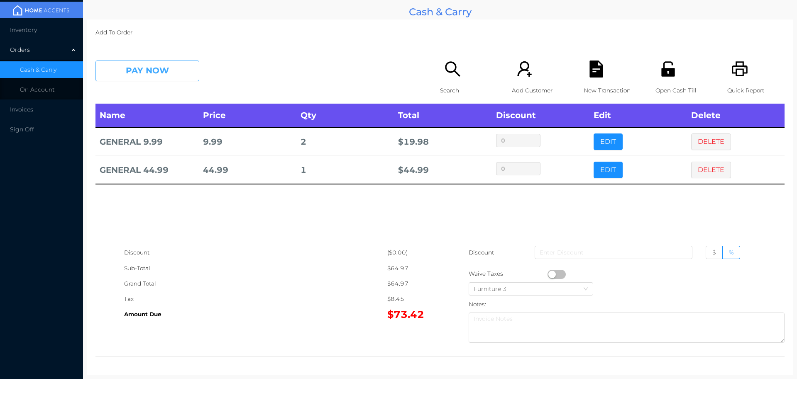
click at [110, 66] on button "PAY NOW" at bounding box center [147, 71] width 104 height 21
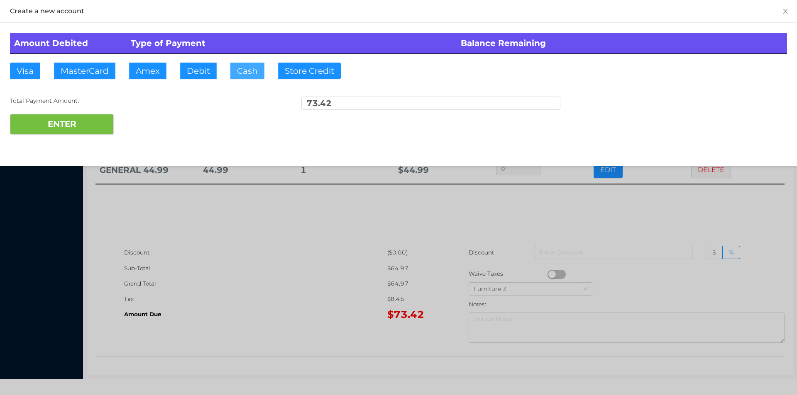
click at [238, 70] on button "Cash" at bounding box center [247, 71] width 34 height 17
type input "80."
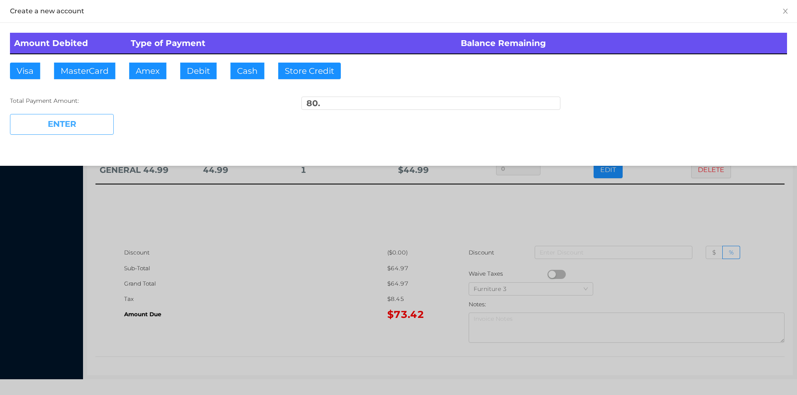
click at [81, 132] on button "ENTER" at bounding box center [62, 124] width 104 height 21
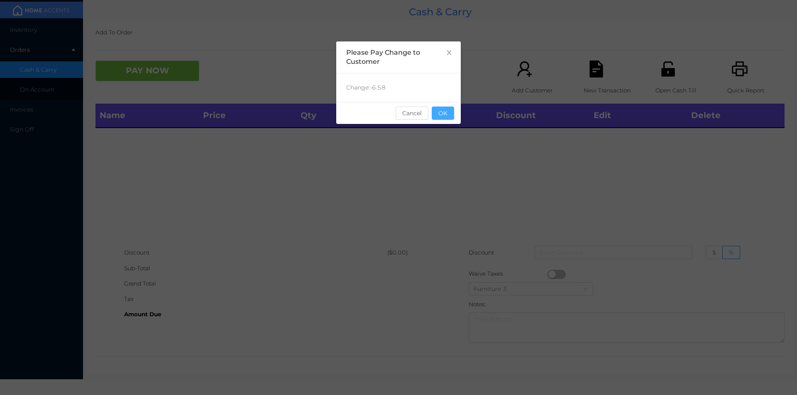
click at [446, 117] on button "OK" at bounding box center [443, 113] width 22 height 13
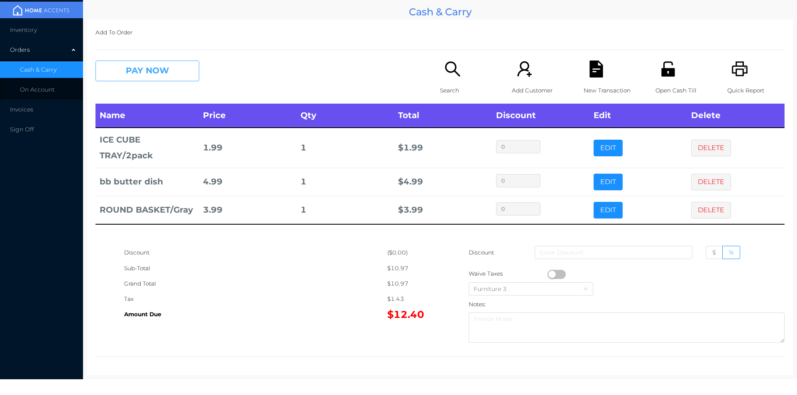
click at [140, 68] on button "PAY NOW" at bounding box center [147, 71] width 104 height 21
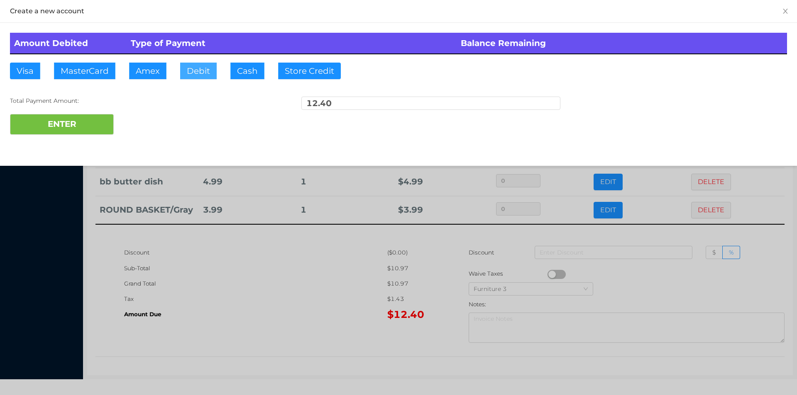
click at [190, 71] on button "Debit" at bounding box center [198, 71] width 37 height 17
click at [68, 132] on button "ENTER" at bounding box center [62, 124] width 104 height 21
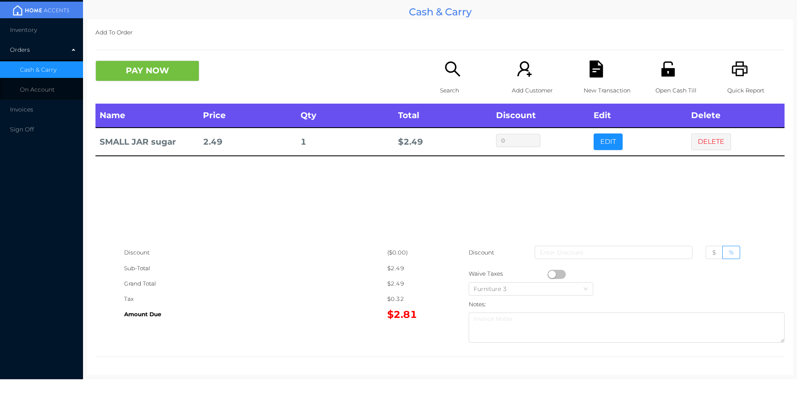
click at [450, 79] on div "Search" at bounding box center [468, 82] width 57 height 43
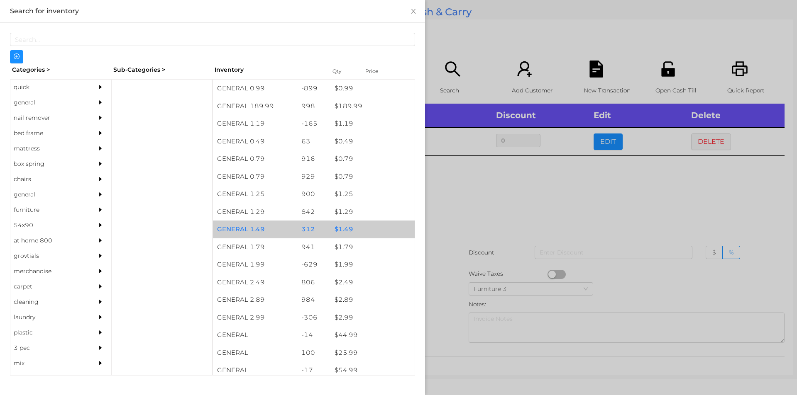
click at [348, 228] on div "$ 1.49" at bounding box center [372, 230] width 84 height 18
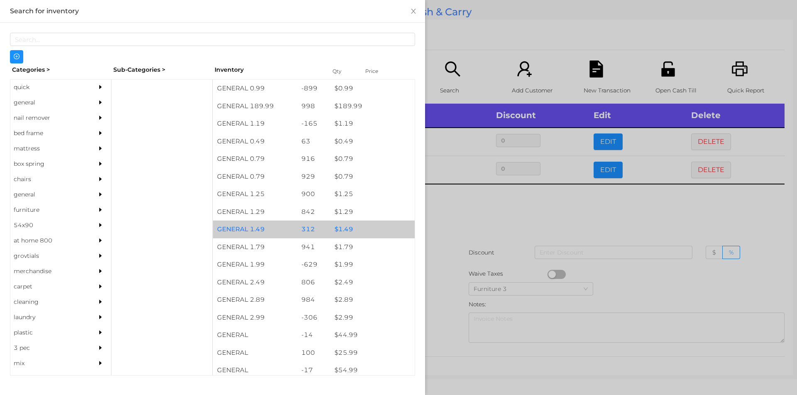
click at [348, 227] on div "$ 1.49" at bounding box center [372, 230] width 84 height 18
click at [344, 228] on div "$ 1.49" at bounding box center [372, 230] width 84 height 18
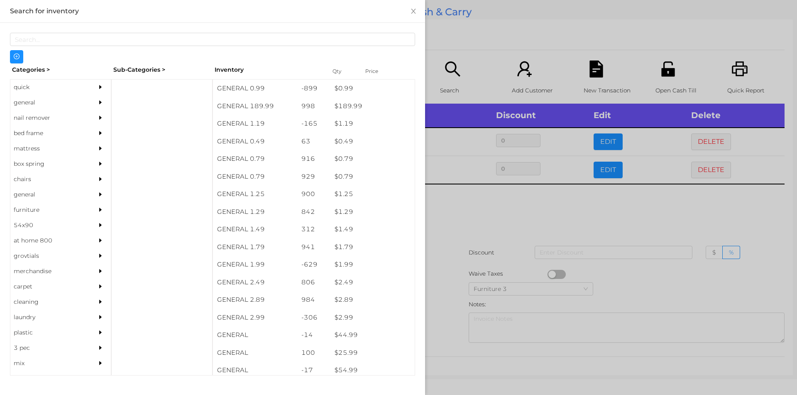
click at [468, 213] on div at bounding box center [398, 197] width 797 height 395
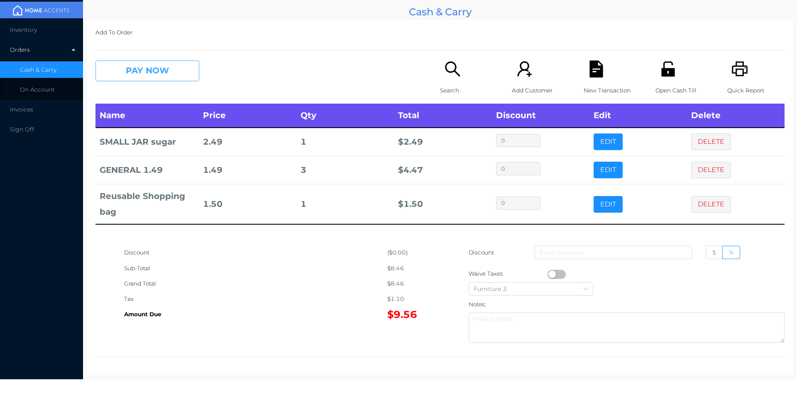
click at [166, 74] on button "PAY NOW" at bounding box center [147, 71] width 104 height 21
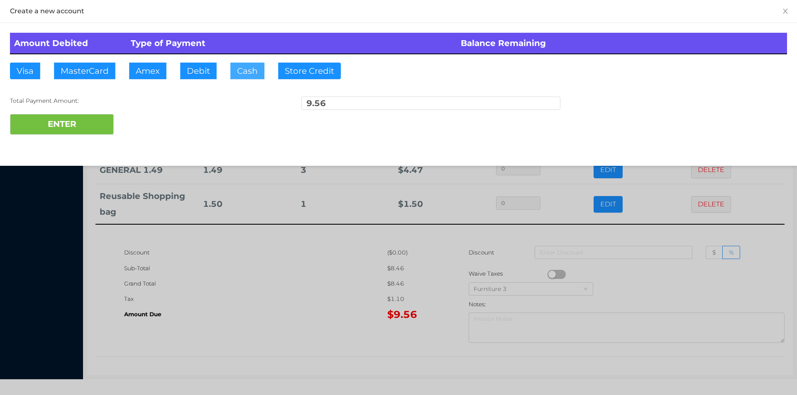
click at [246, 77] on button "Cash" at bounding box center [247, 71] width 34 height 17
type input "20.55"
click at [65, 133] on button "ENTER" at bounding box center [62, 124] width 104 height 21
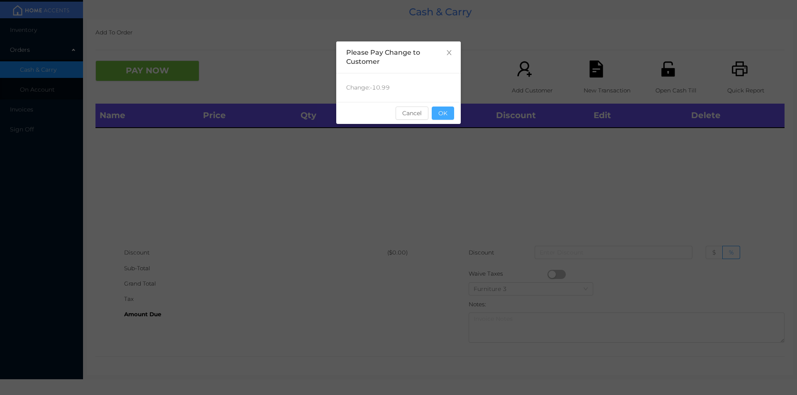
click at [438, 112] on button "OK" at bounding box center [443, 113] width 22 height 13
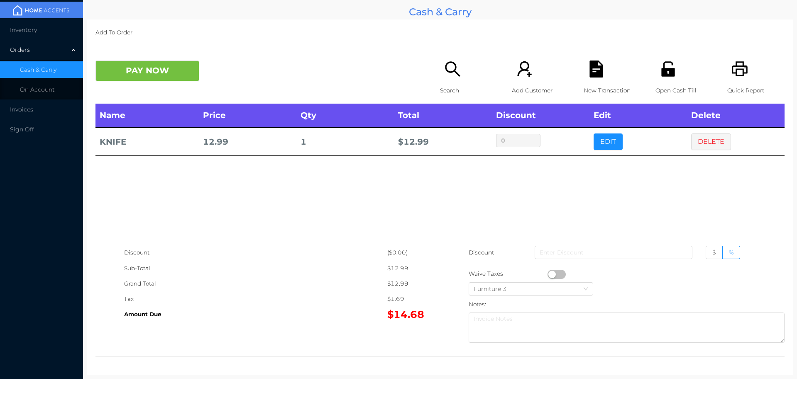
click at [744, 76] on div "Quick Report" at bounding box center [755, 82] width 57 height 43
click at [175, 67] on button "PAY NOW" at bounding box center [147, 71] width 104 height 21
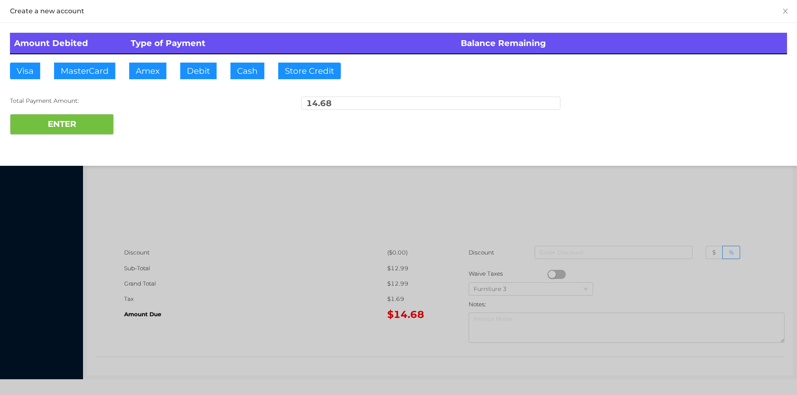
click at [732, 223] on div at bounding box center [398, 197] width 797 height 395
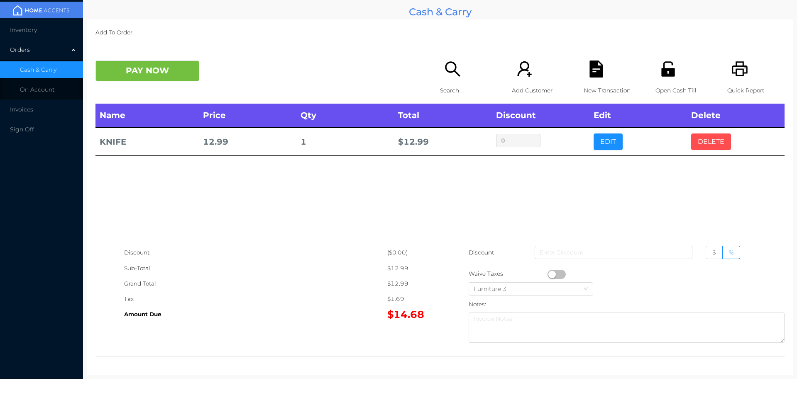
click at [697, 143] on button "DELETE" at bounding box center [711, 142] width 40 height 17
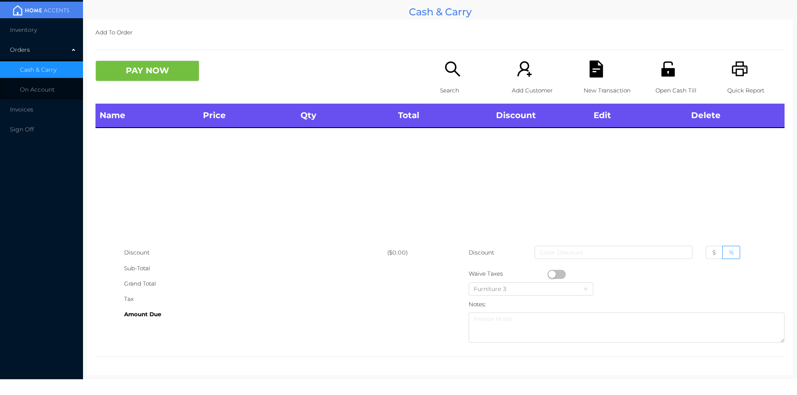
click at [444, 85] on p "Search" at bounding box center [468, 90] width 57 height 15
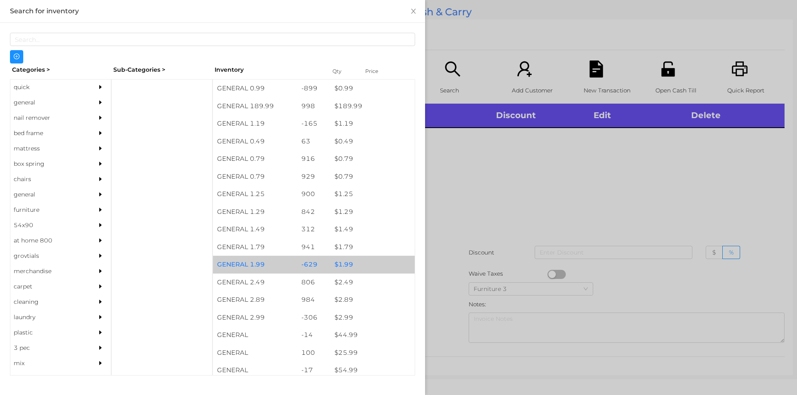
click at [345, 265] on div "$ 1.99" at bounding box center [372, 265] width 84 height 18
click at [344, 266] on div "$ 1.99" at bounding box center [372, 265] width 84 height 18
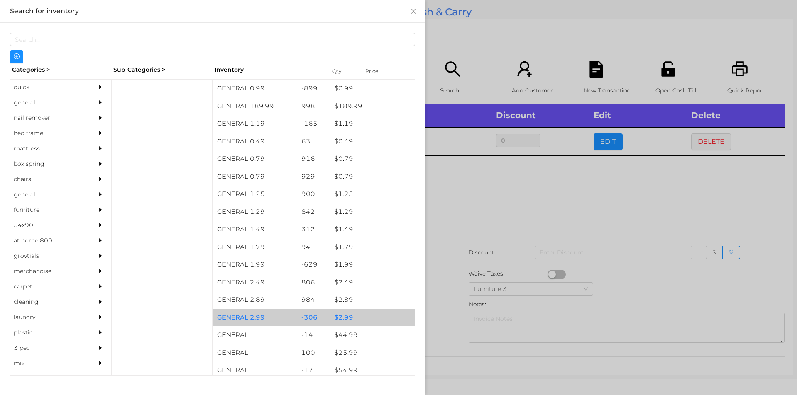
click at [344, 317] on div "$ 2.99" at bounding box center [372, 318] width 84 height 18
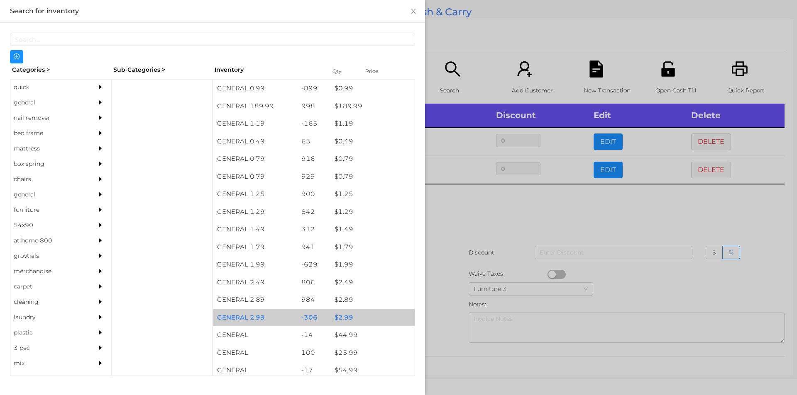
click at [346, 319] on div "$ 2.99" at bounding box center [372, 318] width 84 height 18
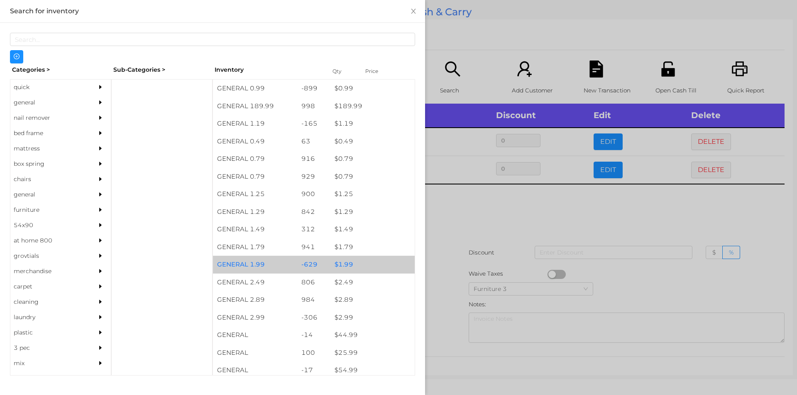
click at [346, 261] on div "$ 1.99" at bounding box center [372, 265] width 84 height 18
click at [341, 260] on div "$ 1.99" at bounding box center [372, 265] width 84 height 18
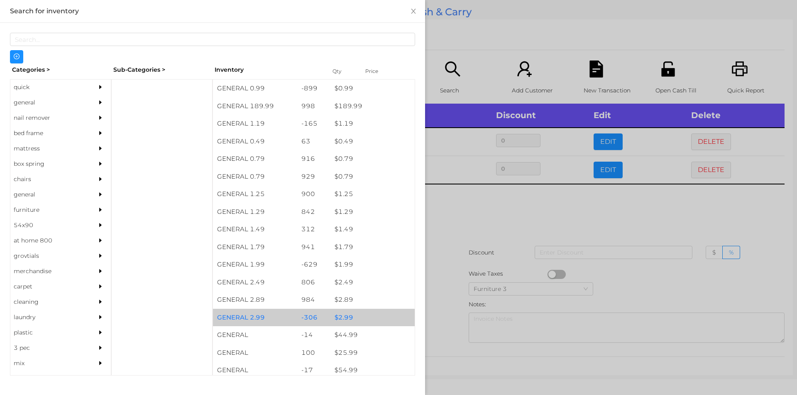
click at [342, 314] on div "$ 2.99" at bounding box center [372, 318] width 84 height 18
click at [344, 314] on div "$ 2.99" at bounding box center [372, 318] width 84 height 18
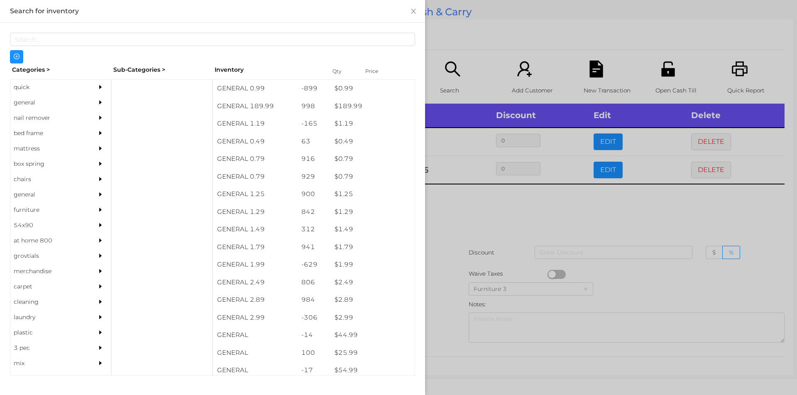
click at [451, 241] on div at bounding box center [398, 197] width 797 height 395
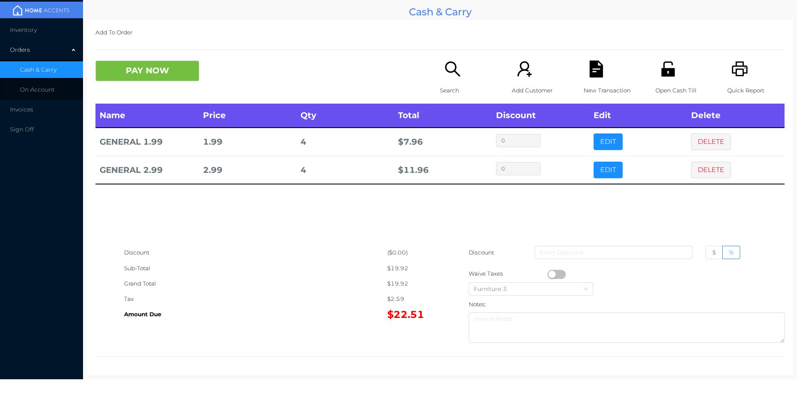
click at [440, 79] on div "Search" at bounding box center [468, 82] width 57 height 43
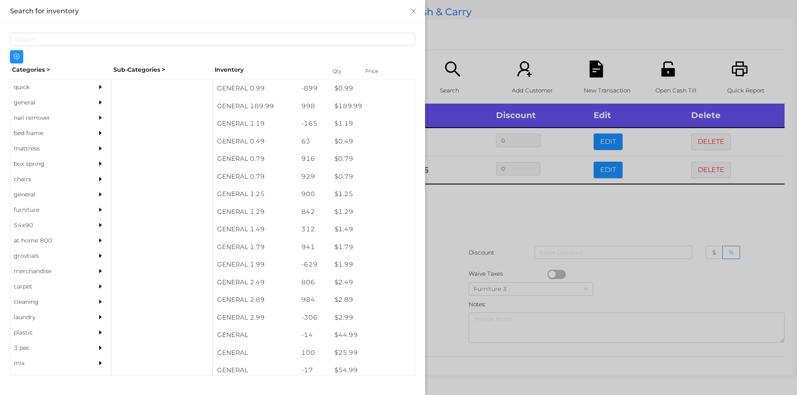
click at [24, 104] on div "general" at bounding box center [48, 102] width 76 height 15
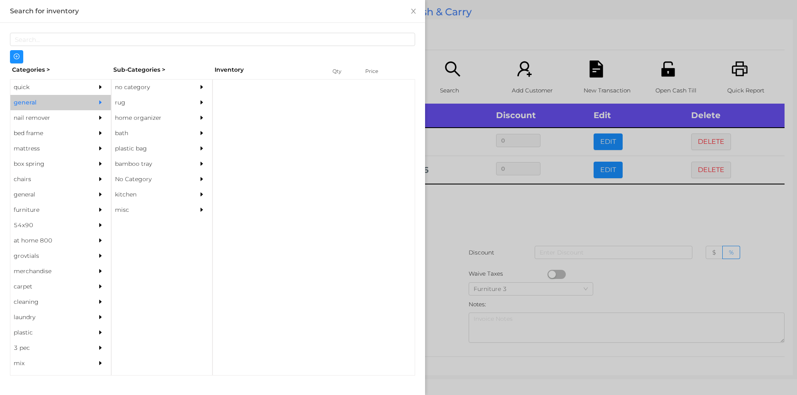
click at [120, 83] on div "no category" at bounding box center [150, 87] width 76 height 15
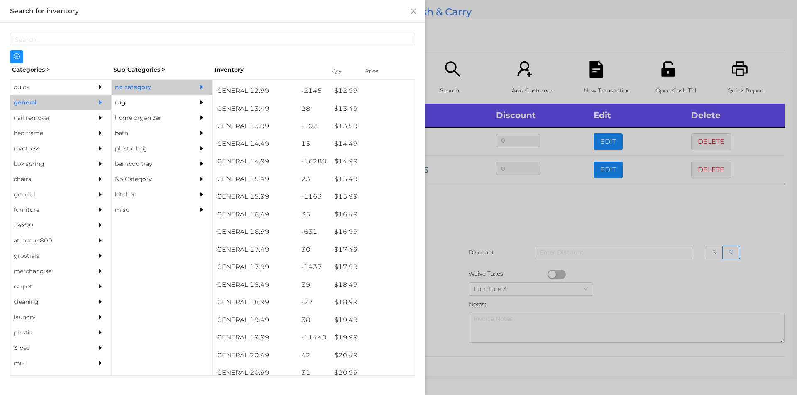
scroll to position [644, 0]
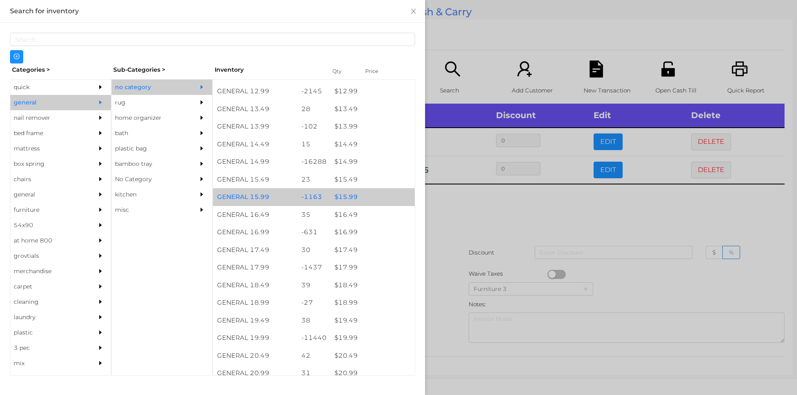
click at [346, 200] on div "$ 15.99" at bounding box center [372, 197] width 84 height 18
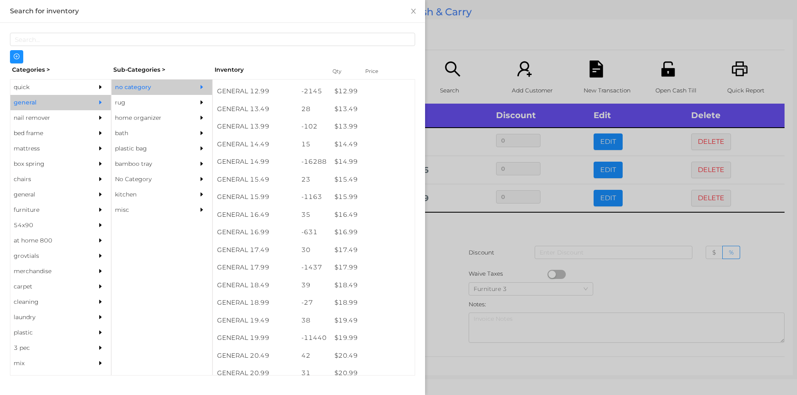
click at [436, 241] on div at bounding box center [398, 197] width 797 height 395
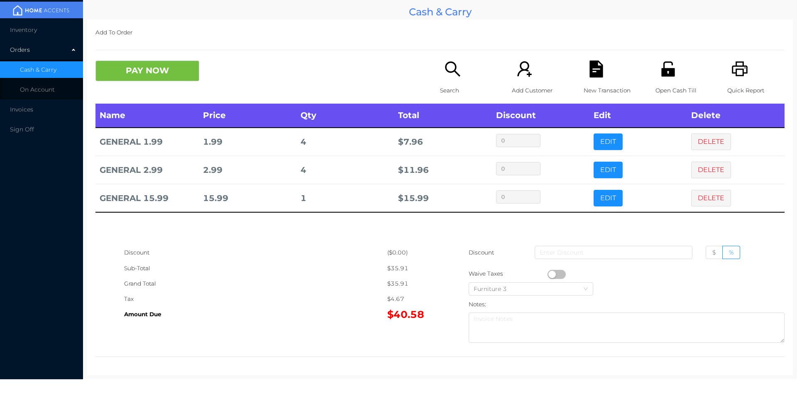
click at [663, 74] on icon "icon: unlock" at bounding box center [667, 68] width 13 height 15
click at [159, 65] on button "PAY NOW" at bounding box center [147, 71] width 104 height 21
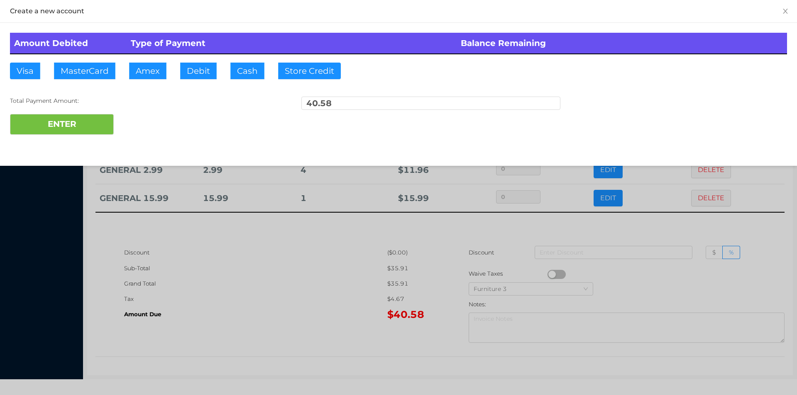
click at [141, 126] on div "ENTER" at bounding box center [398, 124] width 777 height 21
click at [236, 272] on div at bounding box center [398, 197] width 797 height 395
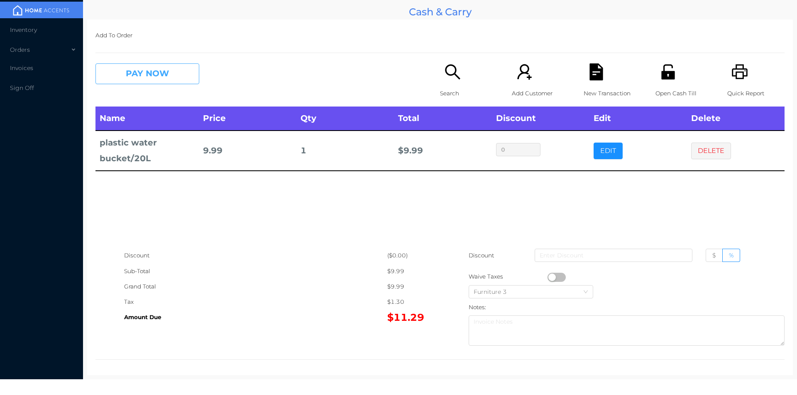
click at [131, 75] on button "PAY NOW" at bounding box center [147, 73] width 104 height 21
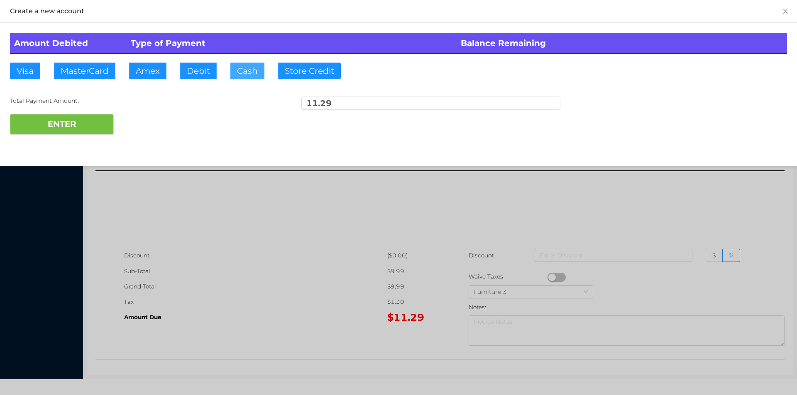
click at [240, 73] on button "Cash" at bounding box center [247, 71] width 34 height 17
type input "50."
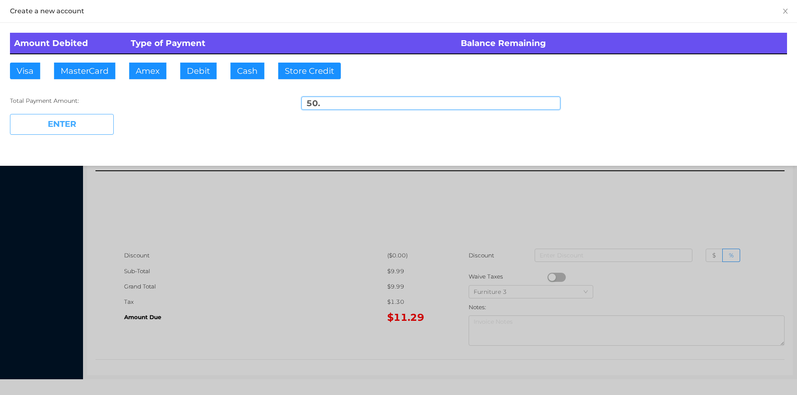
click at [89, 129] on button "ENTER" at bounding box center [62, 124] width 104 height 21
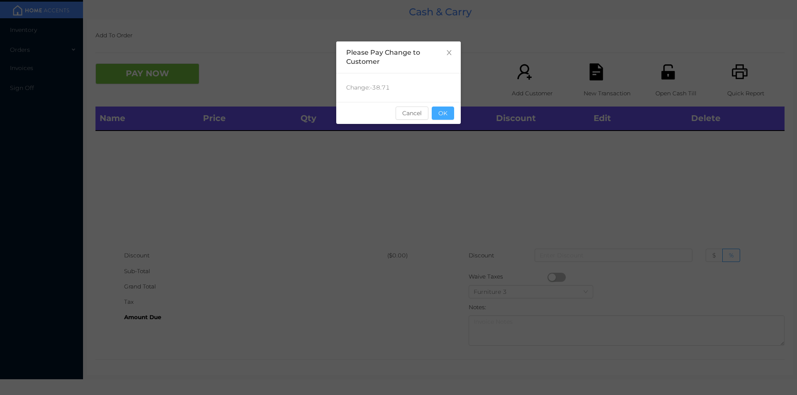
click at [440, 114] on button "OK" at bounding box center [443, 113] width 22 height 13
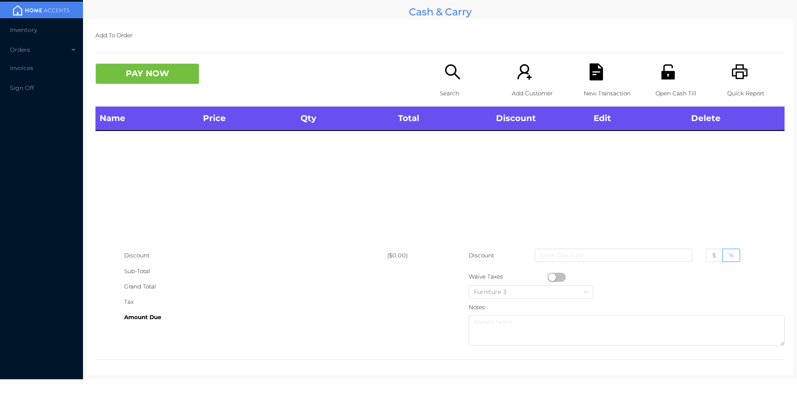
click at [440, 77] on div "Search" at bounding box center [468, 84] width 57 height 43
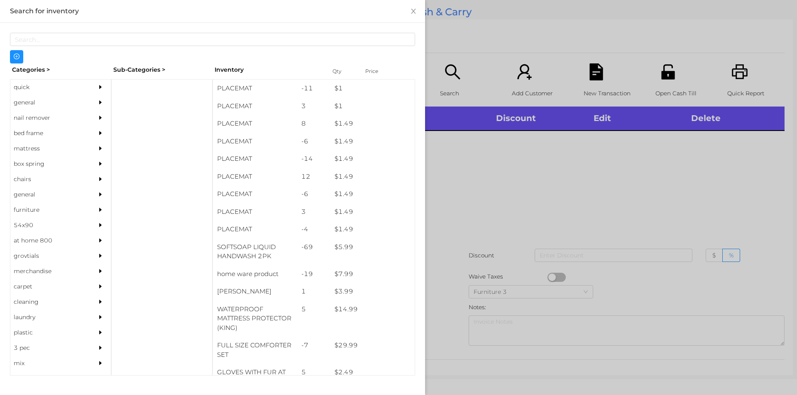
click at [34, 101] on div "general" at bounding box center [48, 102] width 76 height 15
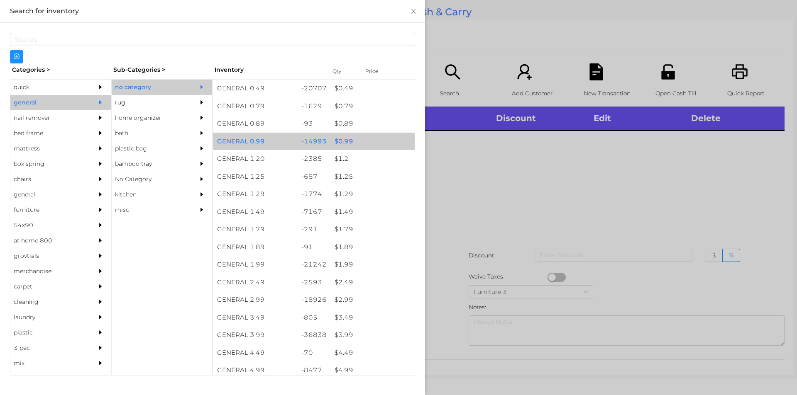
click at [336, 145] on div "$ 0.99" at bounding box center [372, 142] width 84 height 18
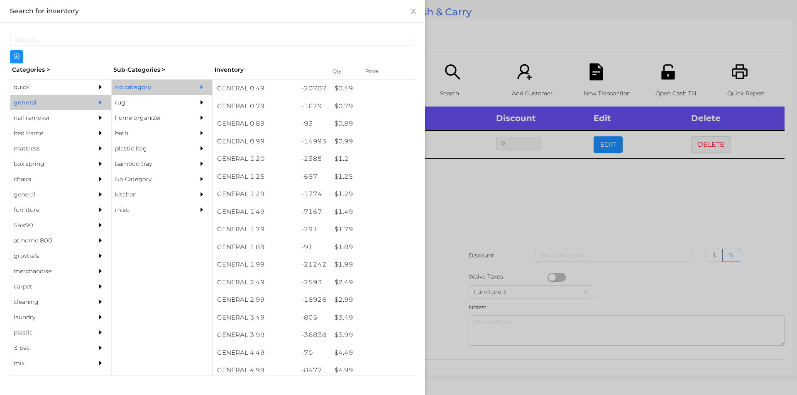
click at [458, 217] on div at bounding box center [398, 197] width 797 height 395
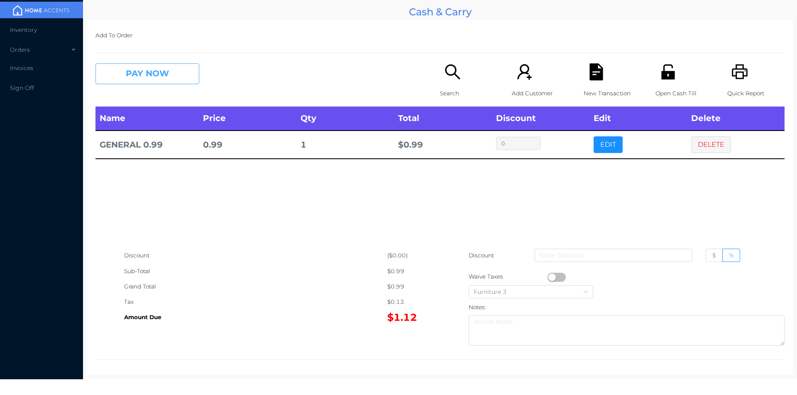
click at [146, 80] on button "PAY NOW" at bounding box center [147, 73] width 104 height 21
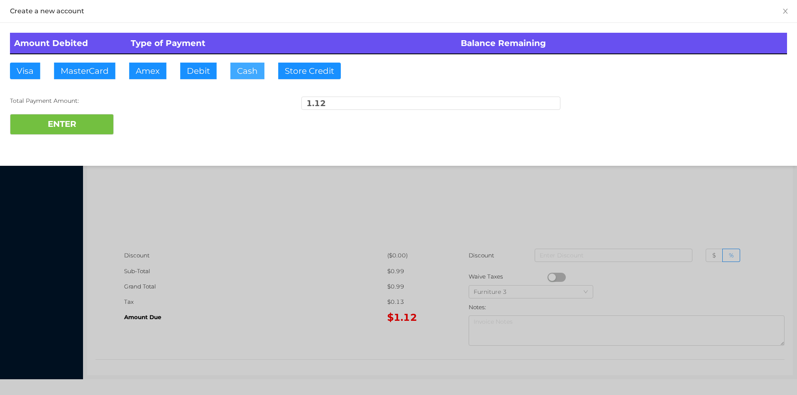
click at [236, 72] on button "Cash" at bounding box center [247, 71] width 34 height 17
click at [68, 126] on button "ENTER" at bounding box center [62, 124] width 104 height 21
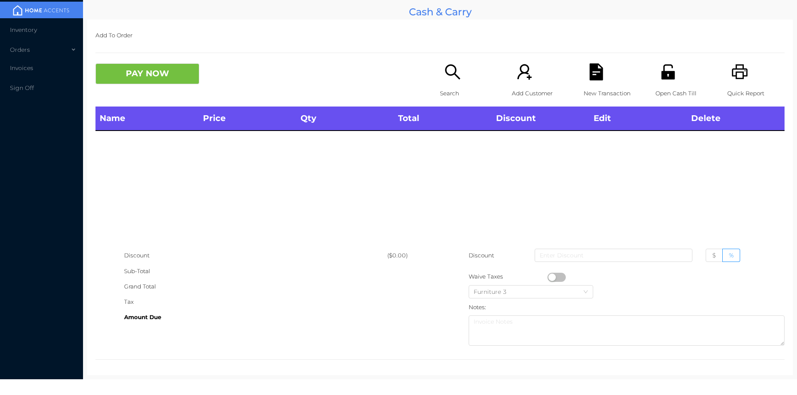
click at [452, 82] on div "Search" at bounding box center [468, 84] width 57 height 43
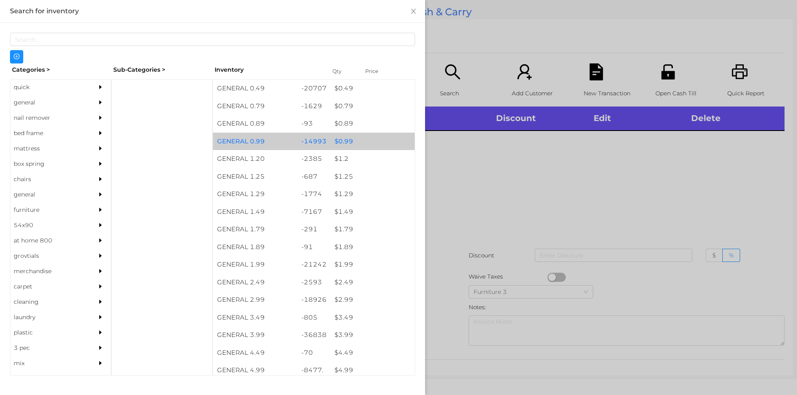
click at [348, 139] on div "$ 0.99" at bounding box center [372, 142] width 84 height 18
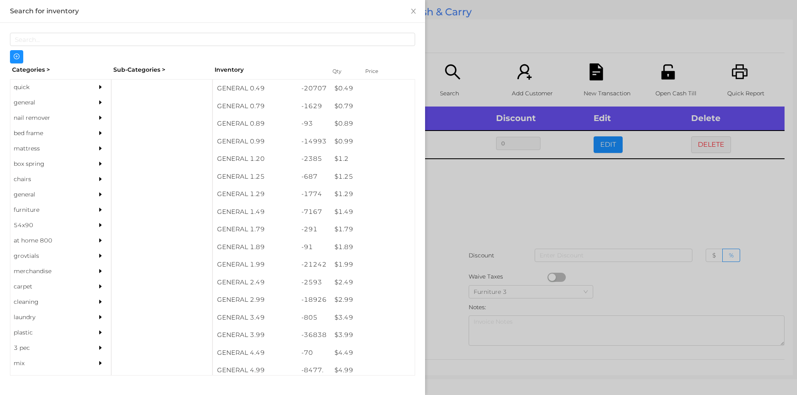
click at [439, 202] on div at bounding box center [398, 197] width 797 height 395
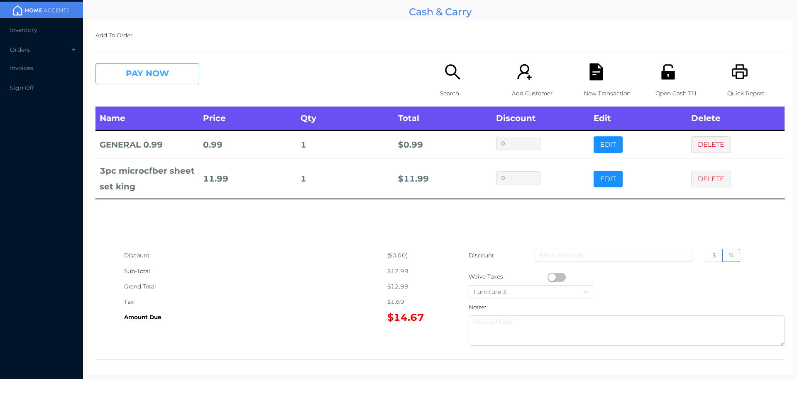
click at [176, 78] on button "PAY NOW" at bounding box center [147, 73] width 104 height 21
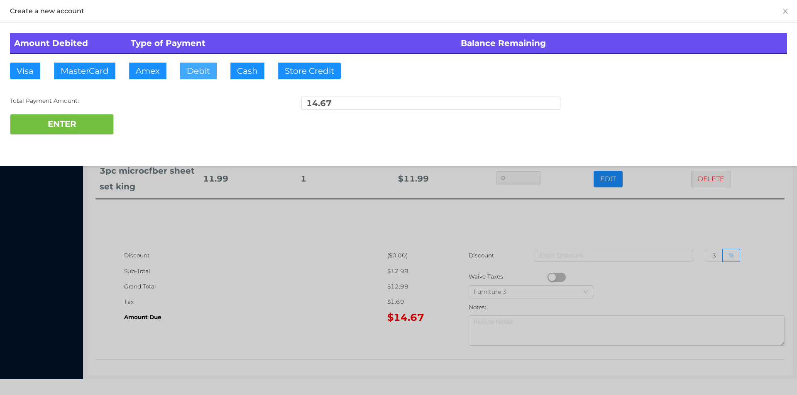
click at [191, 77] on button "Debit" at bounding box center [198, 71] width 37 height 17
click at [99, 129] on button "ENTER" at bounding box center [62, 124] width 104 height 21
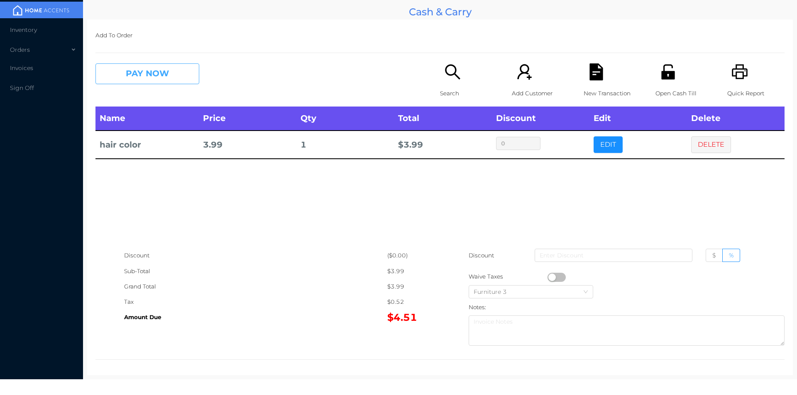
click at [137, 78] on button "PAY NOW" at bounding box center [147, 73] width 104 height 21
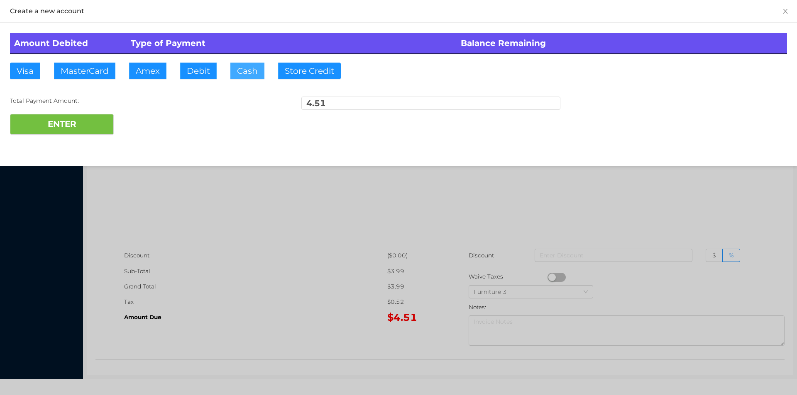
click at [245, 71] on button "Cash" at bounding box center [247, 71] width 34 height 17
click at [76, 117] on button "ENTER" at bounding box center [62, 124] width 104 height 21
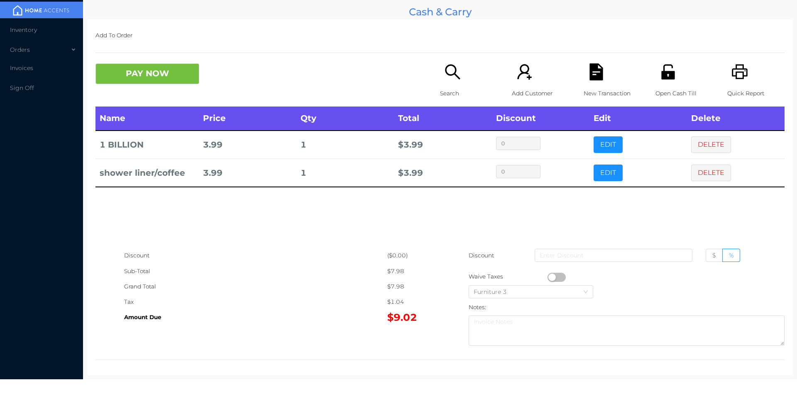
click at [738, 78] on icon "icon: printer" at bounding box center [739, 71] width 17 height 17
click at [605, 72] on div "New Transaction" at bounding box center [611, 84] width 57 height 43
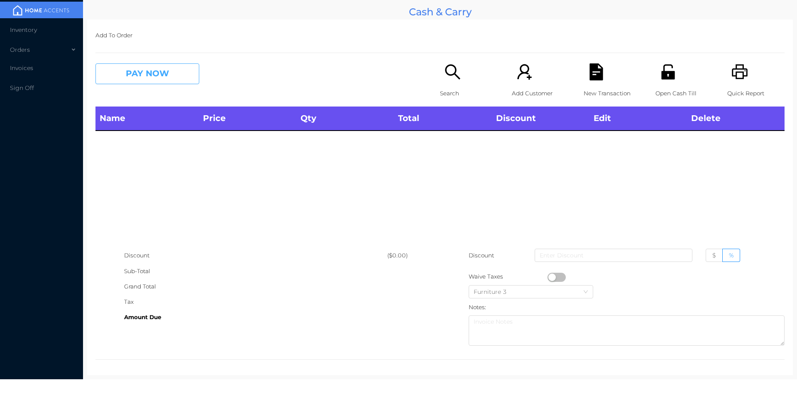
click at [161, 72] on button "PAY NOW" at bounding box center [147, 73] width 104 height 21
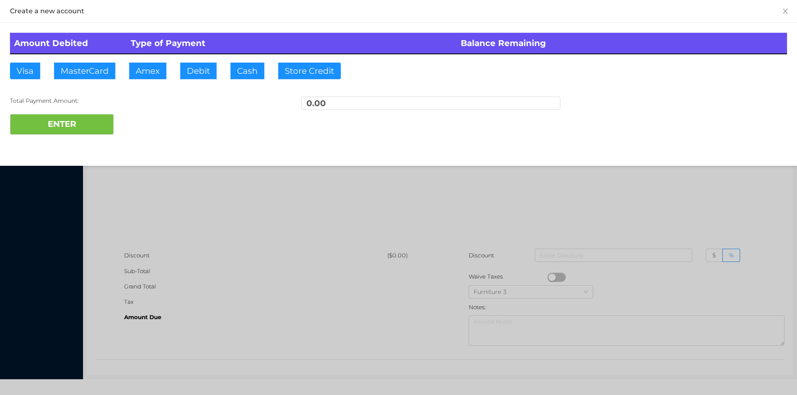
click at [309, 195] on div at bounding box center [398, 197] width 797 height 395
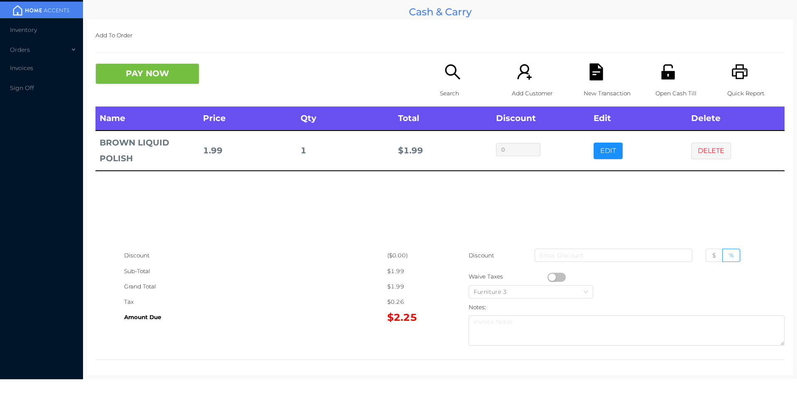
click at [449, 83] on div "Search" at bounding box center [468, 84] width 57 height 43
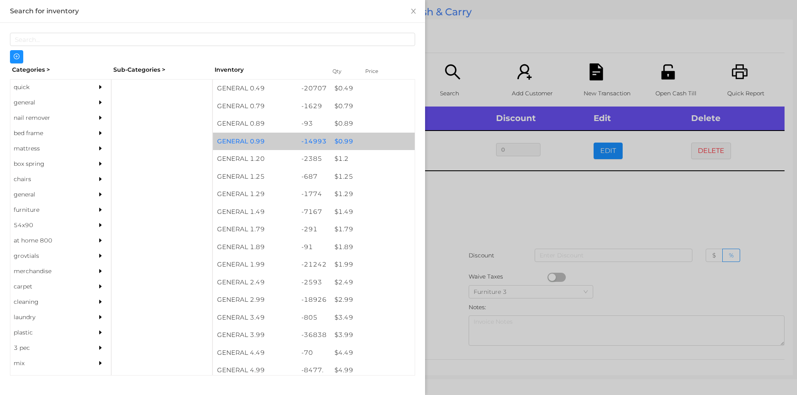
click at [347, 139] on div "$ 0.99" at bounding box center [372, 142] width 84 height 18
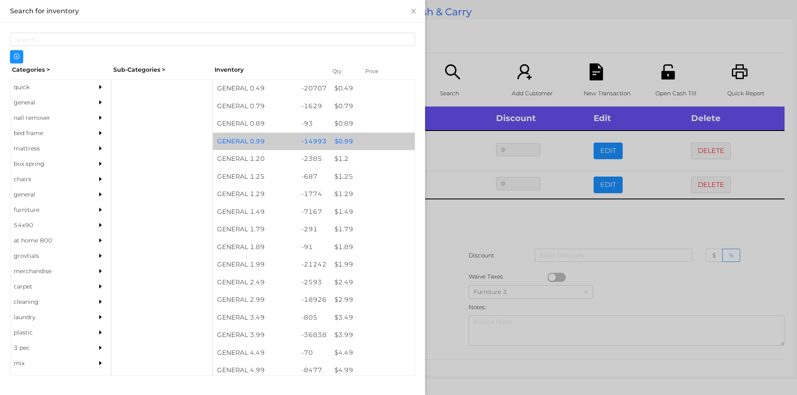
click at [342, 211] on div "$ 1.49" at bounding box center [372, 212] width 84 height 18
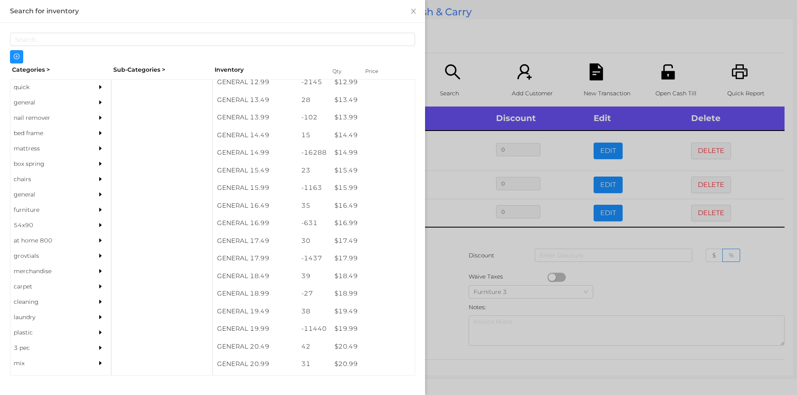
scroll to position [661, 0]
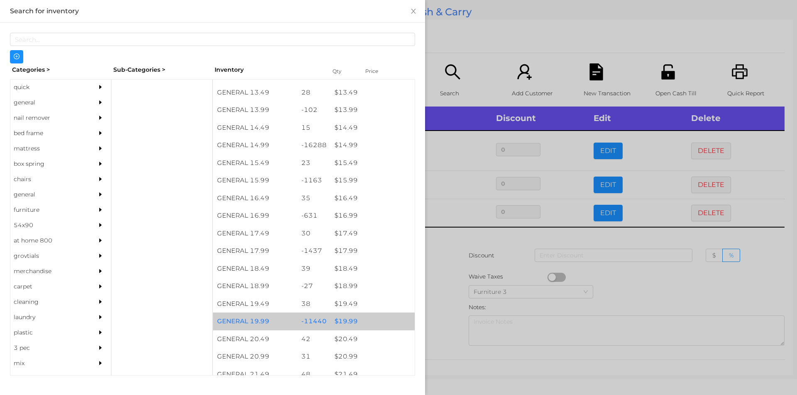
click at [347, 322] on div "$ 19.99" at bounding box center [372, 322] width 84 height 18
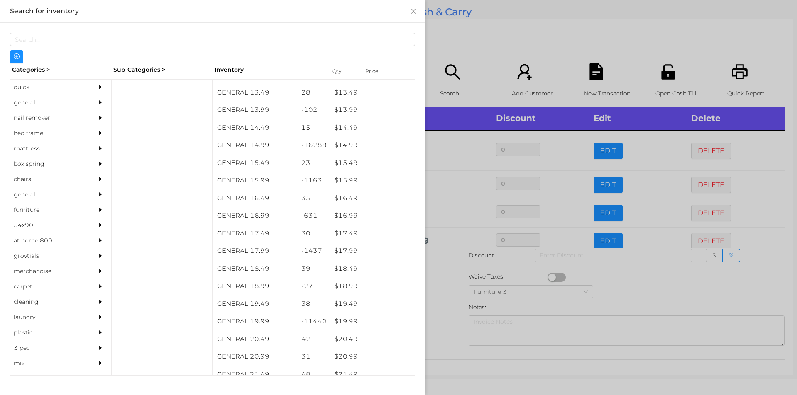
click at [445, 313] on div at bounding box center [398, 197] width 797 height 395
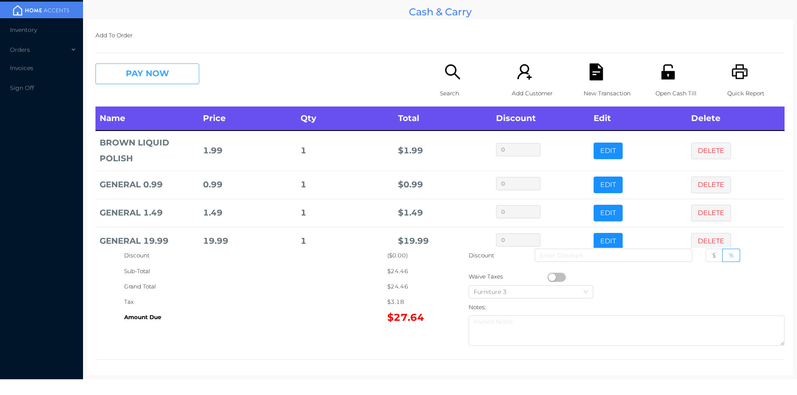
click at [137, 80] on button "PAY NOW" at bounding box center [147, 73] width 104 height 21
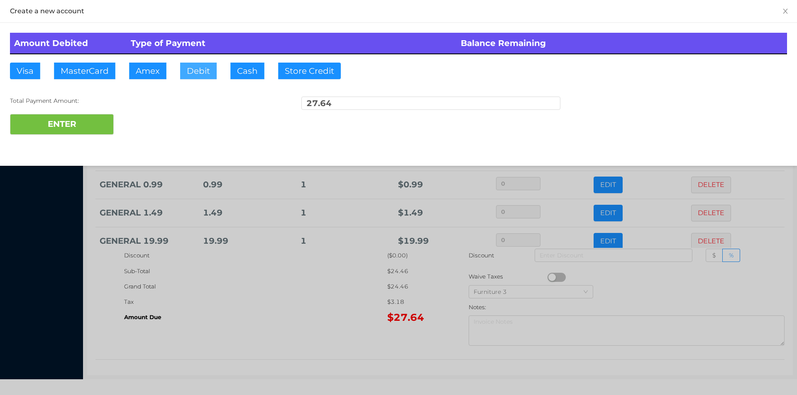
click at [185, 78] on button "Debit" at bounding box center [198, 71] width 37 height 17
type input "100."
click at [90, 132] on button "ENTER" at bounding box center [62, 124] width 104 height 21
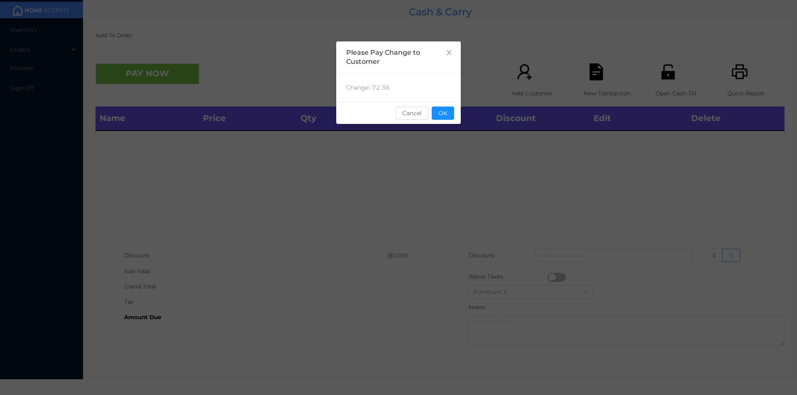
click at [361, 180] on div "sentinelStart Please Pay Change to Customer Change: -72.36 Cancel OK sentinelEnd" at bounding box center [398, 124] width 124 height 166
click at [449, 117] on button "OK" at bounding box center [443, 113] width 22 height 13
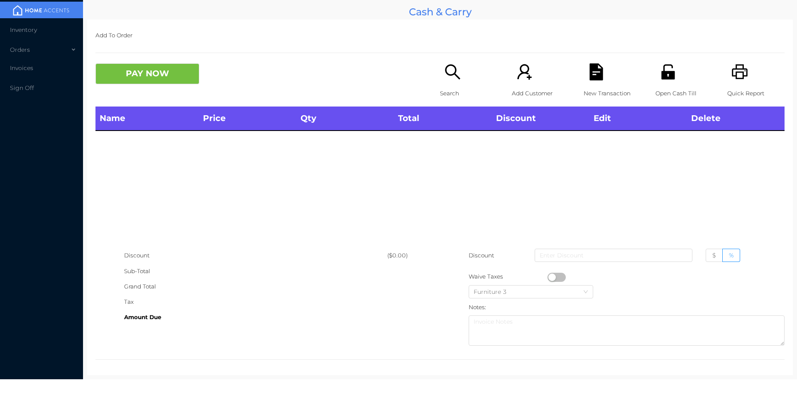
click at [451, 80] on icon "icon: search" at bounding box center [452, 71] width 17 height 17
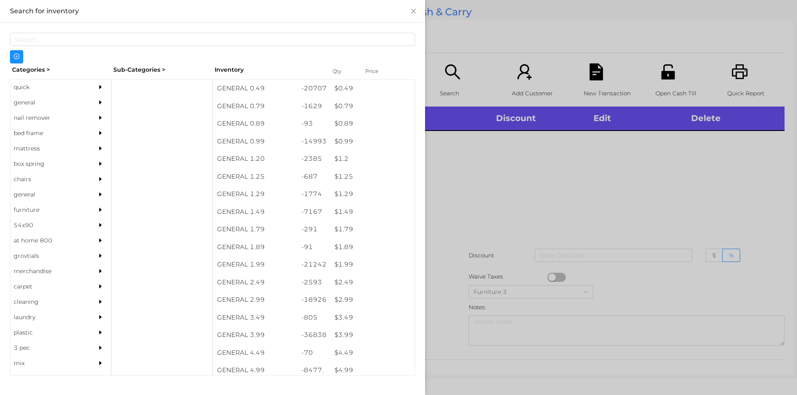
click at [31, 101] on div "general" at bounding box center [48, 102] width 76 height 15
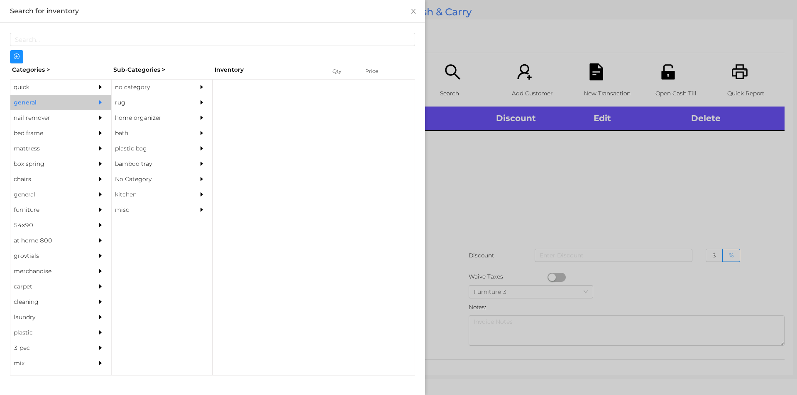
click at [135, 84] on div "no category" at bounding box center [150, 87] width 76 height 15
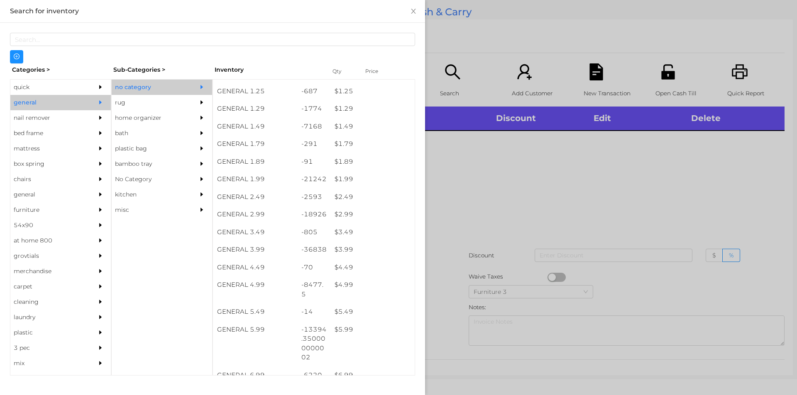
scroll to position [85, 0]
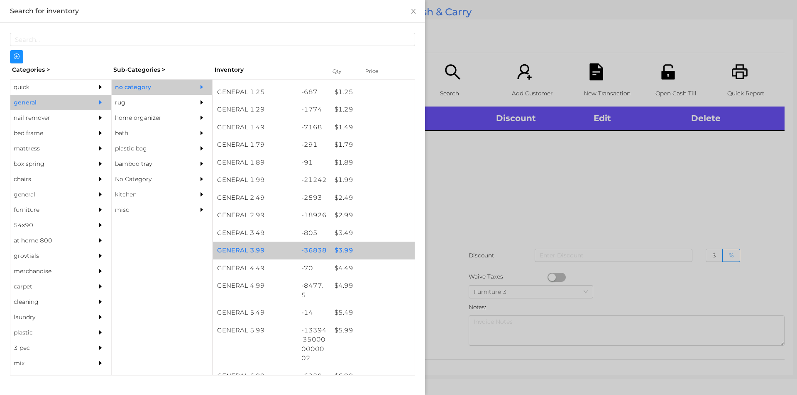
click at [344, 249] on div "$ 3.99" at bounding box center [372, 251] width 84 height 18
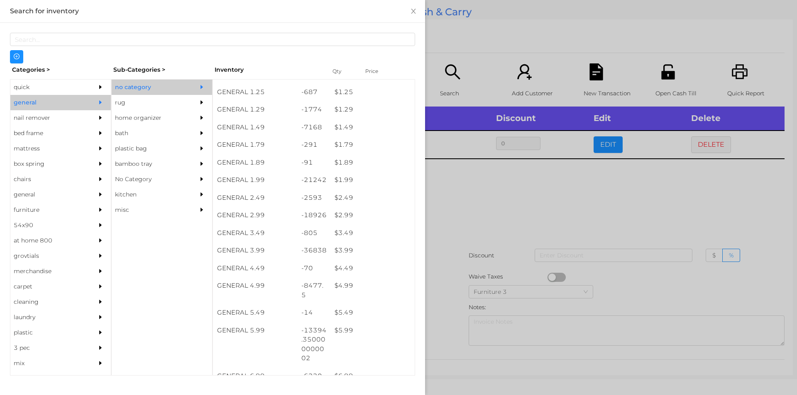
click at [474, 217] on div at bounding box center [398, 197] width 797 height 395
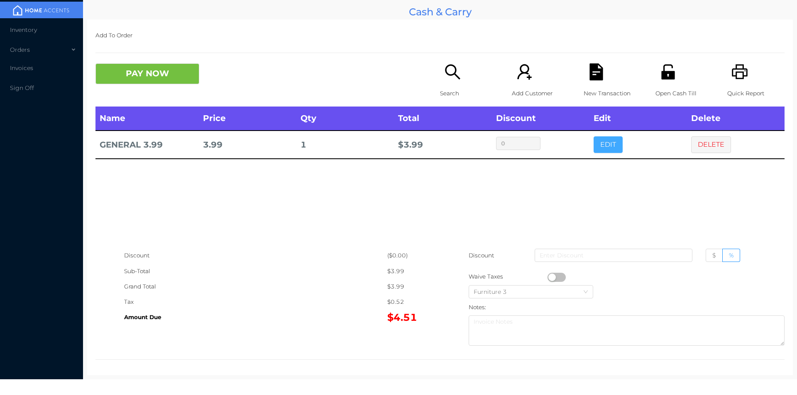
click at [601, 143] on button "EDIT" at bounding box center [607, 145] width 29 height 17
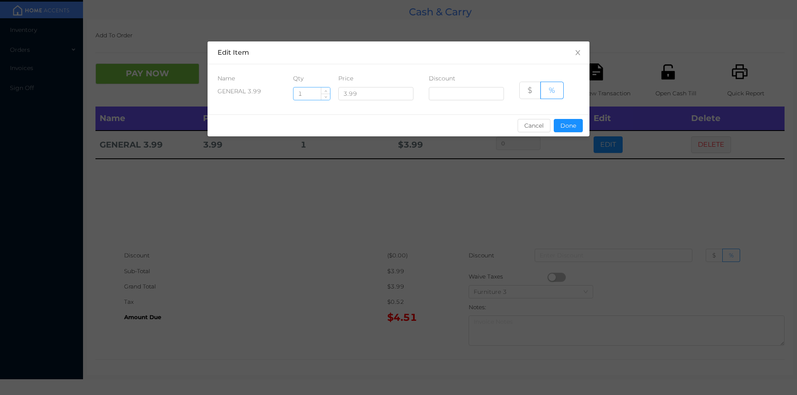
click at [309, 92] on input "1" at bounding box center [311, 94] width 37 height 12
type input "50"
click at [567, 122] on button "Done" at bounding box center [567, 125] width 29 height 13
type input "0%"
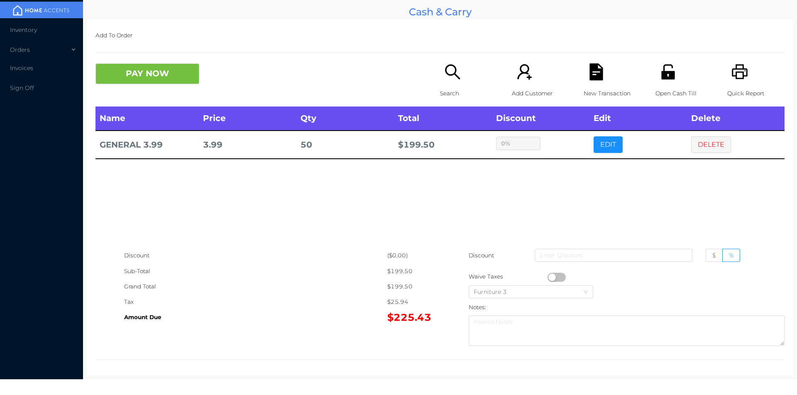
click at [529, 170] on div "sentinelStart Edit Item Name Qty Price Discount GENERAL 3.99 50 3.99 $ % Cancel…" at bounding box center [398, 197] width 797 height 395
click at [605, 142] on button "EDIT" at bounding box center [607, 145] width 29 height 17
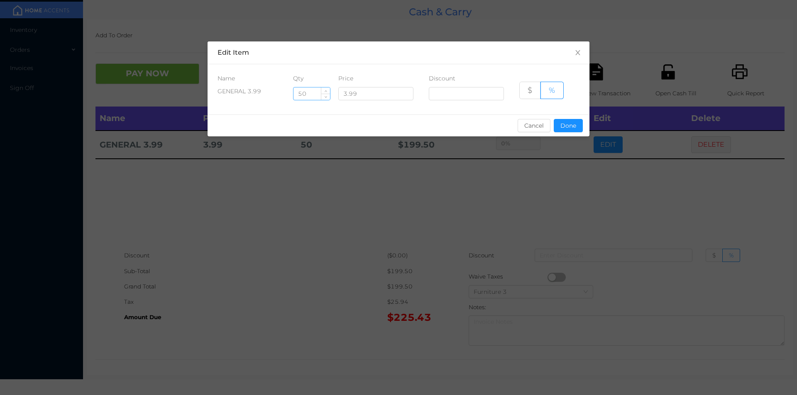
click at [308, 95] on input "50" at bounding box center [311, 94] width 37 height 12
type input "5"
click at [571, 132] on button "Done" at bounding box center [567, 125] width 29 height 13
click at [558, 185] on div "sentinelStart Edit Item Name Qty Price Discount GENERAL 3.99 45 3.99 $ % Cancel…" at bounding box center [398, 197] width 797 height 395
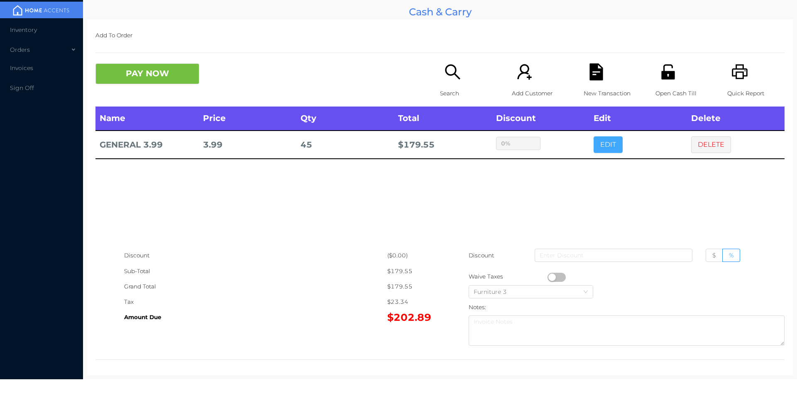
click at [609, 143] on button "EDIT" at bounding box center [607, 145] width 29 height 17
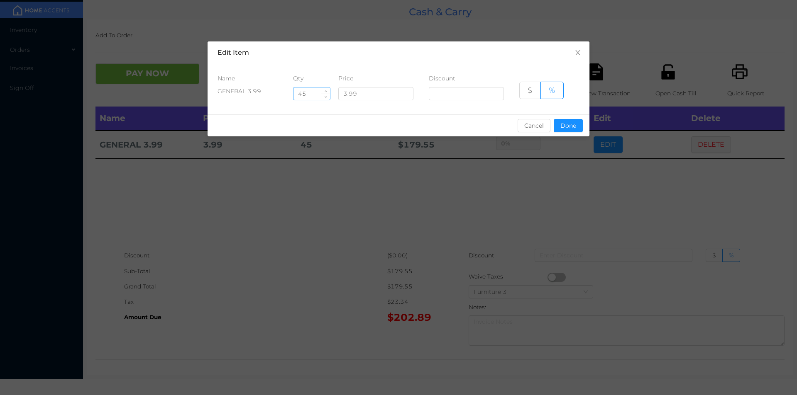
click at [313, 94] on input "45" at bounding box center [311, 94] width 37 height 12
click at [565, 129] on button "Done" at bounding box center [567, 125] width 29 height 13
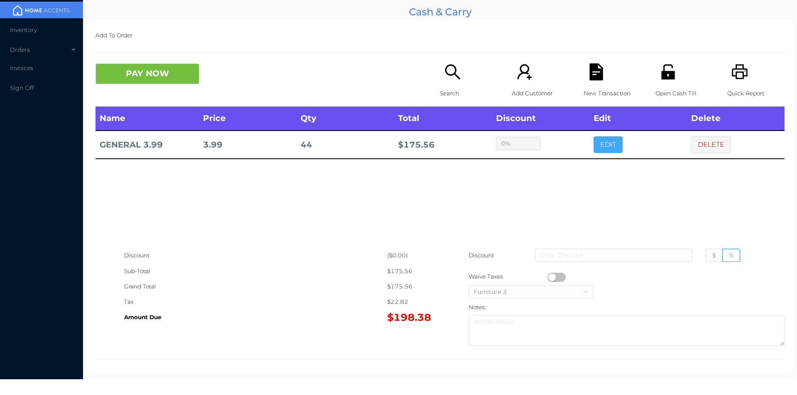
click at [595, 144] on button "EDIT" at bounding box center [607, 145] width 29 height 17
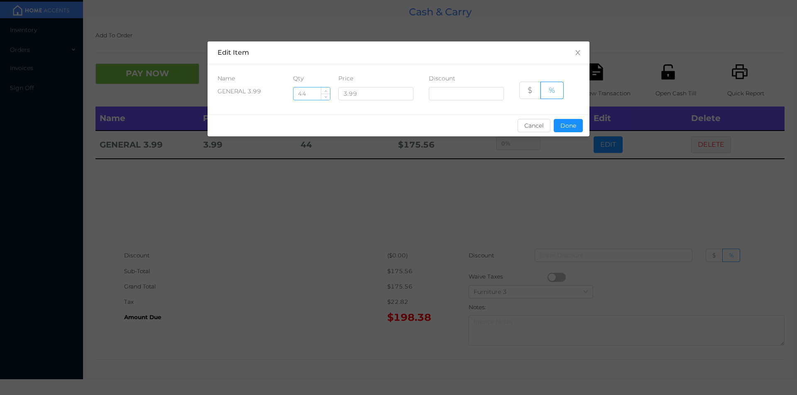
click at [317, 94] on input "44" at bounding box center [311, 94] width 37 height 12
type input "43"
click at [569, 128] on button "Done" at bounding box center [567, 125] width 29 height 13
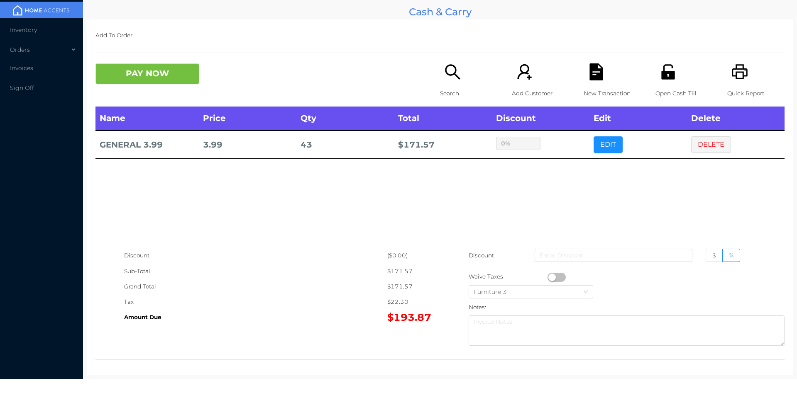
click at [565, 181] on div "sentinelStart Edit Item Name Qty Price Discount GENERAL 3.99 43 3.99 $ % Cancel…" at bounding box center [398, 197] width 797 height 395
click at [158, 76] on button "PAY NOW" at bounding box center [147, 73] width 104 height 21
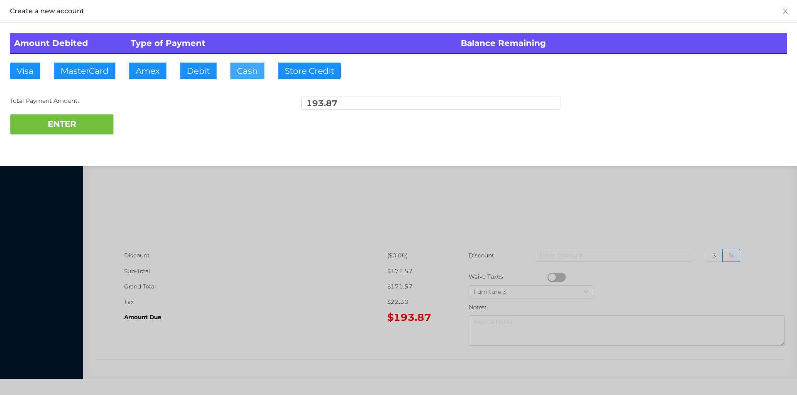
click at [249, 74] on button "Cash" at bounding box center [247, 71] width 34 height 17
type input "195."
click at [92, 124] on button "ENTER" at bounding box center [62, 124] width 104 height 21
type input "0"
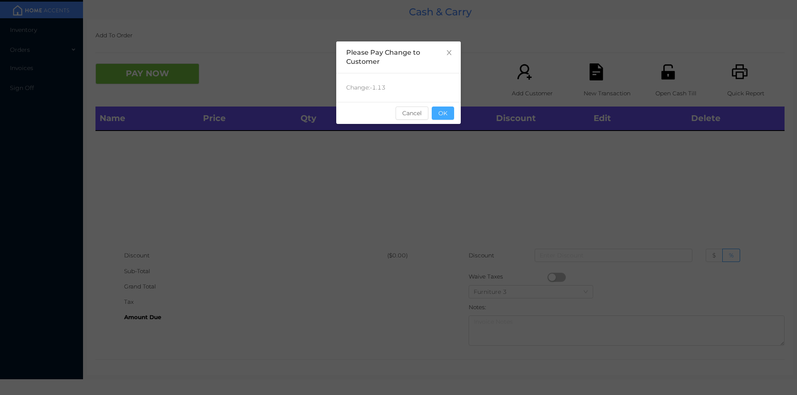
click at [441, 117] on button "OK" at bounding box center [443, 113] width 22 height 13
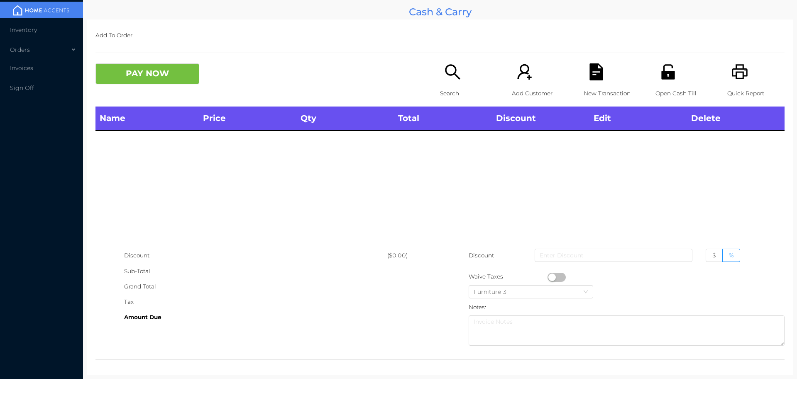
click at [441, 147] on div "Name Price Qty Total Discount Edit Delete" at bounding box center [439, 177] width 689 height 141
click at [733, 80] on icon "icon: printer" at bounding box center [739, 71] width 17 height 17
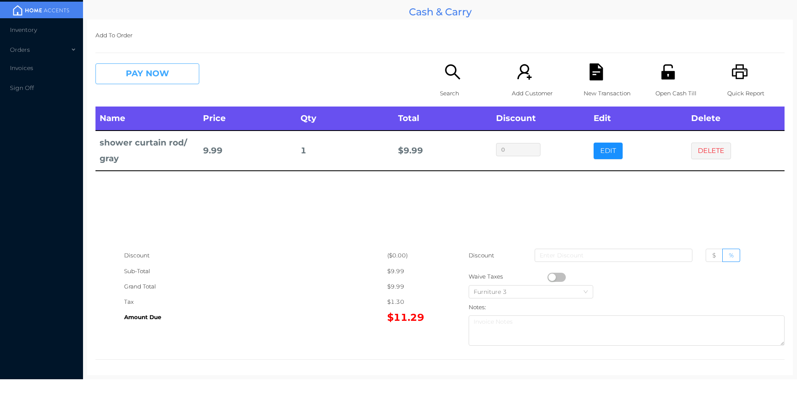
click at [151, 78] on button "PAY NOW" at bounding box center [147, 73] width 104 height 21
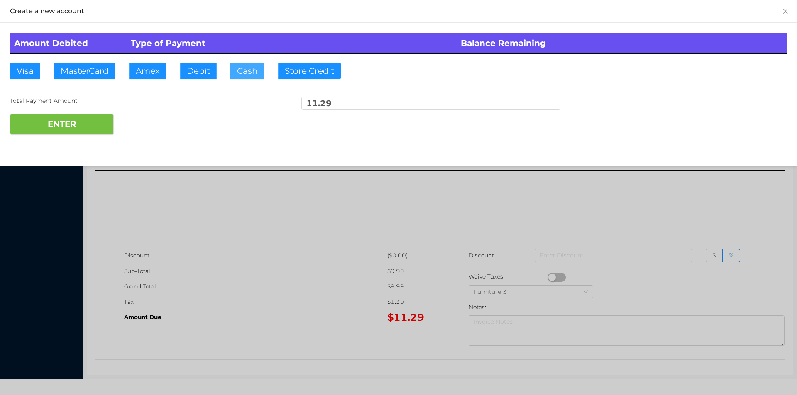
click at [243, 71] on button "Cash" at bounding box center [247, 71] width 34 height 17
type input "20."
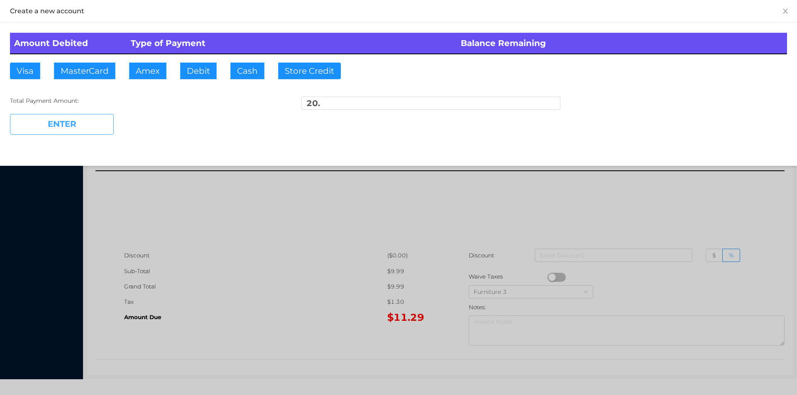
click at [74, 119] on button "ENTER" at bounding box center [62, 124] width 104 height 21
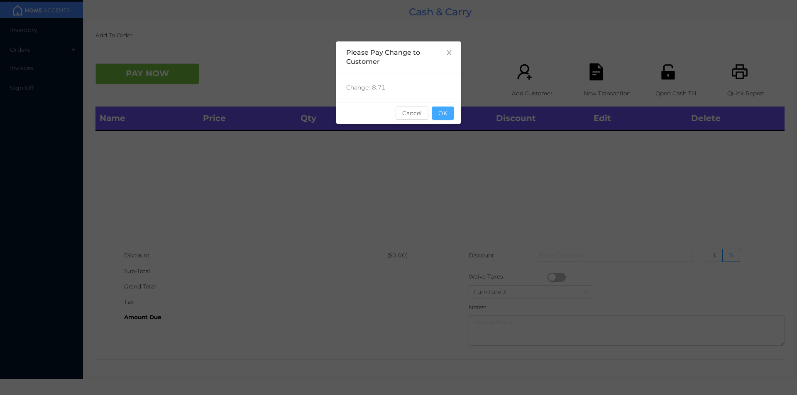
click at [449, 110] on button "OK" at bounding box center [443, 113] width 22 height 13
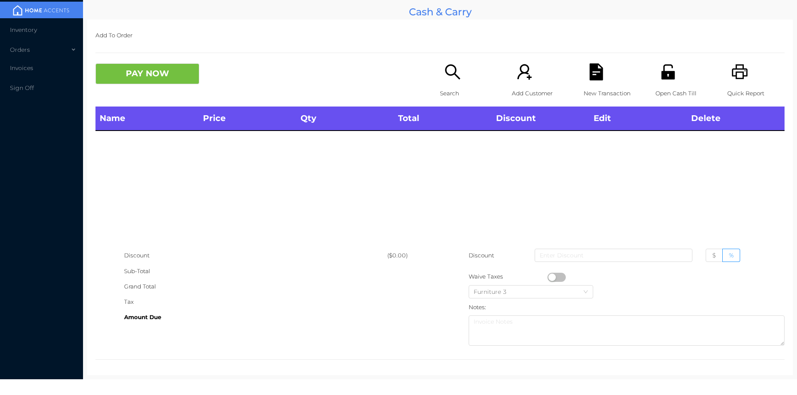
click at [453, 85] on div "Search" at bounding box center [468, 84] width 57 height 43
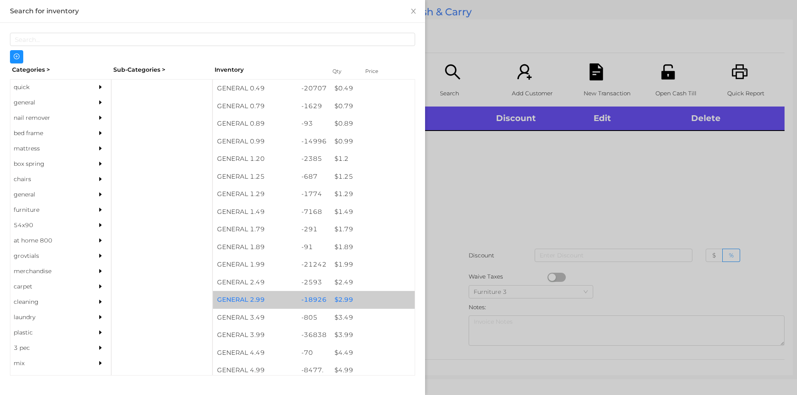
click at [339, 302] on div "$ 2.99" at bounding box center [372, 300] width 84 height 18
click at [337, 301] on div "$ 2.99" at bounding box center [372, 300] width 84 height 18
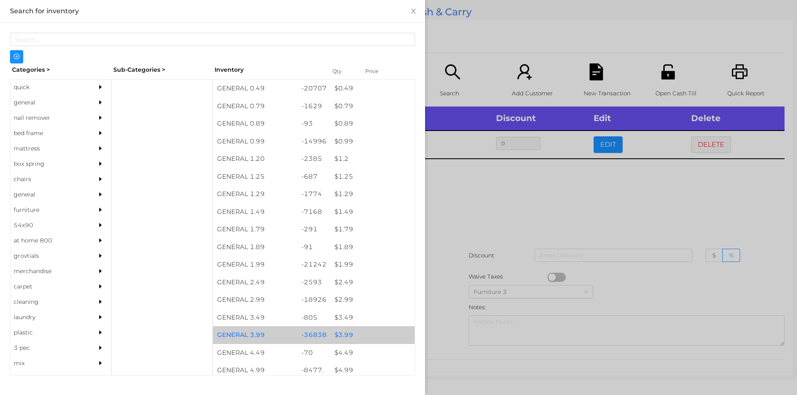
click at [343, 332] on div "$ 3.99" at bounding box center [372, 336] width 84 height 18
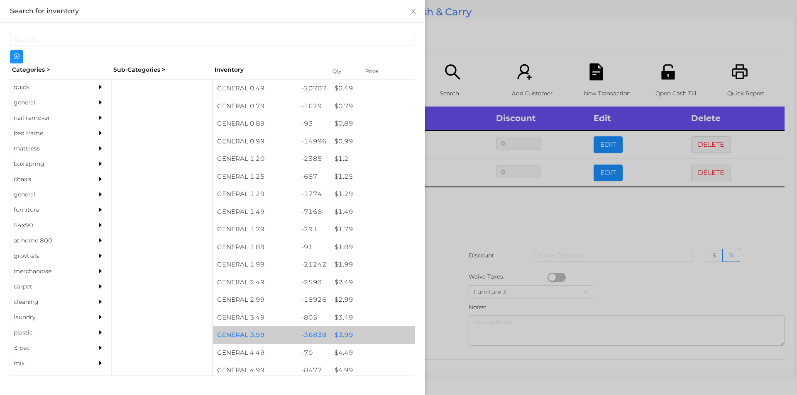
click at [339, 337] on div "$ 3.99" at bounding box center [372, 336] width 84 height 18
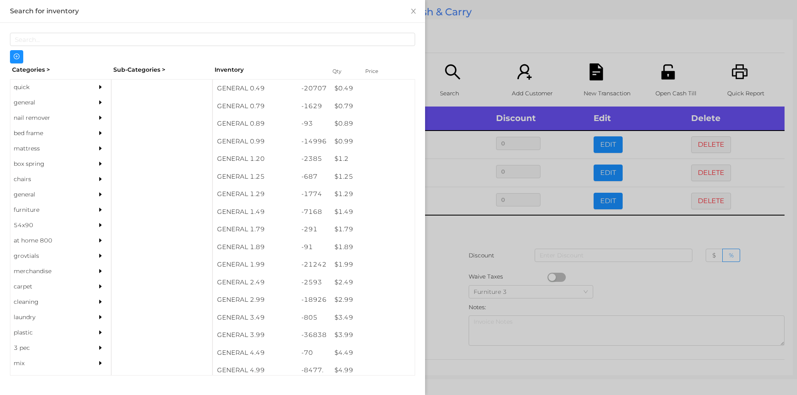
click at [599, 279] on div at bounding box center [398, 197] width 797 height 395
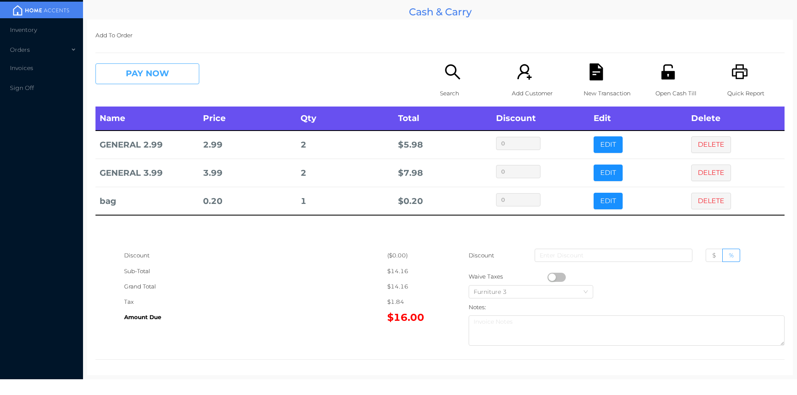
click at [144, 64] on button "PAY NOW" at bounding box center [147, 73] width 104 height 21
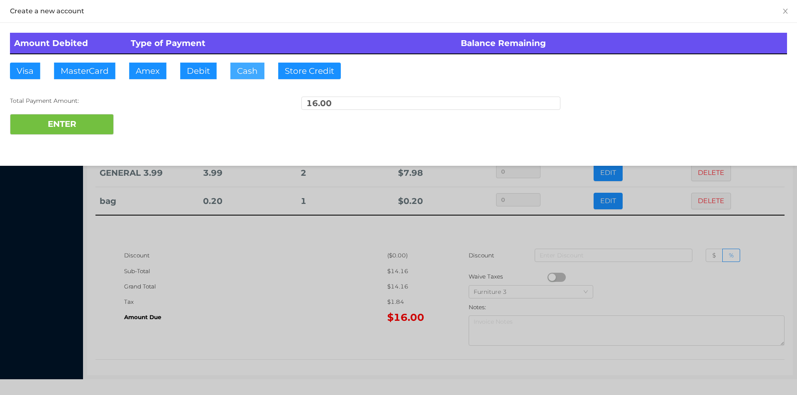
click at [243, 67] on button "Cash" at bounding box center [247, 71] width 34 height 17
click at [98, 122] on button "ENTER" at bounding box center [62, 124] width 104 height 21
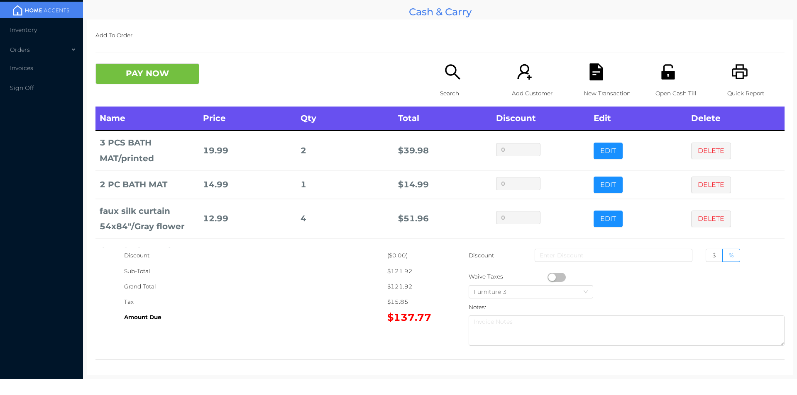
click at [325, 167] on td "2" at bounding box center [345, 151] width 98 height 40
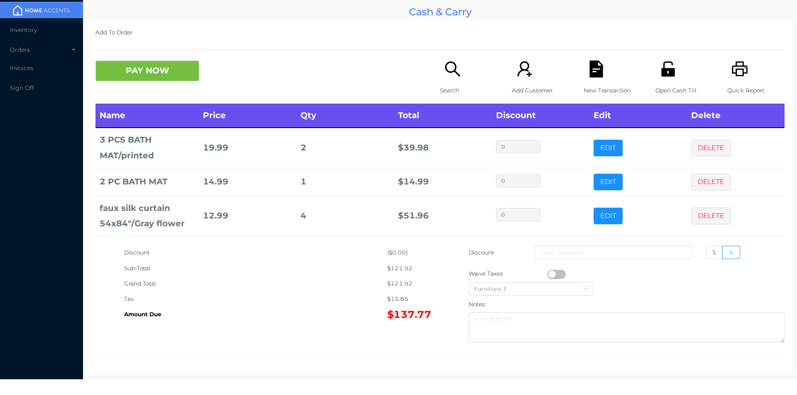
scroll to position [39, 0]
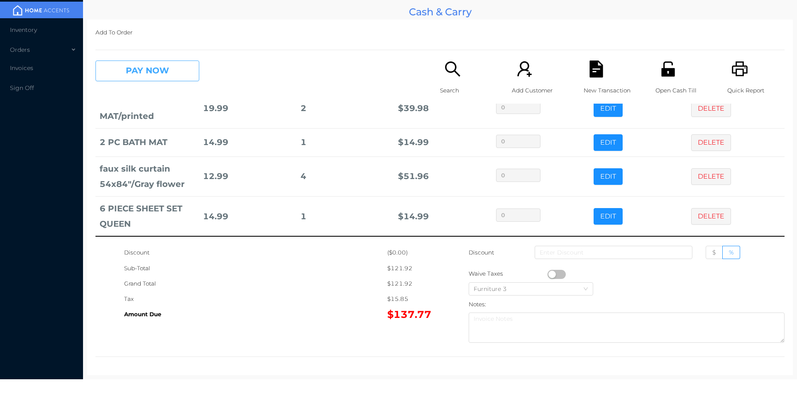
click at [171, 64] on button "PAY NOW" at bounding box center [147, 71] width 104 height 21
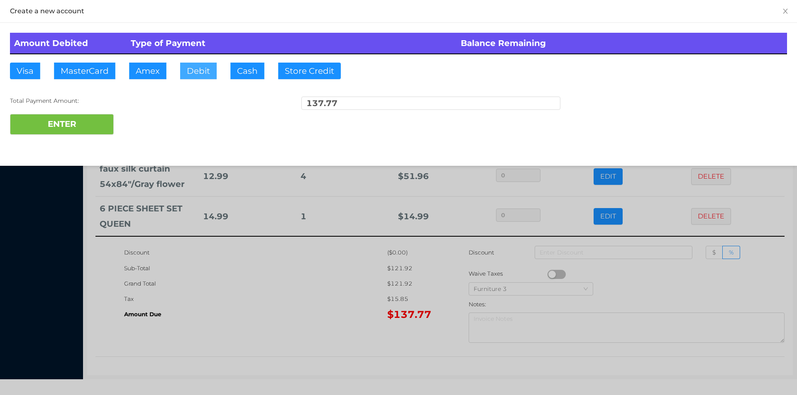
click at [198, 64] on button "Debit" at bounding box center [198, 71] width 37 height 17
click at [96, 122] on button "ENTER" at bounding box center [62, 124] width 104 height 21
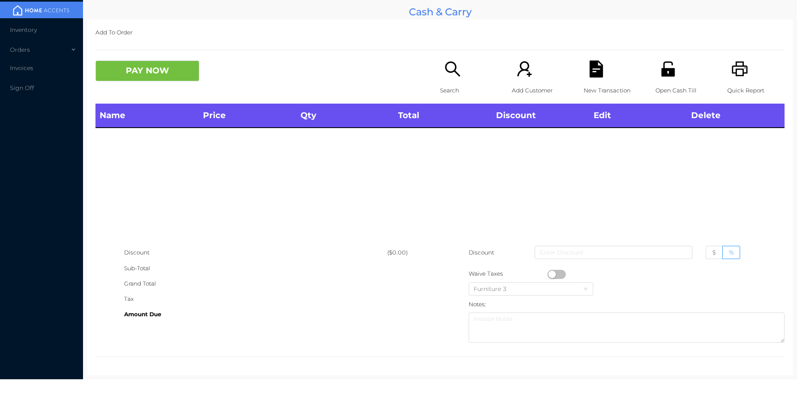
scroll to position [0, 0]
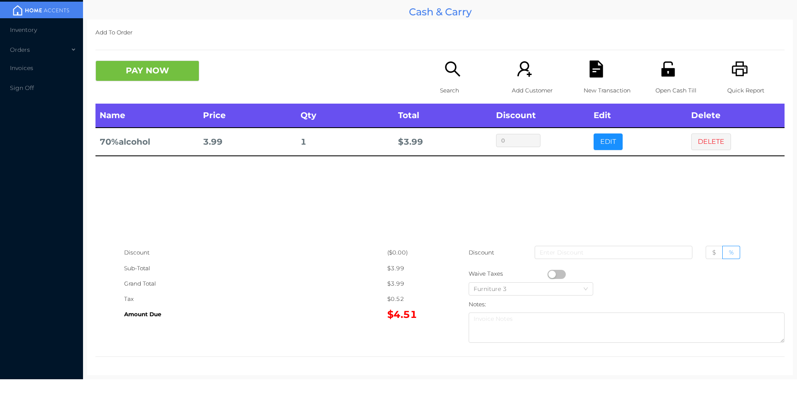
click at [440, 93] on p "Search" at bounding box center [468, 90] width 57 height 15
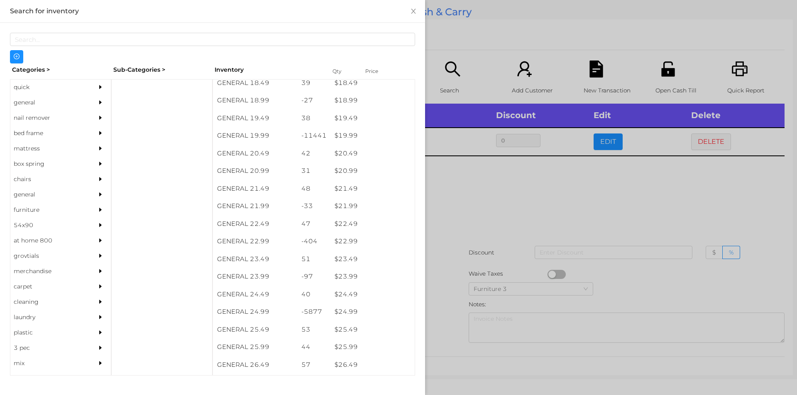
scroll to position [847, 0]
click at [340, 310] on div "$ 24.99" at bounding box center [372, 312] width 84 height 18
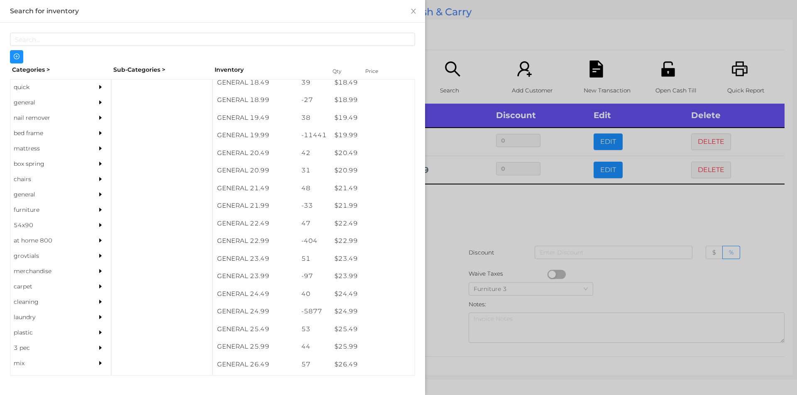
click at [470, 200] on div at bounding box center [398, 197] width 797 height 395
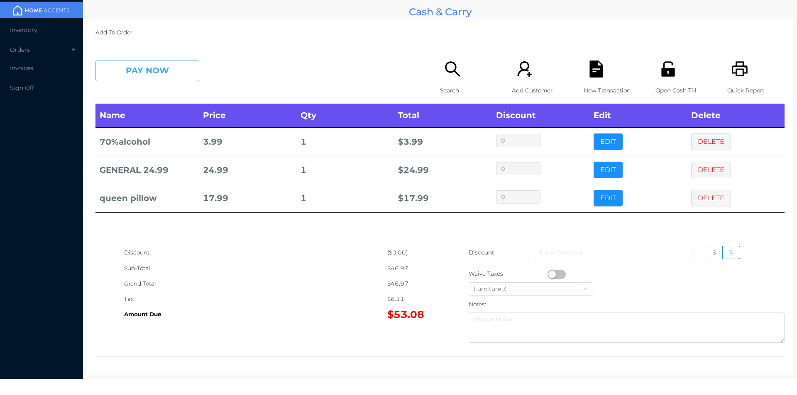
click at [151, 68] on button "PAY NOW" at bounding box center [147, 71] width 104 height 21
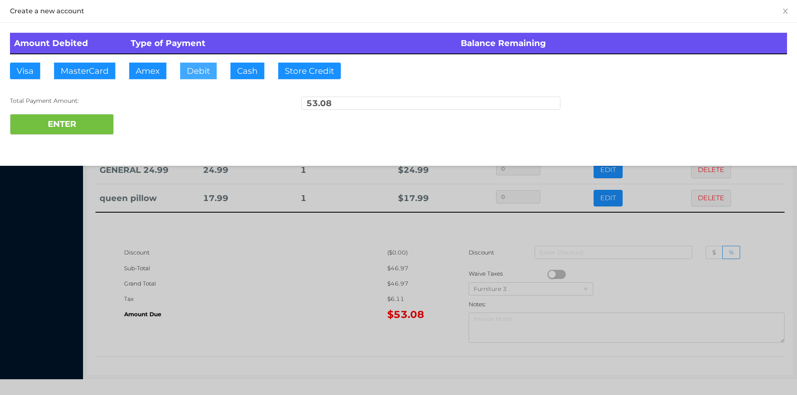
click at [210, 74] on button "Debit" at bounding box center [198, 71] width 37 height 17
click at [51, 134] on button "ENTER" at bounding box center [62, 124] width 104 height 21
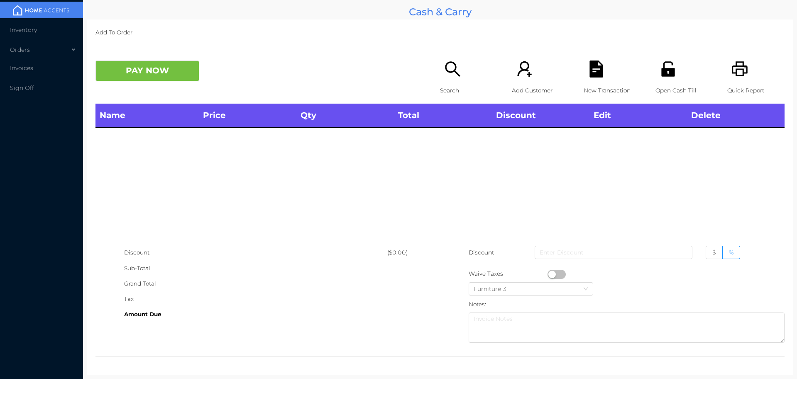
click at [448, 81] on div "Search" at bounding box center [468, 82] width 57 height 43
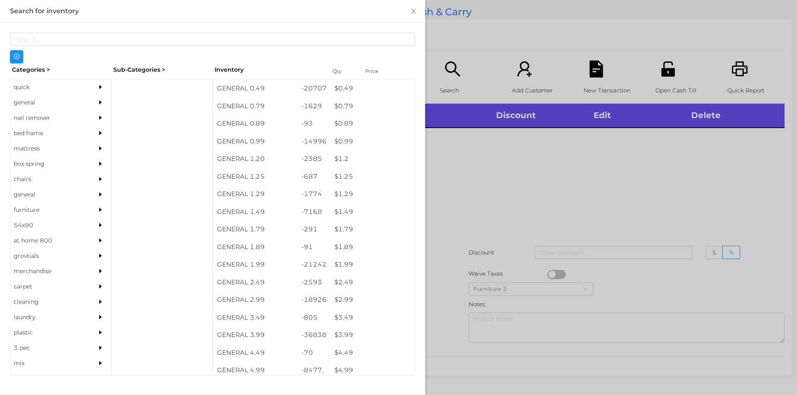
click at [34, 101] on div "general" at bounding box center [48, 102] width 76 height 15
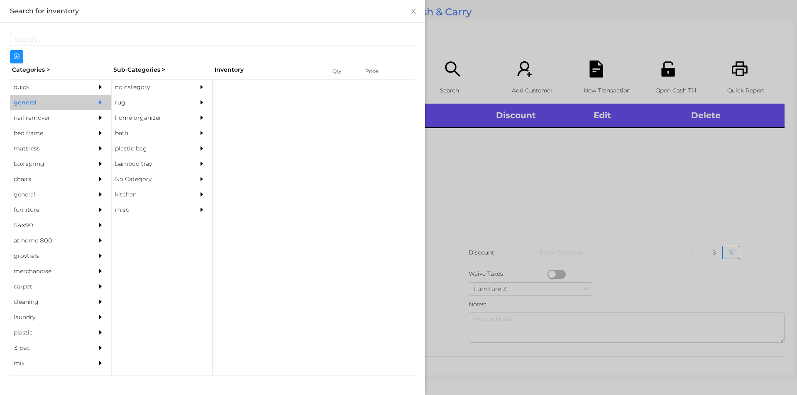
click at [126, 90] on div "no category" at bounding box center [150, 87] width 76 height 15
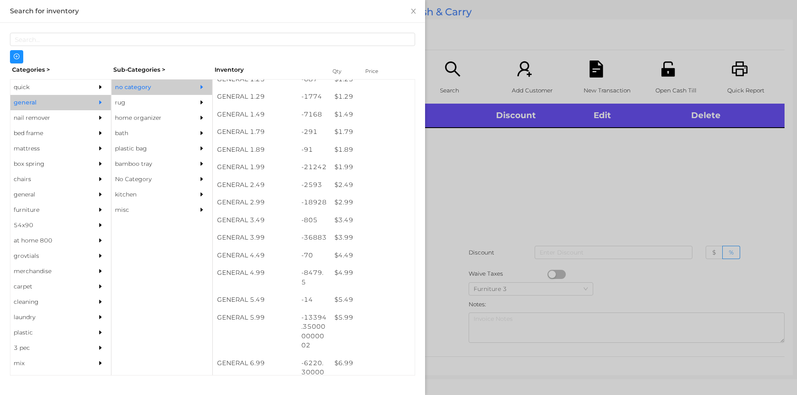
scroll to position [127, 0]
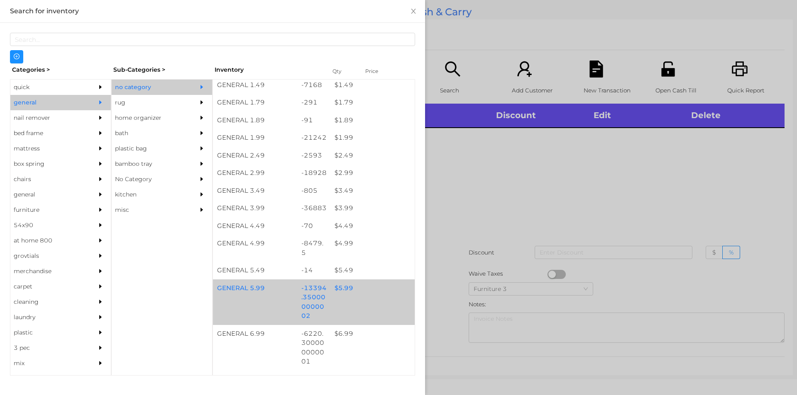
click at [343, 293] on div "$ 5.99" at bounding box center [372, 289] width 84 height 18
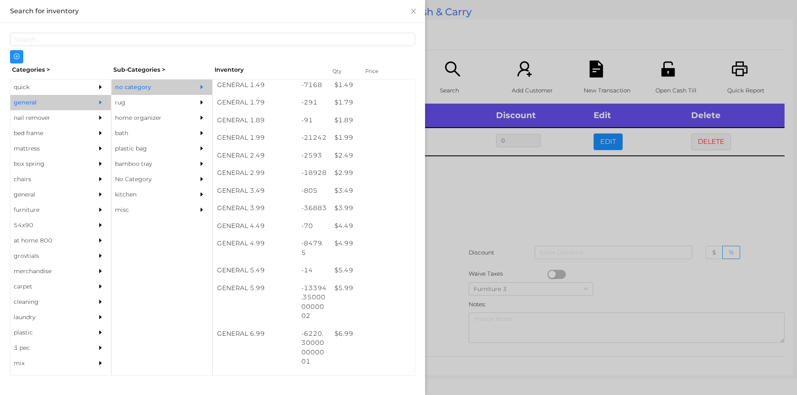
click at [444, 296] on div at bounding box center [398, 197] width 797 height 395
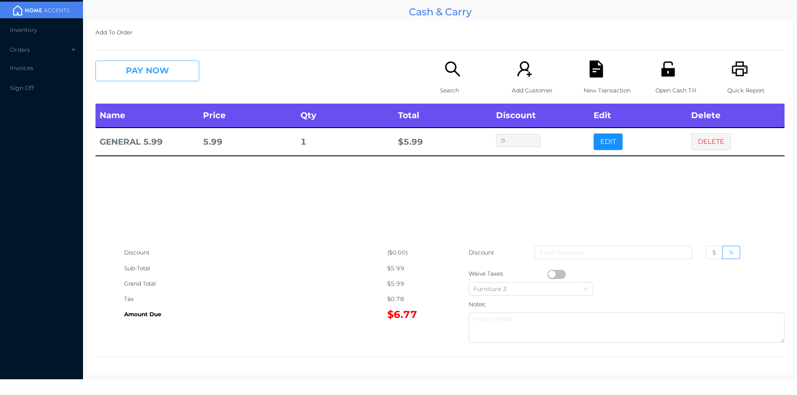
click at [166, 75] on button "PAY NOW" at bounding box center [147, 71] width 104 height 21
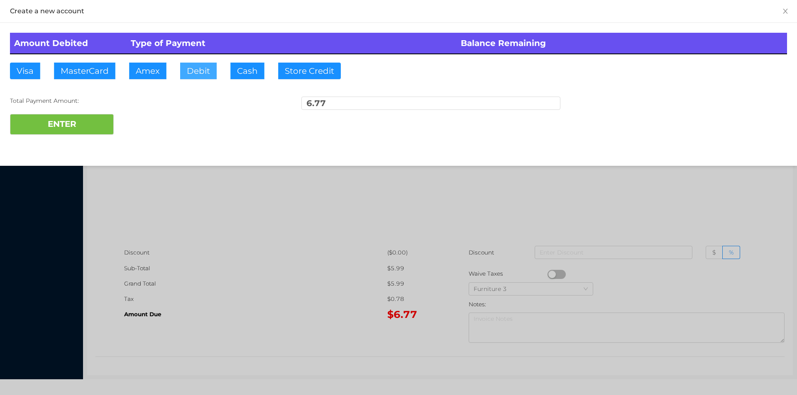
click at [200, 63] on button "Debit" at bounding box center [198, 71] width 37 height 17
click at [95, 126] on button "ENTER" at bounding box center [62, 124] width 104 height 21
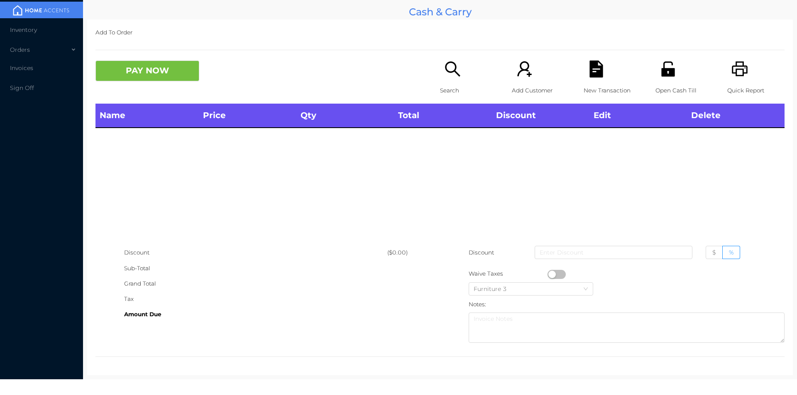
click at [661, 73] on icon "icon: unlock" at bounding box center [667, 68] width 13 height 15
click at [457, 87] on p "Search" at bounding box center [468, 90] width 57 height 15
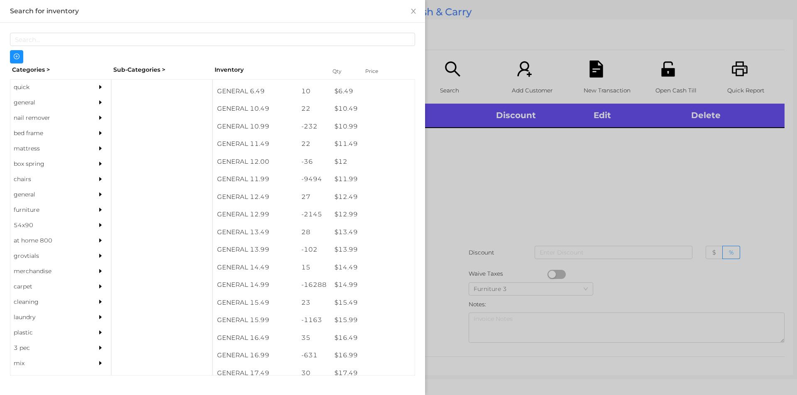
scroll to position [529, 0]
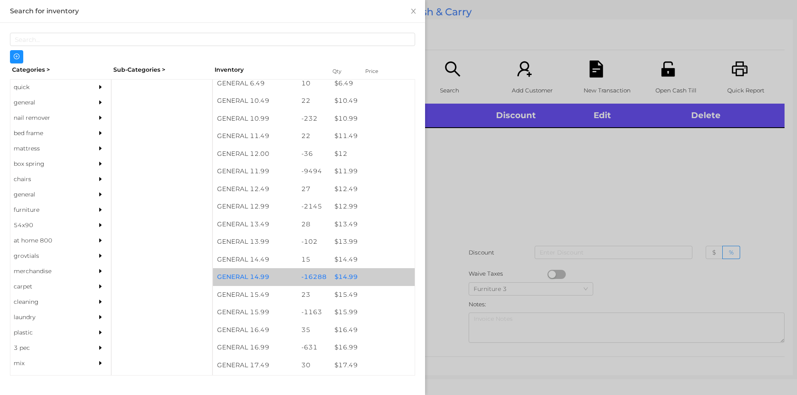
click at [342, 273] on div "$ 14.99" at bounding box center [372, 277] width 84 height 18
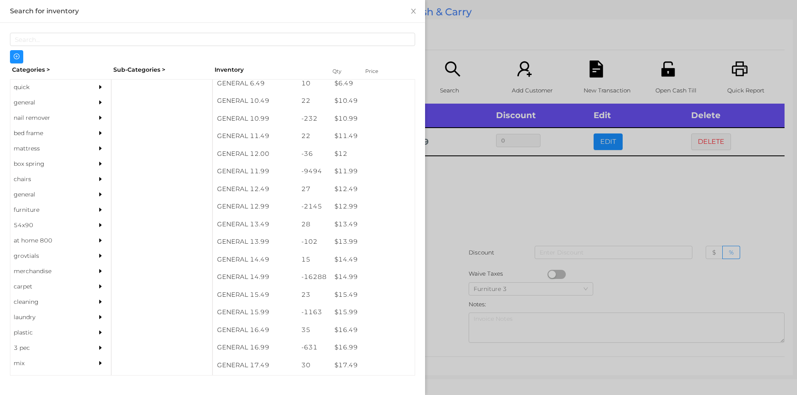
click at [439, 299] on div at bounding box center [398, 197] width 797 height 395
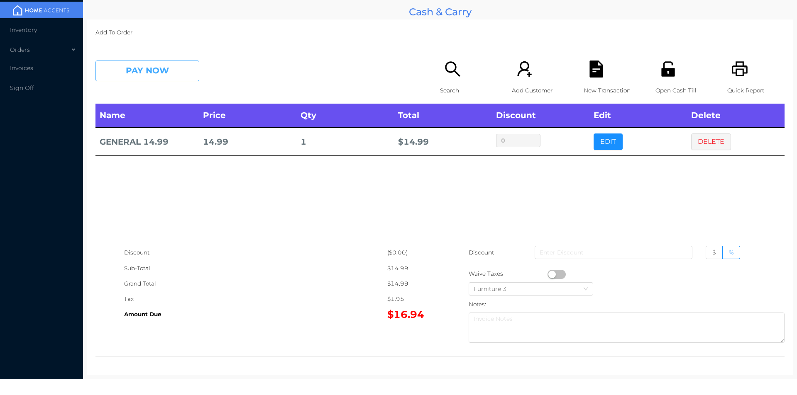
click at [142, 76] on button "PAY NOW" at bounding box center [147, 71] width 104 height 21
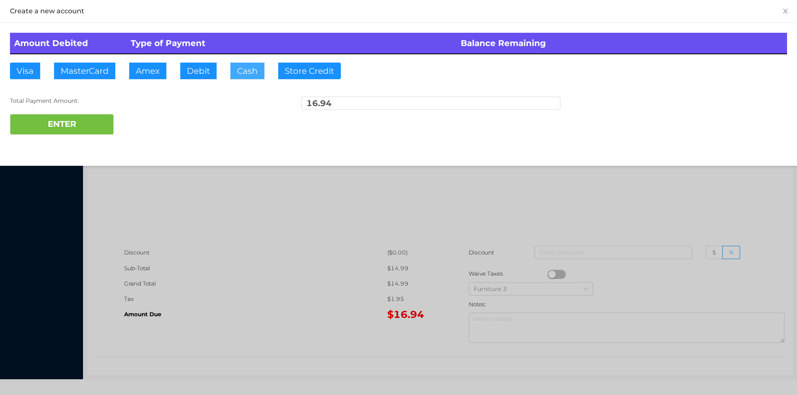
click at [248, 73] on button "Cash" at bounding box center [247, 71] width 34 height 17
type input "20."
click at [95, 132] on button "ENTER" at bounding box center [62, 124] width 104 height 21
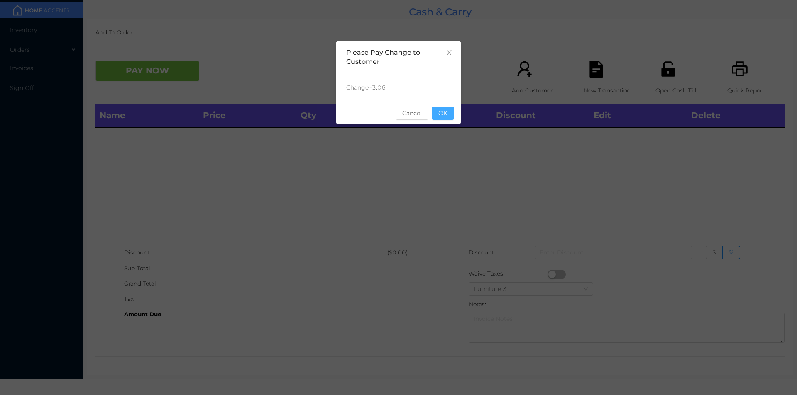
click at [439, 110] on button "OK" at bounding box center [443, 113] width 22 height 13
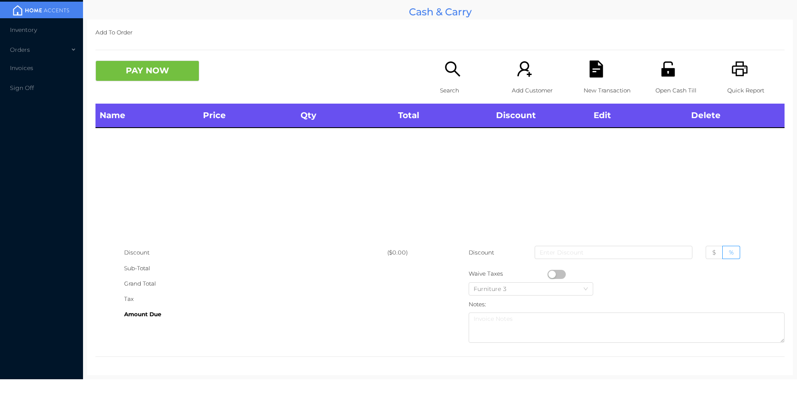
click at [448, 130] on div "Name Price Qty Total Discount Edit Delete" at bounding box center [439, 174] width 689 height 141
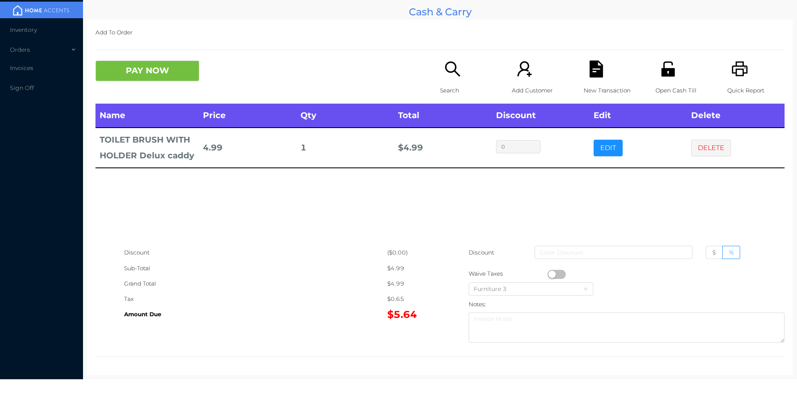
click at [147, 76] on button "PAY NOW" at bounding box center [147, 71] width 104 height 21
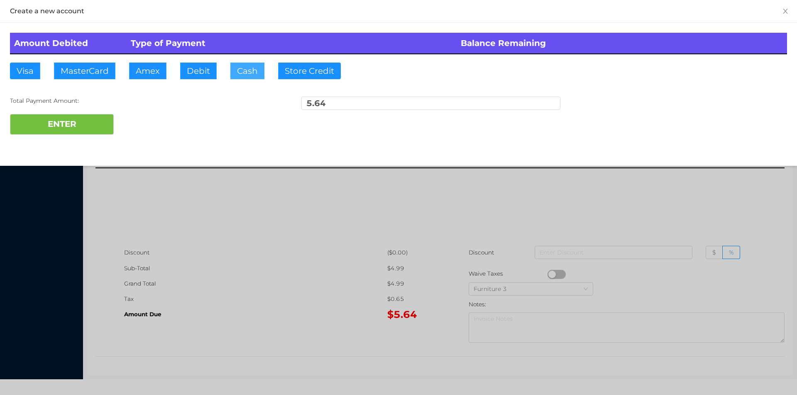
click at [241, 66] on button "Cash" at bounding box center [247, 71] width 34 height 17
type input "10."
click at [85, 132] on button "ENTER" at bounding box center [62, 124] width 104 height 21
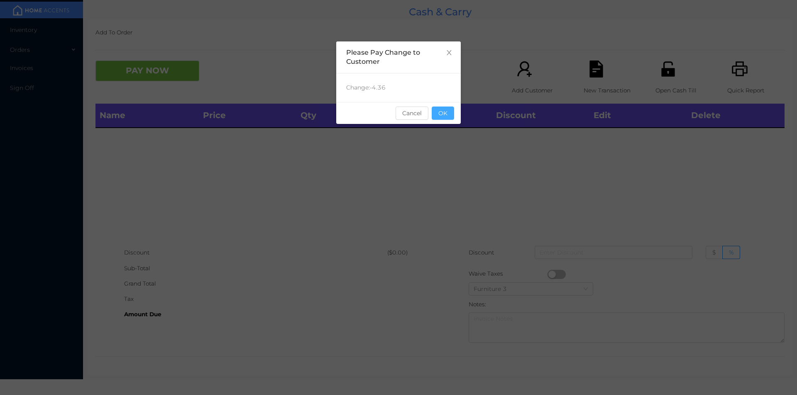
click at [449, 112] on button "OK" at bounding box center [443, 113] width 22 height 13
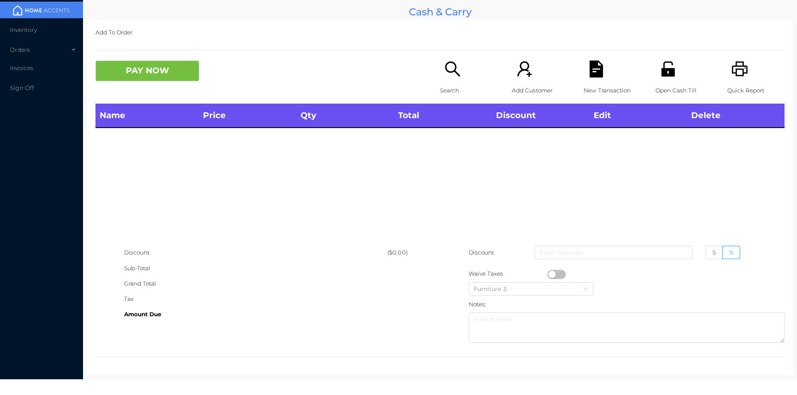
click at [437, 115] on th "Total" at bounding box center [443, 116] width 98 height 24
click at [484, 221] on div "Name Price Qty Total Discount Edit Delete" at bounding box center [439, 174] width 689 height 141
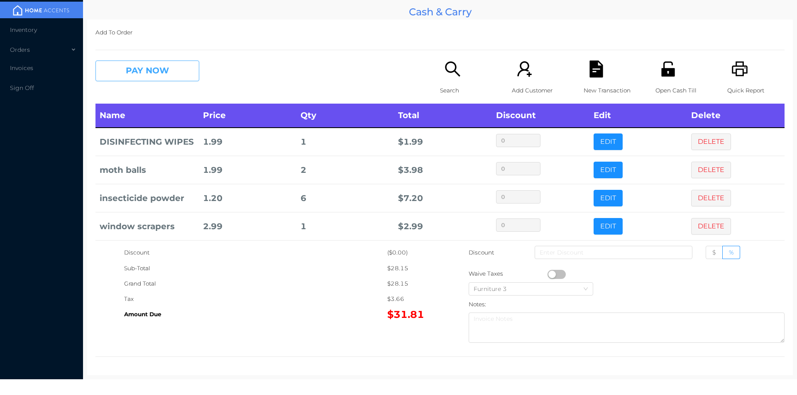
click at [150, 77] on button "PAY NOW" at bounding box center [147, 71] width 104 height 21
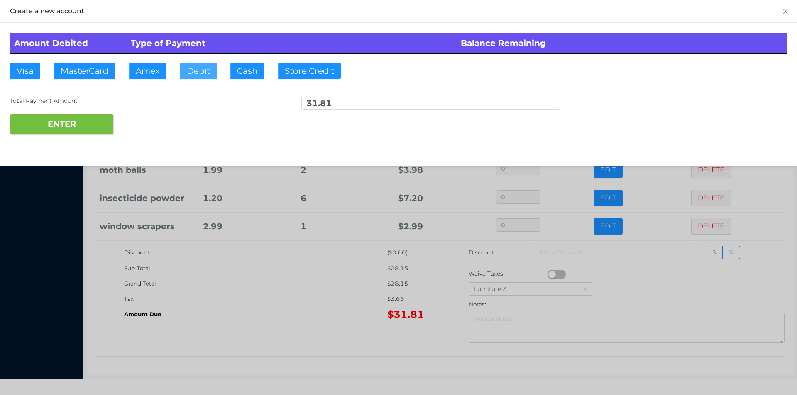
click at [191, 73] on button "Debit" at bounding box center [198, 71] width 37 height 17
click at [84, 117] on button "ENTER" at bounding box center [62, 124] width 104 height 21
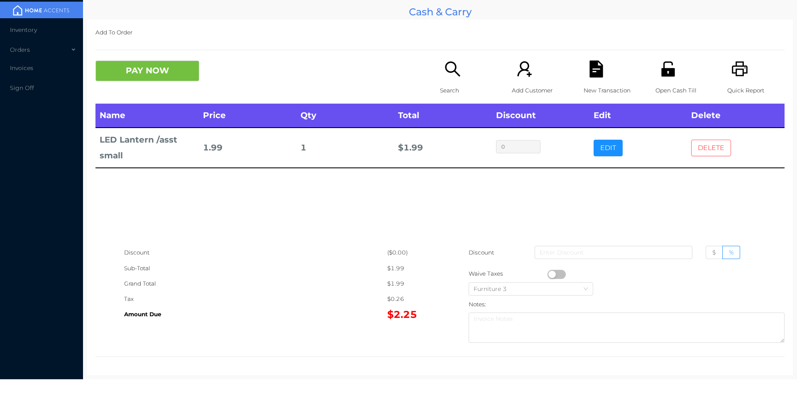
click at [692, 150] on button "DELETE" at bounding box center [711, 148] width 40 height 17
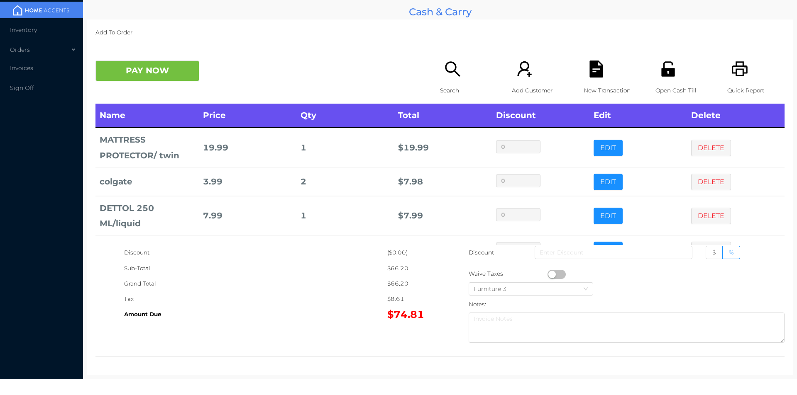
click at [744, 78] on div "Quick Report" at bounding box center [755, 82] width 57 height 43
click at [602, 91] on p "New Transaction" at bounding box center [611, 90] width 57 height 15
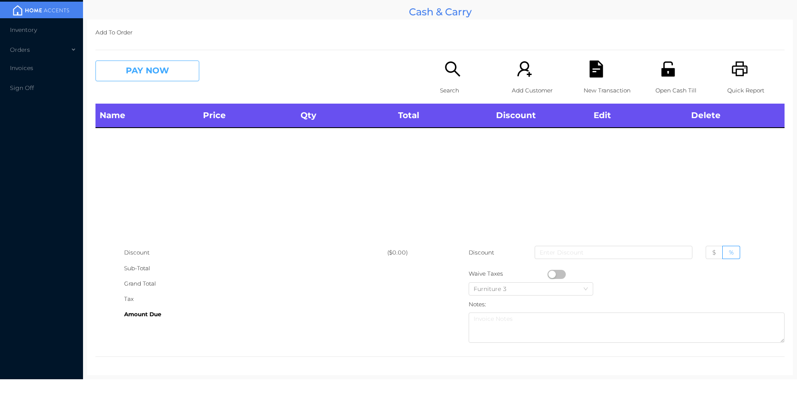
click at [159, 67] on button "PAY NOW" at bounding box center [147, 71] width 104 height 21
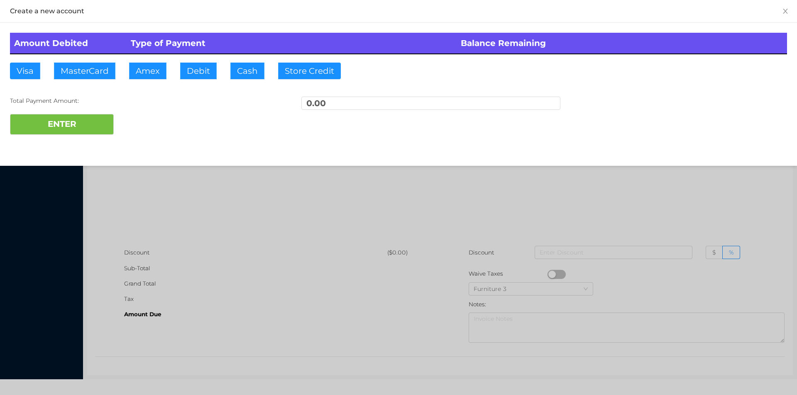
click at [631, 192] on div at bounding box center [398, 197] width 797 height 395
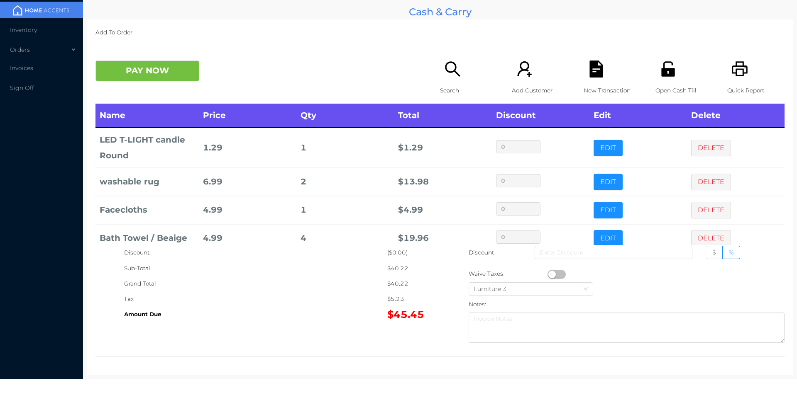
scroll to position [16, 0]
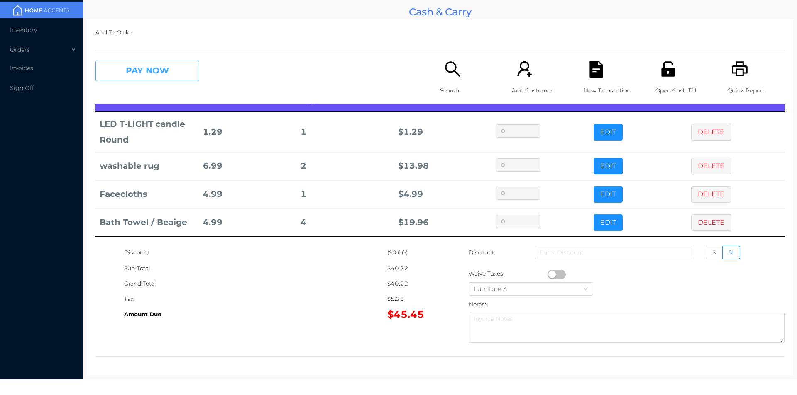
click at [140, 79] on button "PAY NOW" at bounding box center [147, 71] width 104 height 21
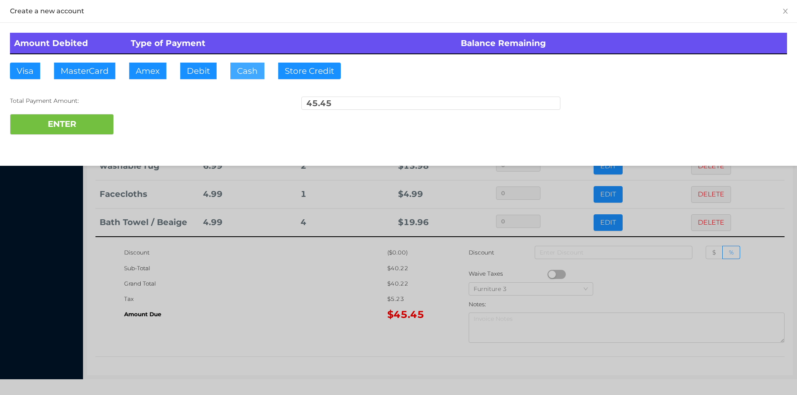
click at [241, 73] on button "Cash" at bounding box center [247, 71] width 34 height 17
click at [59, 133] on button "ENTER" at bounding box center [62, 124] width 104 height 21
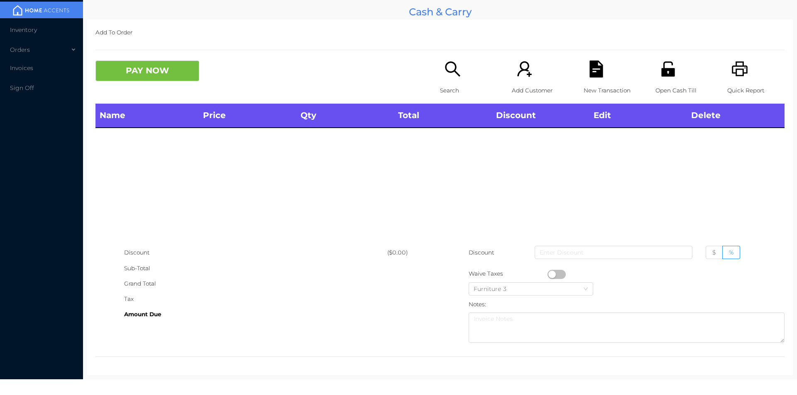
scroll to position [0, 0]
click at [664, 81] on div "Open Cash Till" at bounding box center [683, 82] width 57 height 43
click at [675, 76] on div "Open Cash Till" at bounding box center [683, 82] width 57 height 43
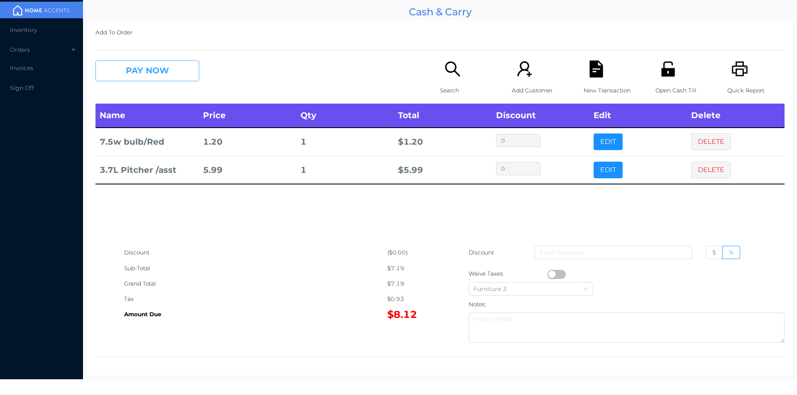
click at [151, 68] on button "PAY NOW" at bounding box center [147, 71] width 104 height 21
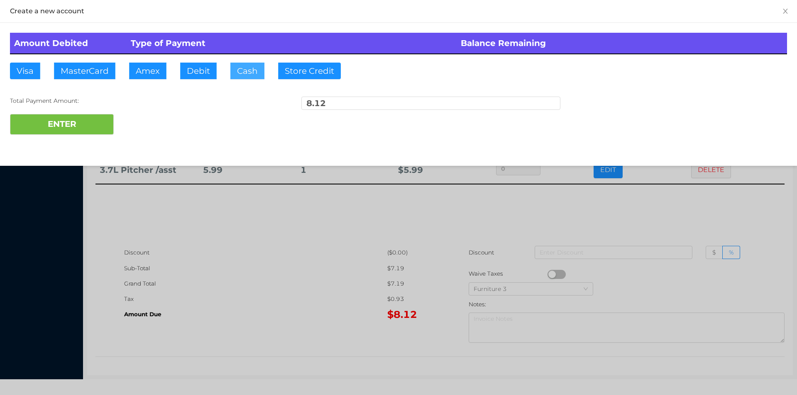
click at [245, 74] on button "Cash" at bounding box center [247, 71] width 34 height 17
type input "10."
click at [98, 128] on button "ENTER" at bounding box center [62, 124] width 104 height 21
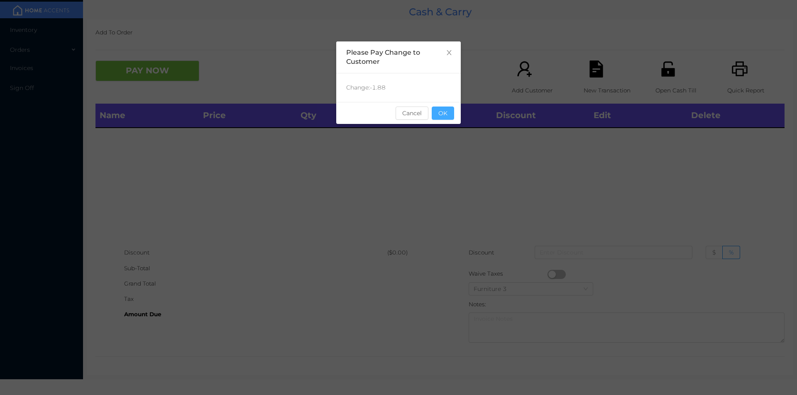
click at [444, 117] on button "OK" at bounding box center [443, 113] width 22 height 13
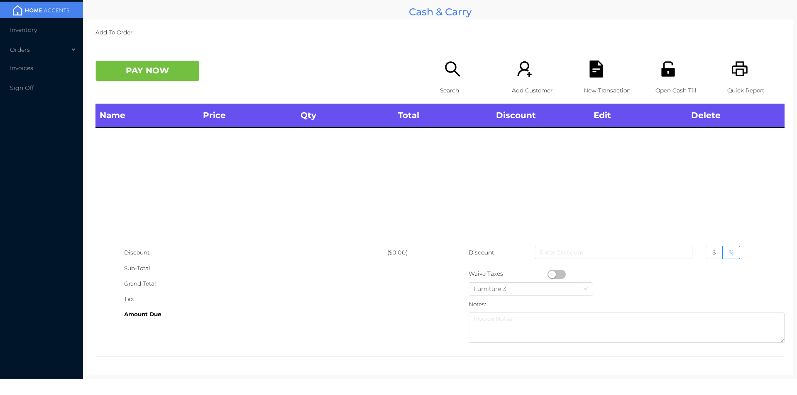
click at [436, 140] on div "Name Price Qty Total Discount Edit Delete" at bounding box center [439, 174] width 689 height 141
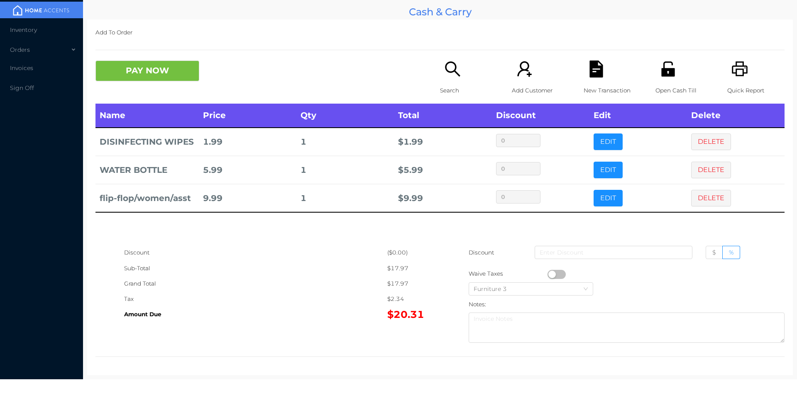
click at [454, 88] on p "Search" at bounding box center [468, 90] width 57 height 15
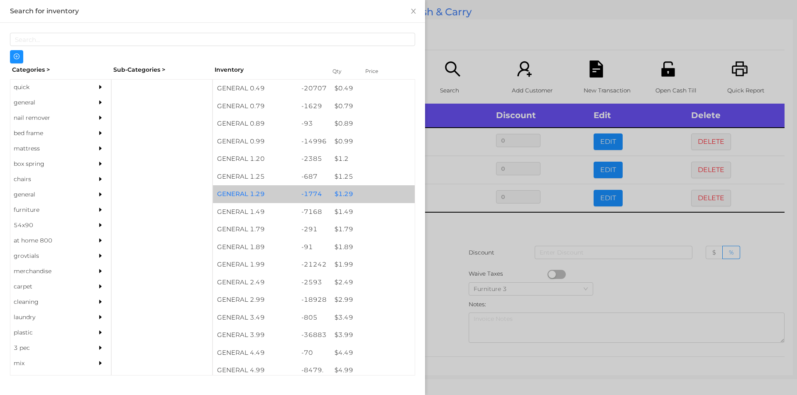
click at [343, 191] on div "$ 1.29" at bounding box center [372, 194] width 84 height 18
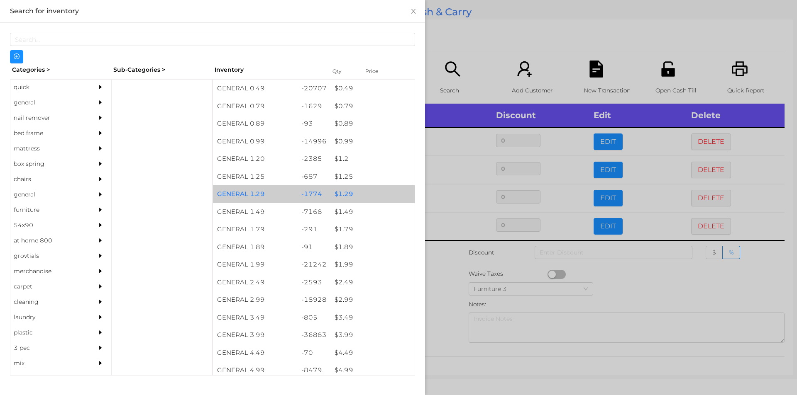
click at [345, 191] on div "$ 1.29" at bounding box center [372, 194] width 84 height 18
click at [344, 192] on div "$ 1.29" at bounding box center [372, 194] width 84 height 18
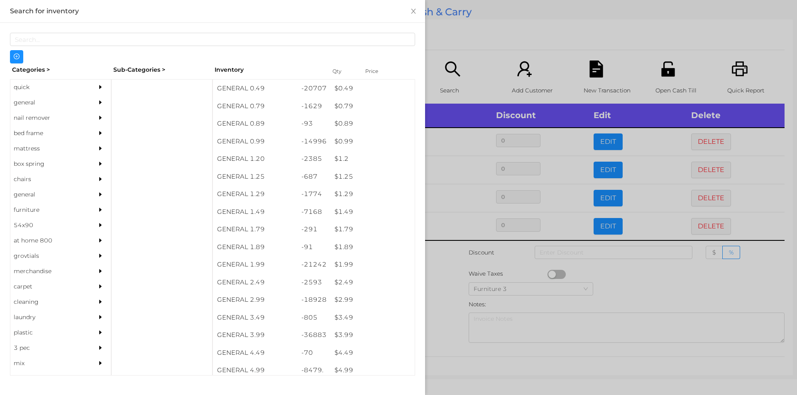
click at [451, 266] on div at bounding box center [398, 197] width 797 height 395
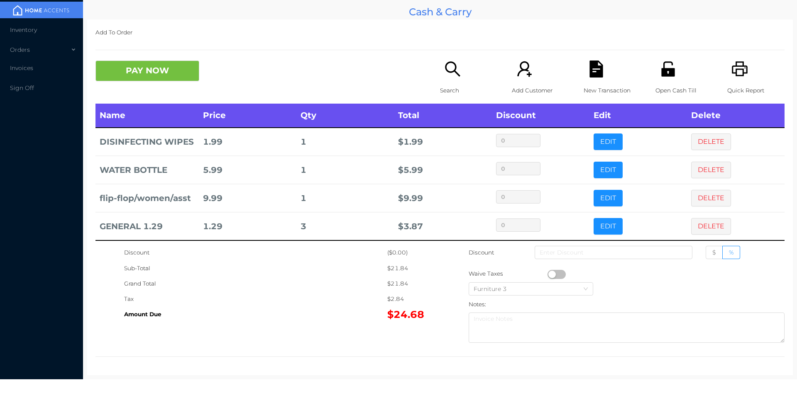
click at [440, 89] on p "Search" at bounding box center [468, 90] width 57 height 15
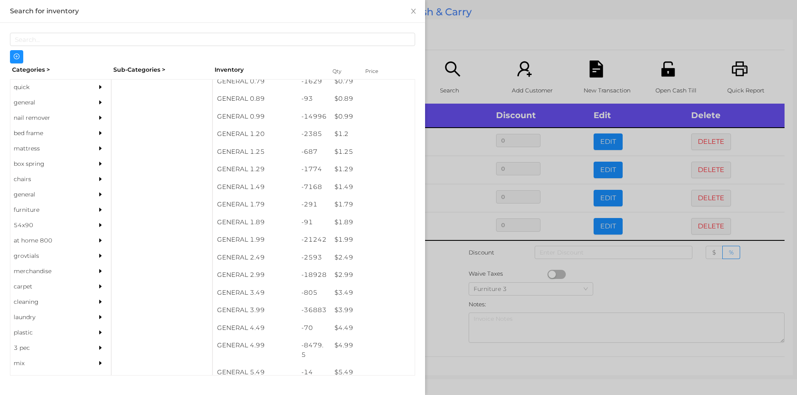
scroll to position [25, 0]
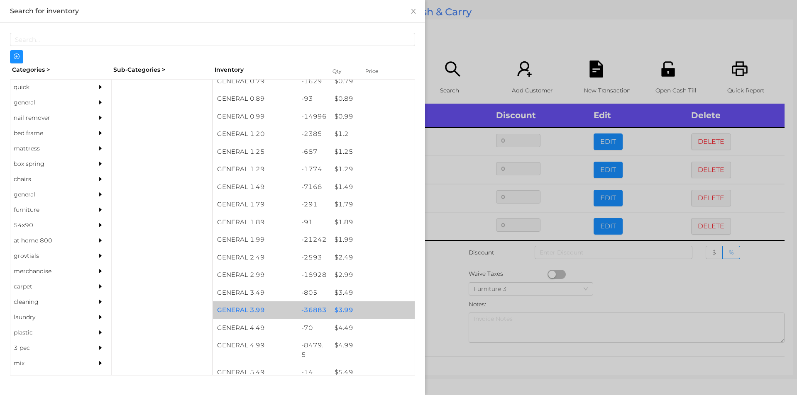
click at [338, 313] on div "$ 3.99" at bounding box center [372, 311] width 84 height 18
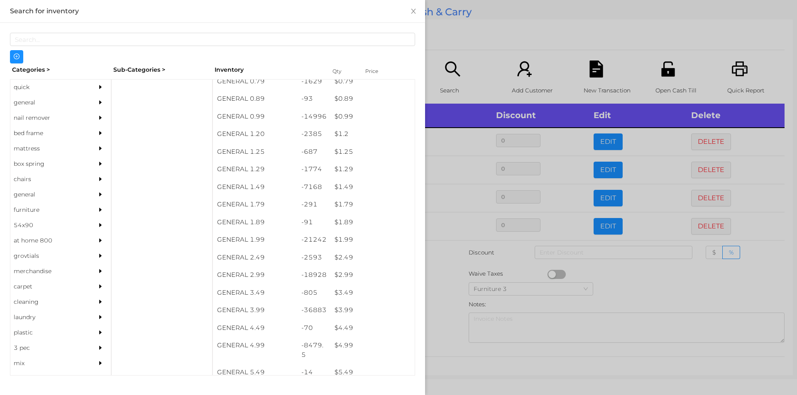
click at [441, 310] on div at bounding box center [398, 197] width 797 height 395
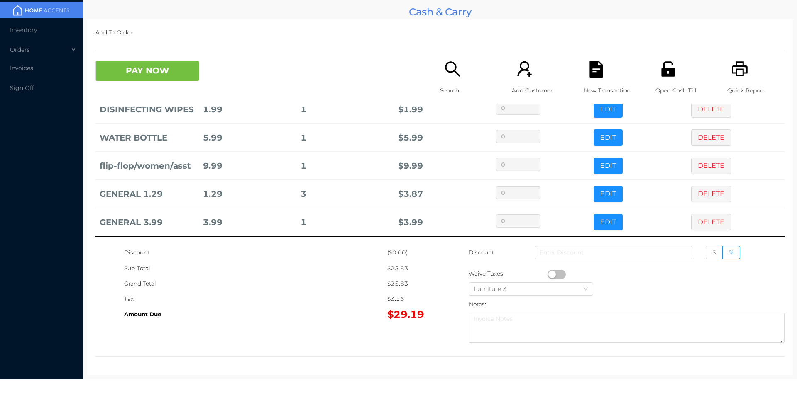
scroll to position [44, 0]
click at [451, 72] on icon "icon: search" at bounding box center [452, 68] width 15 height 15
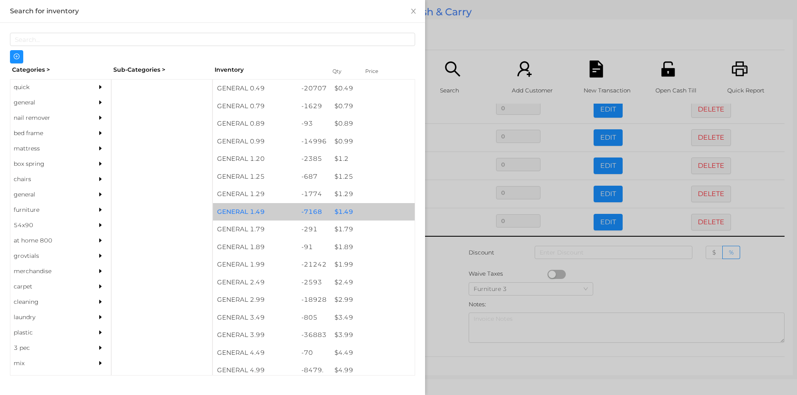
click at [344, 215] on div "$ 1.49" at bounding box center [372, 212] width 84 height 18
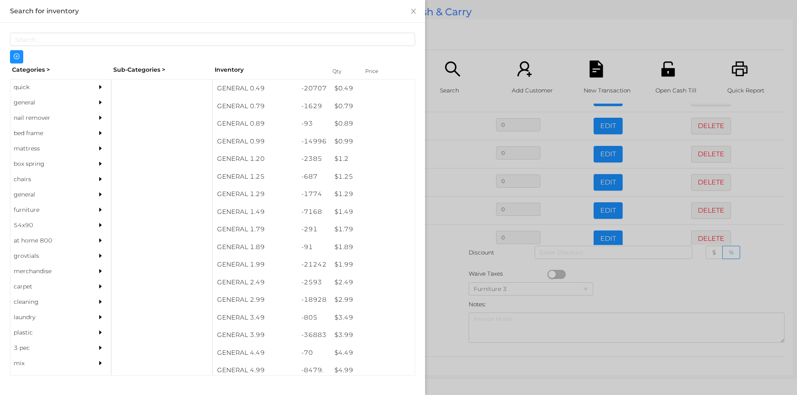
click at [447, 287] on div at bounding box center [398, 197] width 797 height 395
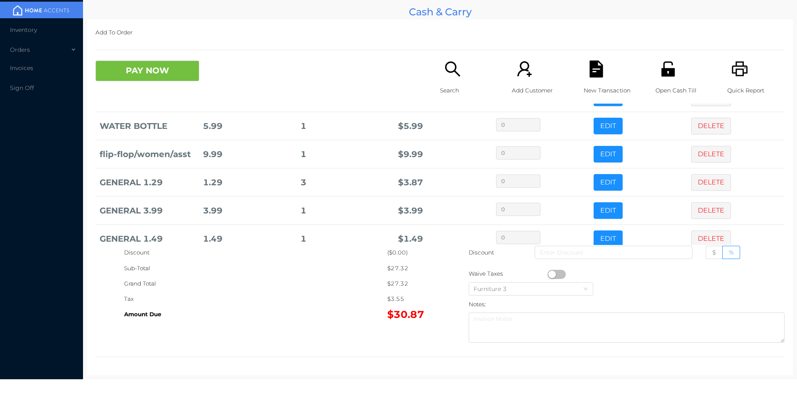
scroll to position [72, 0]
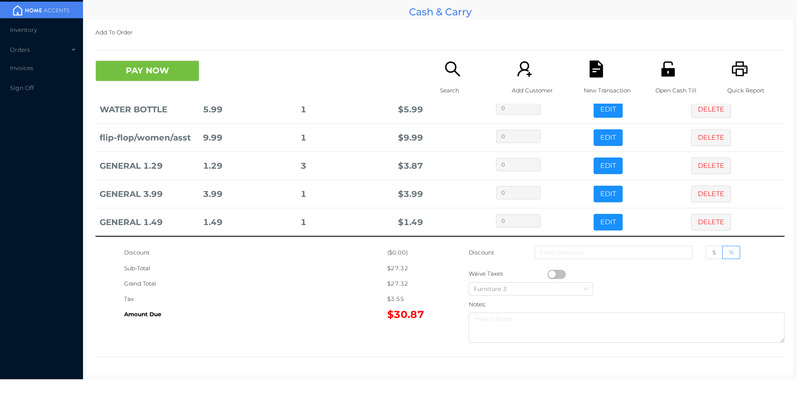
click at [142, 78] on button "PAY NOW" at bounding box center [147, 71] width 104 height 21
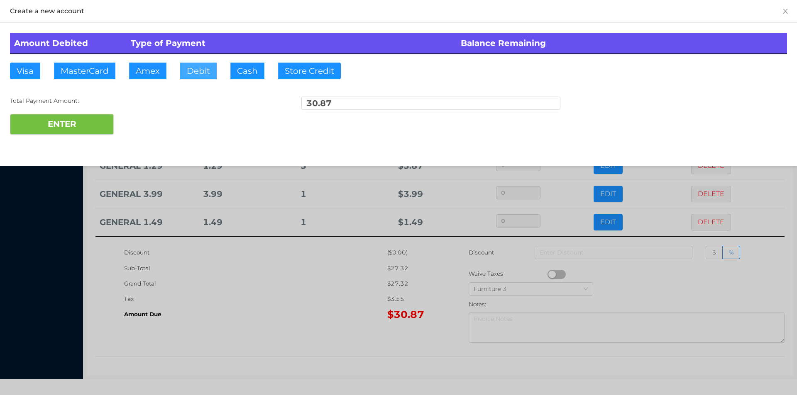
click at [205, 74] on button "Debit" at bounding box center [198, 71] width 37 height 17
click at [59, 129] on button "ENTER" at bounding box center [62, 124] width 104 height 21
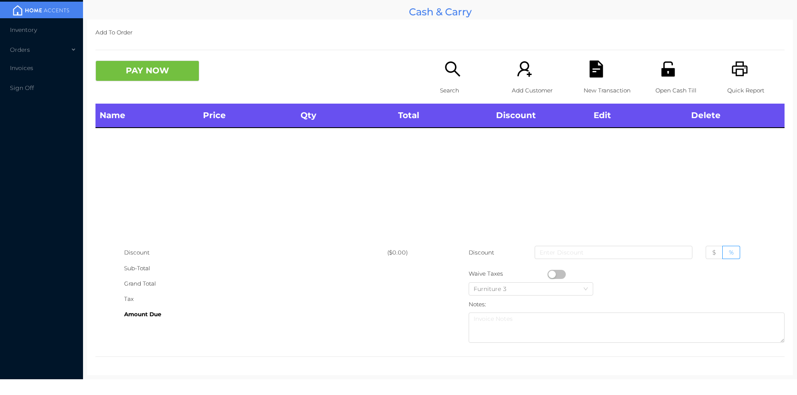
scroll to position [0, 0]
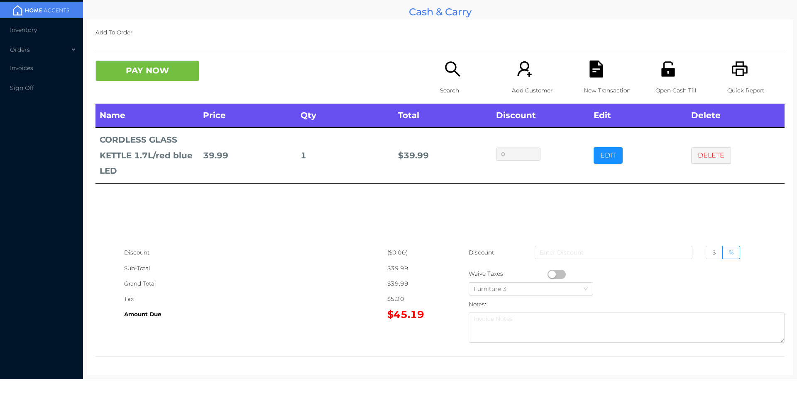
click at [144, 73] on button "PAY NOW" at bounding box center [147, 71] width 104 height 21
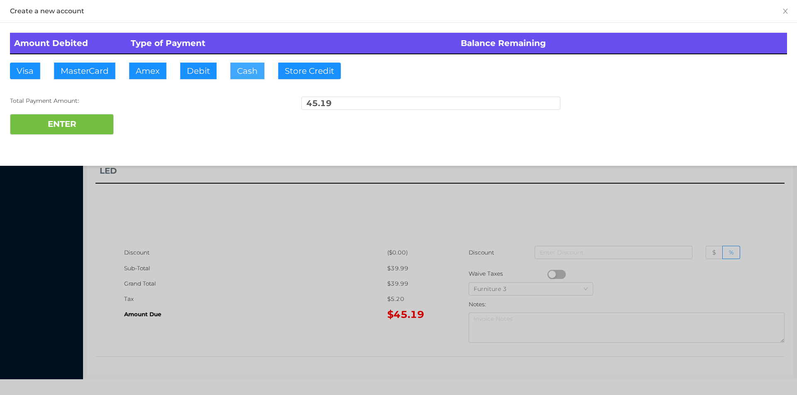
click at [235, 66] on button "Cash" at bounding box center [247, 71] width 34 height 17
type input "100."
click at [76, 129] on button "ENTER" at bounding box center [62, 124] width 104 height 21
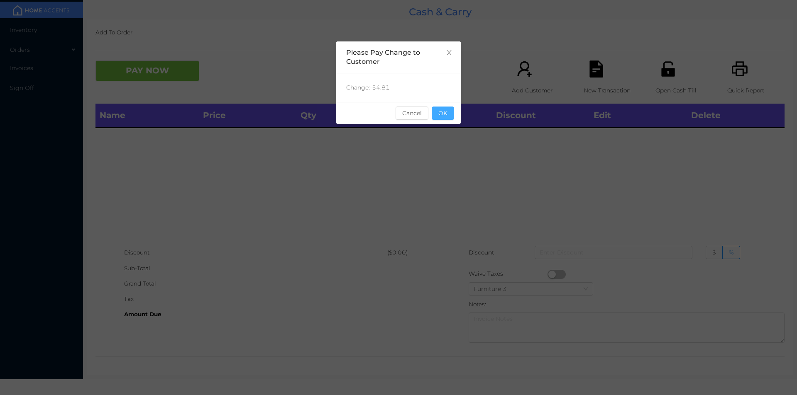
click at [439, 109] on button "OK" at bounding box center [443, 113] width 22 height 13
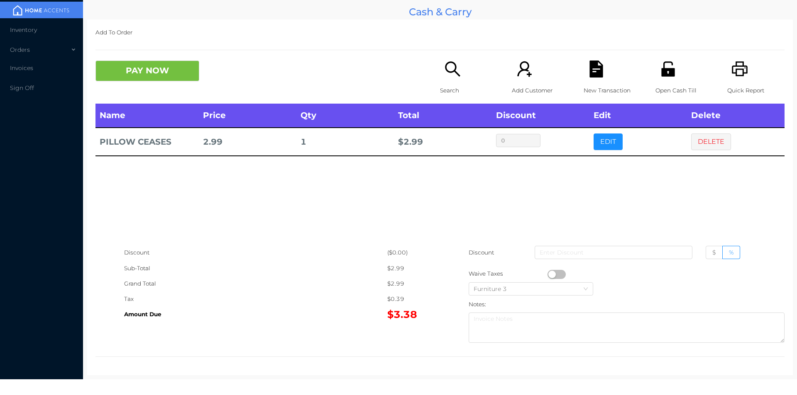
click at [448, 81] on div "Search" at bounding box center [468, 82] width 57 height 43
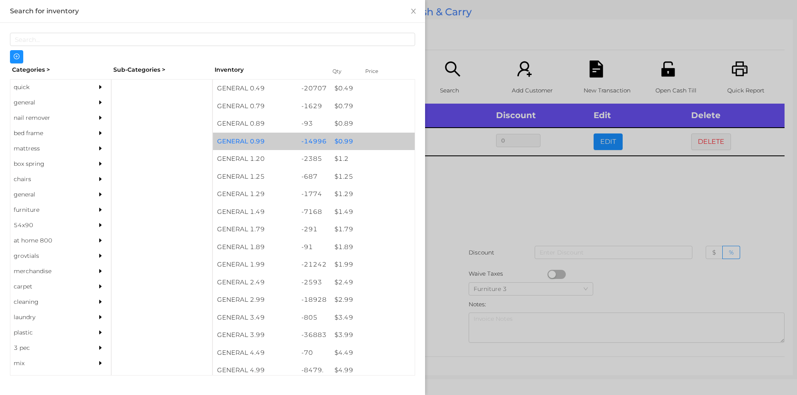
click at [334, 142] on div "$ 0.99" at bounding box center [372, 142] width 84 height 18
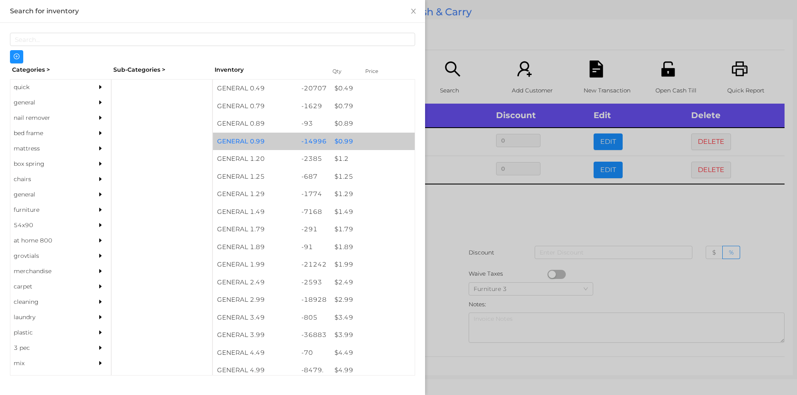
click at [333, 138] on div "$ 0.99" at bounding box center [372, 142] width 84 height 18
click at [334, 140] on div "$ 0.99" at bounding box center [372, 142] width 84 height 18
click at [333, 139] on div "$ 0.99" at bounding box center [372, 142] width 84 height 18
click at [333, 141] on div "$ 0.99" at bounding box center [372, 142] width 84 height 18
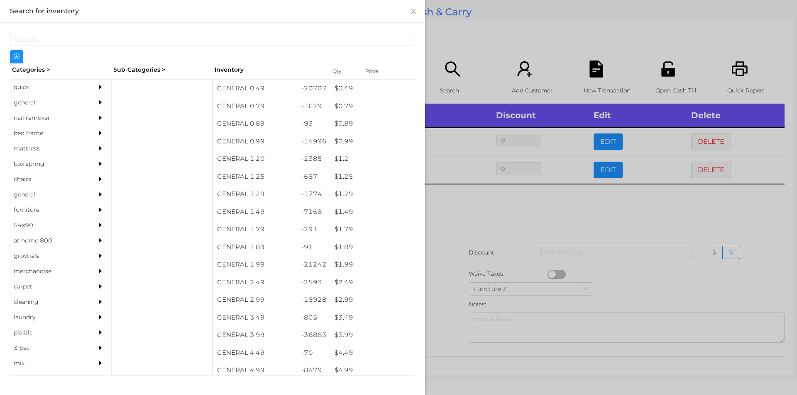
click at [468, 215] on div at bounding box center [398, 197] width 797 height 395
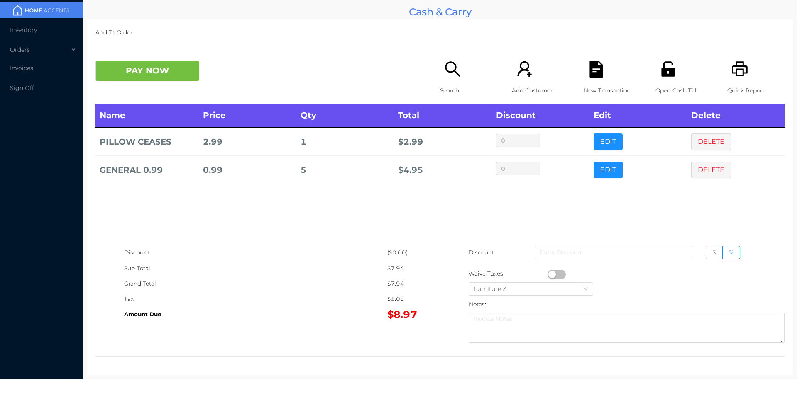
click at [452, 83] on p "Search" at bounding box center [468, 90] width 57 height 15
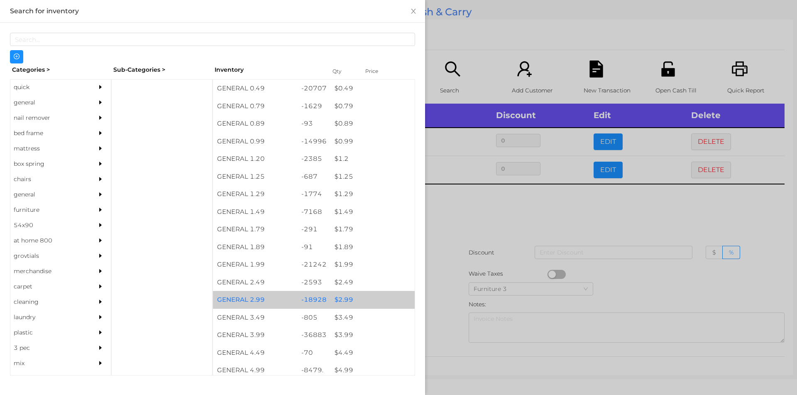
click at [342, 298] on div "$ 2.99" at bounding box center [372, 300] width 84 height 18
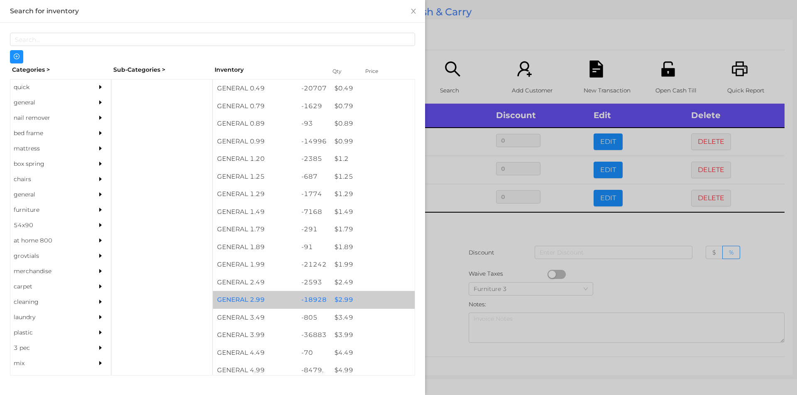
click at [342, 300] on div "$ 2.99" at bounding box center [372, 300] width 84 height 18
click at [343, 297] on div "$ 2.99" at bounding box center [372, 300] width 84 height 18
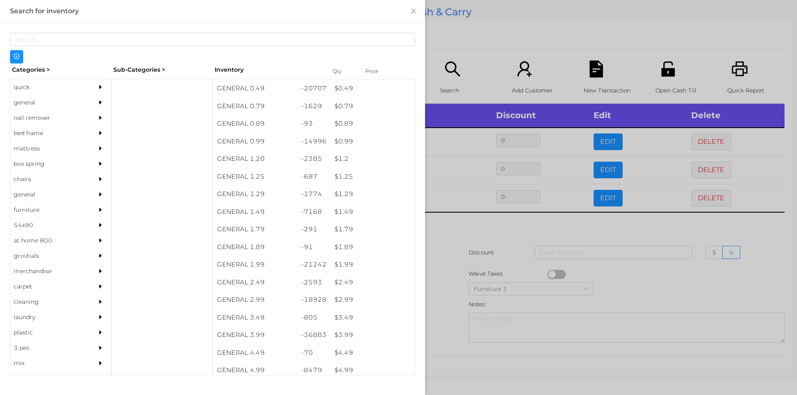
click at [442, 261] on div at bounding box center [398, 197] width 797 height 395
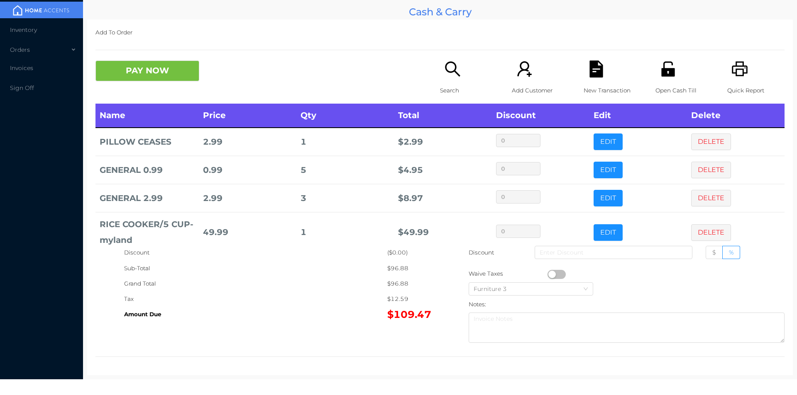
click at [452, 84] on p "Search" at bounding box center [468, 90] width 57 height 15
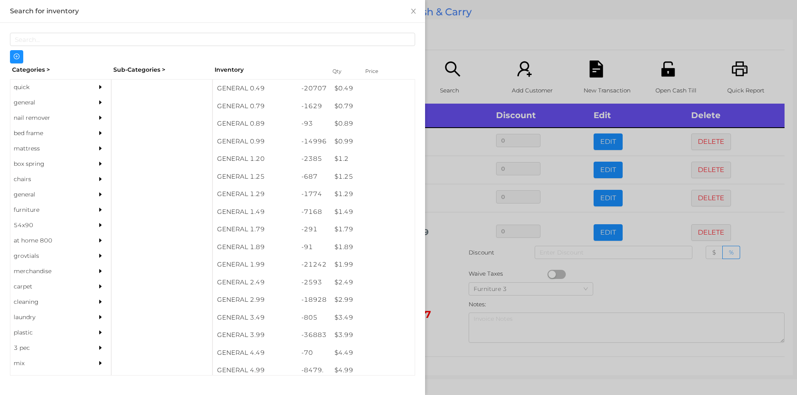
click at [31, 104] on div "general" at bounding box center [48, 102] width 76 height 15
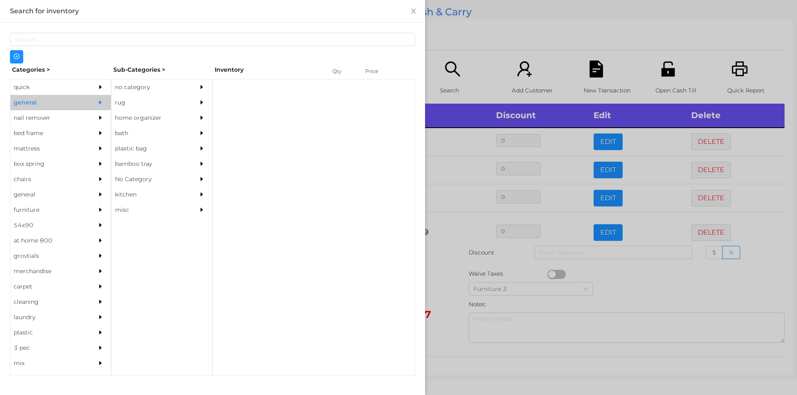
click at [126, 86] on div "no category" at bounding box center [150, 87] width 76 height 15
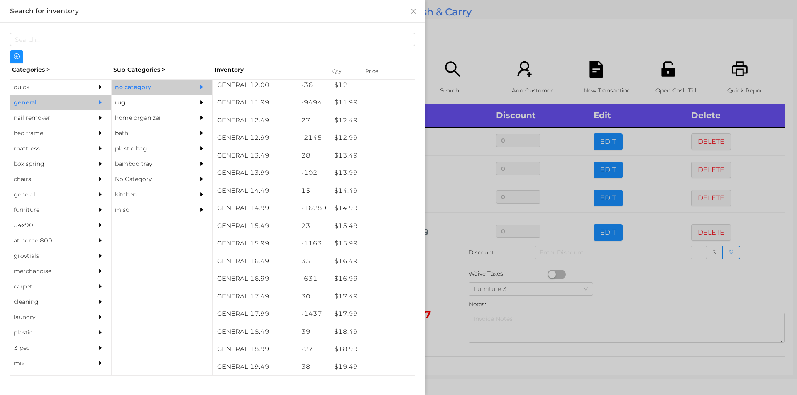
scroll to position [598, 0]
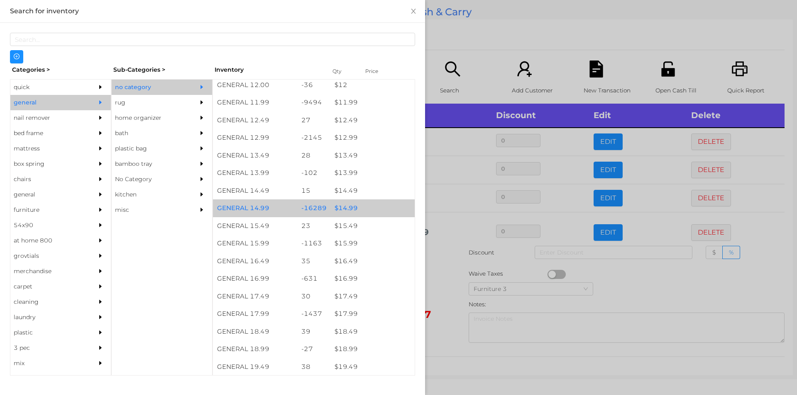
click at [344, 209] on div "$ 14.99" at bounding box center [372, 209] width 84 height 18
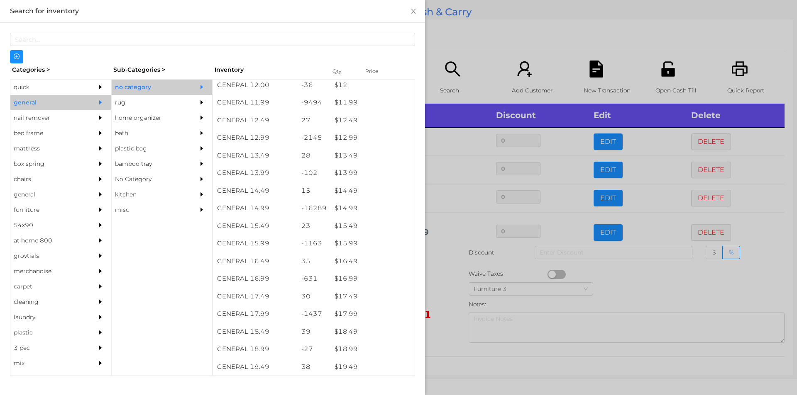
click at [442, 274] on div at bounding box center [398, 197] width 797 height 395
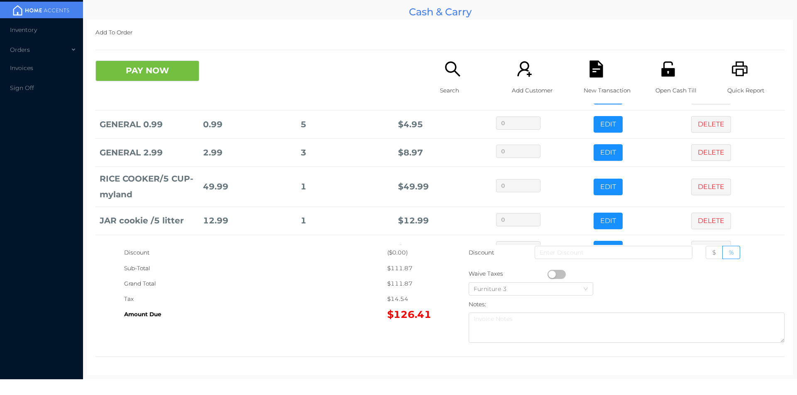
scroll to position [100, 0]
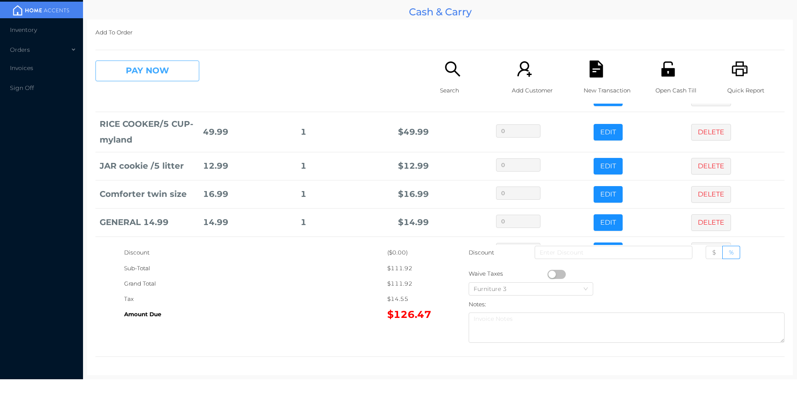
click at [142, 76] on button "PAY NOW" at bounding box center [147, 71] width 104 height 21
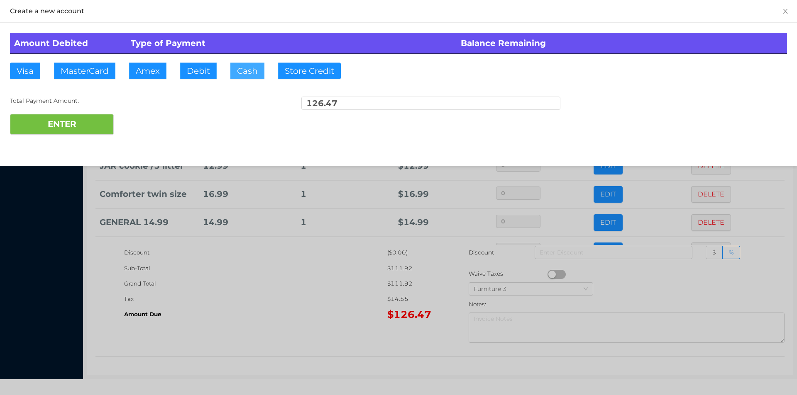
click at [232, 74] on button "Cash" at bounding box center [247, 71] width 34 height 17
type input "150."
click at [73, 123] on button "ENTER" at bounding box center [62, 124] width 104 height 21
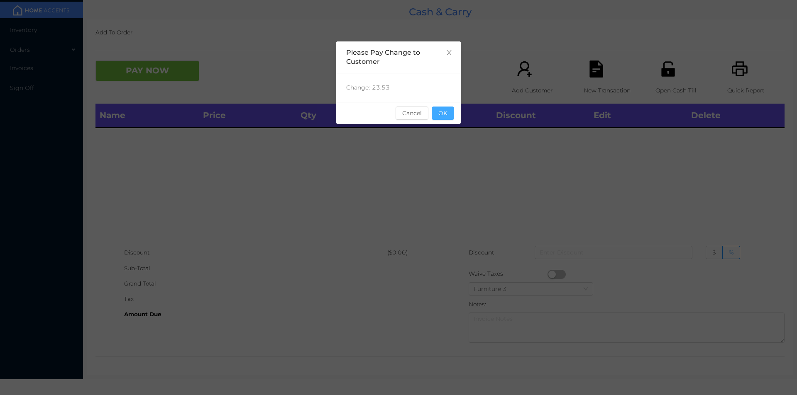
click at [445, 113] on button "OK" at bounding box center [443, 113] width 22 height 13
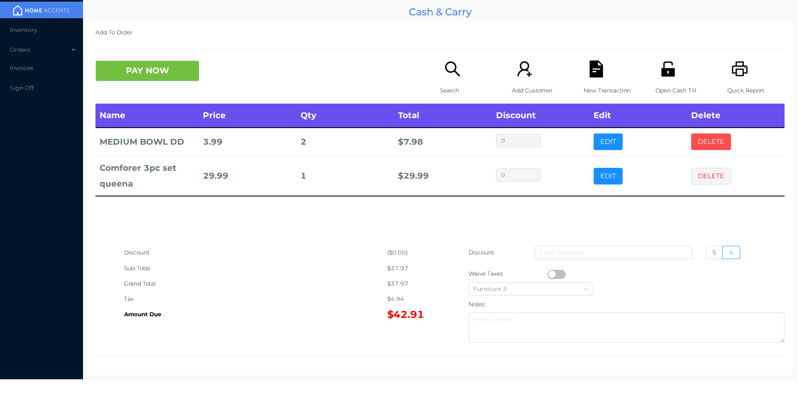
click at [710, 143] on button "DELETE" at bounding box center [711, 142] width 40 height 17
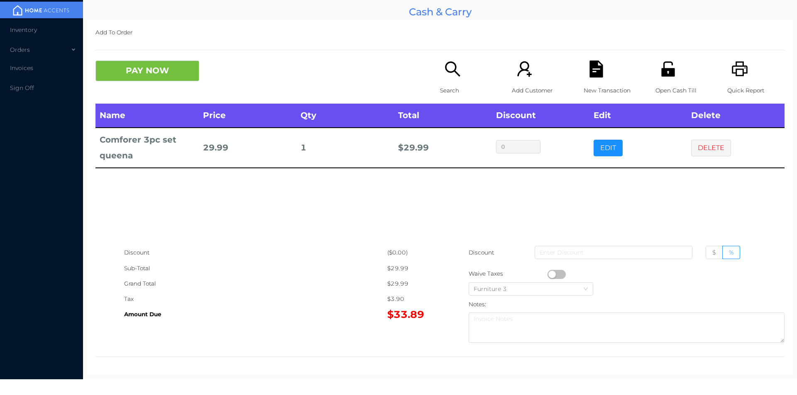
click at [445, 71] on icon "icon: search" at bounding box center [452, 68] width 15 height 15
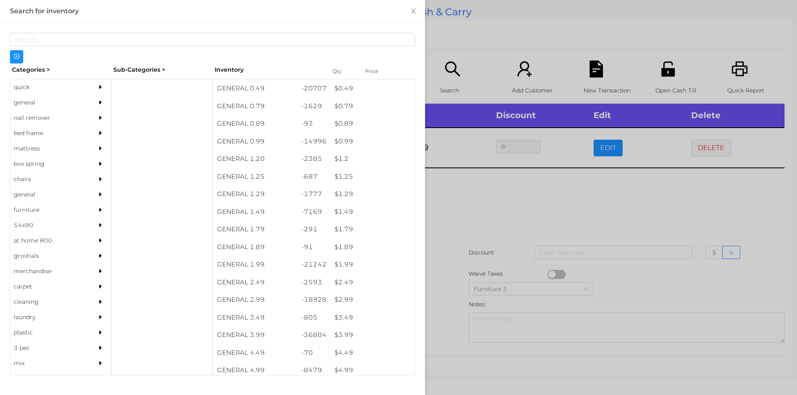
click at [37, 96] on div "general" at bounding box center [48, 102] width 76 height 15
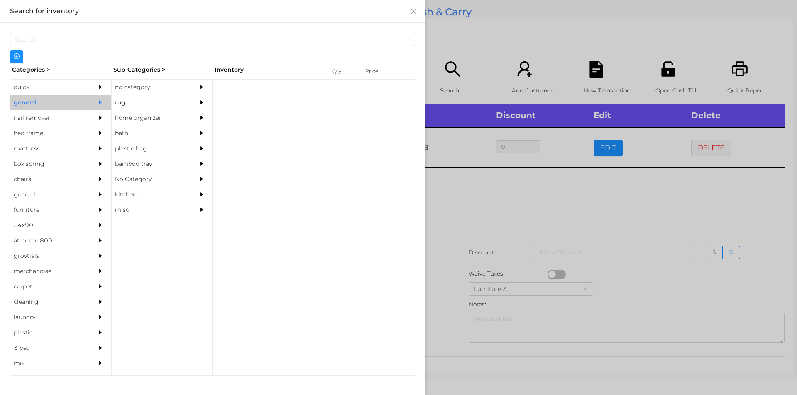
click at [143, 93] on div "no category" at bounding box center [150, 87] width 76 height 15
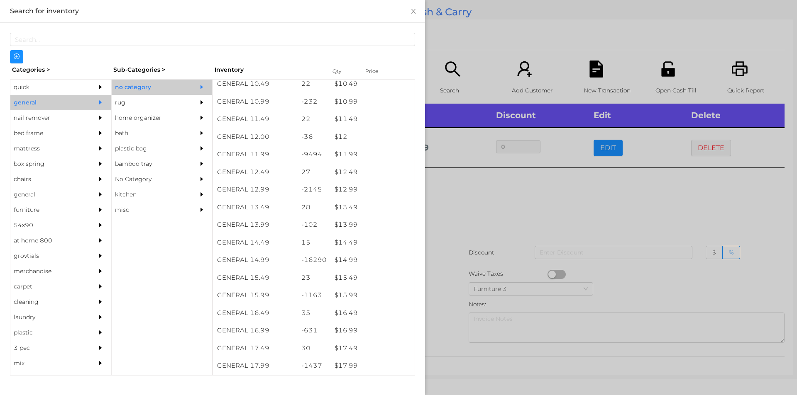
scroll to position [548, 0]
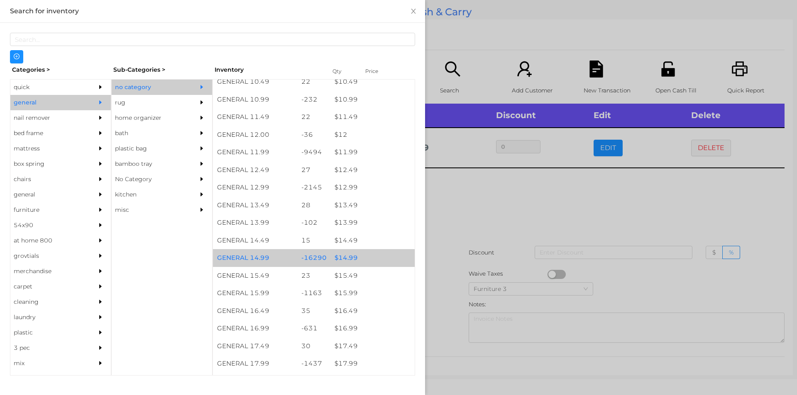
click at [342, 251] on div "$ 14.99" at bounding box center [372, 258] width 84 height 18
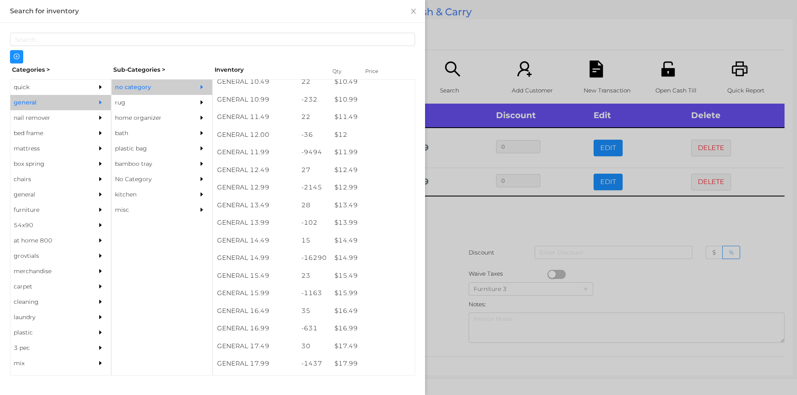
click at [446, 244] on div at bounding box center [398, 197] width 797 height 395
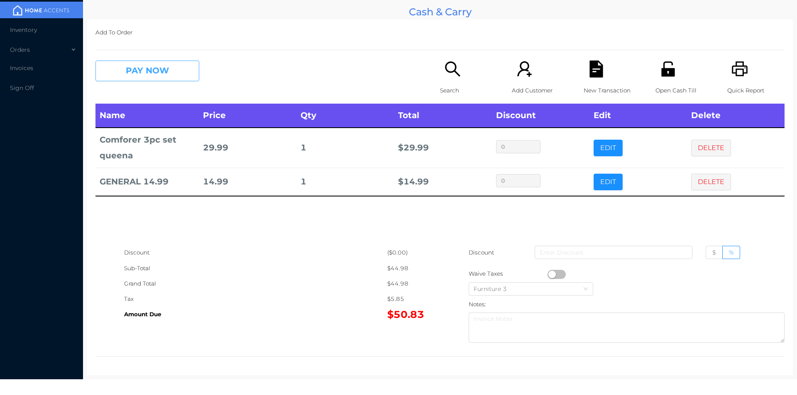
click at [138, 74] on button "PAY NOW" at bounding box center [147, 71] width 104 height 21
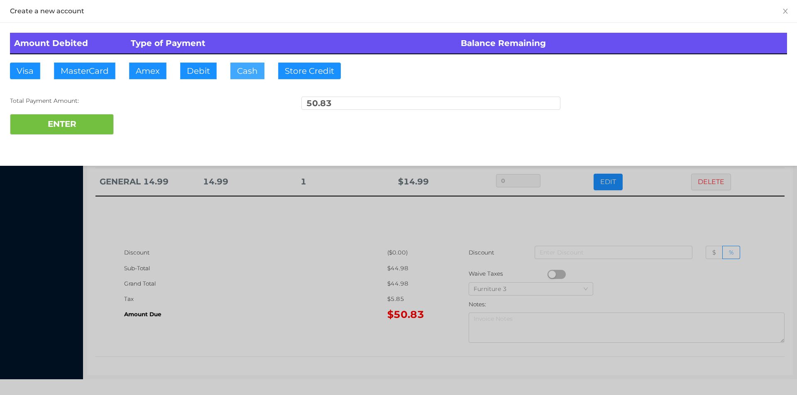
click at [242, 71] on button "Cash" at bounding box center [247, 71] width 34 height 17
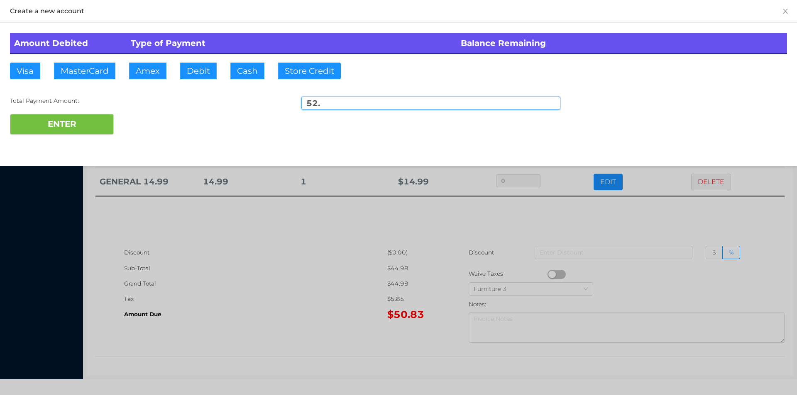
type input "52."
click at [63, 143] on div "Amount Debited Type of Payment Balance Remaining Visa MasterCard Amex Debit Cas…" at bounding box center [398, 84] width 797 height 122
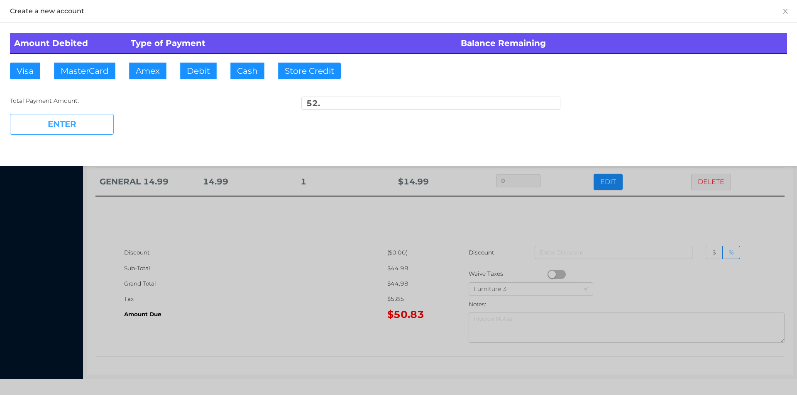
click at [69, 126] on button "ENTER" at bounding box center [62, 124] width 104 height 21
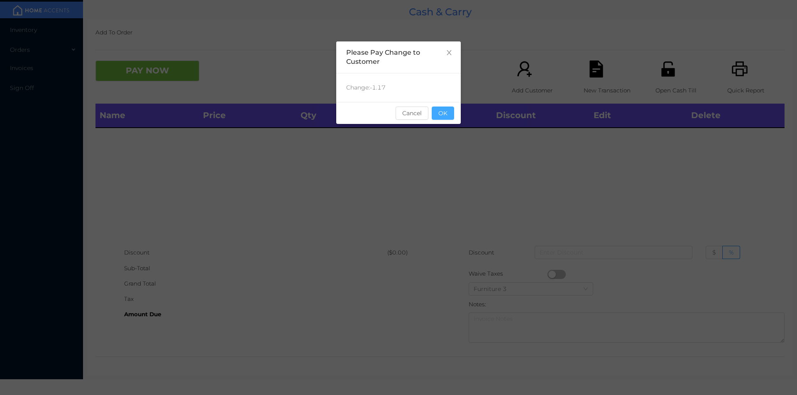
click at [441, 118] on button "OK" at bounding box center [443, 113] width 22 height 13
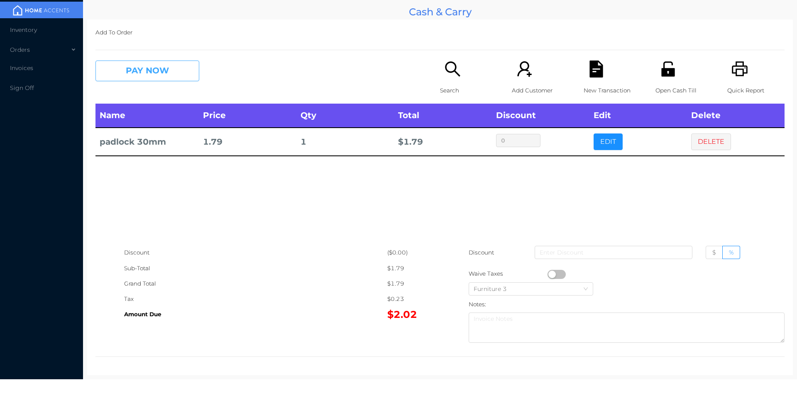
click at [171, 71] on button "PAY NOW" at bounding box center [147, 71] width 104 height 21
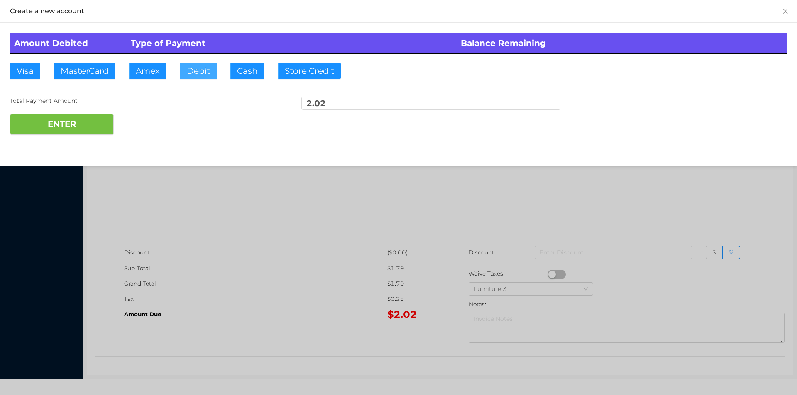
click at [196, 69] on button "Debit" at bounding box center [198, 71] width 37 height 17
click at [98, 120] on button "ENTER" at bounding box center [62, 124] width 104 height 21
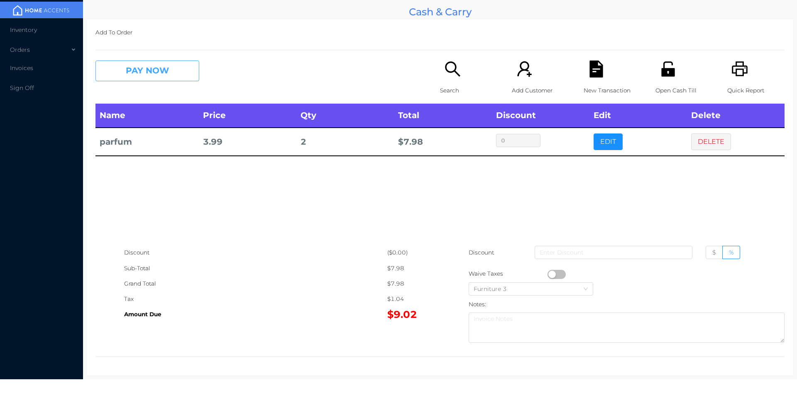
click at [179, 68] on button "PAY NOW" at bounding box center [147, 71] width 104 height 21
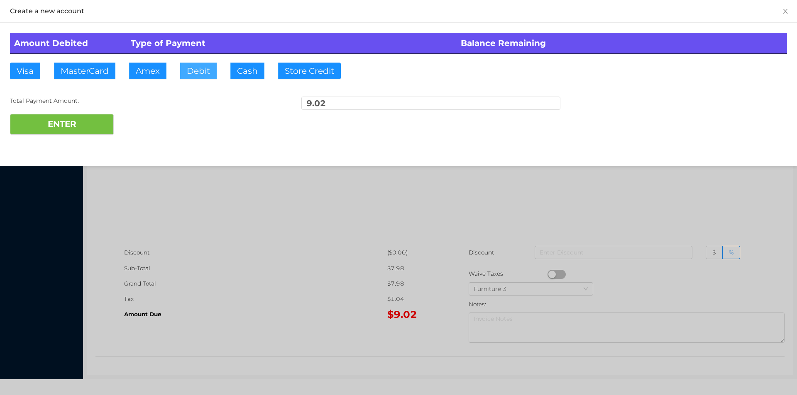
click at [202, 71] on button "Debit" at bounding box center [198, 71] width 37 height 17
click at [109, 117] on button "ENTER" at bounding box center [62, 124] width 104 height 21
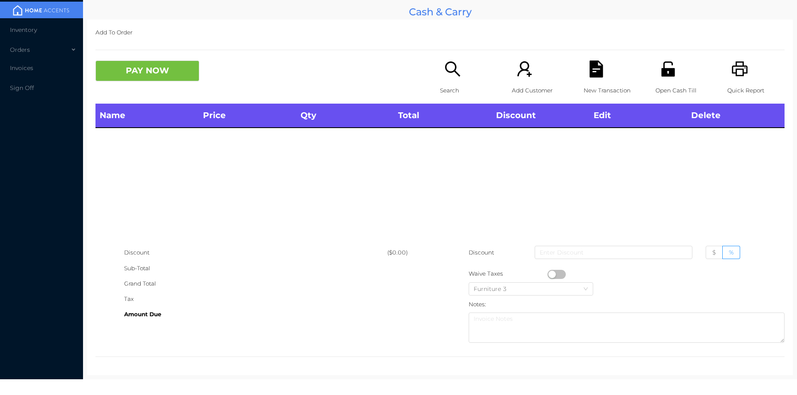
click at [742, 74] on div "Quick Report" at bounding box center [755, 82] width 57 height 43
click at [735, 76] on icon "icon: printer" at bounding box center [739, 68] width 16 height 15
click at [447, 80] on div "Search" at bounding box center [468, 82] width 57 height 43
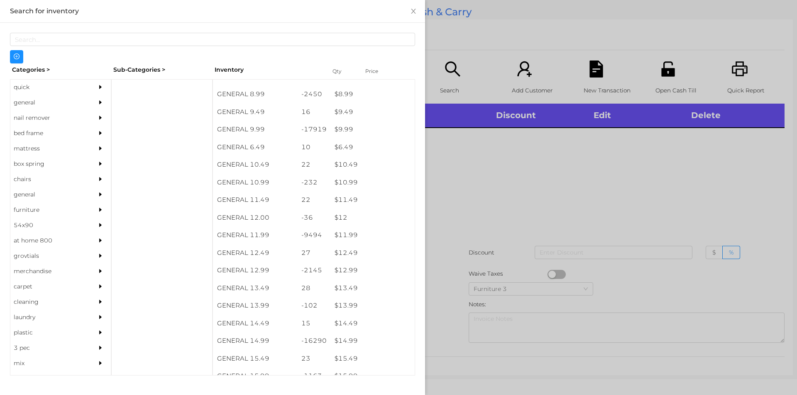
scroll to position [465, 0]
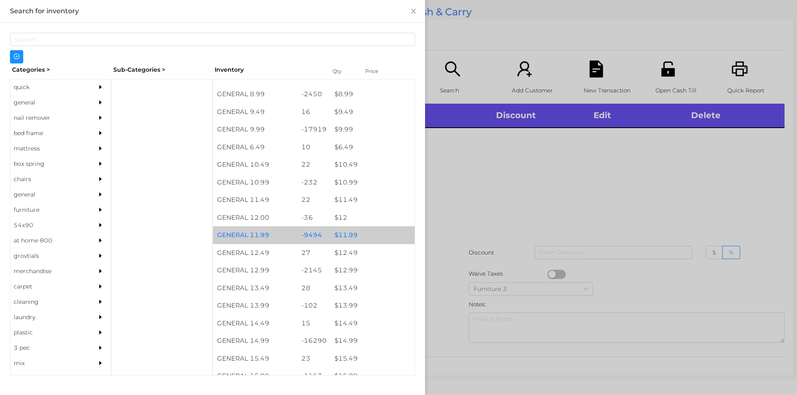
click at [343, 238] on div "$ 11.99" at bounding box center [372, 236] width 84 height 18
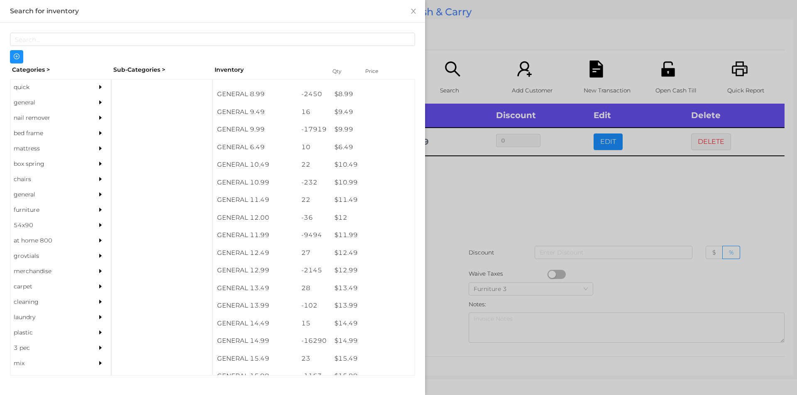
click at [471, 232] on div at bounding box center [398, 197] width 797 height 395
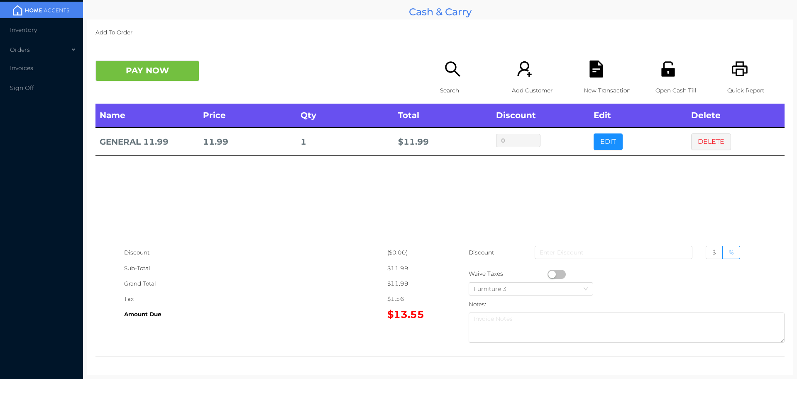
click at [551, 273] on button "button" at bounding box center [556, 274] width 18 height 9
click at [140, 72] on button "PAY NOW" at bounding box center [147, 71] width 104 height 21
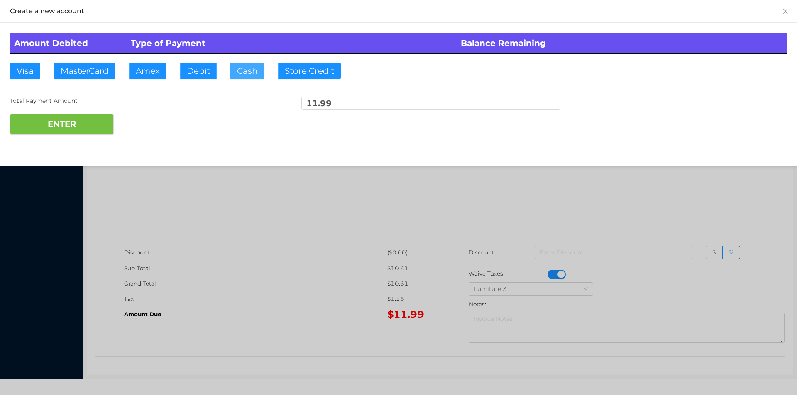
click at [244, 65] on button "Cash" at bounding box center [247, 71] width 34 height 17
type input "50."
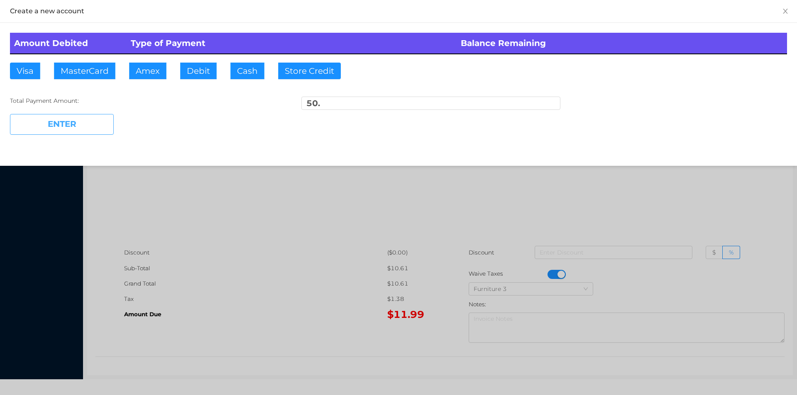
click at [90, 126] on button "ENTER" at bounding box center [62, 124] width 104 height 21
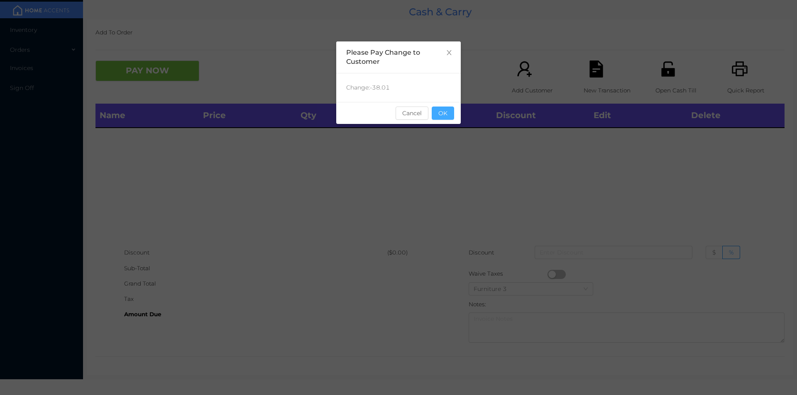
click at [446, 116] on button "OK" at bounding box center [443, 113] width 22 height 13
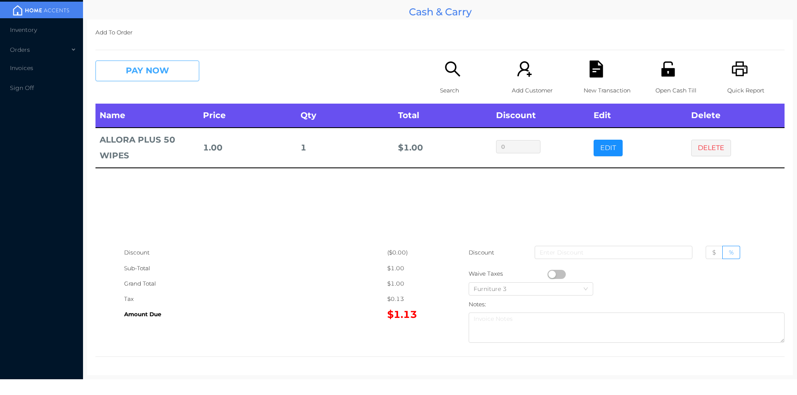
click at [179, 81] on button "PAY NOW" at bounding box center [147, 71] width 104 height 21
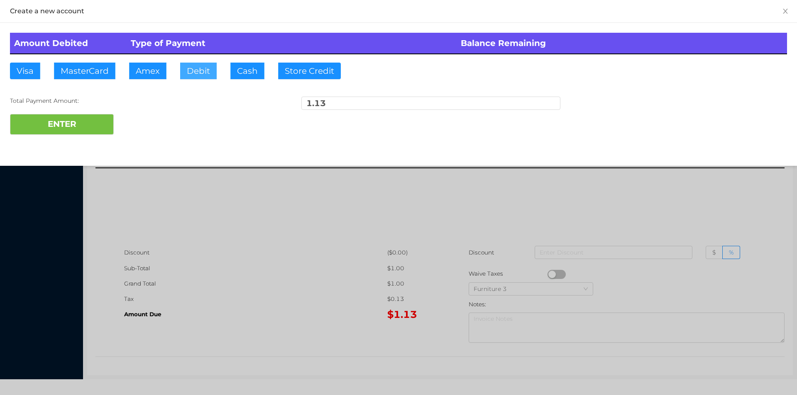
click at [202, 74] on button "Debit" at bounding box center [198, 71] width 37 height 17
click at [89, 133] on button "ENTER" at bounding box center [62, 124] width 104 height 21
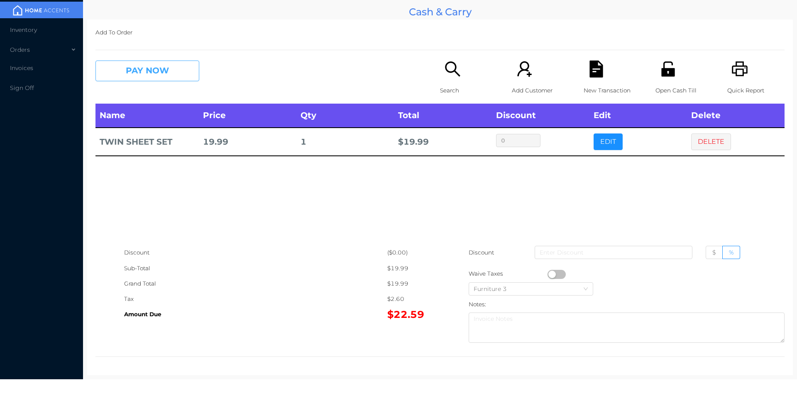
click at [180, 68] on button "PAY NOW" at bounding box center [147, 71] width 104 height 21
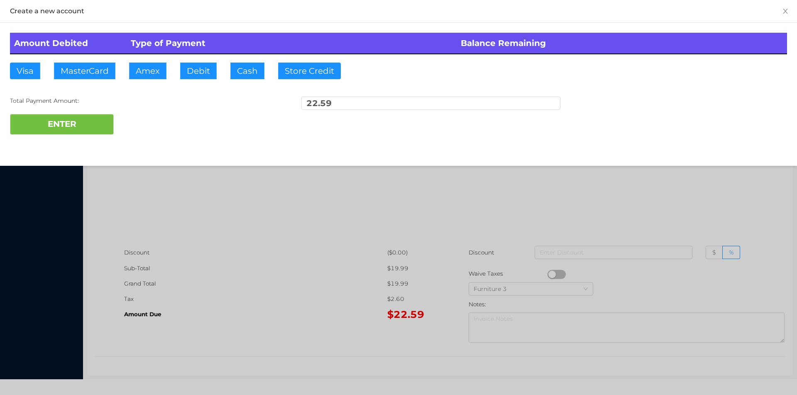
click at [136, 121] on div "ENTER" at bounding box center [398, 124] width 777 height 21
click at [105, 116] on button "ENTER" at bounding box center [62, 124] width 104 height 21
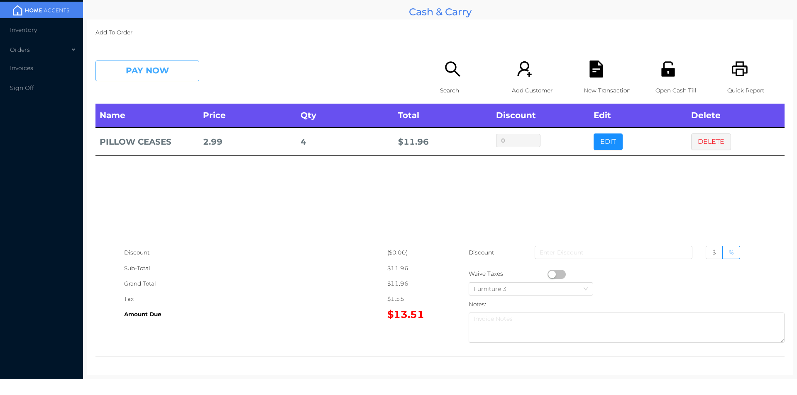
click at [154, 75] on button "PAY NOW" at bounding box center [147, 71] width 104 height 21
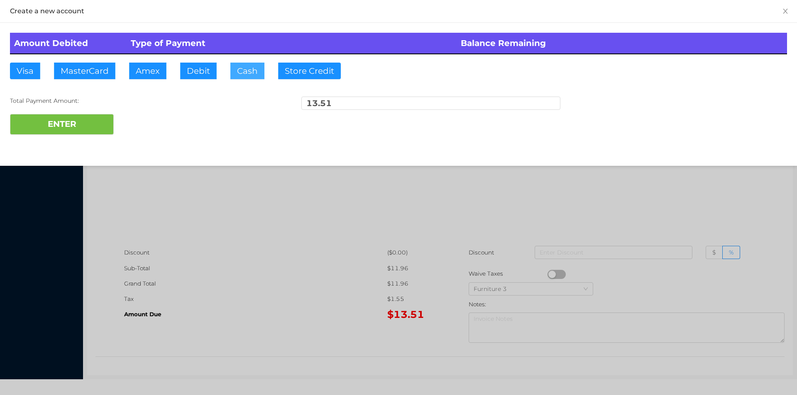
click at [241, 68] on button "Cash" at bounding box center [247, 71] width 34 height 17
type input "20."
click at [83, 127] on button "ENTER" at bounding box center [62, 124] width 104 height 21
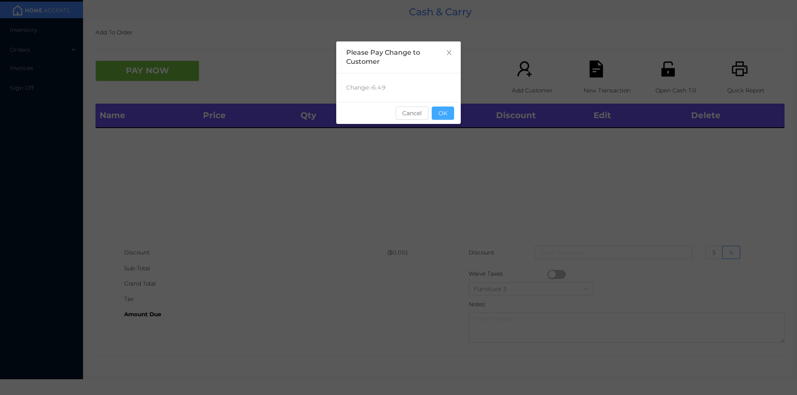
click at [442, 114] on button "OK" at bounding box center [443, 113] width 22 height 13
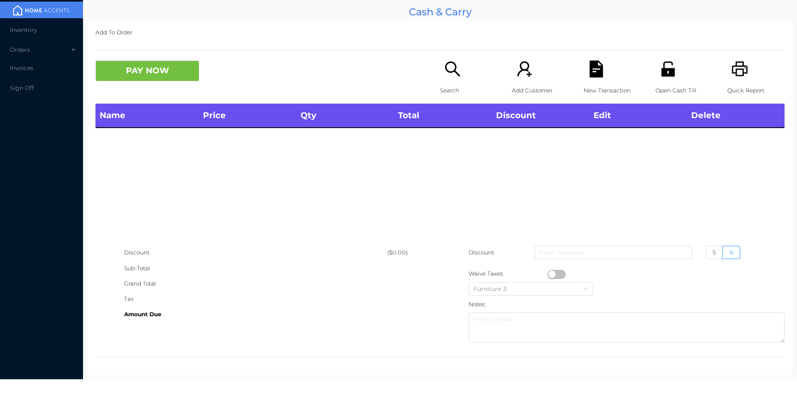
click at [456, 78] on div "Search" at bounding box center [468, 82] width 57 height 43
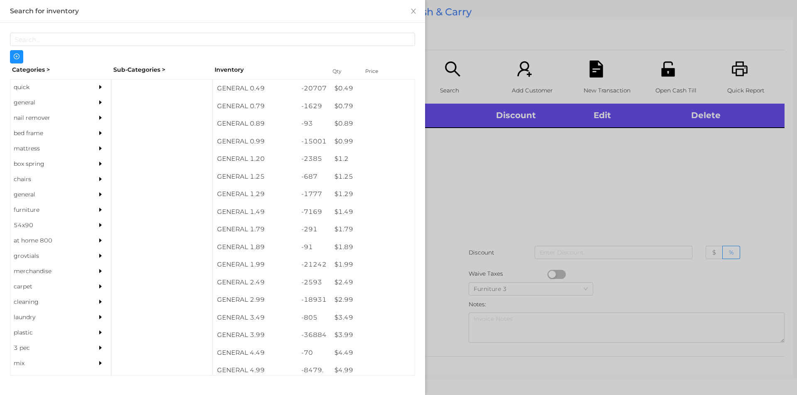
click at [32, 100] on div "general" at bounding box center [48, 102] width 76 height 15
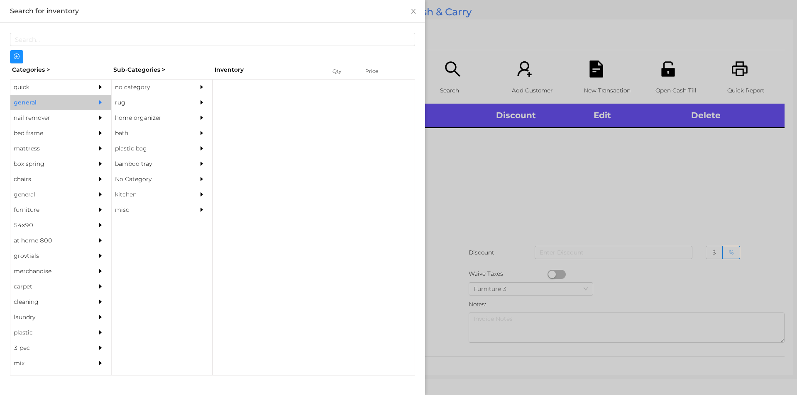
click at [122, 90] on div "no category" at bounding box center [150, 87] width 76 height 15
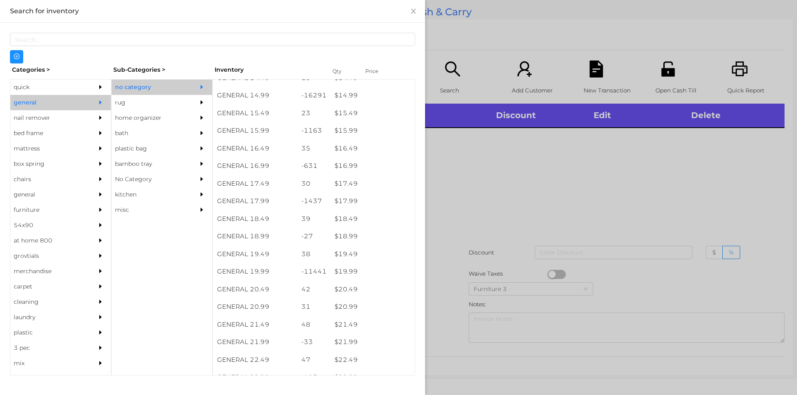
scroll to position [713, 0]
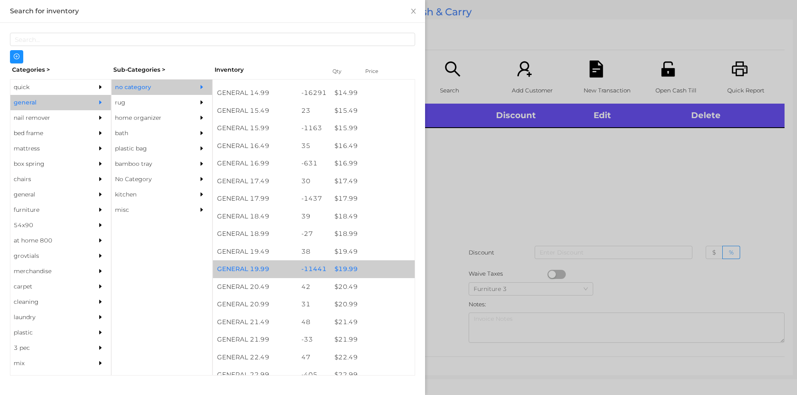
click at [346, 273] on div "$ 19.99" at bounding box center [372, 270] width 84 height 18
click at [347, 266] on div "$ 19.99" at bounding box center [372, 270] width 84 height 18
click at [349, 268] on div "$ 19.99" at bounding box center [372, 270] width 84 height 18
click at [351, 268] on div "$ 19.99" at bounding box center [372, 270] width 84 height 18
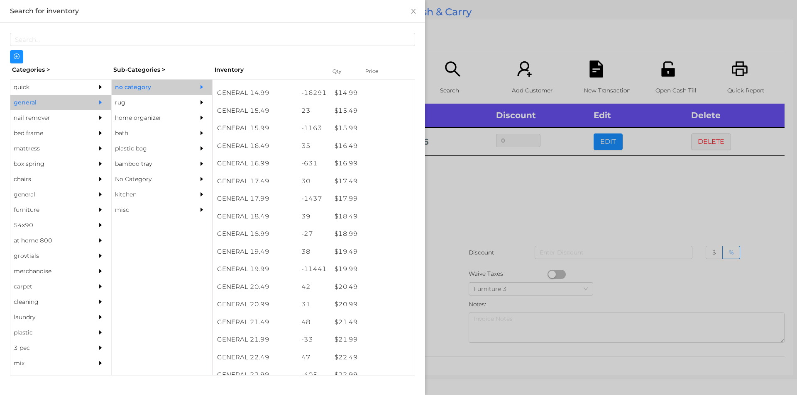
click at [456, 219] on div at bounding box center [398, 197] width 797 height 395
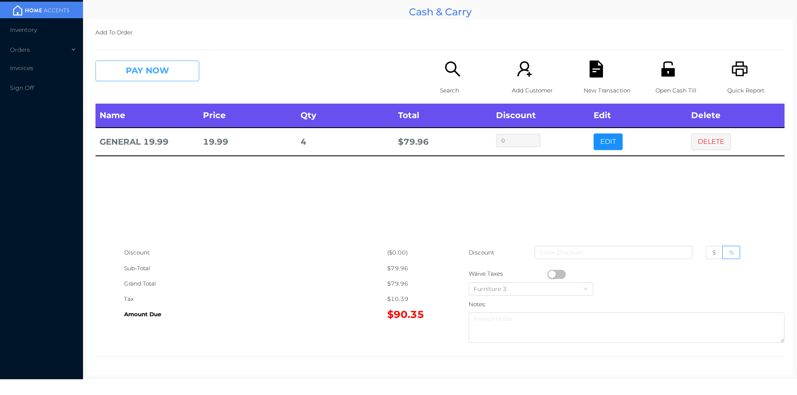
click at [132, 64] on button "PAY NOW" at bounding box center [147, 71] width 104 height 21
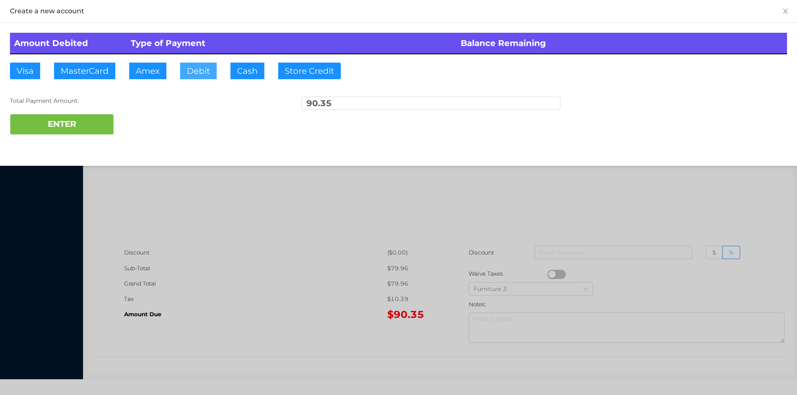
click at [194, 78] on button "Debit" at bounding box center [198, 71] width 37 height 17
click at [73, 129] on button "ENTER" at bounding box center [62, 124] width 104 height 21
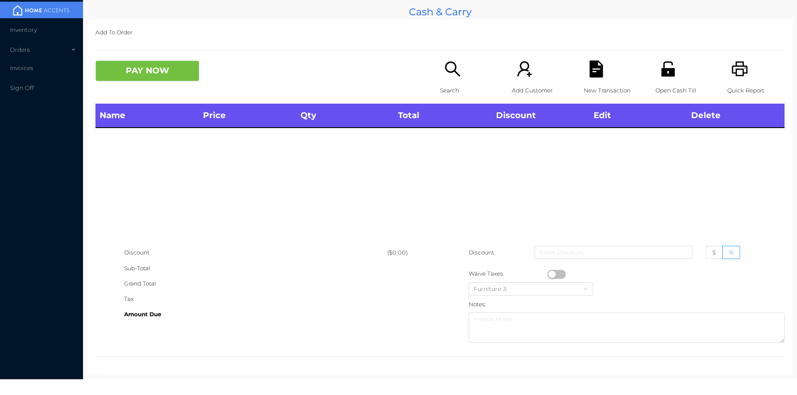
click at [449, 80] on div "Search" at bounding box center [468, 82] width 57 height 43
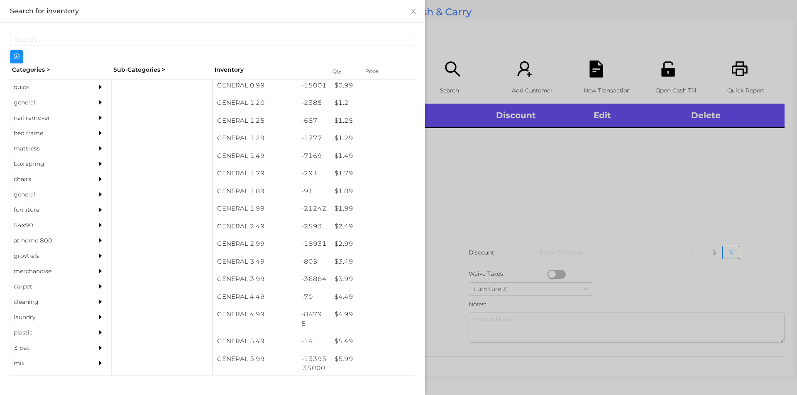
scroll to position [56, 0]
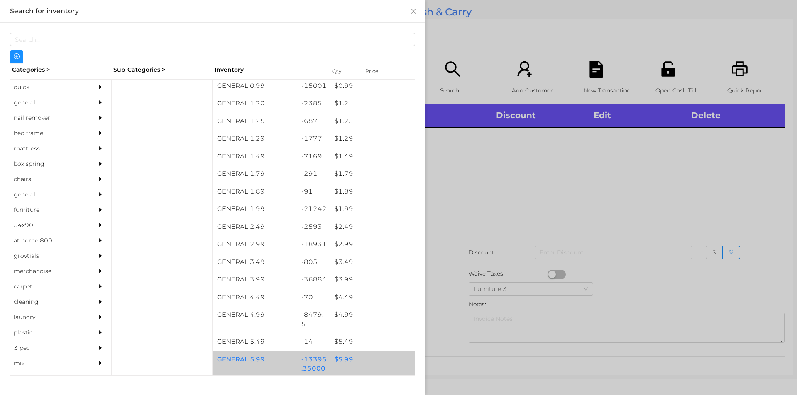
click at [339, 364] on div "$ 5.99" at bounding box center [372, 360] width 84 height 18
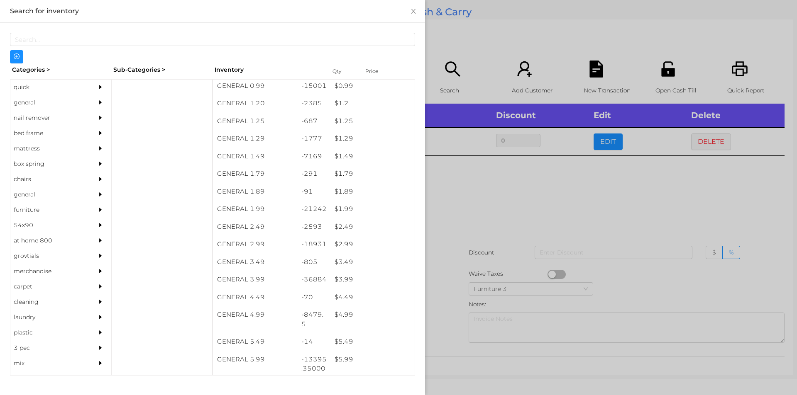
click at [446, 344] on div at bounding box center [398, 197] width 797 height 395
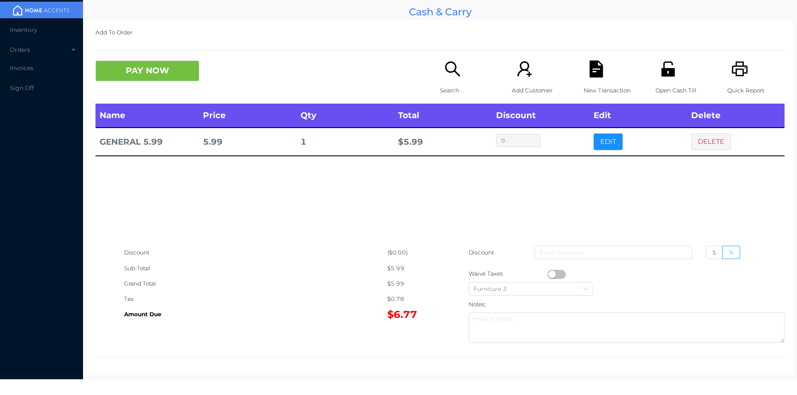
click at [444, 76] on icon "icon: search" at bounding box center [452, 69] width 17 height 17
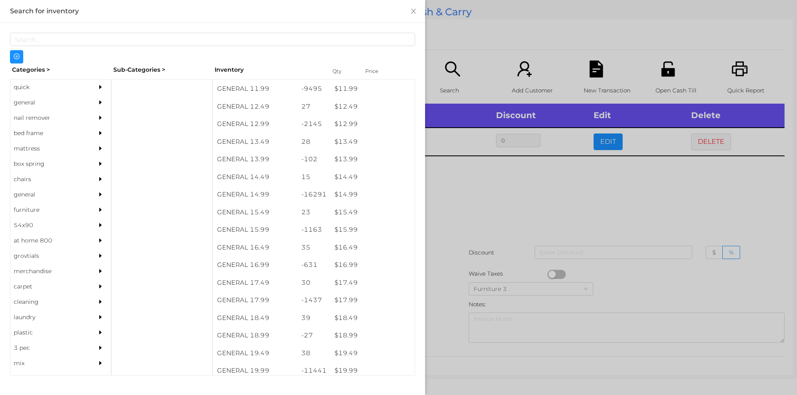
scroll to position [612, 0]
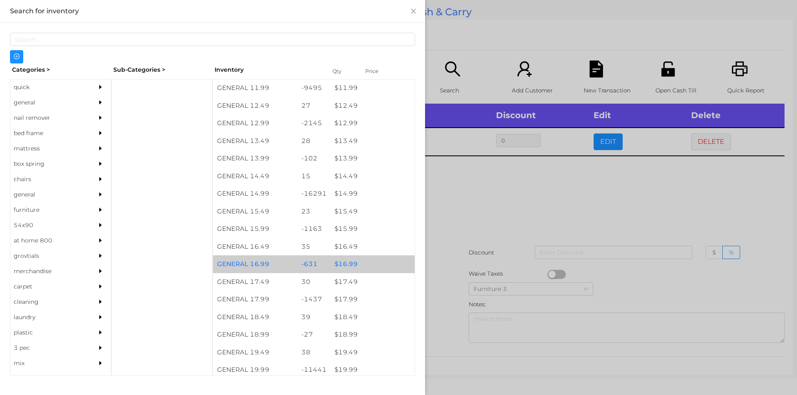
click at [346, 262] on div "$ 16.99" at bounding box center [372, 265] width 84 height 18
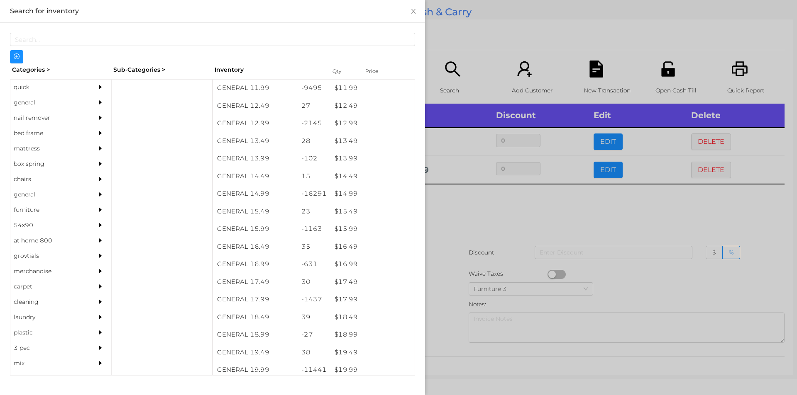
click at [450, 264] on div at bounding box center [398, 197] width 797 height 395
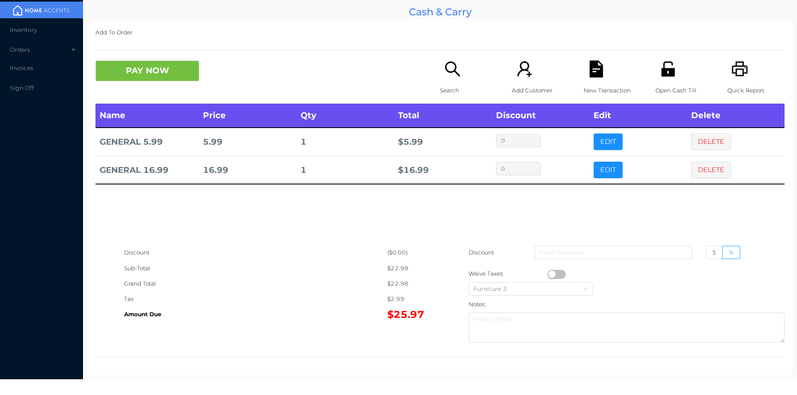
click at [140, 75] on button "PAY NOW" at bounding box center [147, 71] width 104 height 21
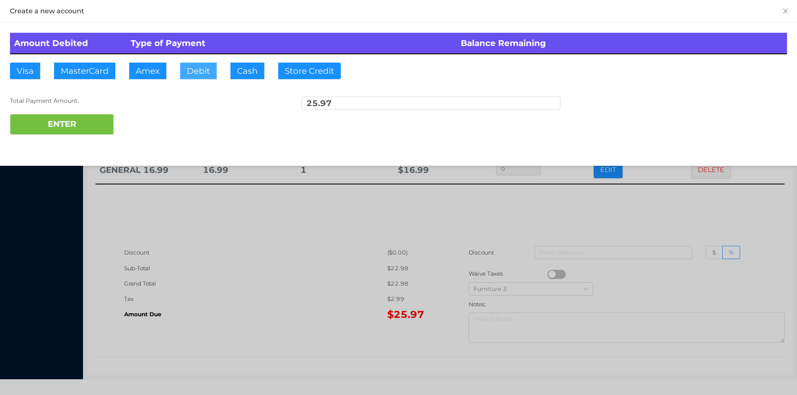
click at [185, 72] on button "Debit" at bounding box center [198, 71] width 37 height 17
click at [58, 117] on button "ENTER" at bounding box center [62, 124] width 104 height 21
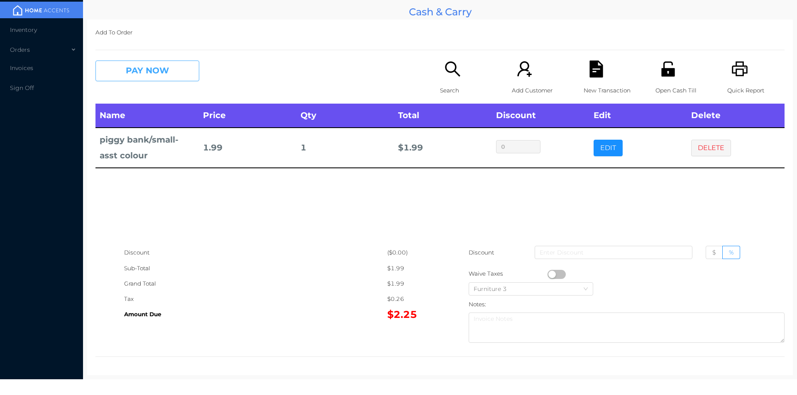
click at [137, 81] on button "PAY NOW" at bounding box center [147, 71] width 104 height 21
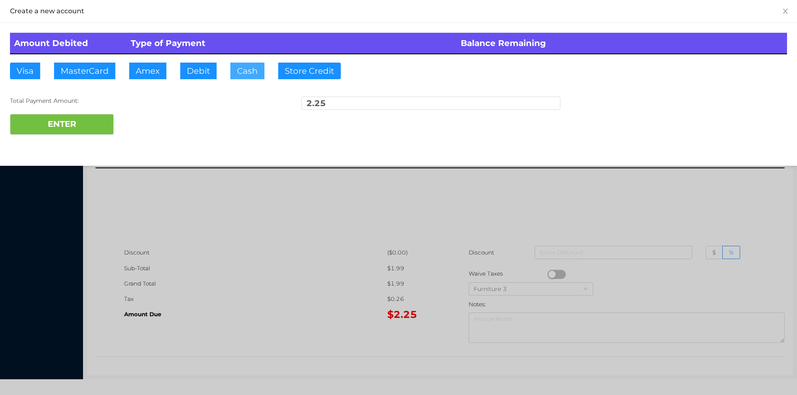
click at [230, 74] on button "Cash" at bounding box center [247, 71] width 34 height 17
click at [78, 128] on button "ENTER" at bounding box center [62, 124] width 104 height 21
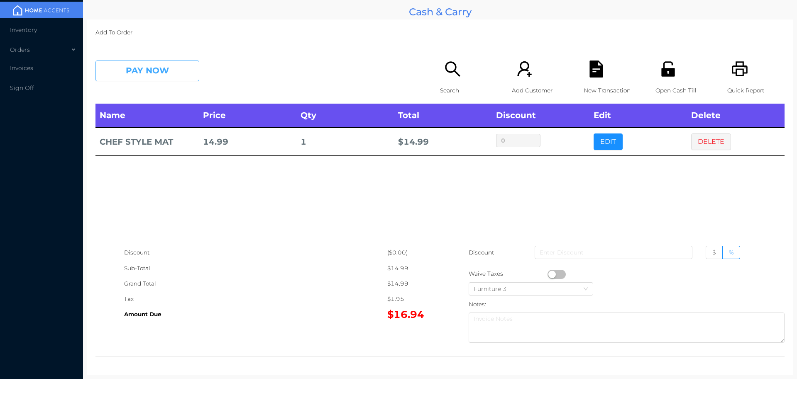
click at [170, 81] on button "PAY NOW" at bounding box center [147, 71] width 104 height 21
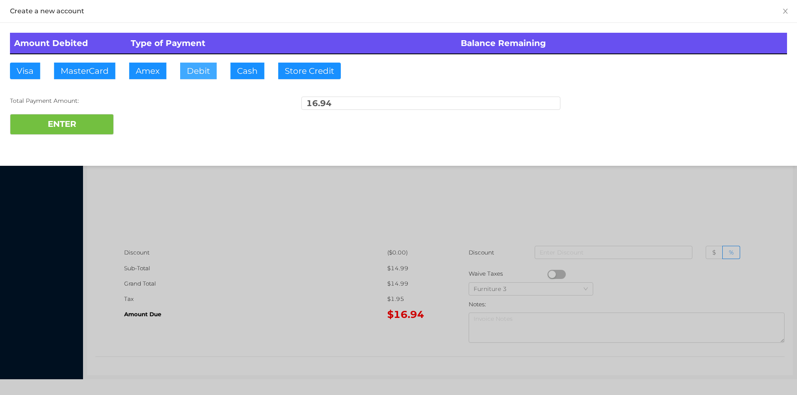
click at [196, 73] on button "Debit" at bounding box center [198, 71] width 37 height 17
click at [101, 123] on button "ENTER" at bounding box center [62, 124] width 104 height 21
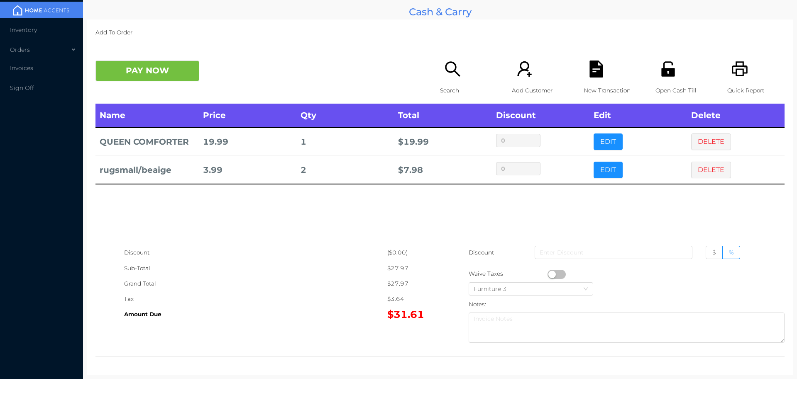
click at [446, 76] on icon "icon: search" at bounding box center [452, 69] width 17 height 17
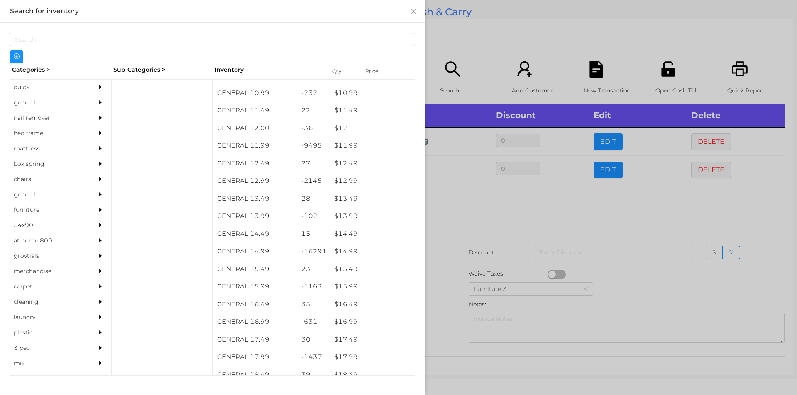
scroll to position [554, 0]
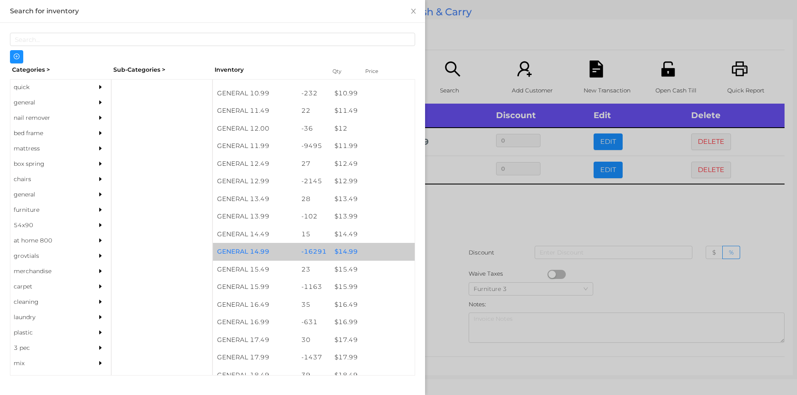
click at [346, 254] on div "$ 14.99" at bounding box center [372, 252] width 84 height 18
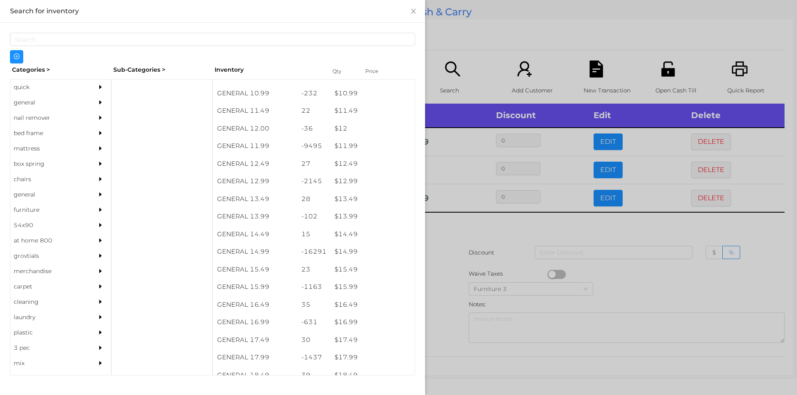
click at [447, 246] on div at bounding box center [398, 197] width 797 height 395
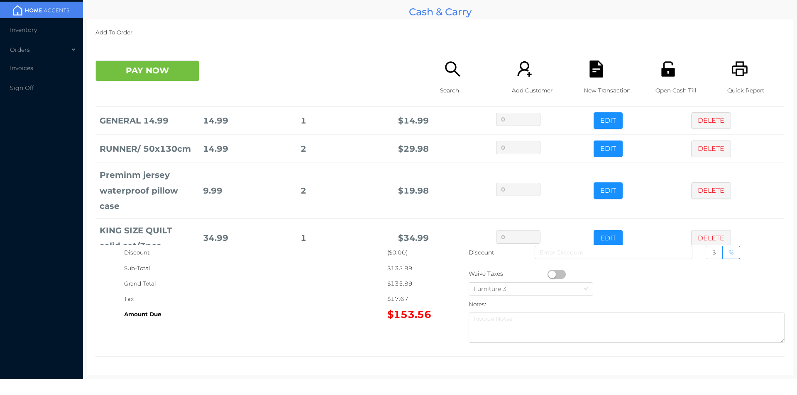
scroll to position [100, 0]
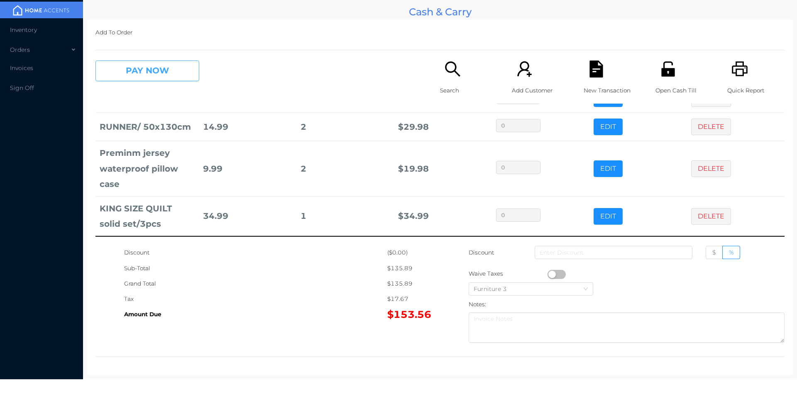
click at [122, 68] on button "PAY NOW" at bounding box center [147, 71] width 104 height 21
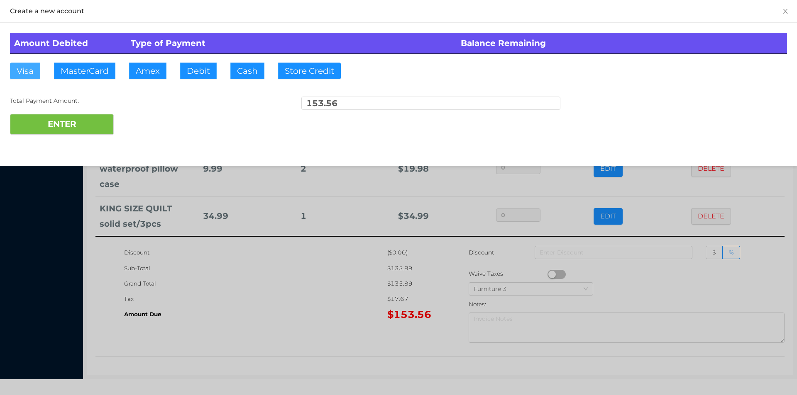
click at [30, 73] on button "Visa" at bounding box center [25, 71] width 30 height 17
click at [71, 124] on button "ENTER" at bounding box center [62, 124] width 104 height 21
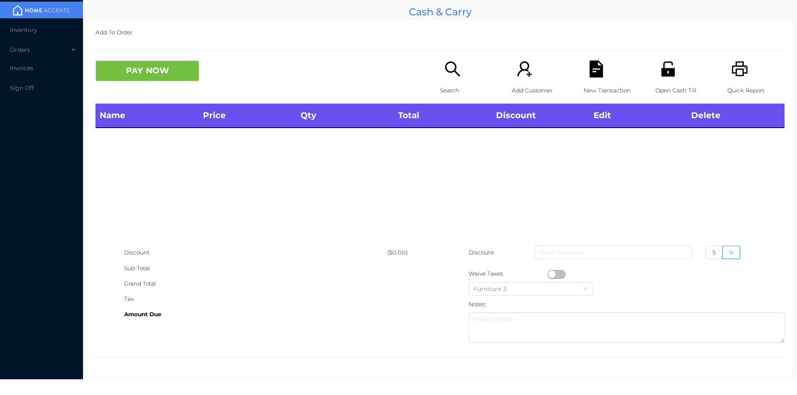
scroll to position [0, 0]
click at [444, 61] on icon "icon: search" at bounding box center [452, 69] width 17 height 17
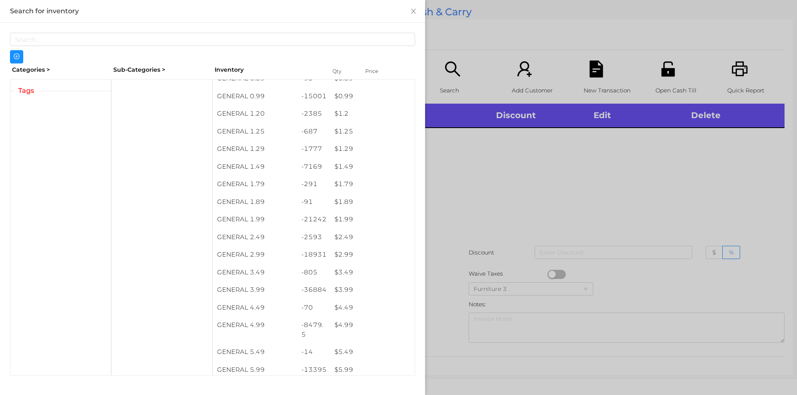
scroll to position [59, 0]
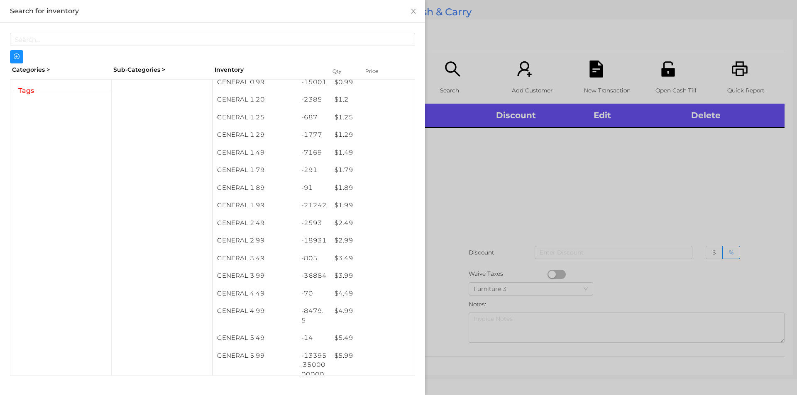
click at [535, 178] on div at bounding box center [398, 197] width 797 height 395
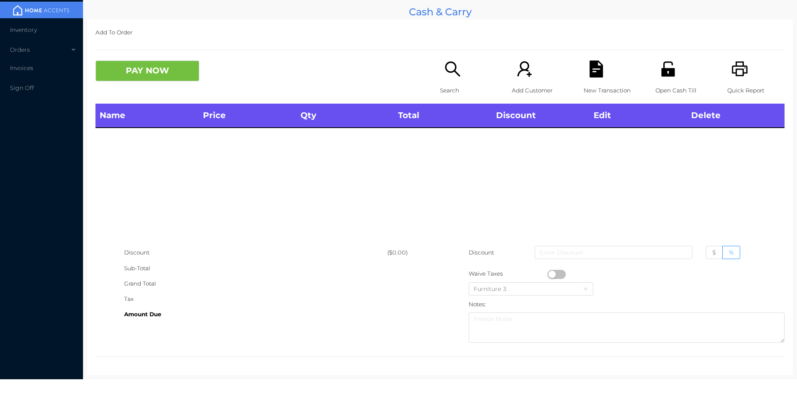
click at [446, 82] on div "Search" at bounding box center [468, 82] width 57 height 43
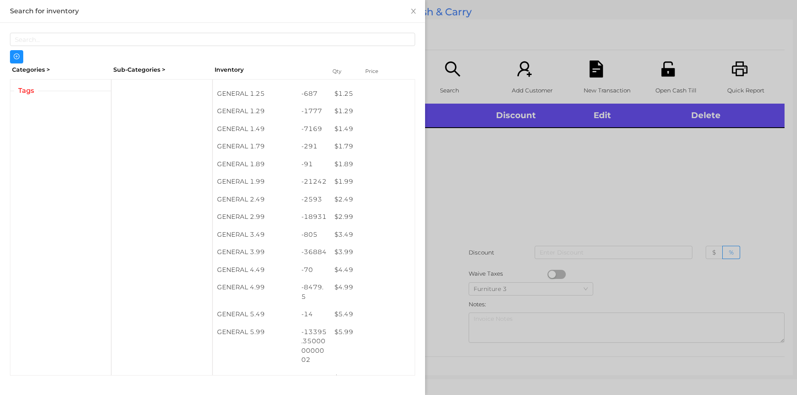
scroll to position [83, 0]
click at [557, 227] on div at bounding box center [398, 197] width 797 height 395
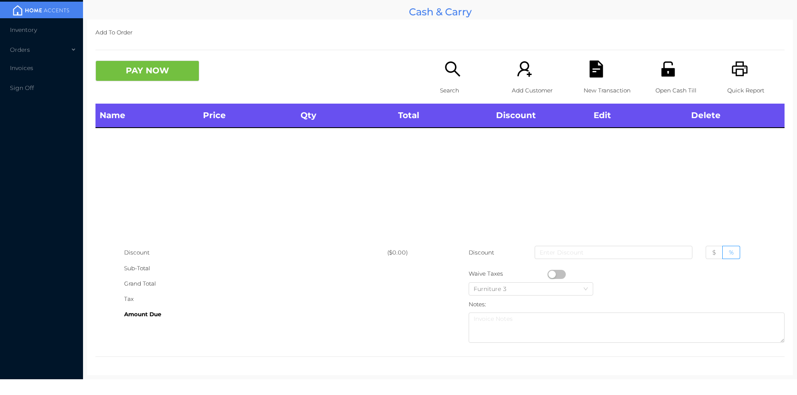
click at [447, 76] on icon "icon: search" at bounding box center [452, 69] width 17 height 17
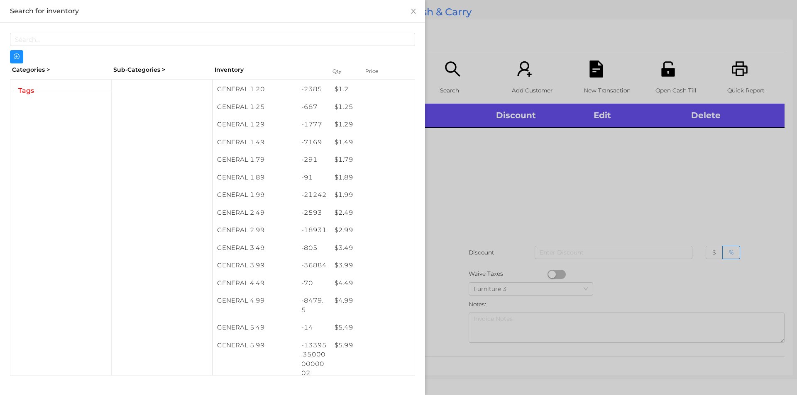
scroll to position [72, 0]
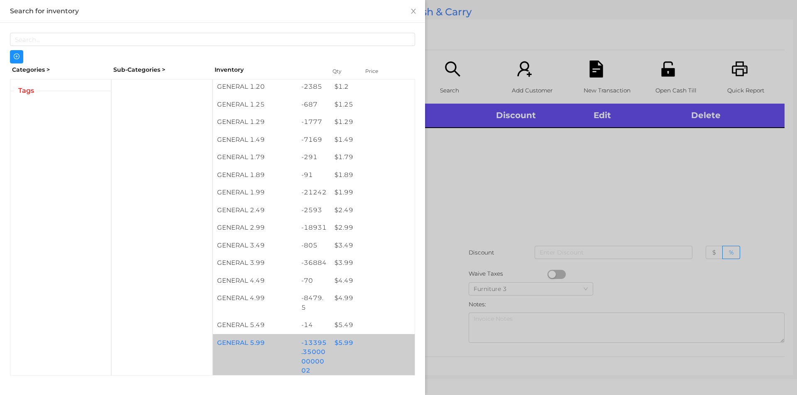
click at [343, 338] on div "$ 5.99" at bounding box center [372, 343] width 84 height 18
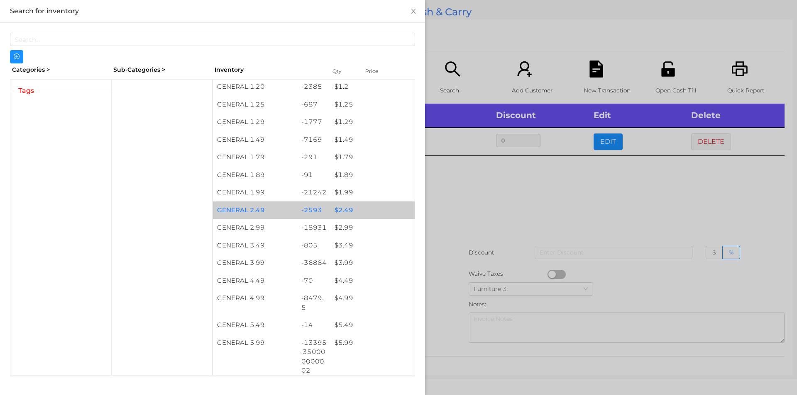
click at [343, 213] on div "$ 2.49" at bounding box center [372, 211] width 84 height 18
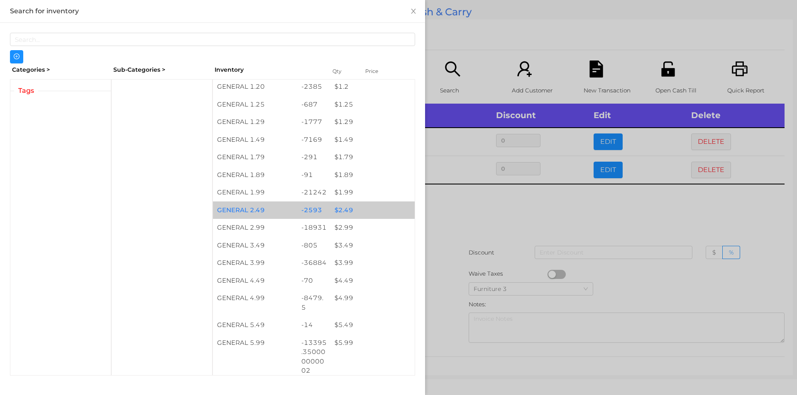
click at [339, 210] on div "$ 2.49" at bounding box center [372, 211] width 84 height 18
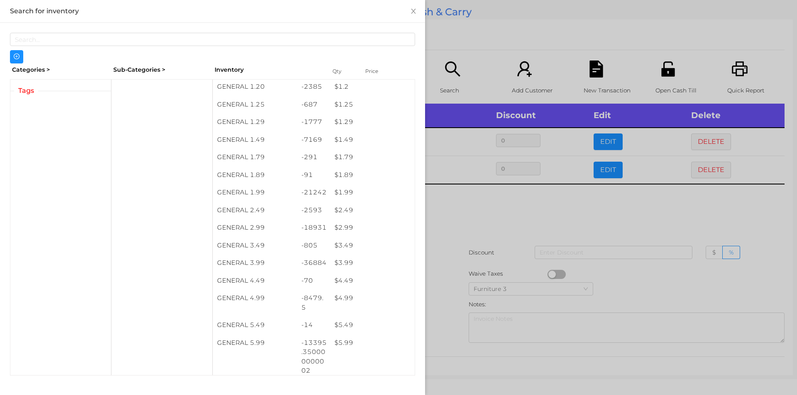
click at [469, 211] on div at bounding box center [398, 197] width 797 height 395
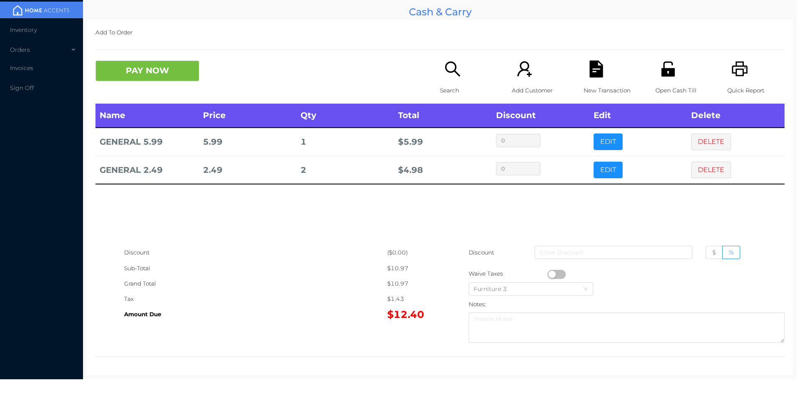
click at [451, 73] on icon "icon: search" at bounding box center [452, 69] width 17 height 17
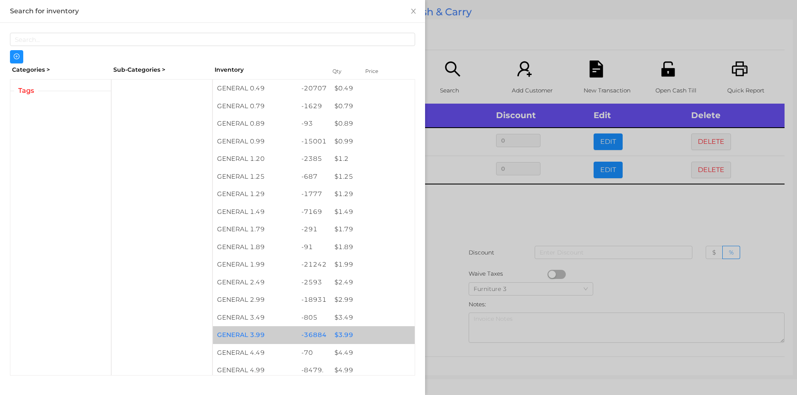
click at [345, 335] on div "$ 3.99" at bounding box center [372, 336] width 84 height 18
click at [342, 329] on div "$ 3.99" at bounding box center [372, 336] width 84 height 18
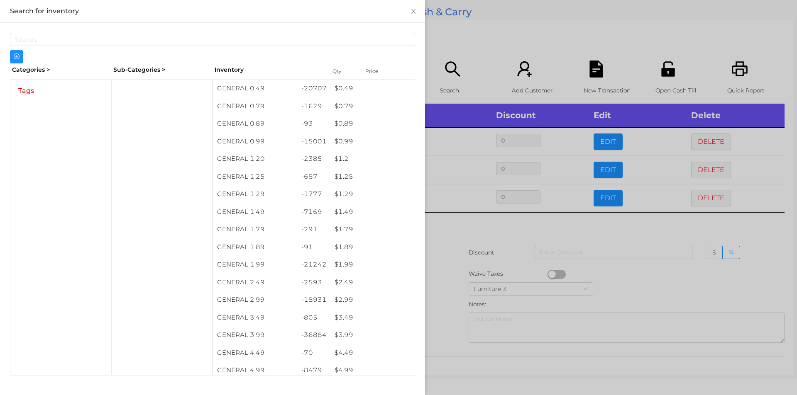
click at [613, 281] on div at bounding box center [398, 197] width 797 height 395
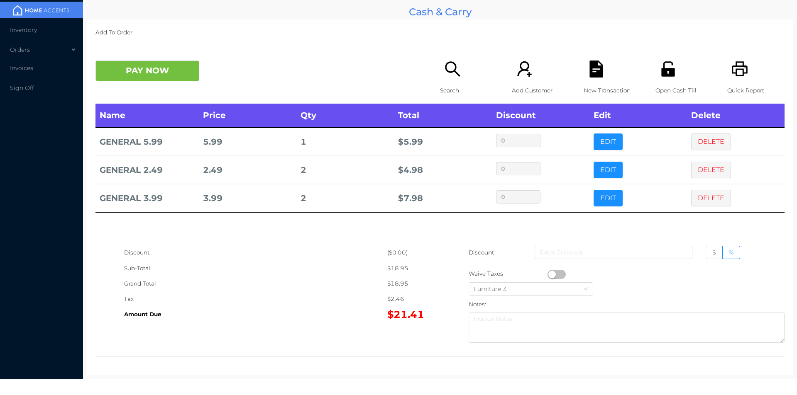
click at [446, 83] on p "Search" at bounding box center [468, 90] width 57 height 15
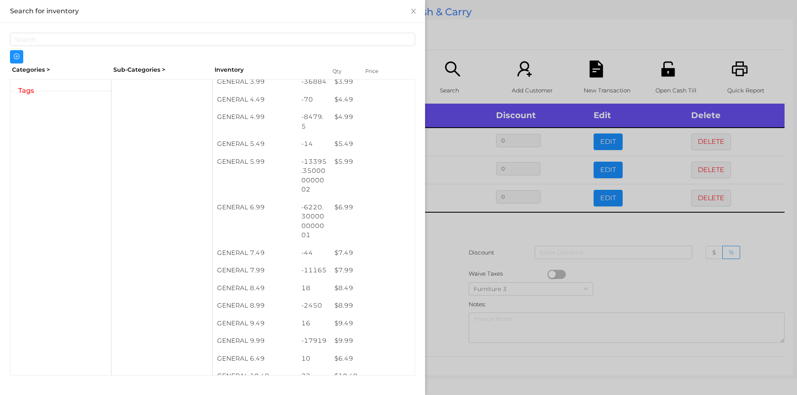
scroll to position [254, 0]
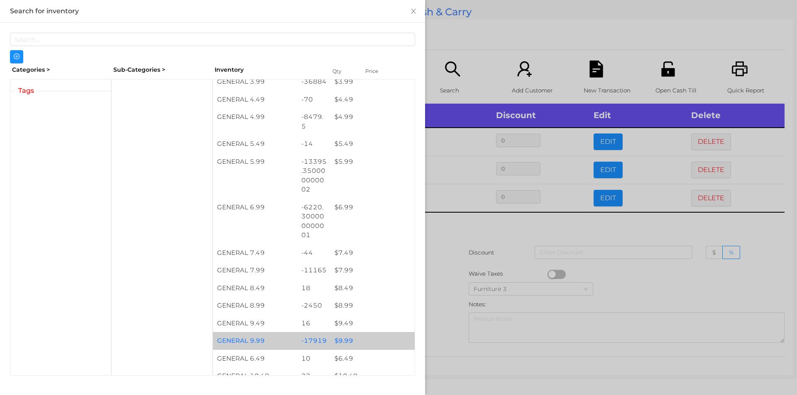
click at [341, 338] on div "$ 9.99" at bounding box center [372, 341] width 84 height 18
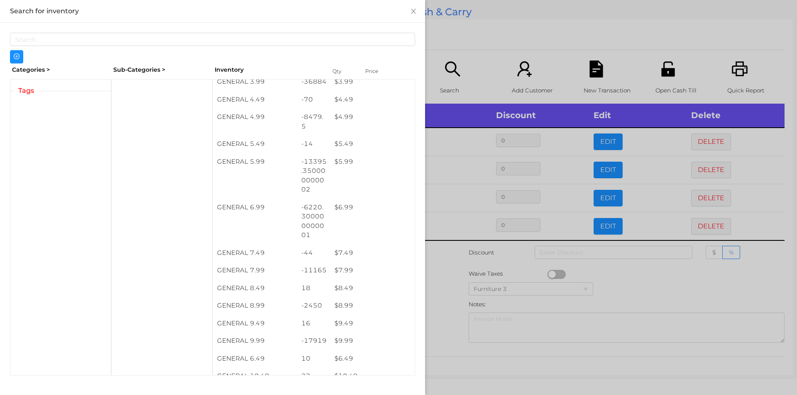
click at [434, 316] on div at bounding box center [398, 197] width 797 height 395
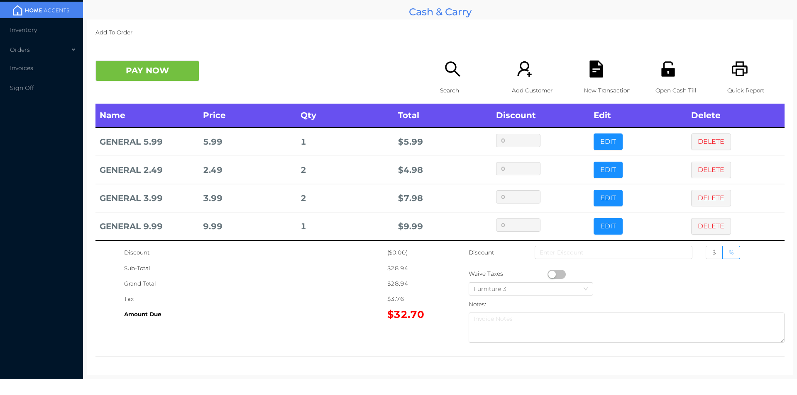
click at [440, 77] on div "Search" at bounding box center [468, 82] width 57 height 43
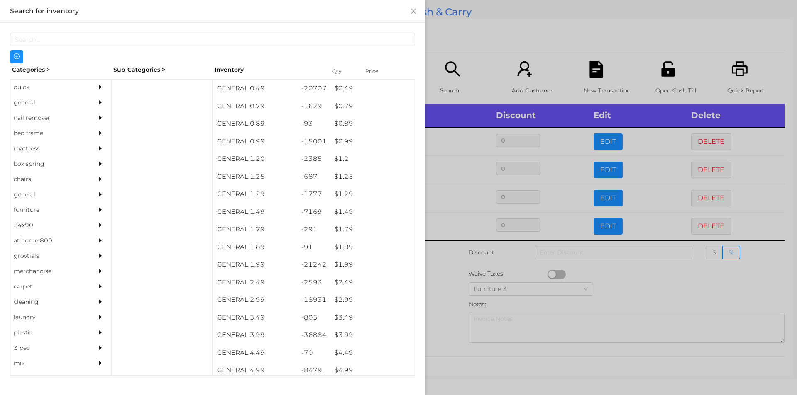
click at [599, 283] on div at bounding box center [398, 197] width 797 height 395
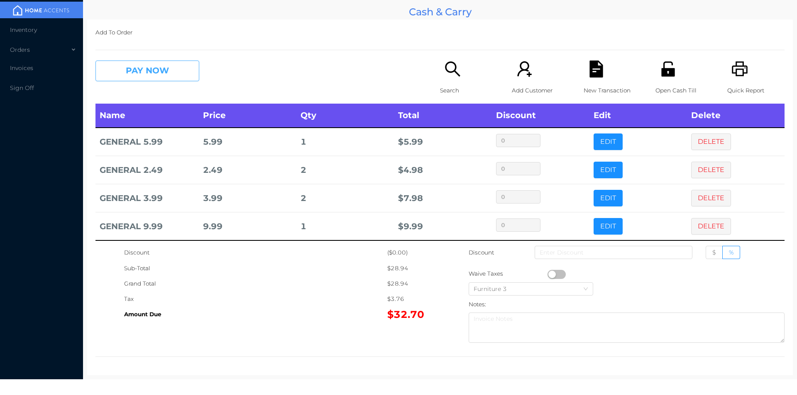
click at [161, 69] on button "PAY NOW" at bounding box center [147, 71] width 104 height 21
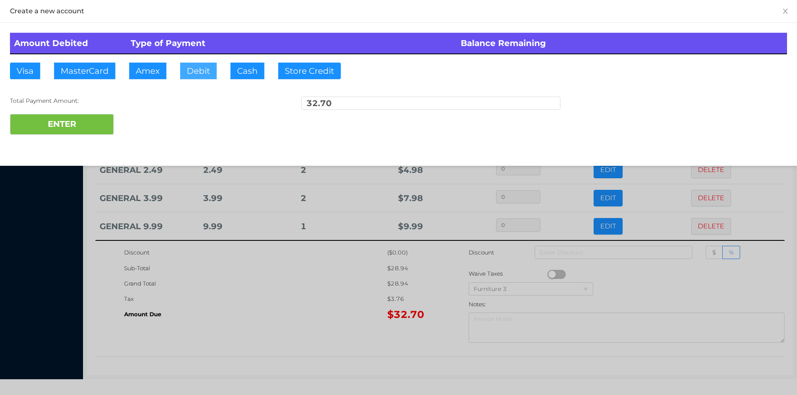
click at [203, 68] on button "Debit" at bounding box center [198, 71] width 37 height 17
click at [75, 129] on button "ENTER" at bounding box center [62, 124] width 104 height 21
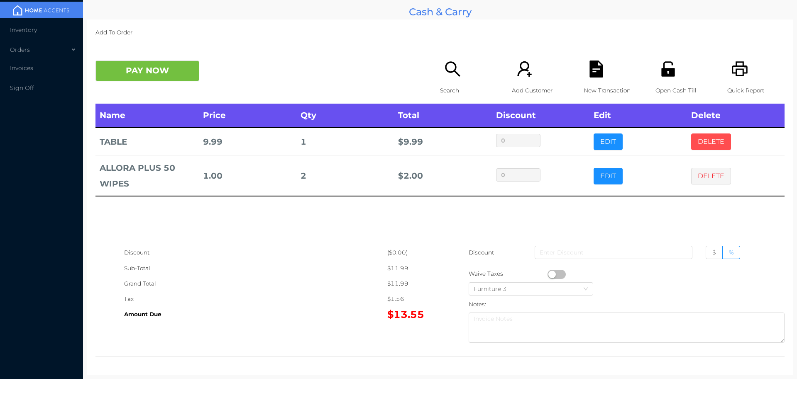
click at [692, 141] on button "DELETE" at bounding box center [711, 142] width 40 height 17
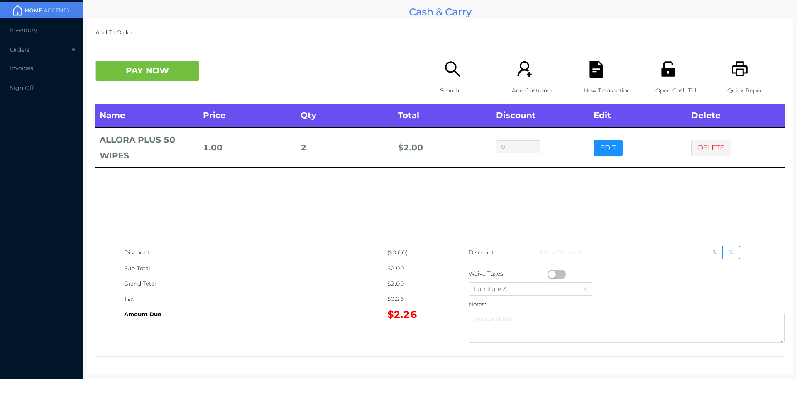
click at [559, 276] on button "button" at bounding box center [556, 274] width 18 height 9
click at [150, 70] on button "PAY NOW" at bounding box center [147, 71] width 104 height 21
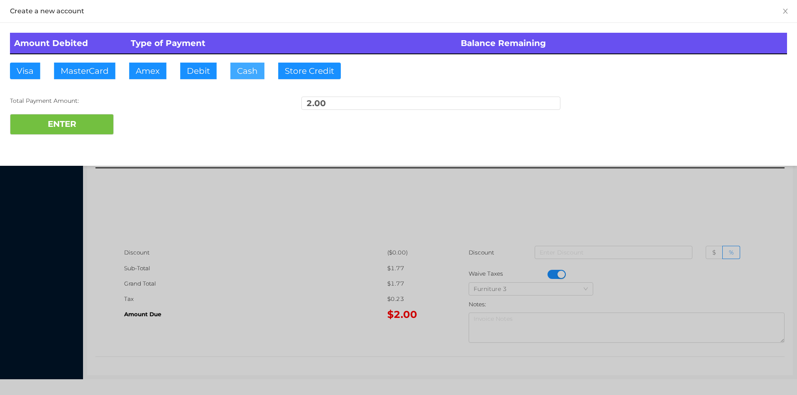
click at [246, 65] on button "Cash" at bounding box center [247, 71] width 34 height 17
click at [68, 121] on button "ENTER" at bounding box center [62, 124] width 104 height 21
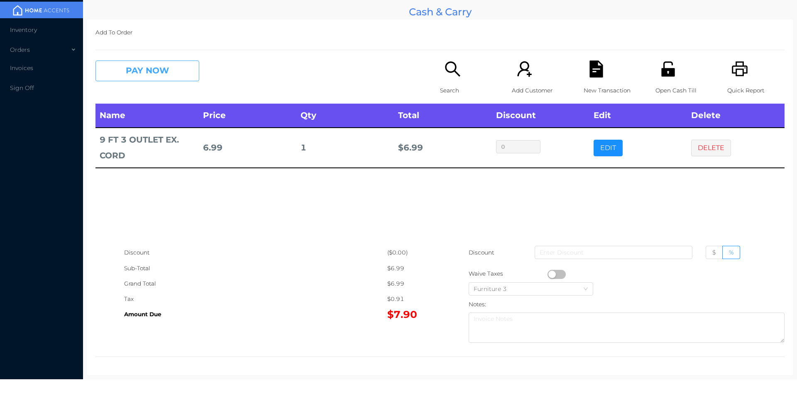
click at [159, 74] on button "PAY NOW" at bounding box center [147, 71] width 104 height 21
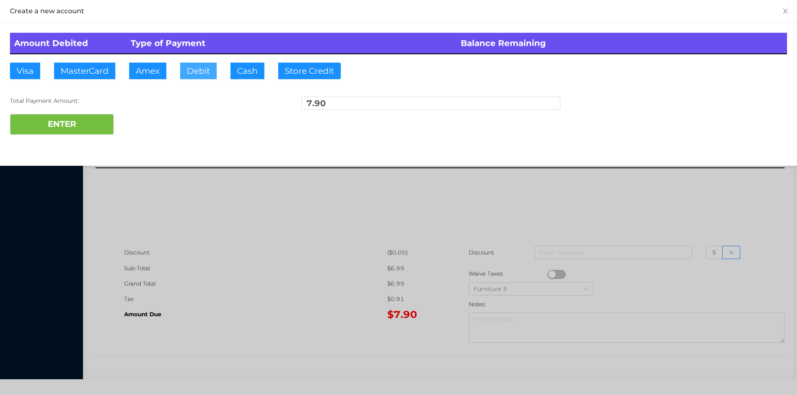
click at [190, 76] on button "Debit" at bounding box center [198, 71] width 37 height 17
click at [74, 132] on button "ENTER" at bounding box center [62, 124] width 104 height 21
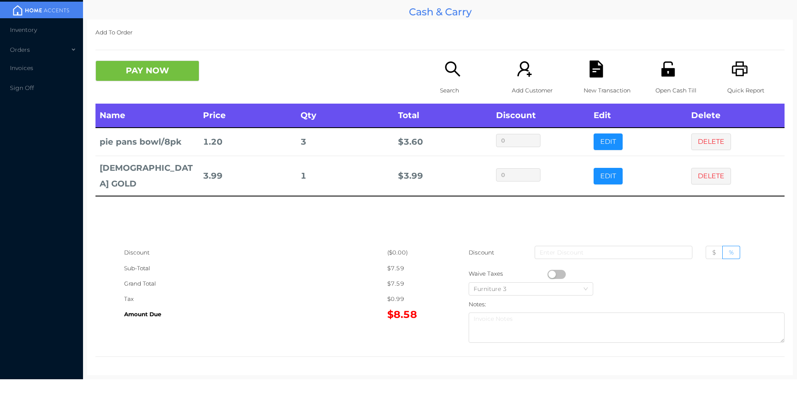
click at [145, 75] on button "PAY NOW" at bounding box center [147, 71] width 104 height 21
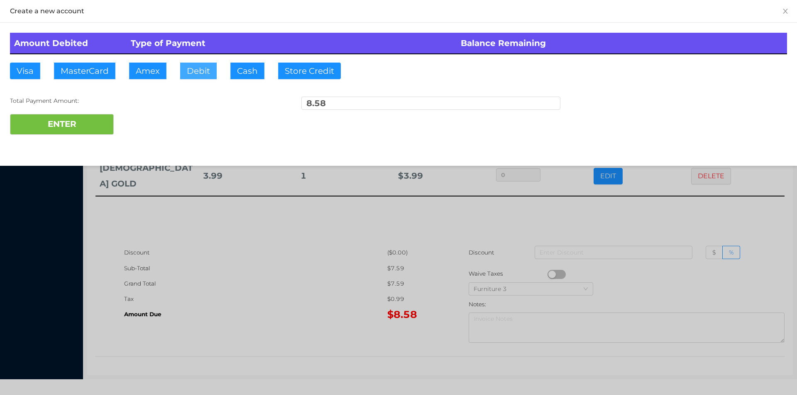
click at [191, 71] on button "Debit" at bounding box center [198, 71] width 37 height 17
click at [69, 123] on button "ENTER" at bounding box center [62, 124] width 104 height 21
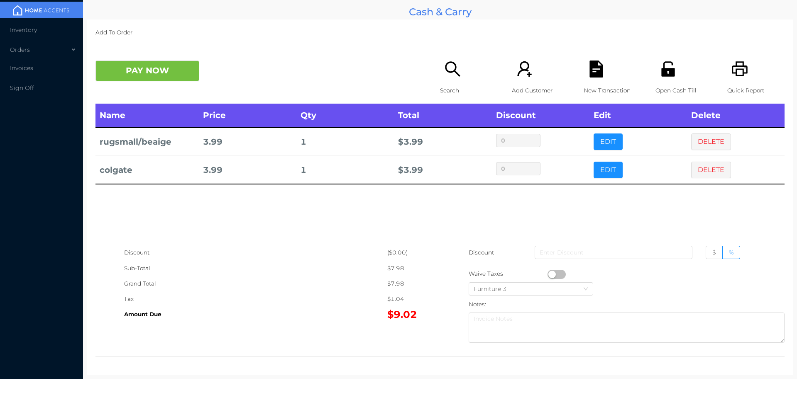
click at [599, 67] on icon "icon: file-text" at bounding box center [596, 69] width 17 height 17
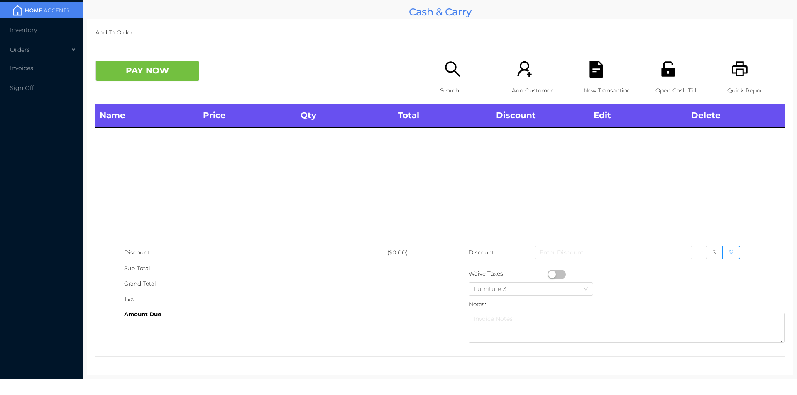
click at [440, 81] on div "Search" at bounding box center [468, 82] width 57 height 43
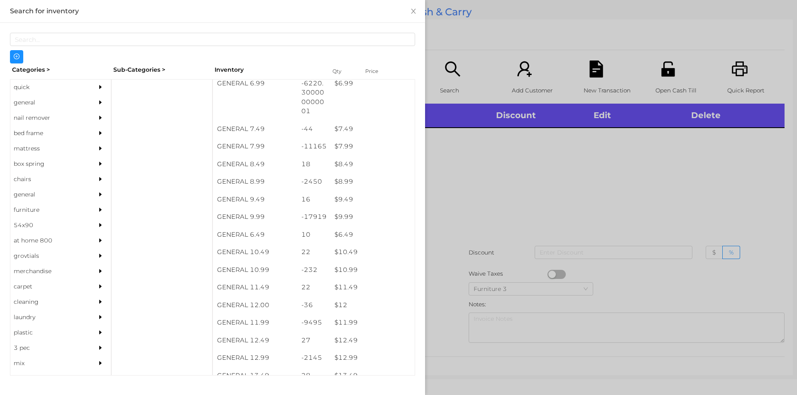
scroll to position [382, 0]
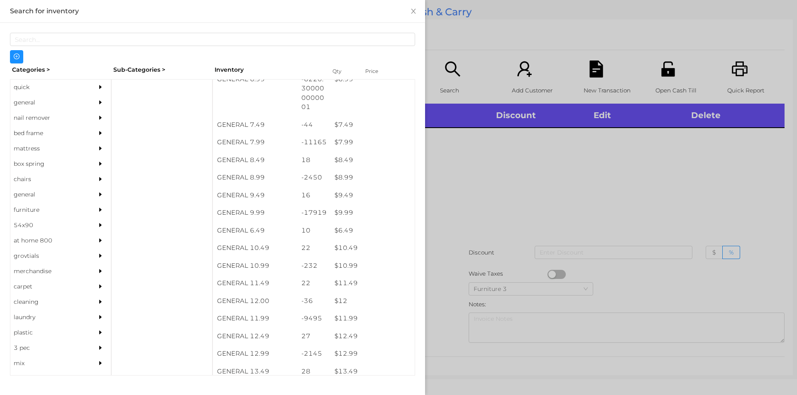
click at [136, 89] on div at bounding box center [161, 227] width 101 height 297
click at [20, 86] on div "quick" at bounding box center [48, 87] width 76 height 15
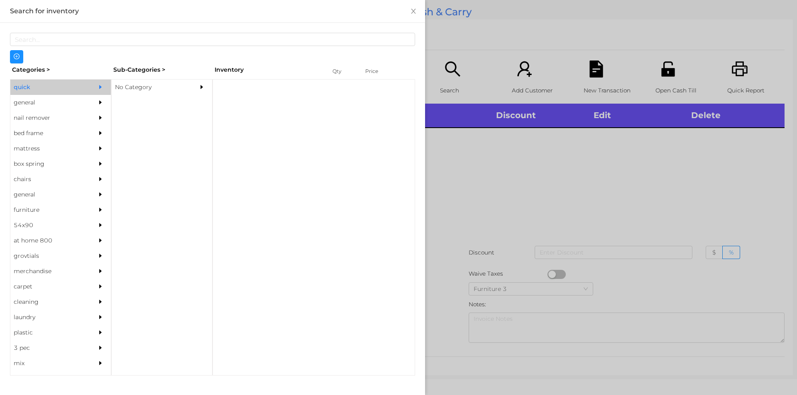
scroll to position [0, 0]
click at [129, 86] on div "No Category" at bounding box center [150, 87] width 76 height 15
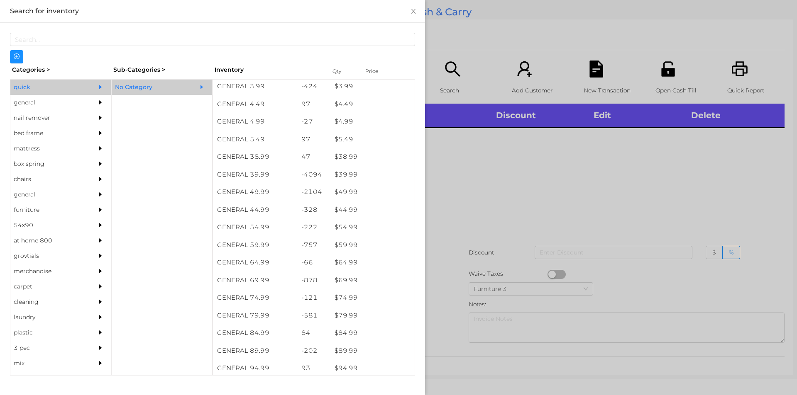
scroll to position [390, 0]
click at [340, 194] on div "$ 49.99" at bounding box center [372, 193] width 84 height 18
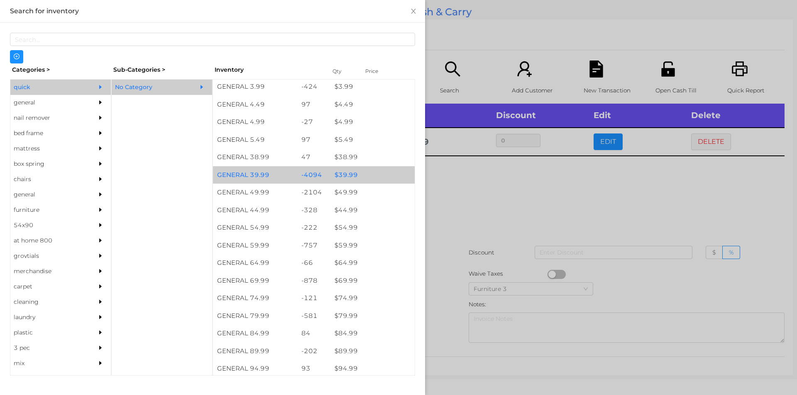
click at [344, 170] on div "$ 39.99" at bounding box center [372, 175] width 84 height 18
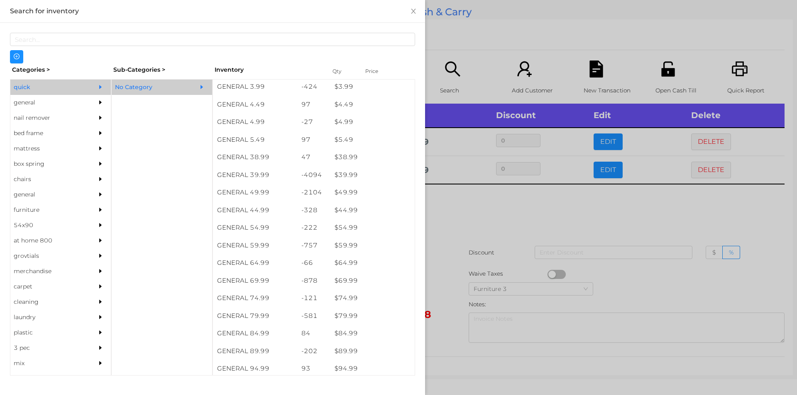
click at [454, 189] on div at bounding box center [398, 197] width 797 height 395
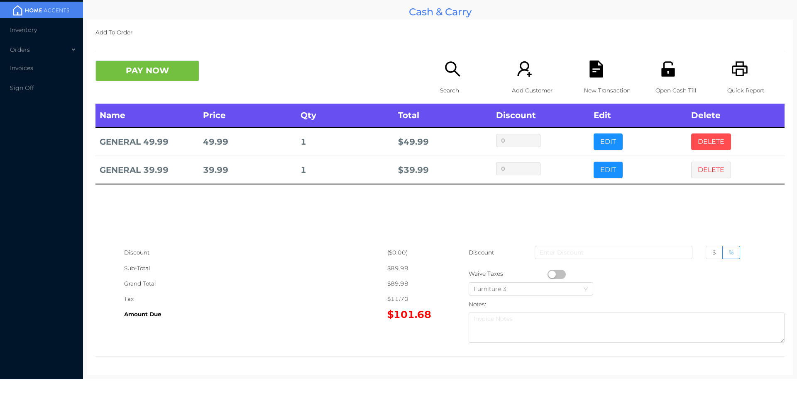
click at [692, 134] on button "DELETE" at bounding box center [711, 142] width 40 height 17
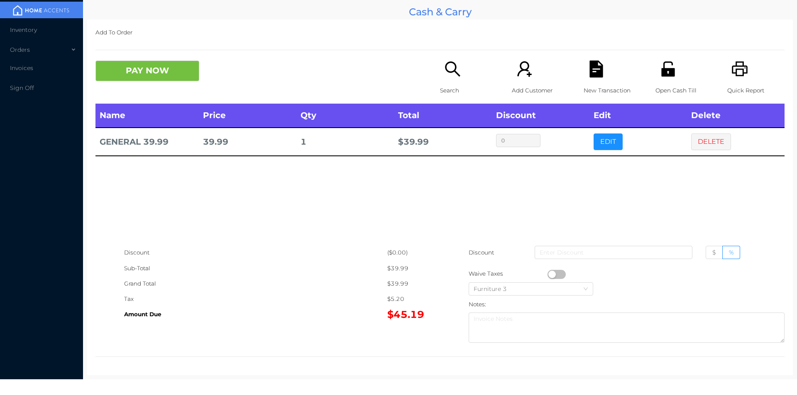
click at [159, 74] on button "PAY NOW" at bounding box center [147, 71] width 104 height 21
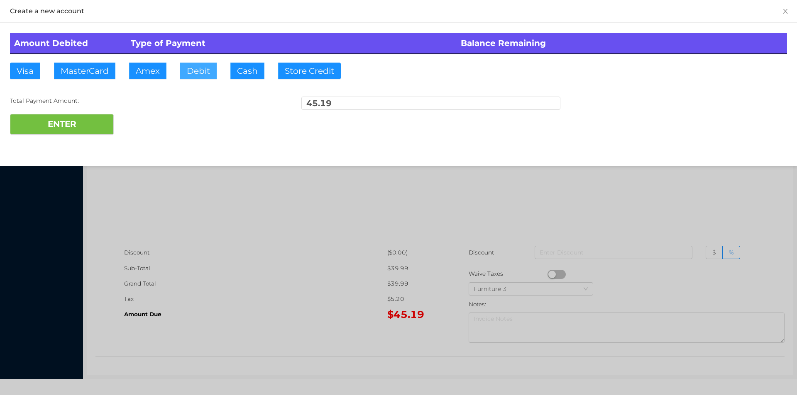
click at [194, 73] on button "Debit" at bounding box center [198, 71] width 37 height 17
click at [100, 125] on button "ENTER" at bounding box center [62, 124] width 104 height 21
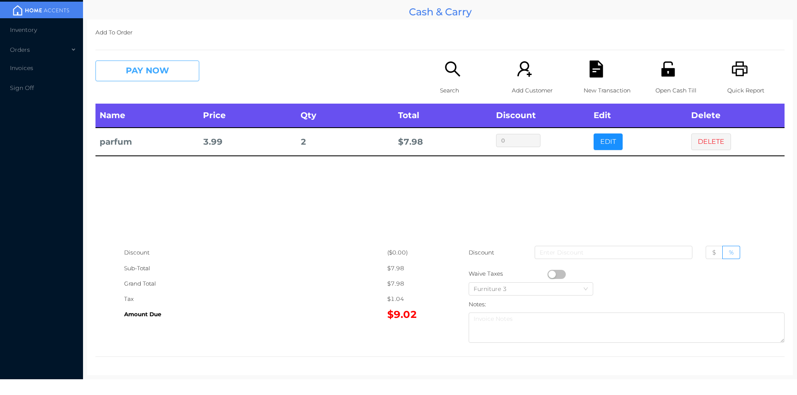
click at [126, 75] on button "PAY NOW" at bounding box center [147, 71] width 104 height 21
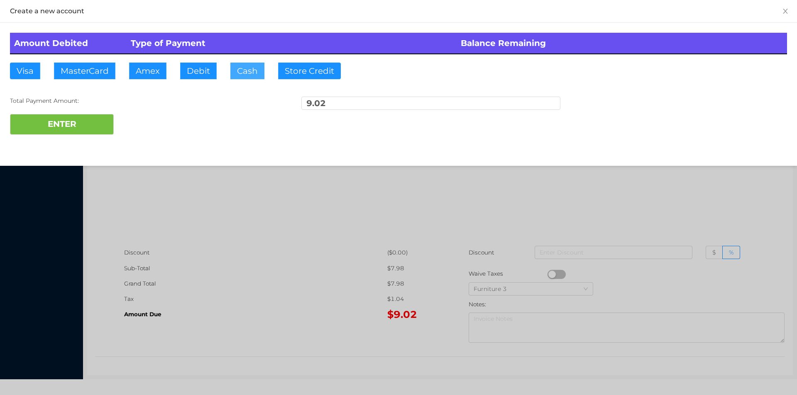
click at [238, 66] on button "Cash" at bounding box center [247, 71] width 34 height 17
type input "20."
click at [72, 132] on button "ENTER" at bounding box center [62, 124] width 104 height 21
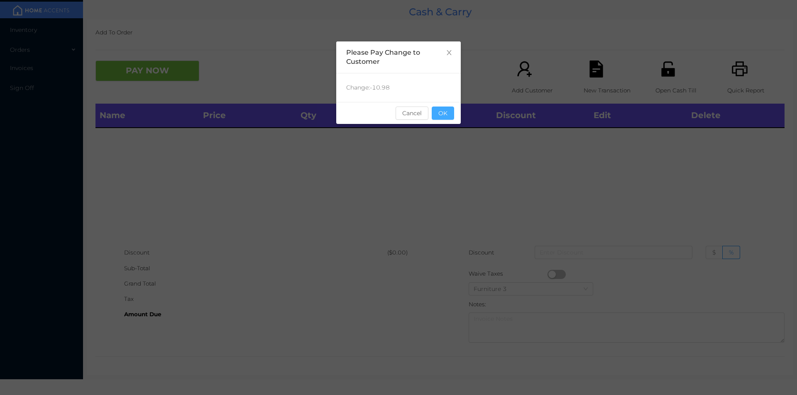
click at [445, 116] on button "OK" at bounding box center [443, 113] width 22 height 13
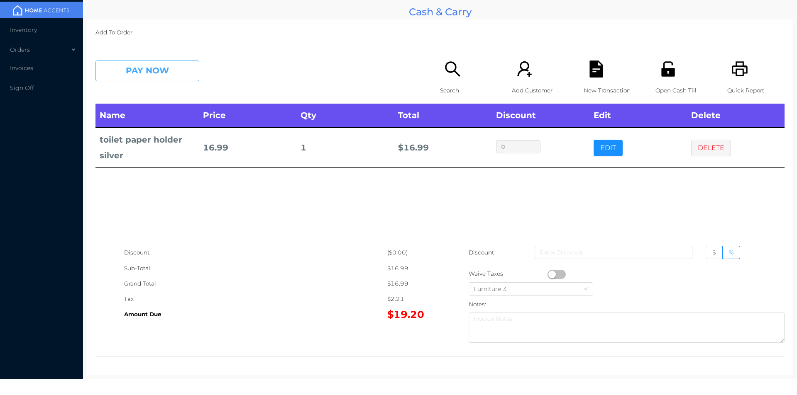
click at [141, 61] on button "PAY NOW" at bounding box center [147, 71] width 104 height 21
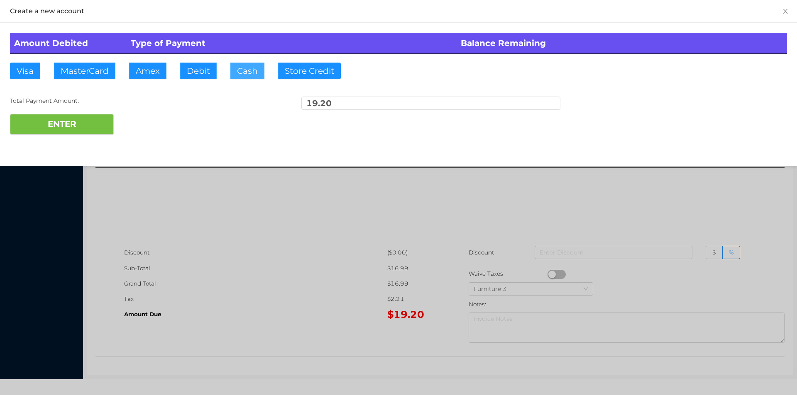
click at [241, 70] on button "Cash" at bounding box center [247, 71] width 34 height 17
type input "20."
click at [92, 124] on button "ENTER" at bounding box center [62, 124] width 104 height 21
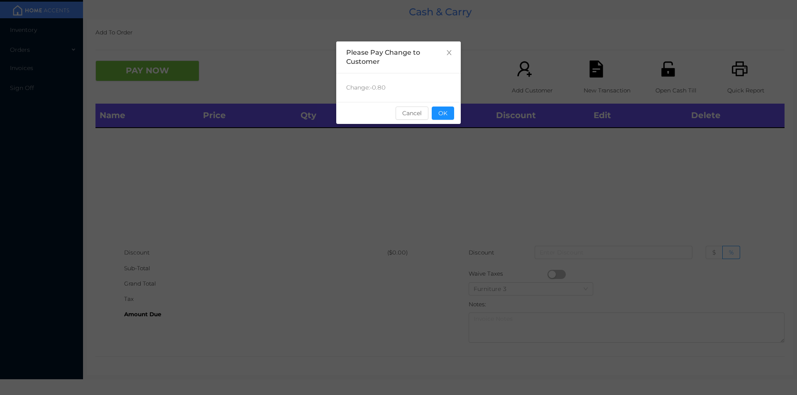
click at [451, 127] on div "sentinelStart Please Pay Change to Customer Change: -0.80 Cancel OK sentinelEnd" at bounding box center [398, 124] width 124 height 166
click at [439, 141] on div "sentinelStart Please Pay Change to Customer Change: -0.80 Cancel OK sentinelEnd" at bounding box center [398, 124] width 124 height 166
click at [447, 119] on button "OK" at bounding box center [443, 113] width 22 height 13
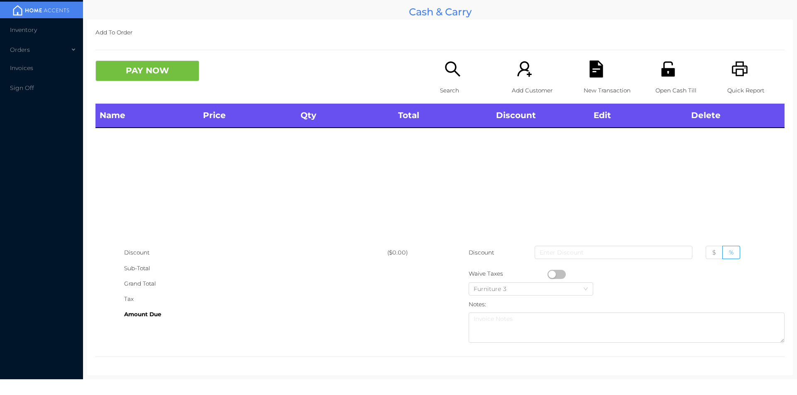
click at [446, 85] on p "Search" at bounding box center [468, 90] width 57 height 15
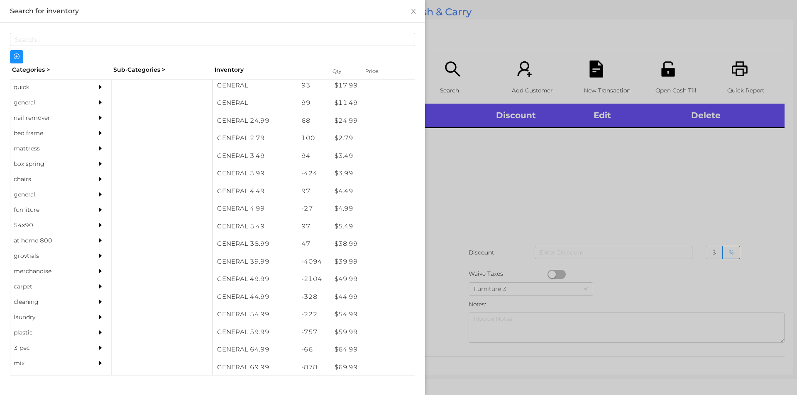
scroll to position [303, 0]
click at [27, 102] on div "general" at bounding box center [48, 102] width 76 height 15
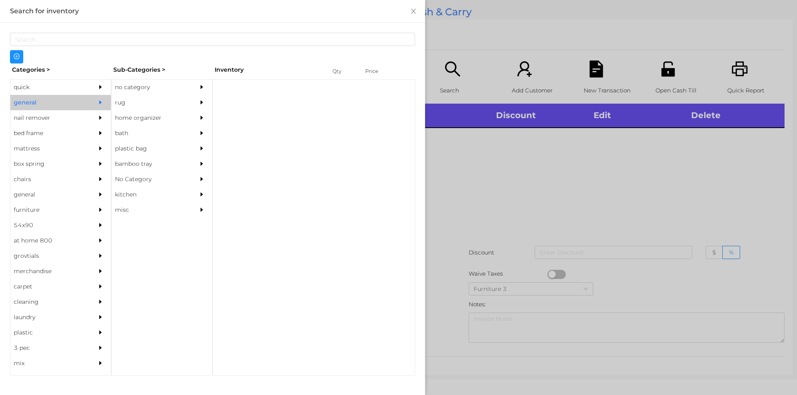
scroll to position [0, 0]
click at [131, 87] on div "no category" at bounding box center [150, 87] width 76 height 15
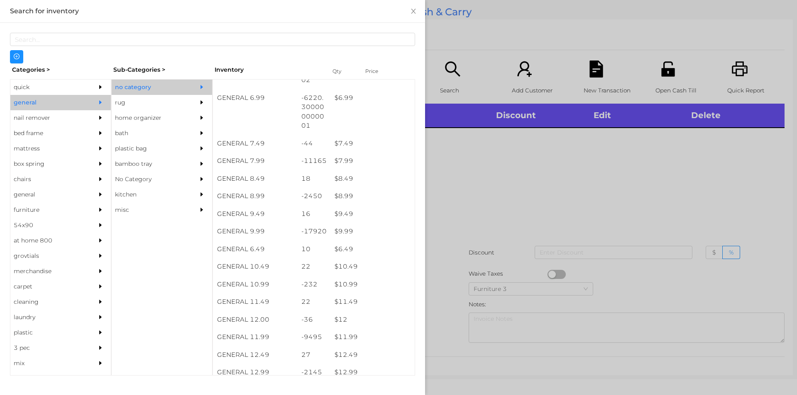
scroll to position [365, 0]
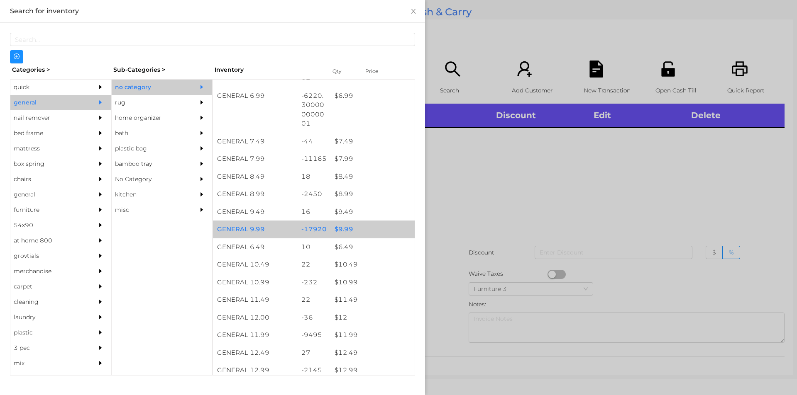
click at [341, 227] on div "$ 9.99" at bounding box center [372, 230] width 84 height 18
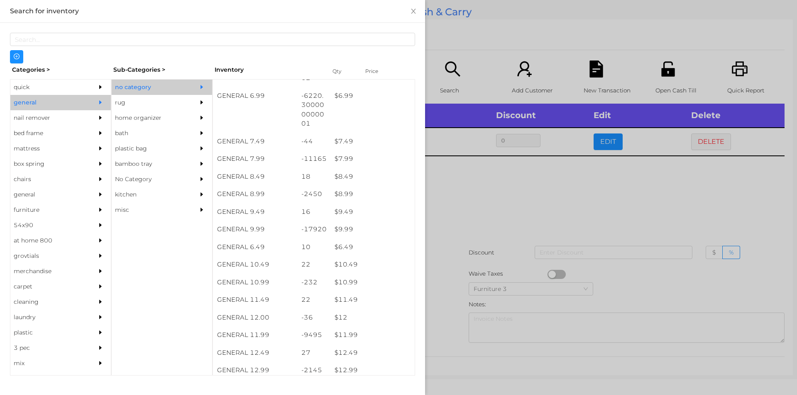
click at [465, 199] on div at bounding box center [398, 197] width 797 height 395
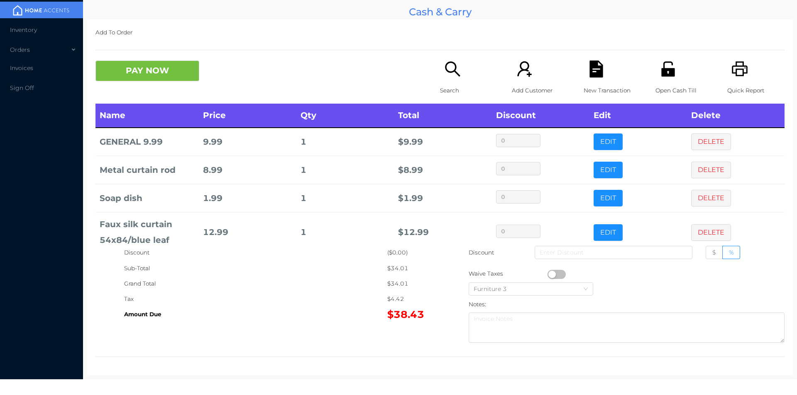
scroll to position [44, 0]
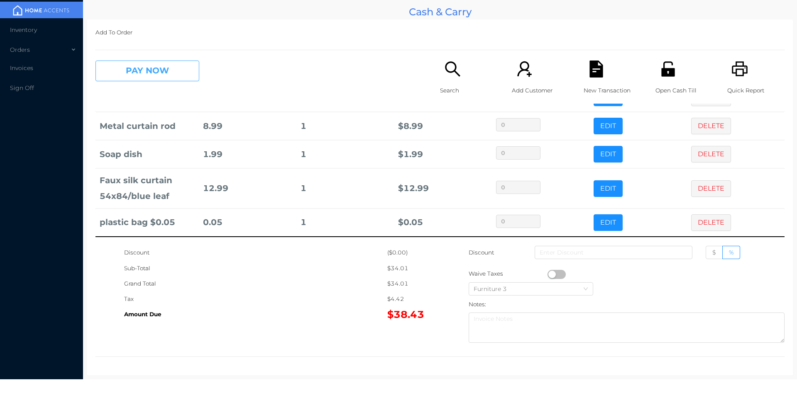
click at [169, 79] on button "PAY NOW" at bounding box center [147, 71] width 104 height 21
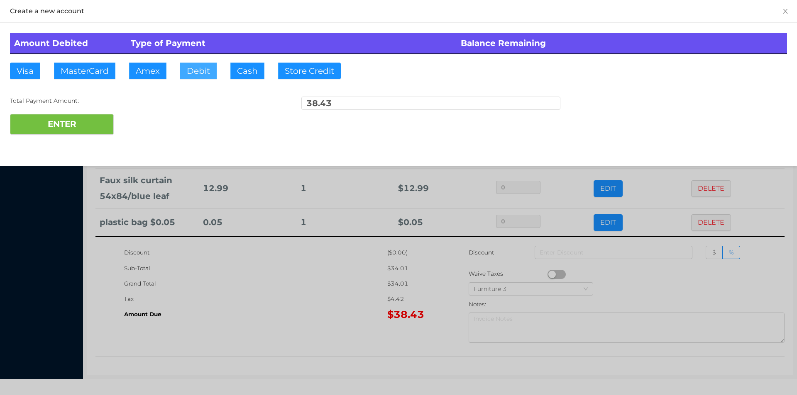
click at [204, 73] on button "Debit" at bounding box center [198, 71] width 37 height 17
click at [88, 130] on button "ENTER" at bounding box center [62, 124] width 104 height 21
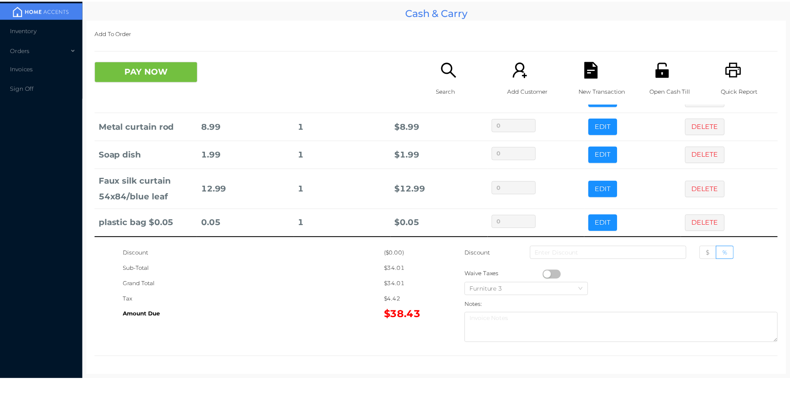
scroll to position [0, 0]
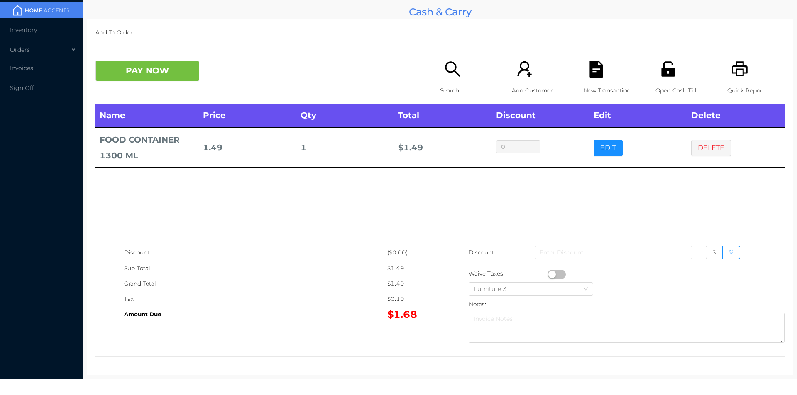
click at [157, 71] on button "PAY NOW" at bounding box center [147, 71] width 104 height 21
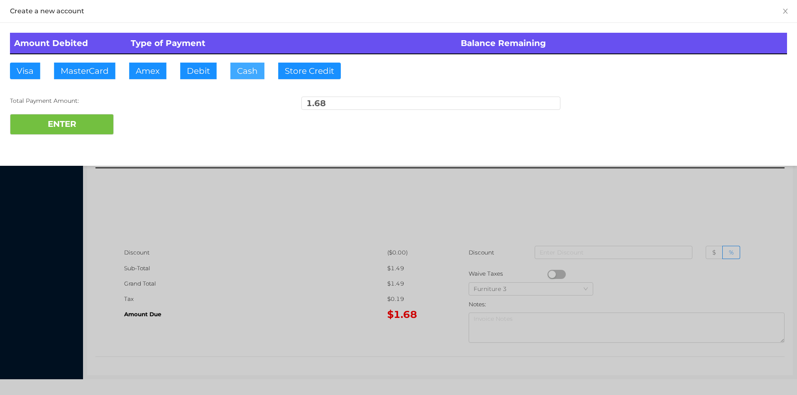
click at [246, 71] on button "Cash" at bounding box center [247, 71] width 34 height 17
type input "5."
click at [75, 132] on button "ENTER" at bounding box center [62, 124] width 104 height 21
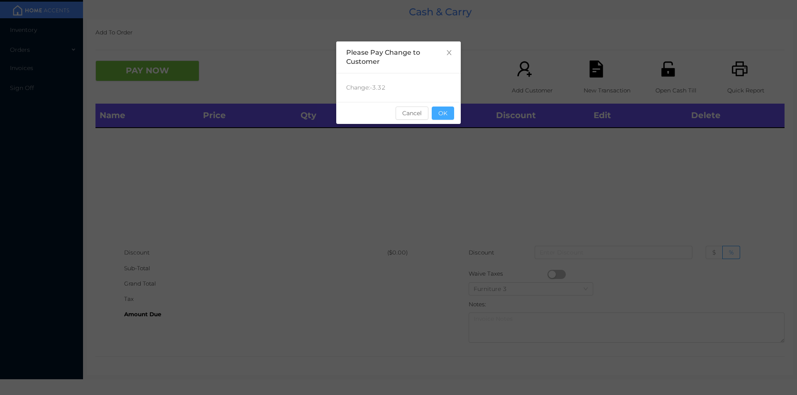
click at [440, 111] on button "OK" at bounding box center [443, 113] width 22 height 13
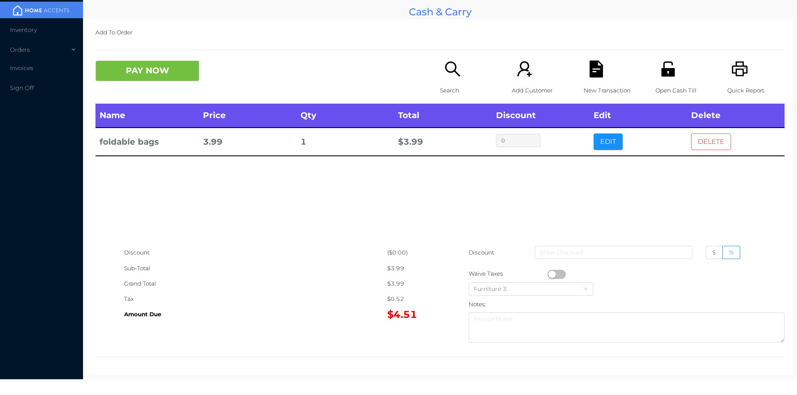
click at [705, 144] on button "DELETE" at bounding box center [711, 142] width 40 height 17
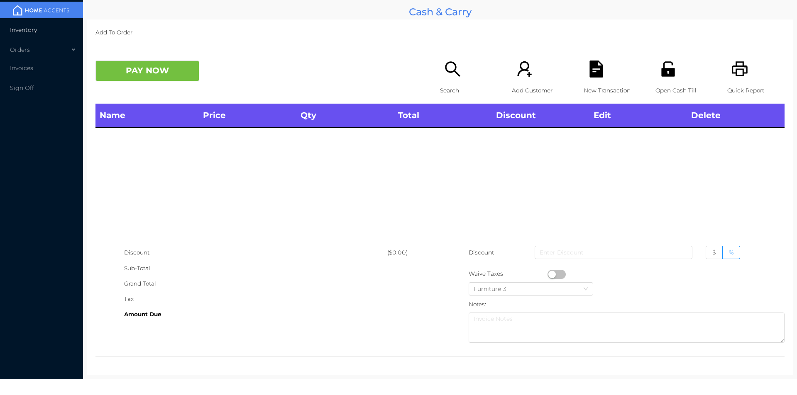
click at [20, 32] on span "Inventory" at bounding box center [23, 29] width 27 height 7
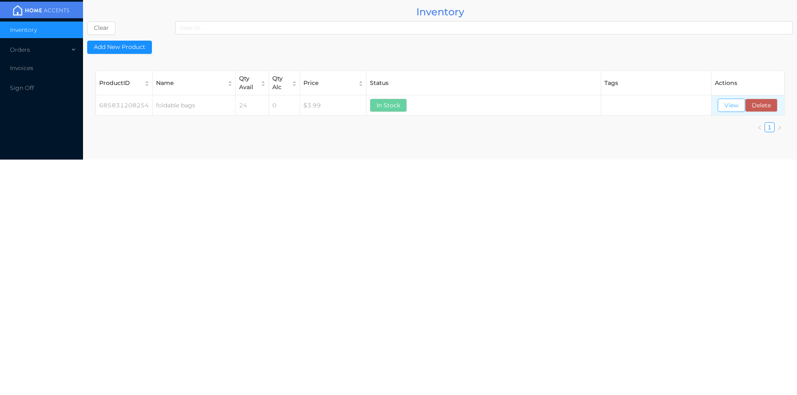
click at [725, 105] on button "View" at bounding box center [730, 105] width 27 height 13
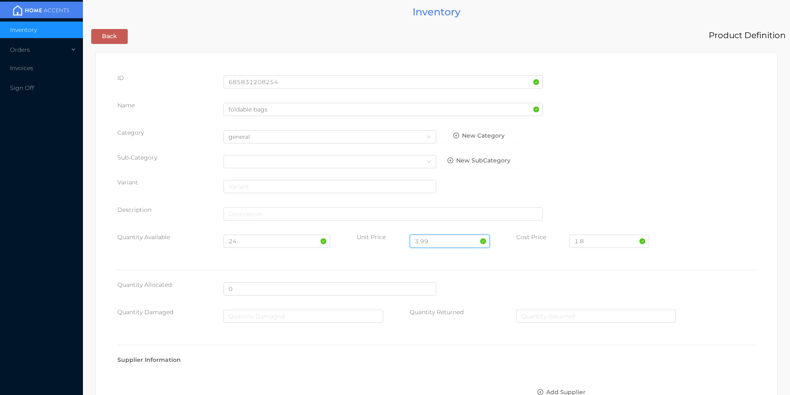
click at [433, 239] on input "3.99" at bounding box center [450, 241] width 80 height 13
type input "3"
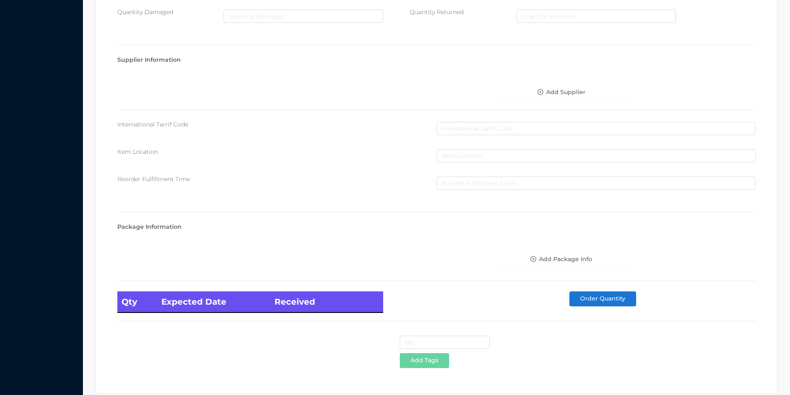
scroll to position [338, 0]
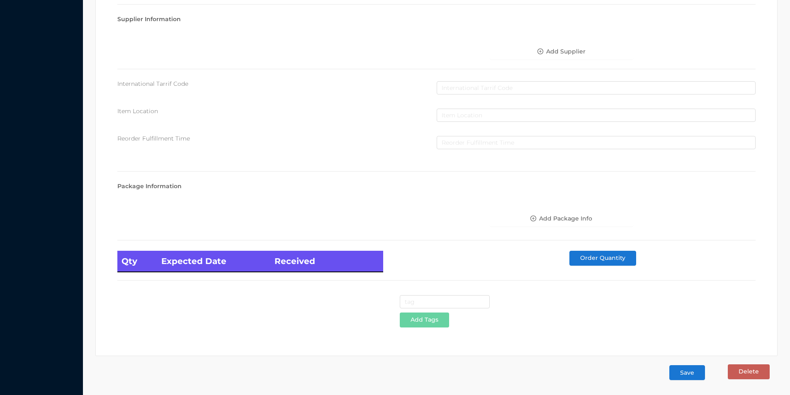
type input "2.99"
click at [694, 373] on button "Save" at bounding box center [688, 373] width 36 height 15
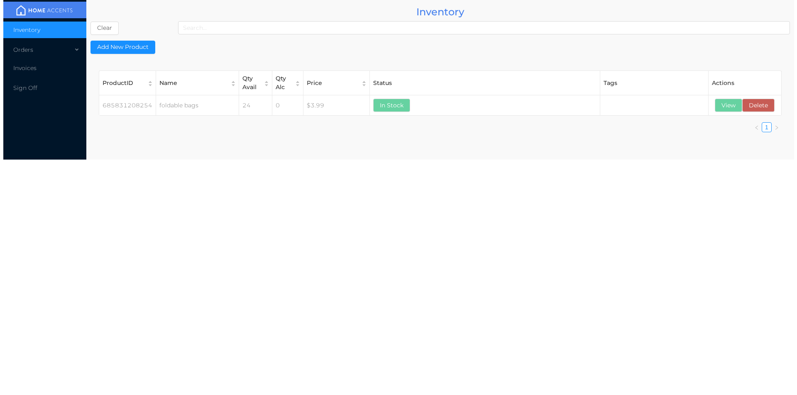
scroll to position [0, 0]
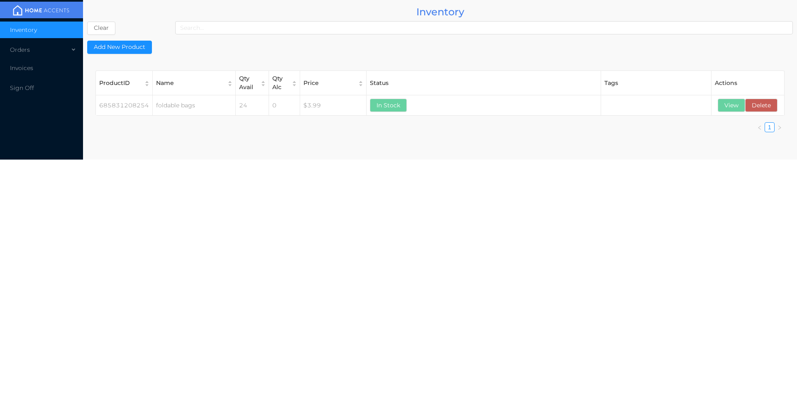
click at [29, 56] on div "Orders" at bounding box center [41, 49] width 83 height 17
click at [37, 69] on span "Cash & Carry" at bounding box center [38, 69] width 37 height 7
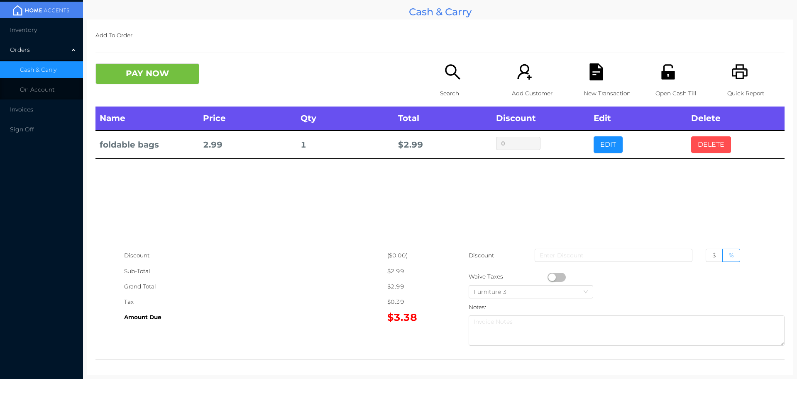
click at [699, 143] on button "DELETE" at bounding box center [711, 145] width 40 height 17
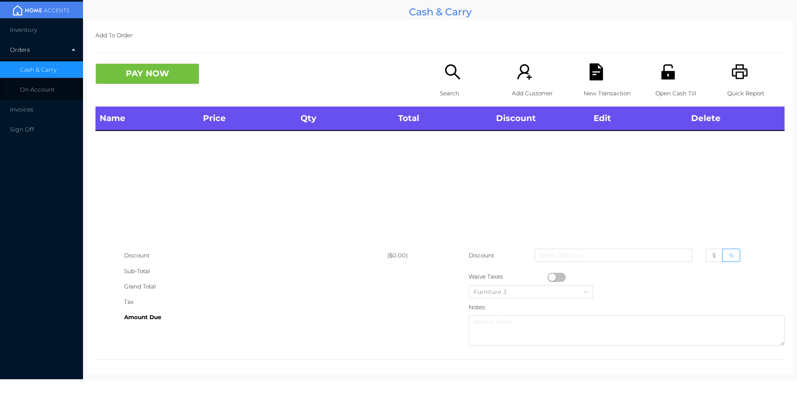
click at [451, 85] on div "Search" at bounding box center [468, 84] width 57 height 43
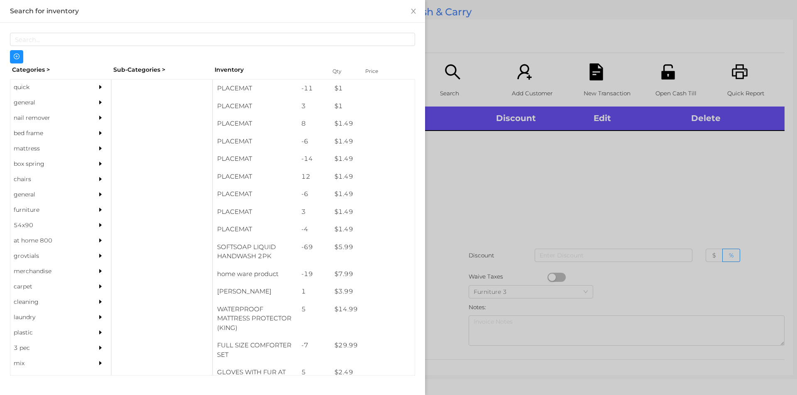
click at [35, 107] on div "general" at bounding box center [48, 102] width 76 height 15
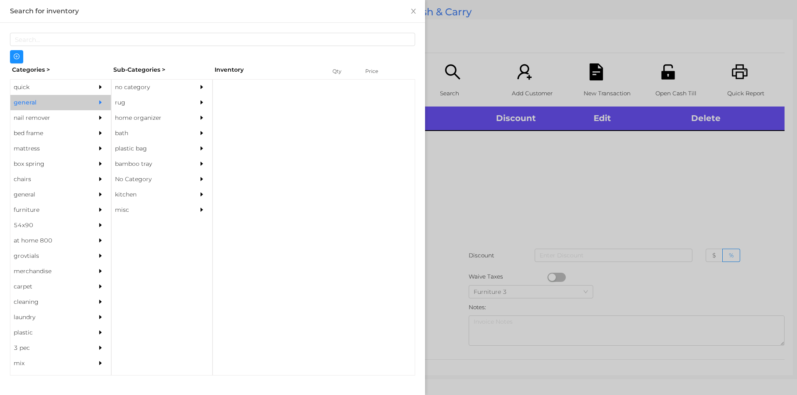
click at [132, 86] on div "no category" at bounding box center [150, 87] width 76 height 15
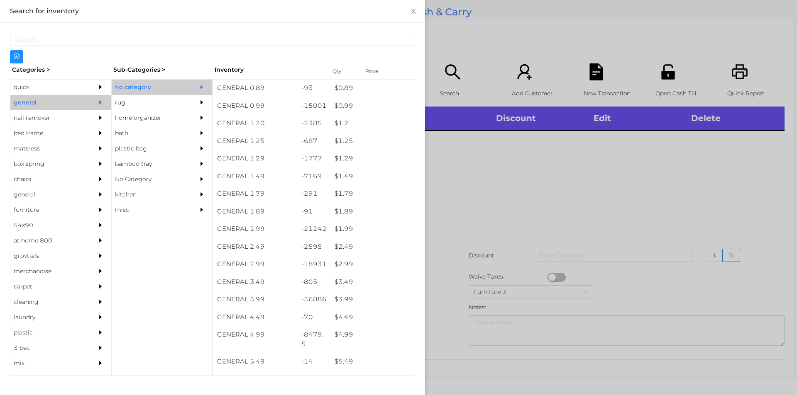
scroll to position [35, 0]
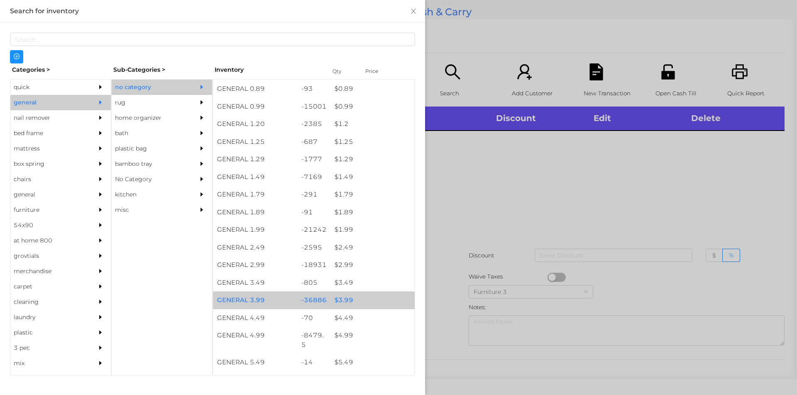
click at [344, 299] on div "$ 3.99" at bounding box center [372, 301] width 84 height 18
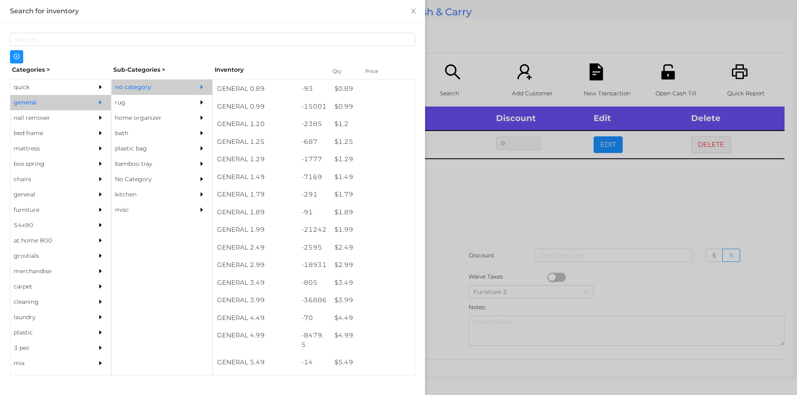
click at [440, 309] on div at bounding box center [398, 197] width 797 height 395
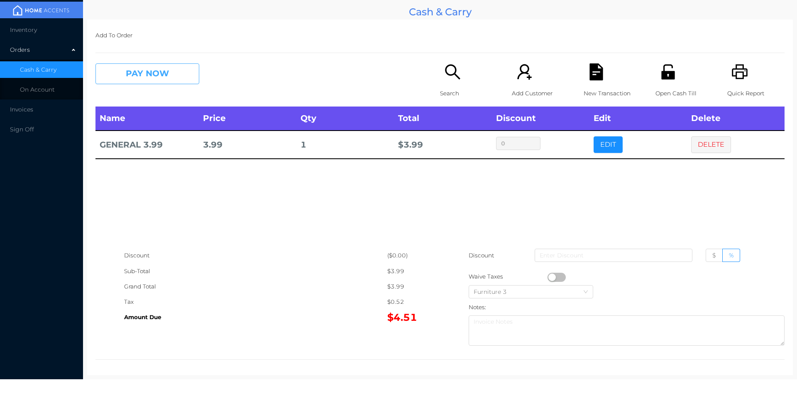
click at [149, 73] on button "PAY NOW" at bounding box center [147, 73] width 104 height 21
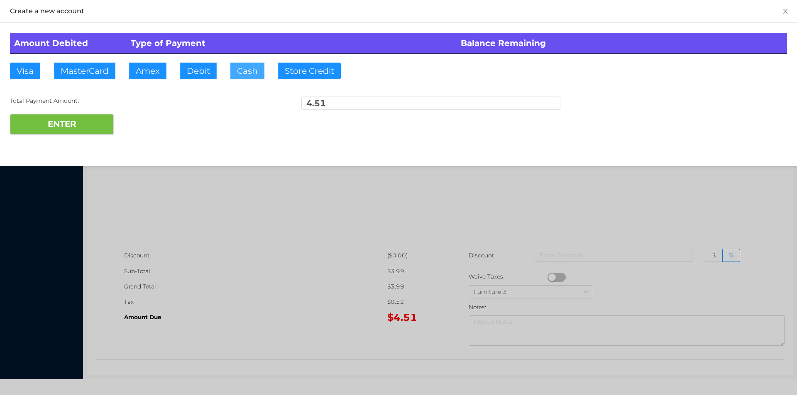
click at [237, 75] on button "Cash" at bounding box center [247, 71] width 34 height 17
click at [90, 129] on button "ENTER" at bounding box center [62, 124] width 104 height 21
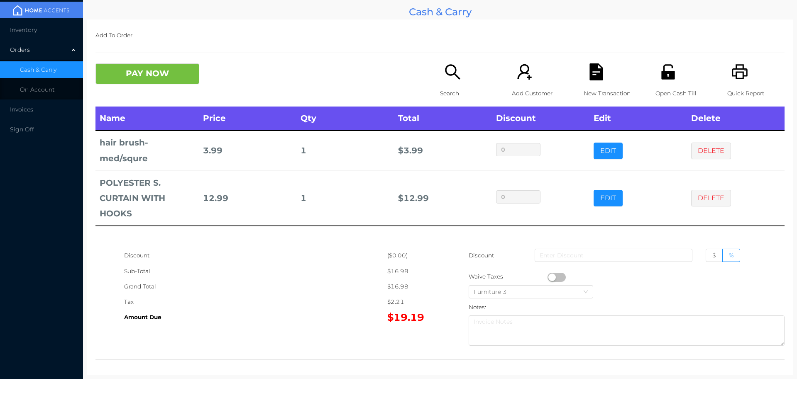
click at [666, 74] on icon "icon: unlock" at bounding box center [667, 71] width 13 height 15
click at [156, 68] on button "PAY NOW" at bounding box center [147, 73] width 104 height 21
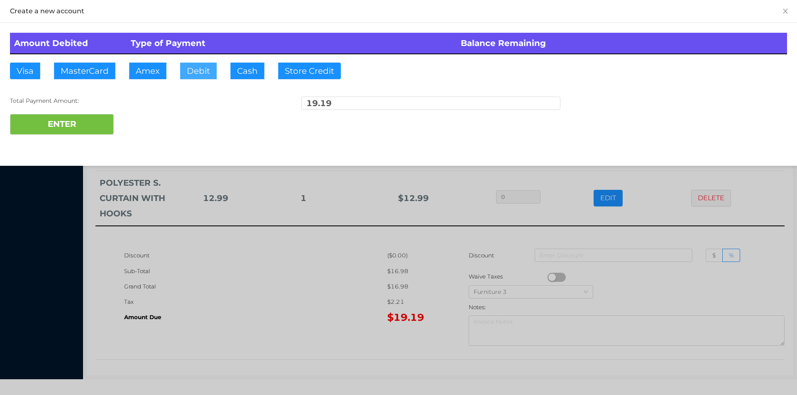
click at [207, 73] on button "Debit" at bounding box center [198, 71] width 37 height 17
click at [85, 120] on button "ENTER" at bounding box center [62, 124] width 104 height 21
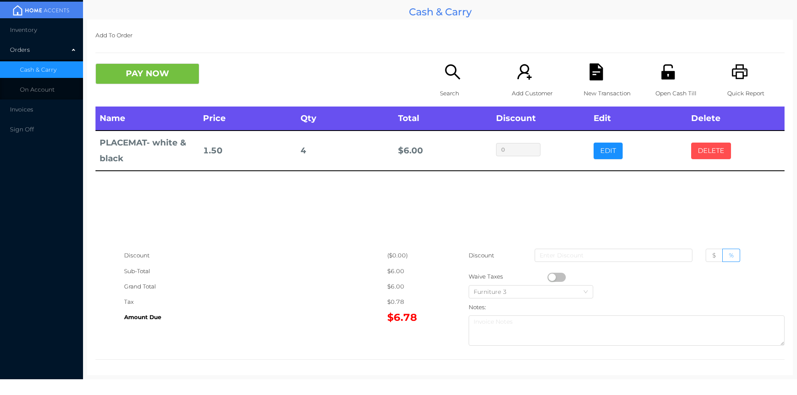
click at [705, 150] on button "DELETE" at bounding box center [711, 151] width 40 height 17
click at [600, 158] on button "EDIT" at bounding box center [607, 151] width 29 height 17
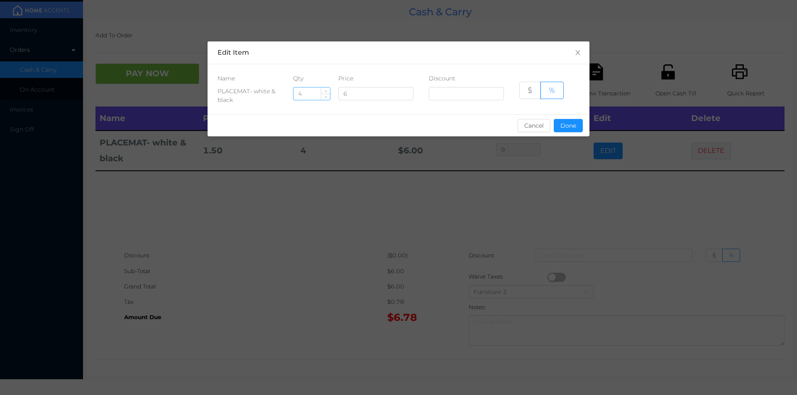
click at [309, 91] on input "4" at bounding box center [311, 94] width 37 height 12
type input "3"
click at [560, 121] on button "Done" at bounding box center [567, 125] width 29 height 13
type input "0%"
click at [573, 158] on div "sentinelStart Edit Item Name Qty Price Discount PLACEMAT- white & black 3 6 $ %…" at bounding box center [398, 197] width 797 height 395
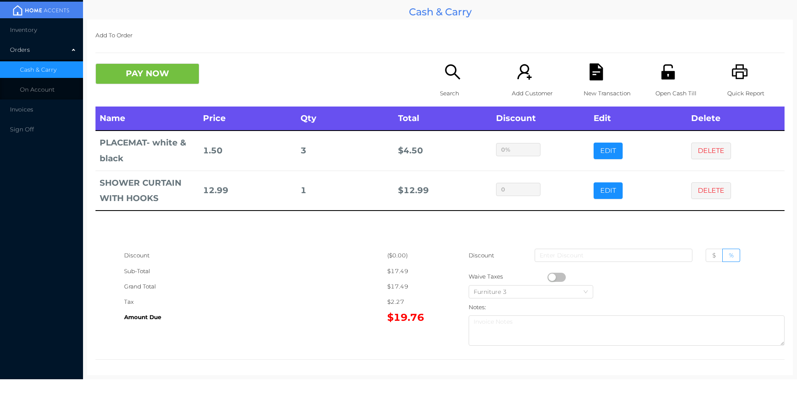
click at [444, 79] on icon "icon: search" at bounding box center [452, 71] width 17 height 17
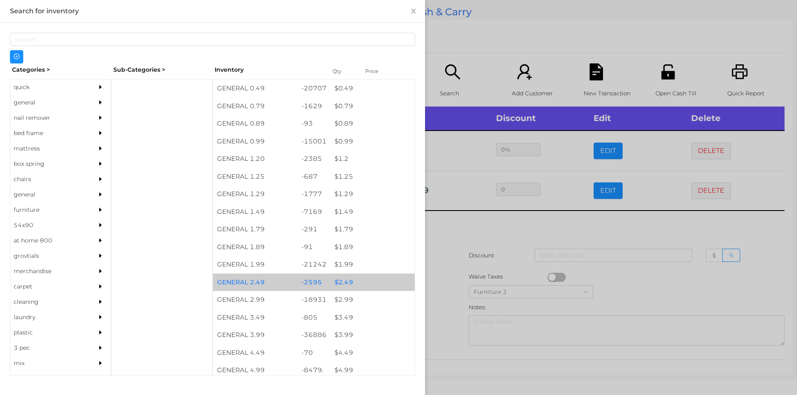
click at [341, 283] on div "$ 2.49" at bounding box center [372, 283] width 84 height 18
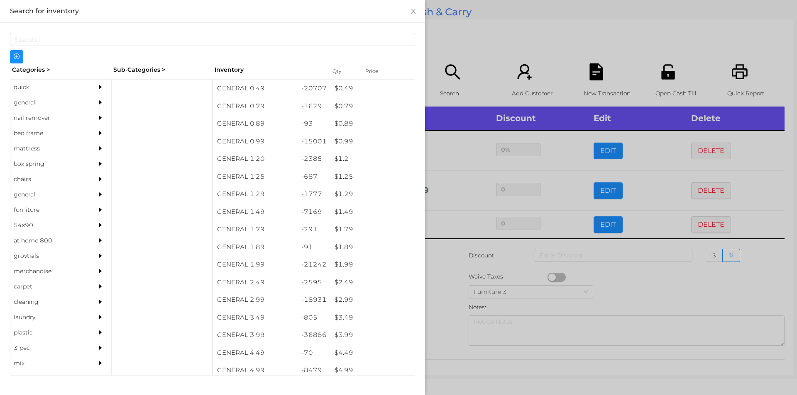
click at [448, 256] on div at bounding box center [398, 197] width 797 height 395
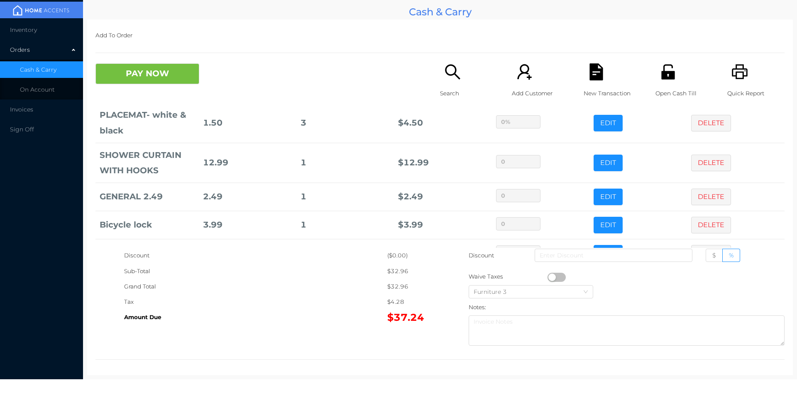
scroll to position [56, 0]
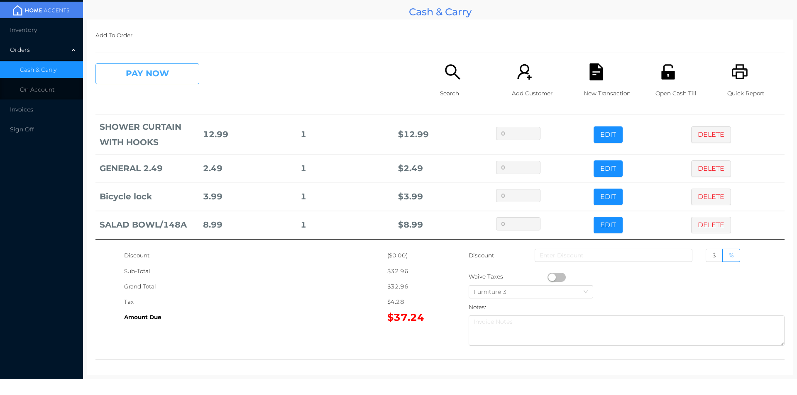
click at [122, 76] on button "PAY NOW" at bounding box center [147, 73] width 104 height 21
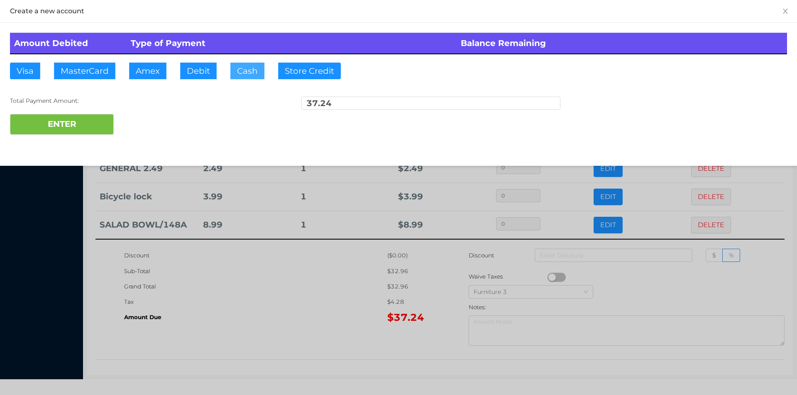
click at [243, 71] on button "Cash" at bounding box center [247, 71] width 34 height 17
type input "100."
click at [76, 120] on button "ENTER" at bounding box center [62, 124] width 104 height 21
type input "0"
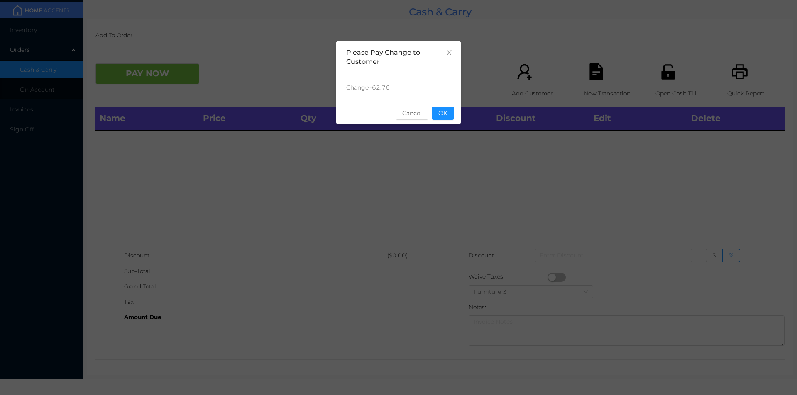
click at [442, 128] on div "sentinelStart Please Pay Change to Customer Change: -62.76 Cancel OK sentinelEnd" at bounding box center [398, 124] width 124 height 166
click at [449, 117] on button "OK" at bounding box center [443, 113] width 22 height 13
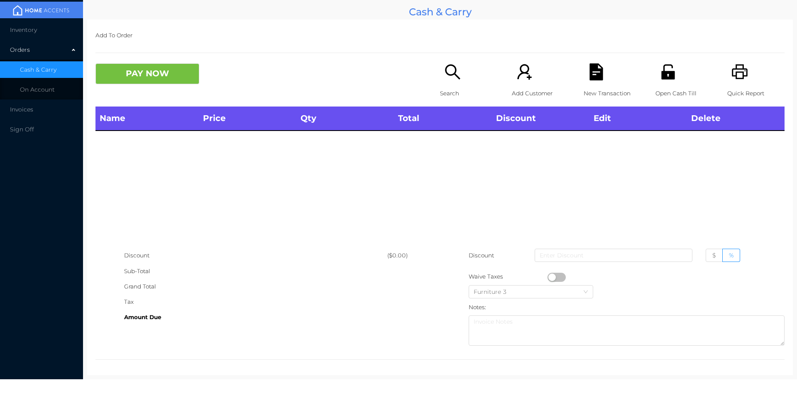
click at [438, 151] on div "Name Price Qty Total Discount Edit Delete" at bounding box center [439, 177] width 689 height 141
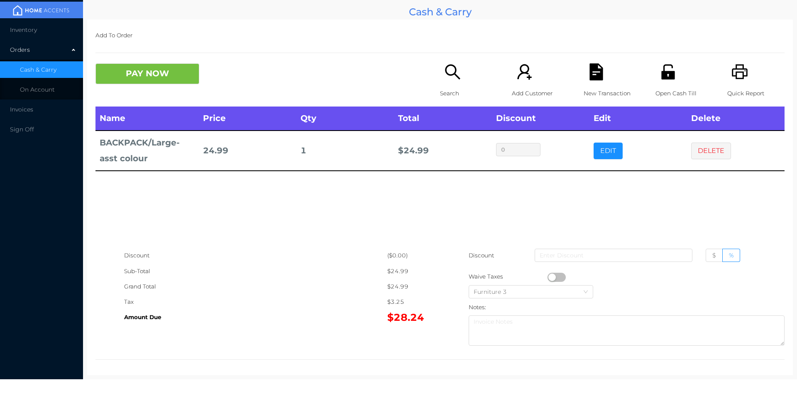
click at [445, 95] on p "Search" at bounding box center [468, 93] width 57 height 15
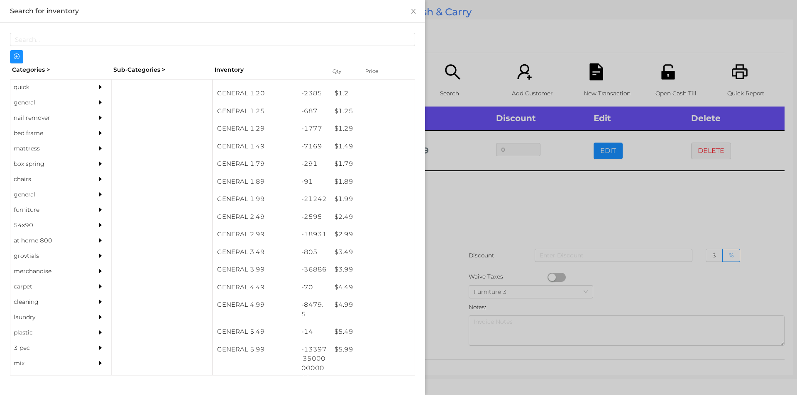
scroll to position [66, 0]
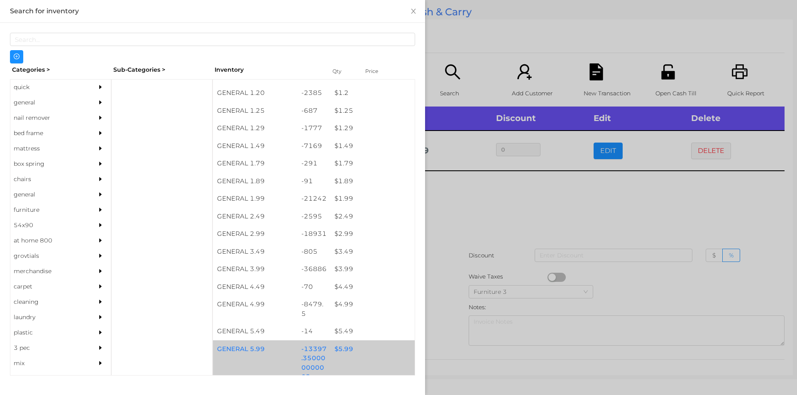
click at [345, 350] on div "$ 5.99" at bounding box center [372, 350] width 84 height 18
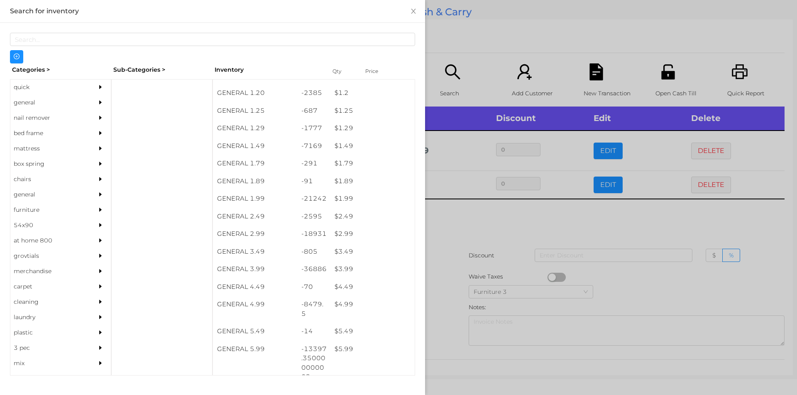
click at [448, 310] on div at bounding box center [398, 197] width 797 height 395
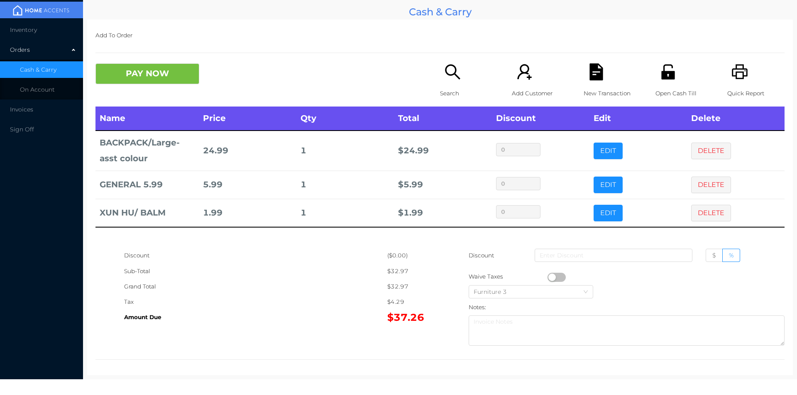
click at [664, 76] on icon "icon: unlock" at bounding box center [667, 71] width 13 height 15
click at [589, 74] on icon "icon: file-text" at bounding box center [595, 71] width 13 height 17
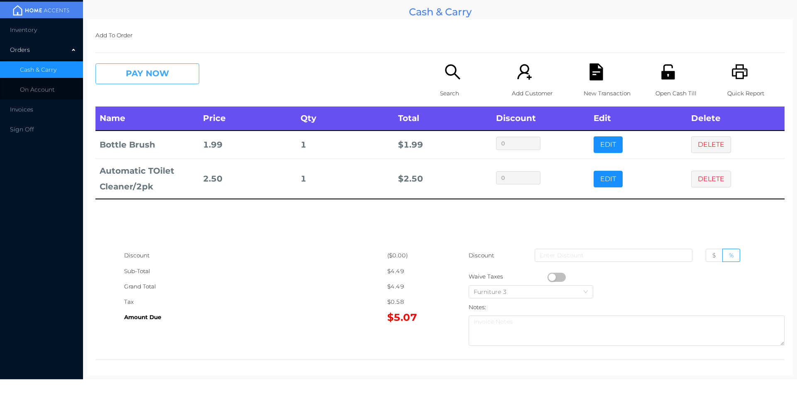
click at [141, 76] on button "PAY NOW" at bounding box center [147, 73] width 104 height 21
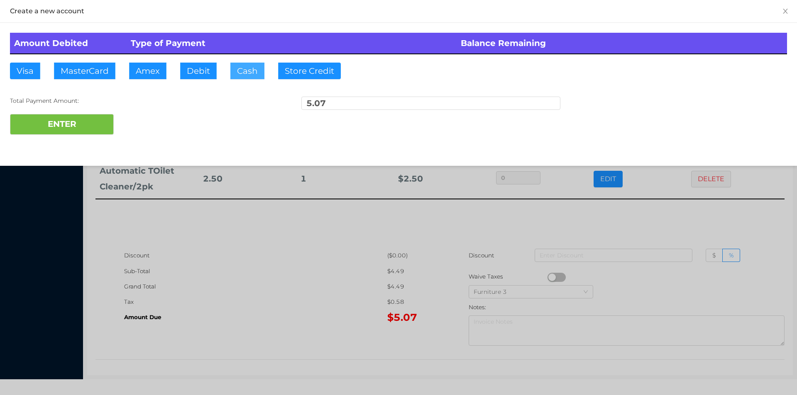
click at [240, 67] on button "Cash" at bounding box center [247, 71] width 34 height 17
click at [621, 217] on div at bounding box center [398, 197] width 797 height 395
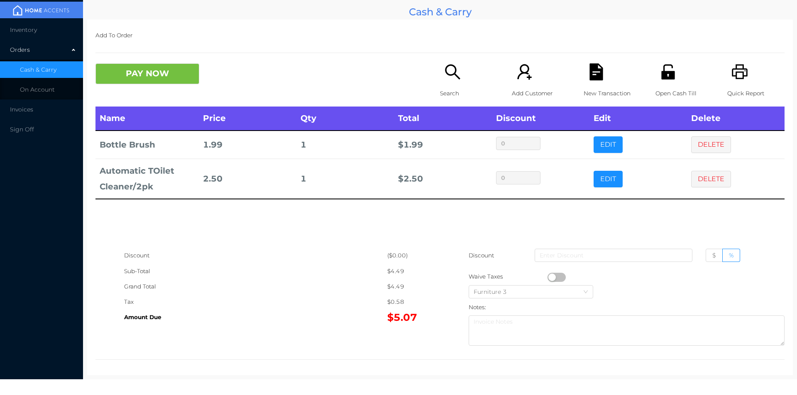
click at [657, 84] on div "Open Cash Till" at bounding box center [683, 84] width 57 height 43
click at [655, 77] on div "Open Cash Till" at bounding box center [683, 84] width 57 height 43
click at [705, 181] on button "DELETE" at bounding box center [711, 179] width 40 height 17
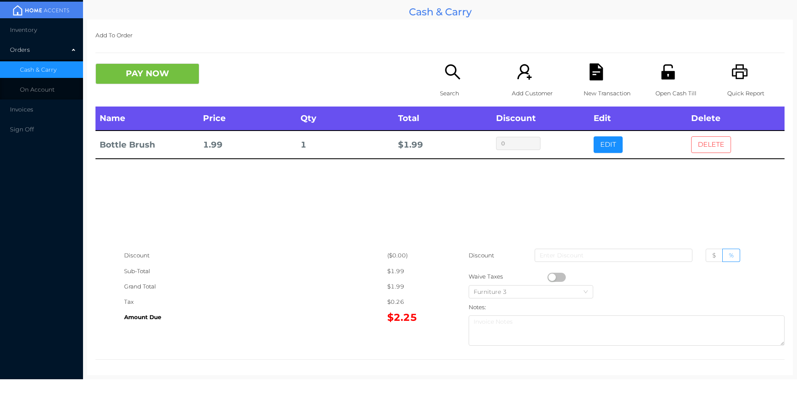
click at [710, 137] on button "DELETE" at bounding box center [711, 145] width 40 height 17
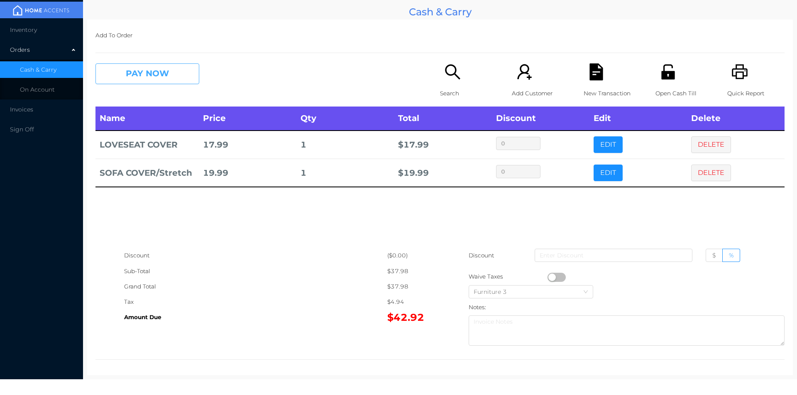
click at [171, 73] on button "PAY NOW" at bounding box center [147, 73] width 104 height 21
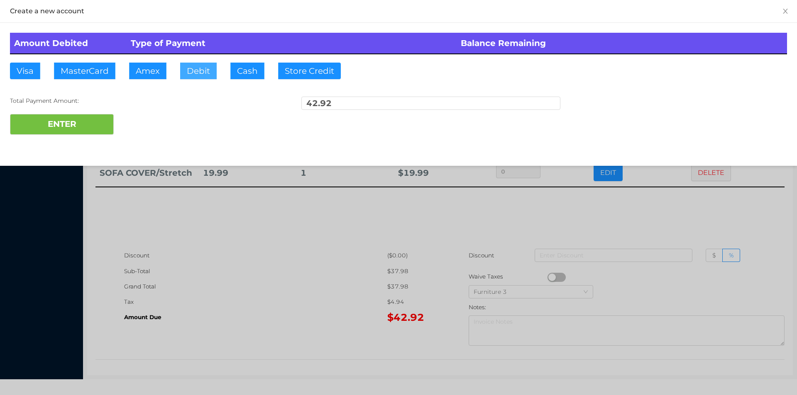
click at [197, 78] on button "Debit" at bounding box center [198, 71] width 37 height 17
click at [111, 115] on button "ENTER" at bounding box center [62, 124] width 104 height 21
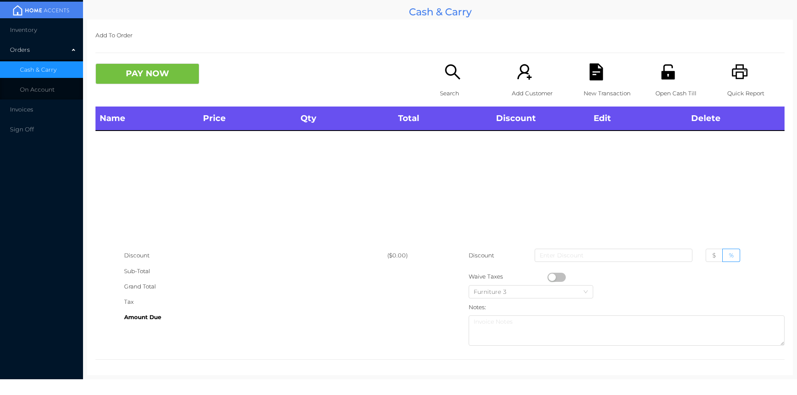
click at [446, 86] on p "Search" at bounding box center [468, 93] width 57 height 15
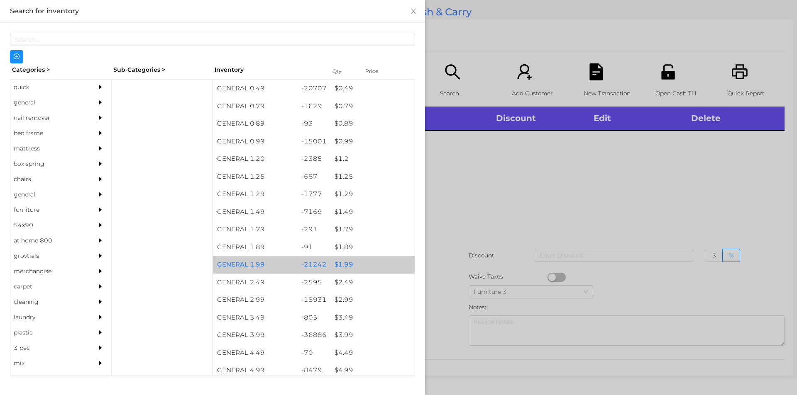
click at [349, 265] on div "$ 1.99" at bounding box center [372, 265] width 84 height 18
click at [347, 265] on div "$ 1.99" at bounding box center [372, 265] width 84 height 18
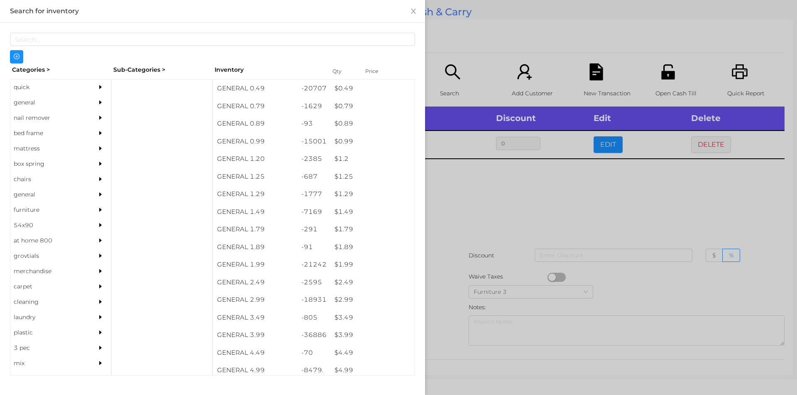
click at [449, 229] on div at bounding box center [398, 197] width 797 height 395
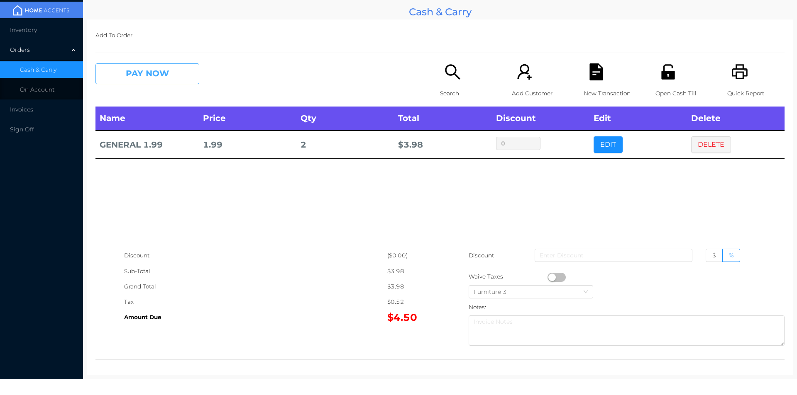
click at [183, 73] on button "PAY NOW" at bounding box center [147, 73] width 104 height 21
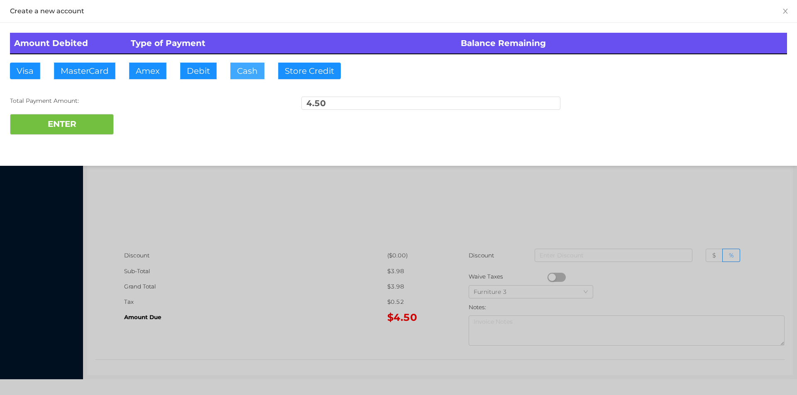
click at [245, 71] on button "Cash" at bounding box center [247, 71] width 34 height 17
click at [80, 132] on button "ENTER" at bounding box center [62, 124] width 104 height 21
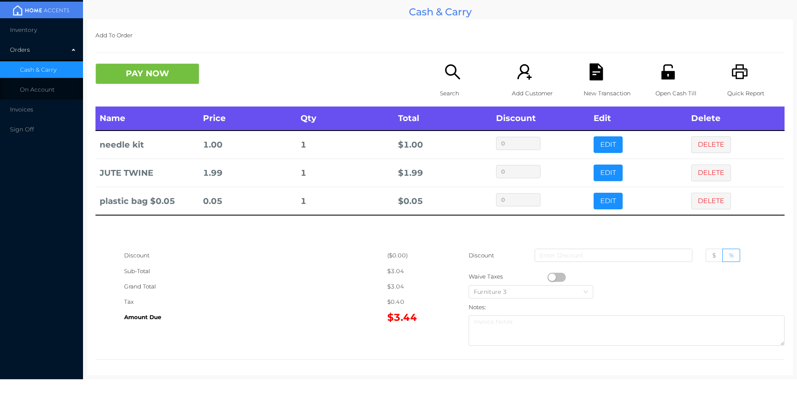
click at [137, 83] on button "PAY NOW" at bounding box center [147, 73] width 104 height 21
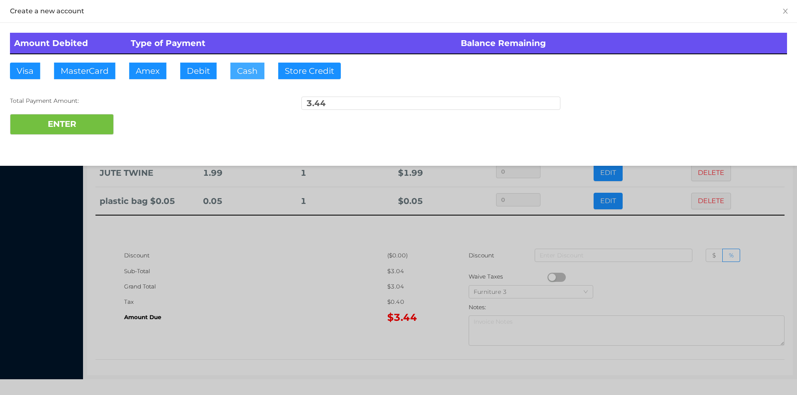
click at [239, 73] on button "Cash" at bounding box center [247, 71] width 34 height 17
type input "4."
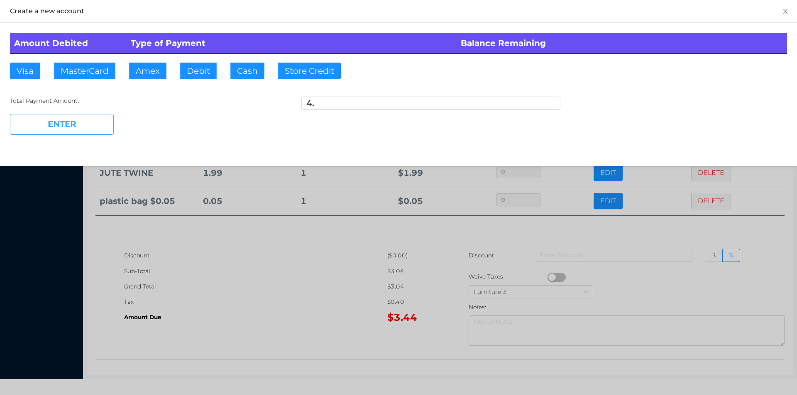
click at [70, 126] on button "ENTER" at bounding box center [62, 124] width 104 height 21
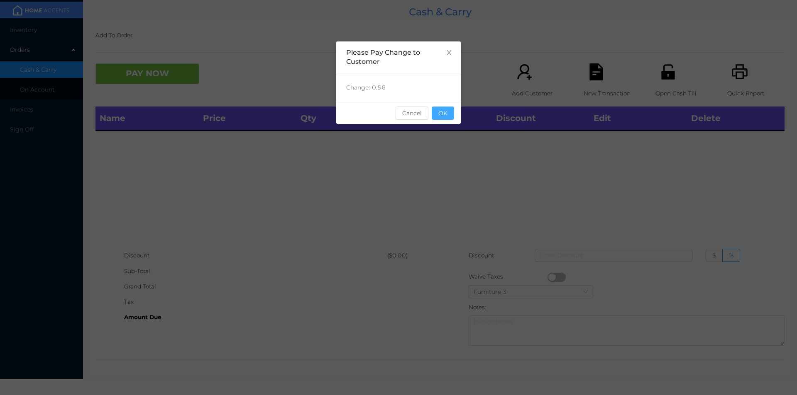
click at [451, 116] on button "OK" at bounding box center [443, 113] width 22 height 13
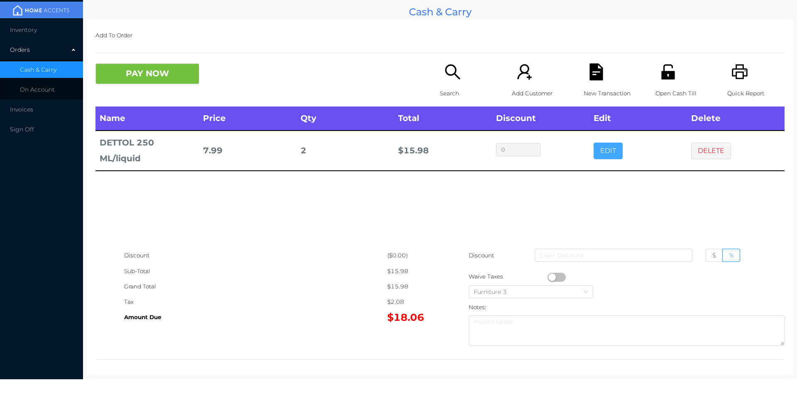
click at [594, 157] on button "EDIT" at bounding box center [607, 151] width 29 height 17
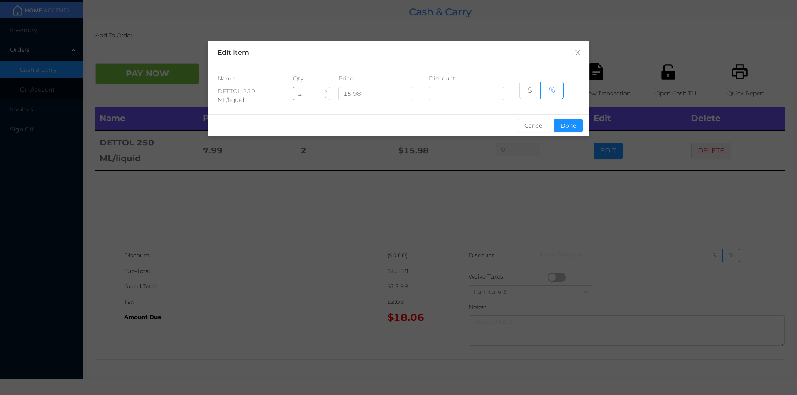
click at [310, 93] on input "2" at bounding box center [311, 94] width 37 height 12
type input "1"
click at [562, 124] on button "Done" at bounding box center [567, 125] width 29 height 13
type input "0%"
click at [558, 183] on div "sentinelStart Edit Item Name Qty Price Discount DETTOL 250 ML/liquid 1 15.98 $ …" at bounding box center [398, 197] width 797 height 395
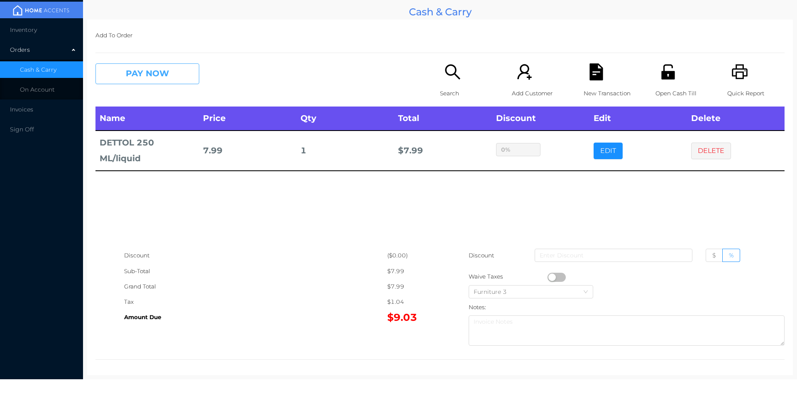
click at [120, 78] on button "PAY NOW" at bounding box center [147, 73] width 104 height 21
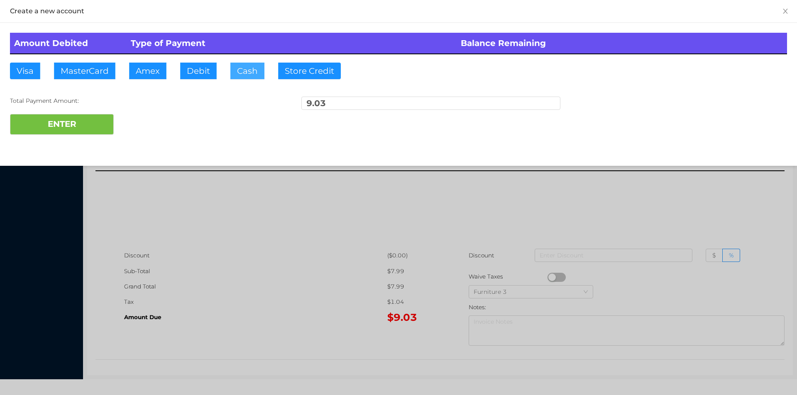
click at [245, 75] on button "Cash" at bounding box center [247, 71] width 34 height 17
type input "10."
click at [83, 132] on button "ENTER" at bounding box center [62, 124] width 104 height 21
type input "0"
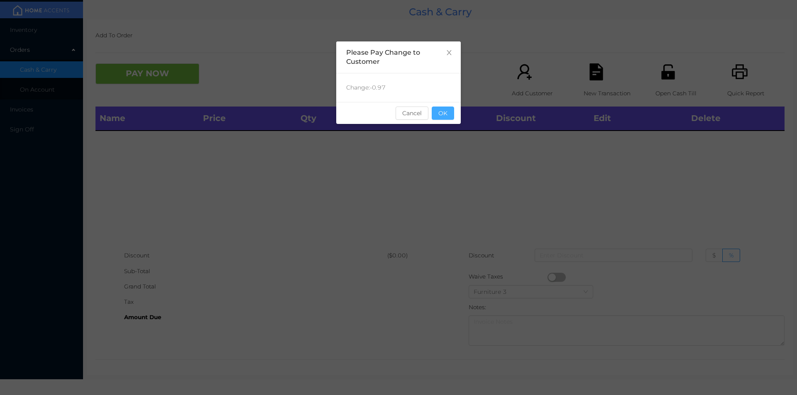
click at [446, 110] on button "OK" at bounding box center [443, 113] width 22 height 13
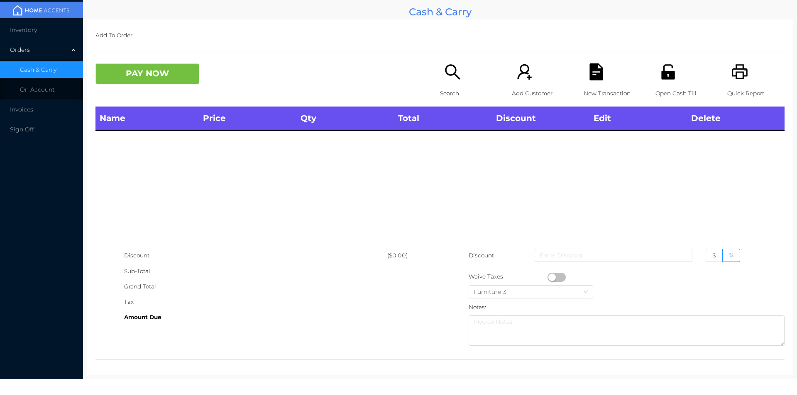
click at [472, 157] on div "Name Price Qty Total Discount Edit Delete" at bounding box center [439, 177] width 689 height 141
click at [663, 89] on p "Open Cash Till" at bounding box center [683, 93] width 57 height 15
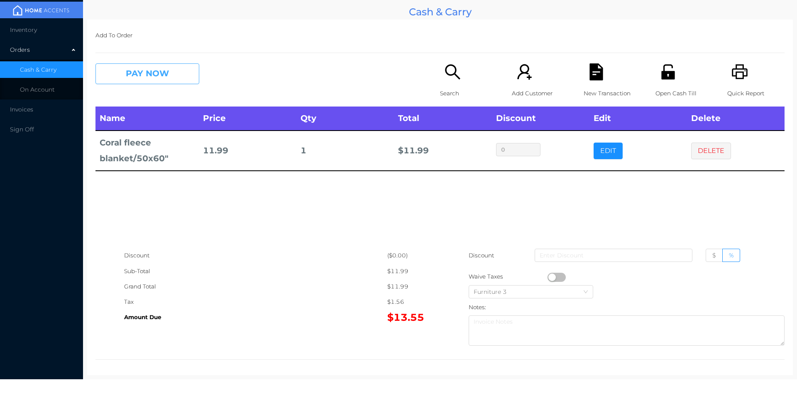
click at [181, 75] on button "PAY NOW" at bounding box center [147, 73] width 104 height 21
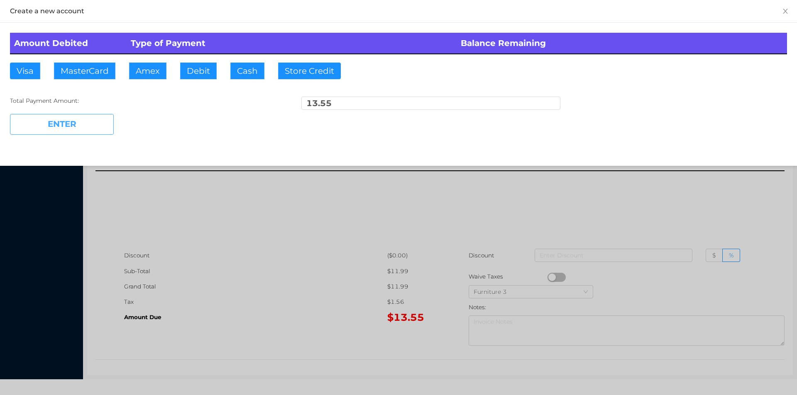
click at [197, 75] on button "Debit" at bounding box center [198, 71] width 37 height 17
click at [109, 125] on button "ENTER" at bounding box center [62, 124] width 104 height 21
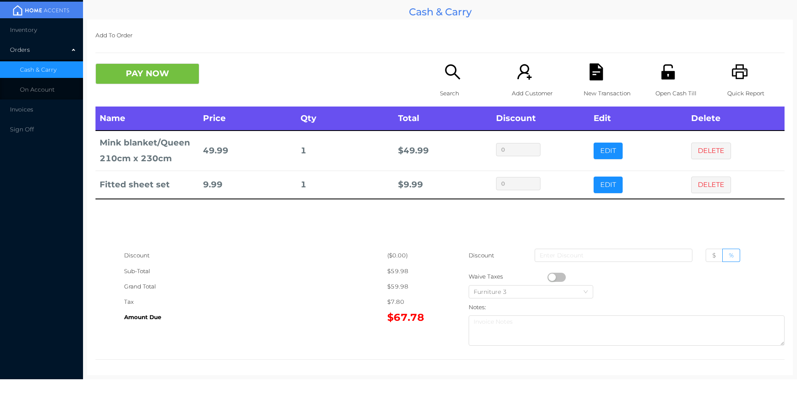
click at [727, 85] on div "Quick Report" at bounding box center [755, 84] width 57 height 43
click at [161, 79] on button "PAY NOW" at bounding box center [147, 73] width 104 height 21
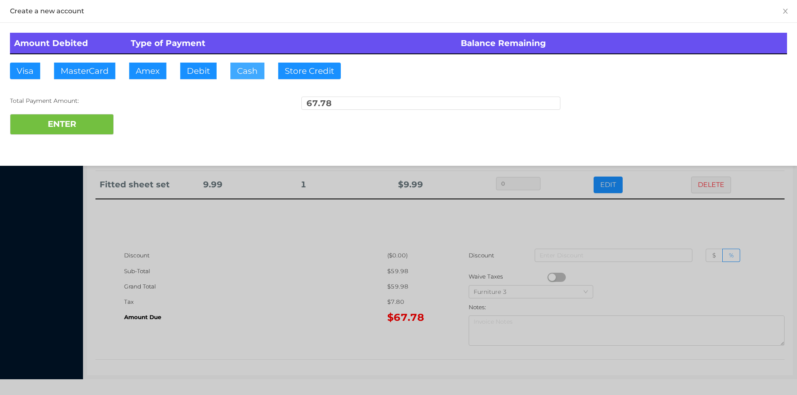
click at [243, 78] on button "Cash" at bounding box center [247, 71] width 34 height 17
click at [86, 127] on button "ENTER" at bounding box center [62, 124] width 104 height 21
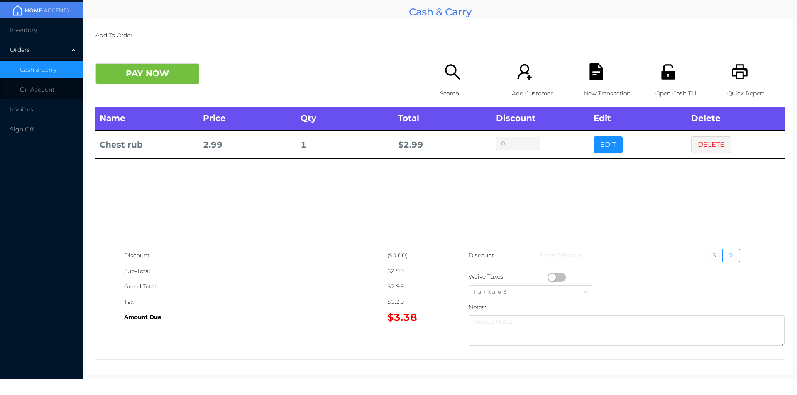
click at [448, 84] on div "Search" at bounding box center [468, 84] width 57 height 43
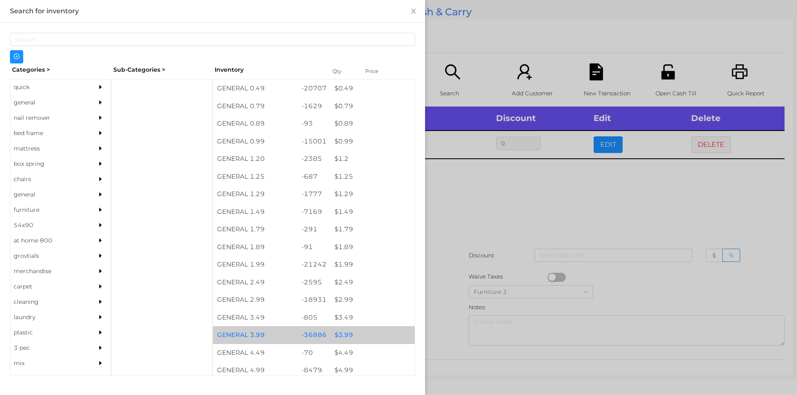
click at [340, 332] on div "$ 3.99" at bounding box center [372, 336] width 84 height 18
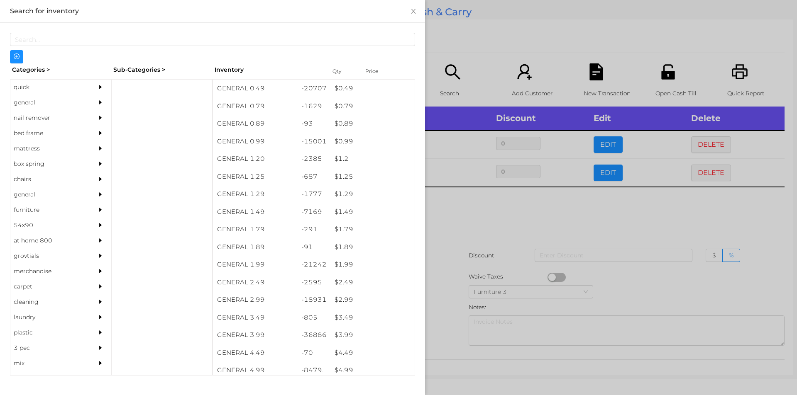
click at [442, 321] on div at bounding box center [398, 197] width 797 height 395
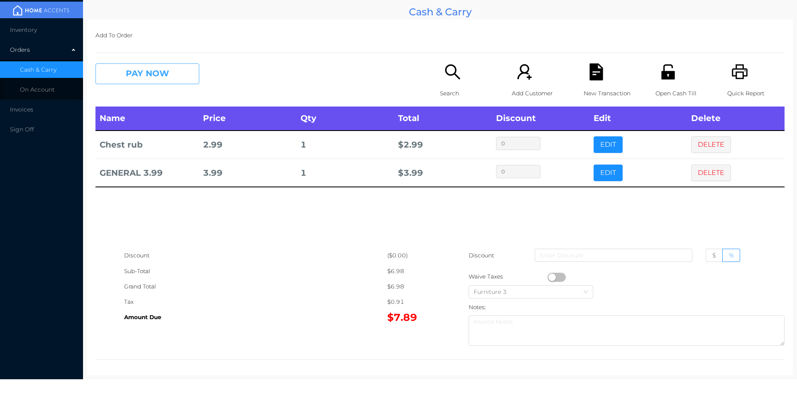
click at [140, 77] on button "PAY NOW" at bounding box center [147, 73] width 104 height 21
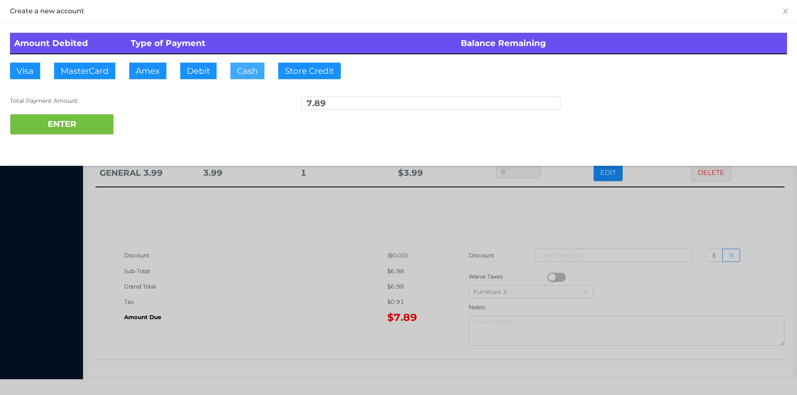
click at [239, 76] on button "Cash" at bounding box center [247, 71] width 34 height 17
type input "10."
click at [78, 130] on button "ENTER" at bounding box center [62, 124] width 104 height 21
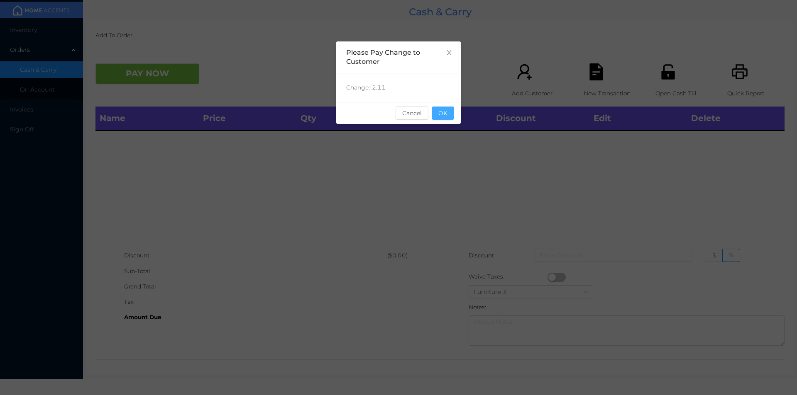
click at [449, 109] on button "OK" at bounding box center [443, 113] width 22 height 13
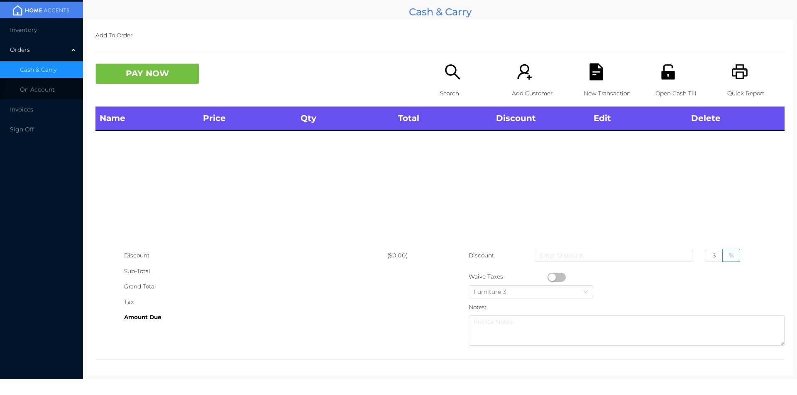
click at [451, 83] on div "Search" at bounding box center [468, 84] width 57 height 43
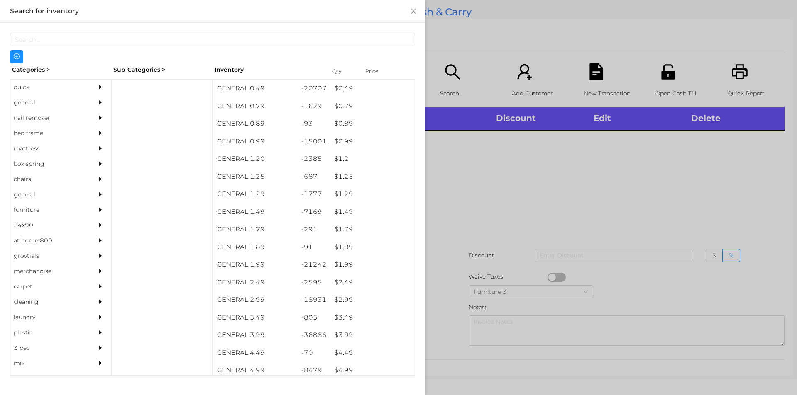
click at [27, 103] on div "general" at bounding box center [48, 102] width 76 height 15
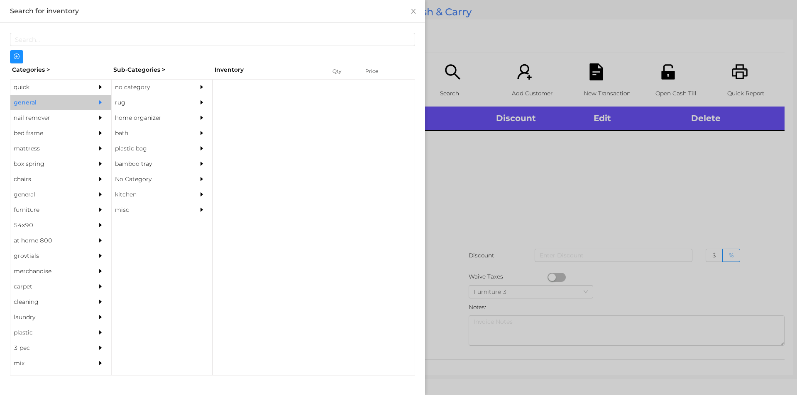
click at [141, 85] on div "no category" at bounding box center [150, 87] width 76 height 15
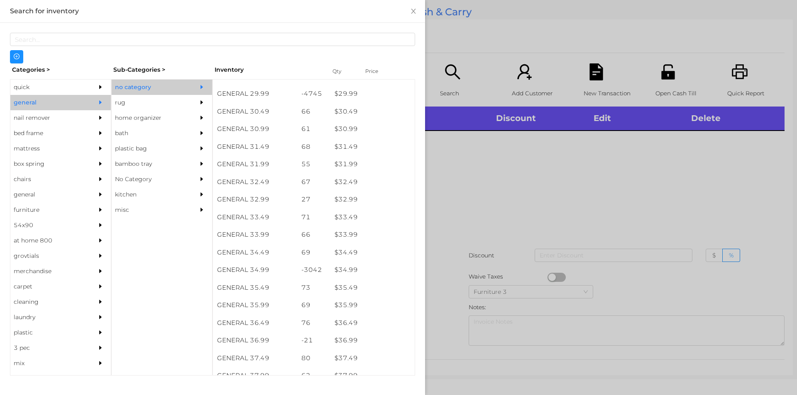
scroll to position [1241, 0]
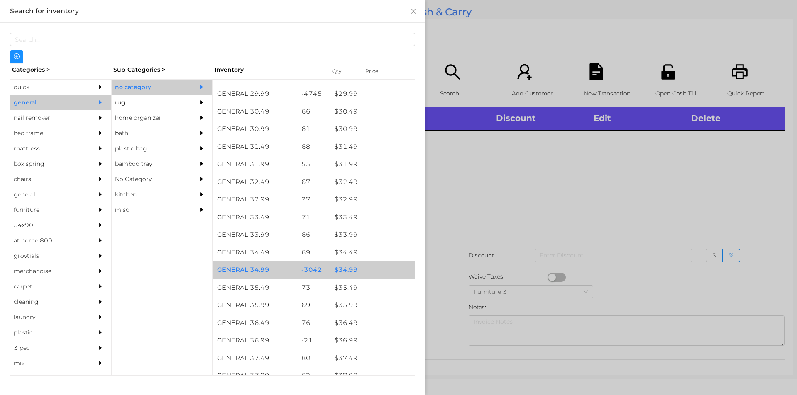
click at [345, 270] on div "$ 34.99" at bounding box center [372, 270] width 84 height 18
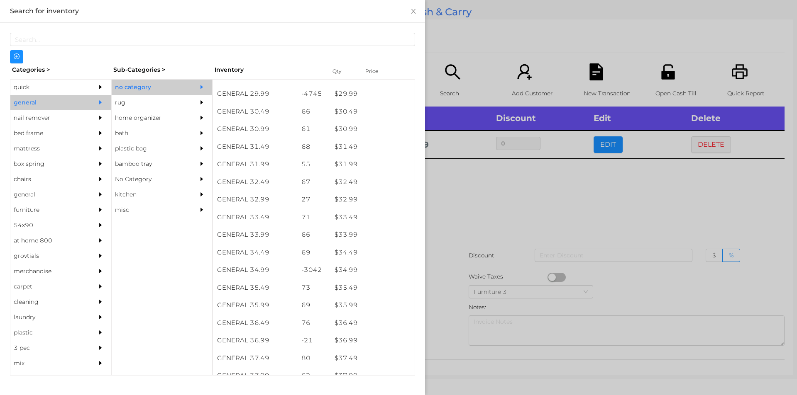
click at [435, 241] on div at bounding box center [398, 197] width 797 height 395
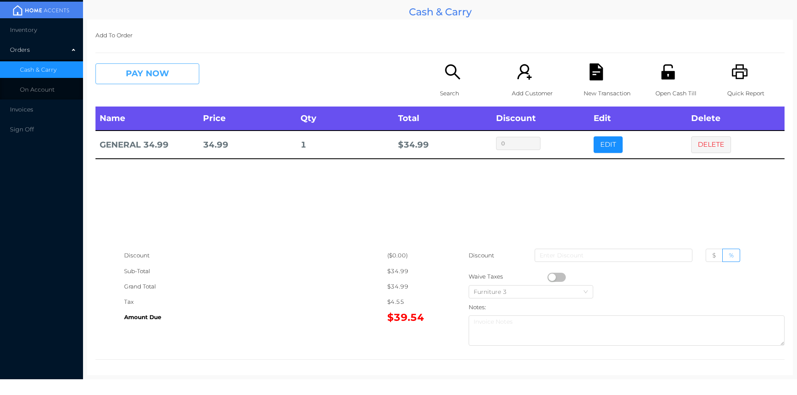
click at [124, 78] on button "PAY NOW" at bounding box center [147, 73] width 104 height 21
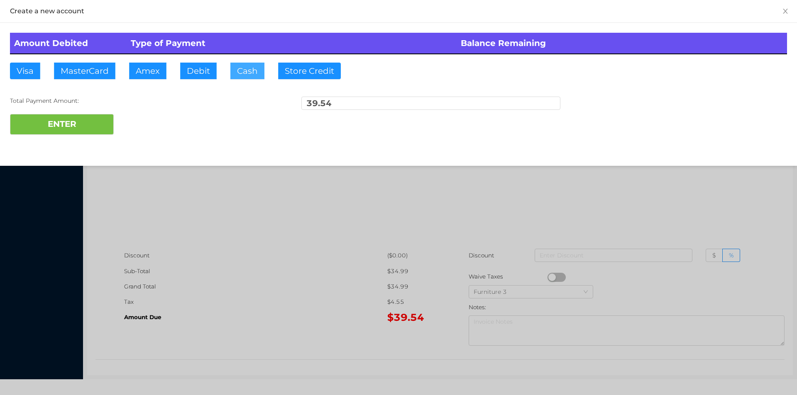
click at [240, 71] on button "Cash" at bounding box center [247, 71] width 34 height 17
type input "100."
click at [71, 126] on button "ENTER" at bounding box center [62, 124] width 104 height 21
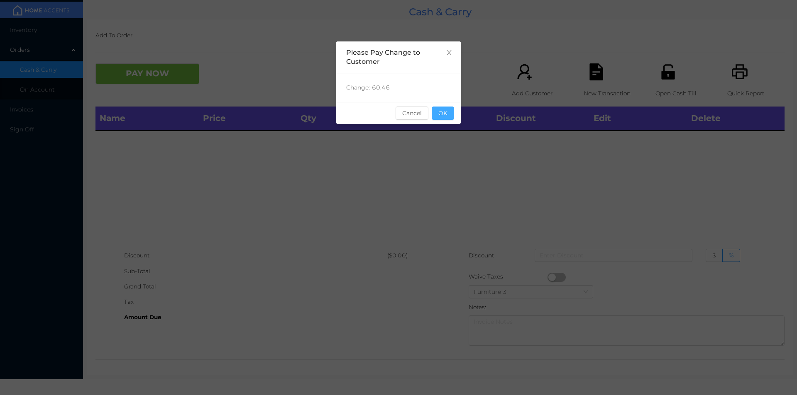
click at [439, 119] on button "OK" at bounding box center [443, 113] width 22 height 13
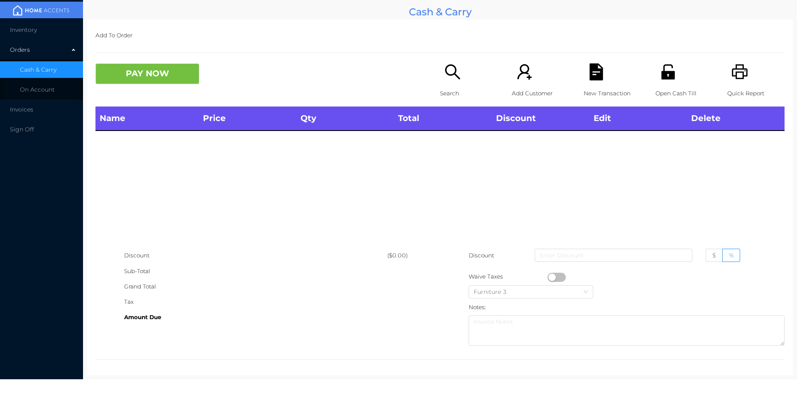
click at [446, 183] on div "Name Price Qty Total Discount Edit Delete" at bounding box center [439, 177] width 689 height 141
click at [668, 85] on div "Open Cash Till" at bounding box center [683, 84] width 57 height 43
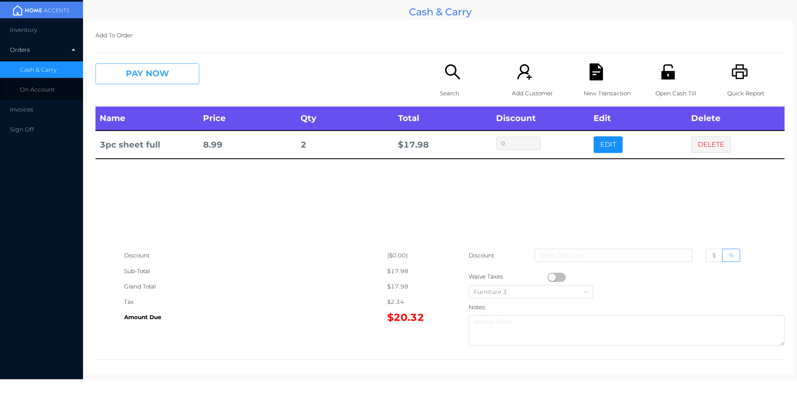
click at [173, 69] on button "PAY NOW" at bounding box center [147, 73] width 104 height 21
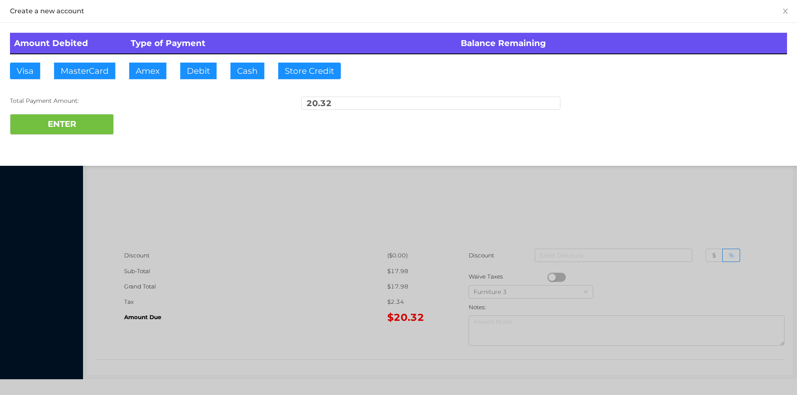
click at [717, 199] on div at bounding box center [398, 197] width 797 height 395
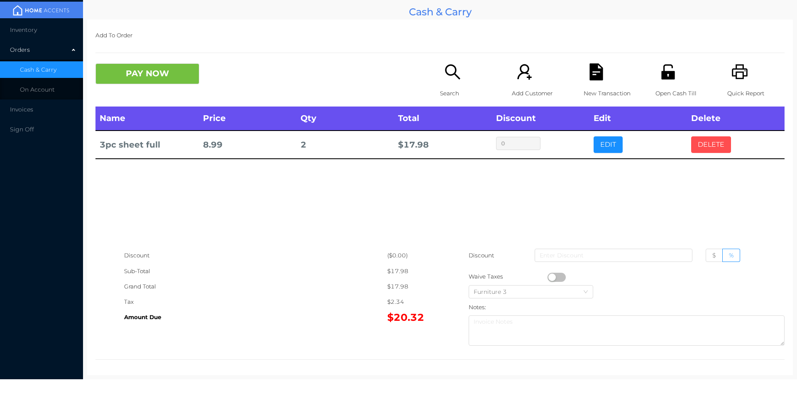
click at [707, 147] on button "DELETE" at bounding box center [711, 145] width 40 height 17
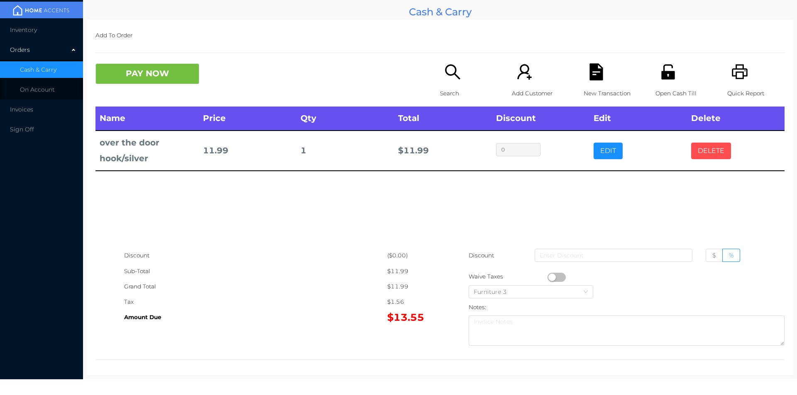
click at [691, 145] on button "DELETE" at bounding box center [711, 151] width 40 height 17
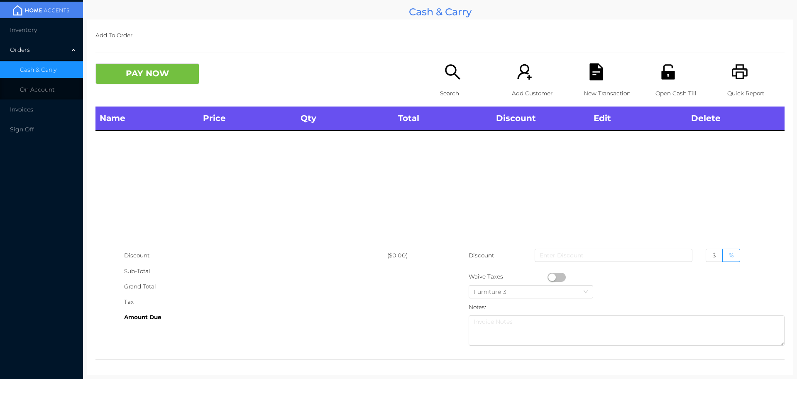
click at [659, 74] on icon "icon: unlock" at bounding box center [667, 71] width 17 height 17
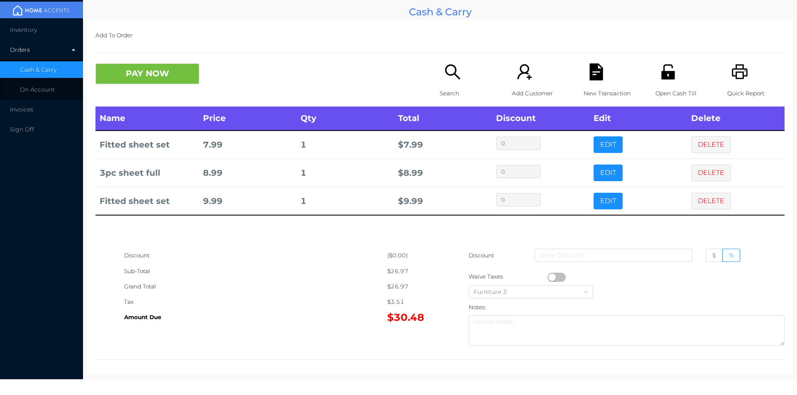
click at [442, 83] on div "Search" at bounding box center [468, 84] width 57 height 43
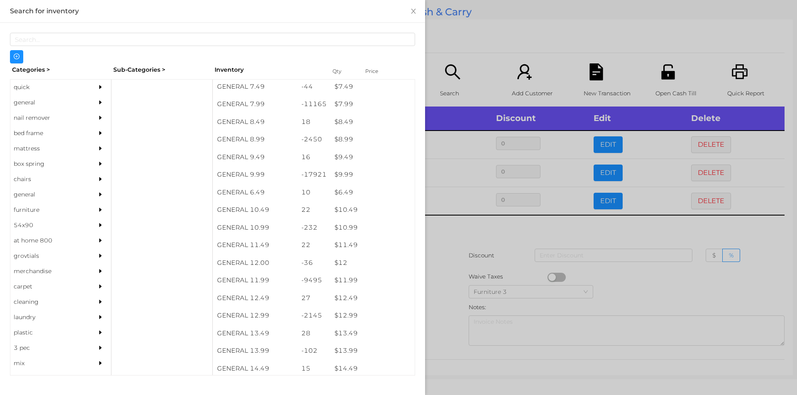
scroll to position [420, 0]
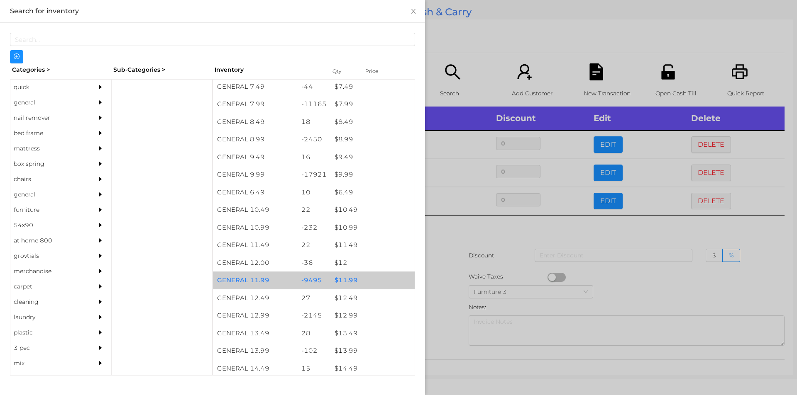
click at [348, 280] on div "$ 11.99" at bounding box center [372, 281] width 84 height 18
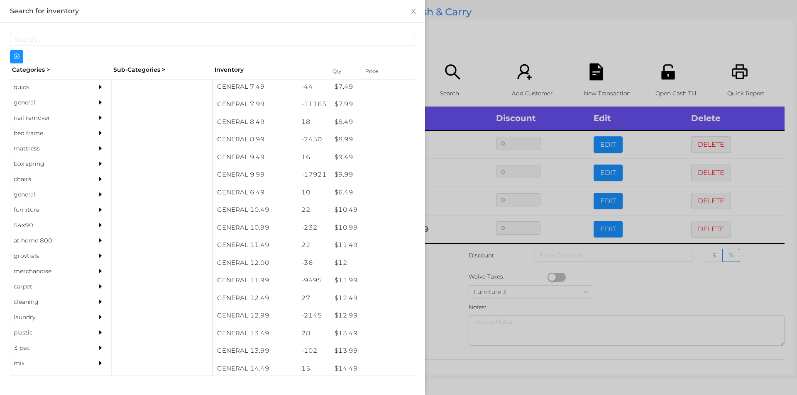
click at [443, 278] on div at bounding box center [398, 197] width 797 height 395
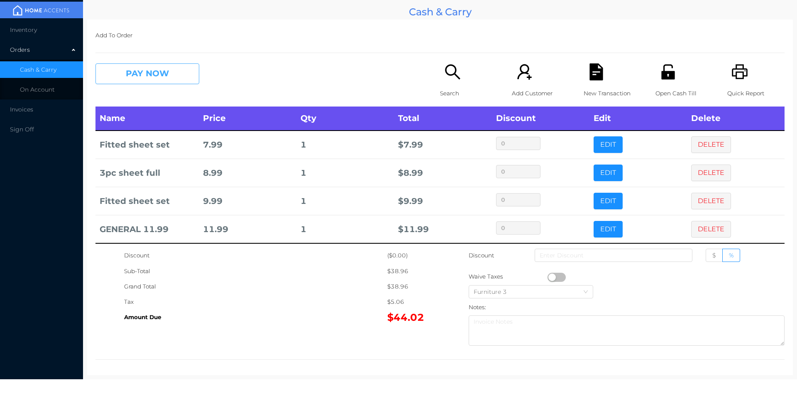
click at [134, 71] on button "PAY NOW" at bounding box center [147, 73] width 104 height 21
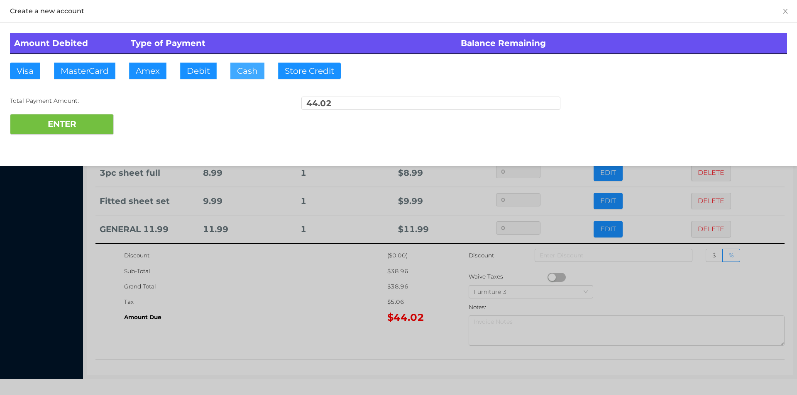
click at [248, 73] on button "Cash" at bounding box center [247, 71] width 34 height 17
type input "50."
click at [83, 129] on button "ENTER" at bounding box center [62, 124] width 104 height 21
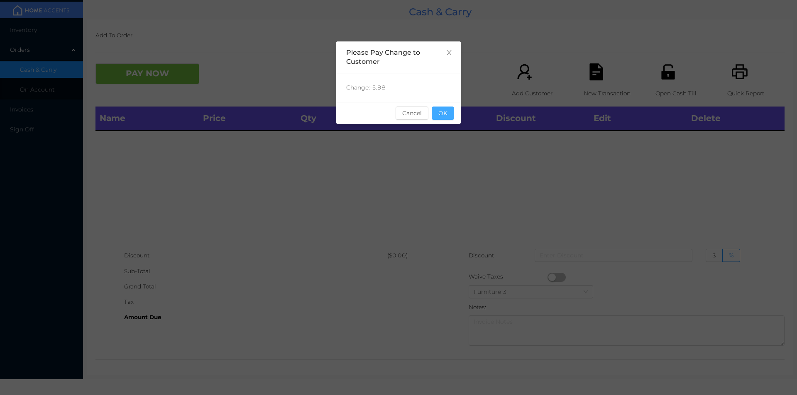
click at [445, 109] on button "OK" at bounding box center [443, 113] width 22 height 13
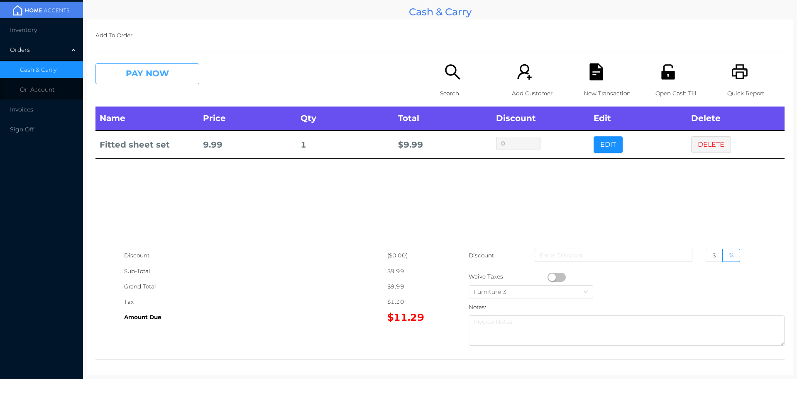
click at [151, 70] on button "PAY NOW" at bounding box center [147, 73] width 104 height 21
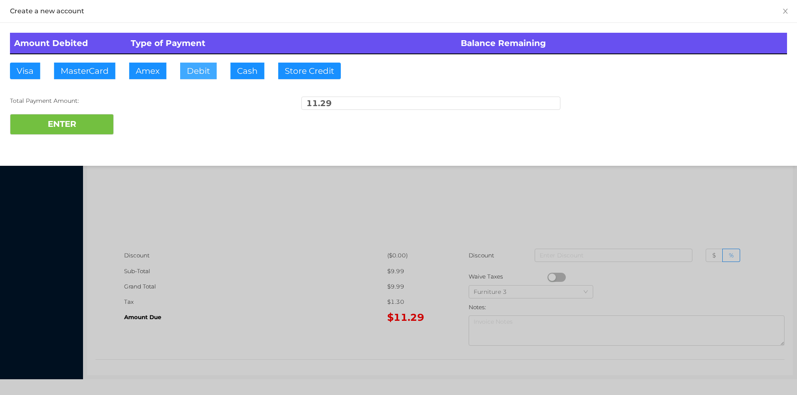
click at [196, 75] on button "Debit" at bounding box center [198, 71] width 37 height 17
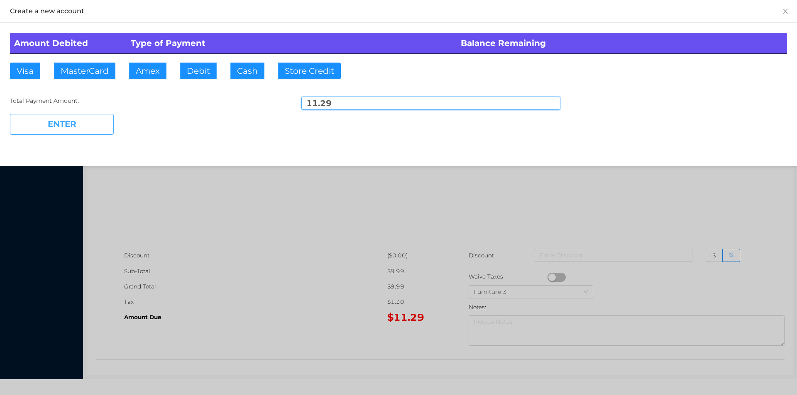
click at [100, 126] on button "ENTER" at bounding box center [62, 124] width 104 height 21
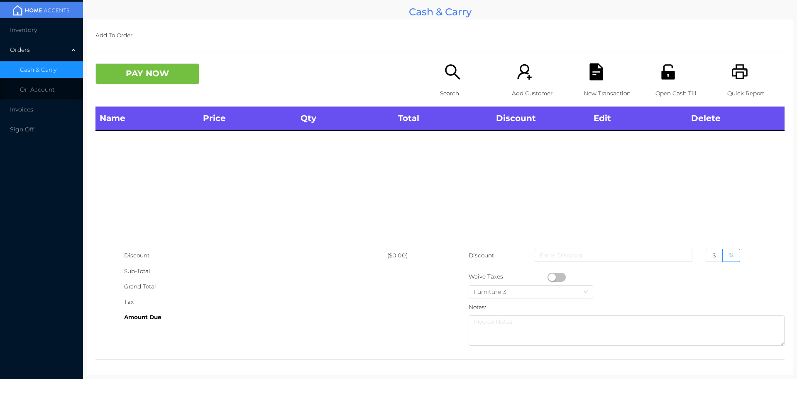
click at [668, 88] on p "Open Cash Till" at bounding box center [683, 93] width 57 height 15
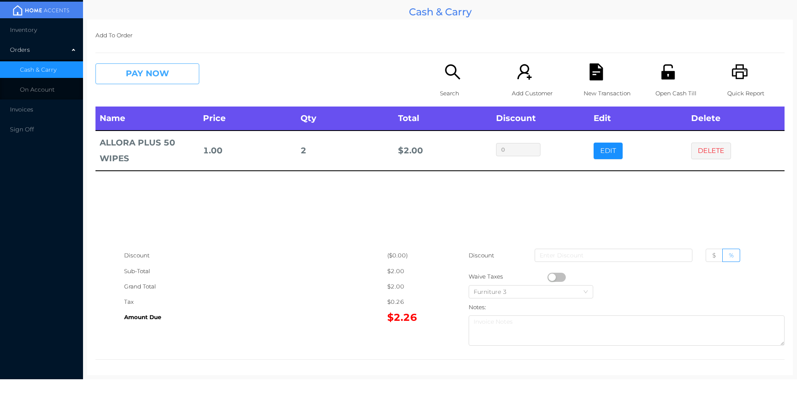
click at [134, 84] on button "PAY NOW" at bounding box center [147, 73] width 104 height 21
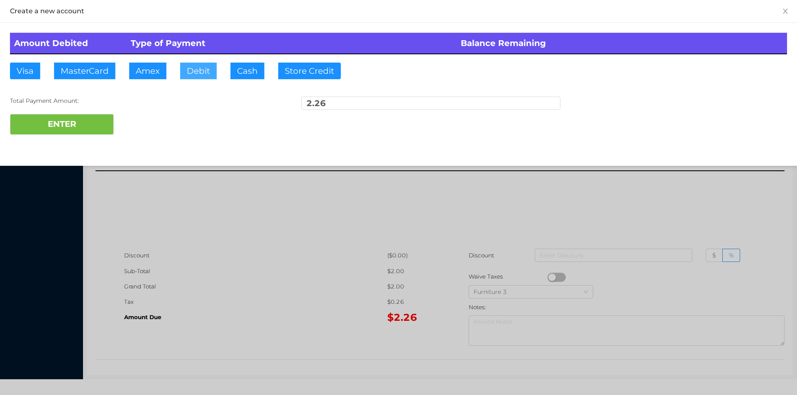
click at [198, 76] on button "Debit" at bounding box center [198, 71] width 37 height 17
click at [77, 129] on button "ENTER" at bounding box center [62, 124] width 104 height 21
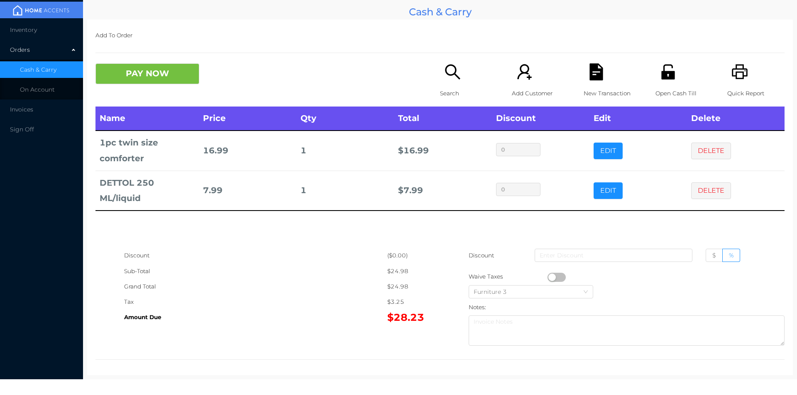
click at [595, 227] on div "Name Price Qty Total Discount Edit Delete 1pc twin size comforter 16.99 1 $ 16.…" at bounding box center [439, 177] width 689 height 141
click at [600, 86] on p "New Transaction" at bounding box center [611, 93] width 57 height 15
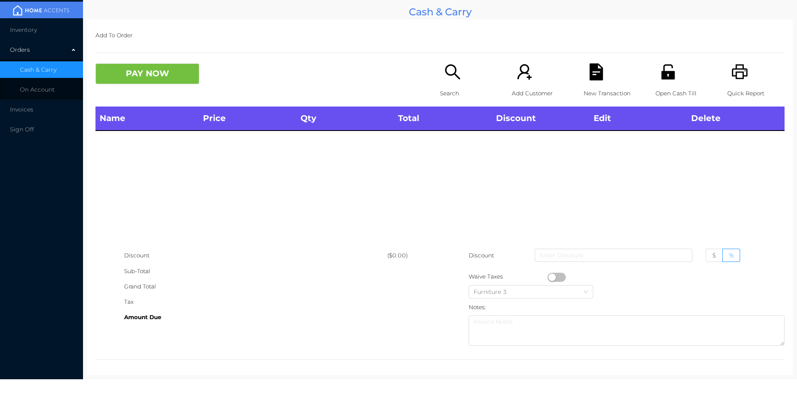
click at [714, 75] on div "Search Add Customer New Transaction Open Cash Till Quick Report" at bounding box center [612, 84] width 344 height 43
click at [148, 75] on button "PAY NOW" at bounding box center [147, 73] width 104 height 21
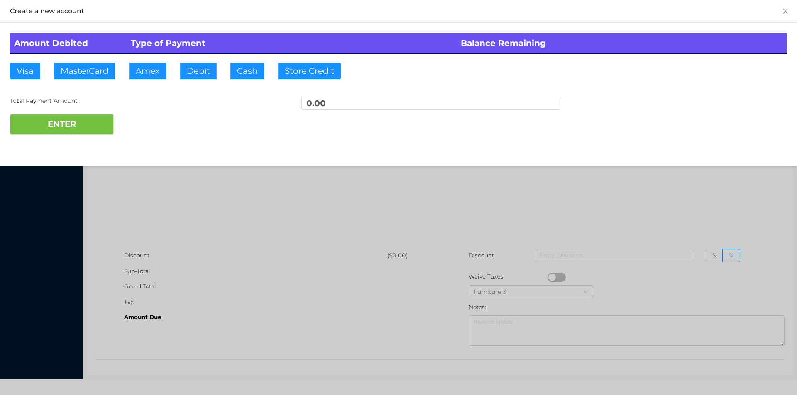
click at [229, 196] on div at bounding box center [398, 197] width 797 height 395
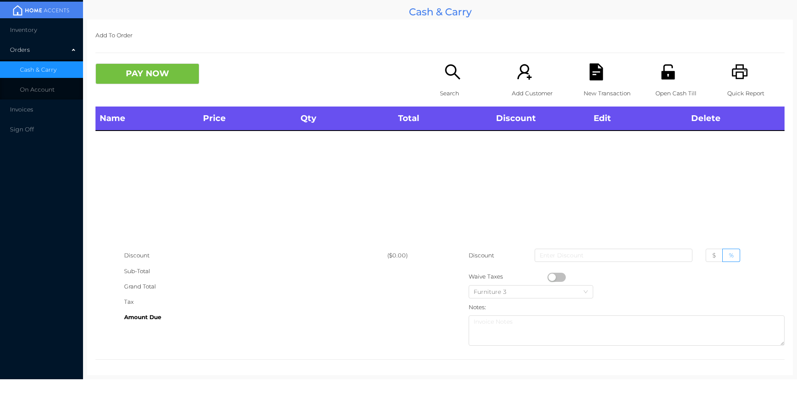
click at [663, 91] on p "Open Cash Till" at bounding box center [683, 93] width 57 height 15
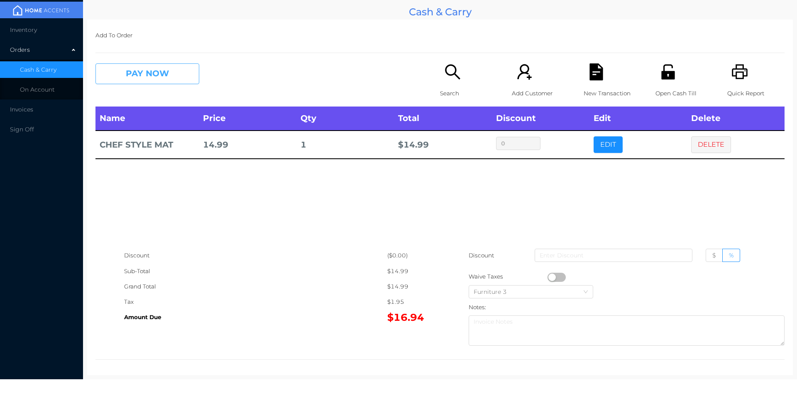
click at [138, 77] on button "PAY NOW" at bounding box center [147, 73] width 104 height 21
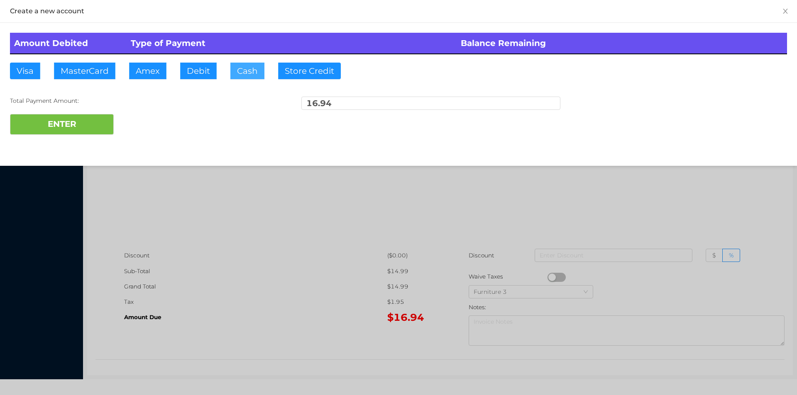
click at [249, 73] on button "Cash" at bounding box center [247, 71] width 34 height 17
type input "20."
click at [78, 127] on button "ENTER" at bounding box center [62, 124] width 104 height 21
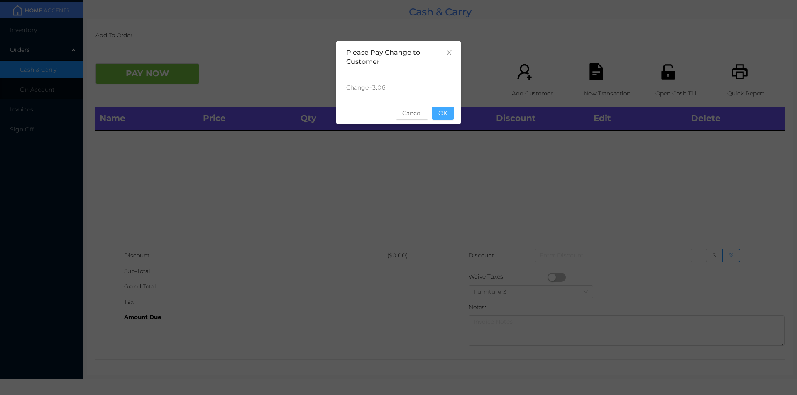
click at [445, 109] on button "OK" at bounding box center [443, 113] width 22 height 13
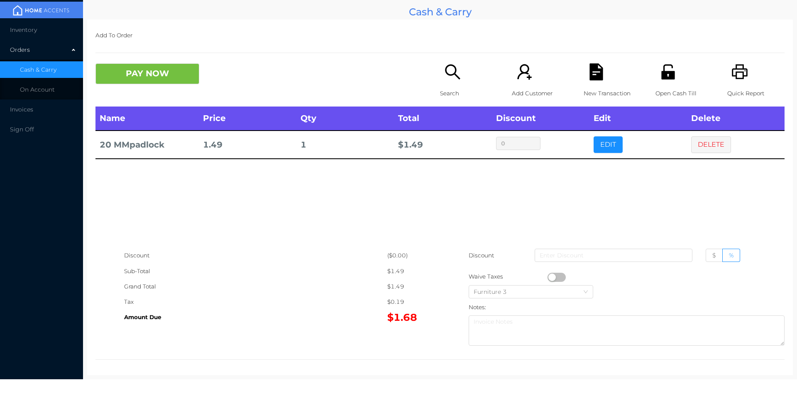
click at [702, 146] on button "DELETE" at bounding box center [711, 145] width 40 height 17
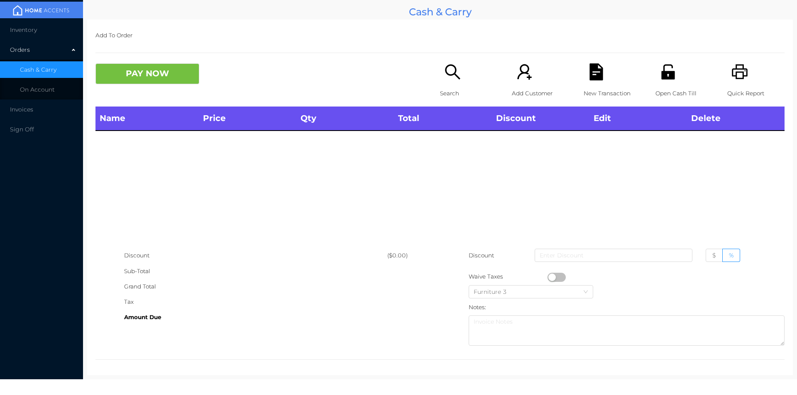
click at [454, 80] on icon "icon: search" at bounding box center [452, 71] width 17 height 17
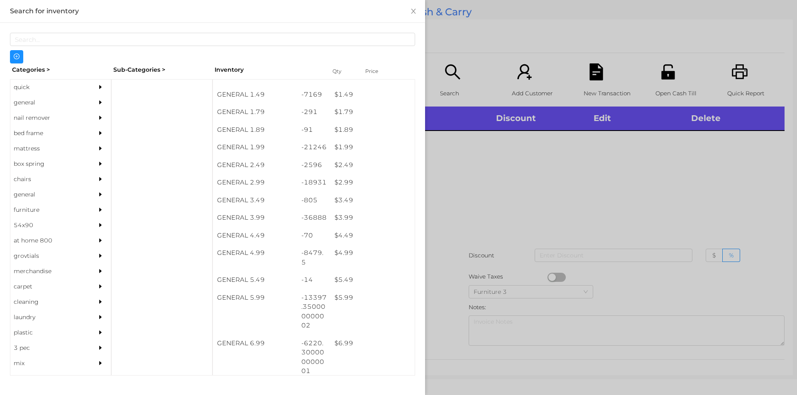
scroll to position [121, 0]
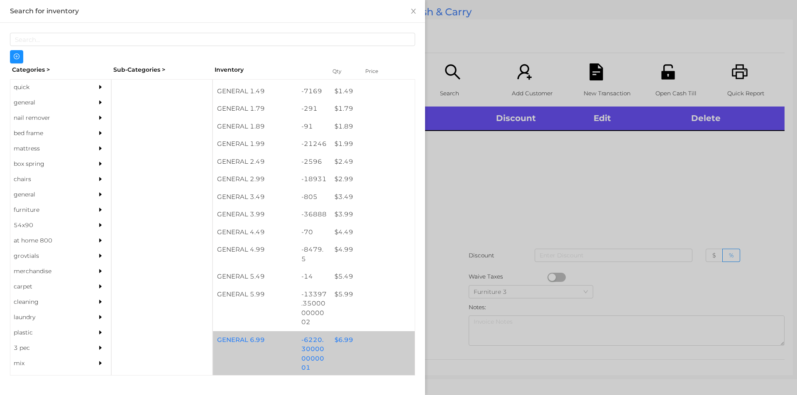
click at [339, 342] on div "$ 6.99" at bounding box center [372, 341] width 84 height 18
click at [339, 341] on div "$ 6.99" at bounding box center [372, 341] width 84 height 18
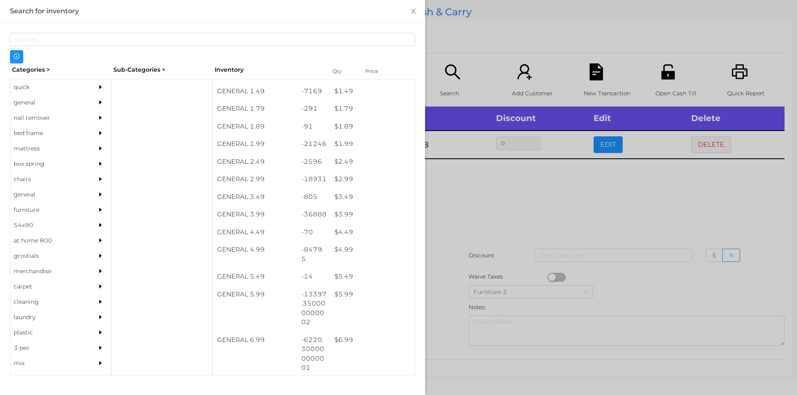
click at [468, 215] on div at bounding box center [398, 197] width 797 height 395
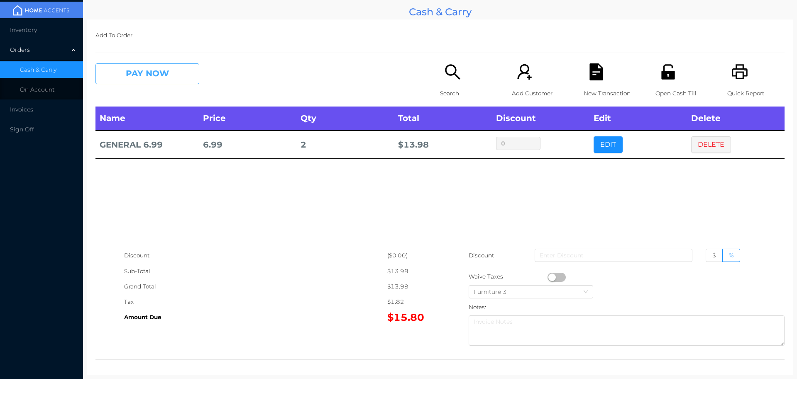
click at [168, 70] on button "PAY NOW" at bounding box center [147, 73] width 104 height 21
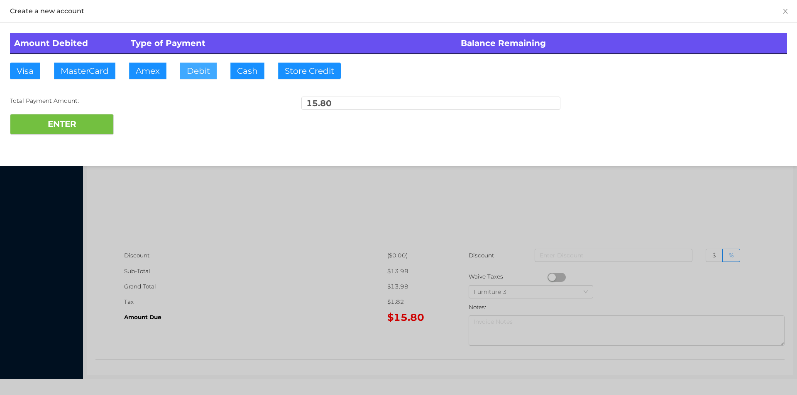
click at [205, 67] on button "Debit" at bounding box center [198, 71] width 37 height 17
click at [79, 117] on button "ENTER" at bounding box center [62, 124] width 104 height 21
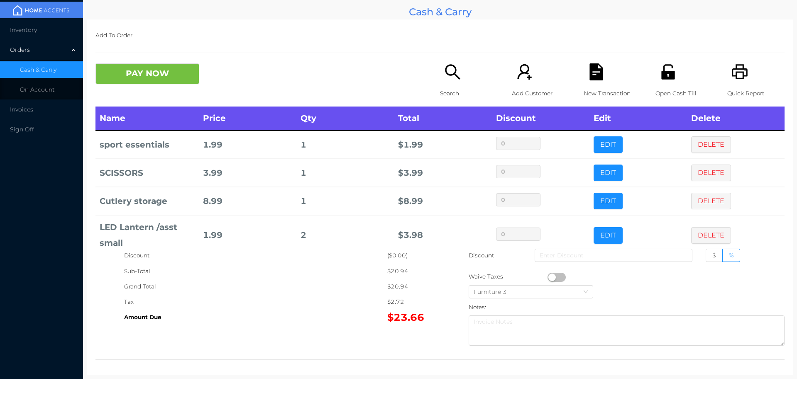
scroll to position [56, 0]
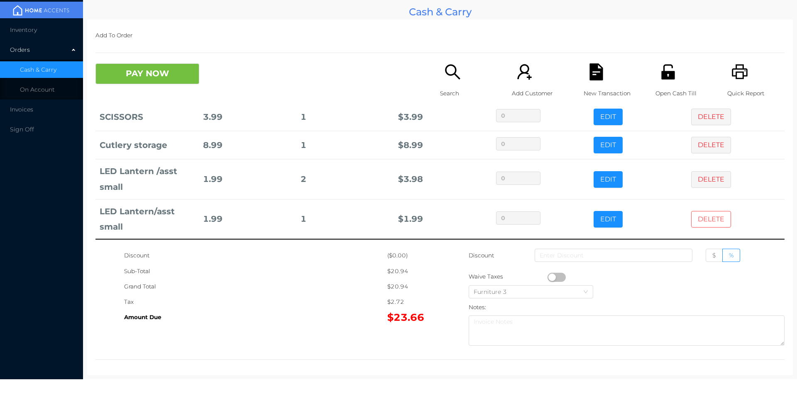
click at [698, 221] on button "DELETE" at bounding box center [711, 219] width 40 height 17
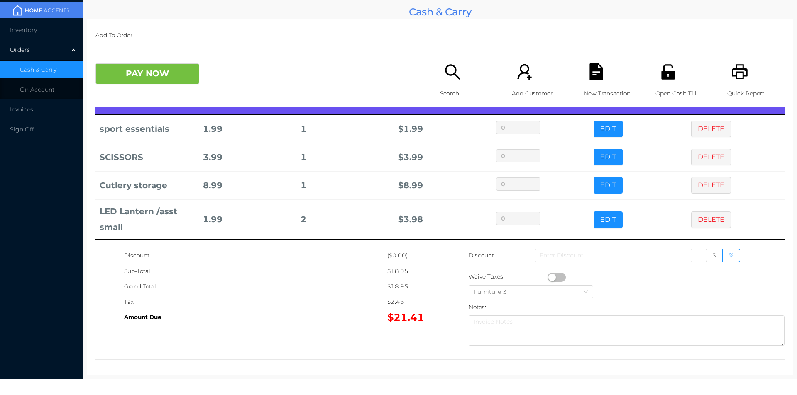
click at [148, 81] on button "PAY NOW" at bounding box center [147, 73] width 104 height 21
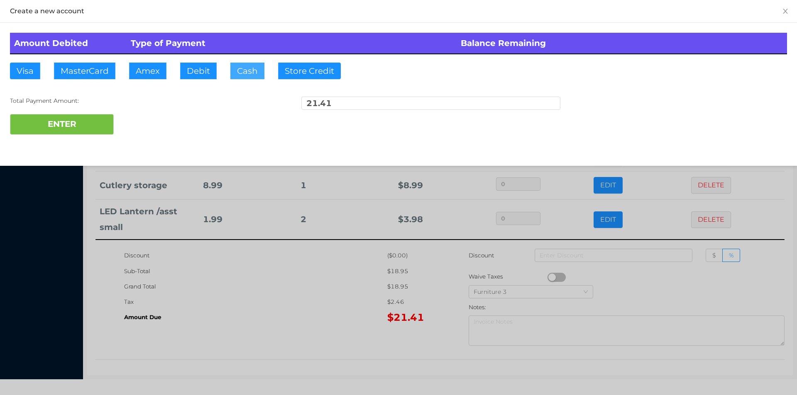
click at [237, 76] on button "Cash" at bounding box center [247, 71] width 34 height 17
click at [75, 118] on button "ENTER" at bounding box center [62, 124] width 104 height 21
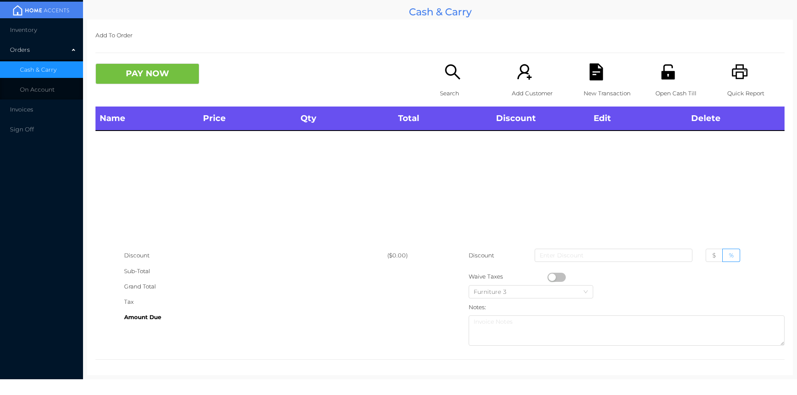
scroll to position [0, 0]
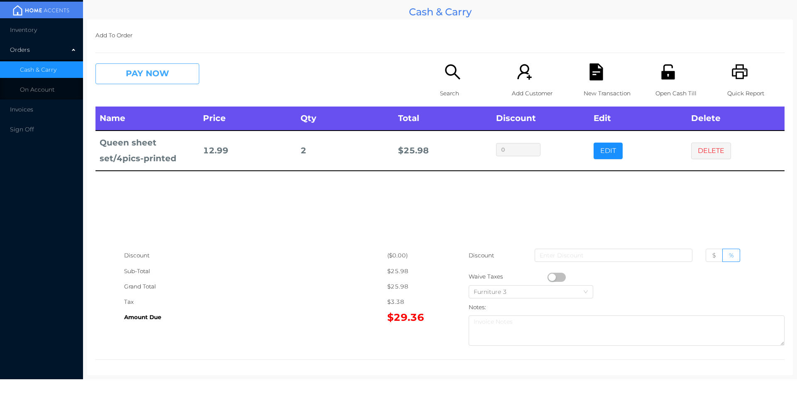
click at [152, 72] on button "PAY NOW" at bounding box center [147, 73] width 104 height 21
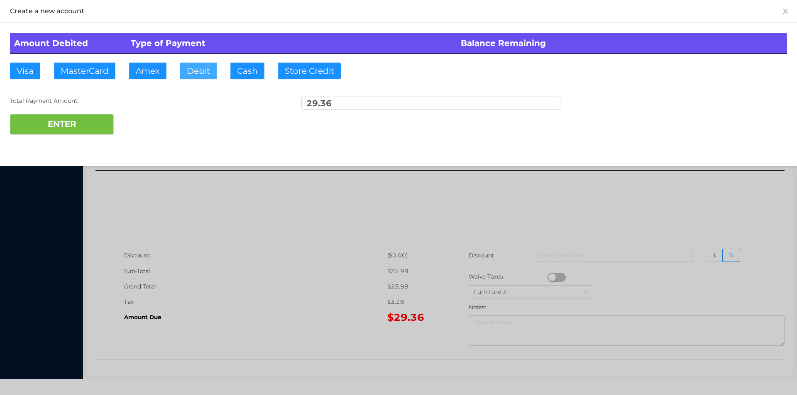
click at [197, 71] on button "Debit" at bounding box center [198, 71] width 37 height 17
click at [85, 124] on button "ENTER" at bounding box center [62, 124] width 104 height 21
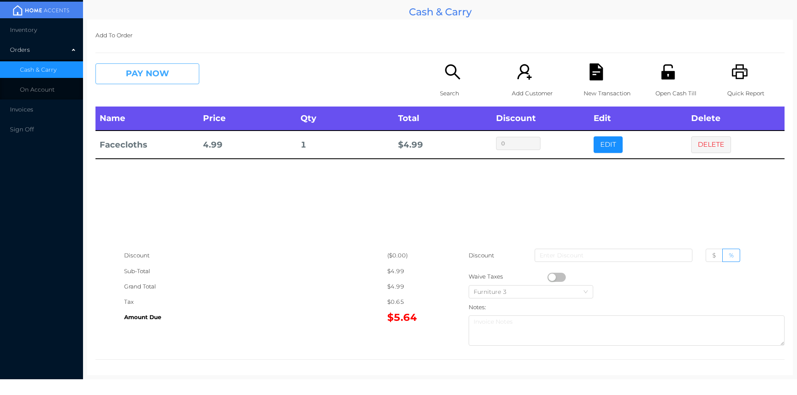
click at [132, 73] on button "PAY NOW" at bounding box center [147, 73] width 104 height 21
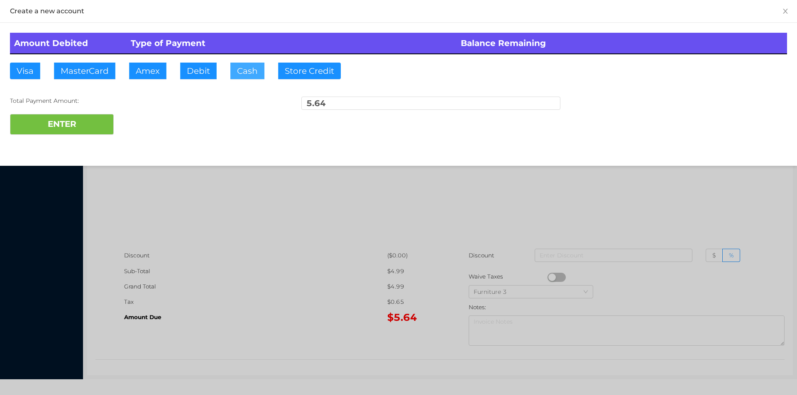
click at [243, 78] on button "Cash" at bounding box center [247, 71] width 34 height 17
type input "10."
click at [81, 126] on button "ENTER" at bounding box center [62, 124] width 104 height 21
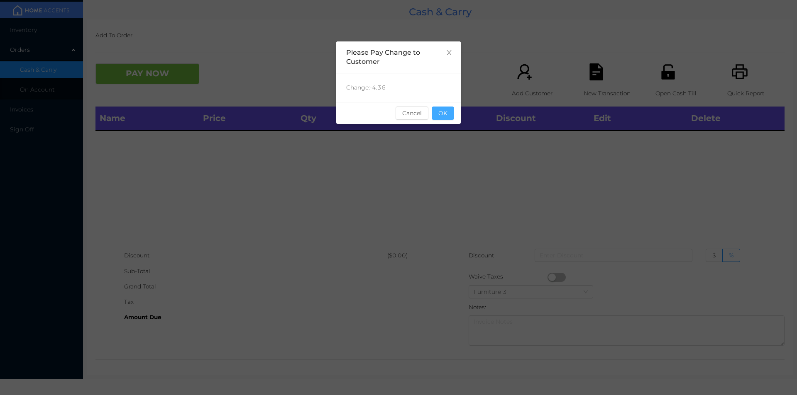
click at [438, 119] on button "OK" at bounding box center [443, 113] width 22 height 13
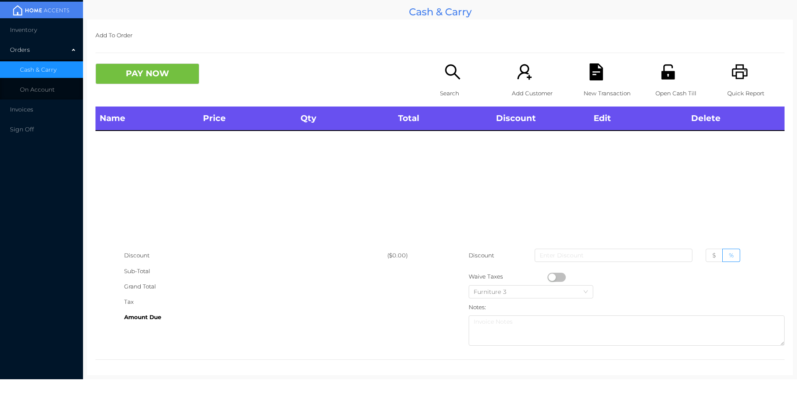
click at [441, 145] on div "Name Price Qty Total Discount Edit Delete" at bounding box center [439, 177] width 689 height 141
click at [731, 82] on div "Quick Report" at bounding box center [755, 84] width 57 height 43
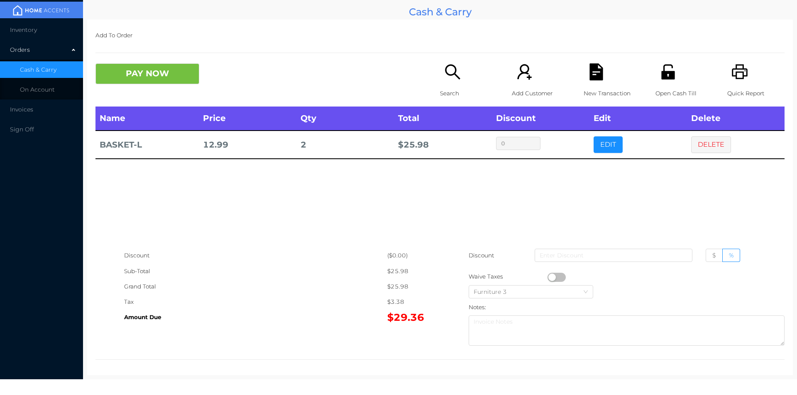
click at [444, 78] on icon "icon: search" at bounding box center [452, 71] width 17 height 17
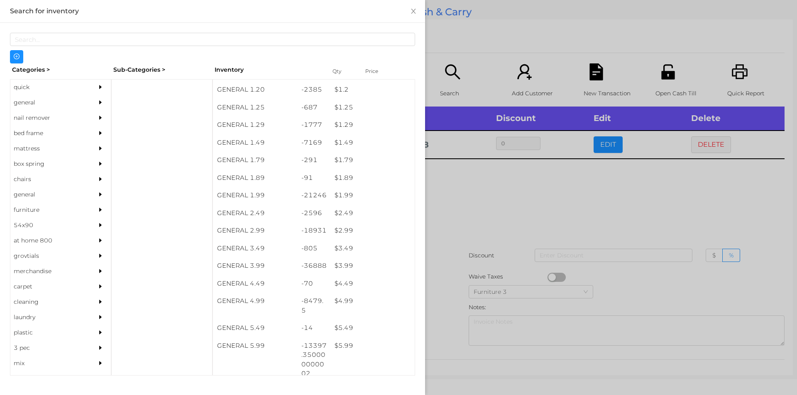
scroll to position [68, 0]
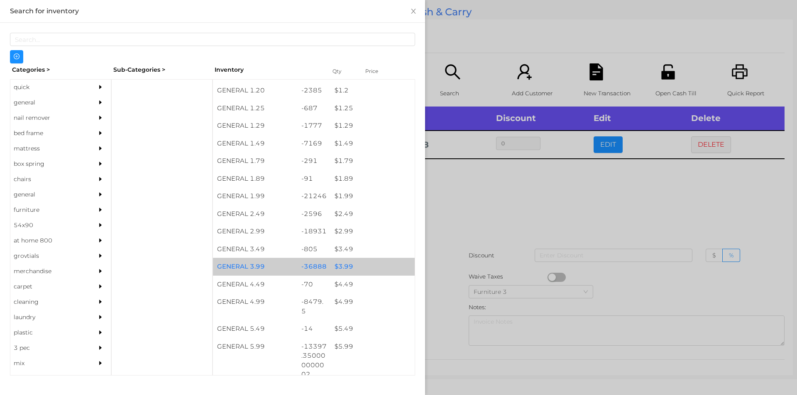
click at [343, 266] on div "$ 3.99" at bounding box center [372, 267] width 84 height 18
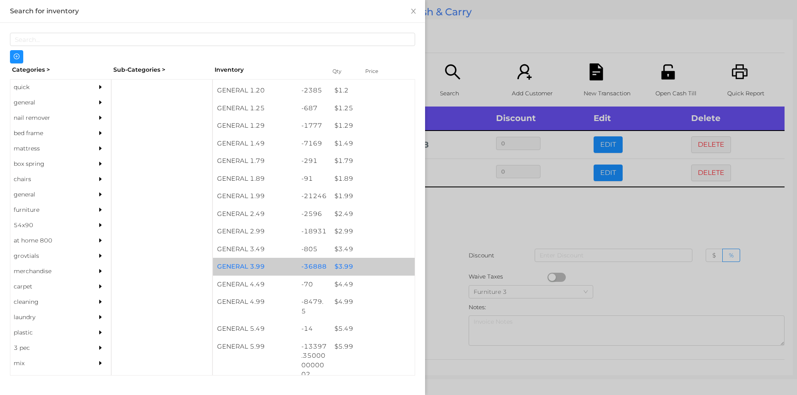
click at [345, 263] on div "$ 3.99" at bounding box center [372, 267] width 84 height 18
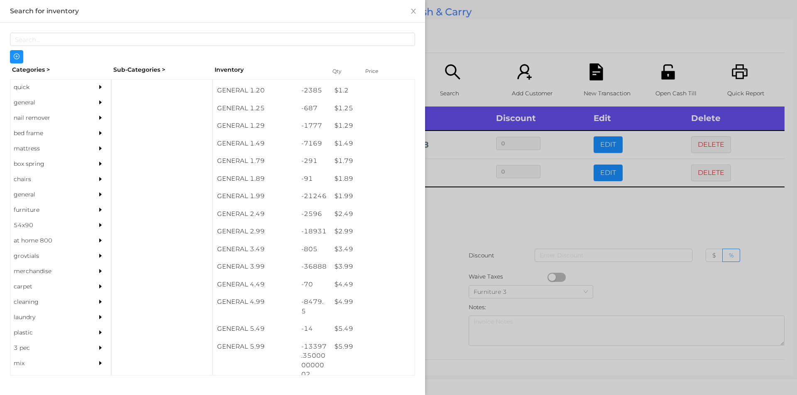
click at [452, 218] on div at bounding box center [398, 197] width 797 height 395
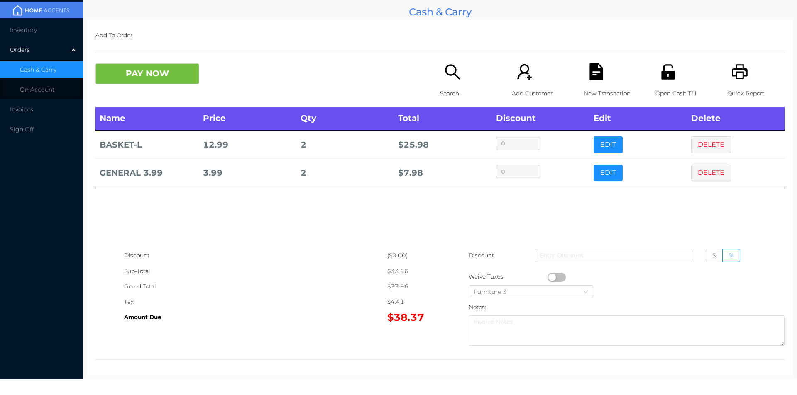
click at [452, 75] on icon "icon: search" at bounding box center [452, 71] width 15 height 15
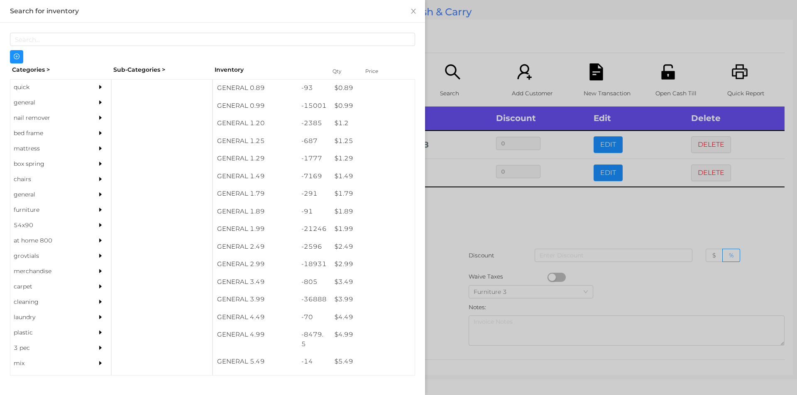
scroll to position [36, 0]
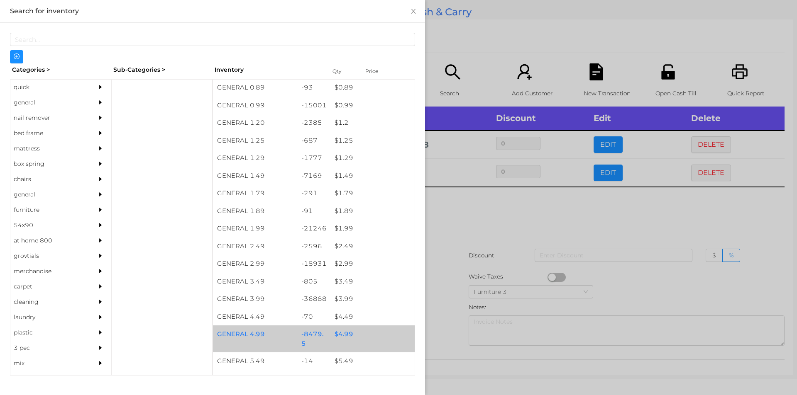
click at [333, 335] on div "$ 4.99" at bounding box center [372, 335] width 84 height 18
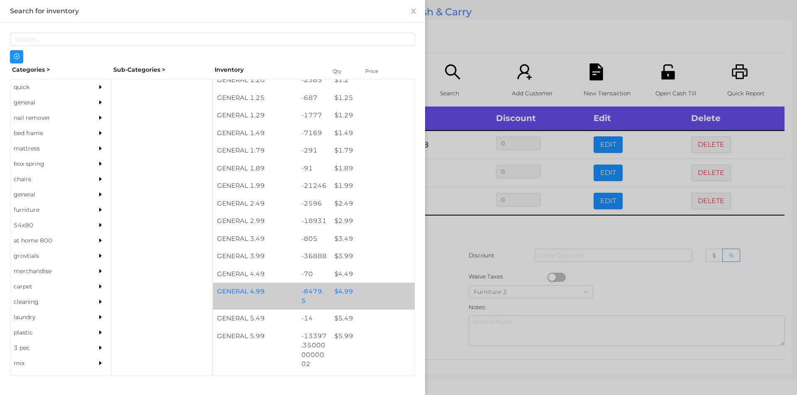
scroll to position [96, 0]
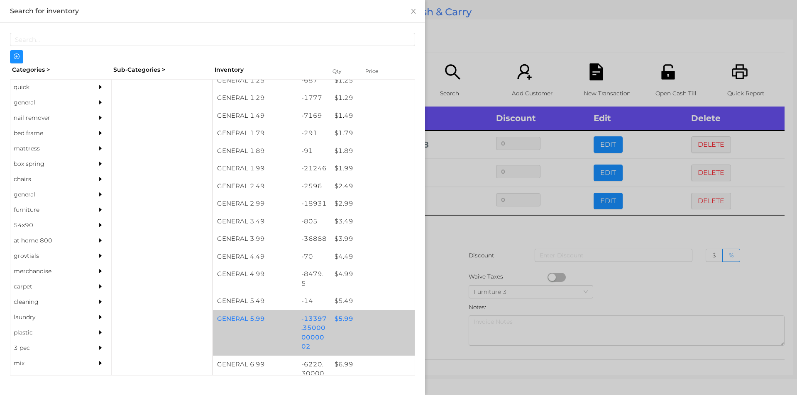
click at [341, 318] on div "$ 5.99" at bounding box center [372, 319] width 84 height 18
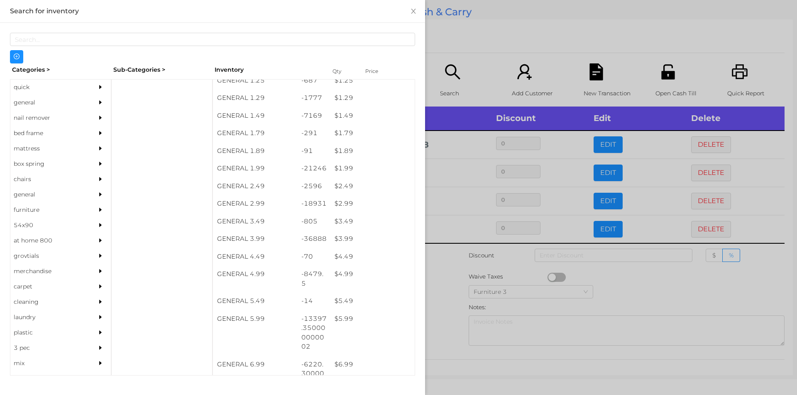
click at [444, 324] on div at bounding box center [398, 197] width 797 height 395
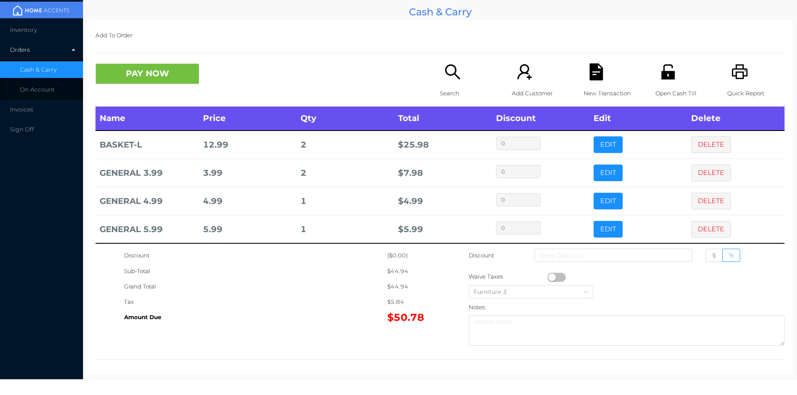
scroll to position [4, 0]
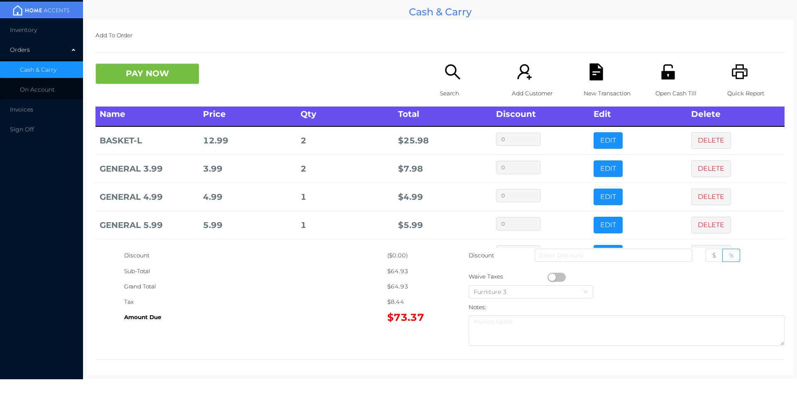
click at [444, 74] on icon "icon: search" at bounding box center [452, 71] width 17 height 17
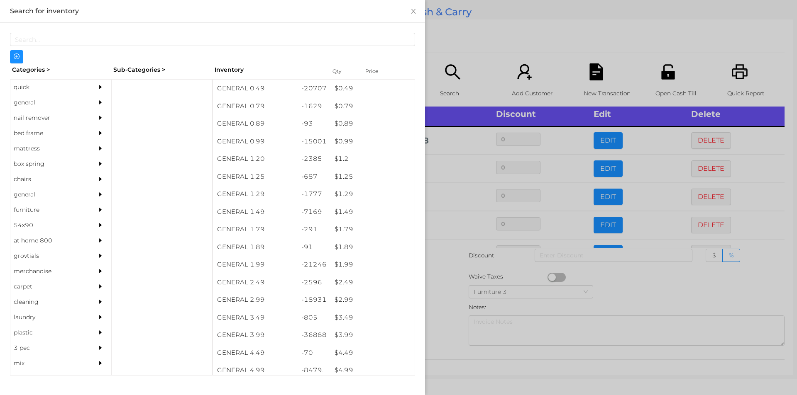
click at [639, 292] on div at bounding box center [398, 197] width 797 height 395
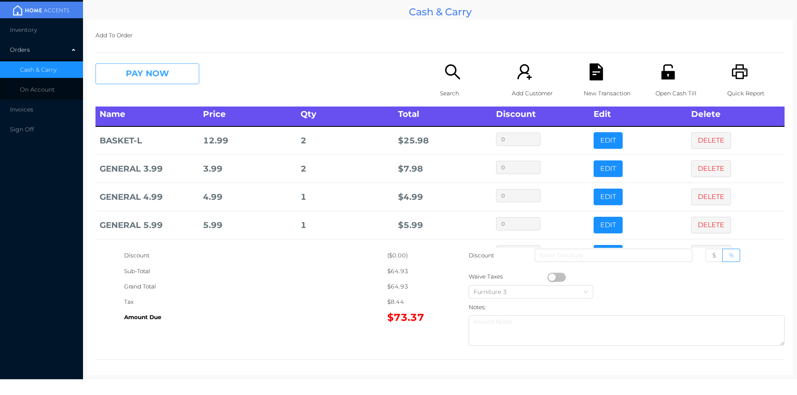
click at [144, 77] on button "PAY NOW" at bounding box center [147, 73] width 104 height 21
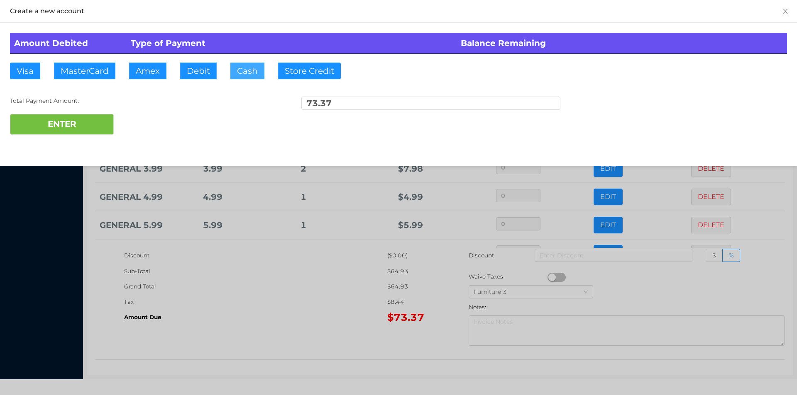
click at [240, 73] on button "Cash" at bounding box center [247, 71] width 34 height 17
click at [56, 122] on button "ENTER" at bounding box center [62, 124] width 104 height 21
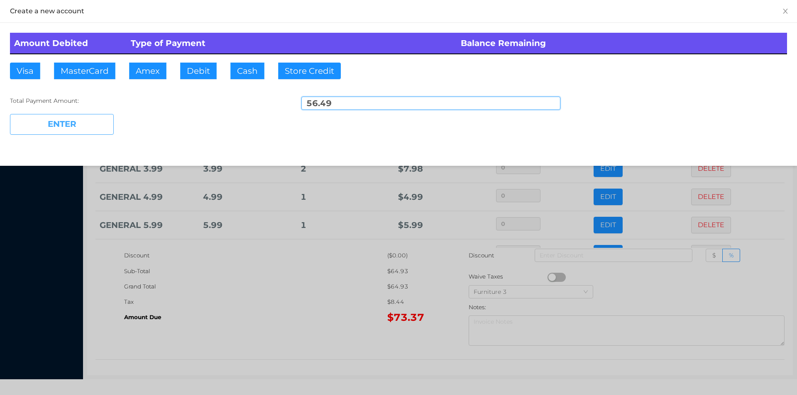
type input "16.88"
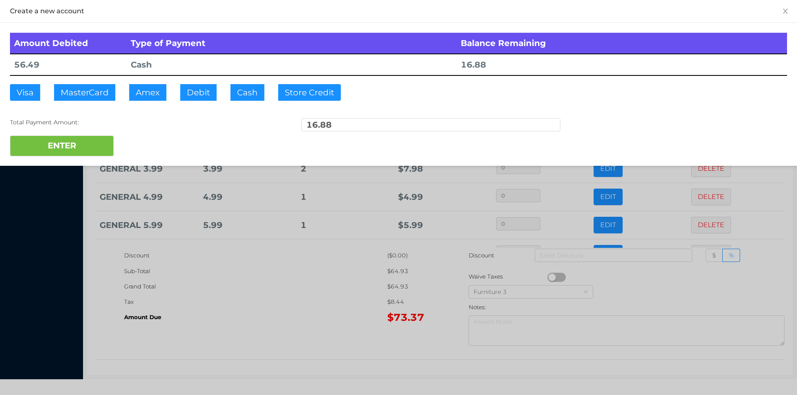
click at [289, 315] on div at bounding box center [398, 197] width 797 height 395
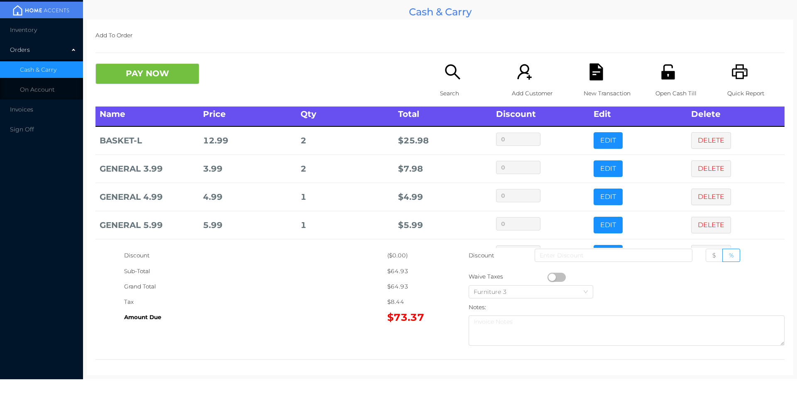
click at [598, 81] on div "New Transaction" at bounding box center [611, 84] width 57 height 43
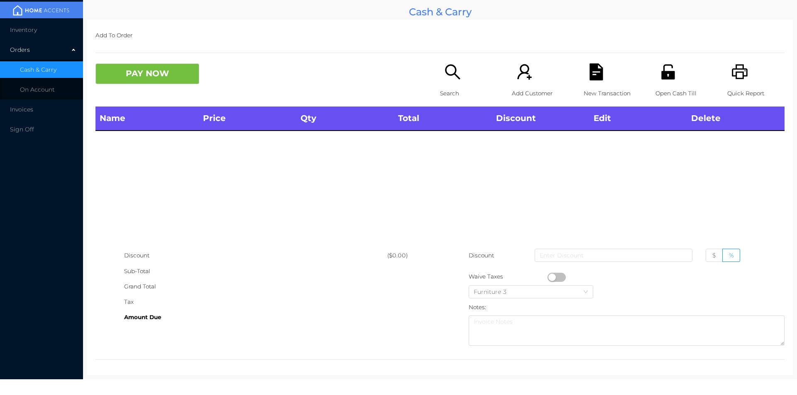
click at [451, 100] on p "Search" at bounding box center [468, 93] width 57 height 15
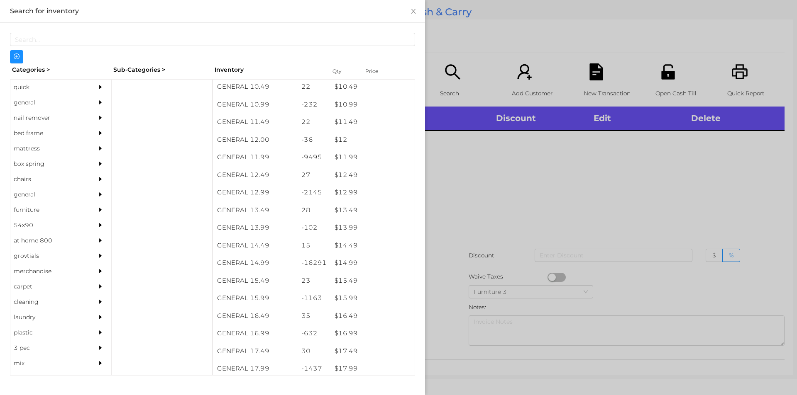
scroll to position [543, 0]
click at [346, 263] on div "$ 14.99" at bounding box center [372, 264] width 84 height 18
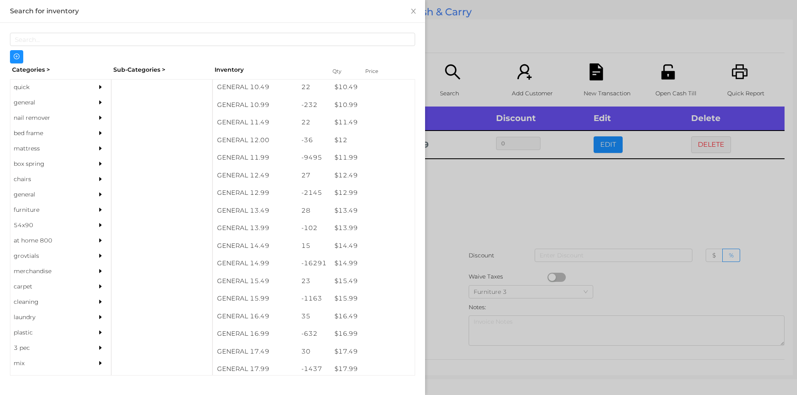
click at [458, 220] on div at bounding box center [398, 197] width 797 height 395
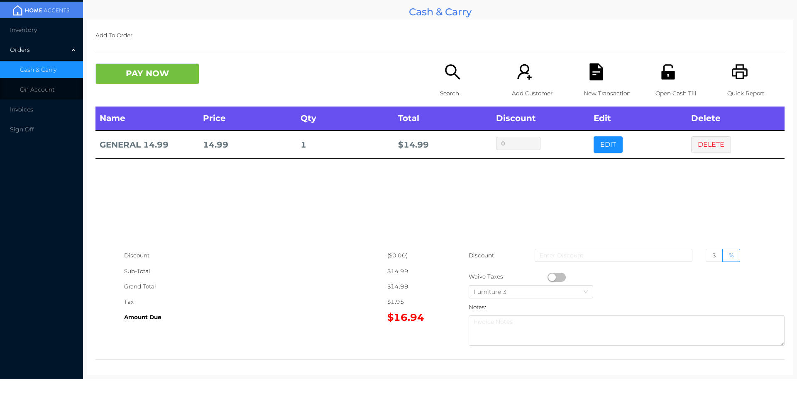
click at [173, 64] on button "PAY NOW" at bounding box center [147, 73] width 104 height 21
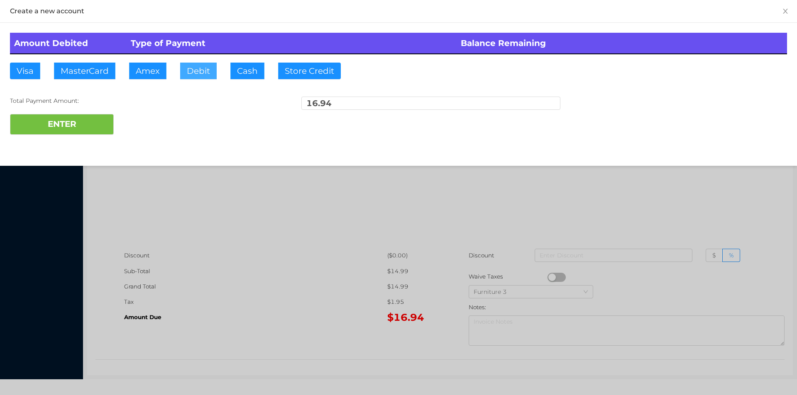
click at [195, 66] on button "Debit" at bounding box center [198, 71] width 37 height 17
click at [97, 122] on button "ENTER" at bounding box center [62, 124] width 104 height 21
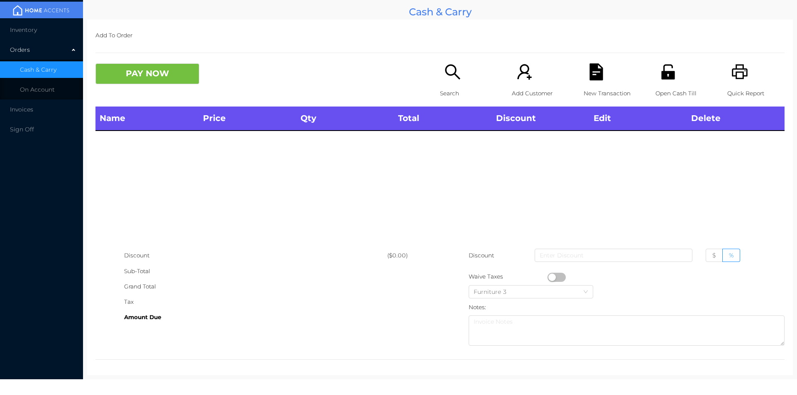
click at [661, 76] on icon "icon: unlock" at bounding box center [667, 71] width 13 height 15
click at [440, 83] on div "Search" at bounding box center [468, 84] width 57 height 43
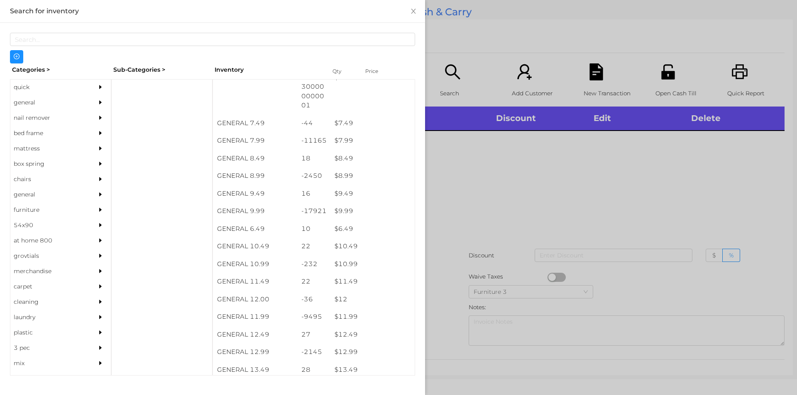
scroll to position [368, 0]
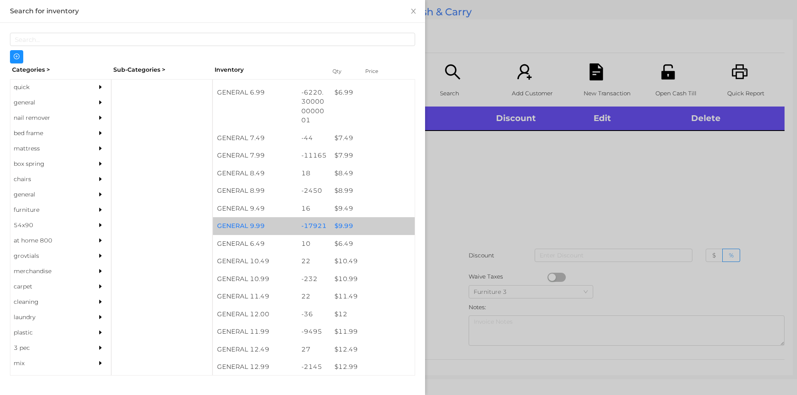
click at [339, 229] on div "$ 9.99" at bounding box center [372, 226] width 84 height 18
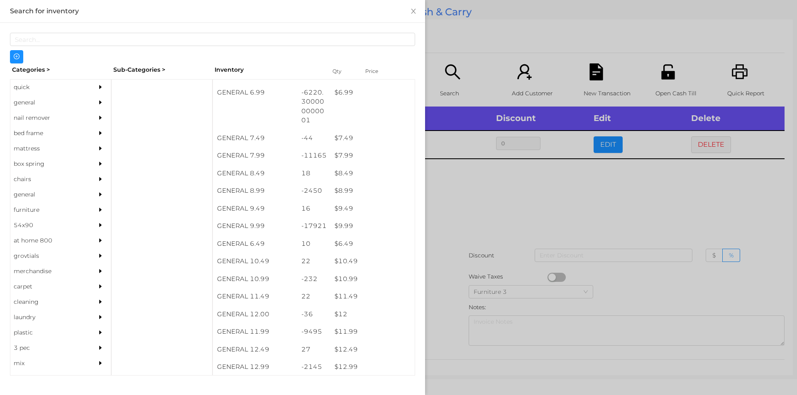
click at [467, 206] on div at bounding box center [398, 197] width 797 height 395
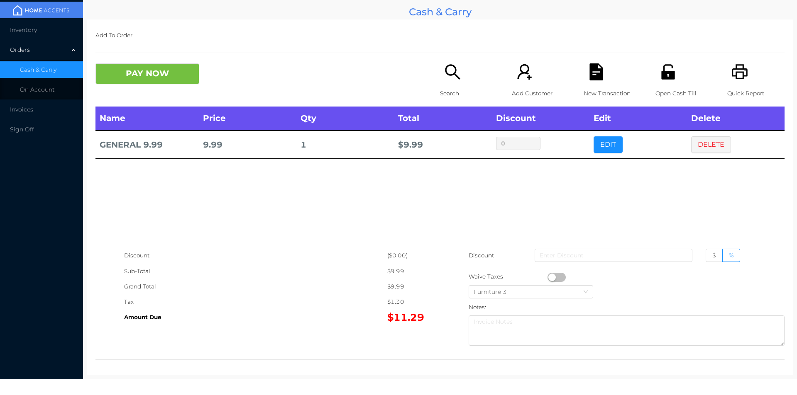
click at [549, 278] on button "button" at bounding box center [556, 277] width 18 height 9
click at [145, 71] on button "PAY NOW" at bounding box center [147, 73] width 104 height 21
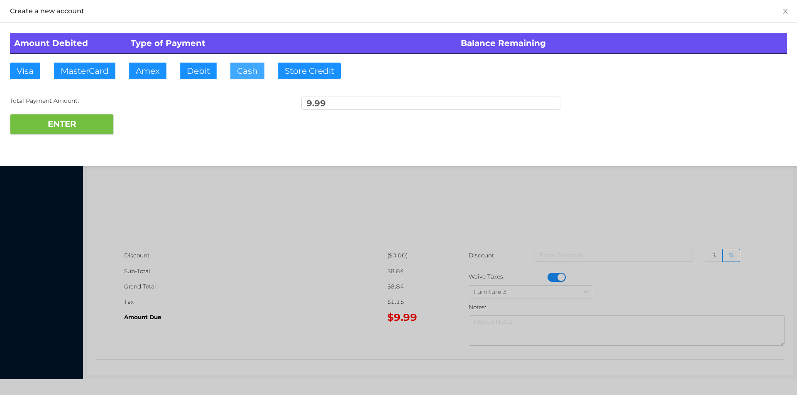
click at [243, 76] on button "Cash" at bounding box center [247, 71] width 34 height 17
click at [98, 126] on button "ENTER" at bounding box center [62, 124] width 104 height 21
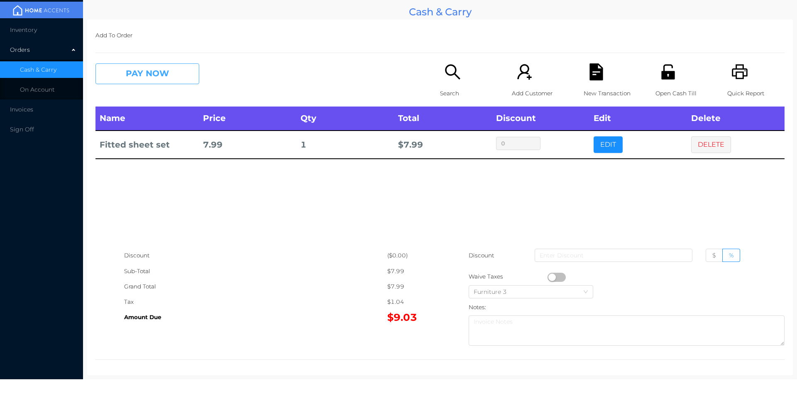
click at [140, 78] on button "PAY NOW" at bounding box center [147, 73] width 104 height 21
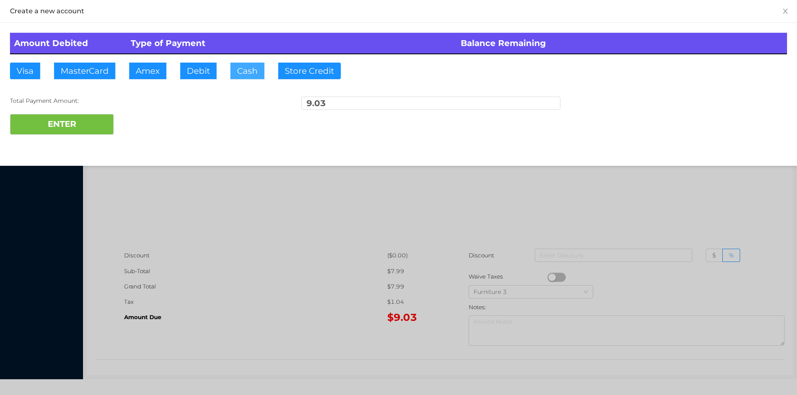
click at [238, 64] on button "Cash" at bounding box center [247, 71] width 34 height 17
type input "20."
click at [86, 132] on button "ENTER" at bounding box center [62, 124] width 104 height 21
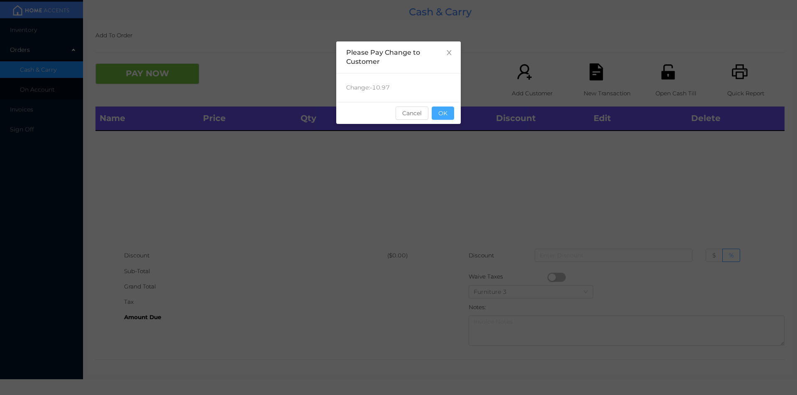
click at [453, 117] on button "OK" at bounding box center [443, 113] width 22 height 13
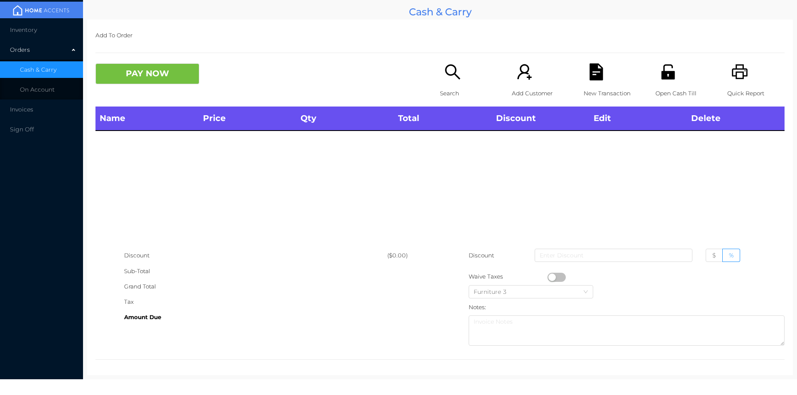
click at [445, 145] on div "Name Price Qty Total Discount Edit Delete" at bounding box center [439, 177] width 689 height 141
click at [457, 78] on icon "icon: search" at bounding box center [452, 71] width 17 height 17
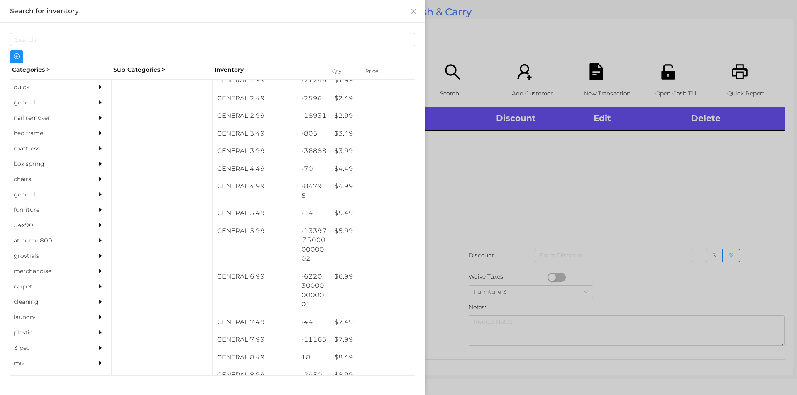
scroll to position [201, 0]
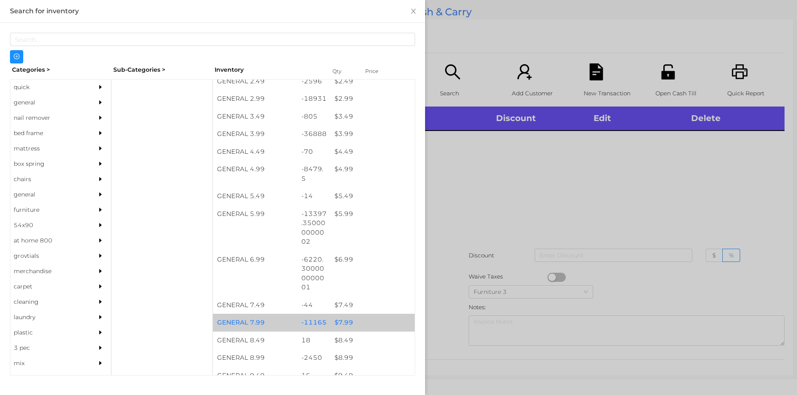
click at [340, 320] on div "$ 7.99" at bounding box center [372, 323] width 84 height 18
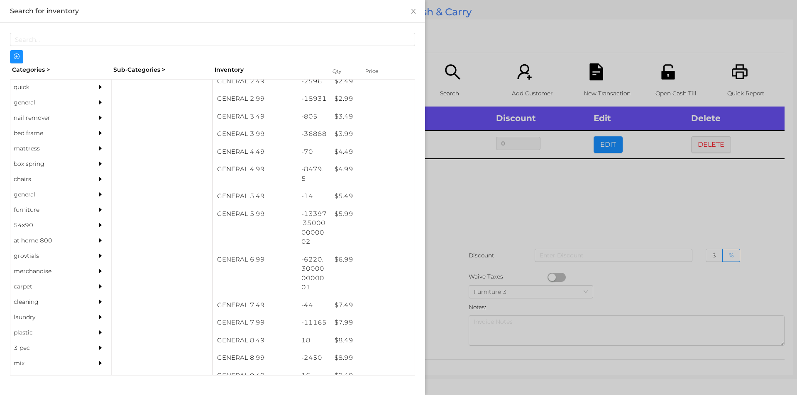
click at [455, 312] on div at bounding box center [398, 197] width 797 height 395
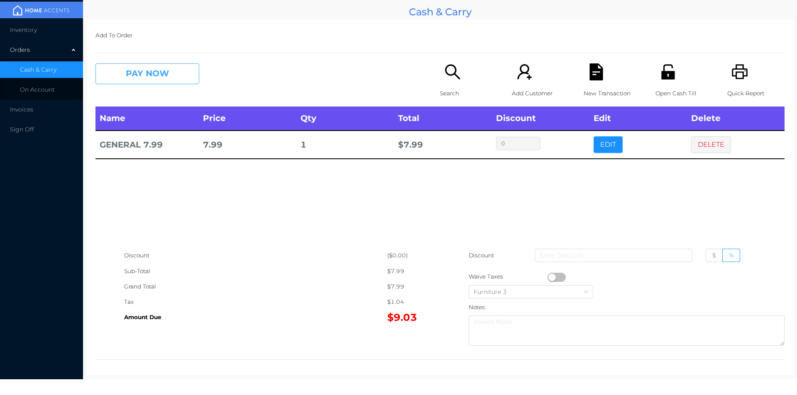
click at [138, 75] on button "PAY NOW" at bounding box center [147, 73] width 104 height 21
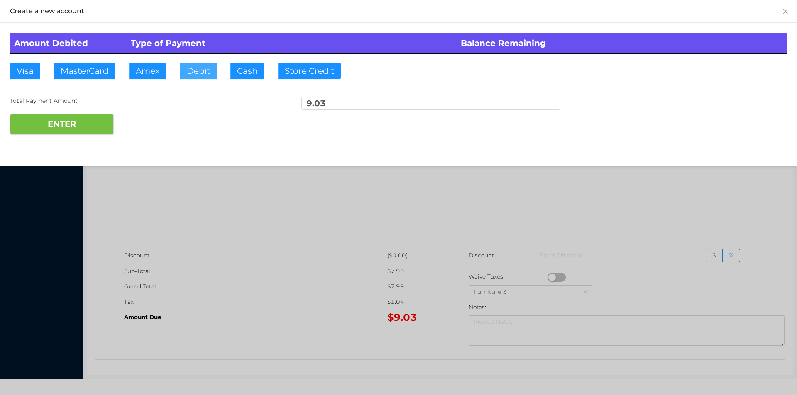
click at [200, 71] on button "Debit" at bounding box center [198, 71] width 37 height 17
click at [80, 123] on button "ENTER" at bounding box center [62, 124] width 104 height 21
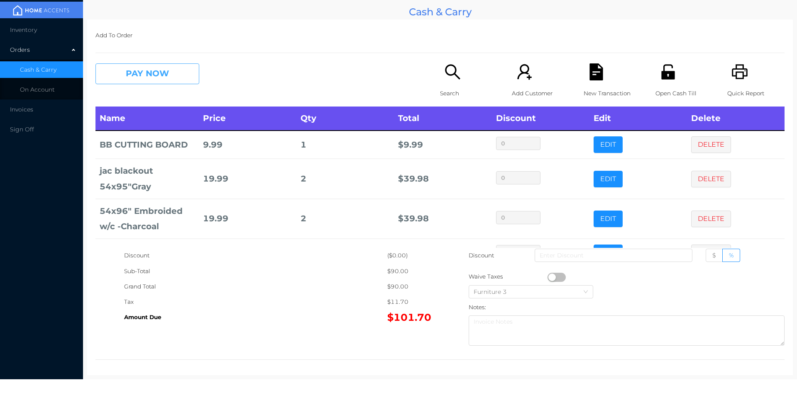
click at [160, 75] on button "PAY NOW" at bounding box center [147, 73] width 104 height 21
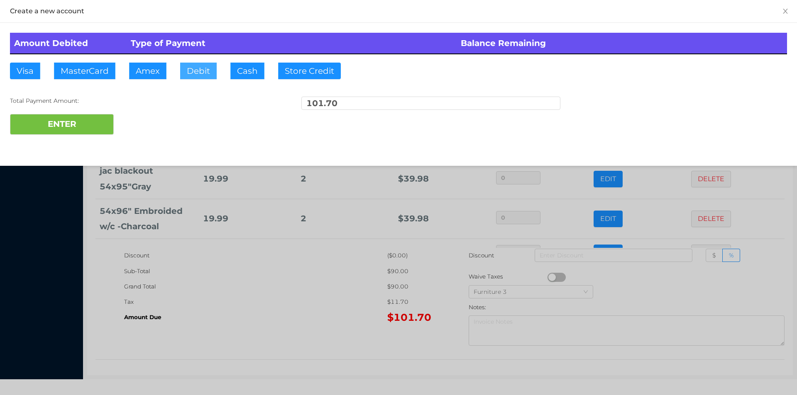
click at [185, 64] on button "Debit" at bounding box center [198, 71] width 37 height 17
click at [100, 118] on button "ENTER" at bounding box center [62, 124] width 104 height 21
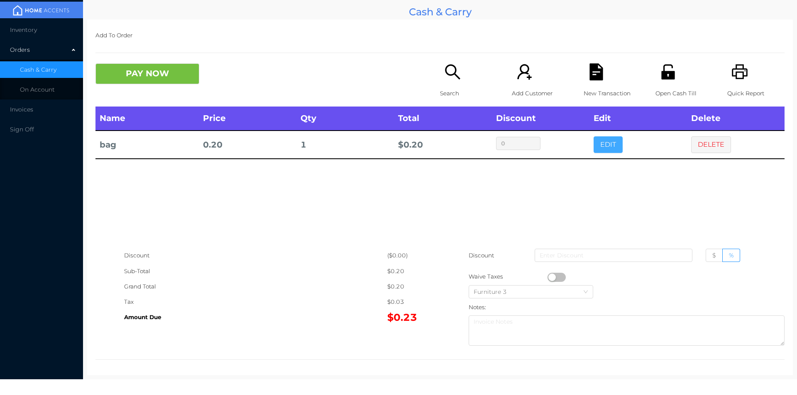
click at [605, 152] on button "EDIT" at bounding box center [607, 145] width 29 height 17
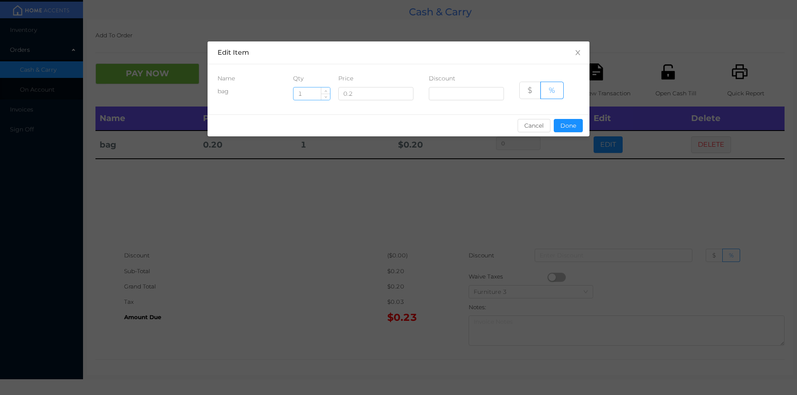
click at [310, 96] on input "1" at bounding box center [311, 94] width 37 height 12
type input "5"
click at [565, 125] on button "Done" at bounding box center [567, 125] width 29 height 13
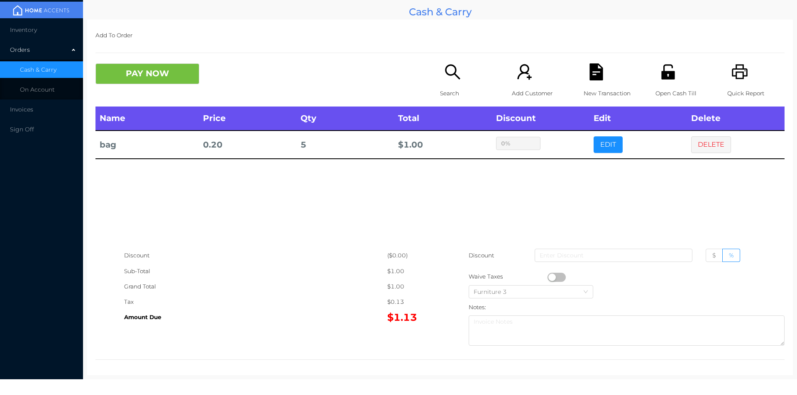
click at [558, 161] on div "sentinelStart Edit Item Name Qty Price Discount bag 5 0.2 $ % Cancel Done senti…" at bounding box center [398, 197] width 797 height 395
click at [551, 277] on button "button" at bounding box center [556, 277] width 18 height 9
click at [129, 77] on button "PAY NOW" at bounding box center [147, 73] width 104 height 21
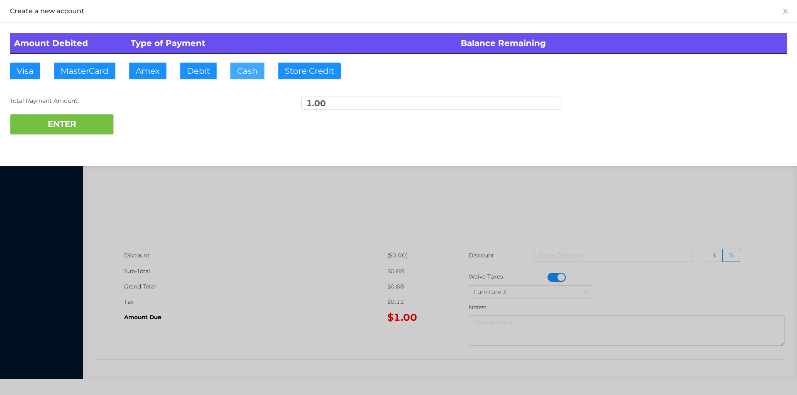
click at [245, 71] on button "Cash" at bounding box center [247, 71] width 34 height 17
click at [76, 123] on button "ENTER" at bounding box center [62, 124] width 104 height 21
type input "0"
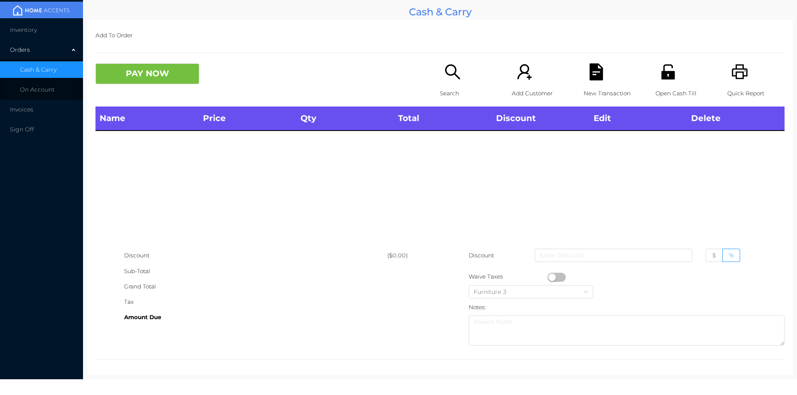
click at [662, 87] on p "Open Cash Till" at bounding box center [683, 93] width 57 height 15
click at [744, 79] on div "Quick Report" at bounding box center [755, 84] width 57 height 43
